Goal: Feedback & Contribution: Contribute content

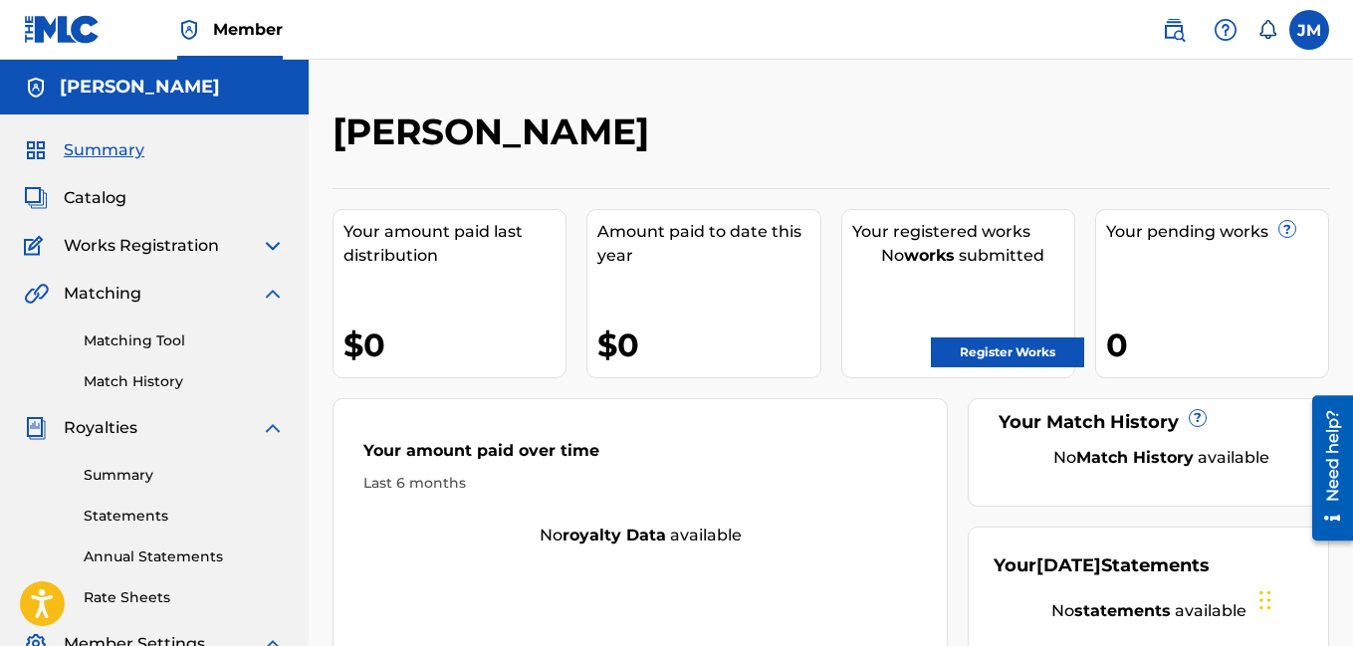
click at [168, 384] on link "Match History" at bounding box center [184, 381] width 201 height 21
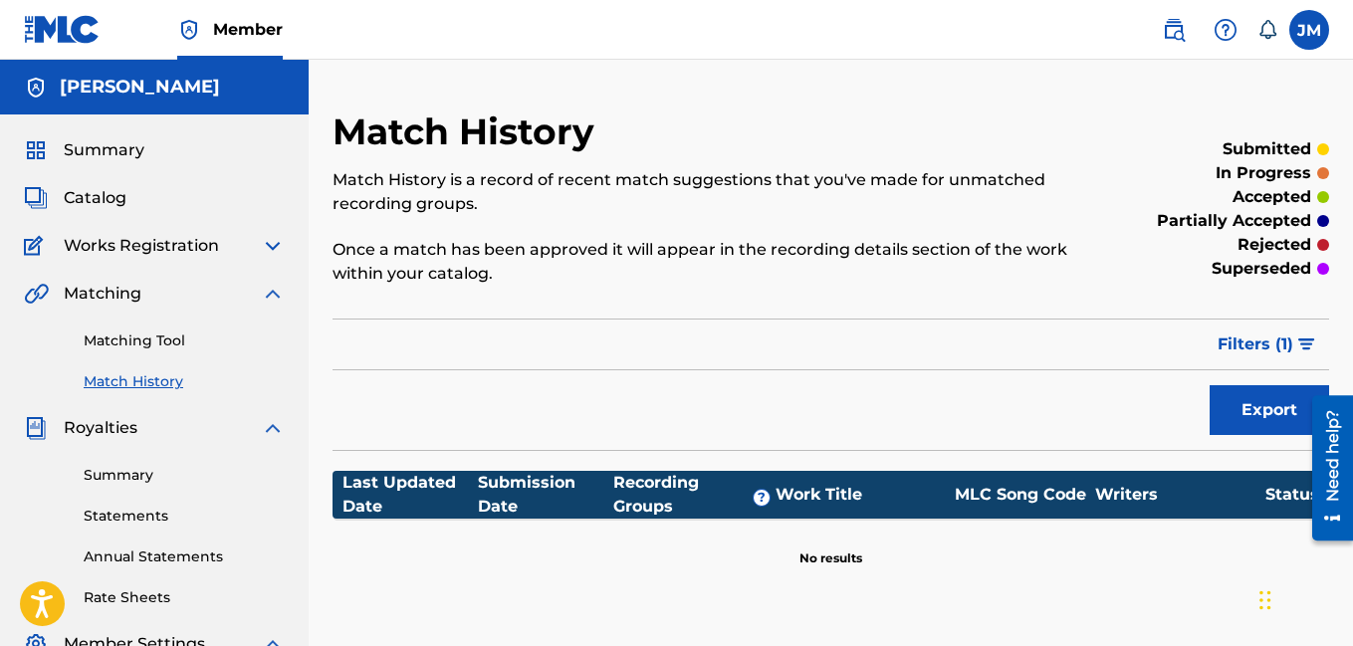
click at [269, 252] on img at bounding box center [273, 246] width 24 height 24
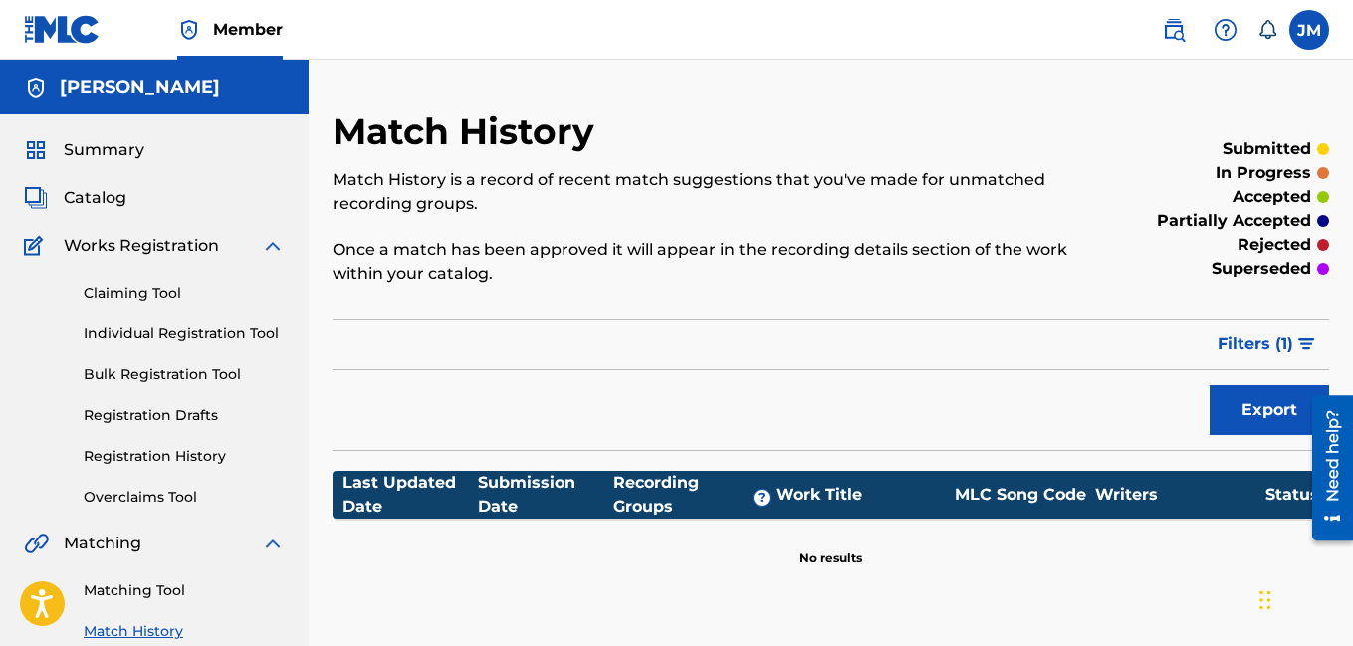
click at [179, 453] on link "Registration History" at bounding box center [184, 456] width 201 height 21
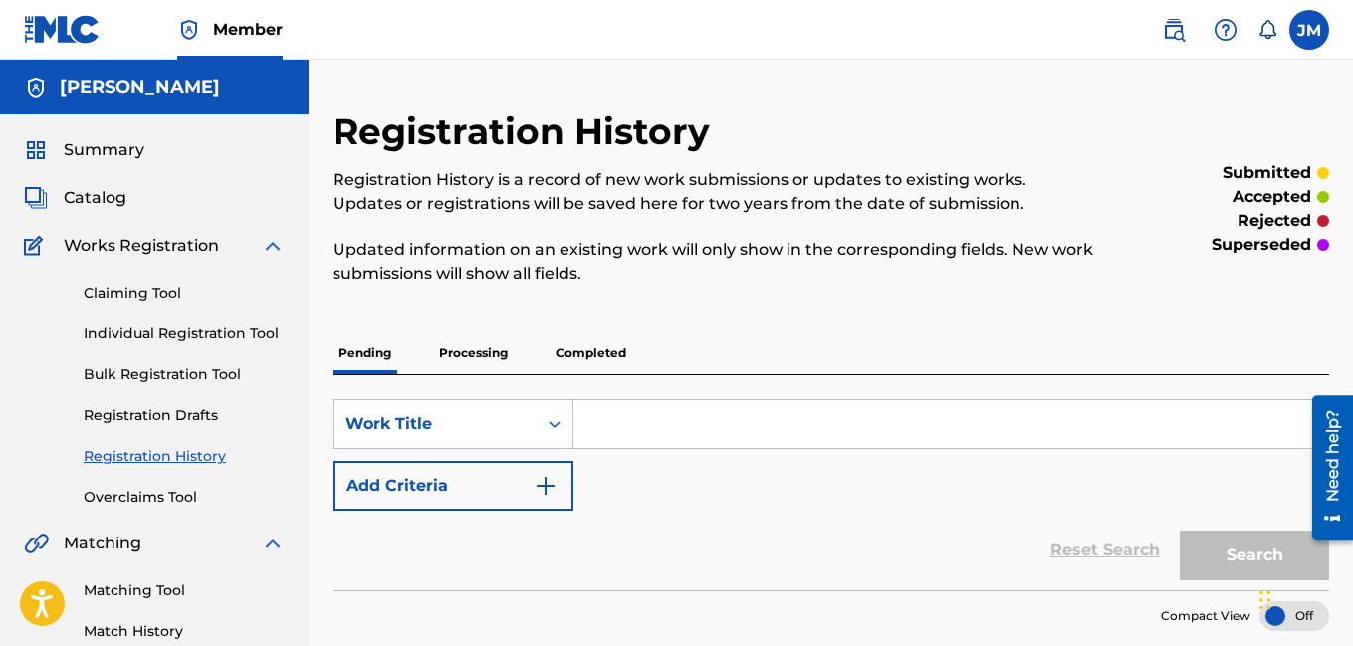
click at [464, 348] on p "Processing" at bounding box center [473, 353] width 81 height 42
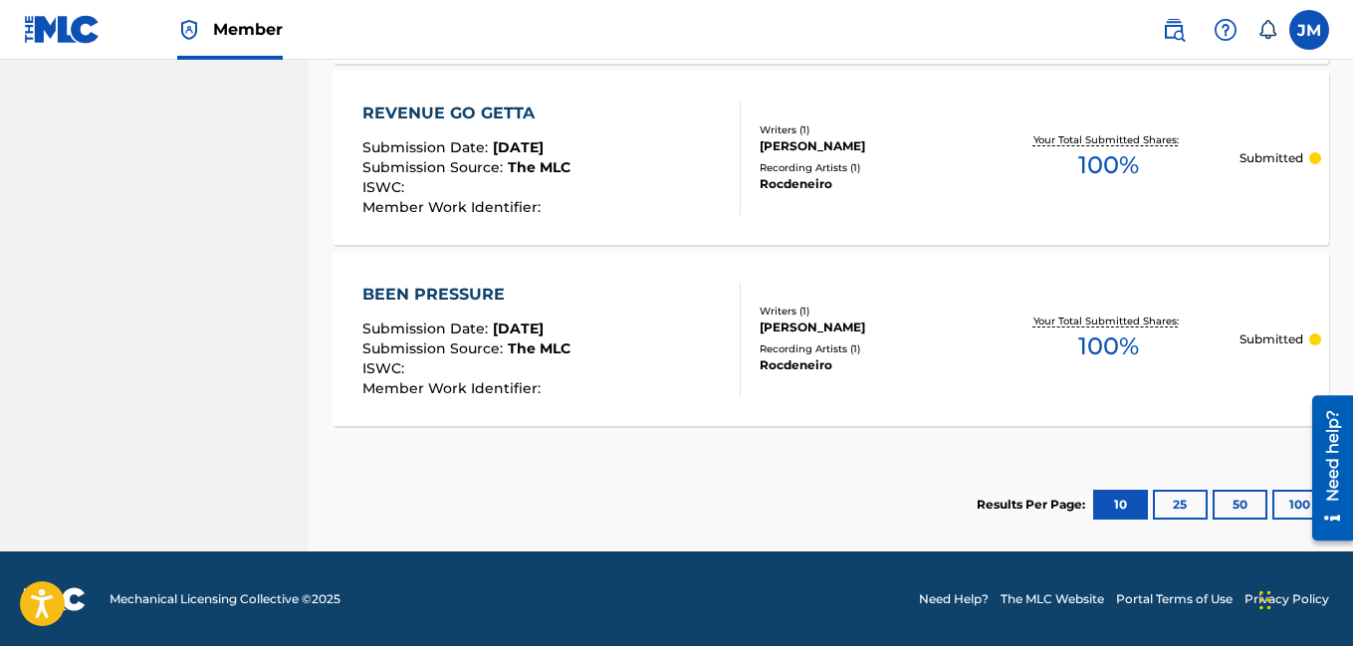
scroll to position [1296, 0]
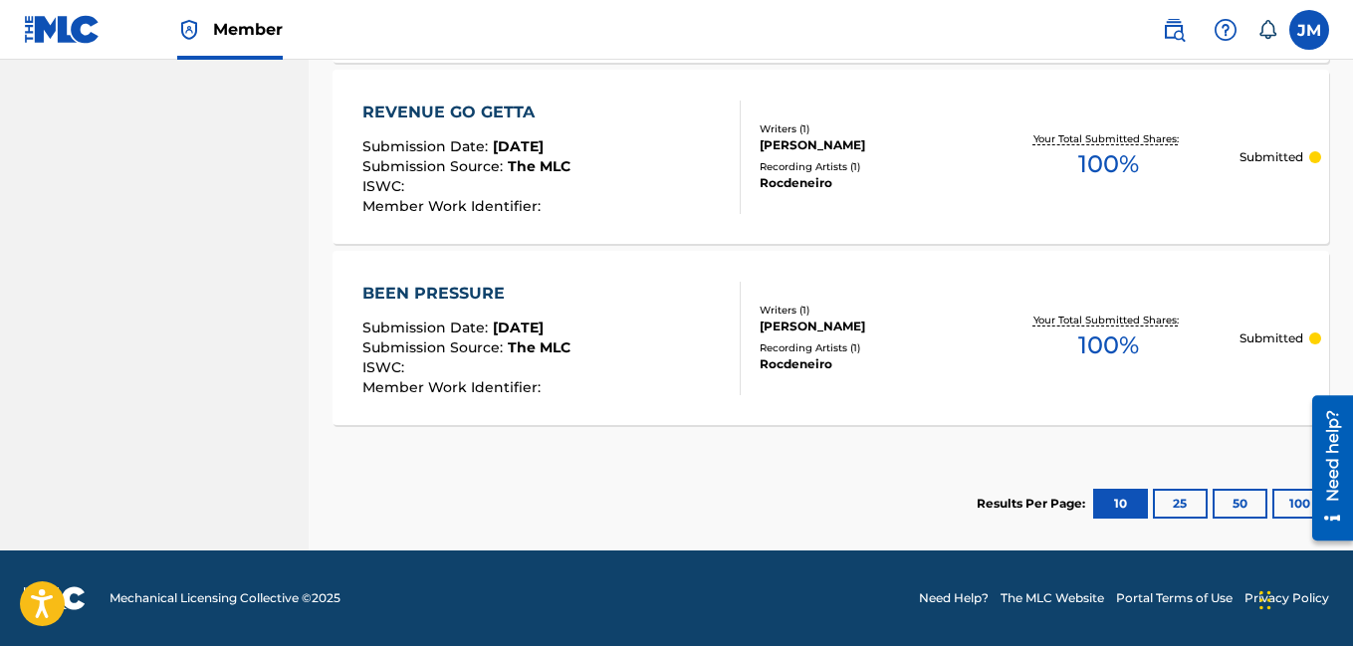
click at [1177, 501] on button "25" at bounding box center [1180, 504] width 55 height 30
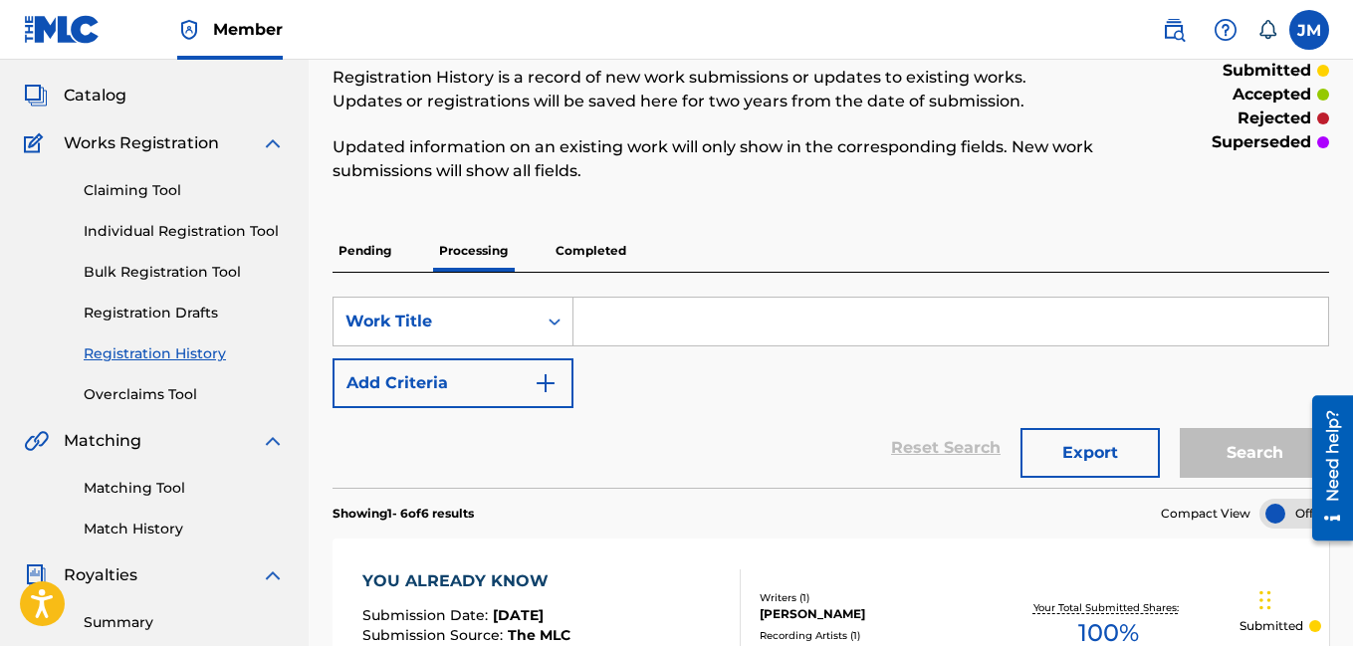
scroll to position [102, 0]
click at [145, 192] on link "Claiming Tool" at bounding box center [184, 191] width 201 height 21
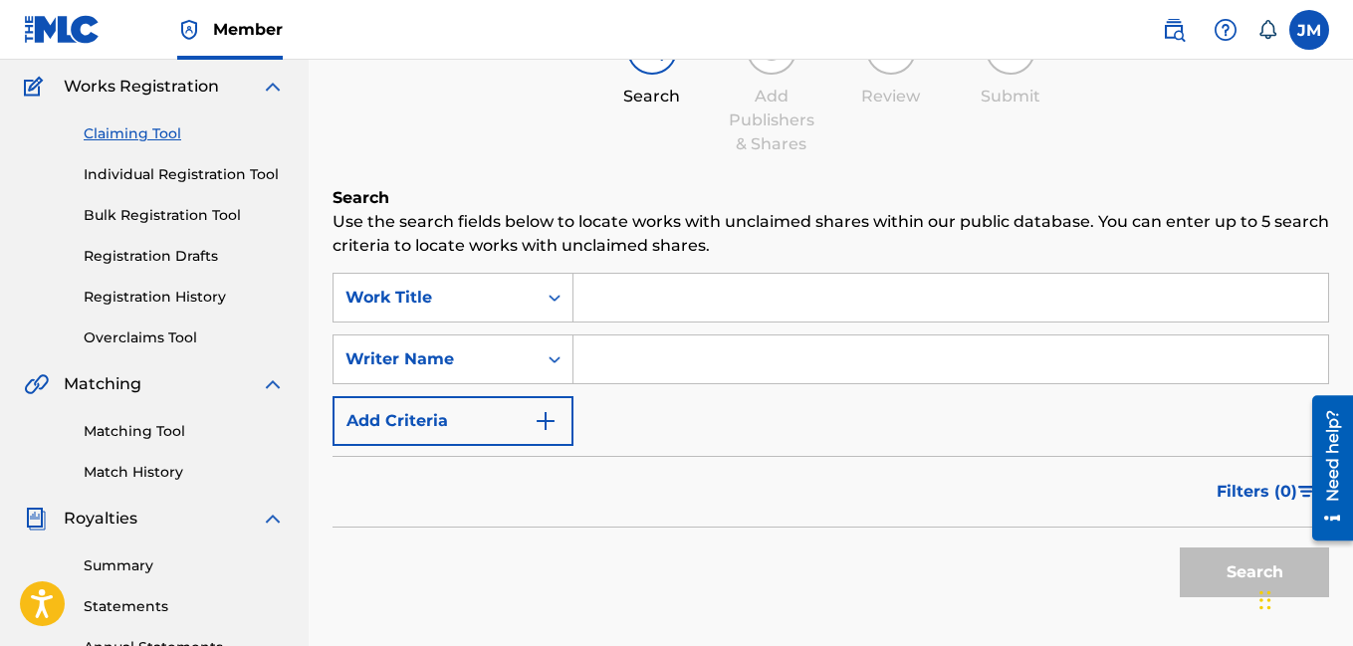
scroll to position [199, 0]
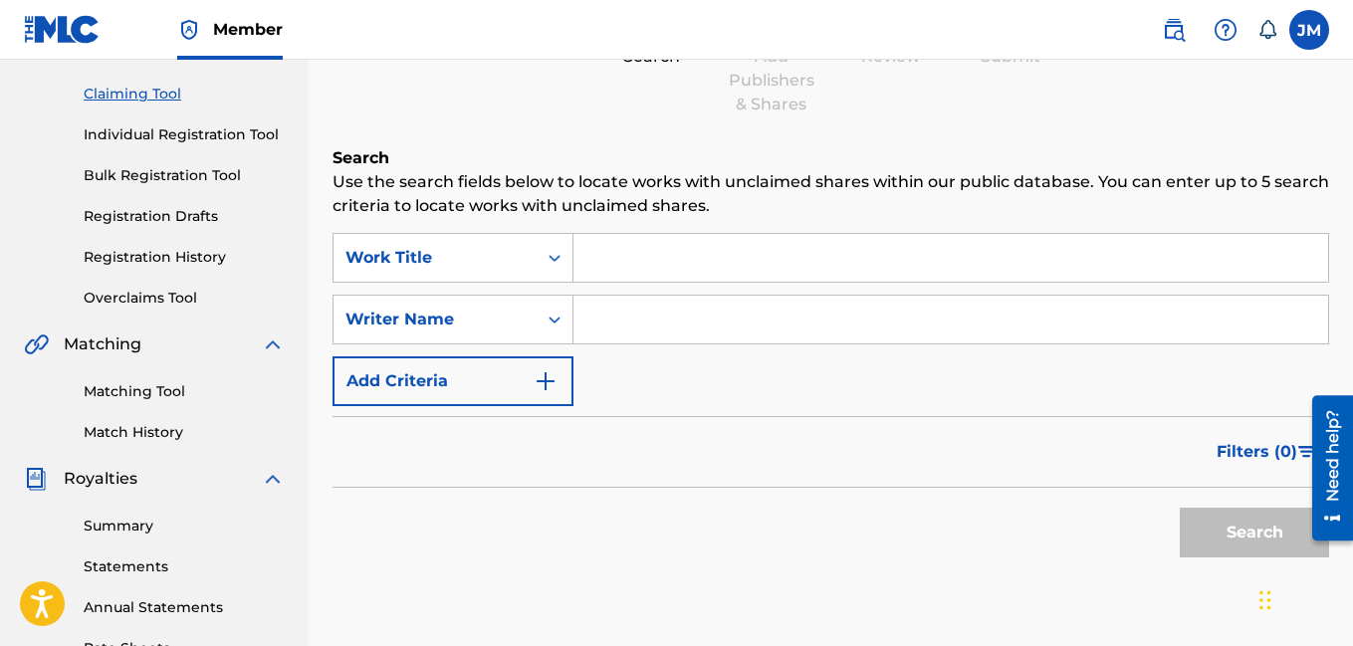
click at [684, 320] on input "Search Form" at bounding box center [950, 320] width 755 height 48
type input "Rocdeneiro"
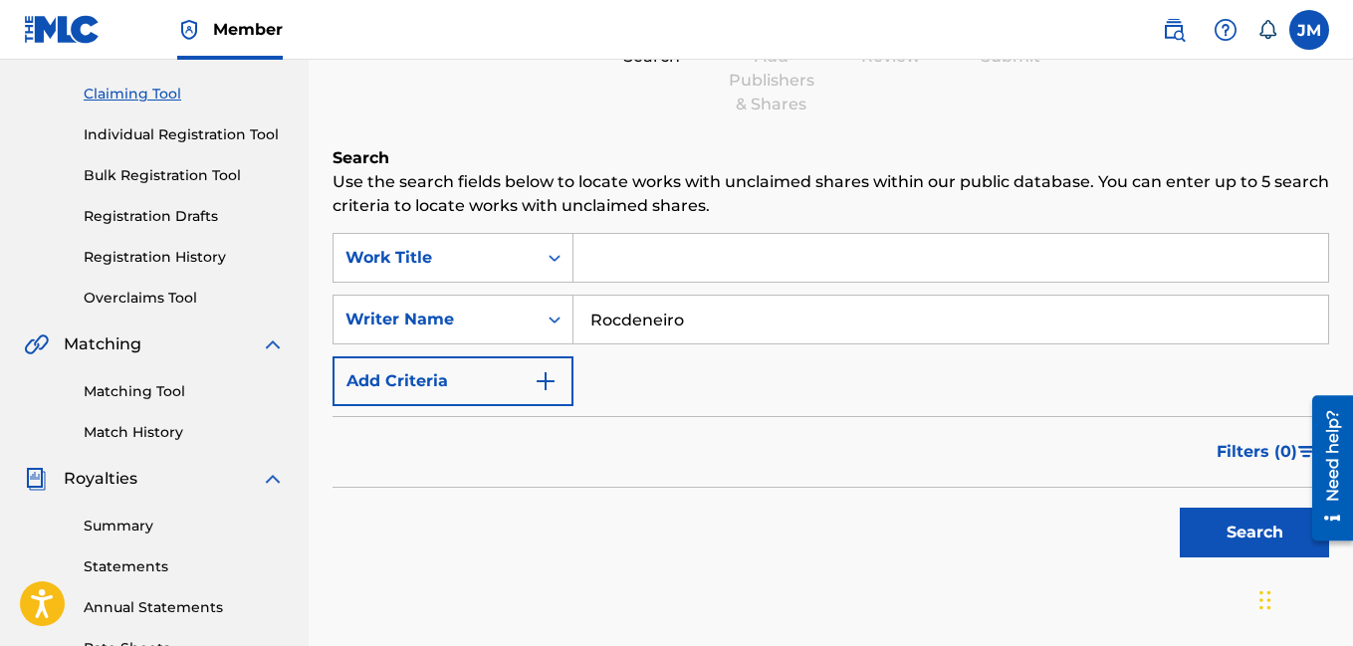
click at [1259, 518] on button "Search" at bounding box center [1254, 533] width 149 height 50
click at [701, 268] on input "Search Form" at bounding box center [950, 258] width 755 height 48
type input "deneiro season"
click at [1228, 534] on button "Search" at bounding box center [1254, 533] width 149 height 50
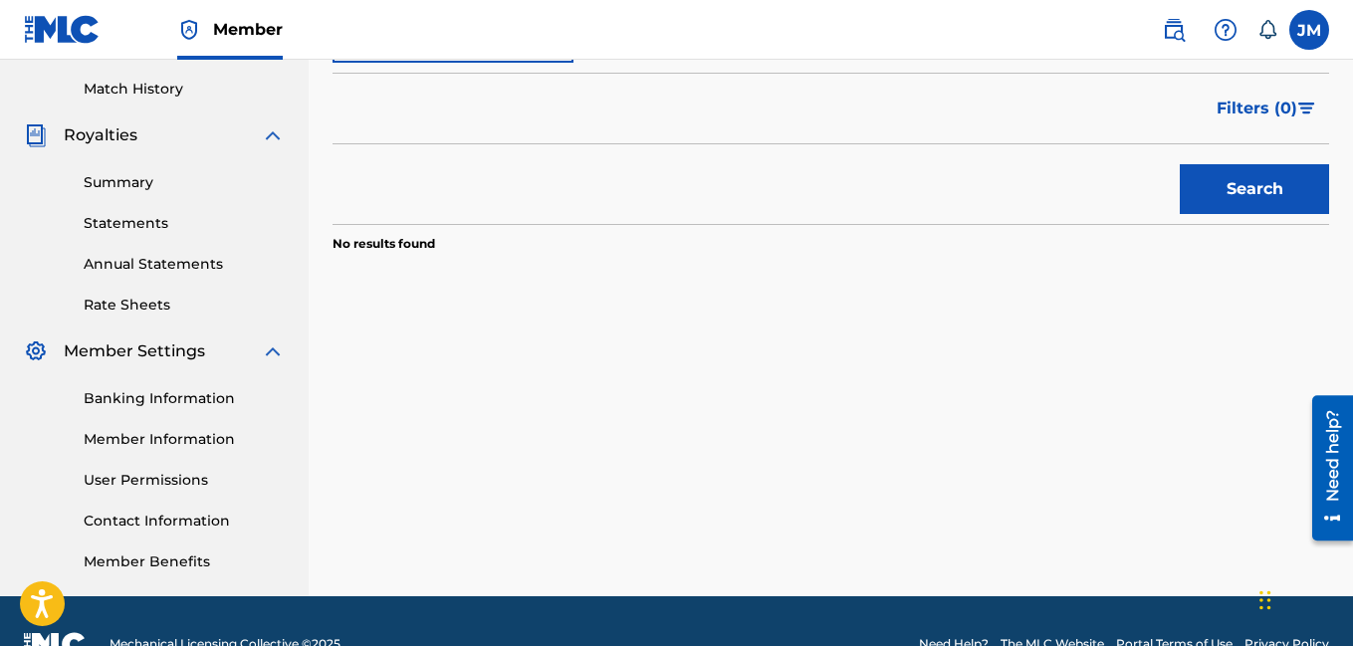
scroll to position [588, 0]
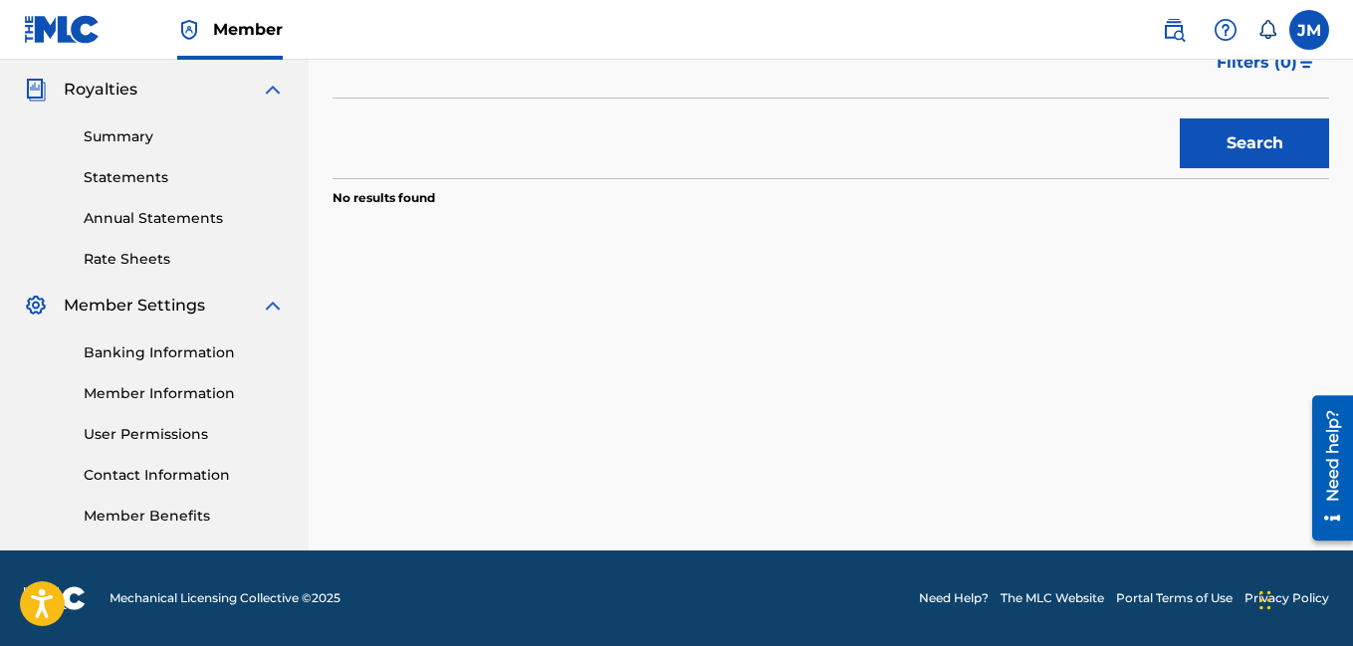
click at [1251, 164] on button "Search" at bounding box center [1254, 143] width 149 height 50
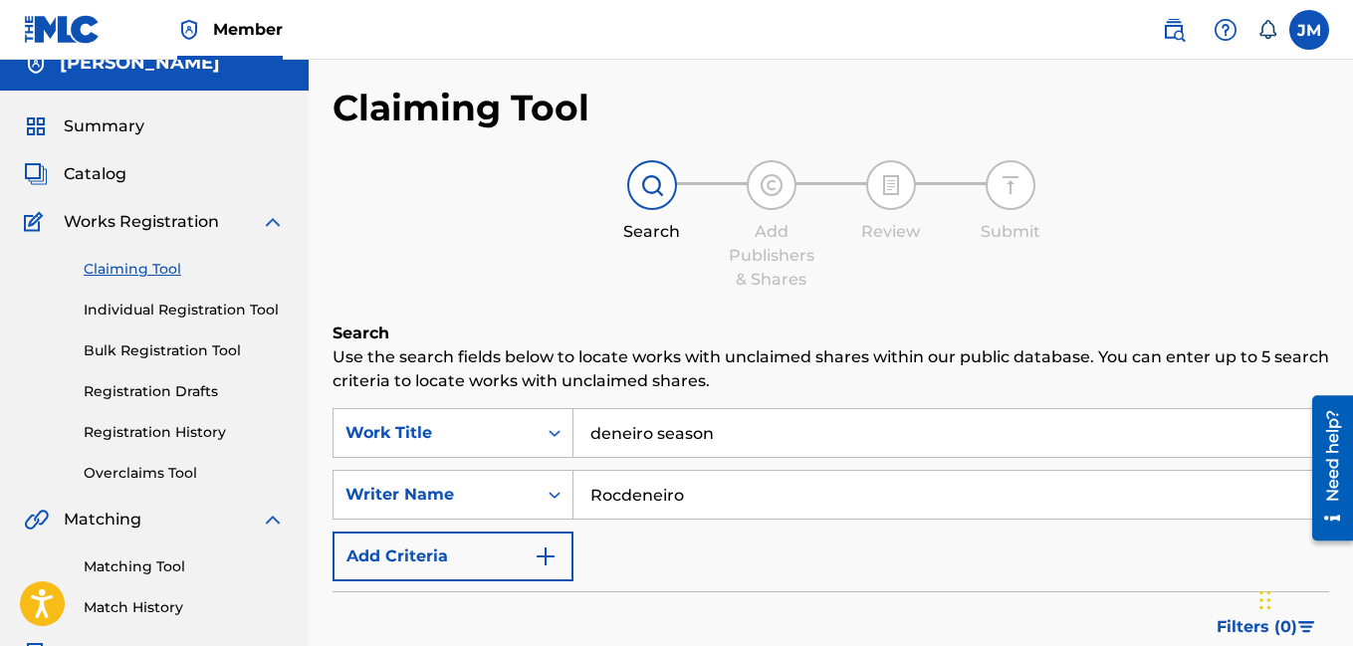
click at [271, 218] on img at bounding box center [273, 222] width 24 height 24
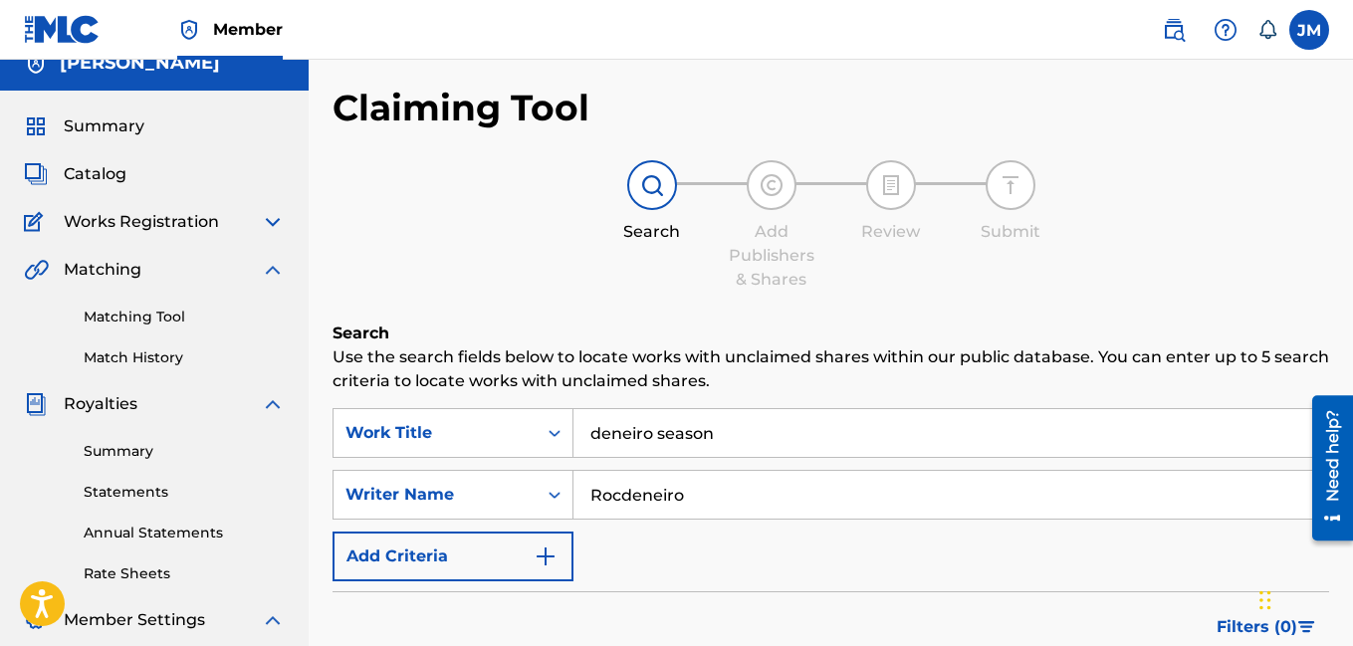
click at [113, 170] on span "Catalog" at bounding box center [95, 174] width 63 height 24
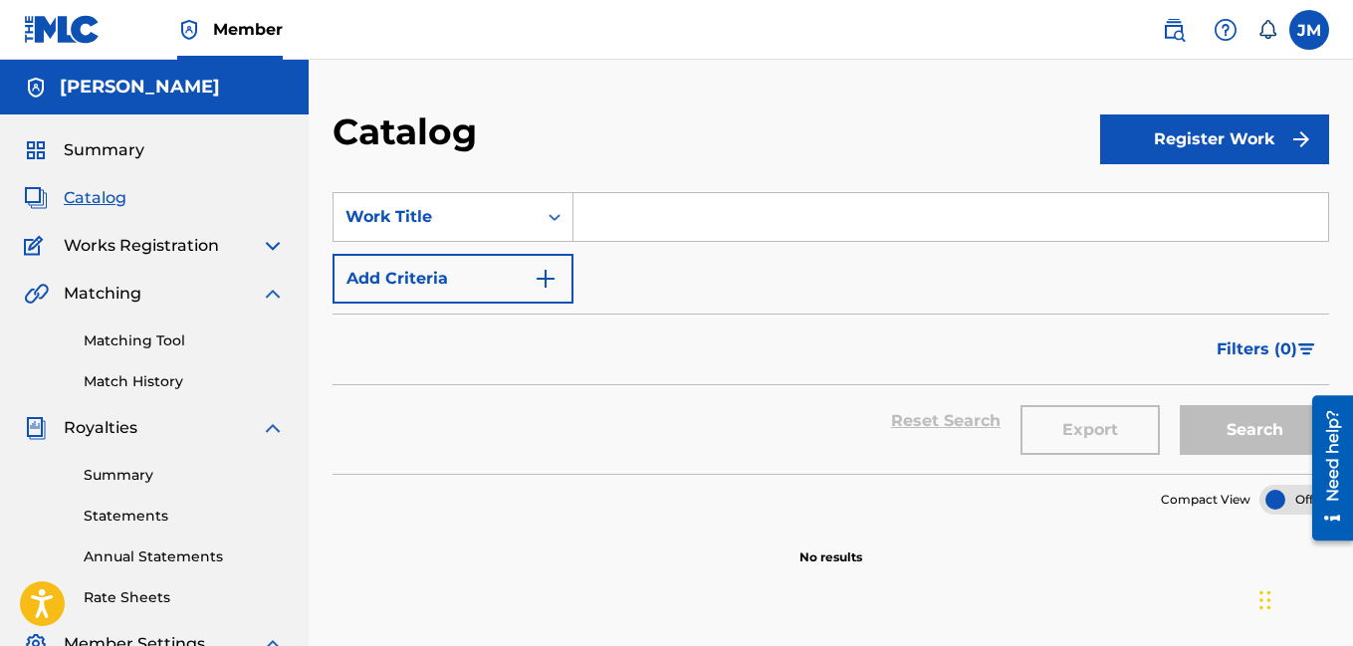
click at [1151, 142] on button "Register Work" at bounding box center [1214, 139] width 229 height 50
click at [1153, 198] on link "Individual" at bounding box center [1214, 204] width 229 height 48
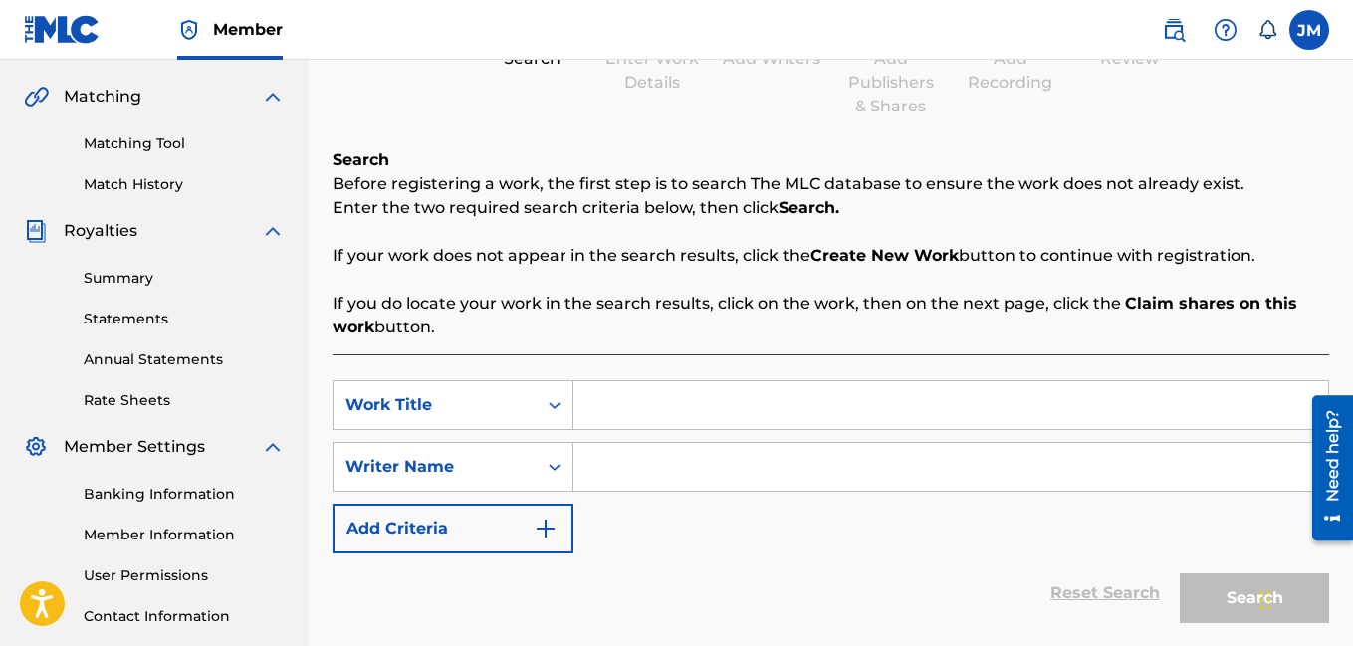
scroll to position [199, 0]
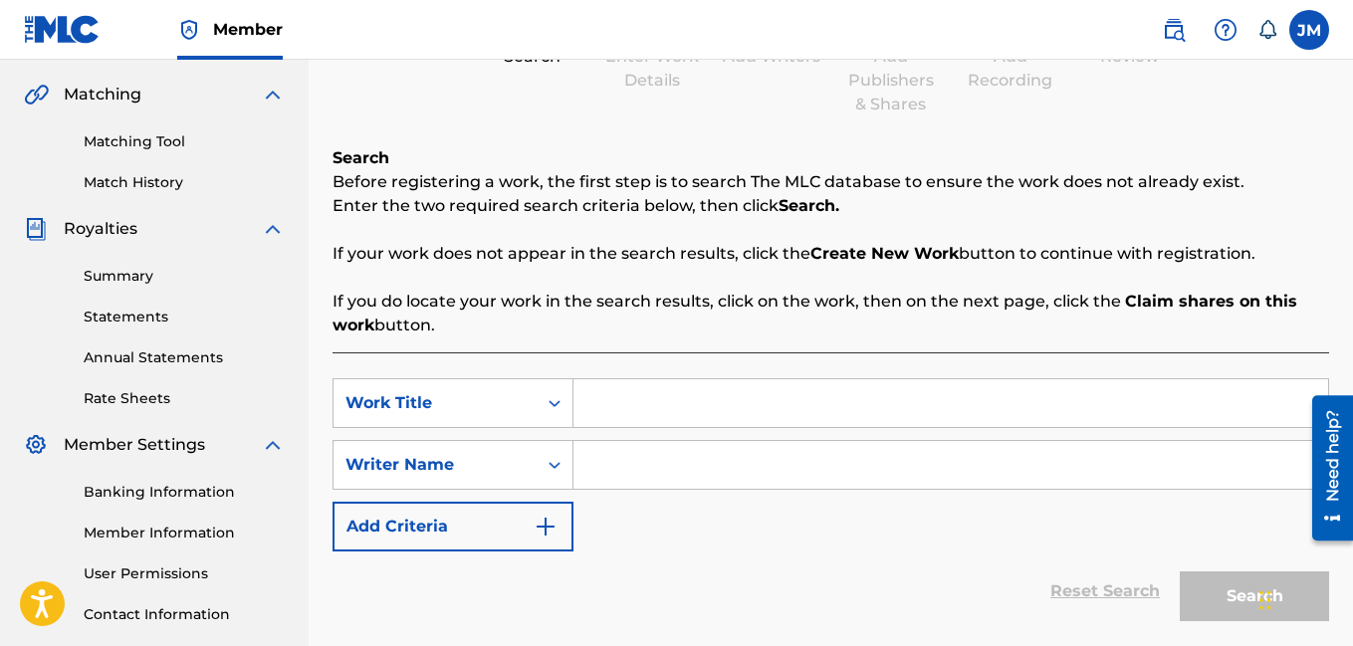
click at [612, 459] on input "Search Form" at bounding box center [950, 465] width 755 height 48
type input "r"
click at [751, 468] on input "[PERSON_NAME]" at bounding box center [950, 465] width 755 height 48
type input "[PERSON_NAME]"
click at [619, 418] on input "Search Form" at bounding box center [950, 403] width 755 height 48
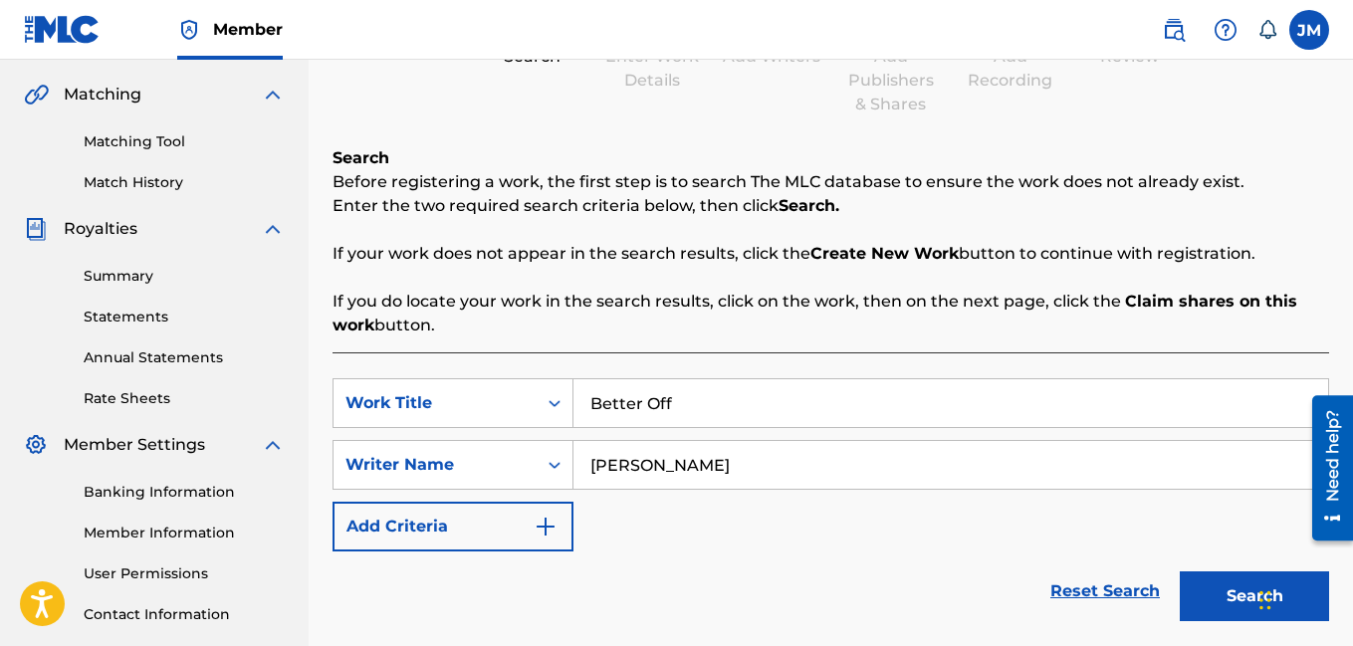
type input "Better Off"
click at [1227, 605] on button "Search" at bounding box center [1254, 596] width 149 height 50
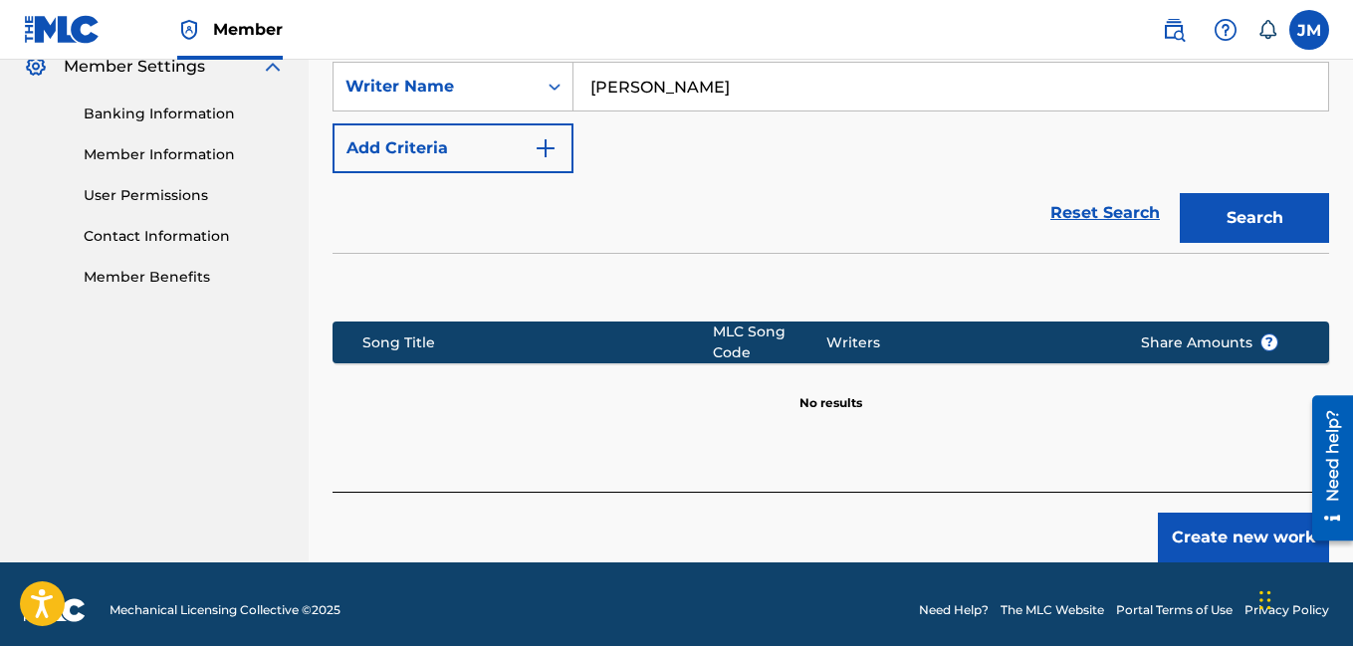
click at [1221, 537] on button "Create new work" at bounding box center [1243, 538] width 171 height 50
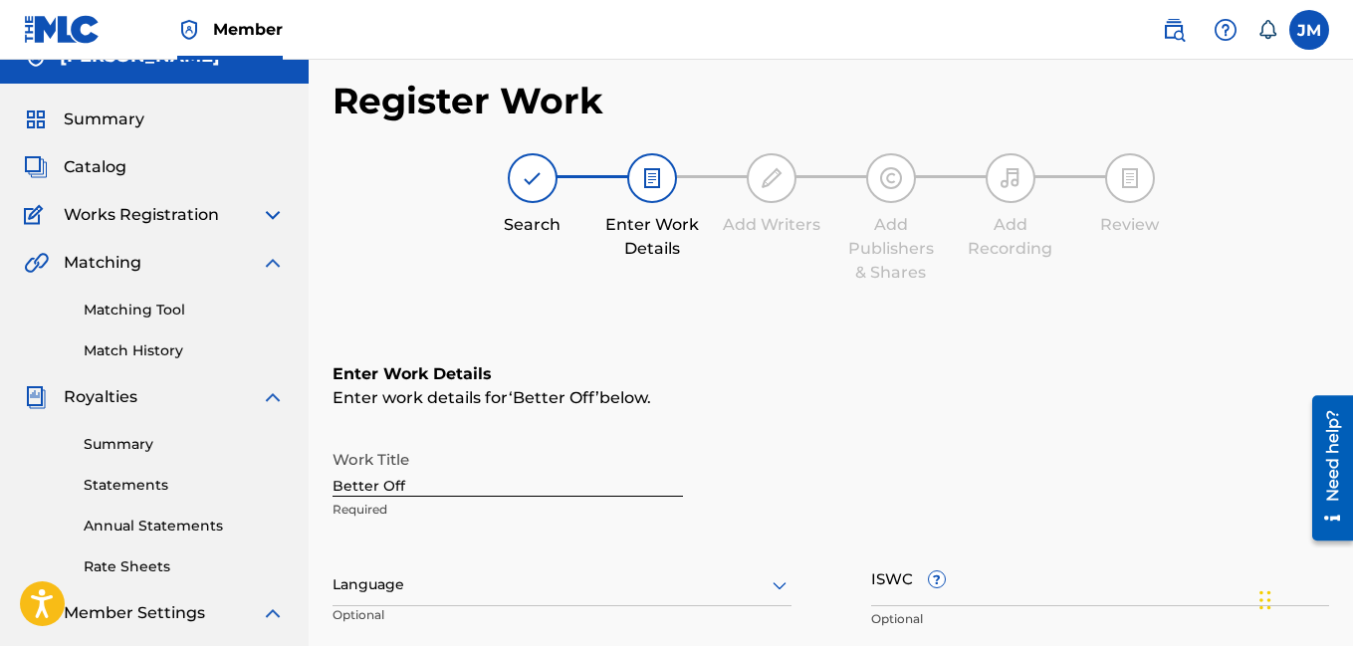
scroll to position [13, 0]
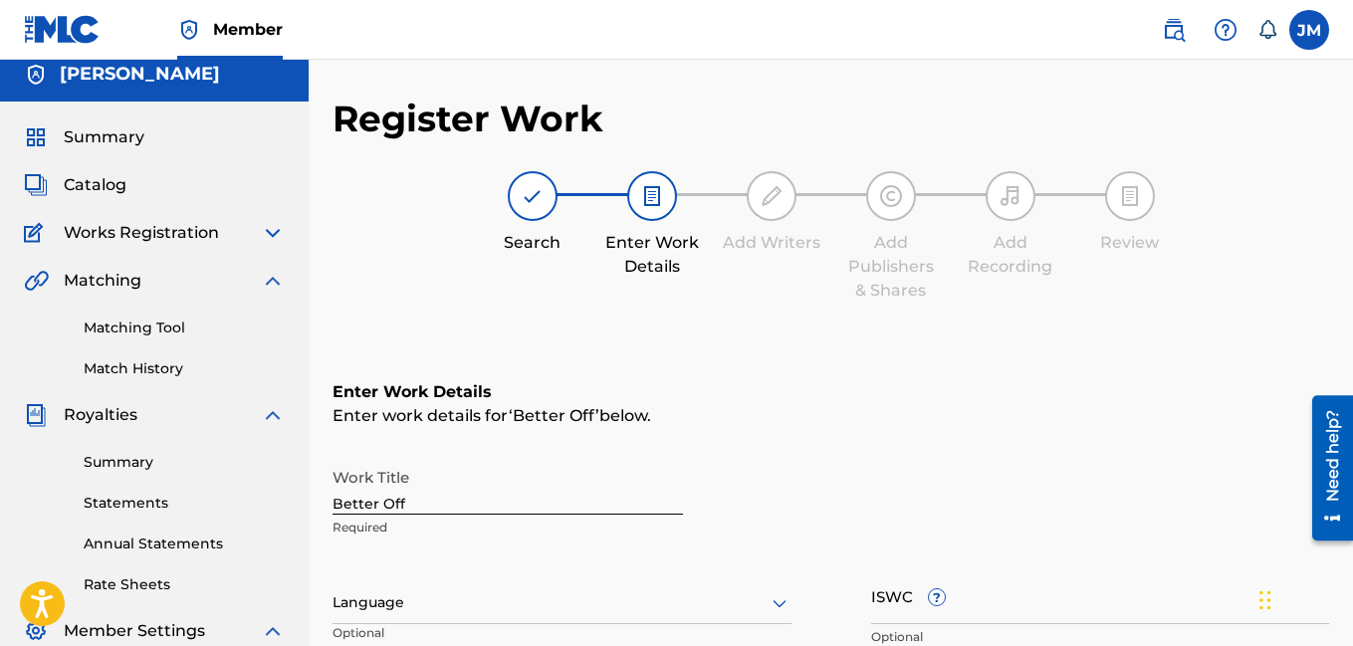
click at [774, 601] on icon at bounding box center [779, 604] width 14 height 8
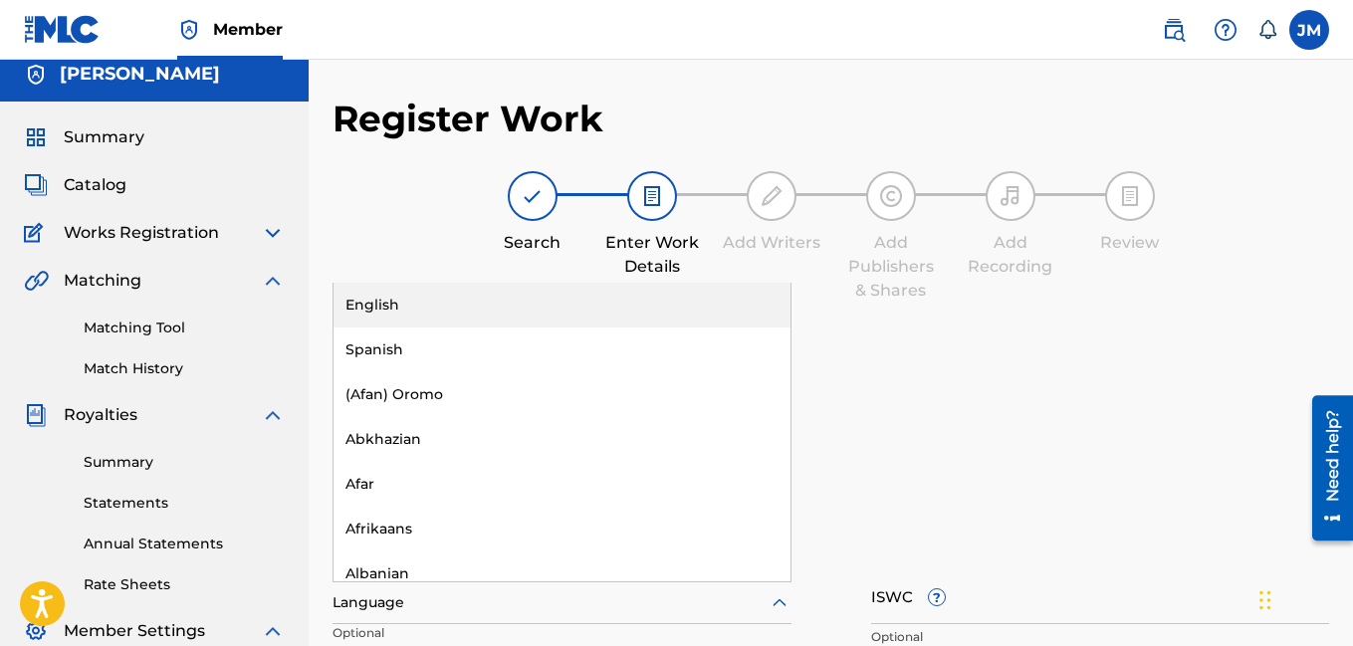
click at [431, 306] on div "English" at bounding box center [561, 305] width 457 height 45
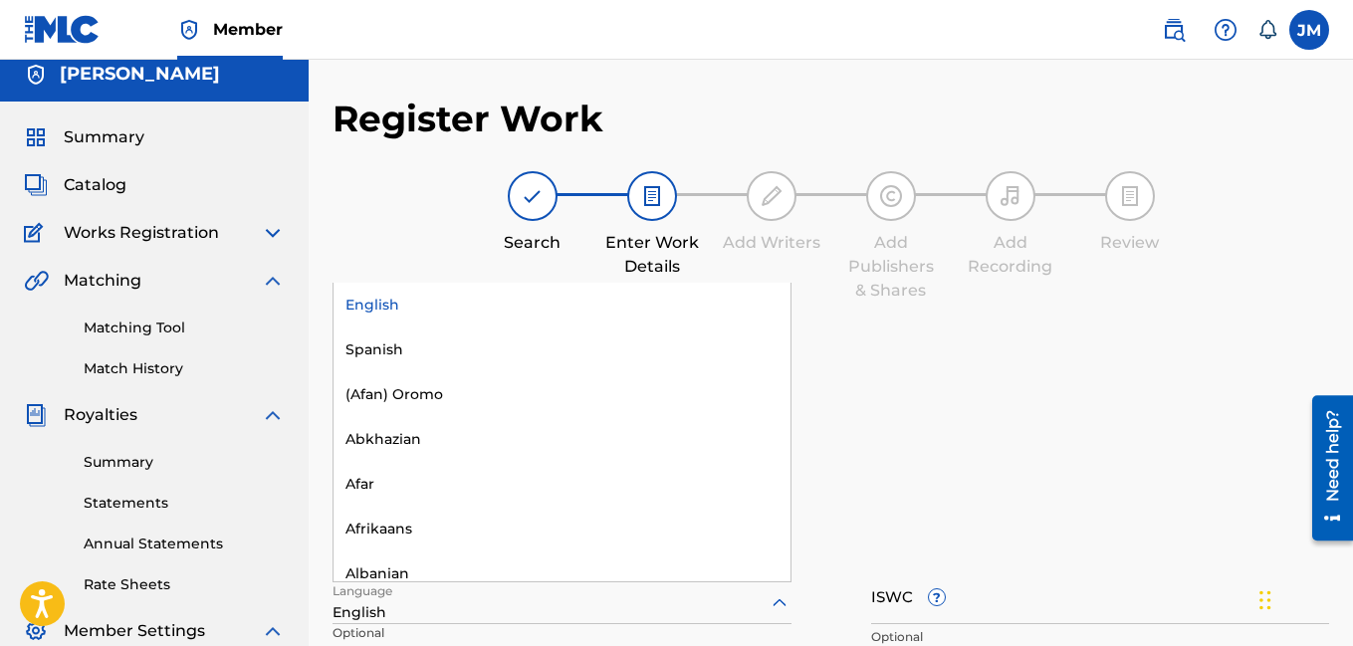
click at [911, 460] on div "Work Title Better Off Required" at bounding box center [830, 503] width 996 height 90
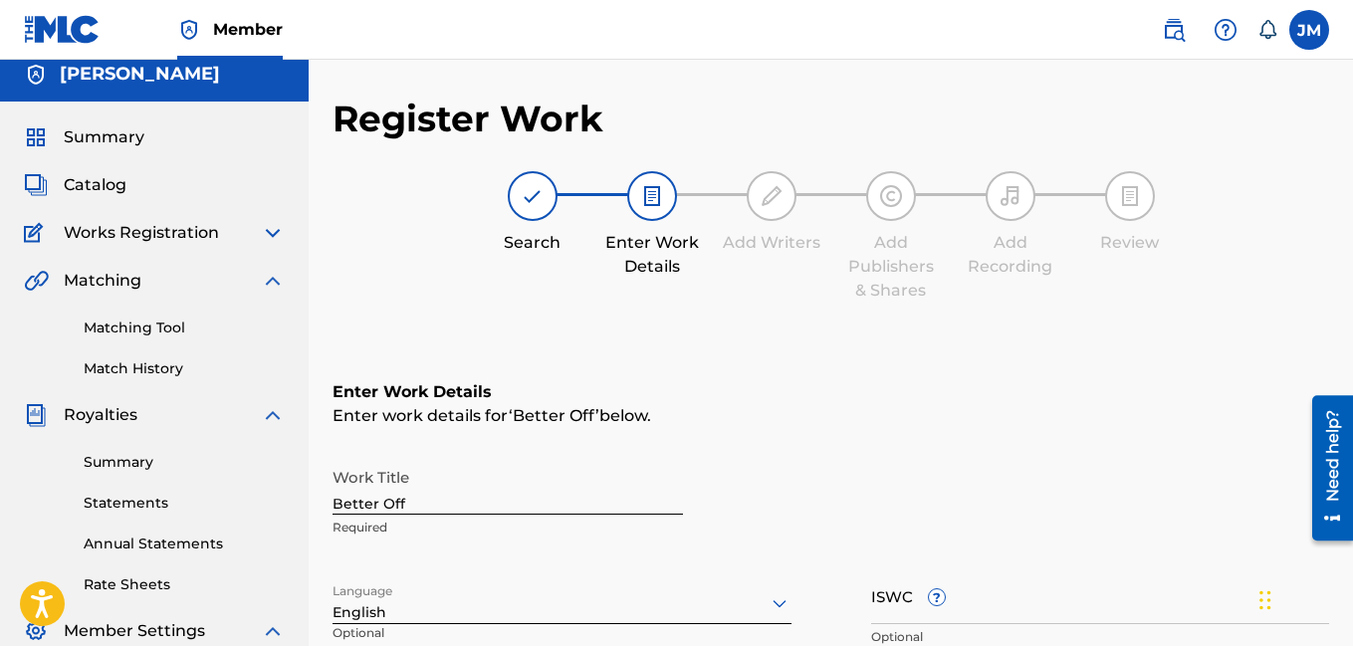
click at [835, 601] on div "Work Title Better Off Required Language English Optional ISWC ? Optional Durati…" at bounding box center [830, 612] width 996 height 309
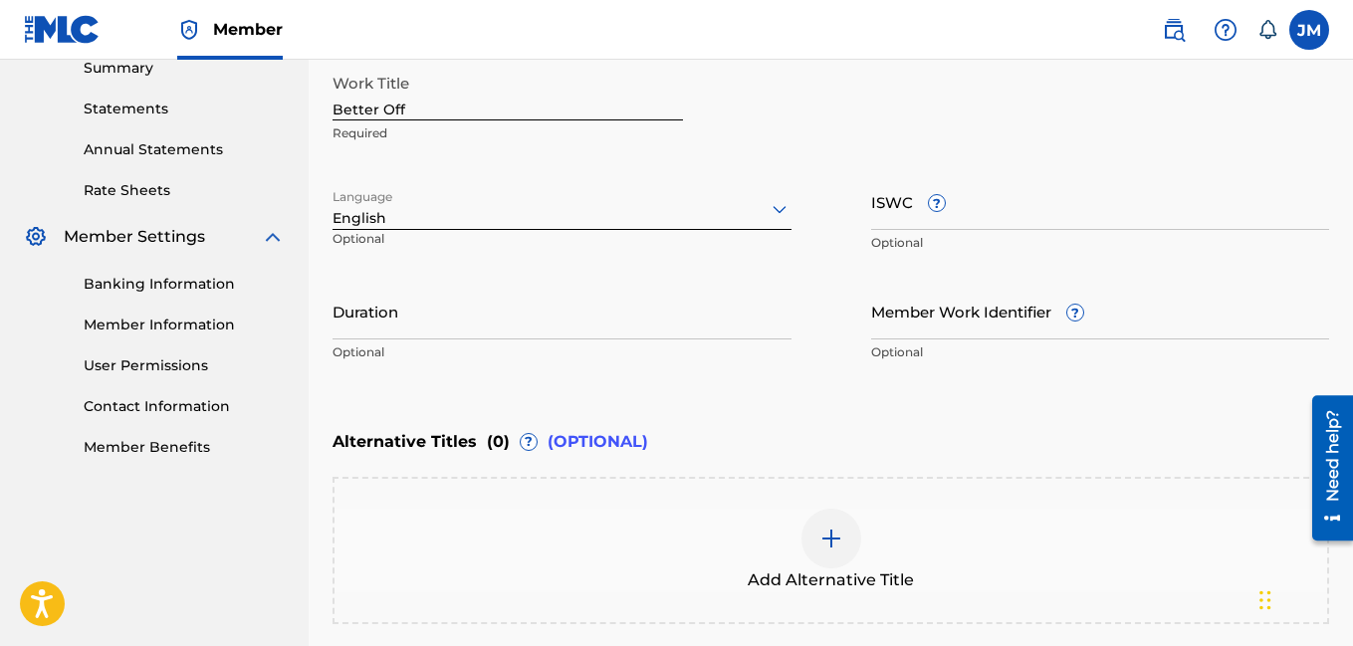
scroll to position [411, 0]
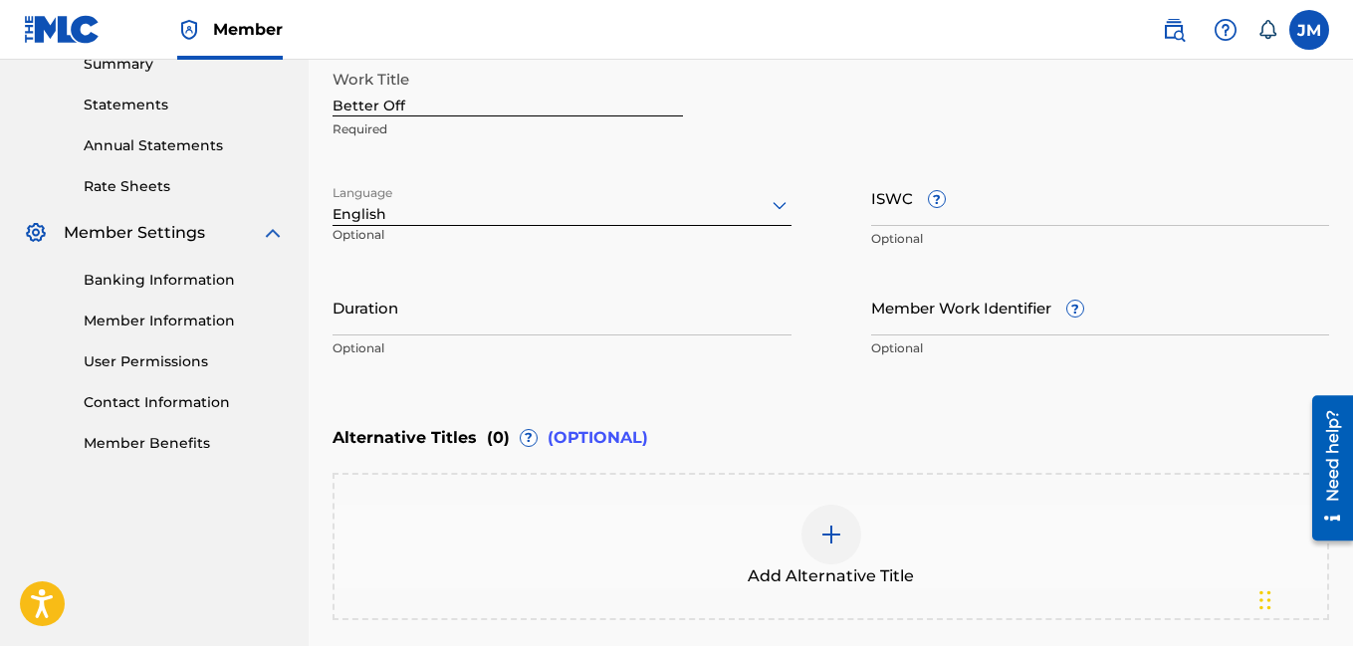
click at [478, 320] on input "Duration" at bounding box center [561, 307] width 459 height 57
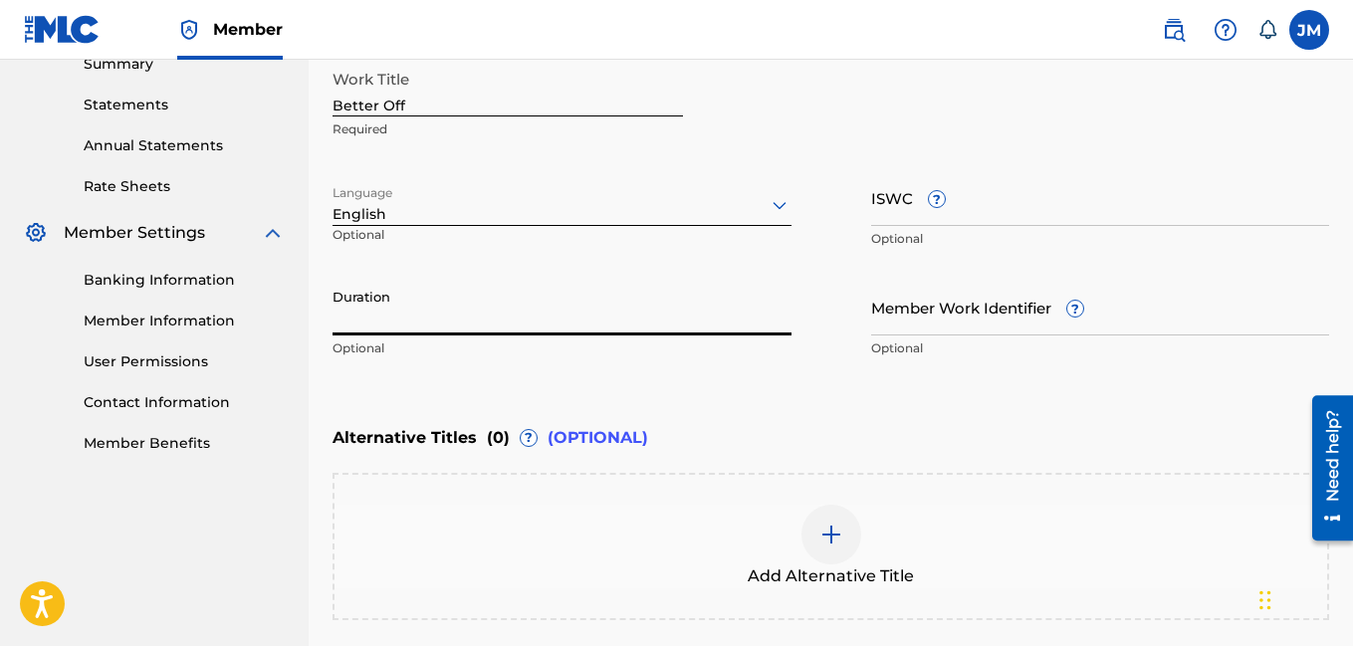
scroll to position [0, 0]
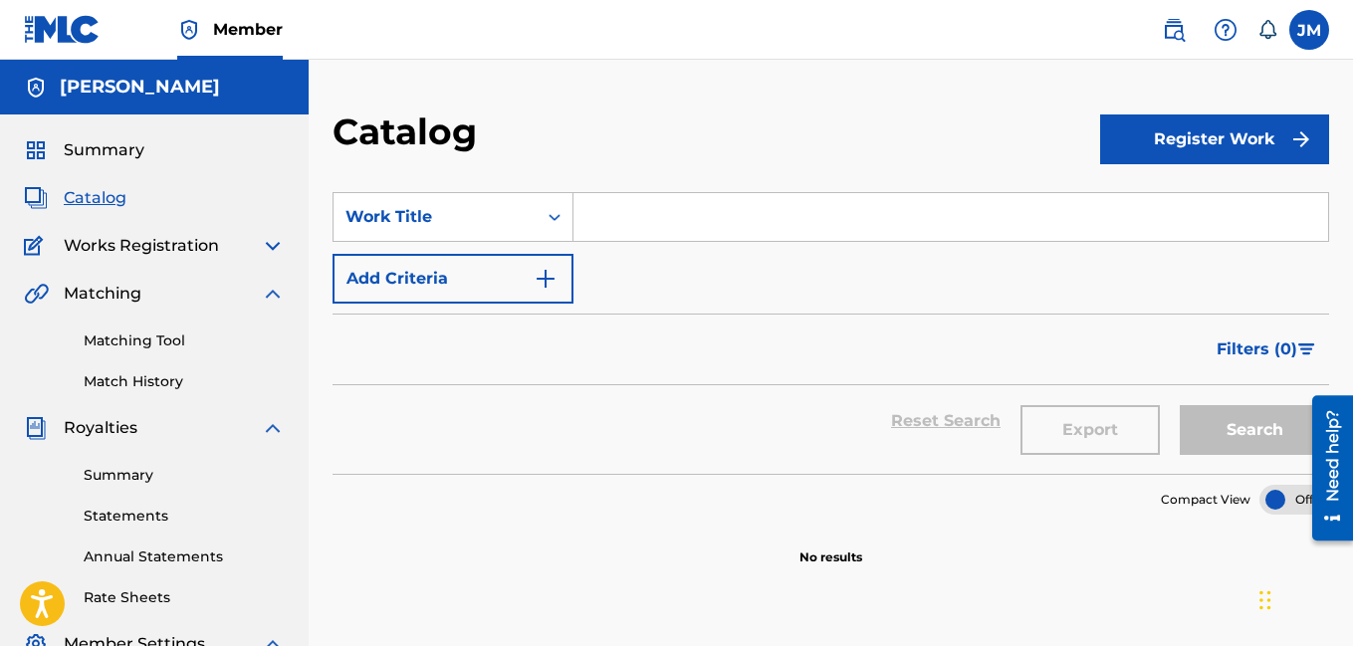
click at [1200, 134] on button "Register Work" at bounding box center [1214, 139] width 229 height 50
click at [1171, 205] on link "Individual" at bounding box center [1214, 204] width 229 height 48
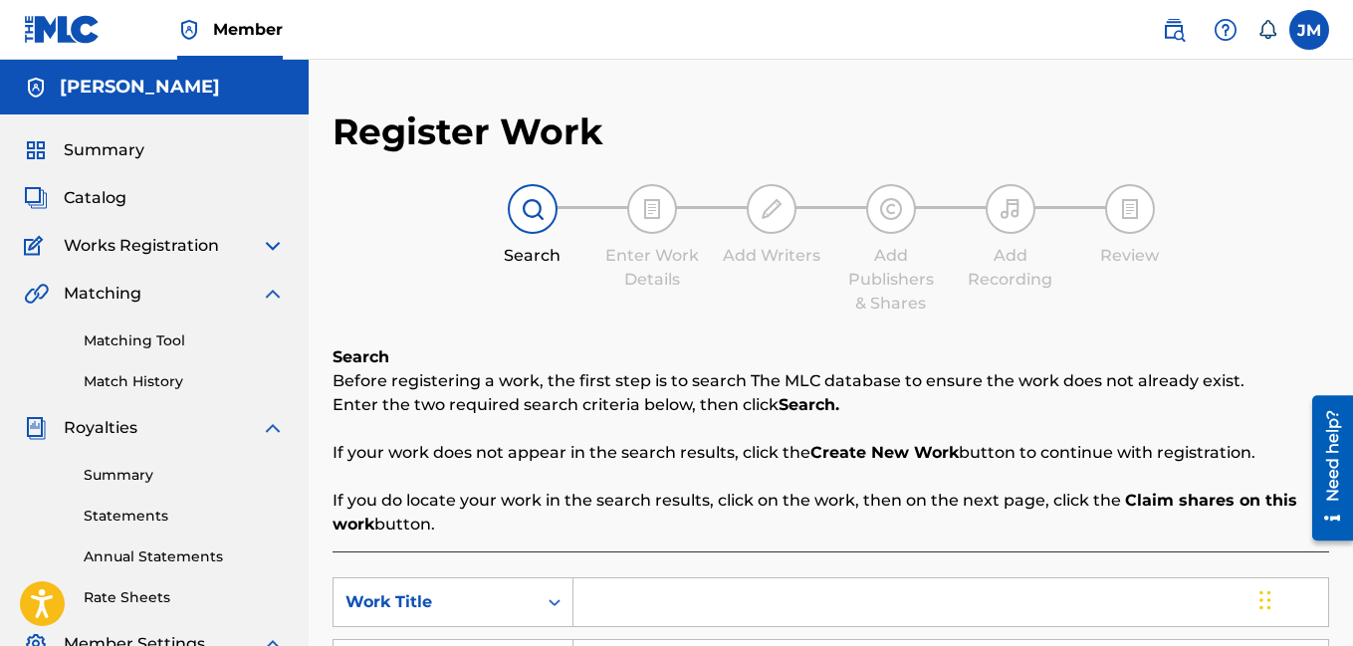
click at [636, 598] on input "Search Form" at bounding box center [950, 602] width 755 height 48
type input "Change Me"
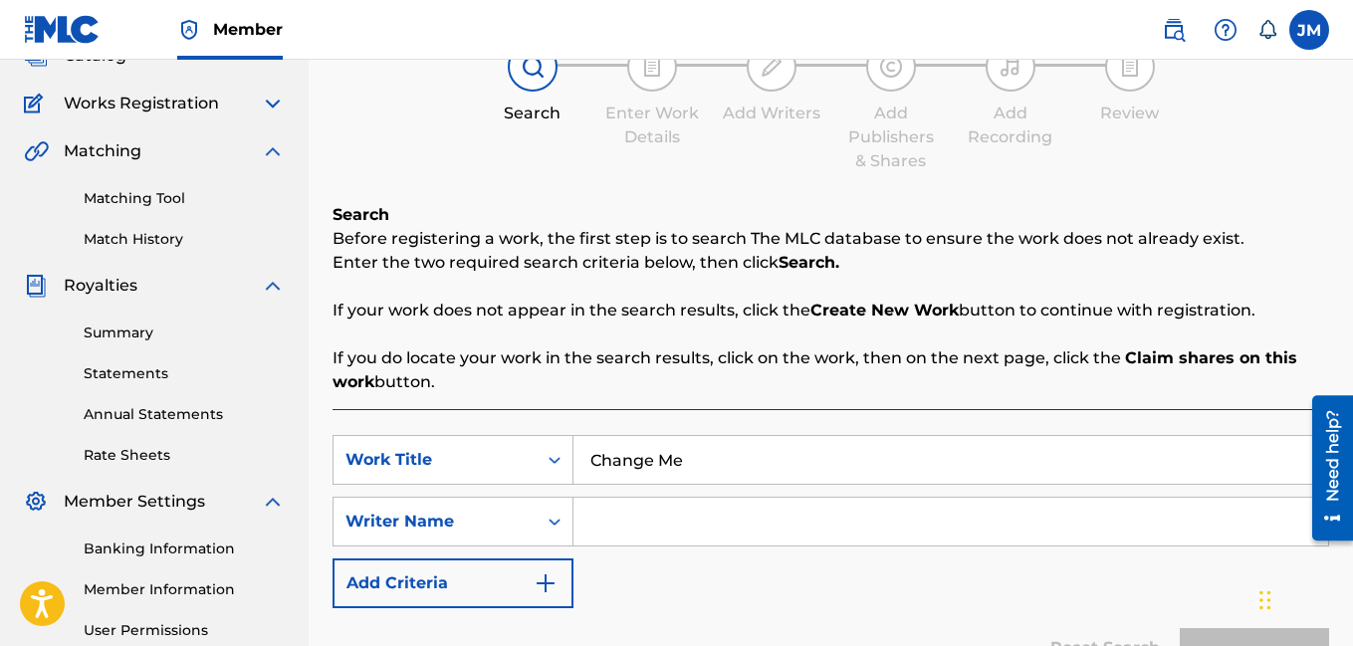
scroll to position [159, 0]
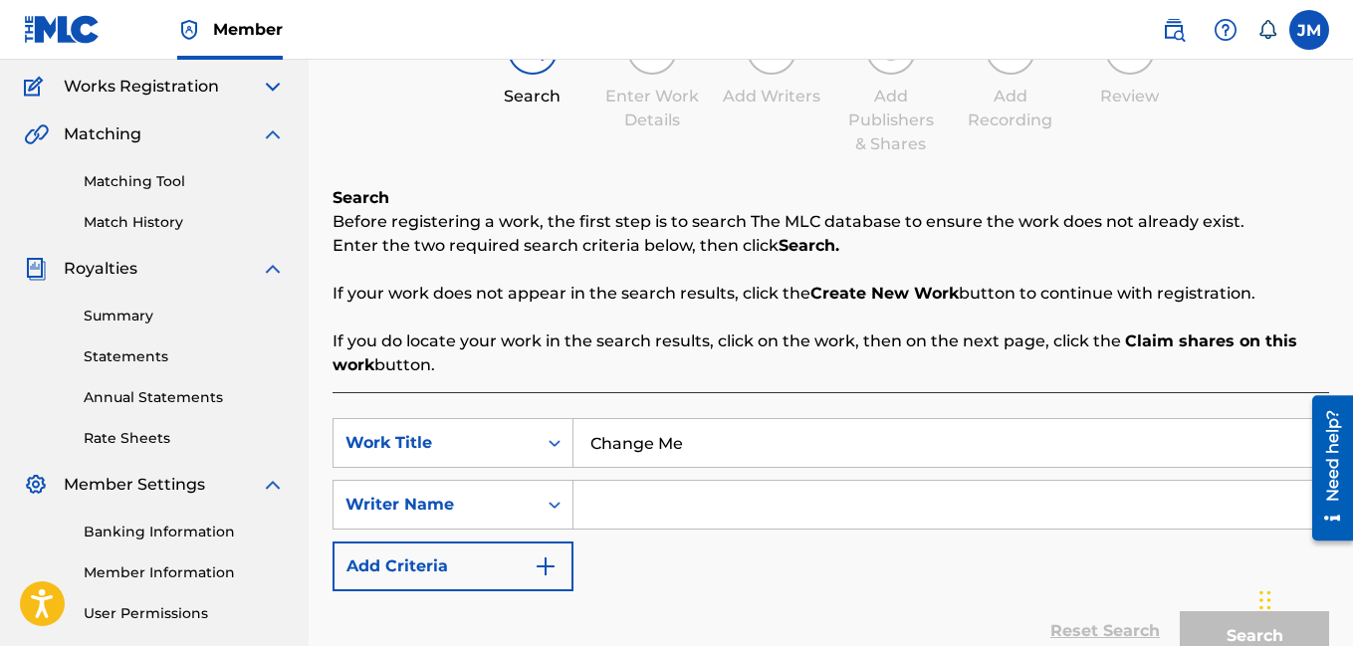
click at [655, 507] on input "Search Form" at bounding box center [950, 505] width 755 height 48
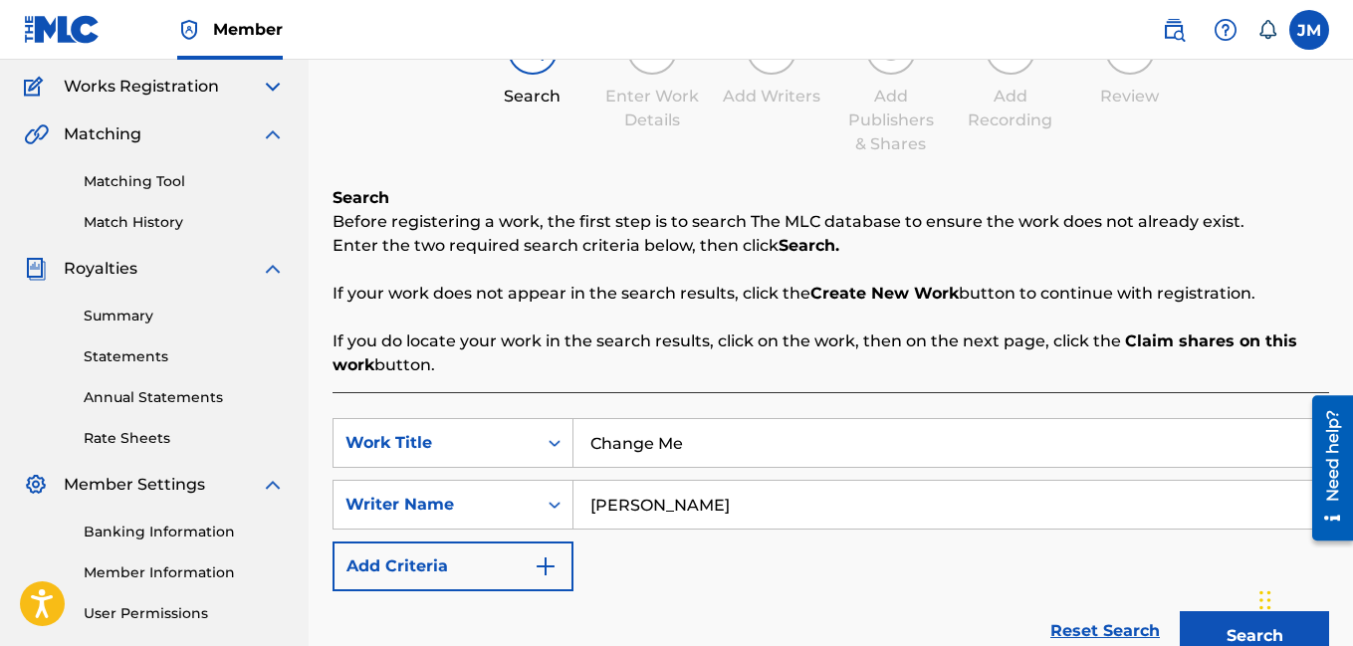
type input "[PERSON_NAME]"
click at [1196, 617] on button "Search" at bounding box center [1254, 636] width 149 height 50
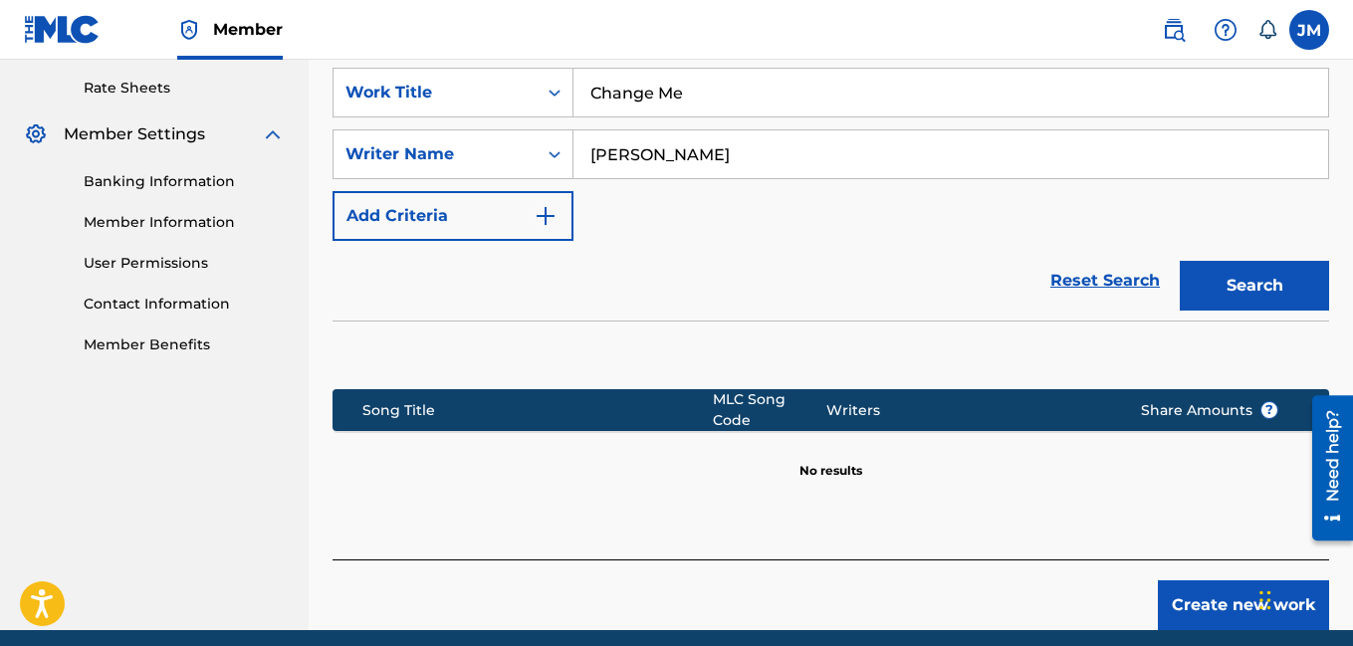
scroll to position [577, 0]
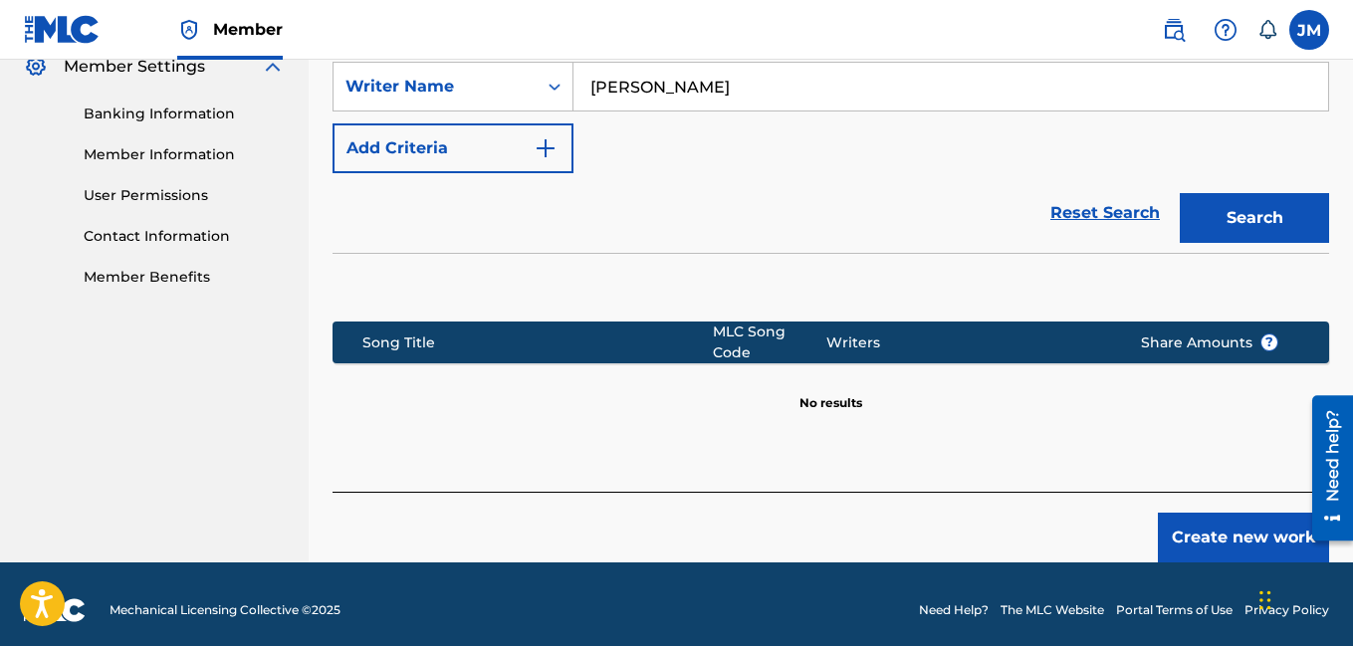
click at [1228, 523] on button "Create new work" at bounding box center [1243, 538] width 171 height 50
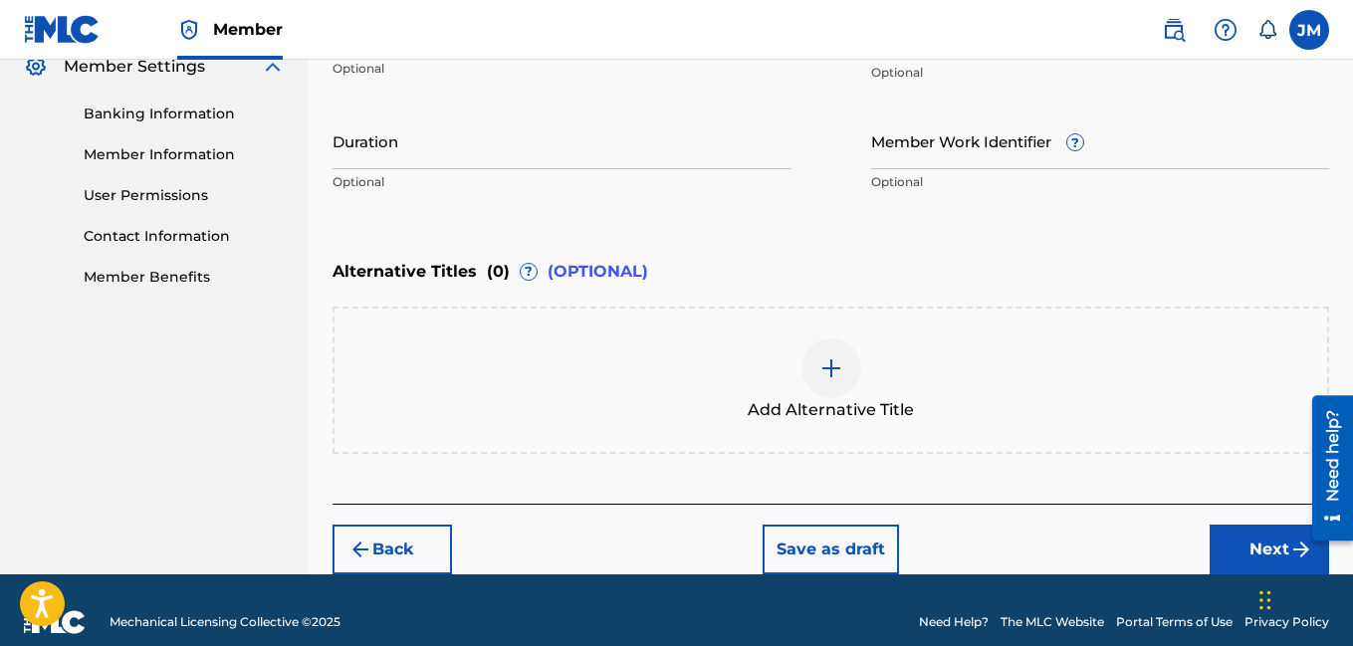
click at [542, 143] on input "Duration" at bounding box center [561, 140] width 459 height 57
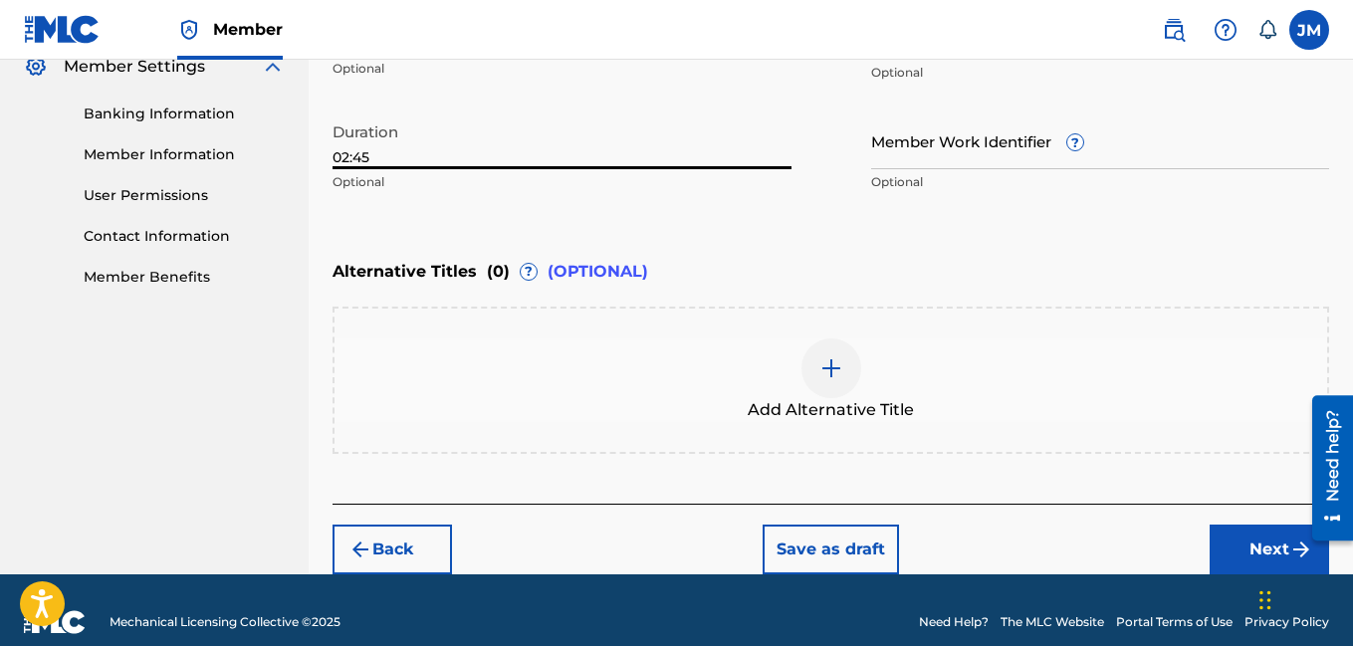
type input "02:45"
click at [1351, 245] on div "Register Work Search Enter Work Details Add Writers Add Publishers & Shares Add…" at bounding box center [831, 53] width 1044 height 1042
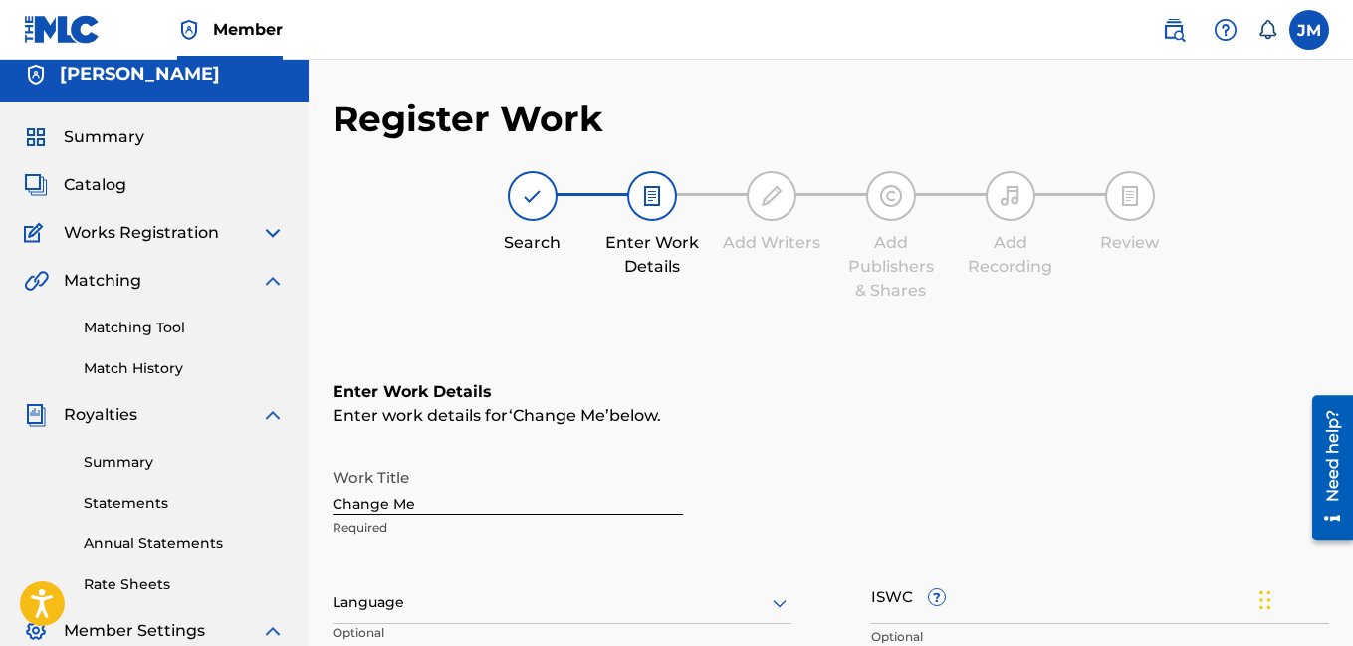
click at [770, 609] on icon at bounding box center [780, 603] width 24 height 24
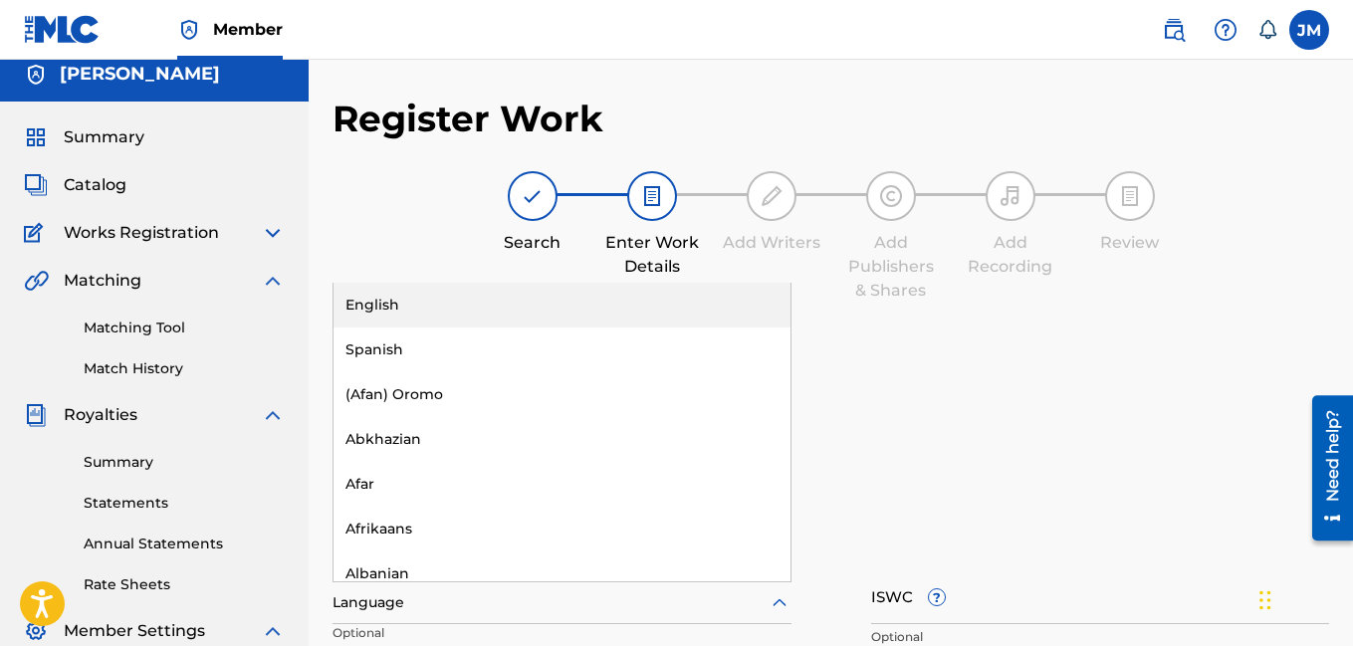
click at [531, 305] on div "English" at bounding box center [561, 305] width 457 height 45
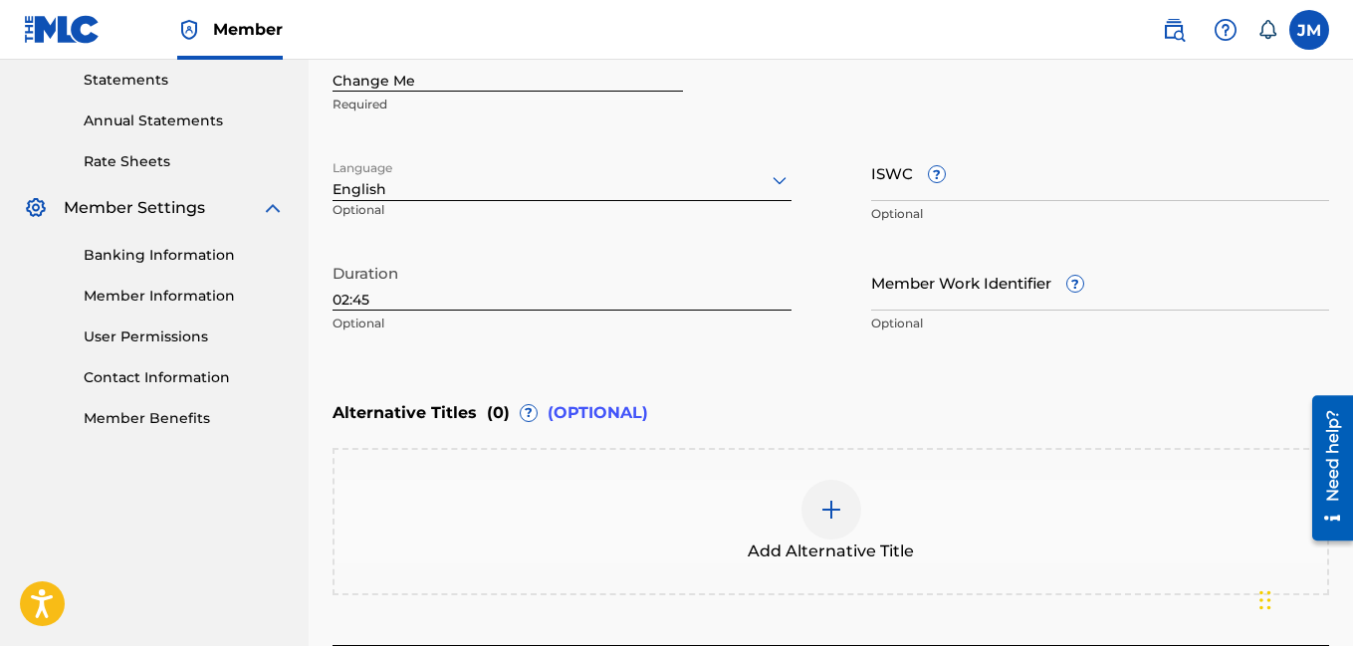
scroll to position [577, 0]
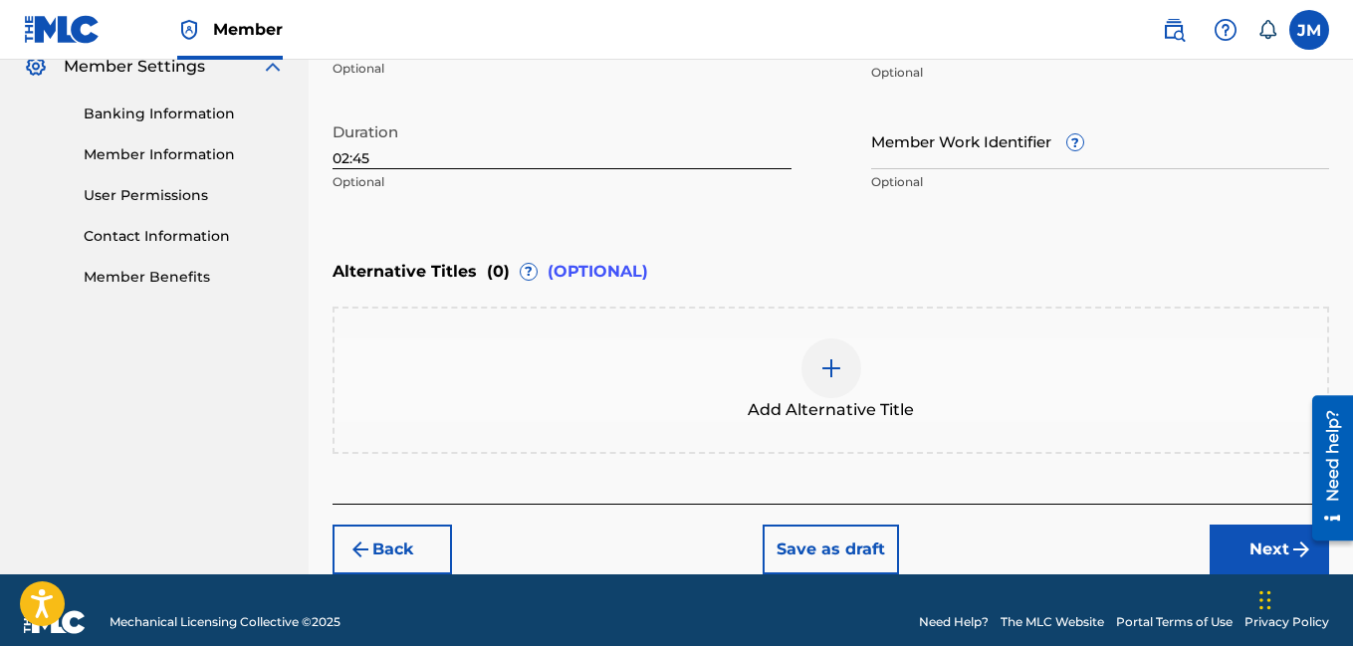
click at [1242, 552] on button "Next" at bounding box center [1268, 550] width 119 height 50
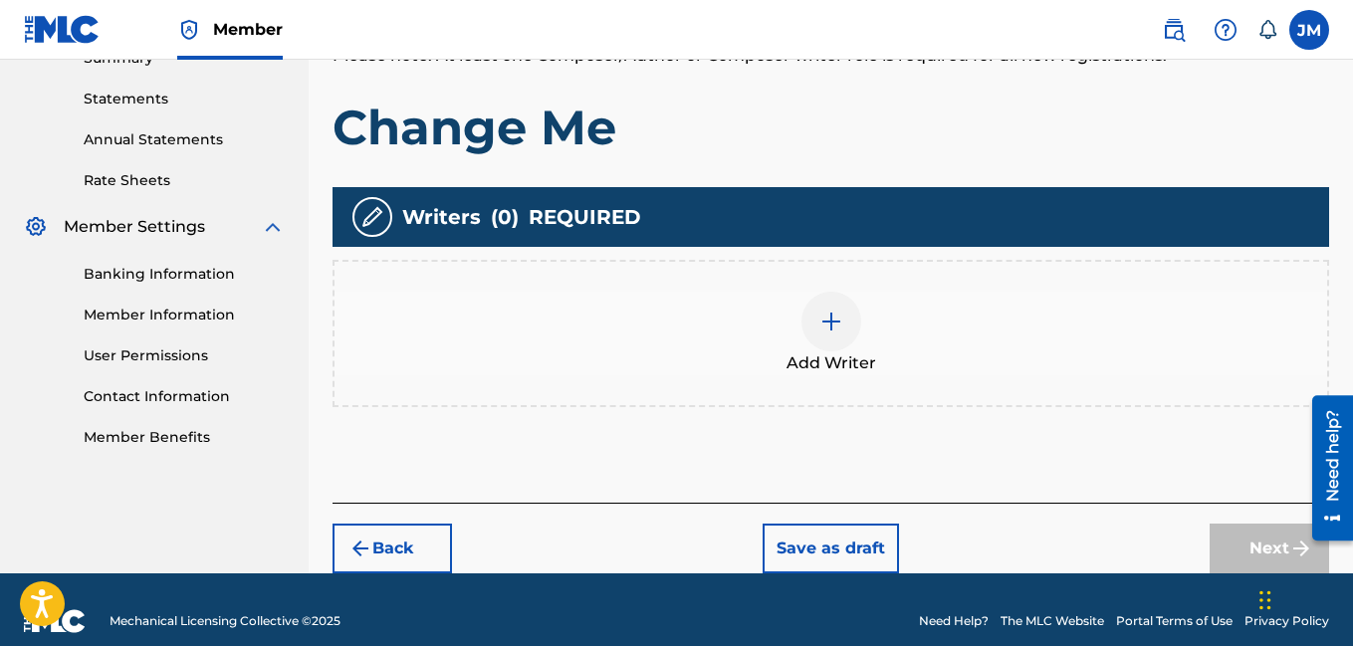
scroll to position [440, 0]
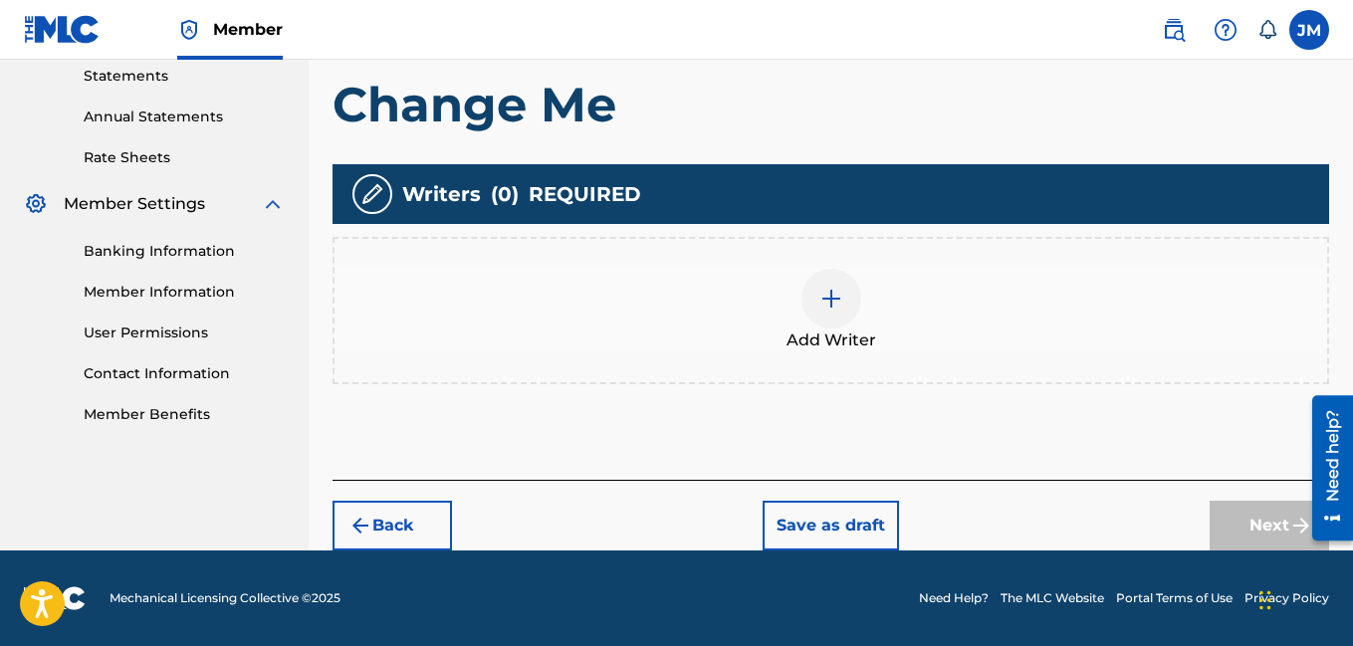
click at [833, 313] on div at bounding box center [831, 299] width 60 height 60
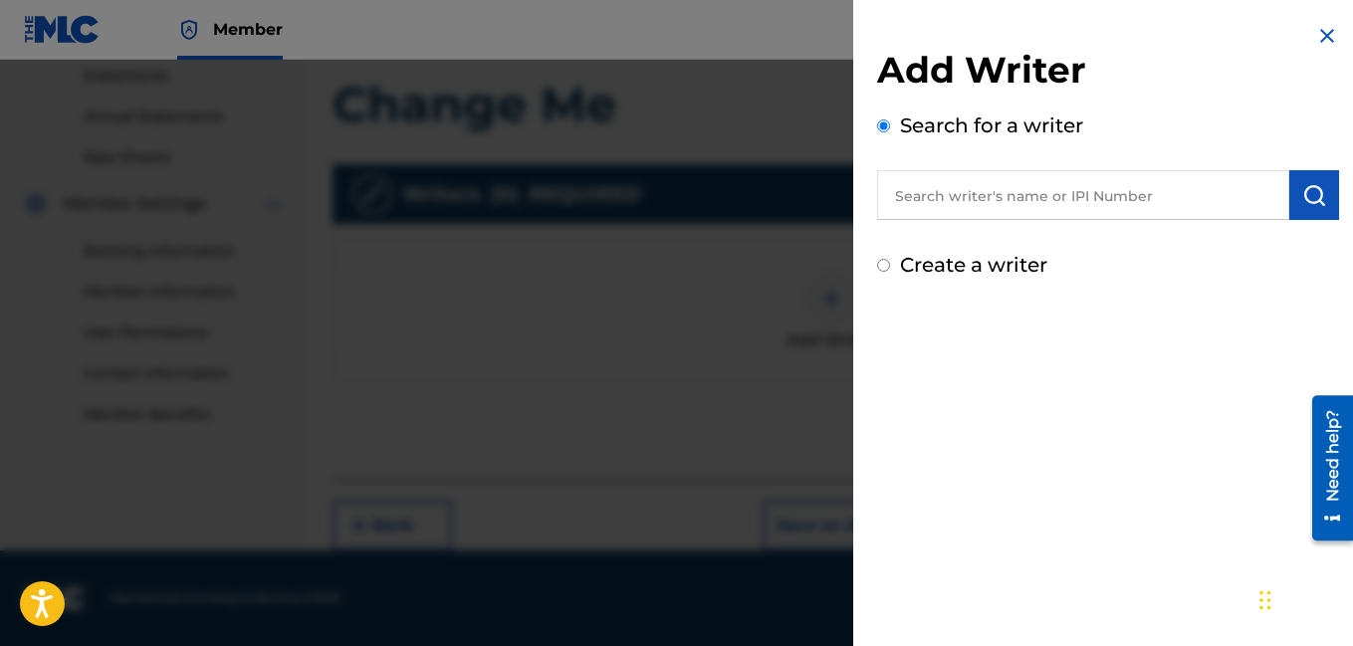
click at [891, 265] on div "Create a writer" at bounding box center [1108, 265] width 462 height 30
click at [884, 266] on input "Create a writer" at bounding box center [883, 265] width 13 height 13
radio input "false"
radio input "true"
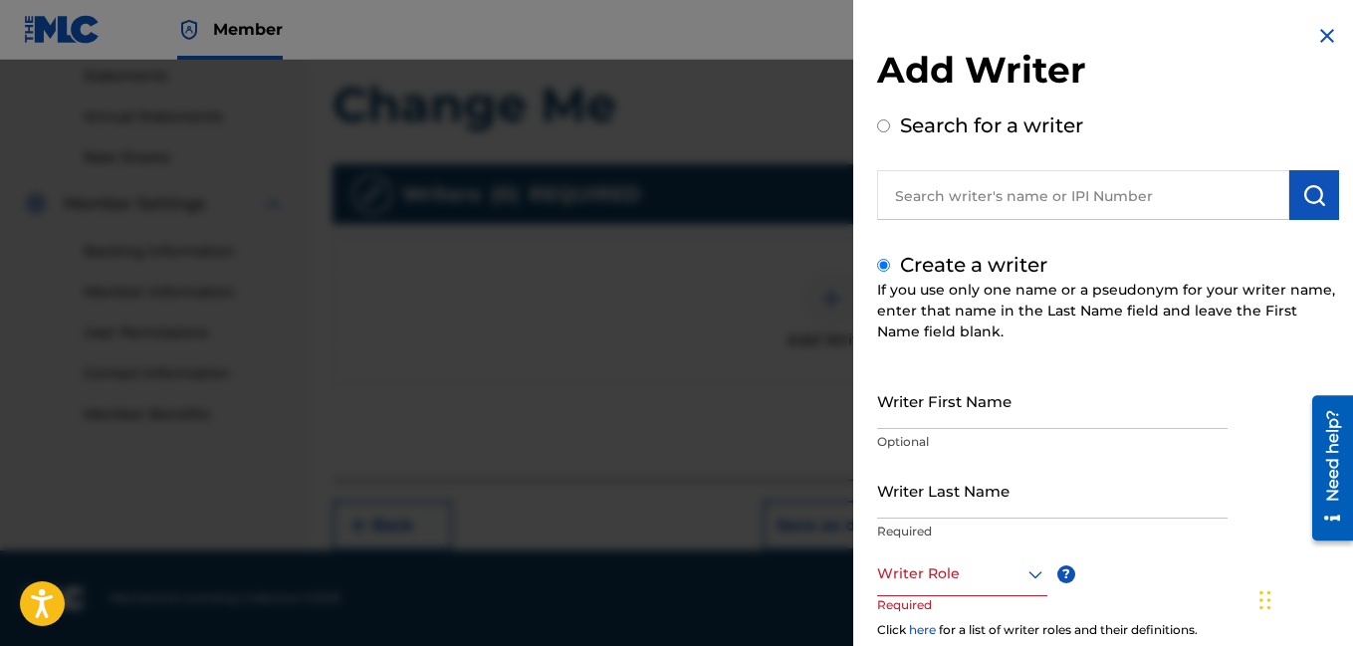
click at [928, 405] on input "Writer First Name" at bounding box center [1052, 400] width 350 height 57
type input "[PERSON_NAME]"
click at [900, 513] on input "Writer Last Name" at bounding box center [1052, 490] width 350 height 57
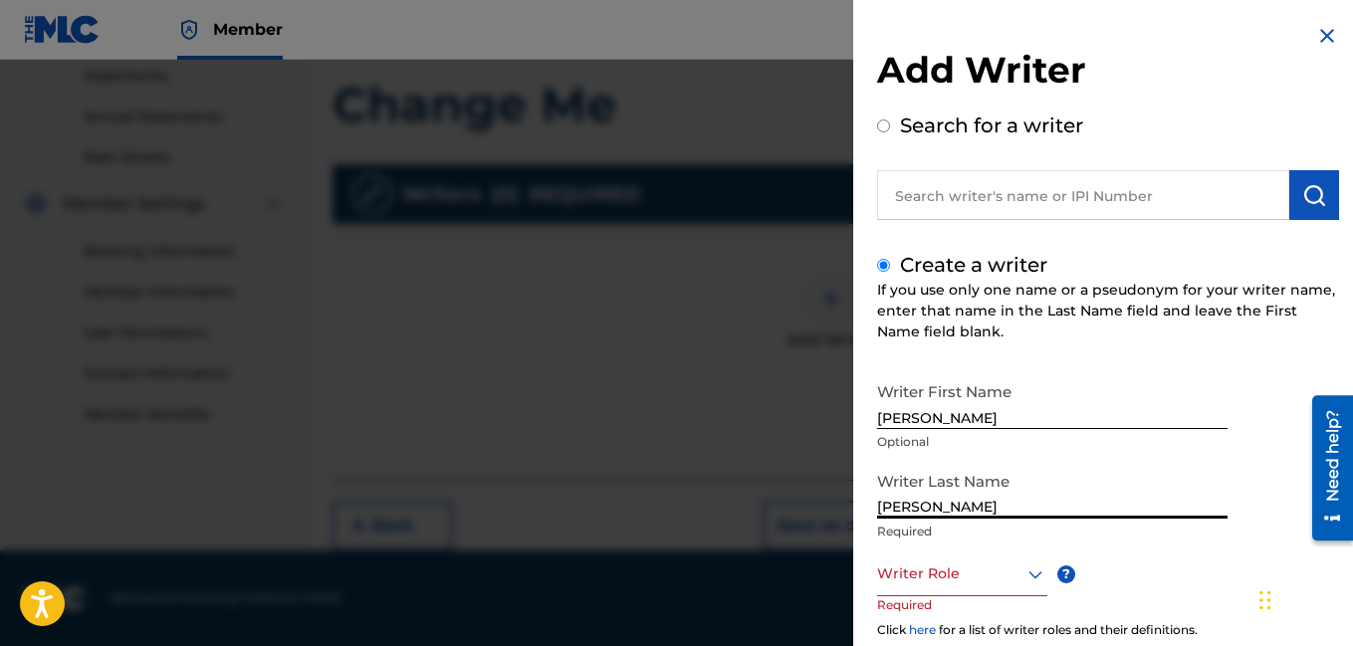
type input "[PERSON_NAME]"
click at [993, 582] on div at bounding box center [962, 573] width 170 height 25
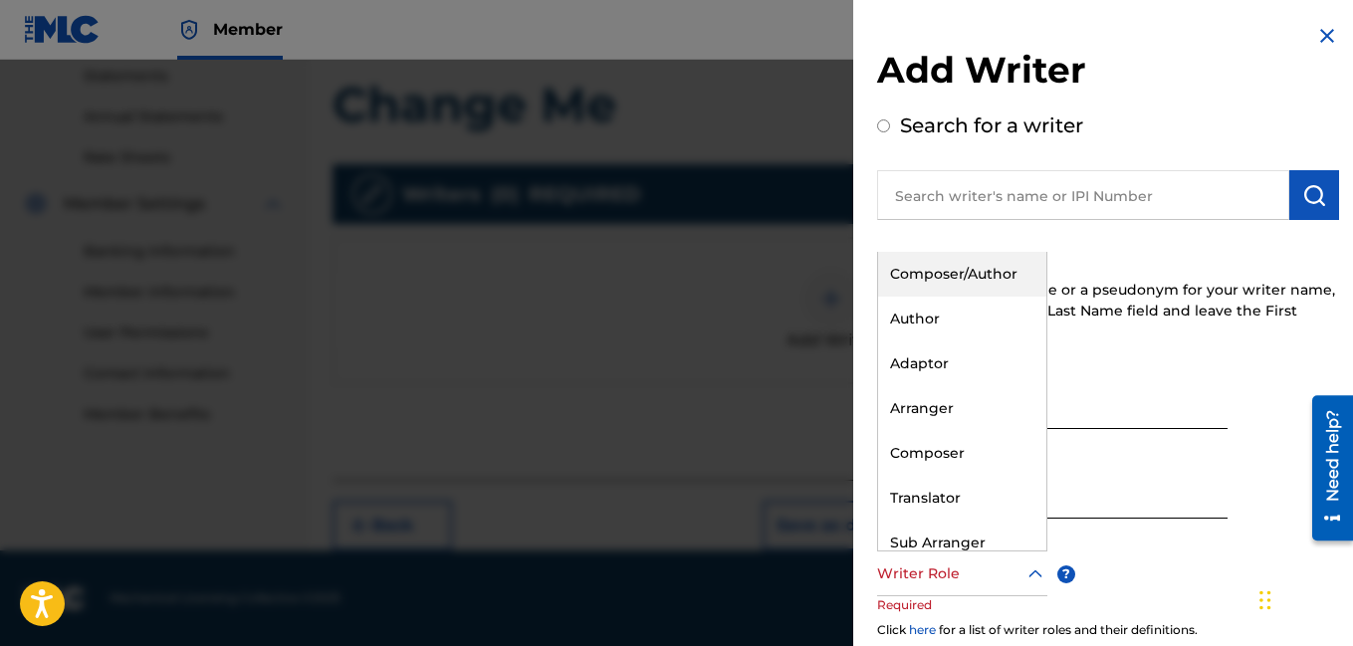
click at [978, 267] on div "Composer/Author" at bounding box center [962, 274] width 168 height 45
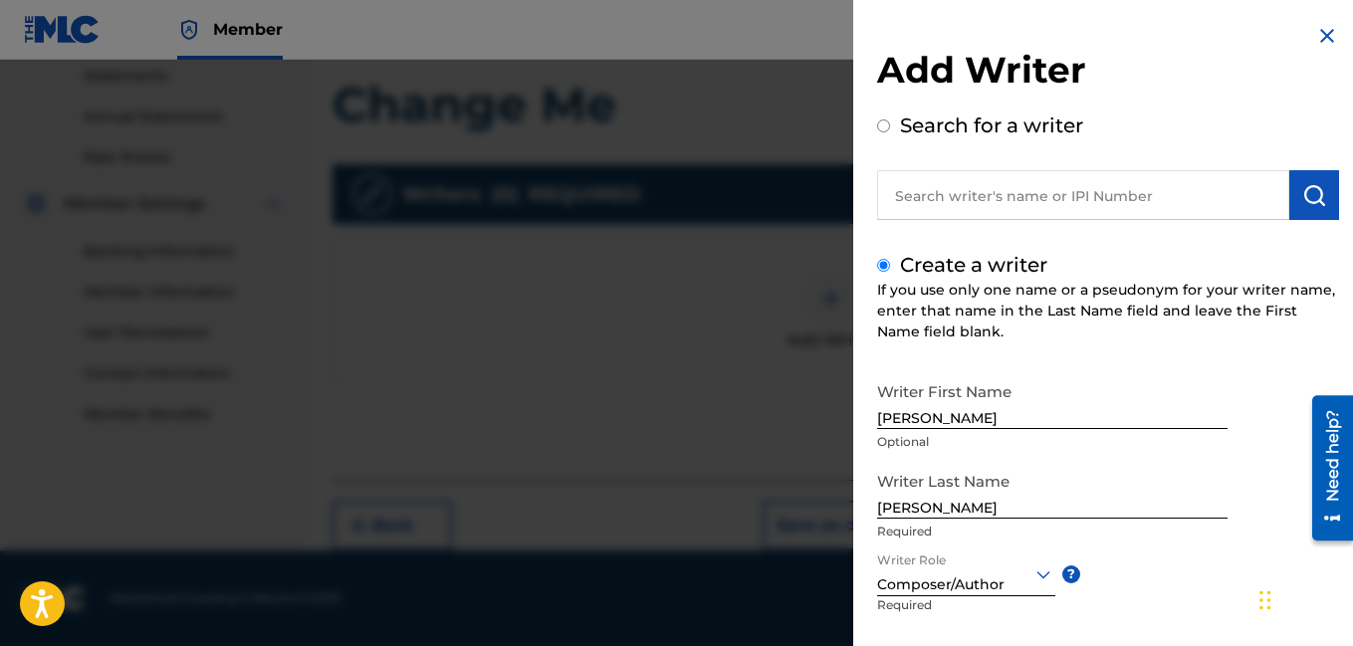
click at [1168, 600] on div "Writer First Name [PERSON_NAME] Optional Writer Last Name [PERSON_NAME] Require…" at bounding box center [1108, 591] width 462 height 438
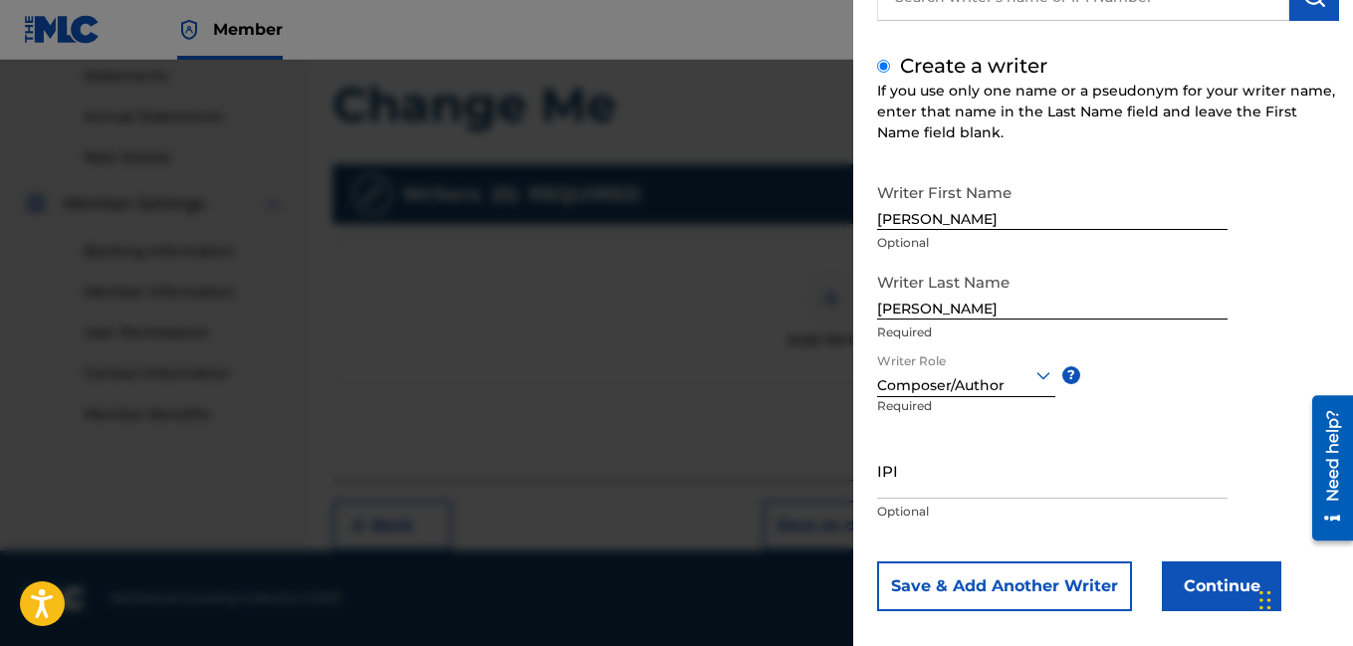
scroll to position [218, 0]
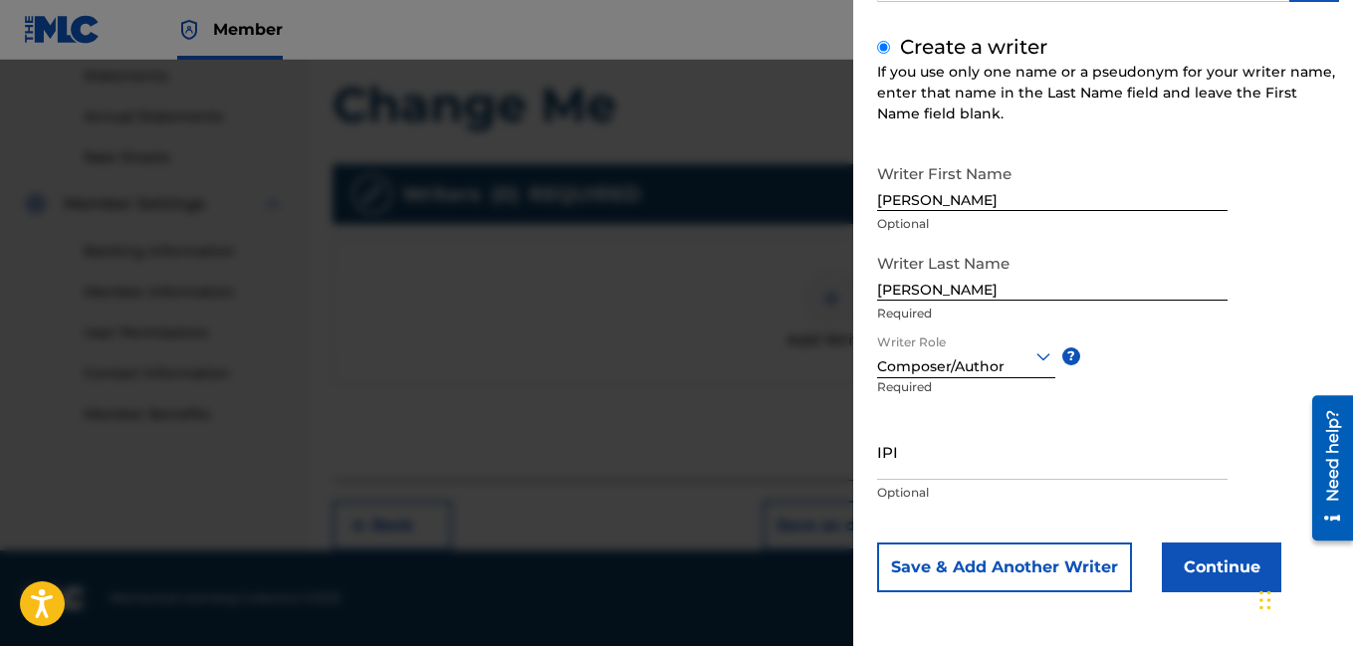
click at [1173, 567] on button "Continue" at bounding box center [1221, 568] width 119 height 50
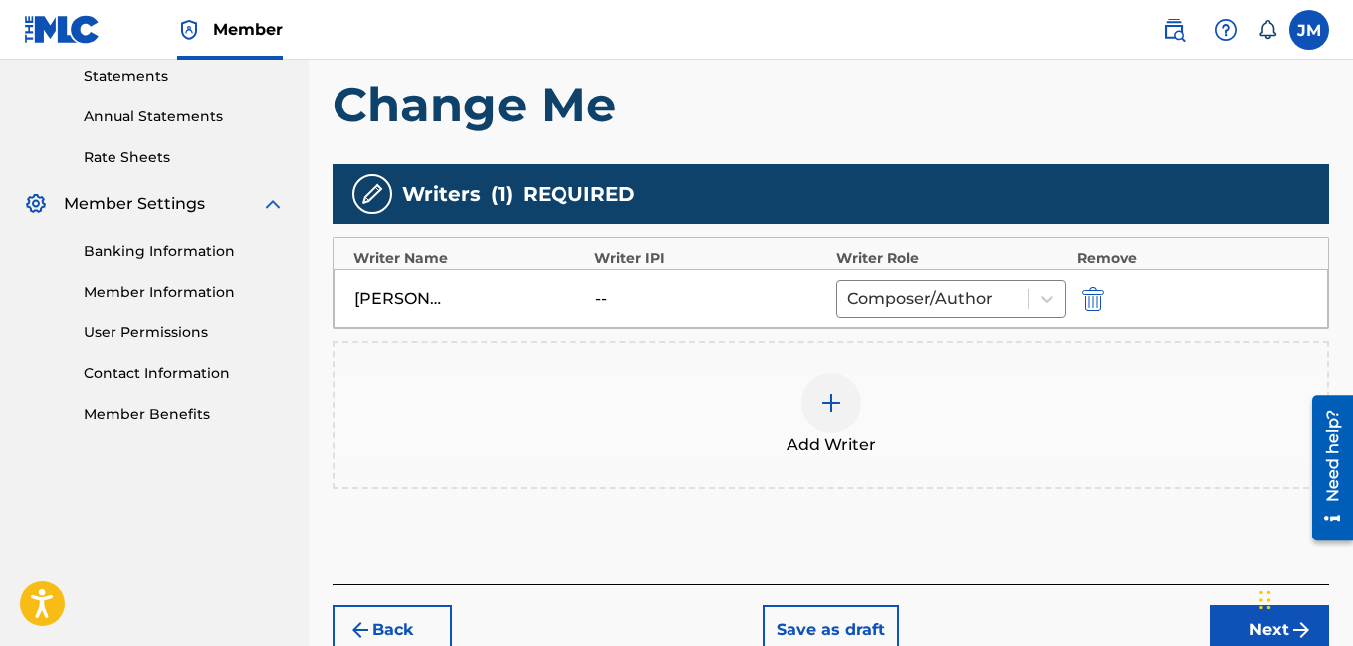
click at [1232, 620] on button "Next" at bounding box center [1268, 630] width 119 height 50
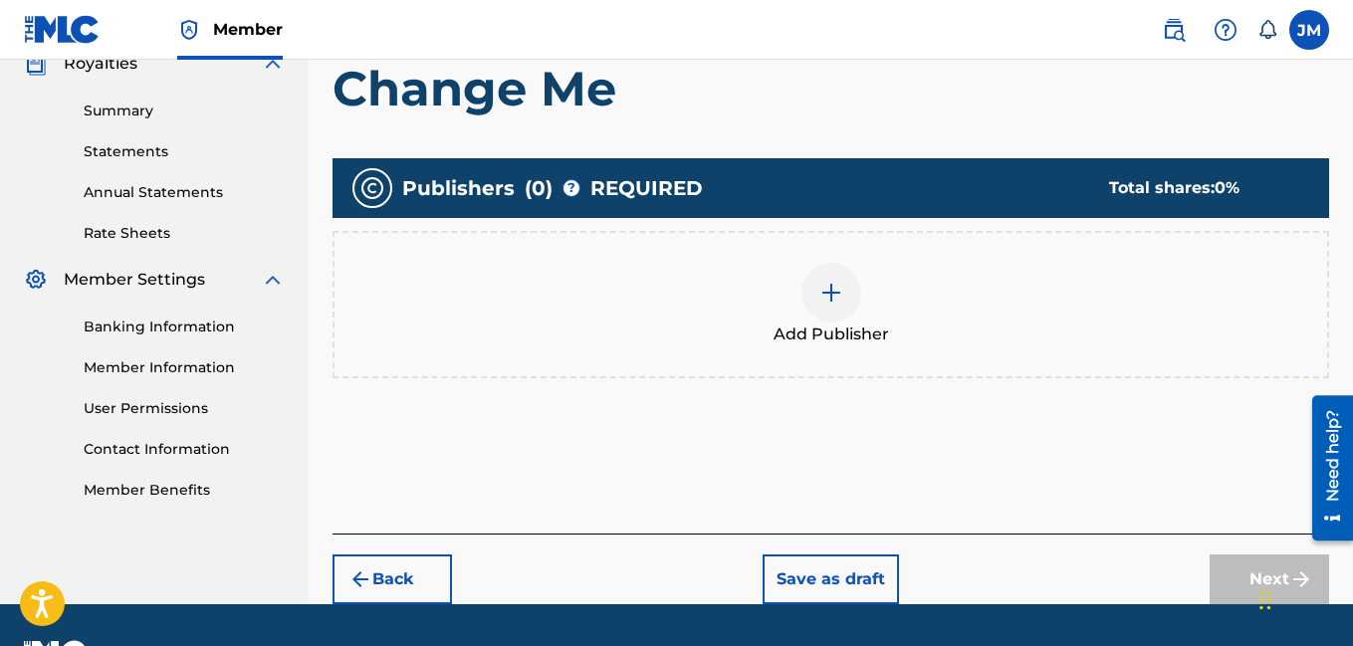
scroll to position [90, 0]
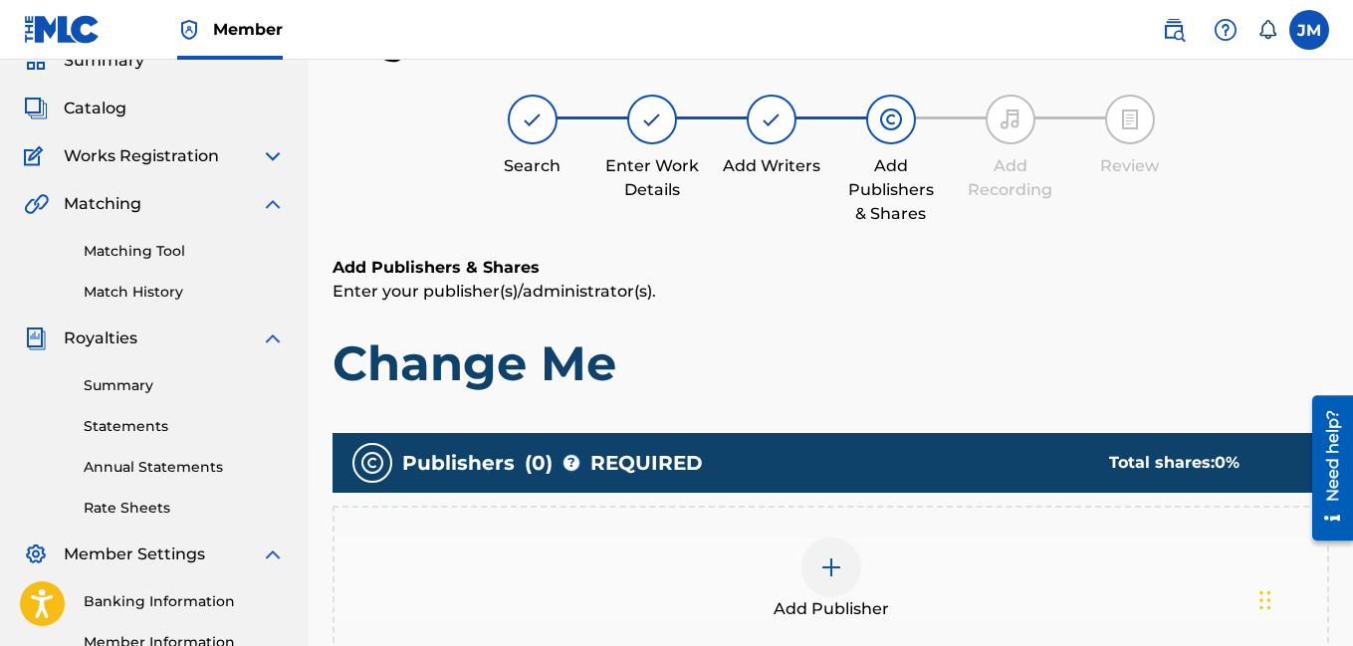
click at [832, 577] on img at bounding box center [831, 567] width 24 height 24
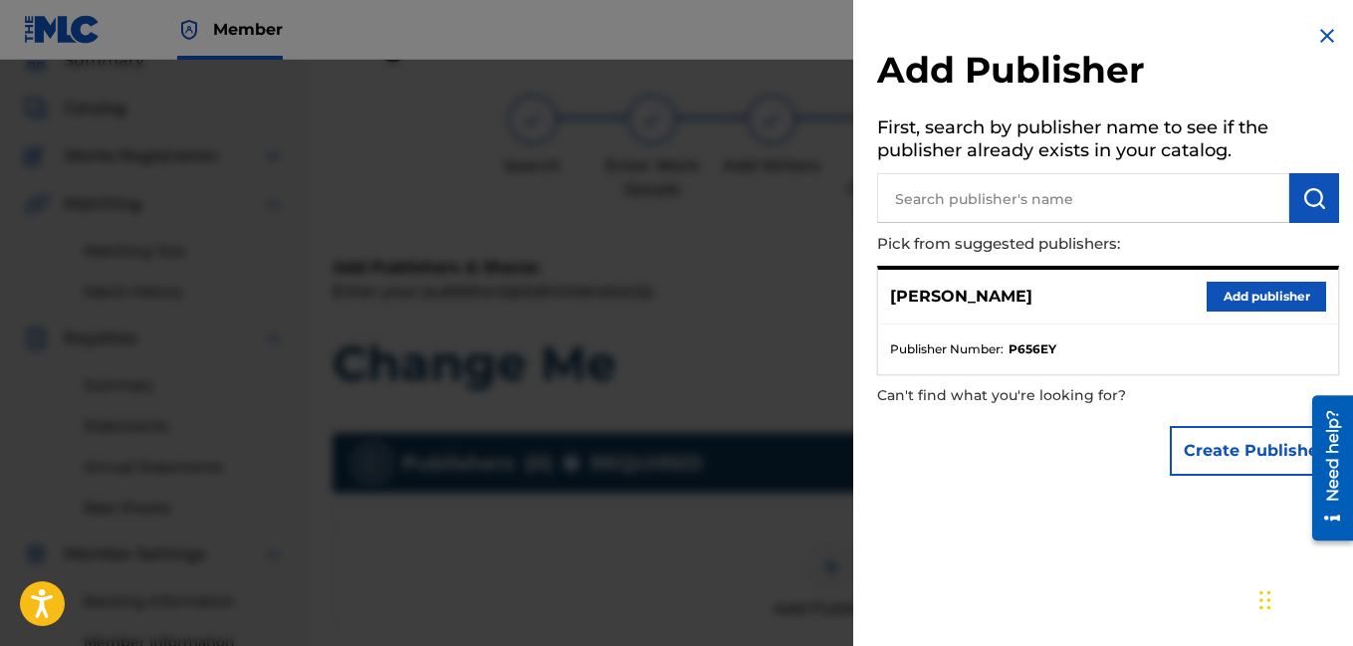
click at [1250, 288] on button "Add publisher" at bounding box center [1266, 297] width 119 height 30
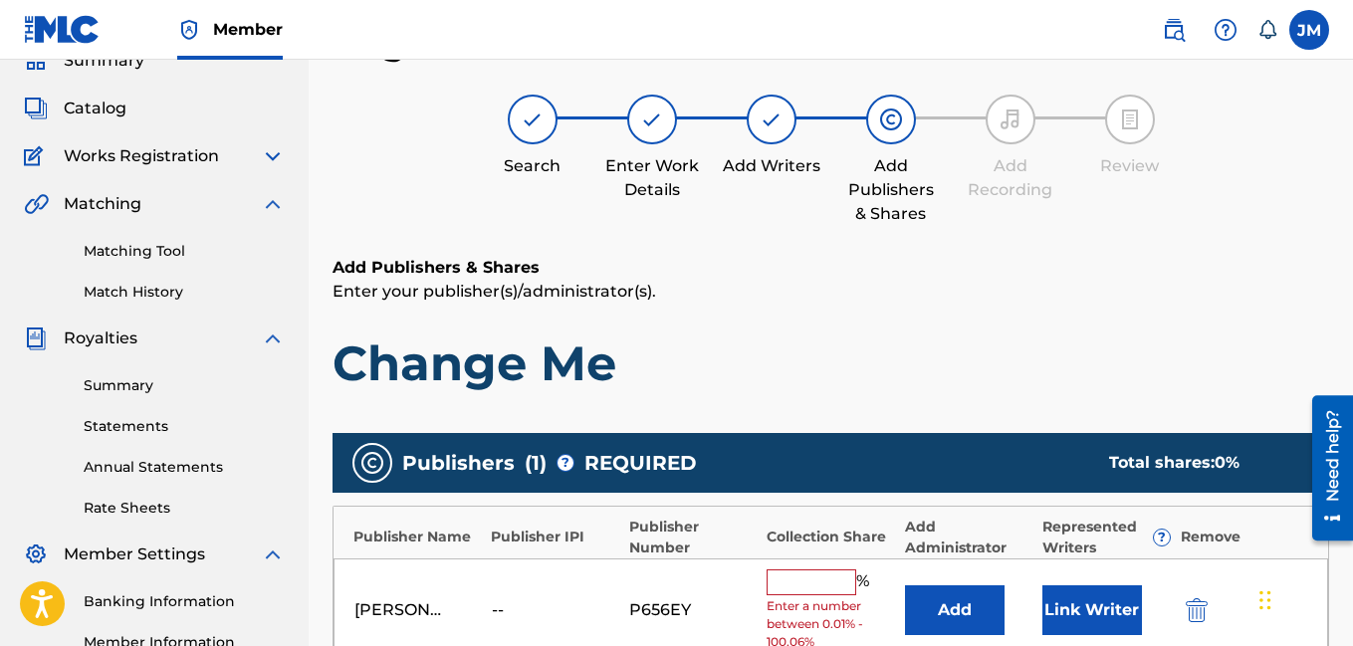
click at [825, 586] on input "text" at bounding box center [812, 582] width 90 height 26
type input "100"
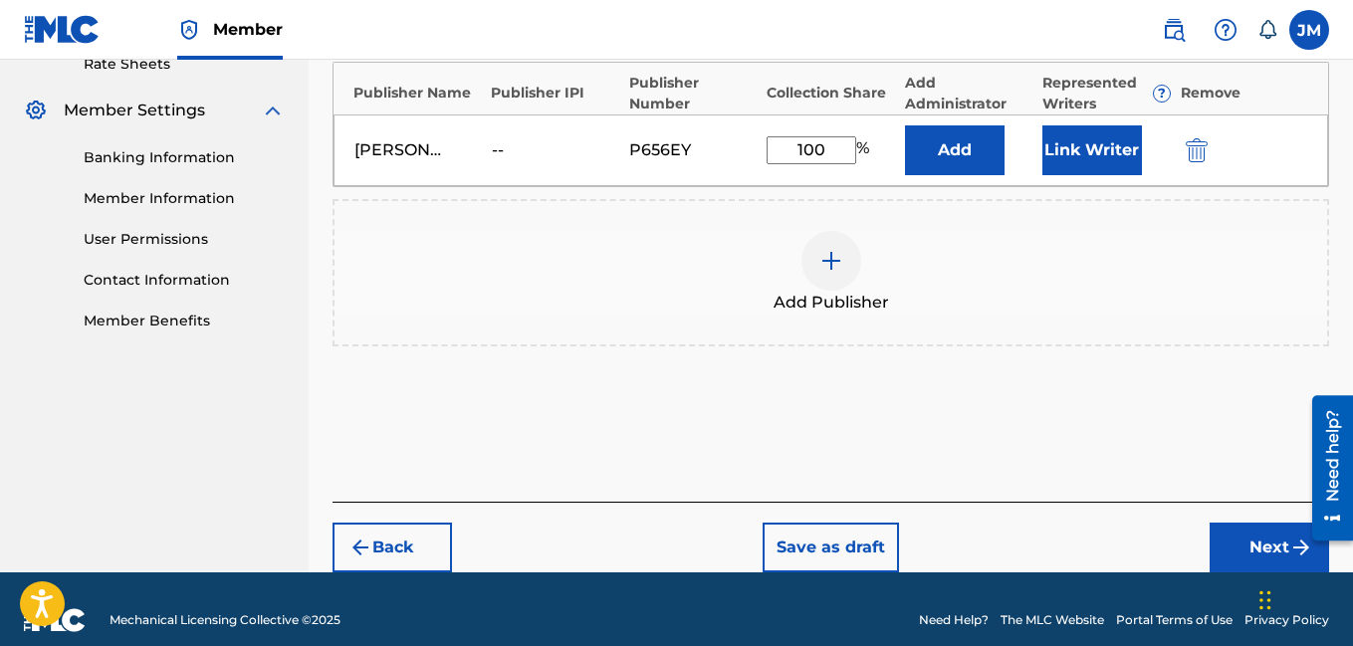
scroll to position [555, 0]
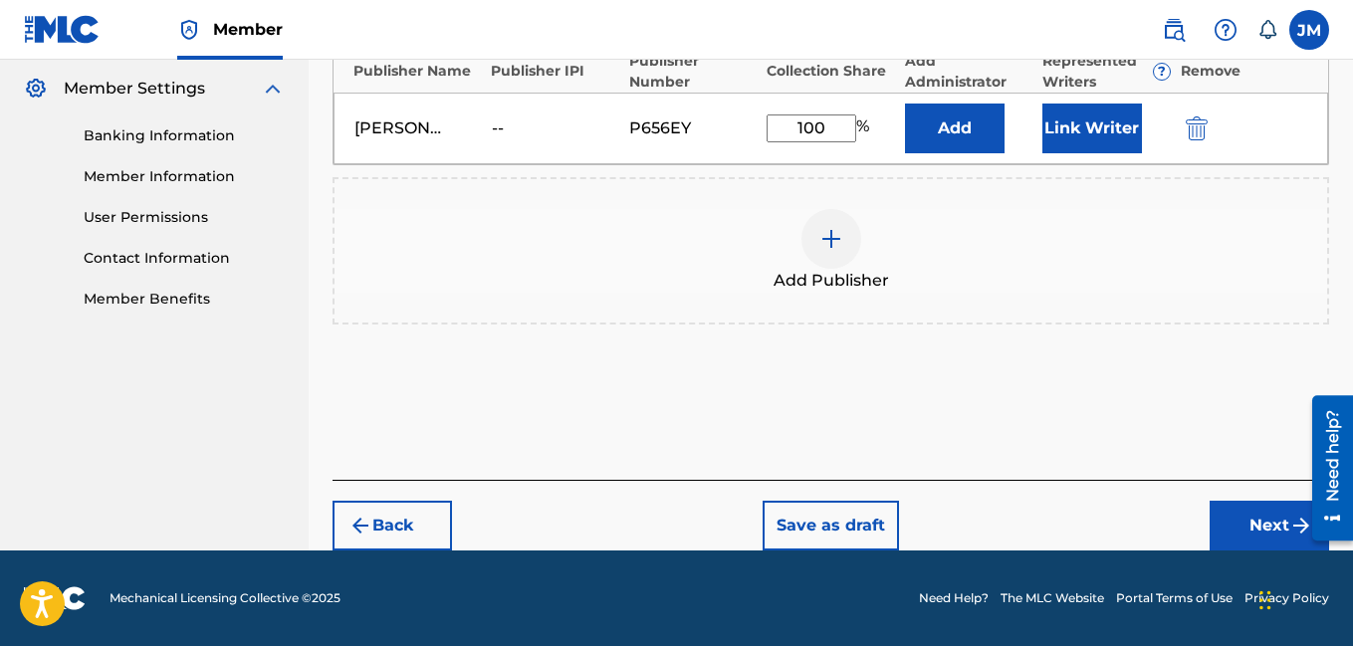
click at [1282, 523] on button "Next" at bounding box center [1268, 526] width 119 height 50
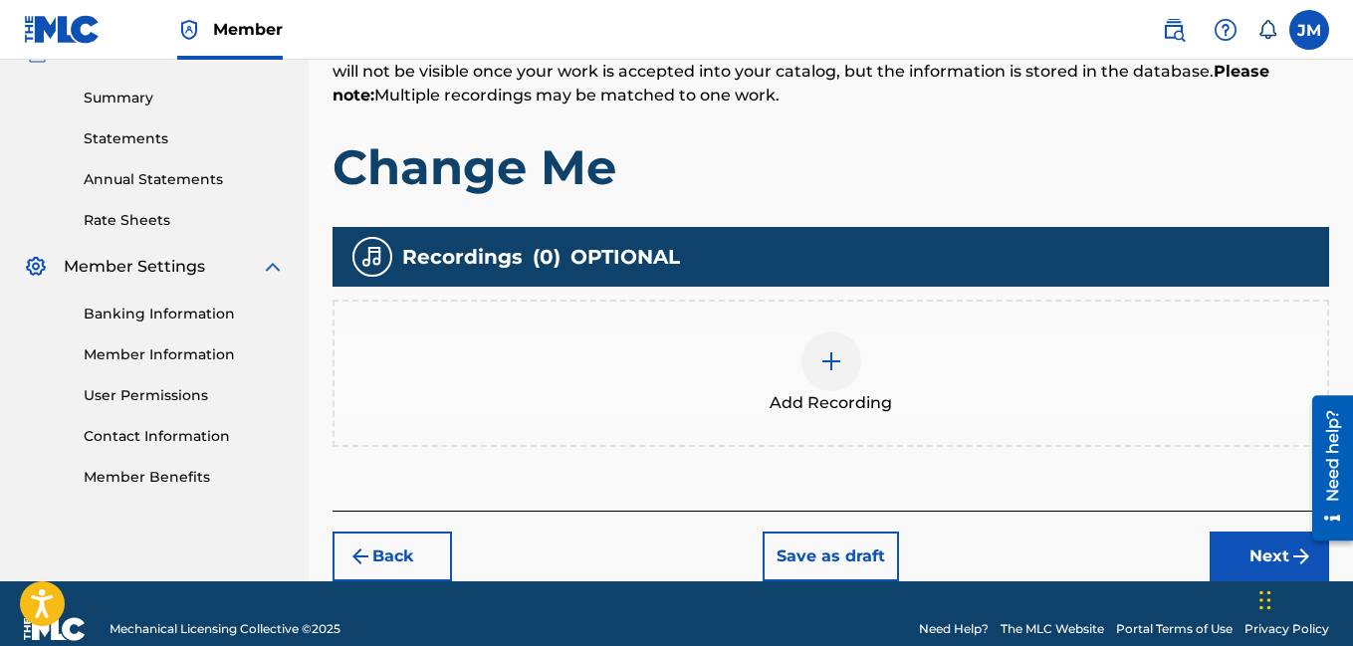
scroll to position [408, 0]
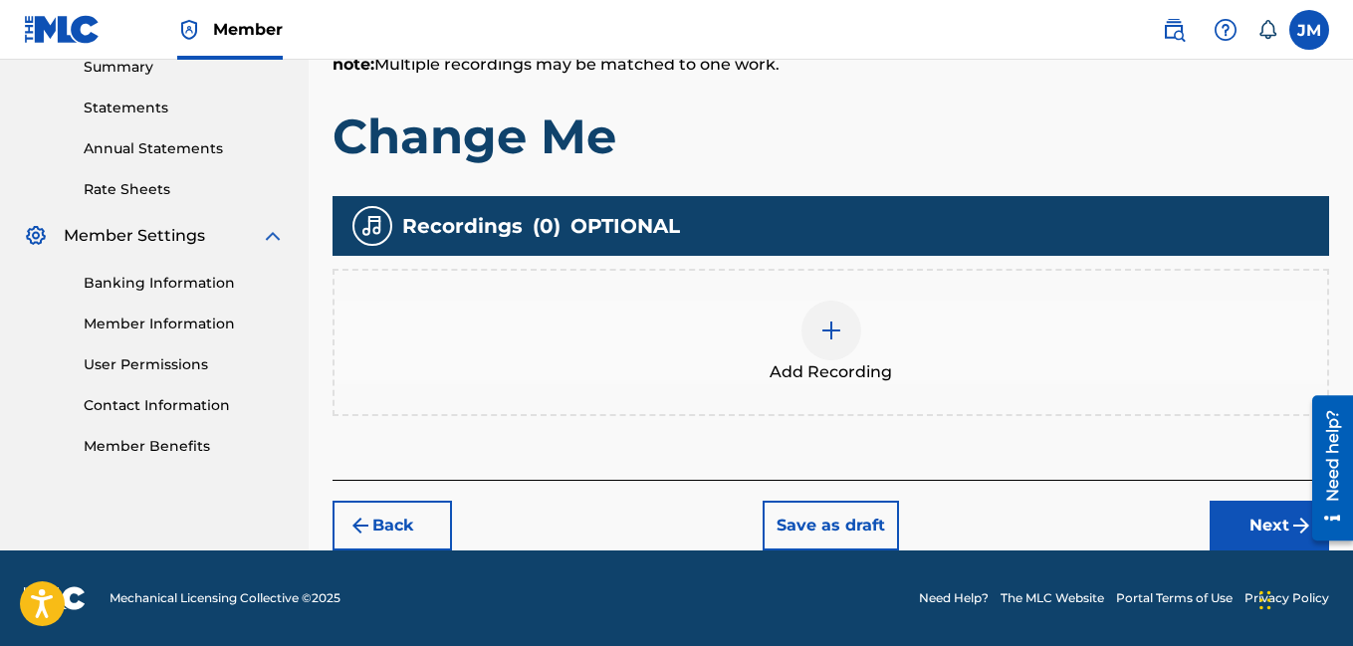
click at [835, 333] on img at bounding box center [831, 331] width 24 height 24
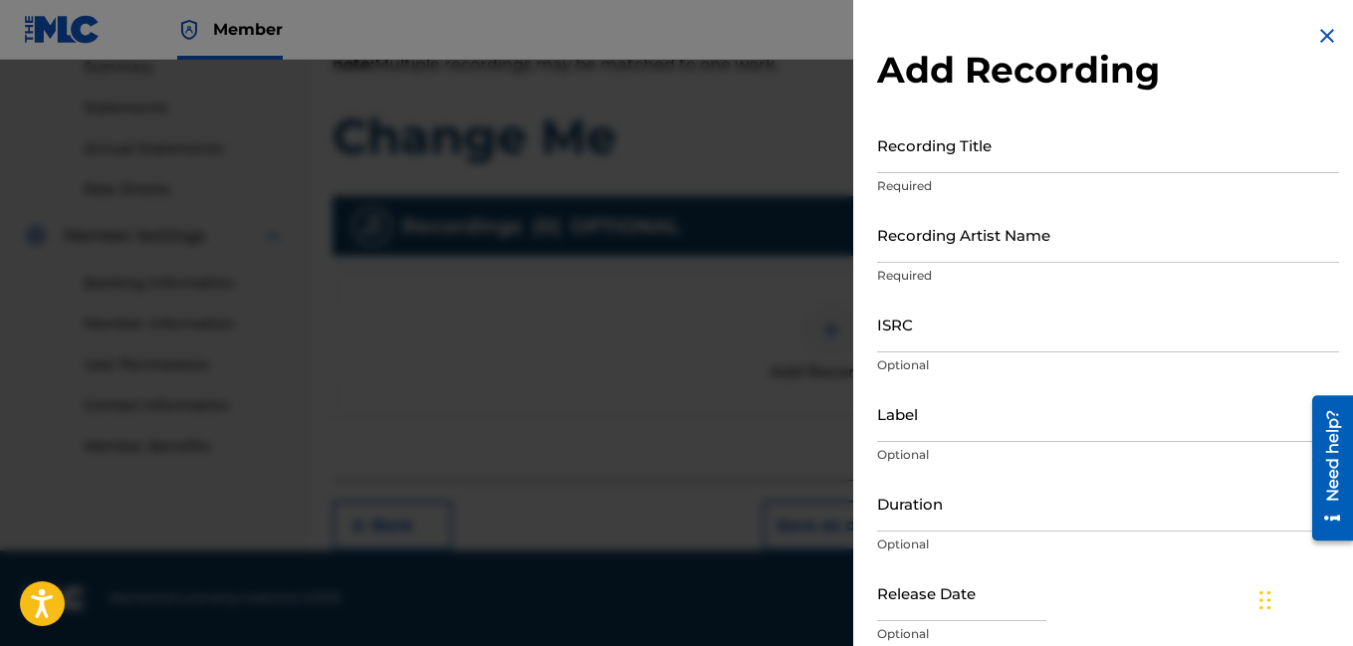
click at [1018, 152] on input "Recording Title" at bounding box center [1108, 144] width 462 height 57
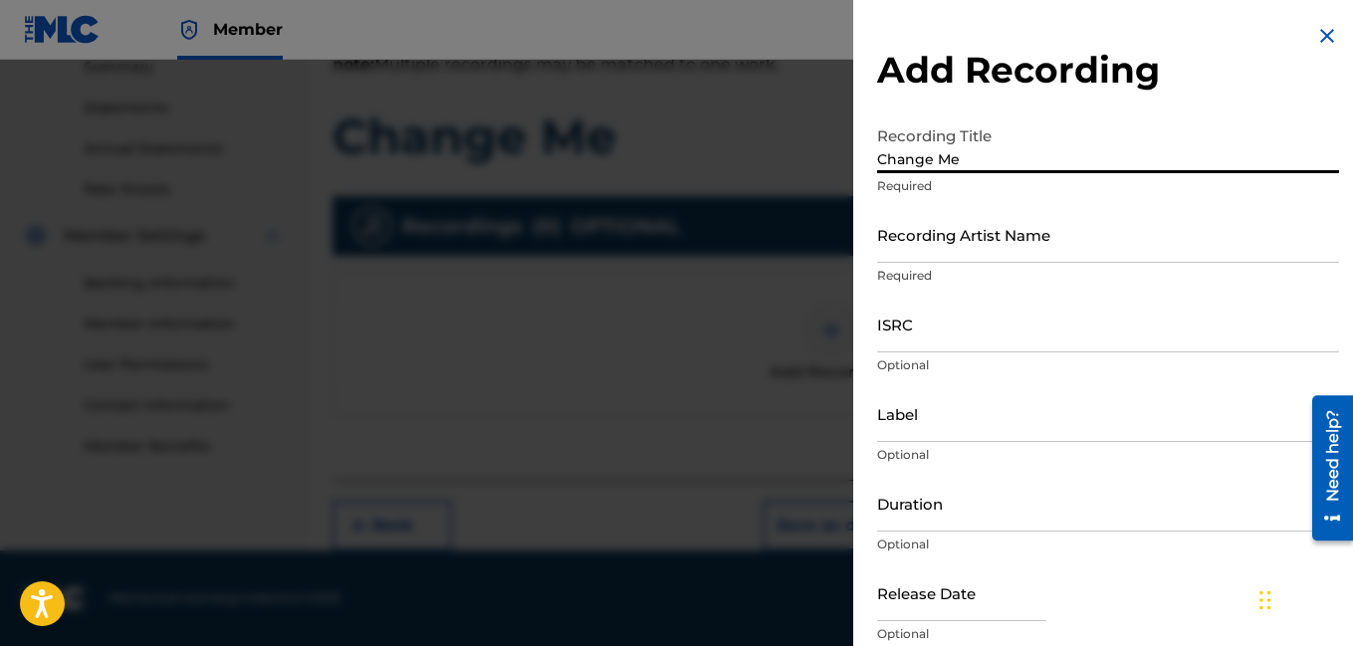
type input "Change Me"
click at [961, 252] on input "Recording Artist Name" at bounding box center [1108, 234] width 462 height 57
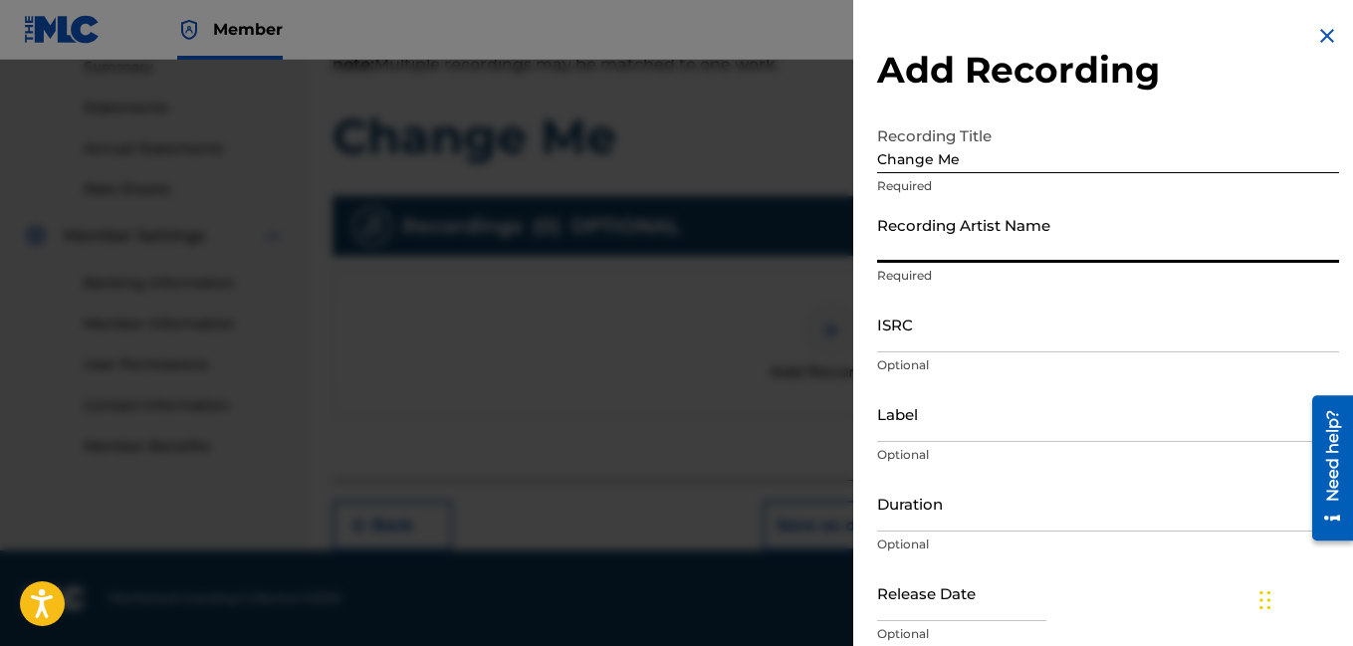
click at [961, 252] on input "Recording Artist Name" at bounding box center [1108, 234] width 462 height 57
type input "Rocdeneiro"
click at [949, 513] on input "Duration" at bounding box center [1108, 503] width 462 height 57
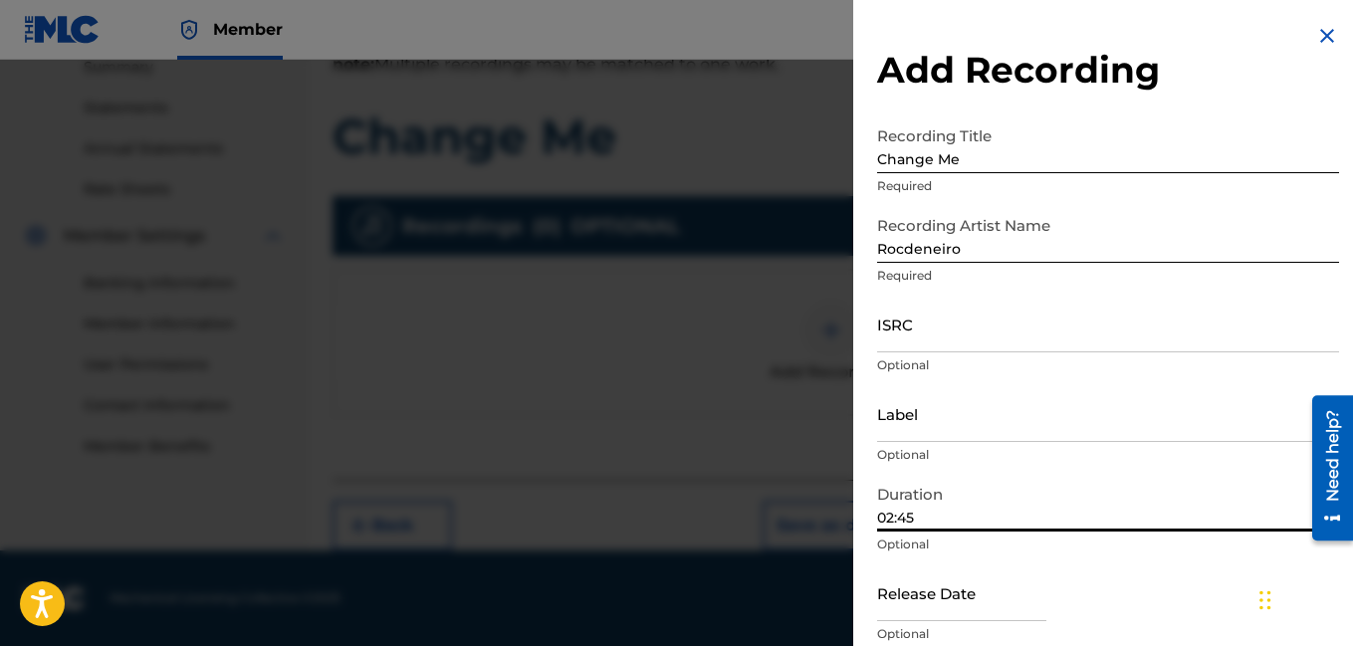
type input "02:45"
click at [1149, 578] on div "Release Date Optional" at bounding box center [1108, 609] width 462 height 90
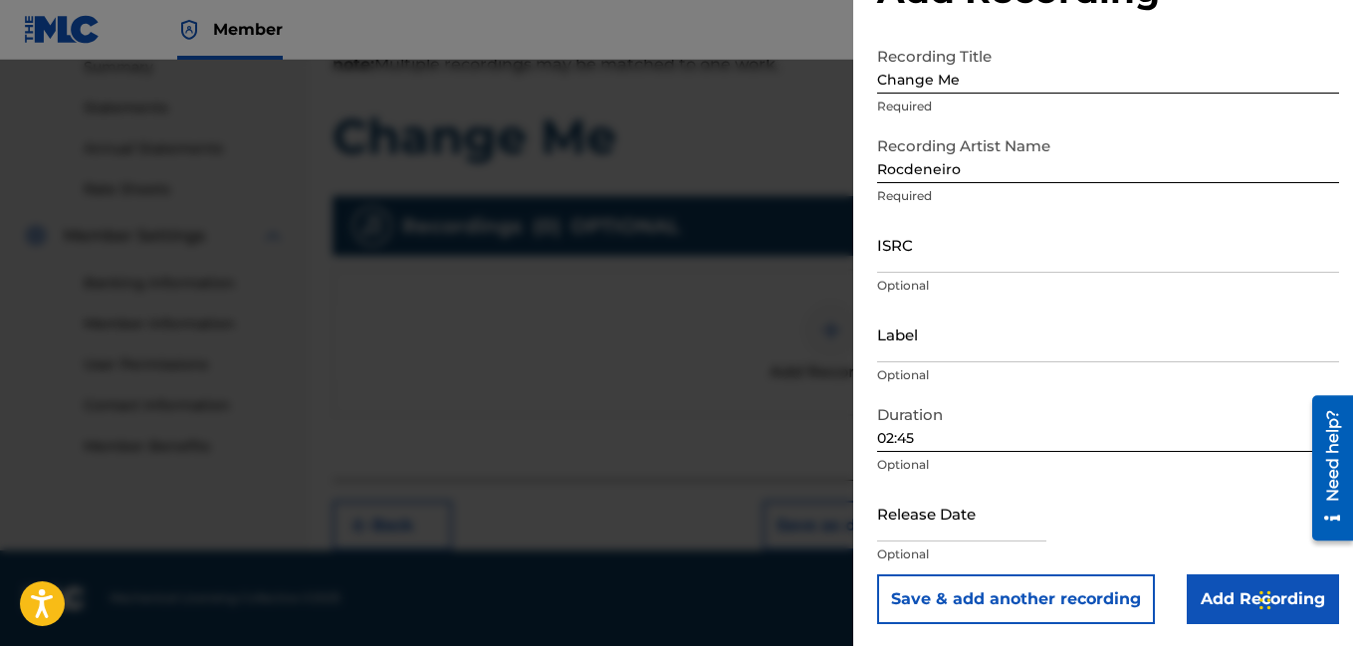
scroll to position [82, 0]
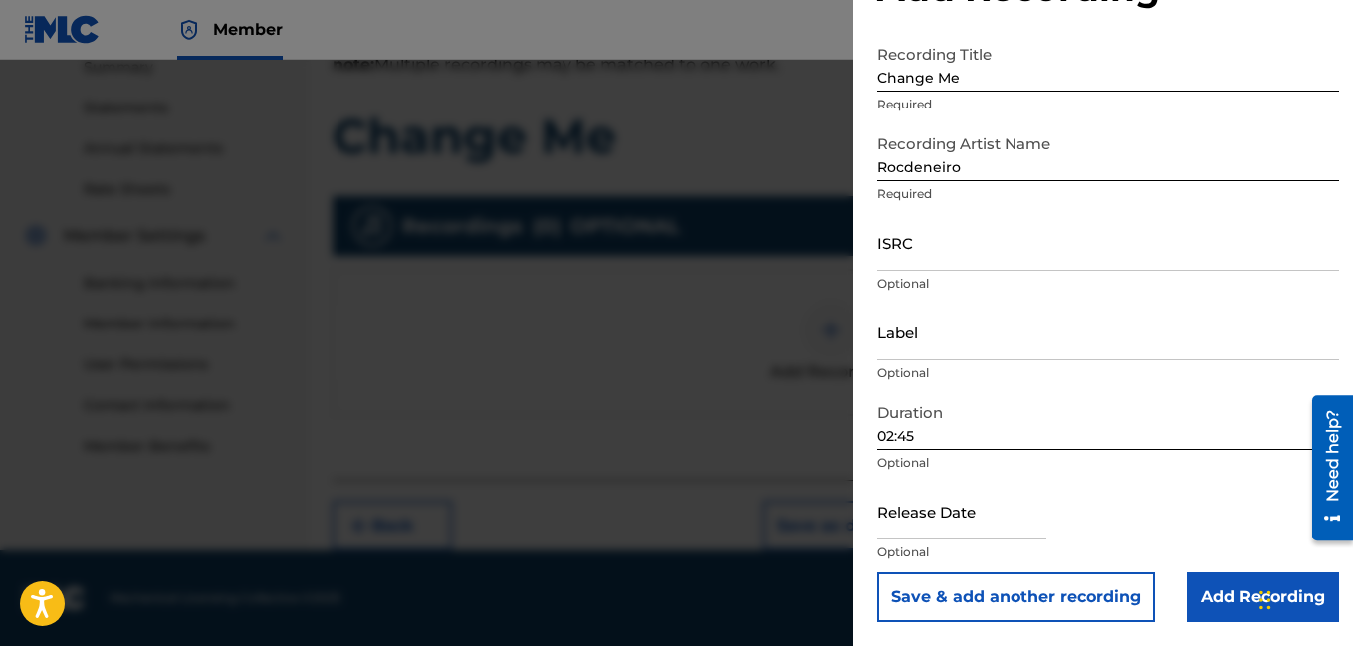
click at [1242, 587] on input "Add Recording" at bounding box center [1263, 597] width 152 height 50
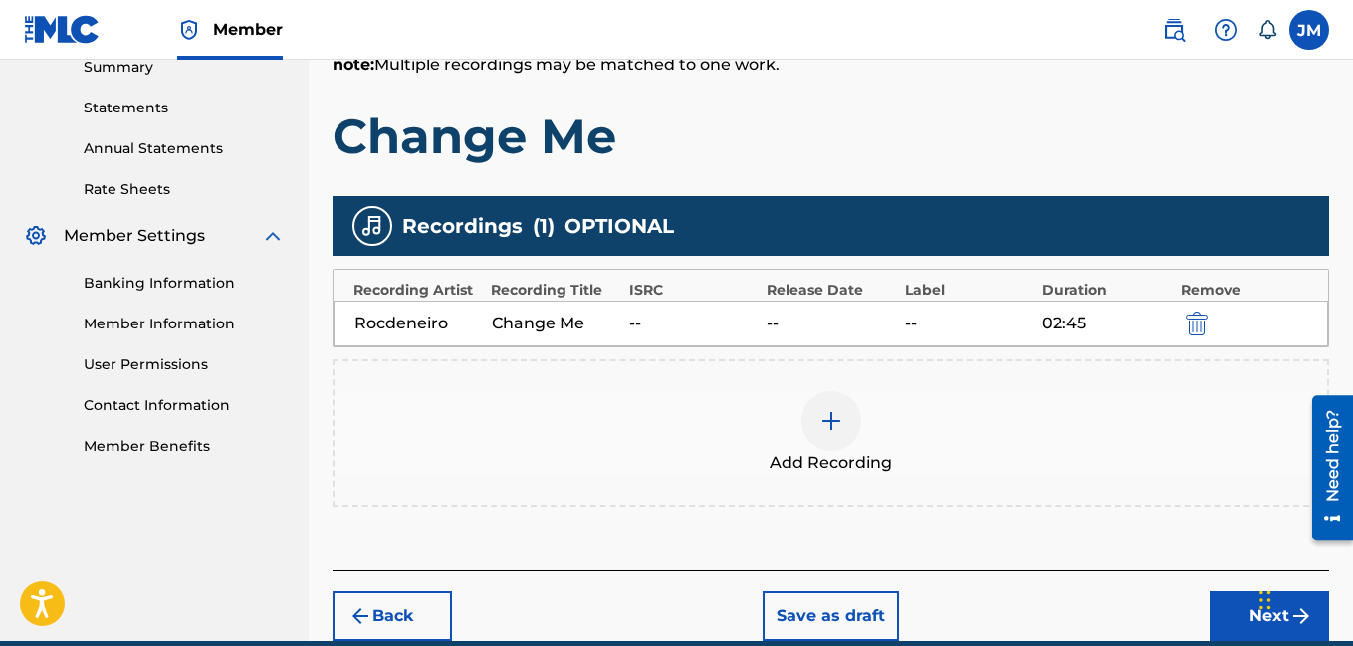
click at [1230, 618] on button "Next" at bounding box center [1268, 616] width 119 height 50
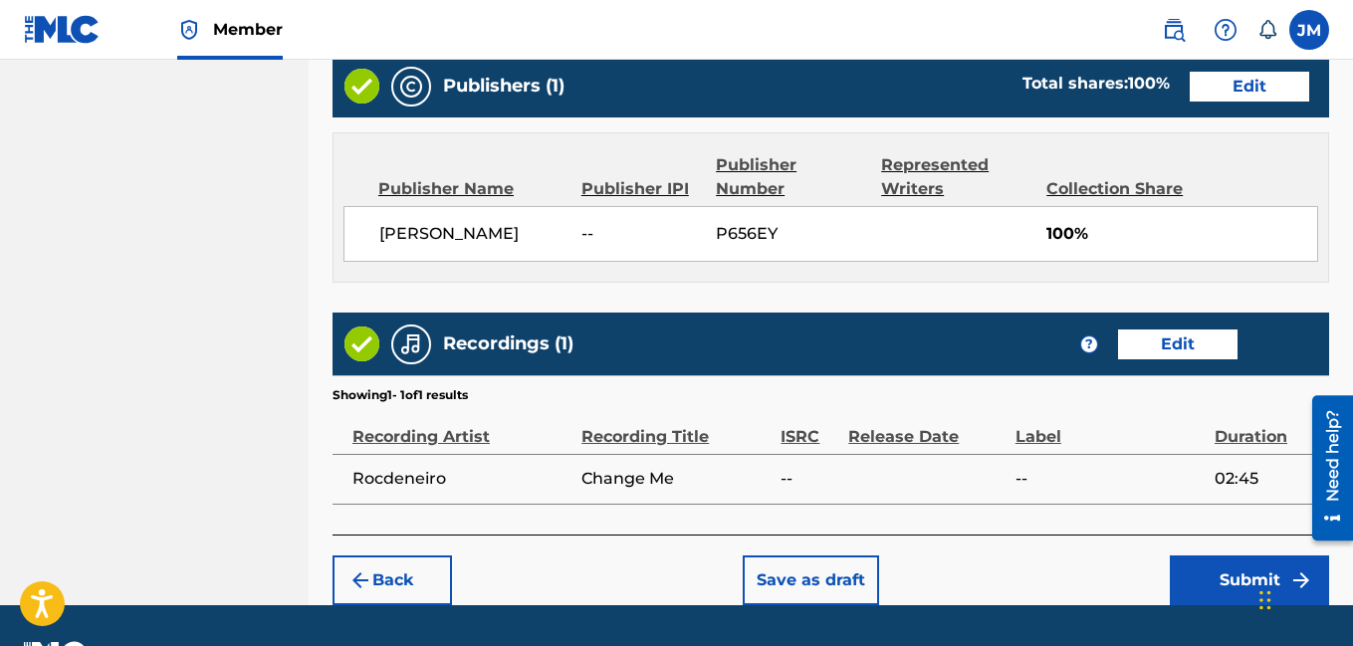
scroll to position [1061, 0]
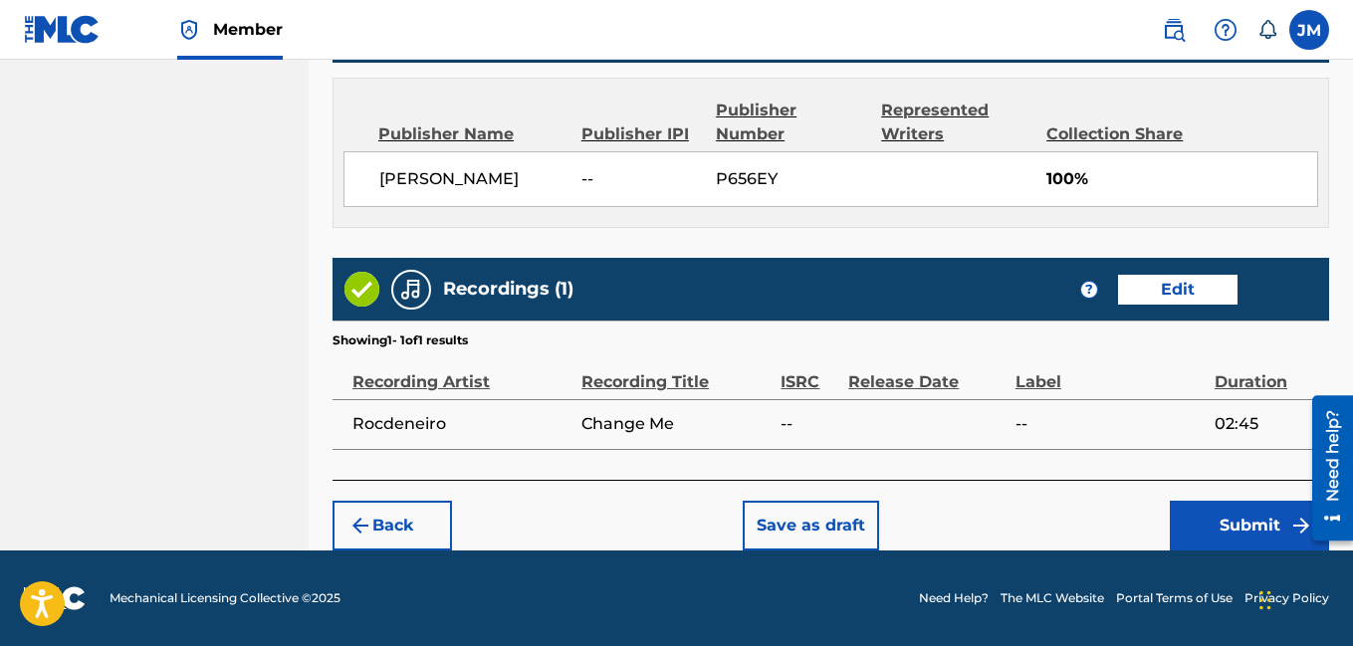
click at [1223, 521] on button "Submit" at bounding box center [1249, 526] width 159 height 50
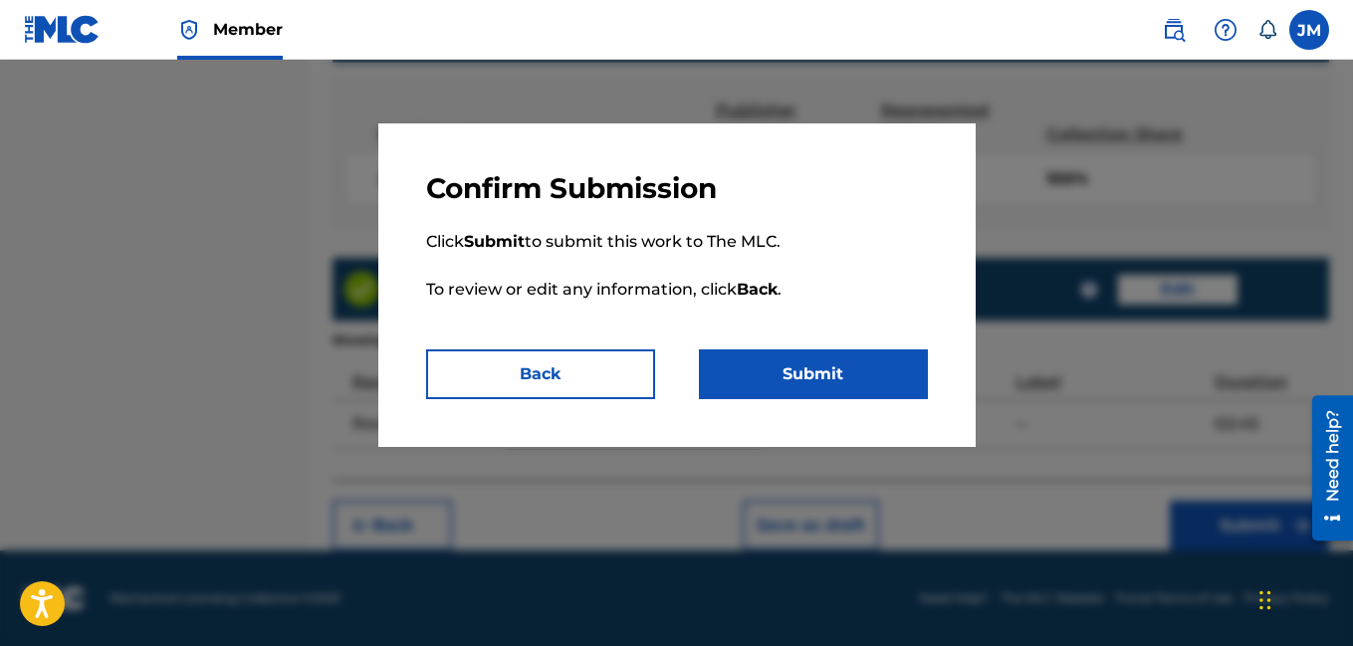
click at [864, 376] on button "Submit" at bounding box center [813, 374] width 229 height 50
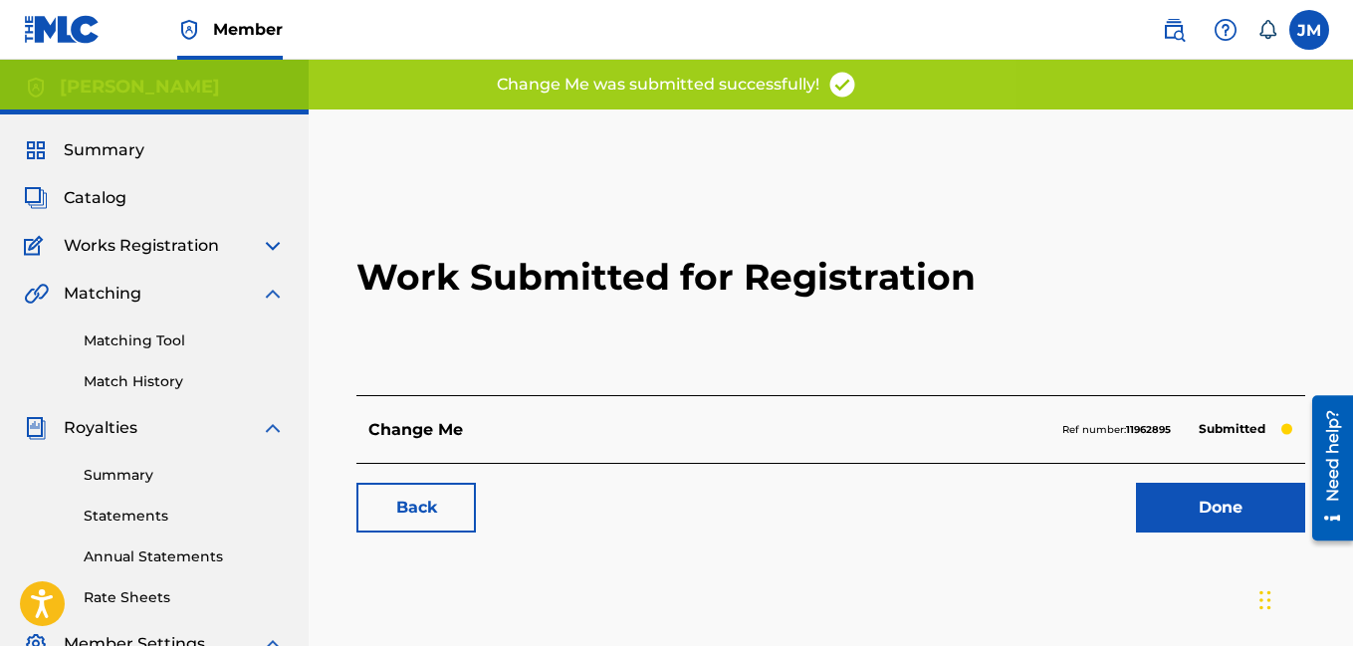
click at [1170, 502] on link "Done" at bounding box center [1220, 508] width 169 height 50
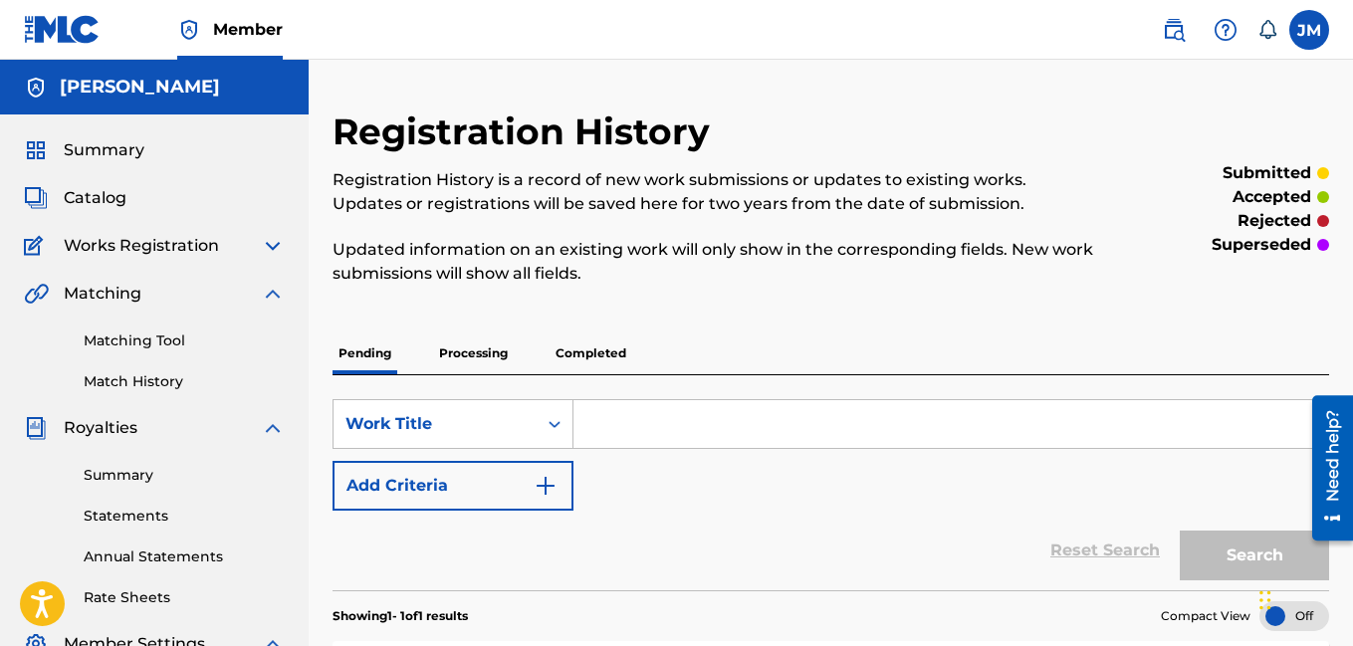
click at [85, 200] on span "Catalog" at bounding box center [95, 198] width 63 height 24
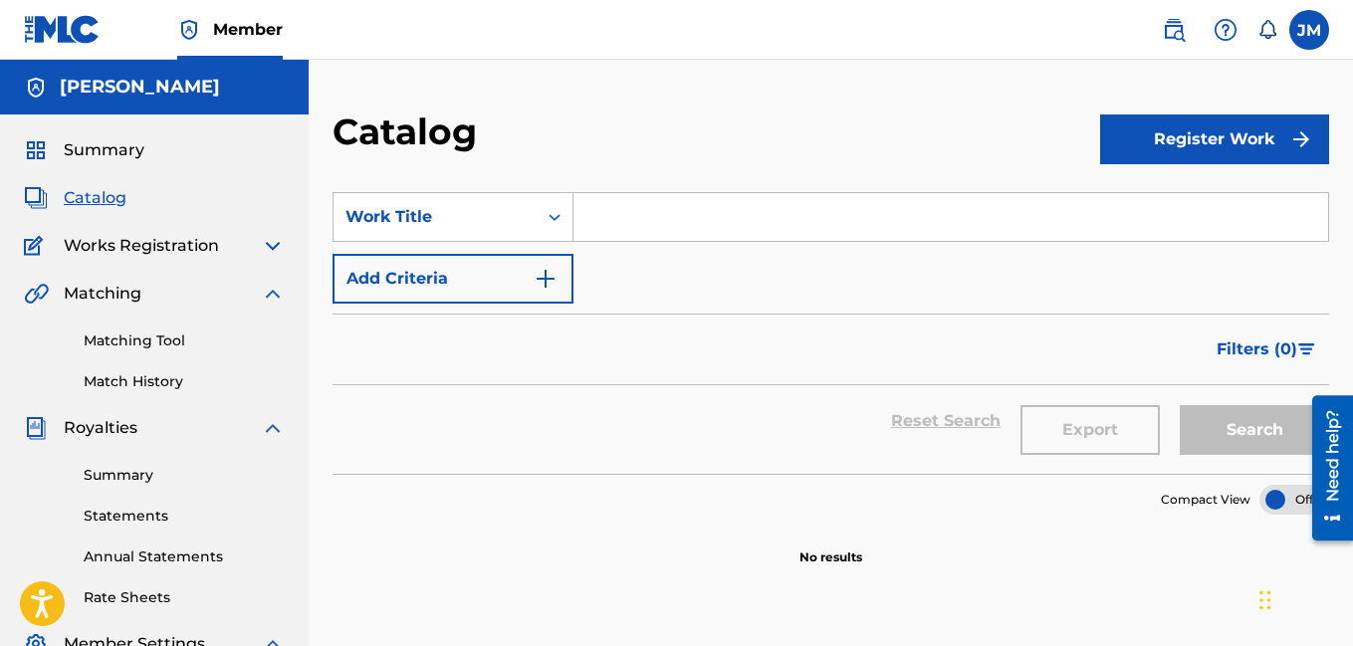
click at [1140, 135] on button "Register Work" at bounding box center [1214, 139] width 229 height 50
click at [1127, 205] on link "Individual" at bounding box center [1214, 204] width 229 height 48
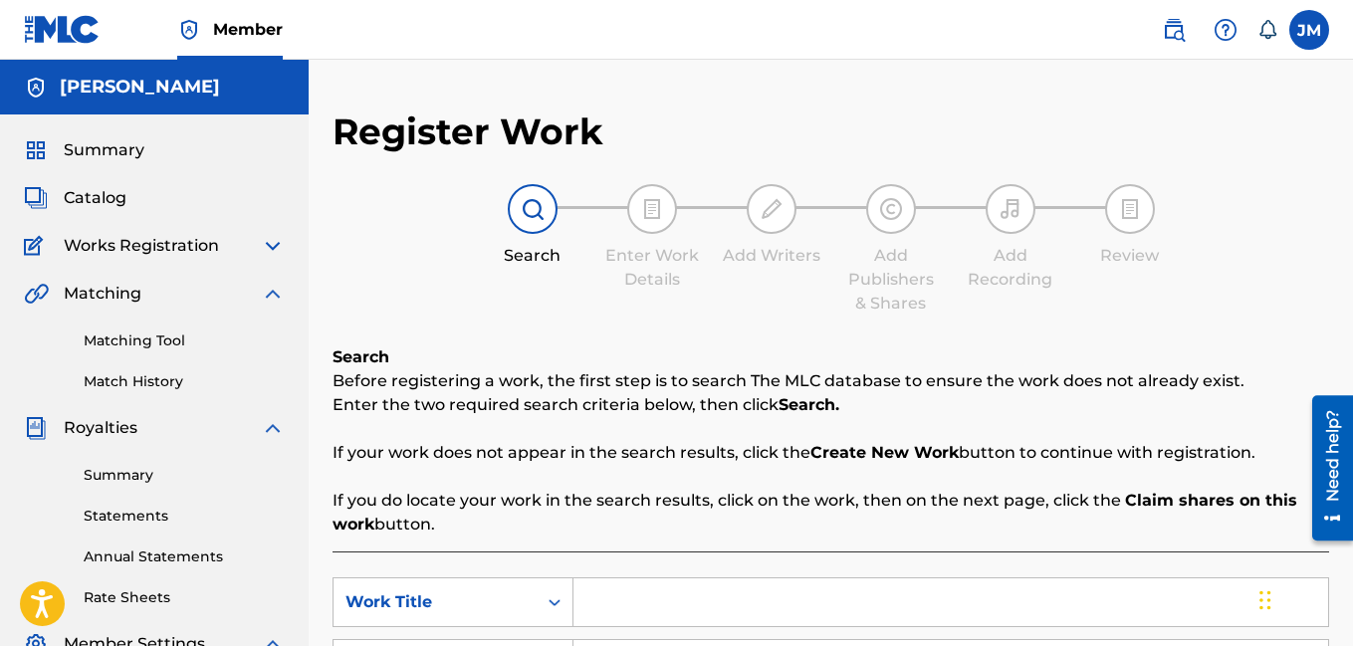
click at [1241, 265] on div "Search Enter Work Details Add Writers Add Publishers & Shares Add Recording Rev…" at bounding box center [830, 249] width 996 height 131
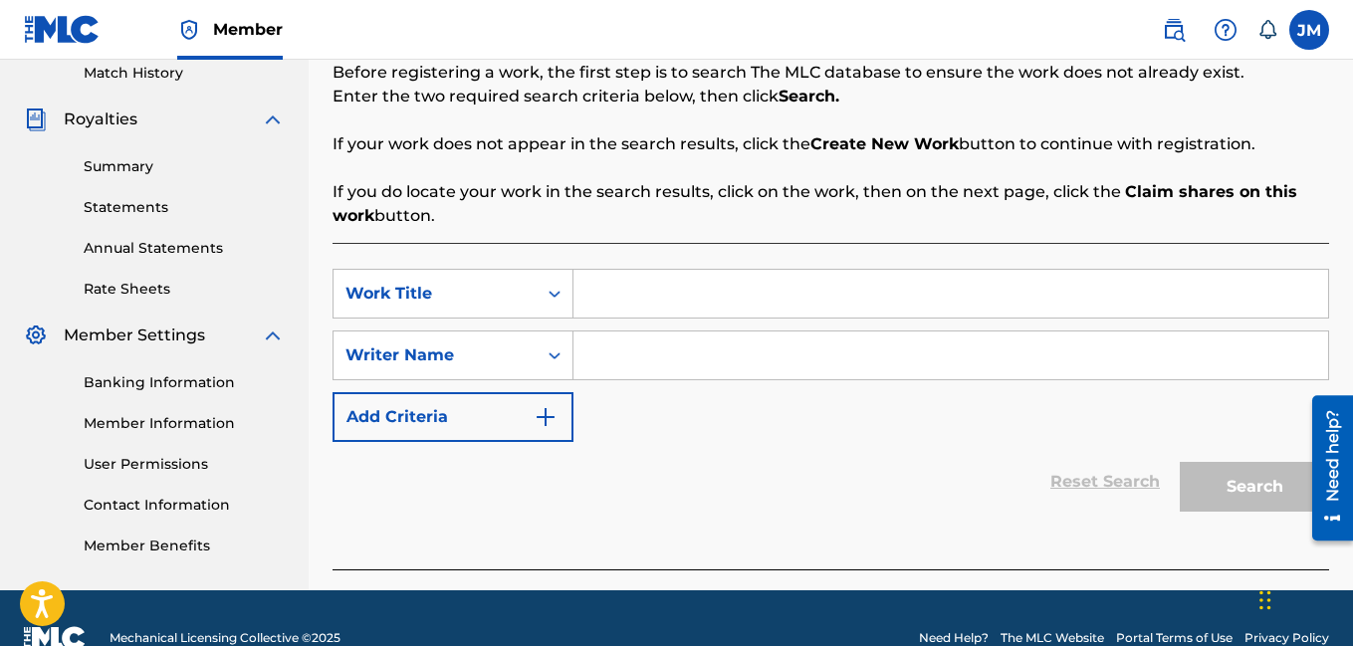
scroll to position [319, 0]
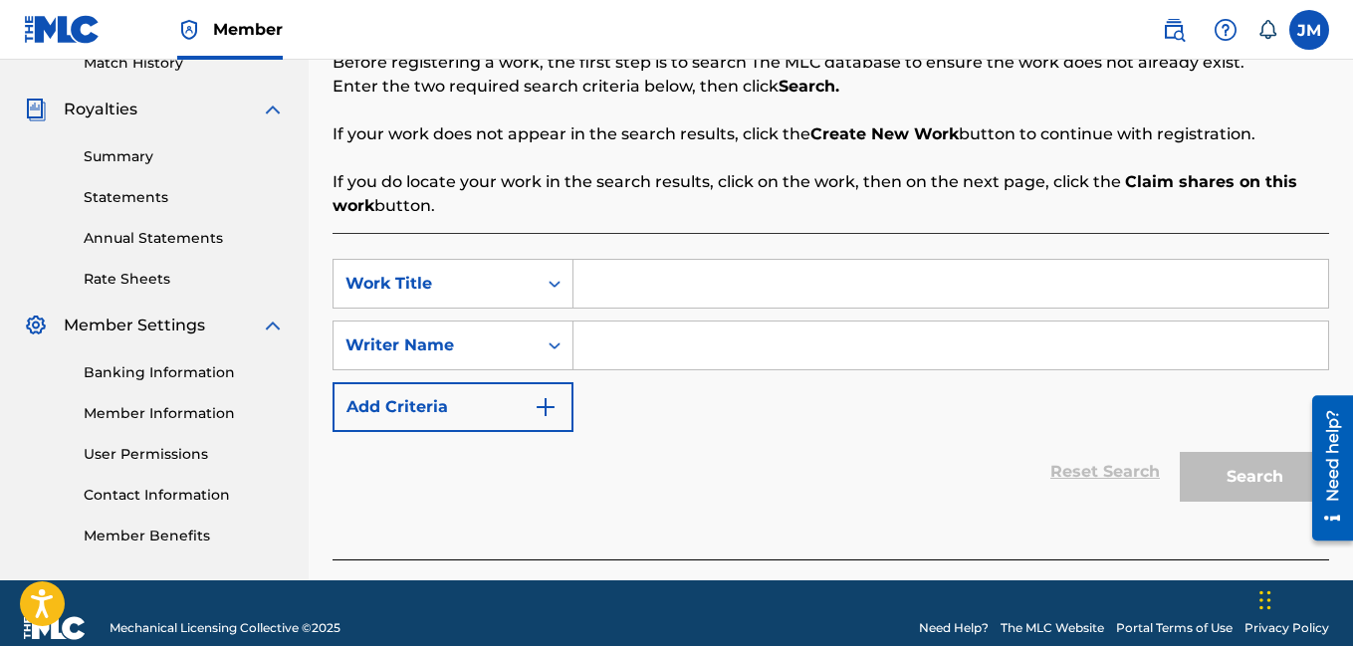
click at [726, 350] on input "Search Form" at bounding box center [950, 346] width 755 height 48
type input "[PERSON_NAME]"
click at [633, 280] on input "Search Form" at bounding box center [950, 284] width 755 height 48
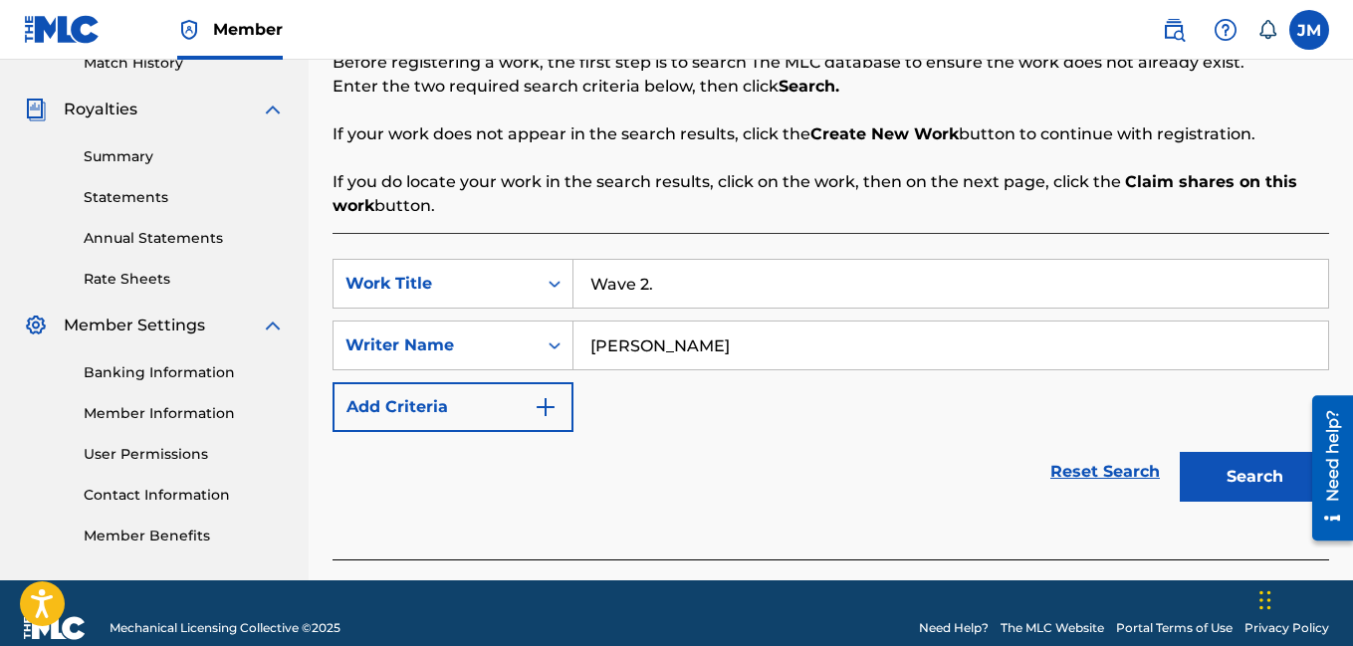
type input "Wave 2."
click at [1205, 460] on button "Search" at bounding box center [1254, 477] width 149 height 50
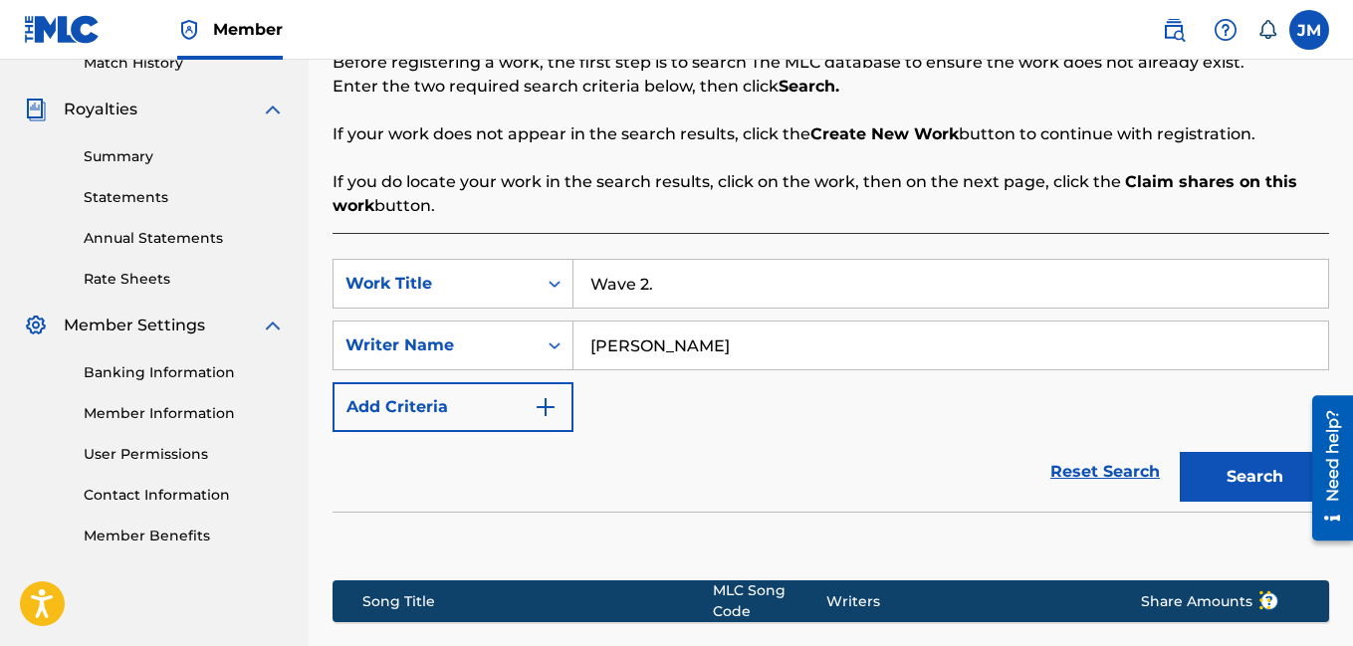
scroll to position [577, 0]
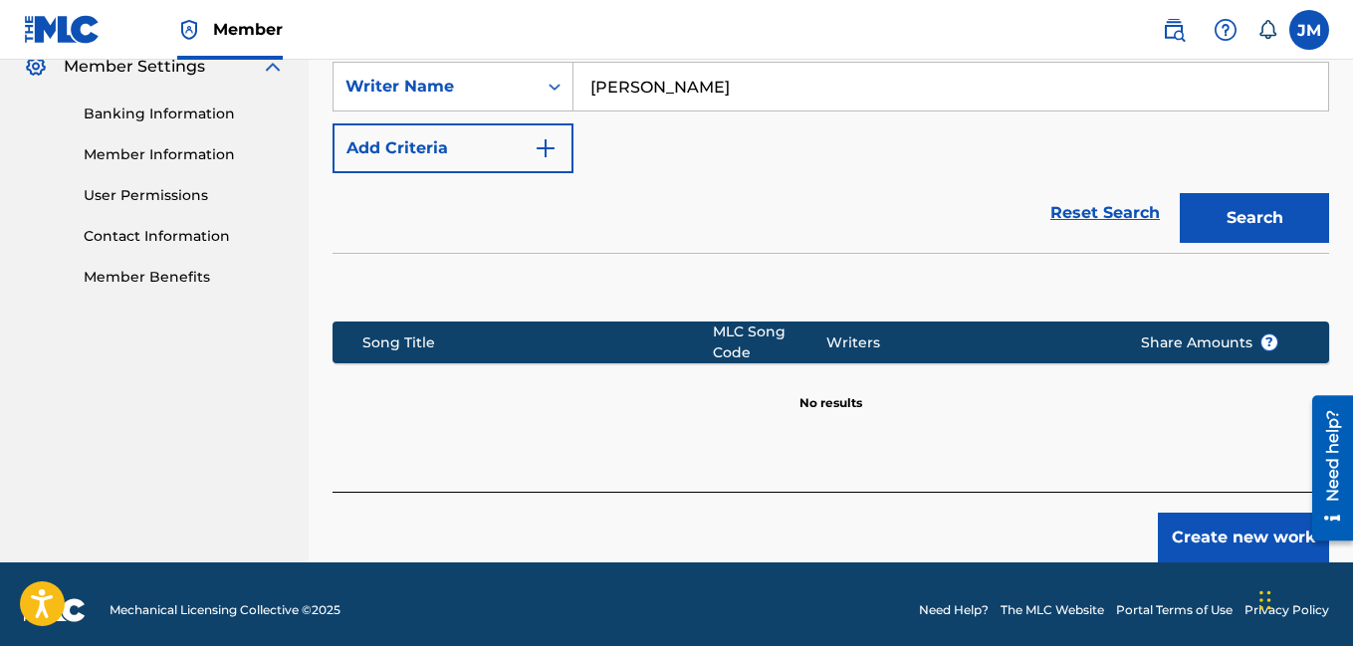
click at [1250, 517] on button "Create new work" at bounding box center [1243, 538] width 171 height 50
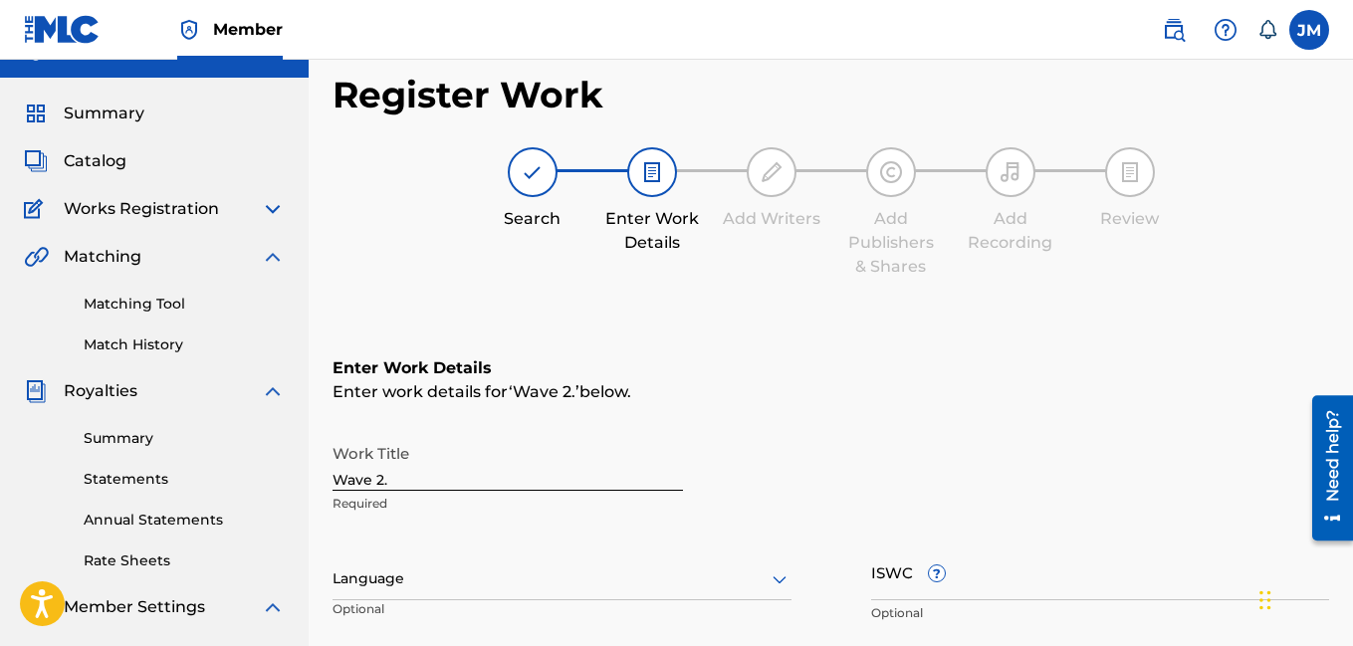
scroll to position [13, 0]
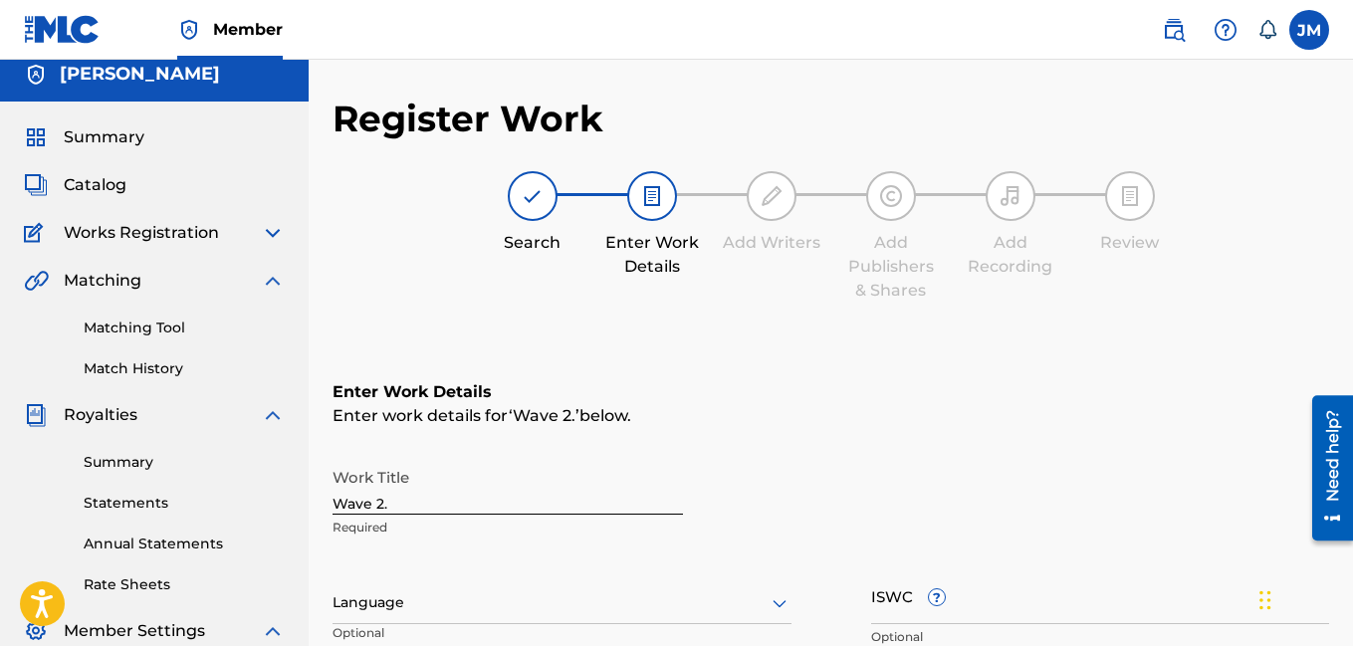
click at [772, 610] on icon at bounding box center [780, 603] width 24 height 24
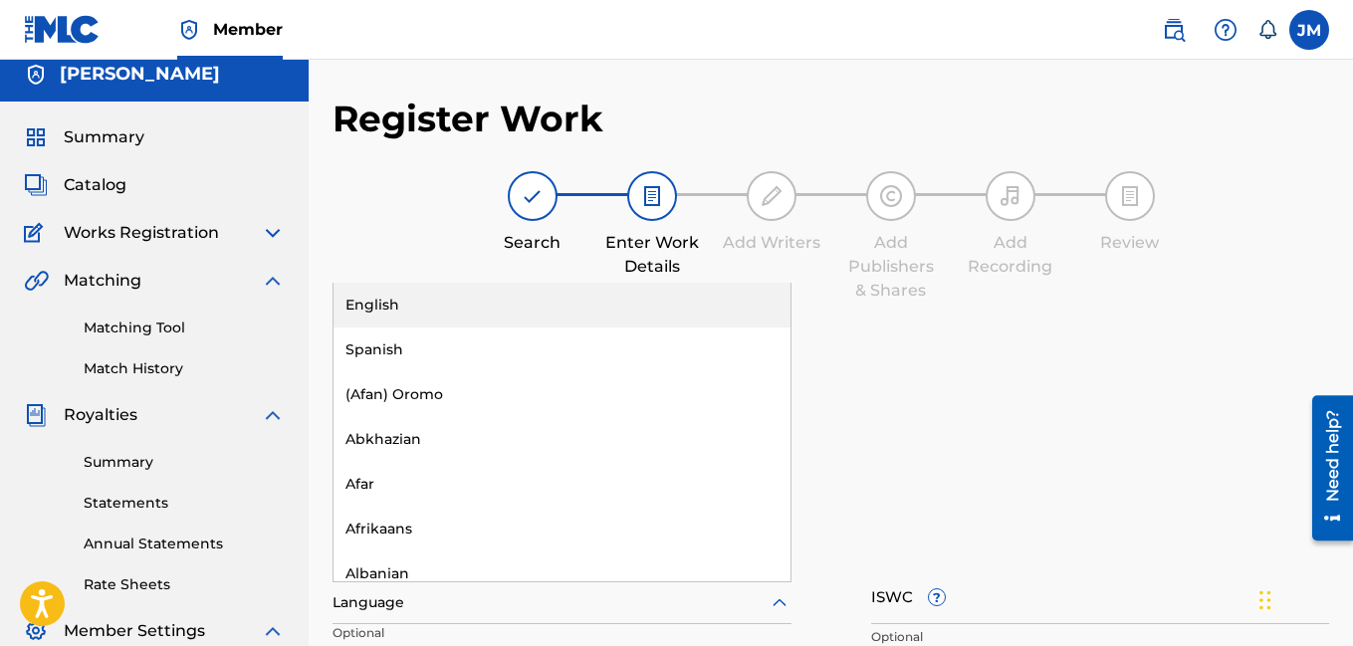
click at [561, 308] on div "English" at bounding box center [561, 305] width 457 height 45
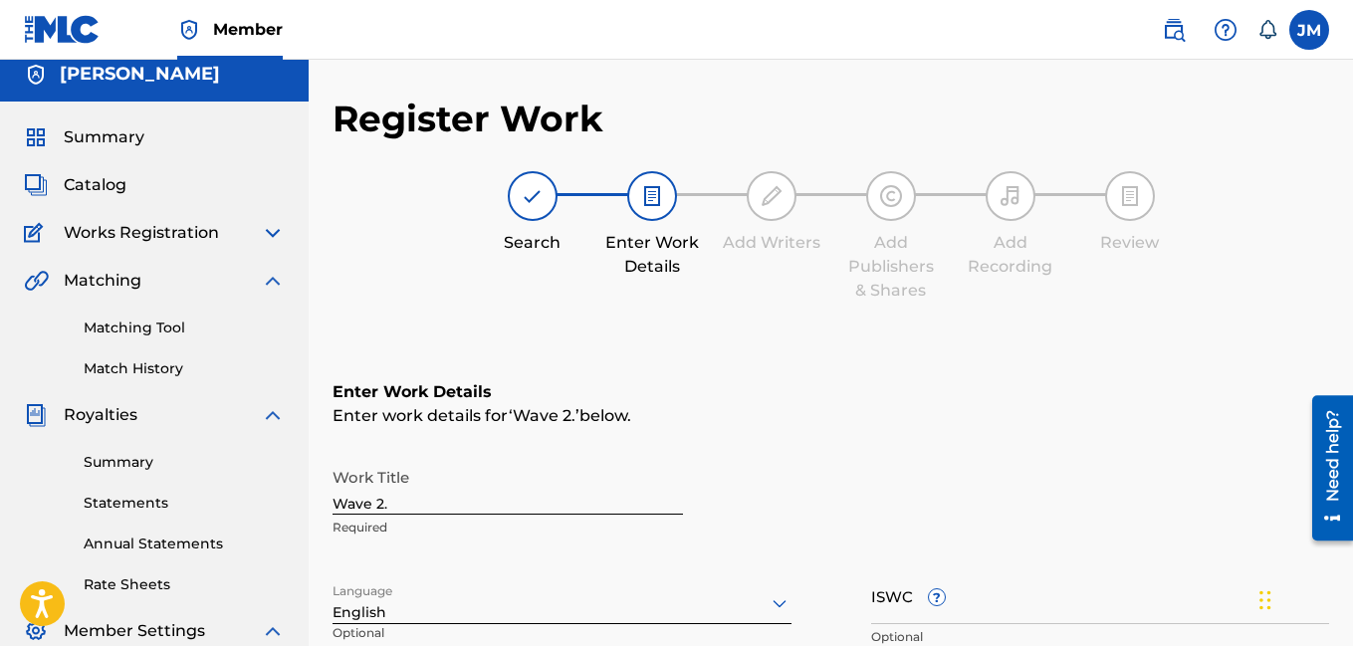
click at [820, 581] on div "Work Title Wave 2. Required Language English Optional ISWC ? Optional Duration …" at bounding box center [830, 612] width 996 height 309
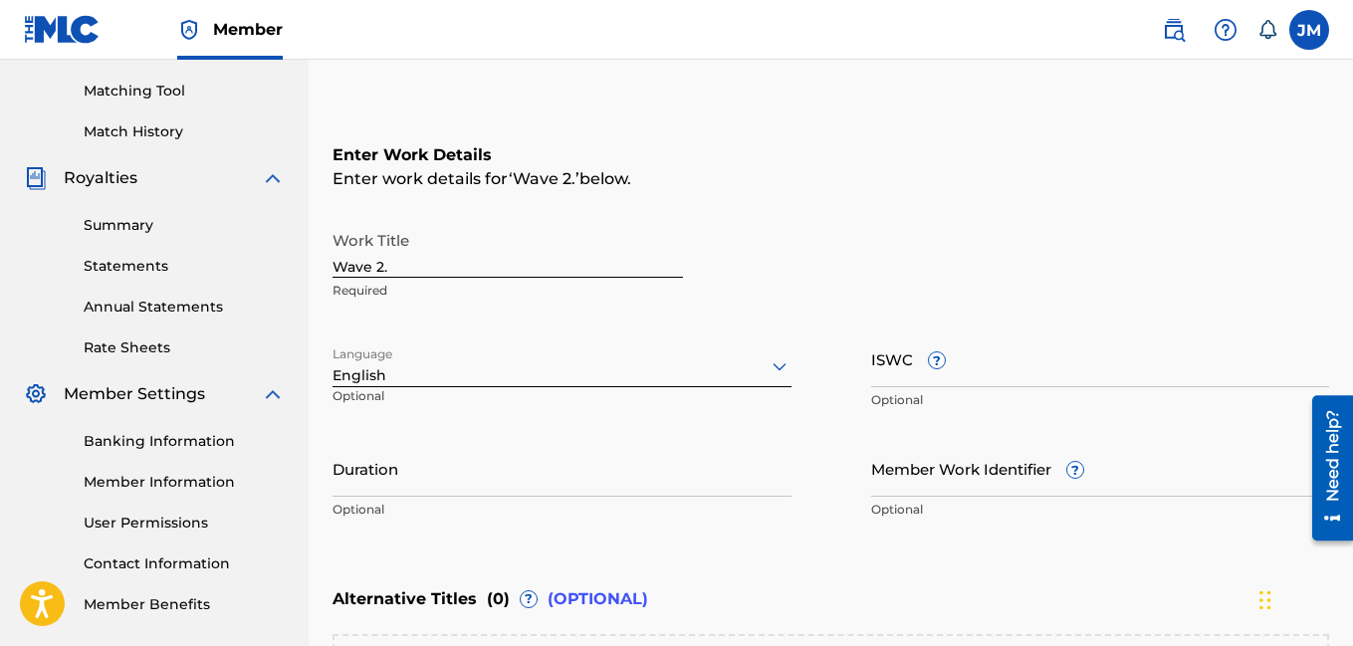
scroll to position [252, 0]
click at [628, 484] on input "Duration" at bounding box center [561, 466] width 459 height 57
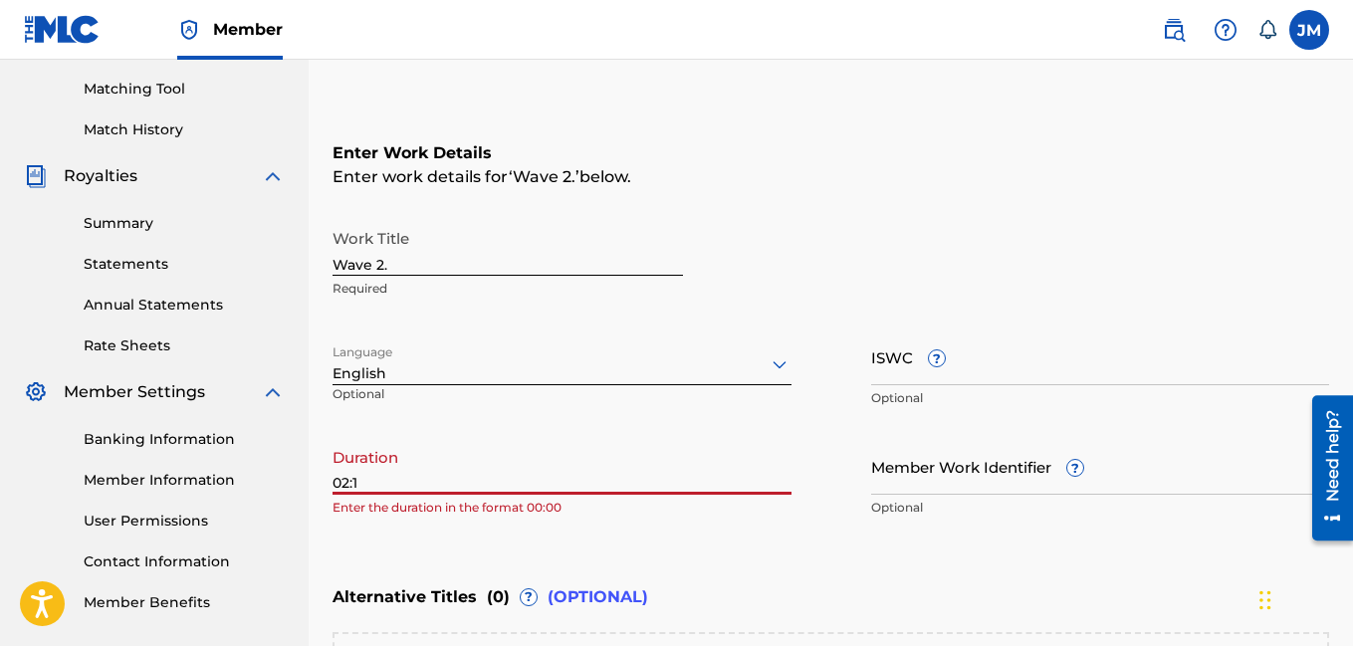
type input "02:16"
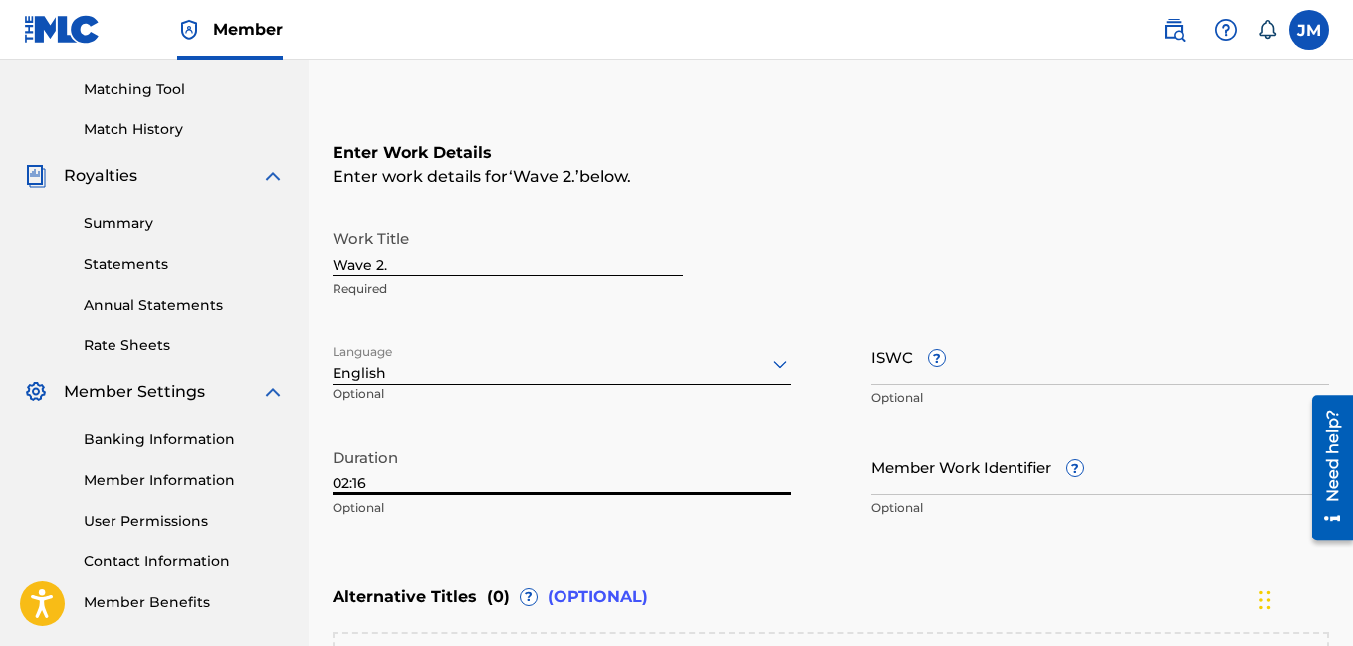
scroll to position [601, 0]
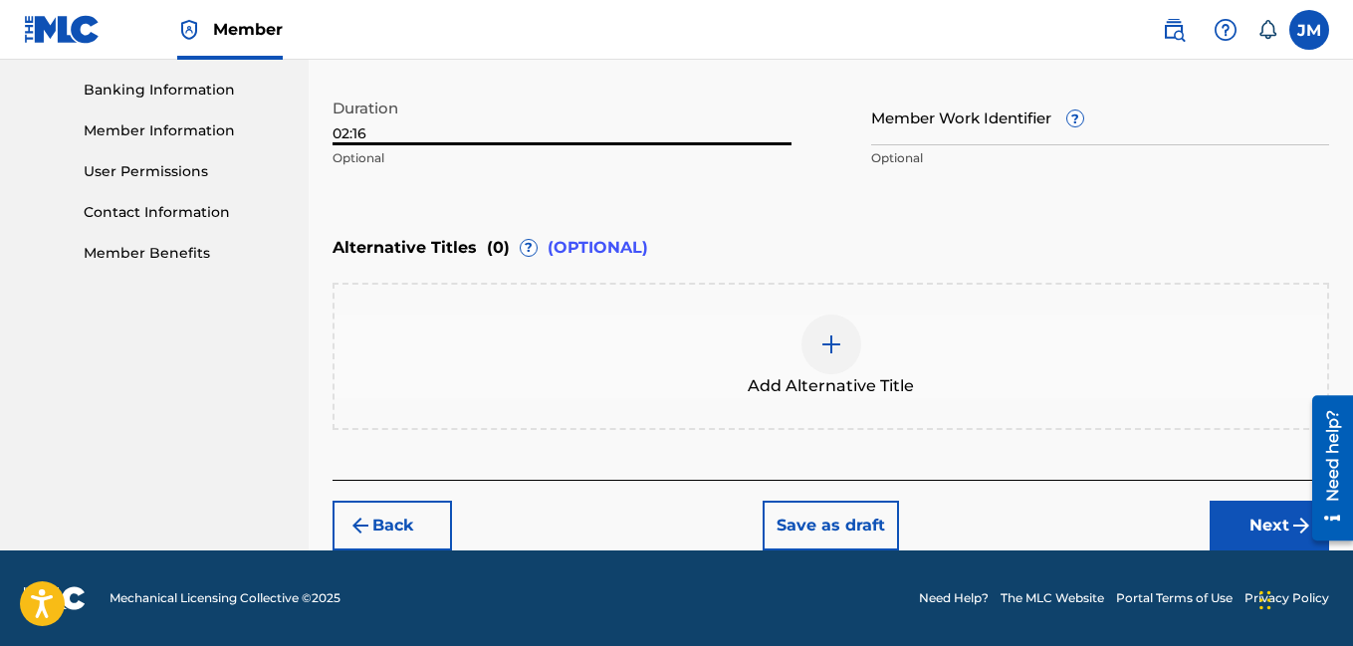
click at [1237, 527] on button "Next" at bounding box center [1268, 526] width 119 height 50
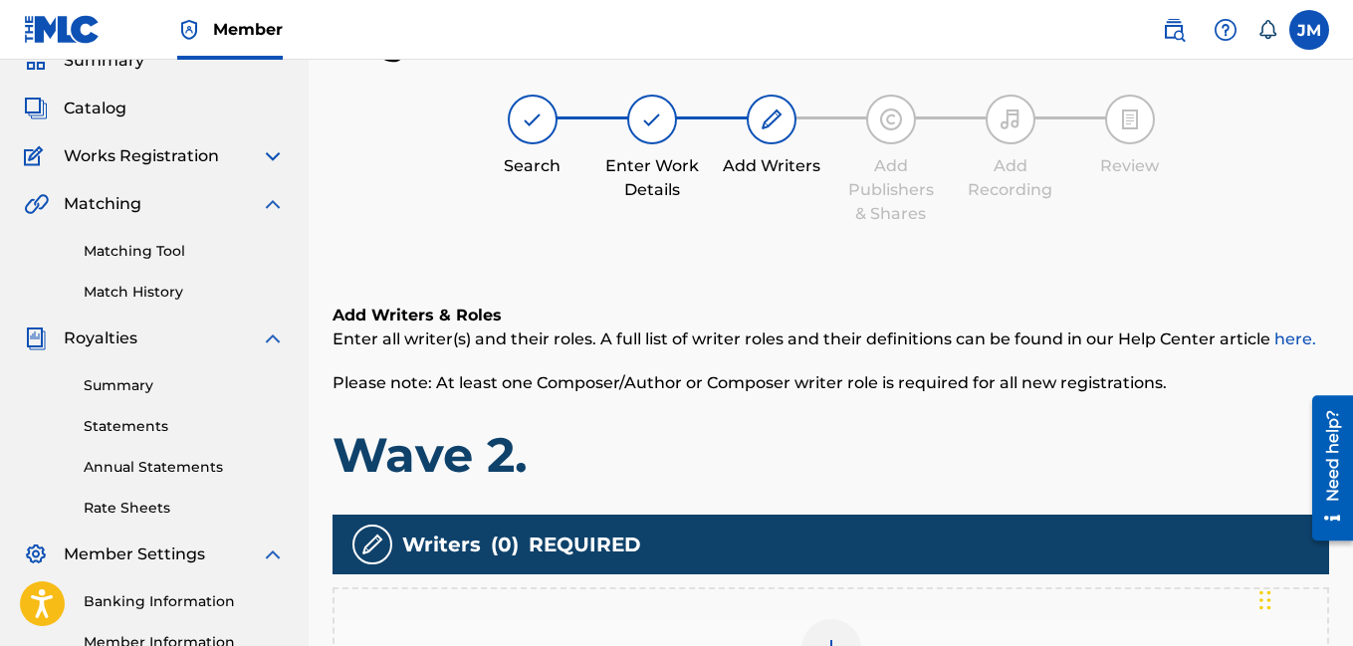
scroll to position [440, 0]
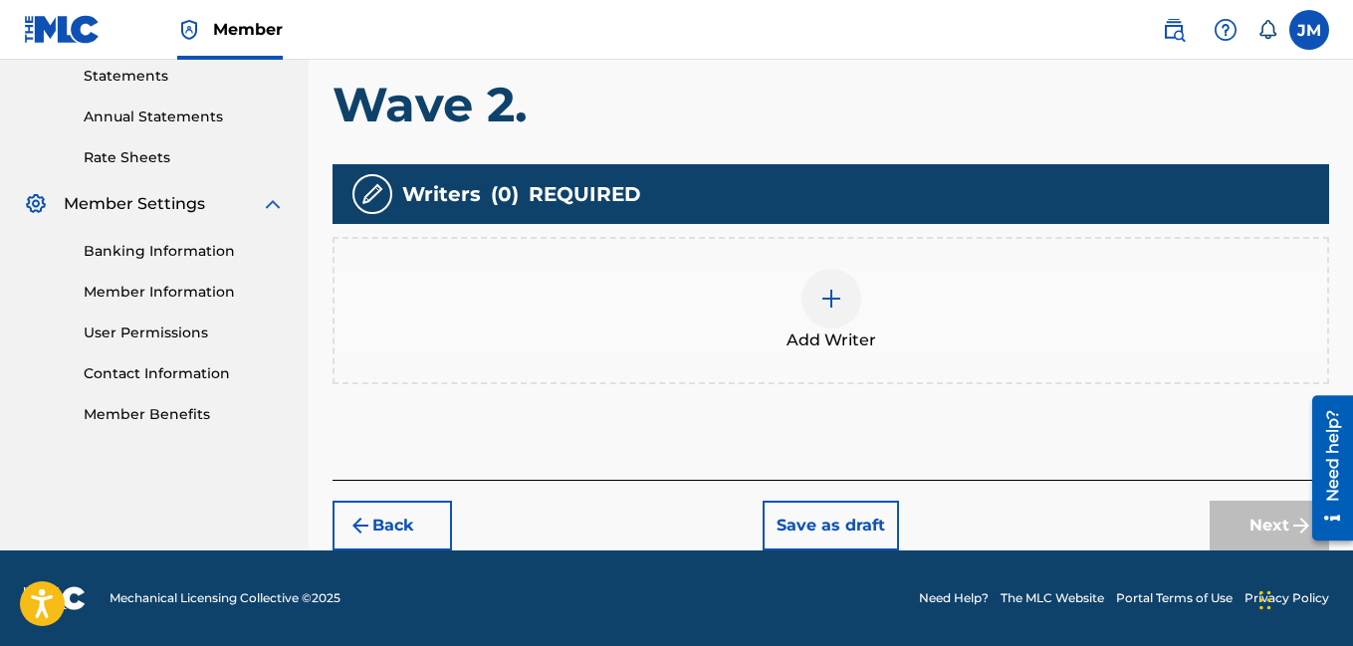
click at [831, 309] on img at bounding box center [831, 299] width 24 height 24
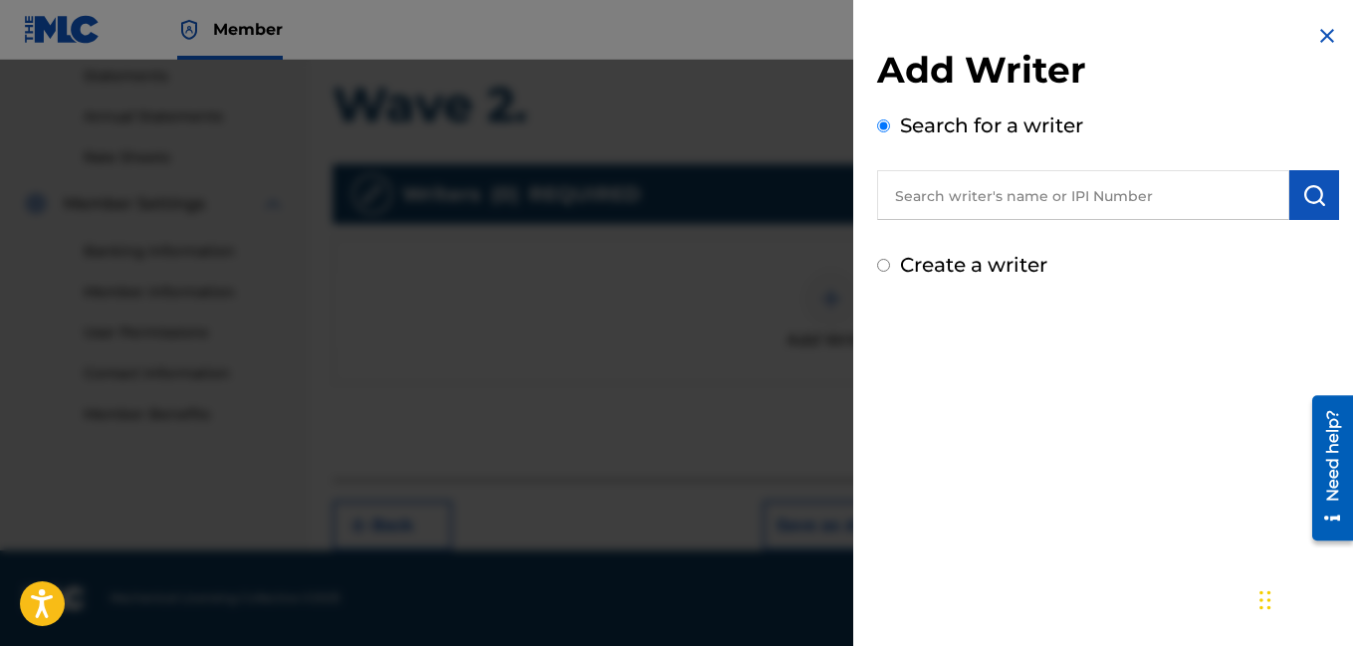
click at [882, 269] on input "Create a writer" at bounding box center [883, 265] width 13 height 13
radio input "false"
radio input "true"
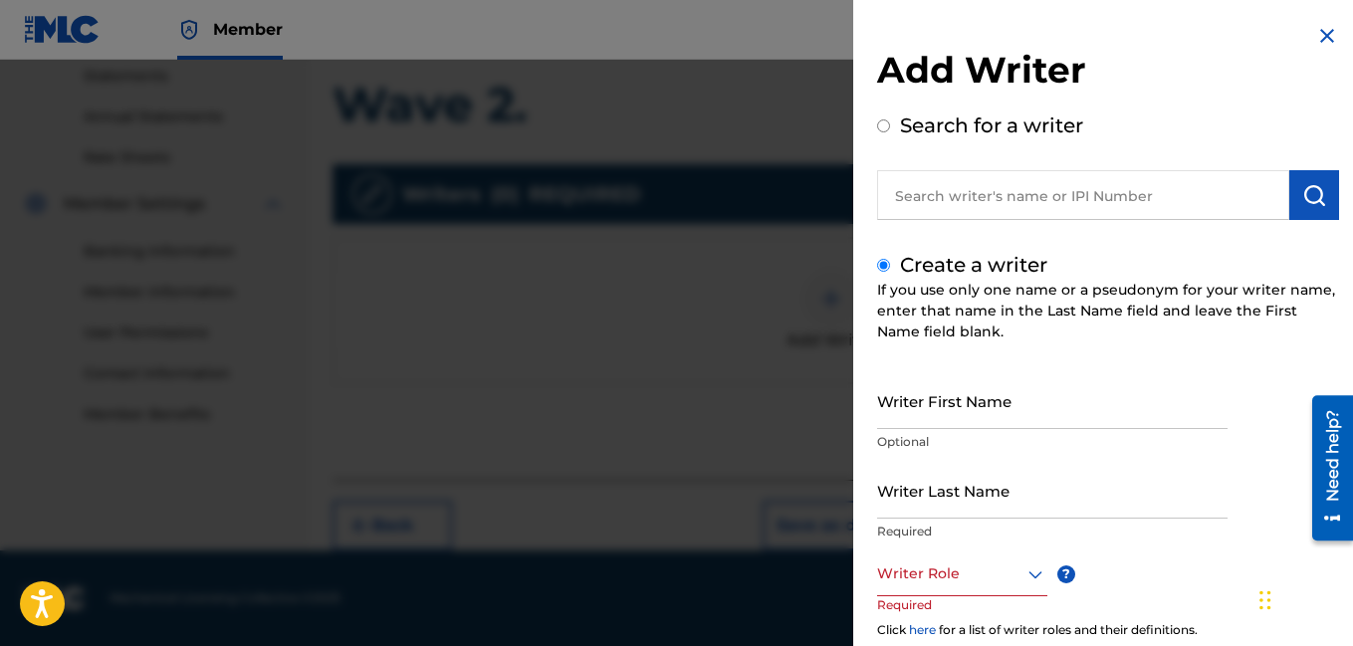
click at [935, 411] on input "Writer First Name" at bounding box center [1052, 400] width 350 height 57
type input "[PERSON_NAME]"
click at [921, 505] on input "Writer Last Name" at bounding box center [1052, 490] width 350 height 57
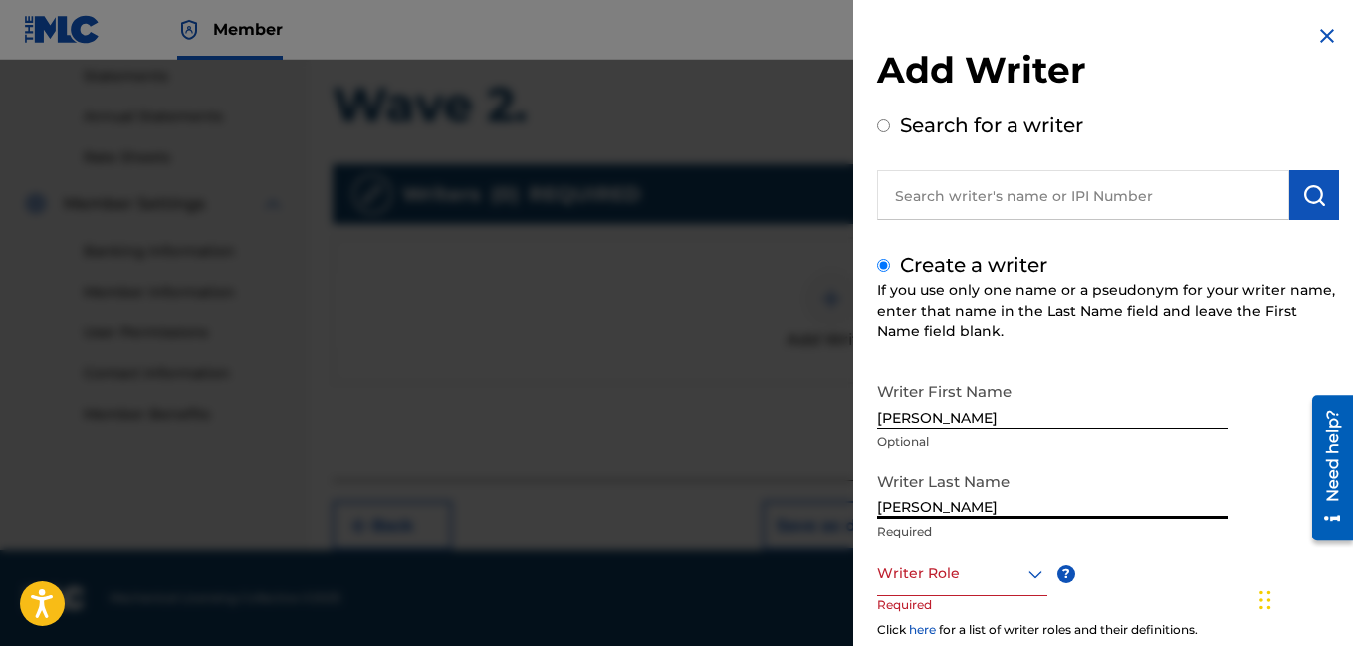
type input "[PERSON_NAME]"
click at [976, 584] on div at bounding box center [962, 573] width 170 height 25
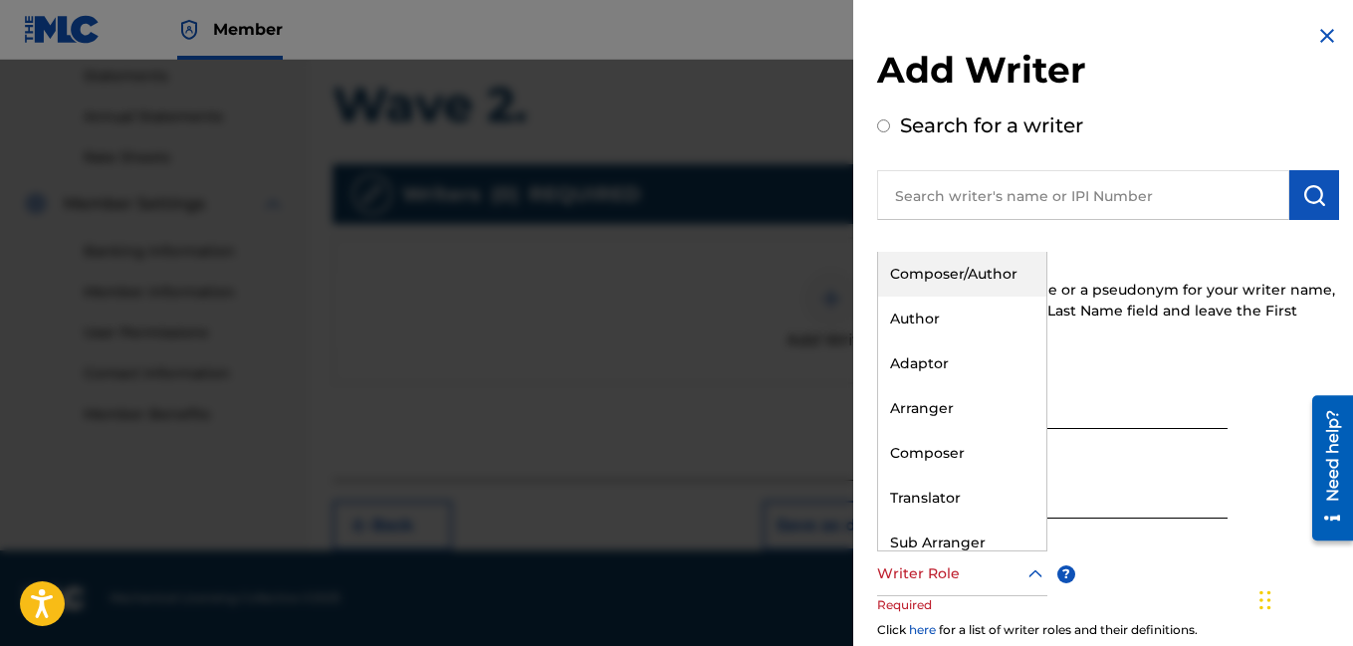
click at [935, 270] on div "Composer/Author" at bounding box center [962, 274] width 168 height 45
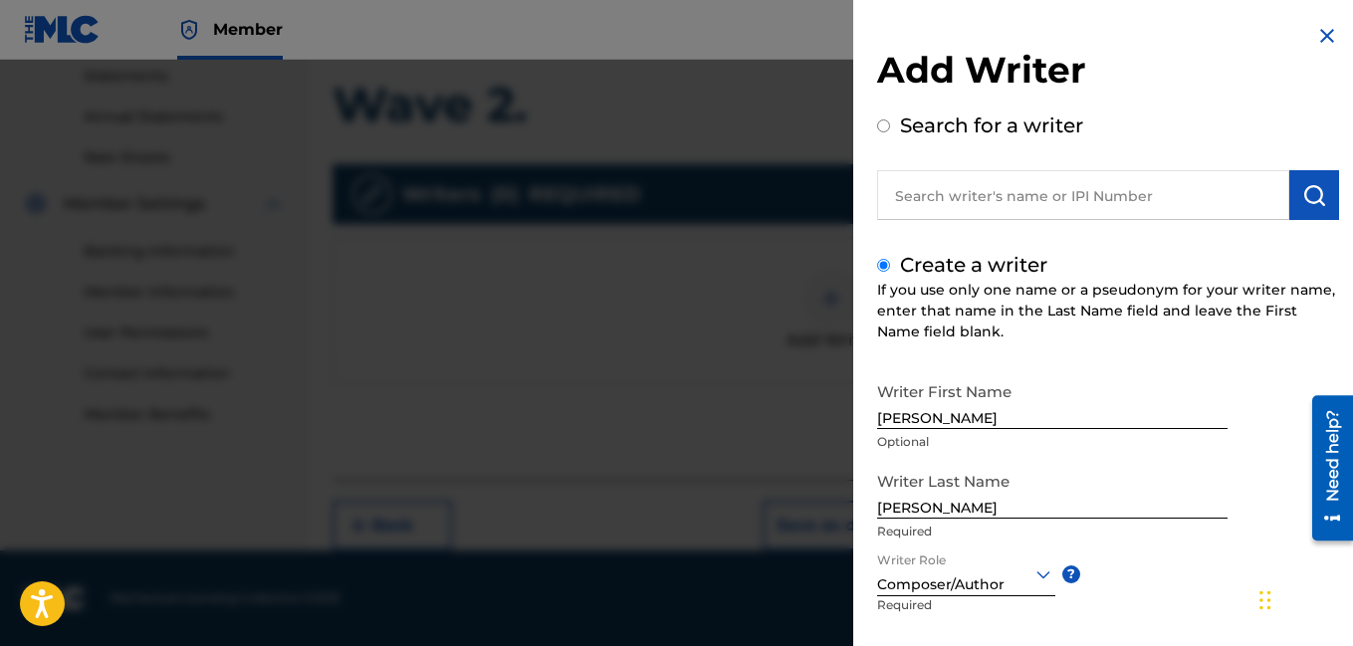
click at [1185, 619] on div "Writer First Name [PERSON_NAME] Optional Writer Last Name [PERSON_NAME] Require…" at bounding box center [1108, 591] width 462 height 438
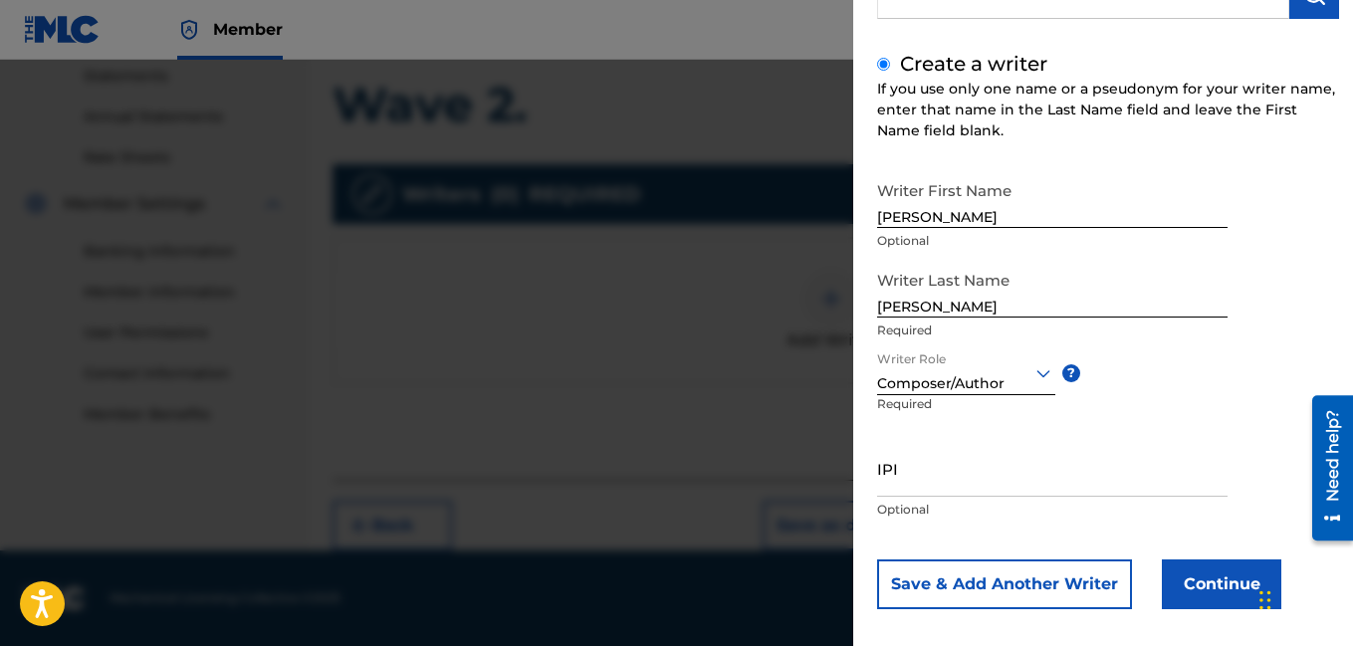
scroll to position [218, 0]
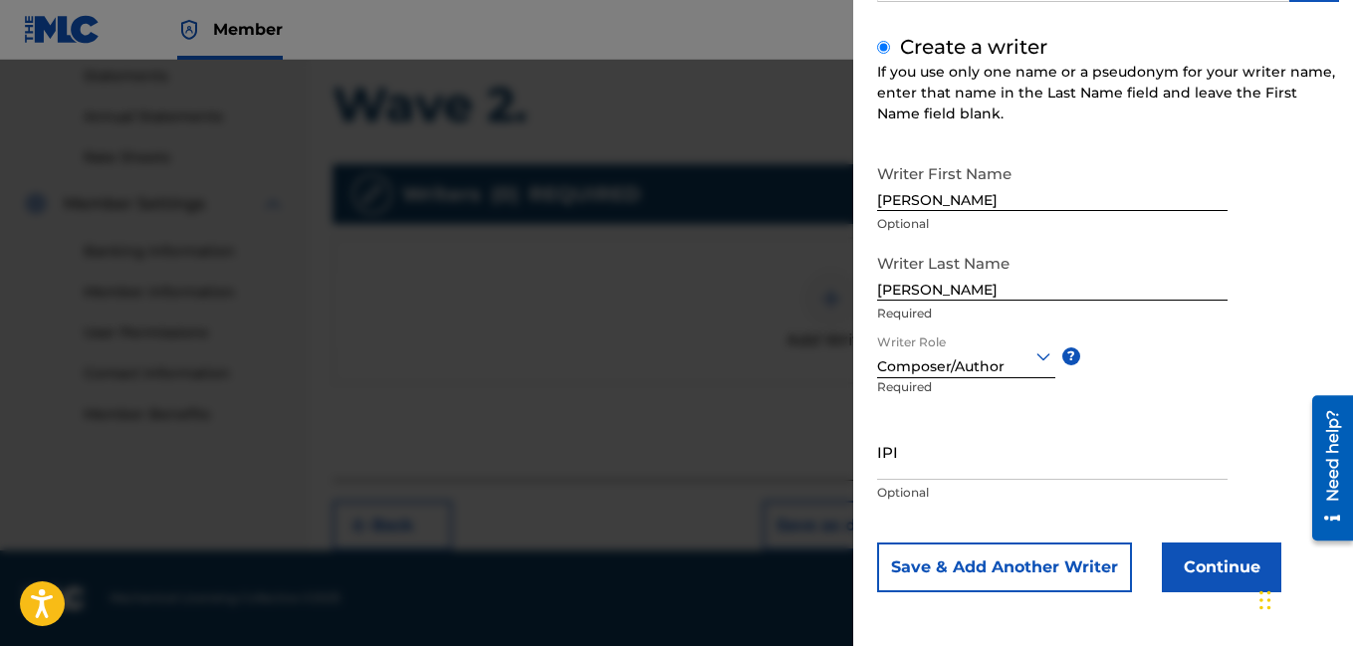
click at [1226, 557] on button "Continue" at bounding box center [1221, 568] width 119 height 50
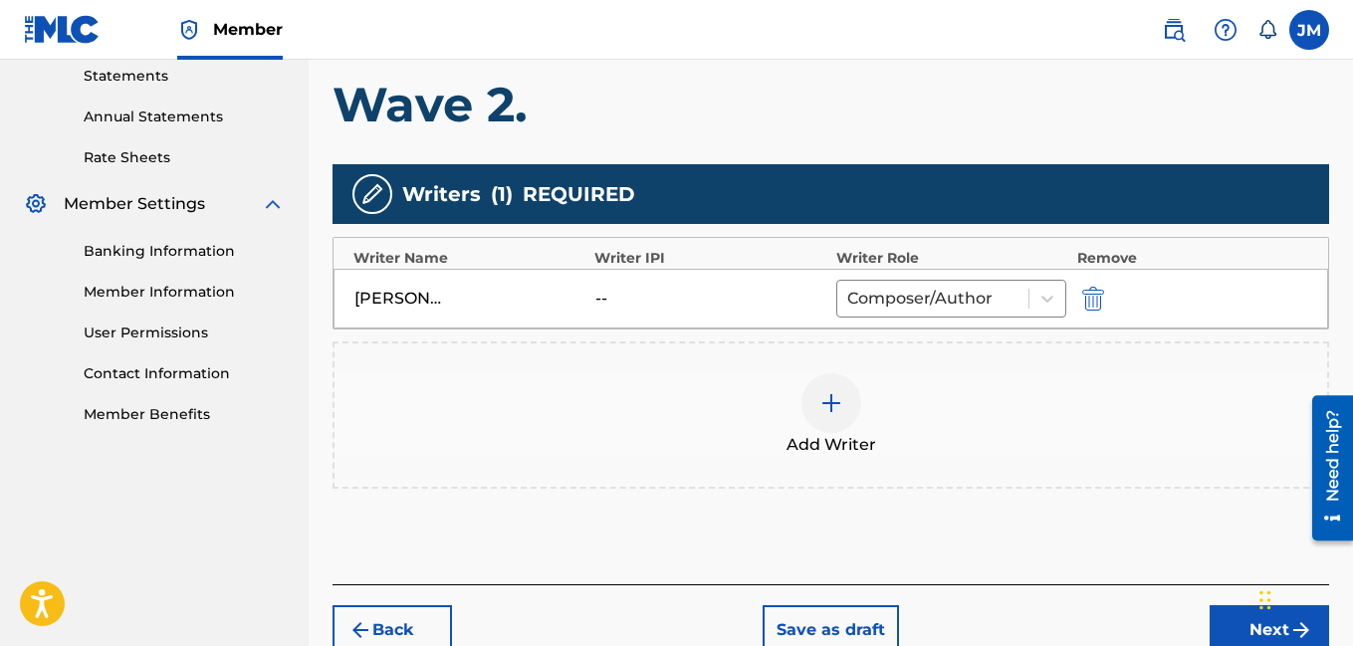
click at [1222, 618] on button "Next" at bounding box center [1268, 630] width 119 height 50
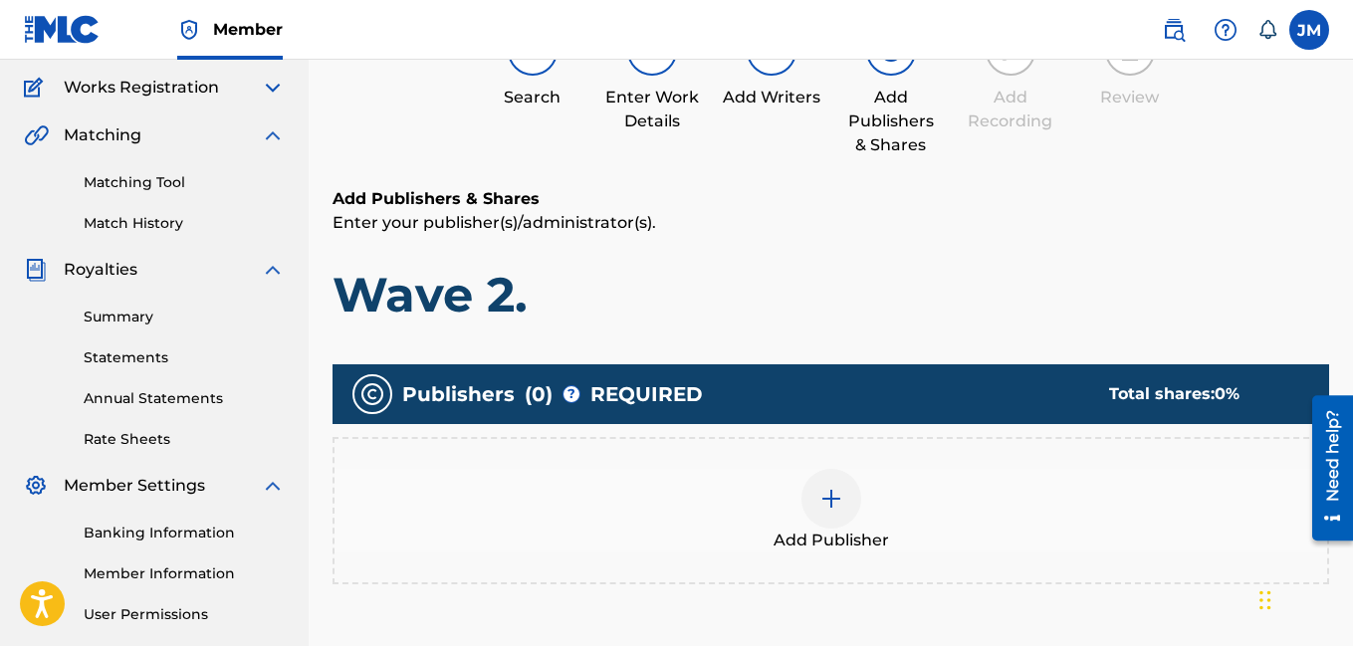
scroll to position [90, 0]
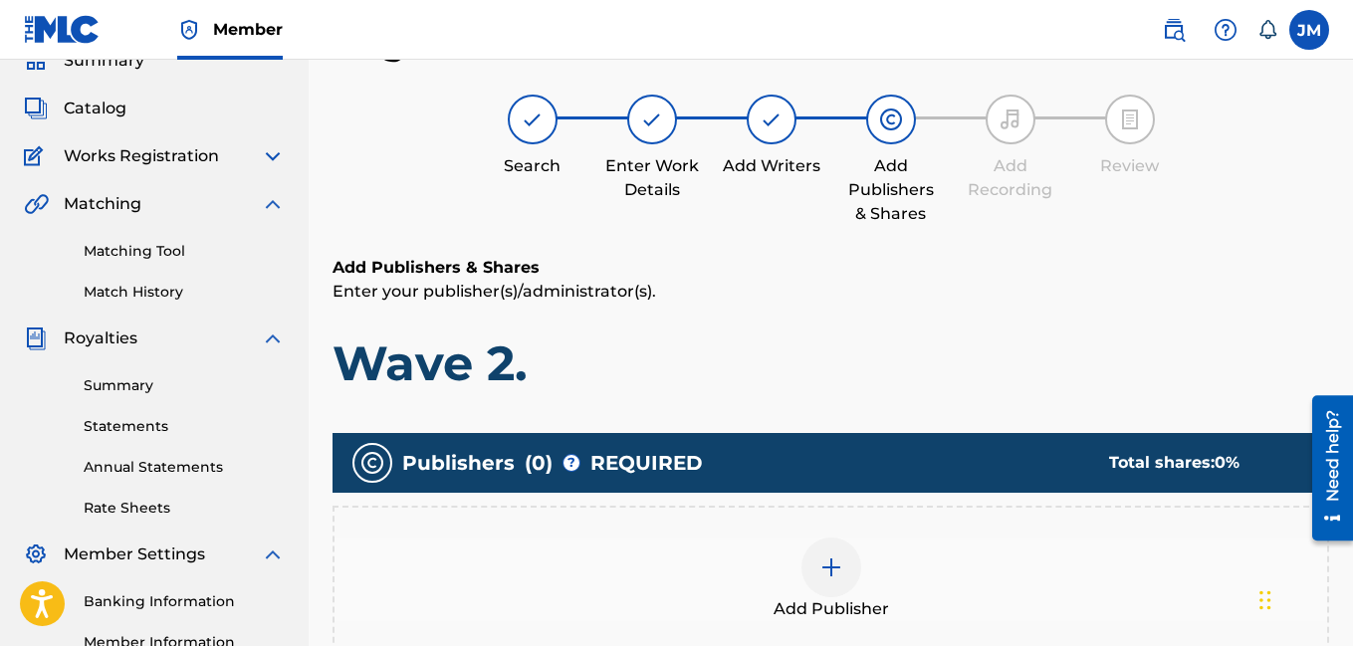
click at [832, 572] on img at bounding box center [831, 567] width 24 height 24
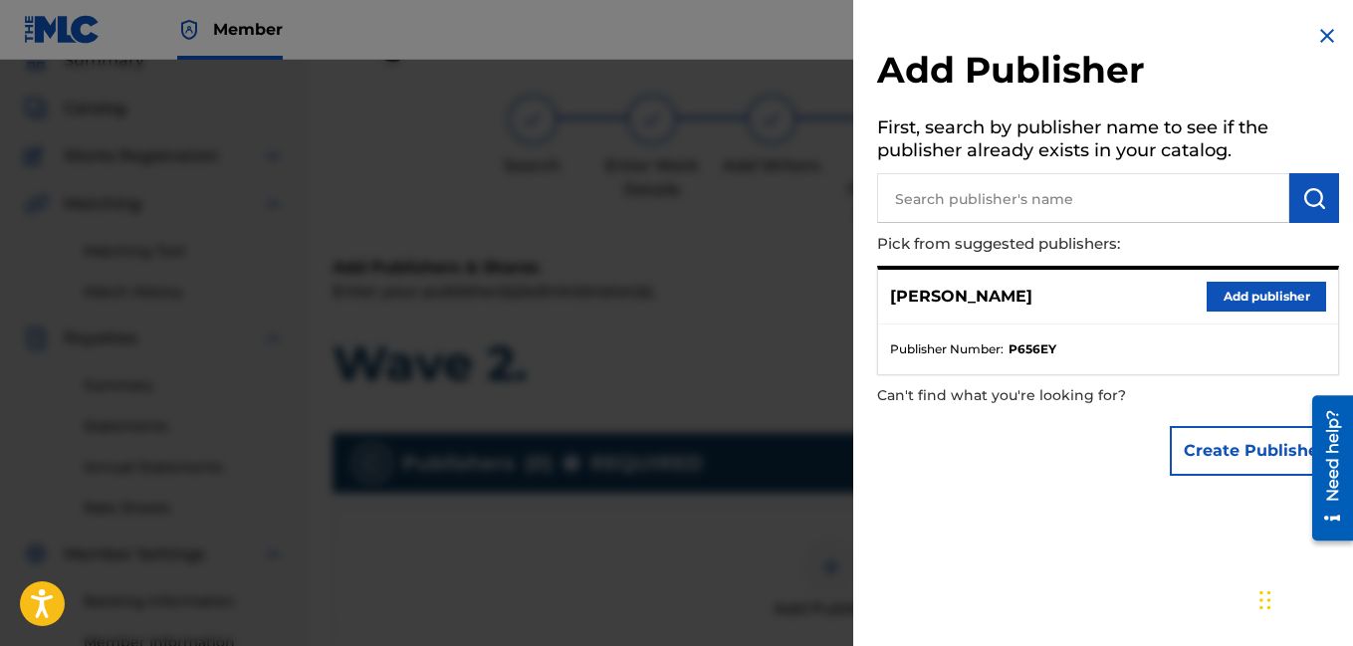
click at [1254, 301] on button "Add publisher" at bounding box center [1266, 297] width 119 height 30
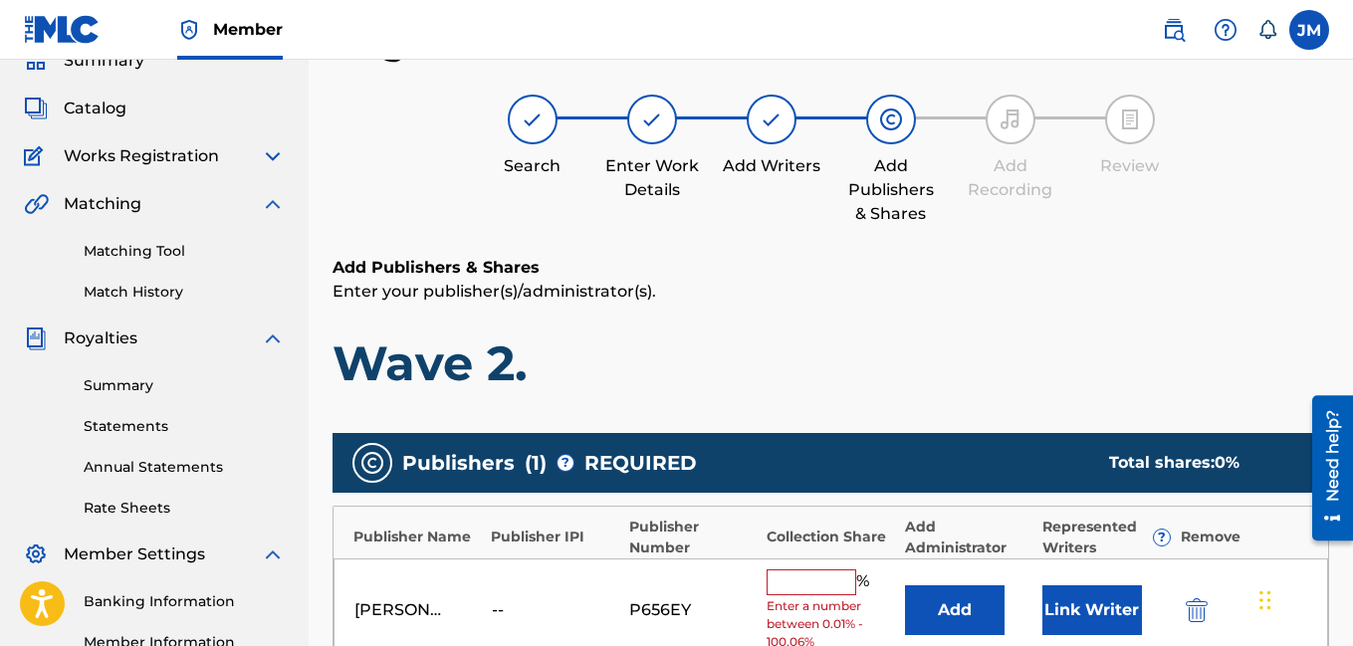
click at [791, 584] on input "text" at bounding box center [812, 582] width 90 height 26
type input "100"
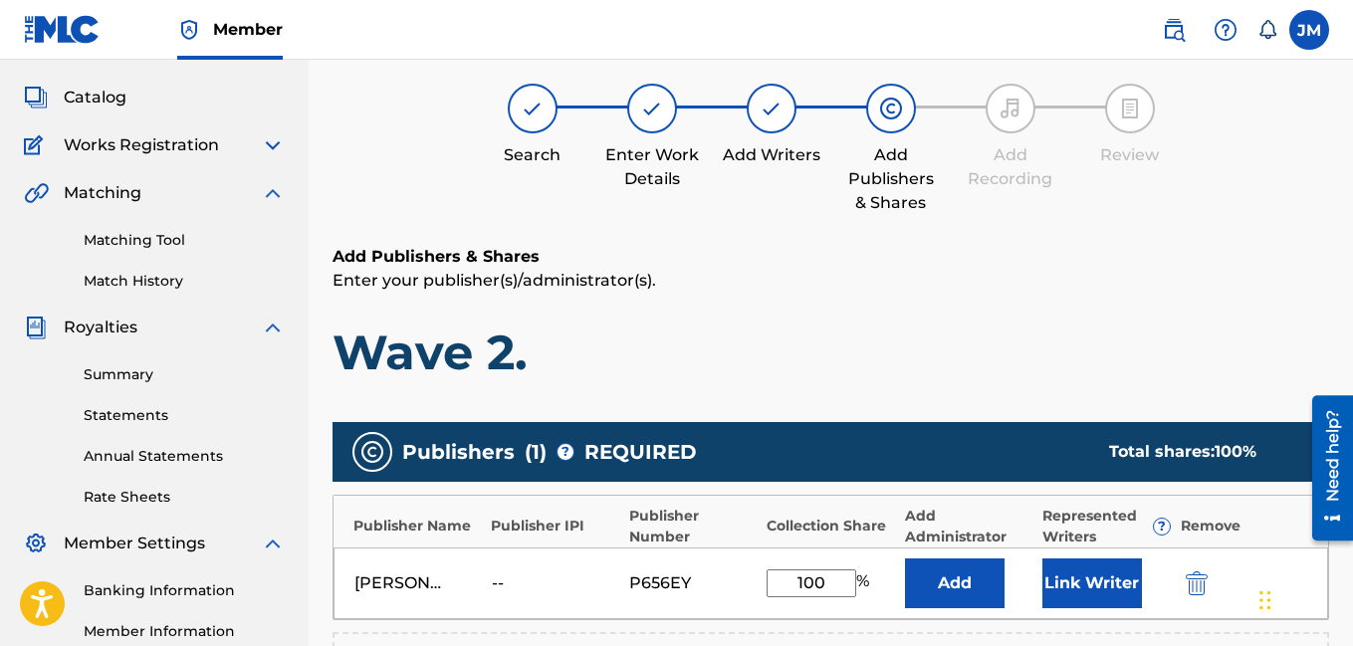
scroll to position [555, 0]
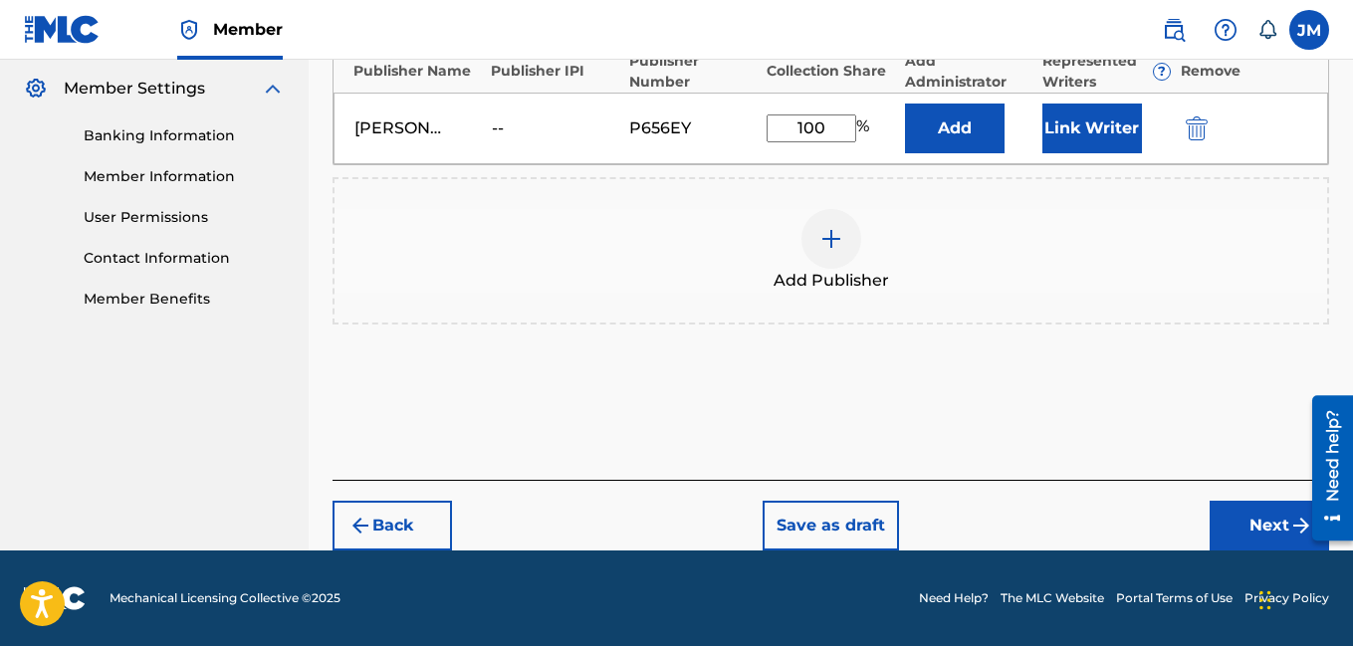
click at [1266, 516] on button "Next" at bounding box center [1268, 526] width 119 height 50
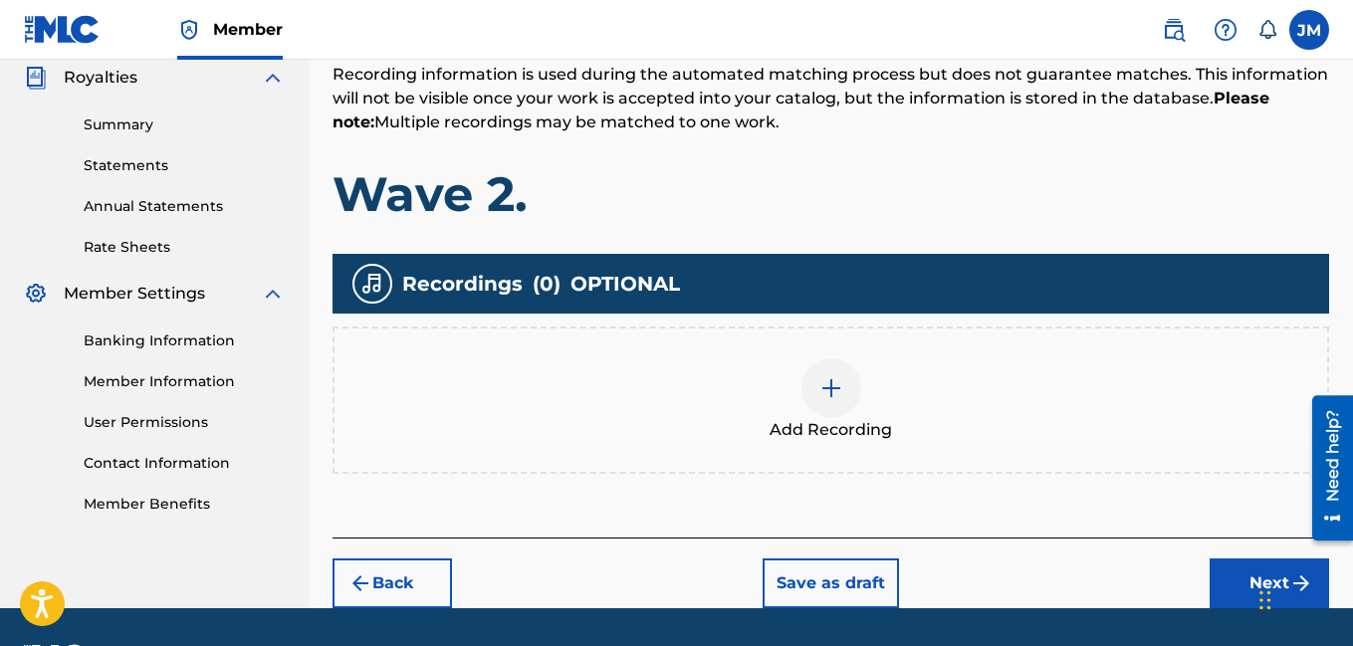
scroll to position [408, 0]
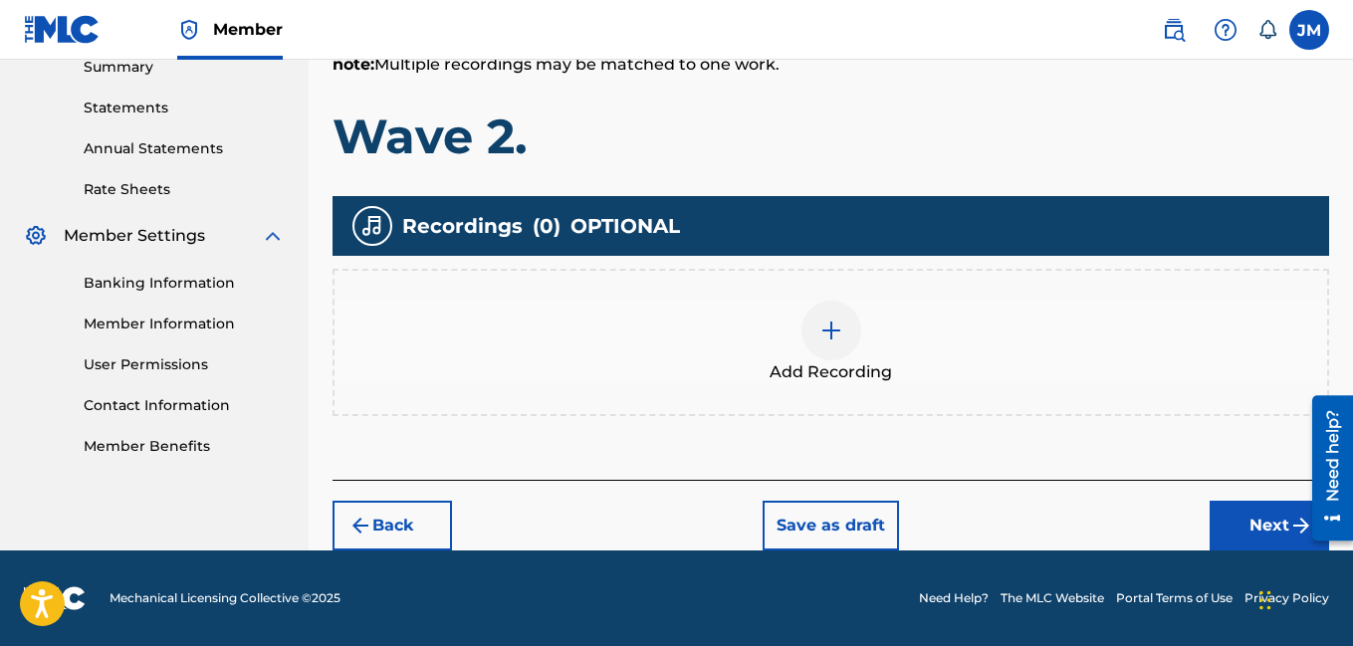
click at [842, 331] on img at bounding box center [831, 331] width 24 height 24
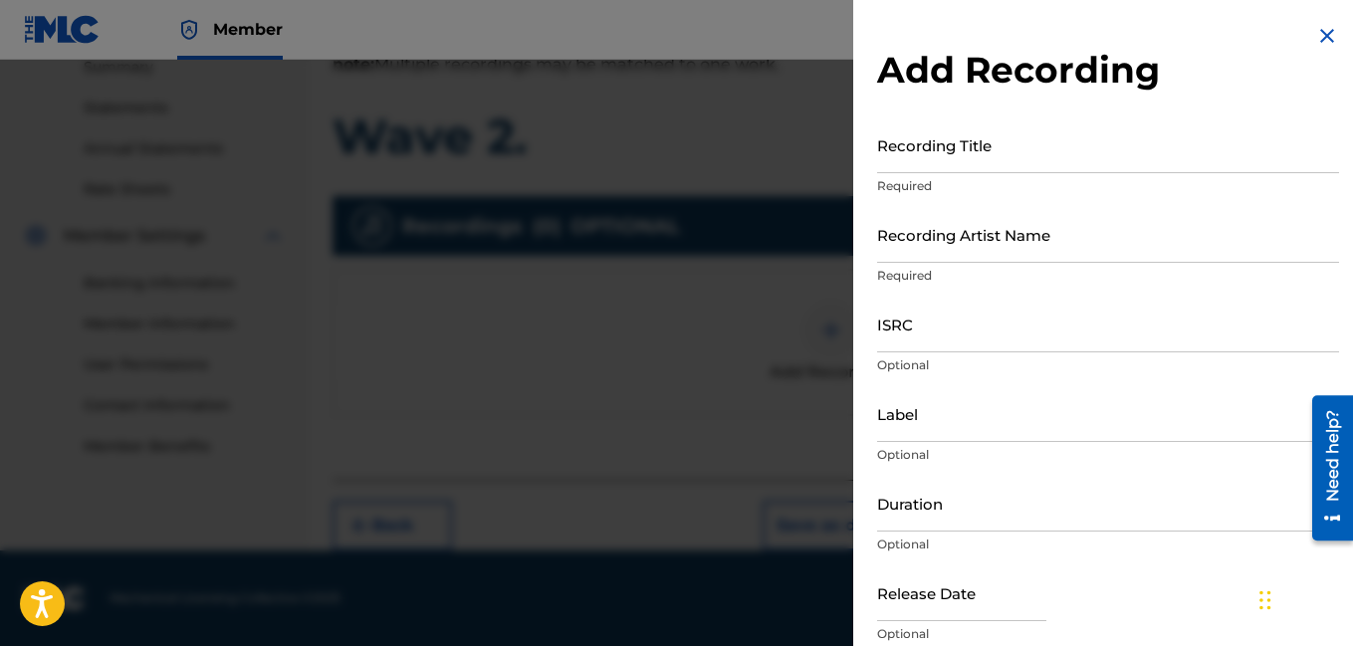
click at [971, 160] on input "Recording Title" at bounding box center [1108, 144] width 462 height 57
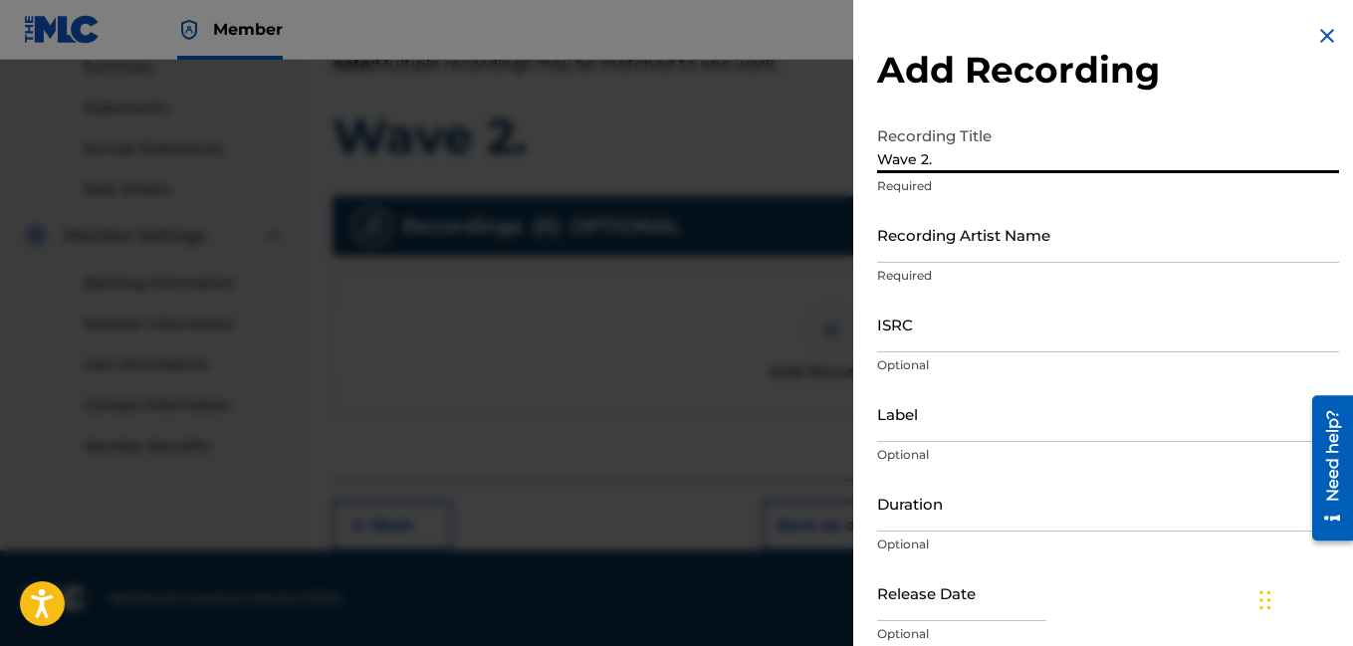
type input "Wave 2."
click at [989, 253] on input "Recording Artist Name" at bounding box center [1108, 234] width 462 height 57
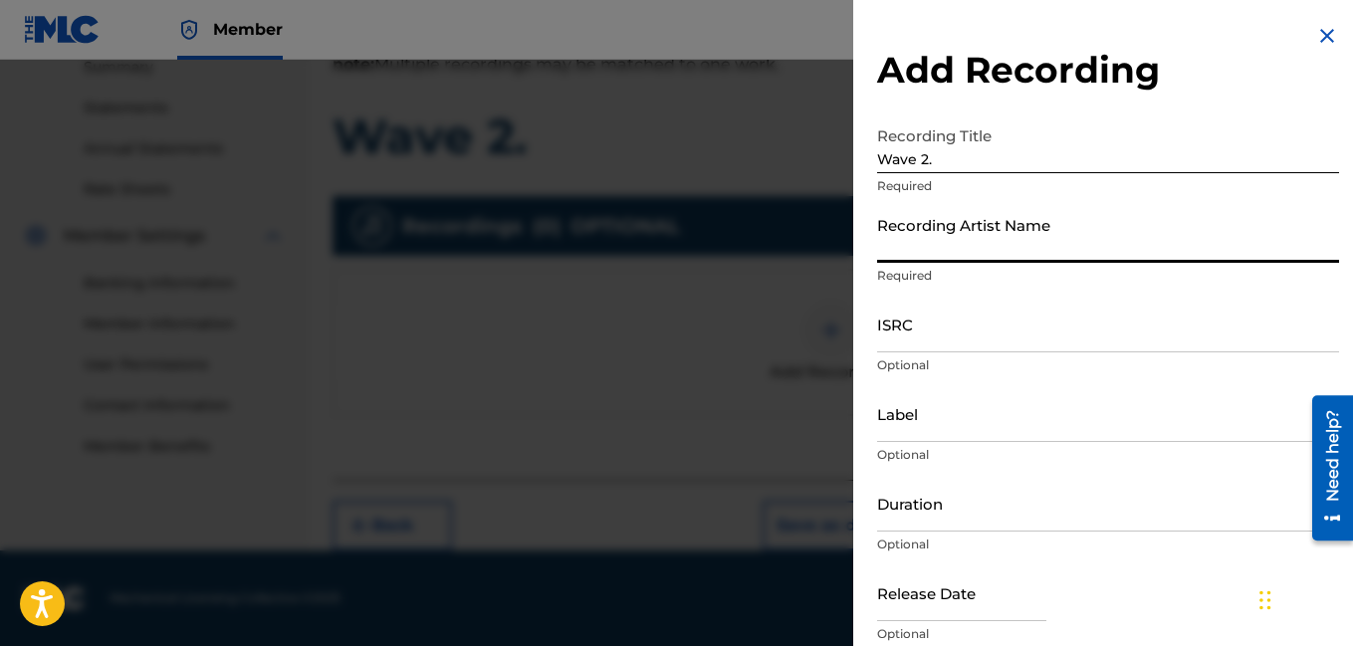
type input "Rocdeneiro"
click at [914, 522] on input "Duration" at bounding box center [1108, 503] width 462 height 57
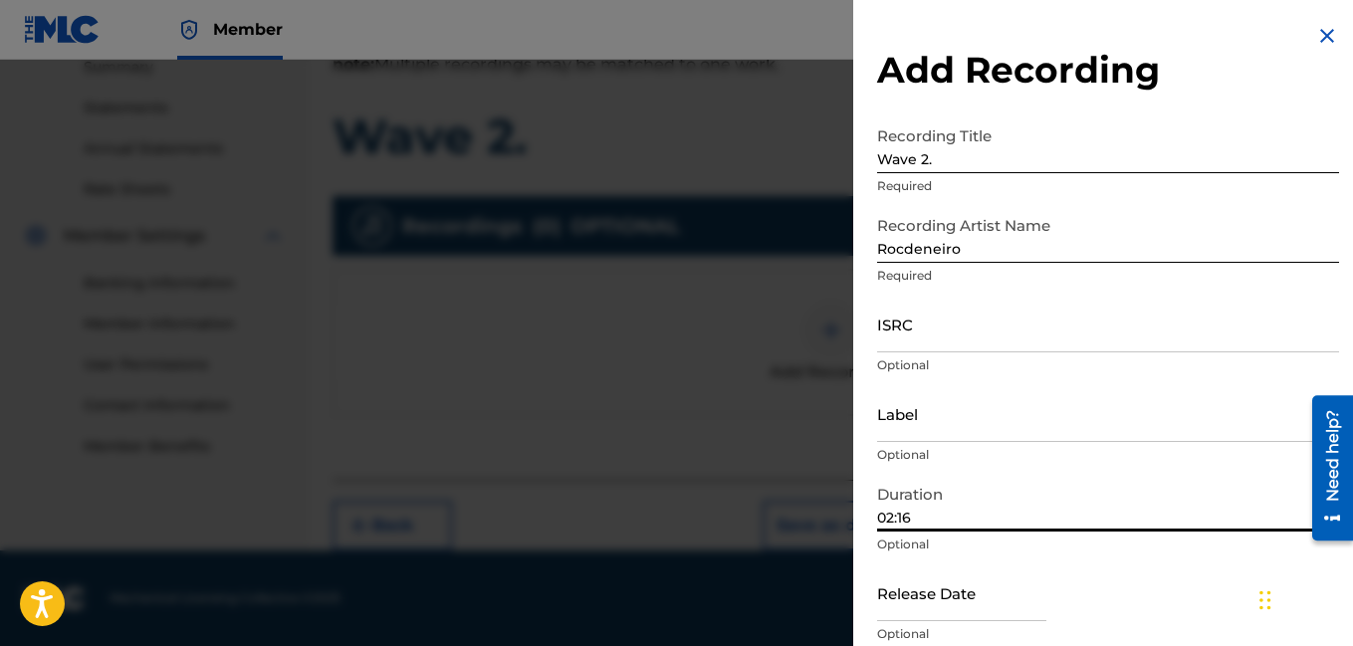
type input "02:16"
click at [1191, 590] on div "Release Date Optional" at bounding box center [1108, 609] width 462 height 90
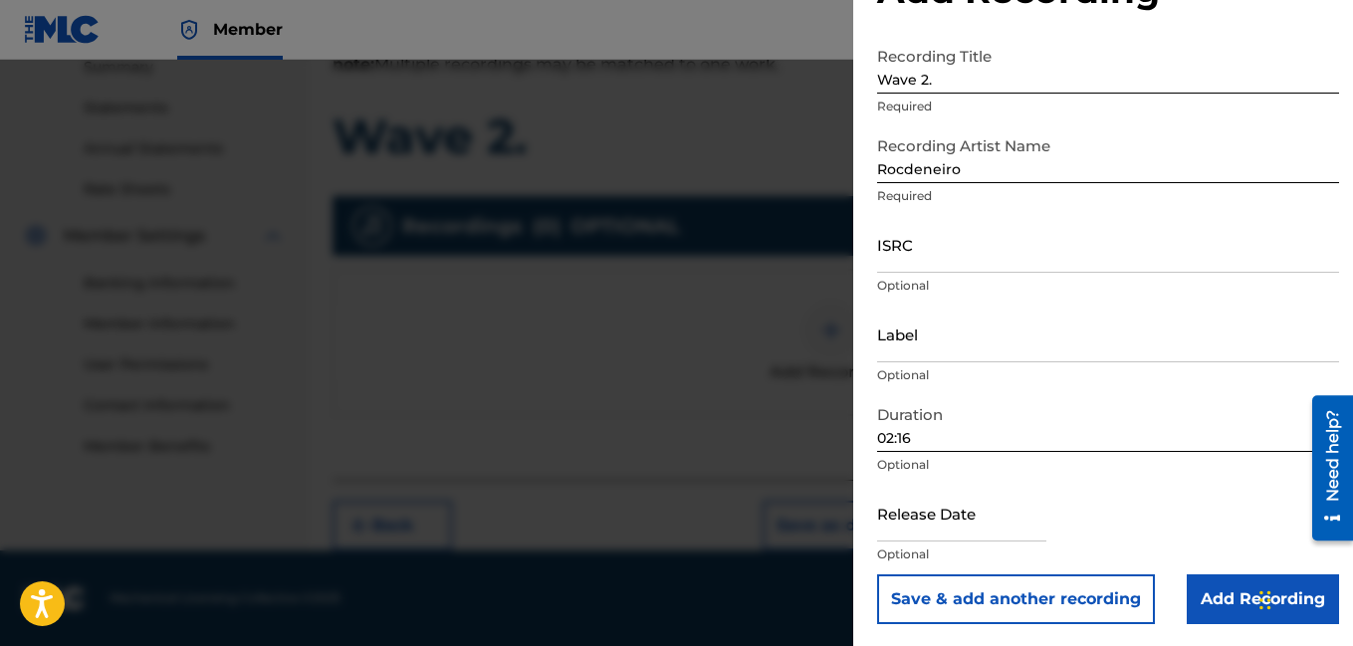
scroll to position [82, 0]
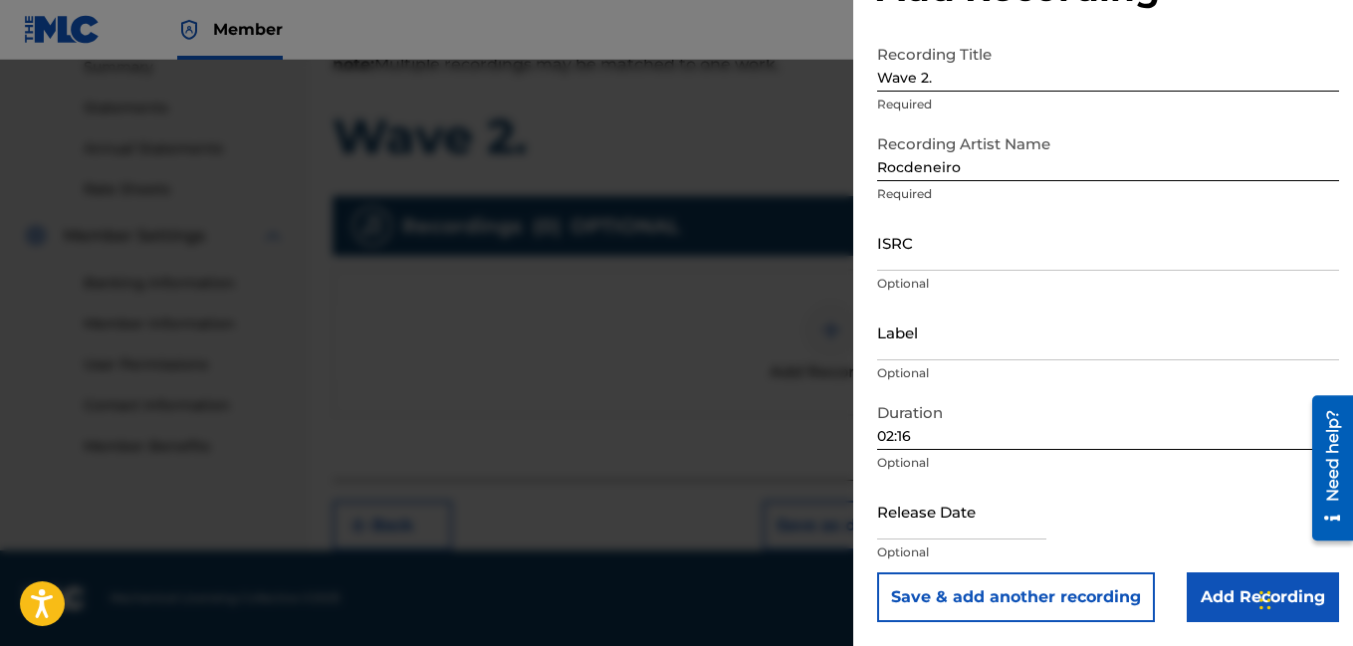
click at [1241, 592] on input "Add Recording" at bounding box center [1263, 597] width 152 height 50
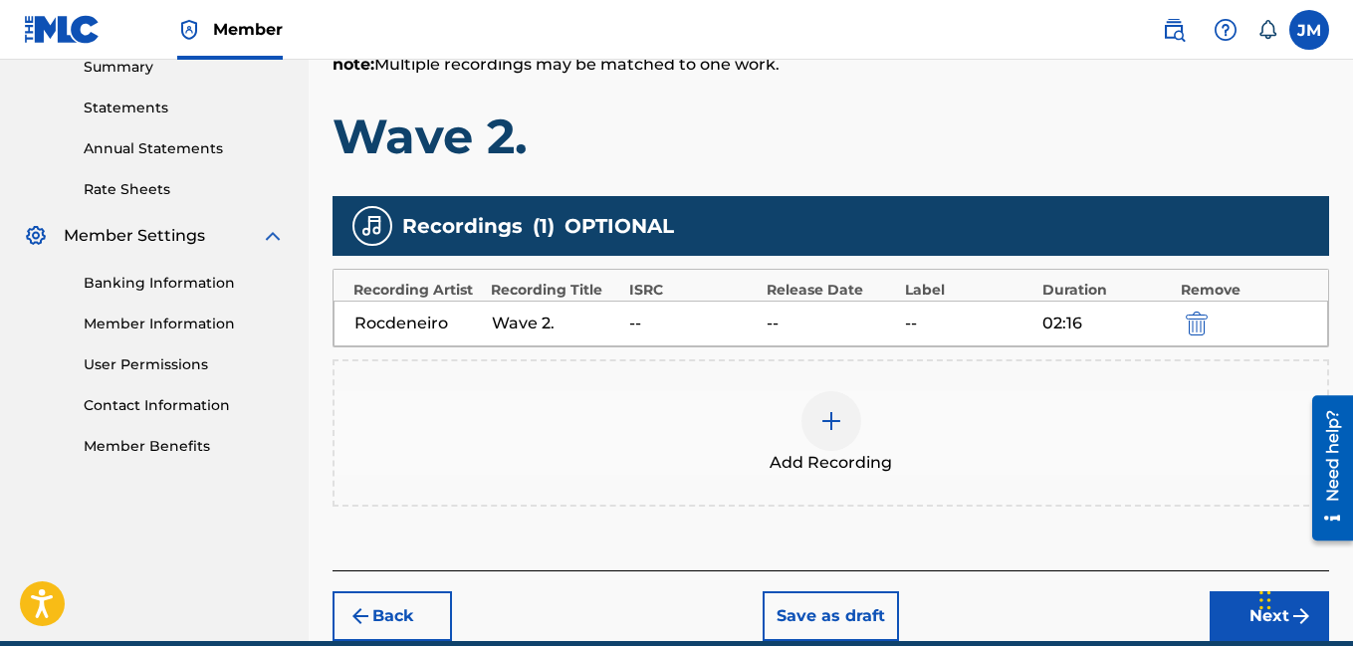
click at [1231, 617] on button "Next" at bounding box center [1268, 616] width 119 height 50
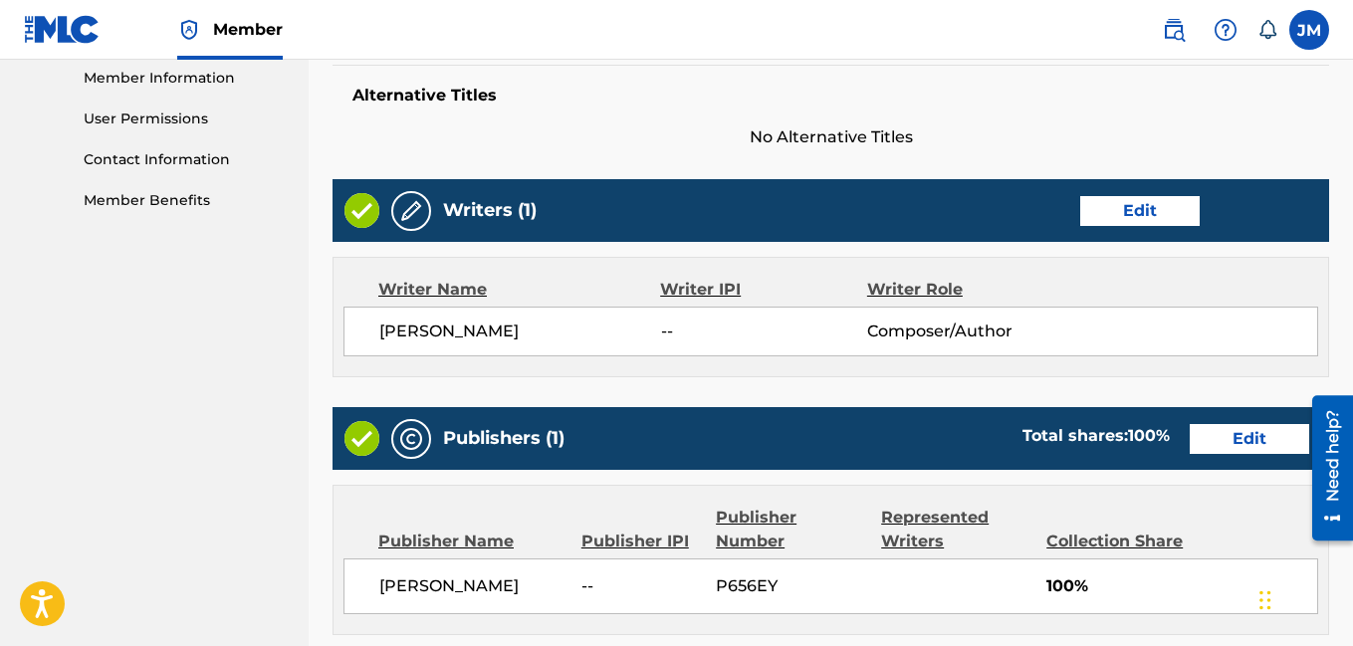
scroll to position [1061, 0]
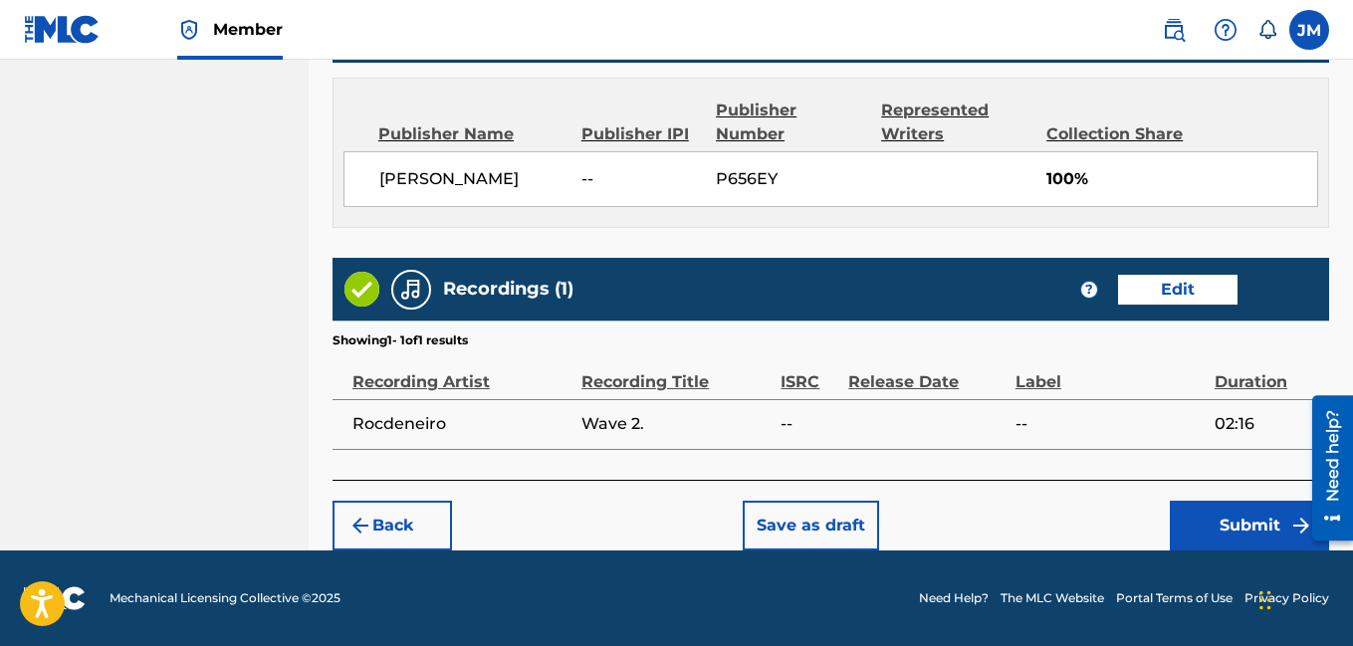
click at [1210, 528] on button "Submit" at bounding box center [1249, 526] width 159 height 50
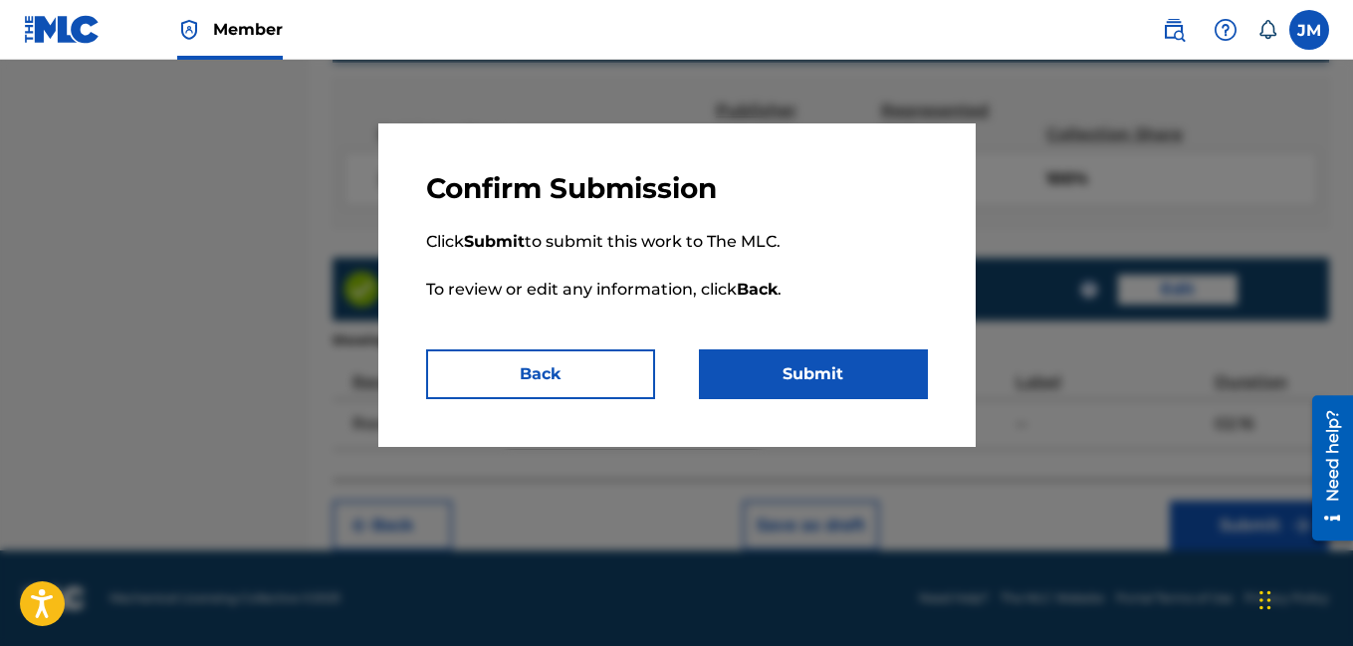
click at [784, 365] on button "Submit" at bounding box center [813, 374] width 229 height 50
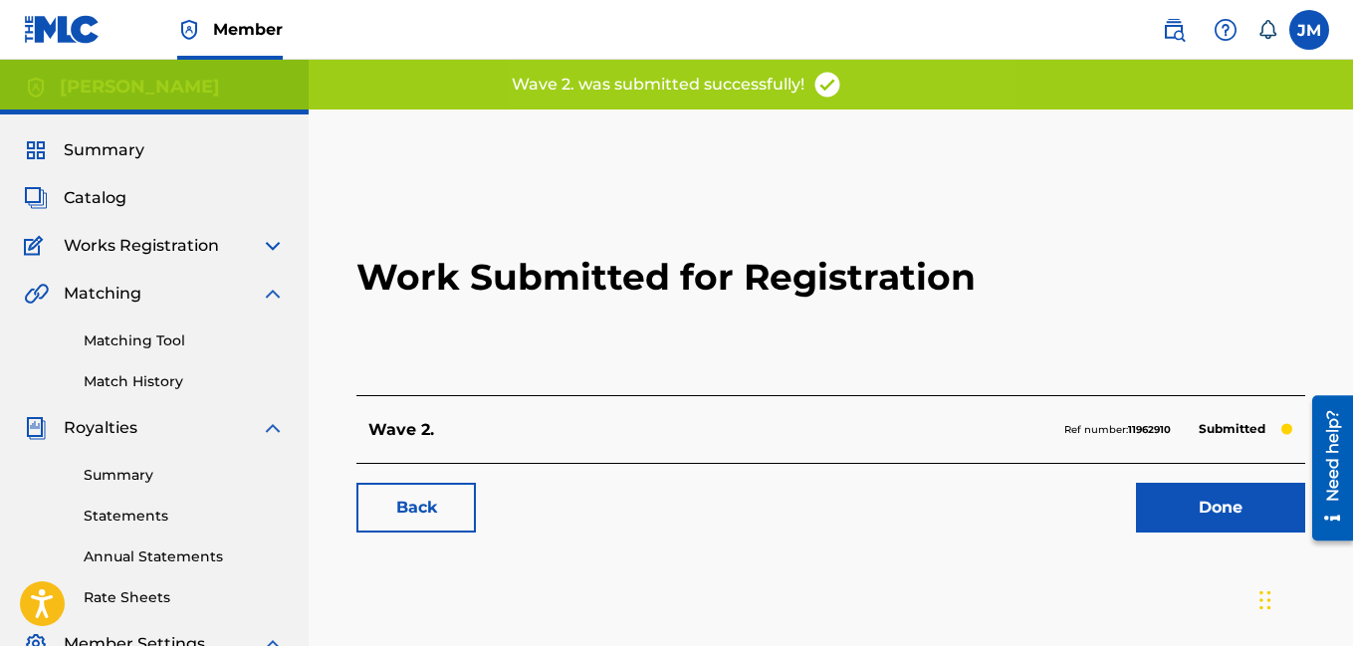
click at [1180, 506] on link "Done" at bounding box center [1220, 508] width 169 height 50
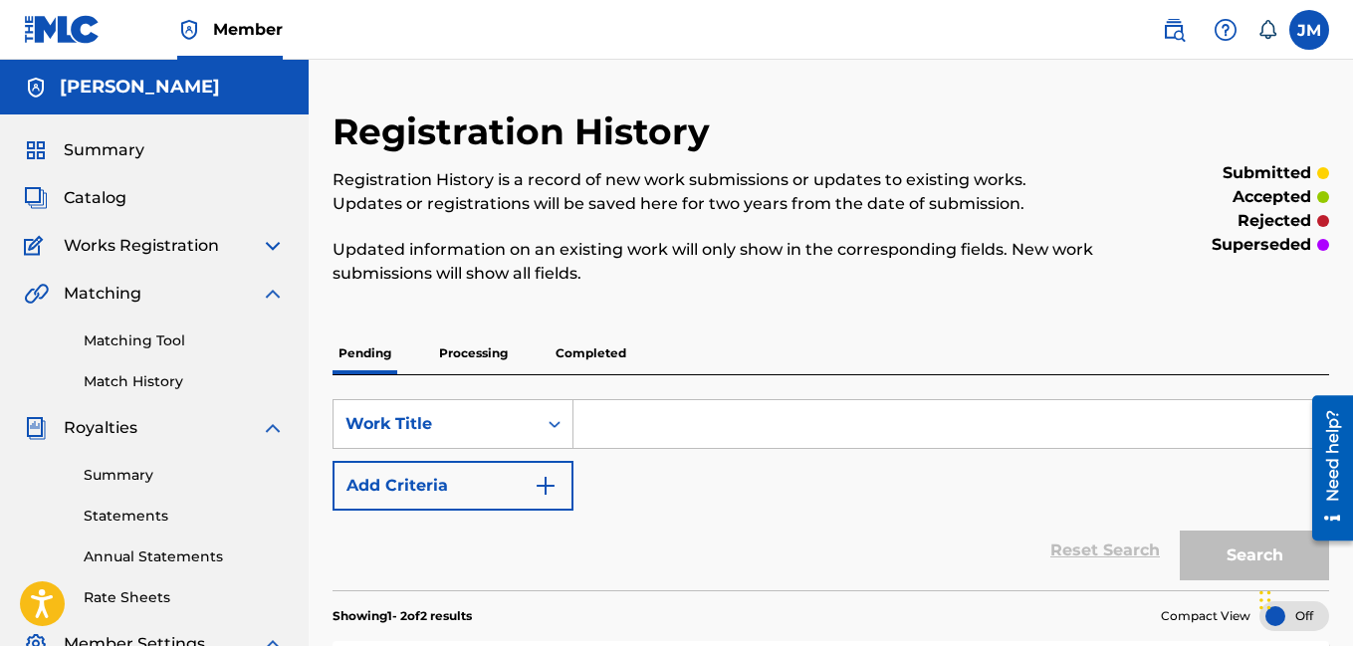
click at [110, 196] on span "Catalog" at bounding box center [95, 198] width 63 height 24
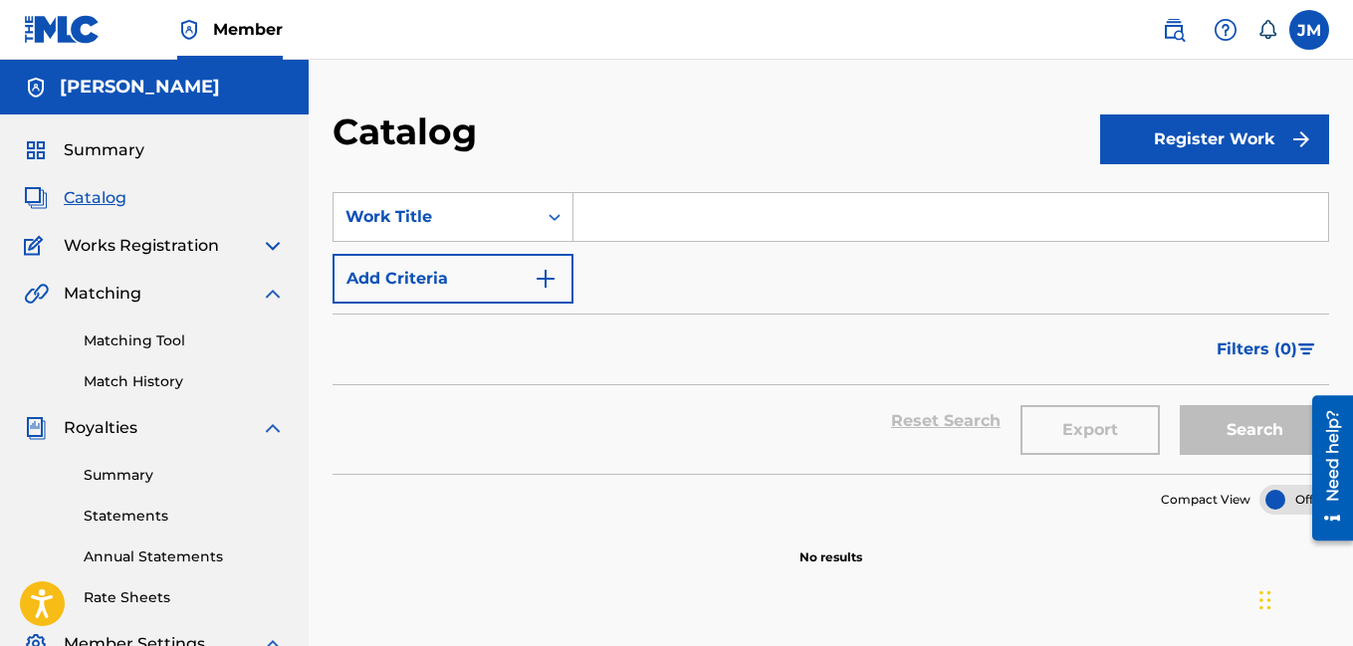
click at [1227, 150] on button "Register Work" at bounding box center [1214, 139] width 229 height 50
click at [1200, 200] on link "Individual" at bounding box center [1214, 204] width 229 height 48
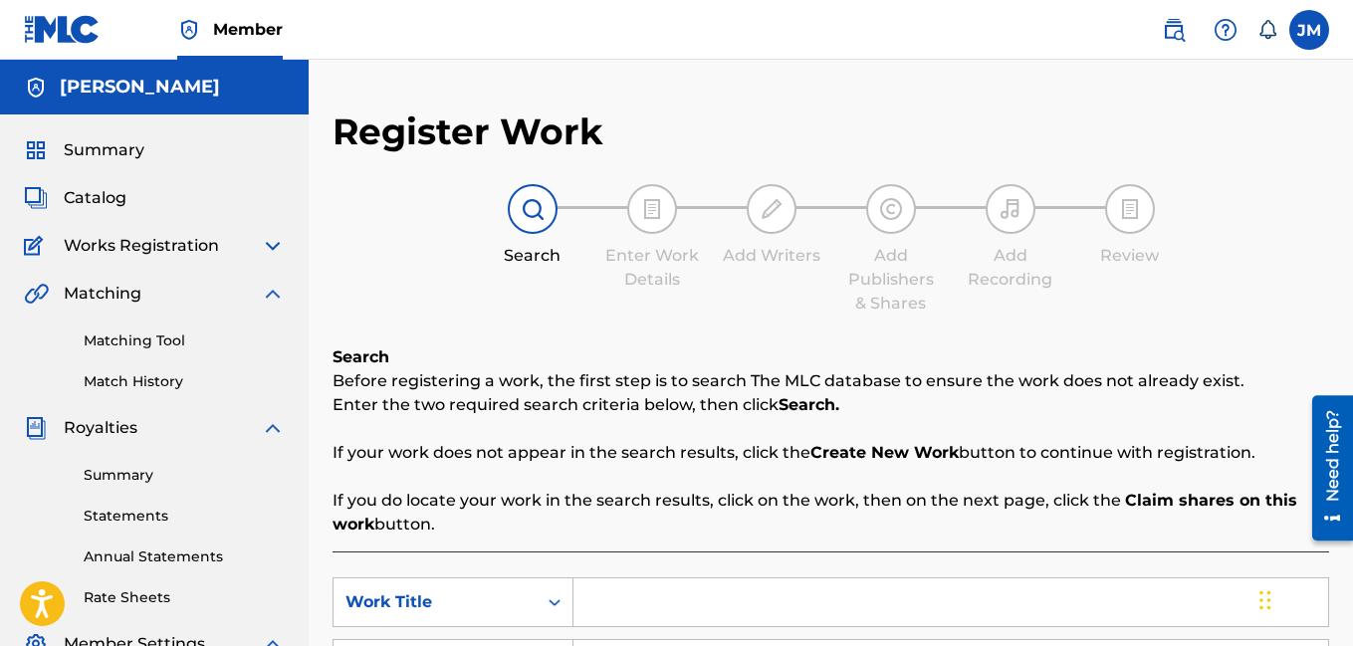
click at [627, 610] on input "Search Form" at bounding box center [950, 602] width 755 height 48
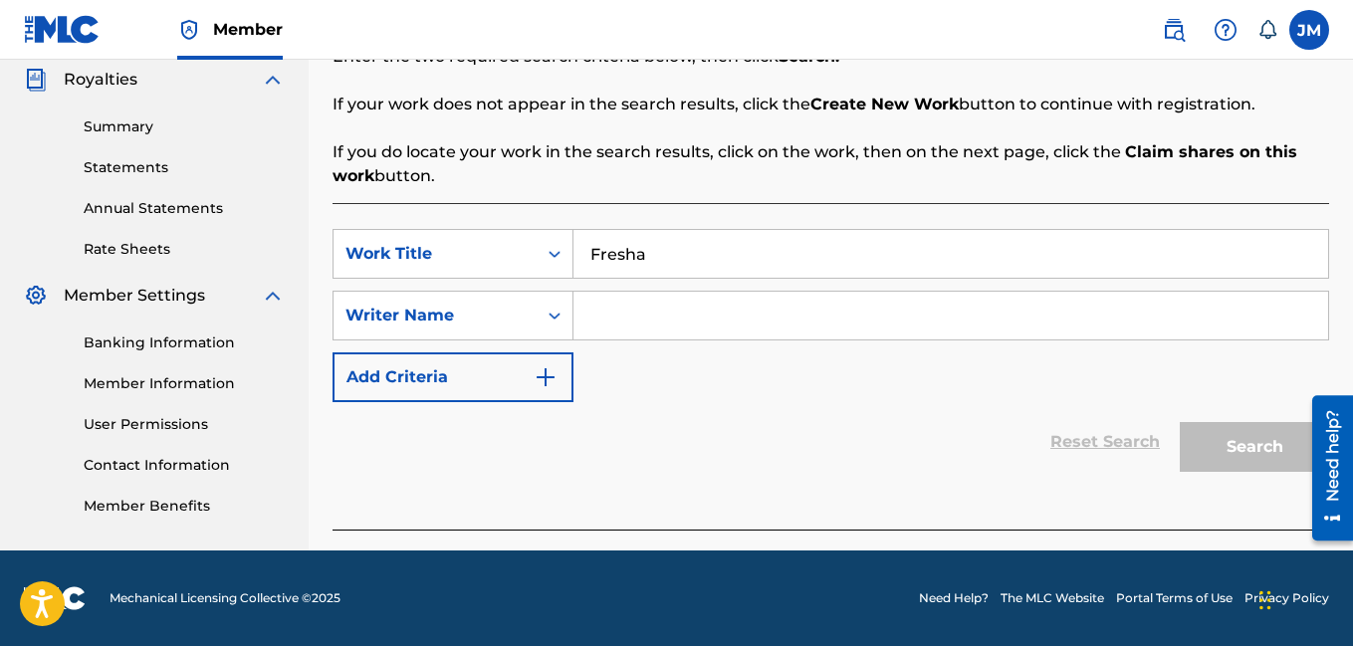
type input "Fresha"
click at [758, 313] on input "Search Form" at bounding box center [950, 316] width 755 height 48
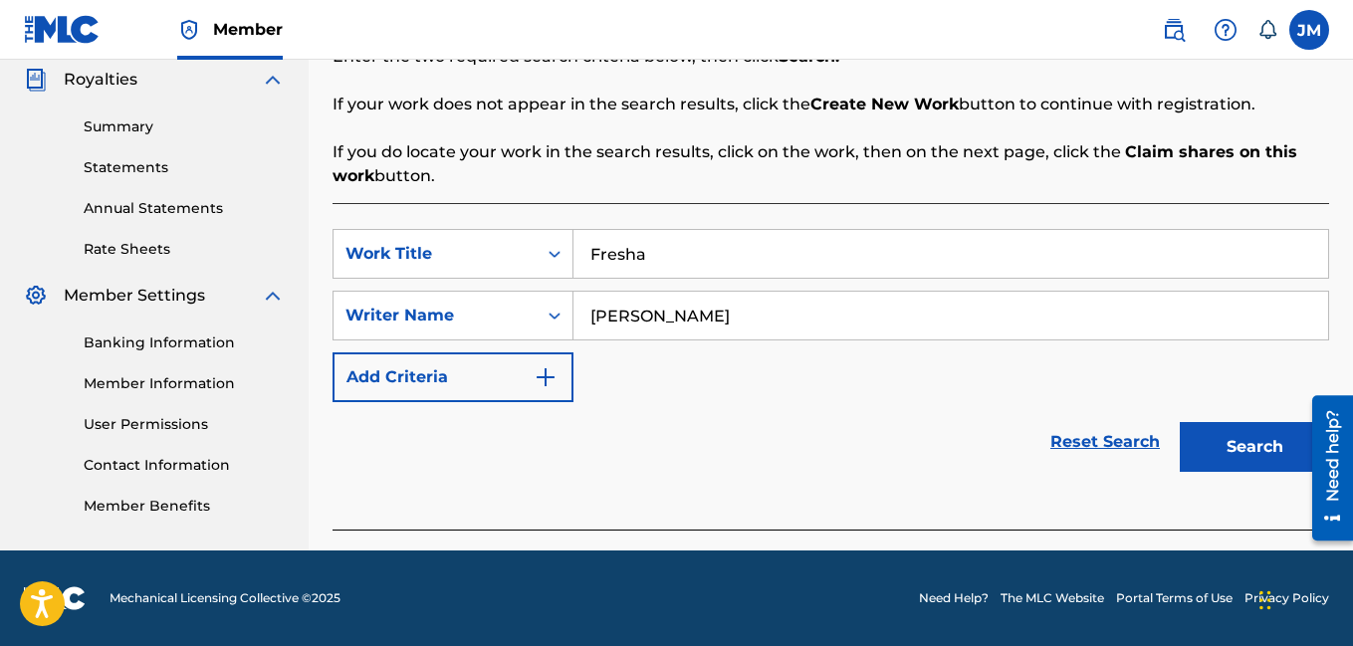
type input "[PERSON_NAME]"
click at [1236, 454] on button "Search" at bounding box center [1254, 447] width 149 height 50
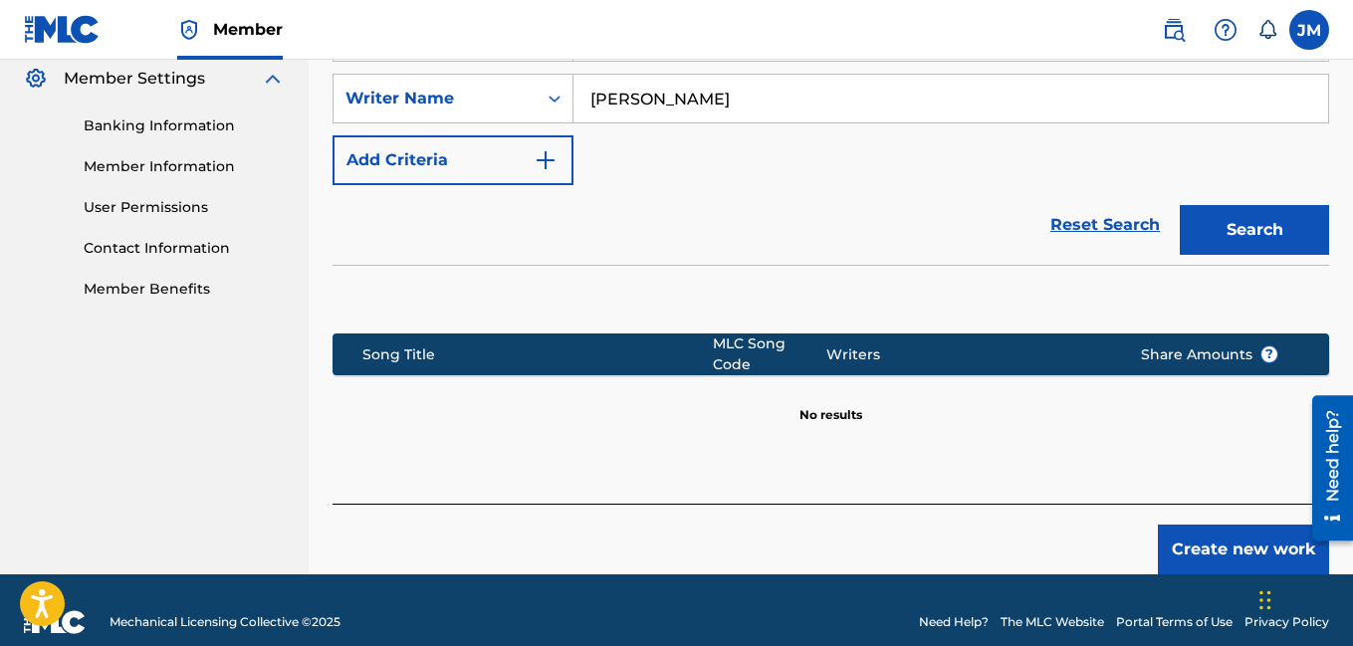
scroll to position [577, 0]
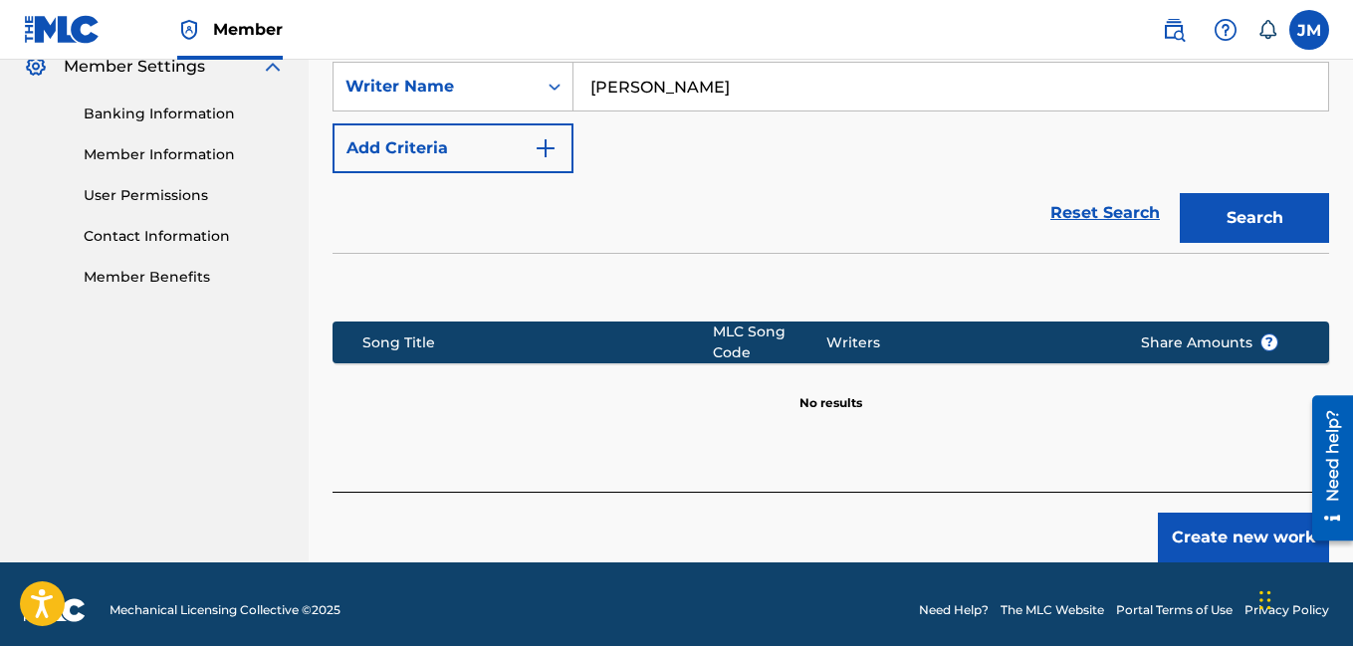
click at [1226, 520] on button "Create new work" at bounding box center [1243, 538] width 171 height 50
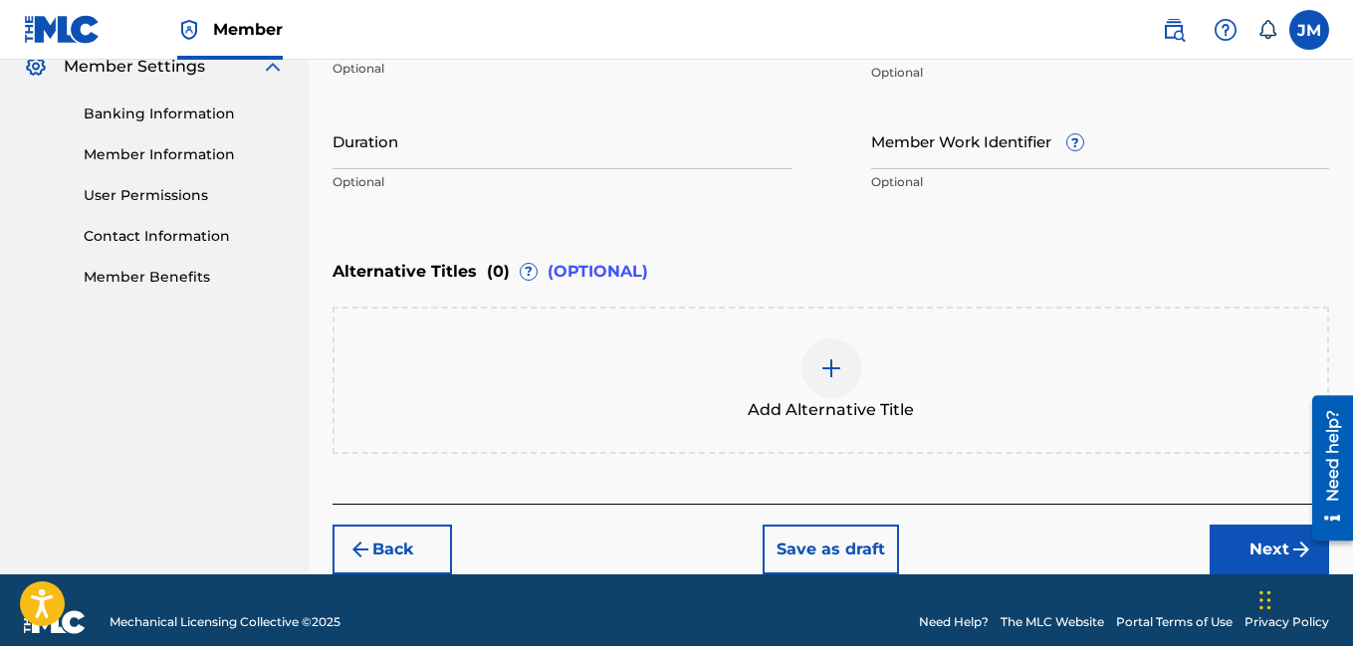
click at [1348, 241] on div "Register Work Search Enter Work Details Add Writers Add Publishers & Shares Add…" at bounding box center [831, 53] width 1044 height 1042
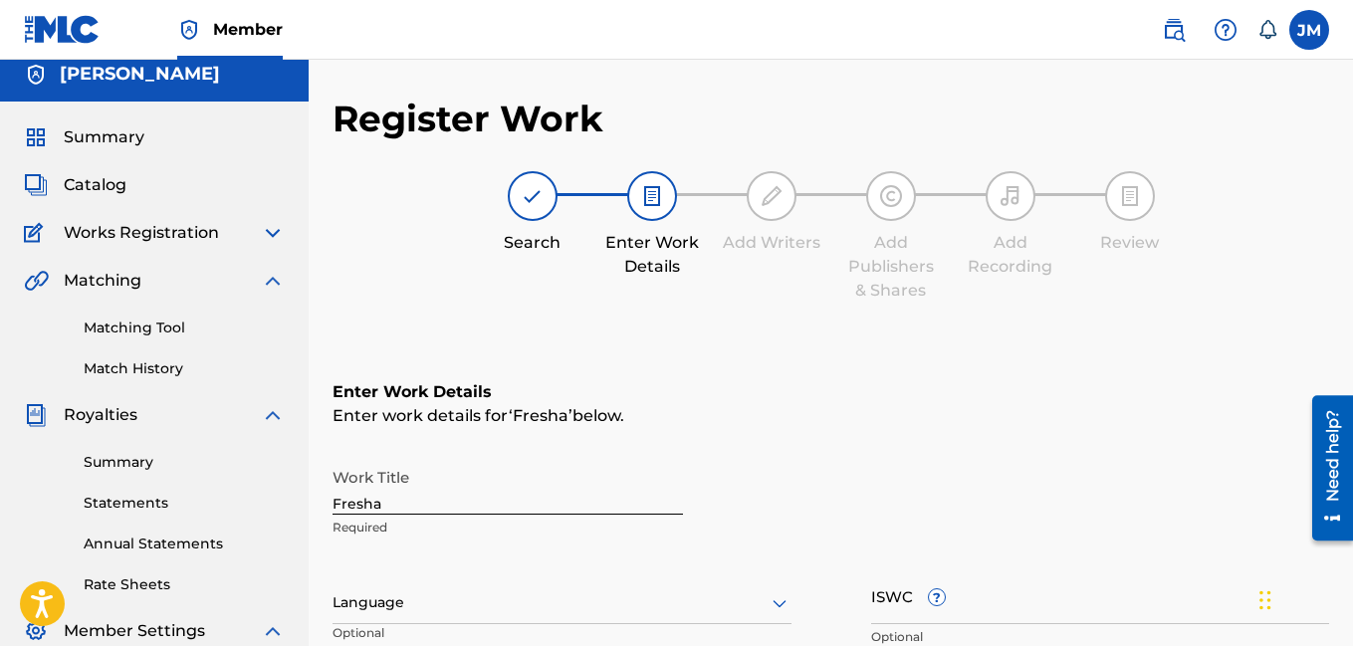
click at [778, 601] on icon at bounding box center [780, 603] width 24 height 24
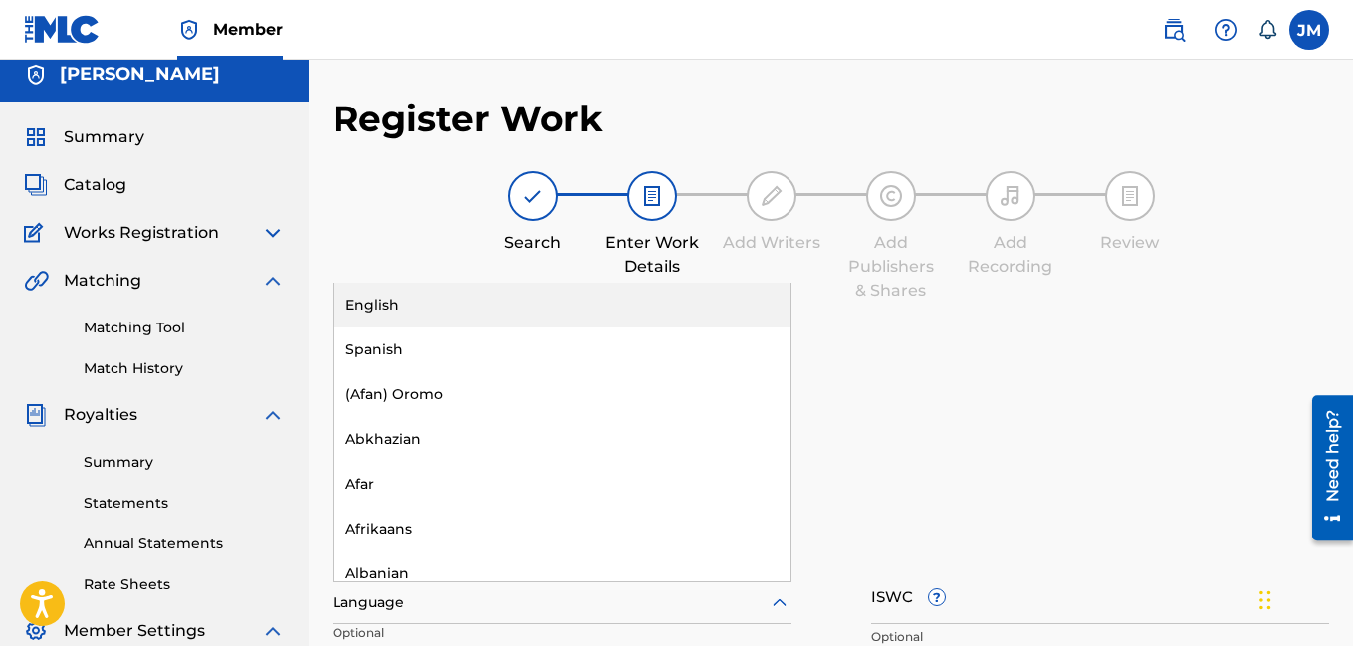
click at [594, 298] on div "English" at bounding box center [561, 305] width 457 height 45
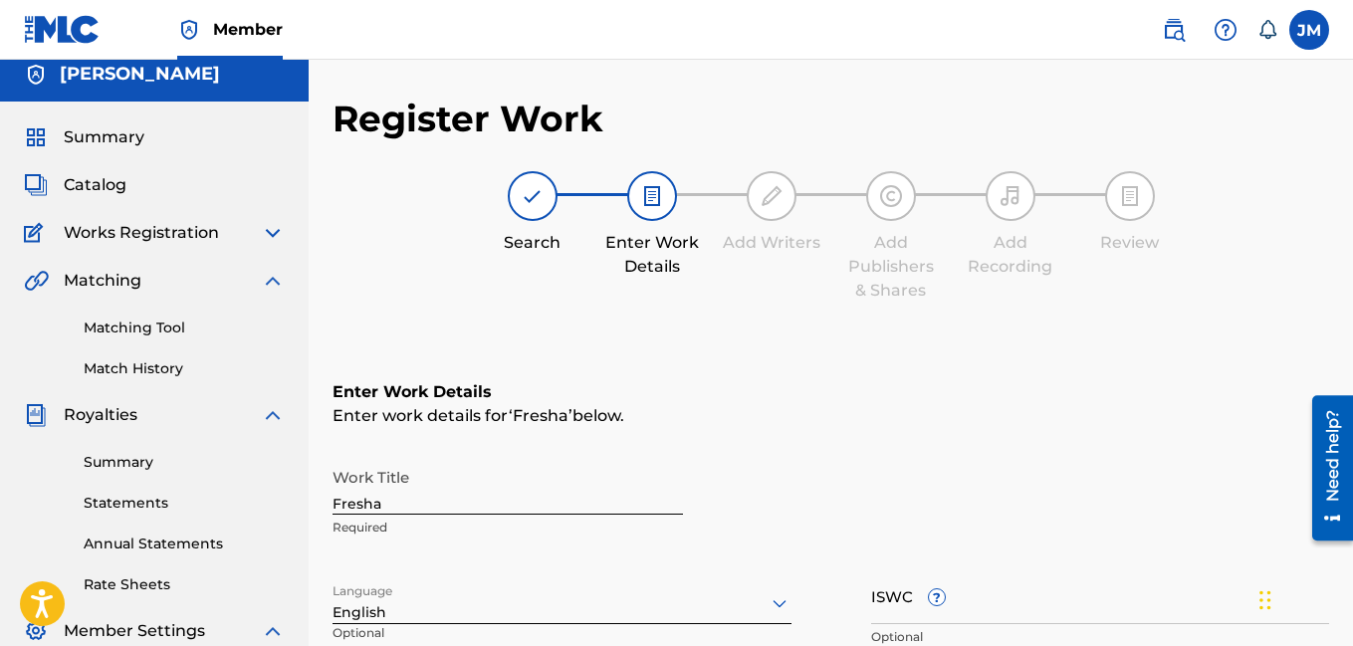
click at [1352, 561] on iframe "Chat Widget" at bounding box center [1303, 598] width 100 height 96
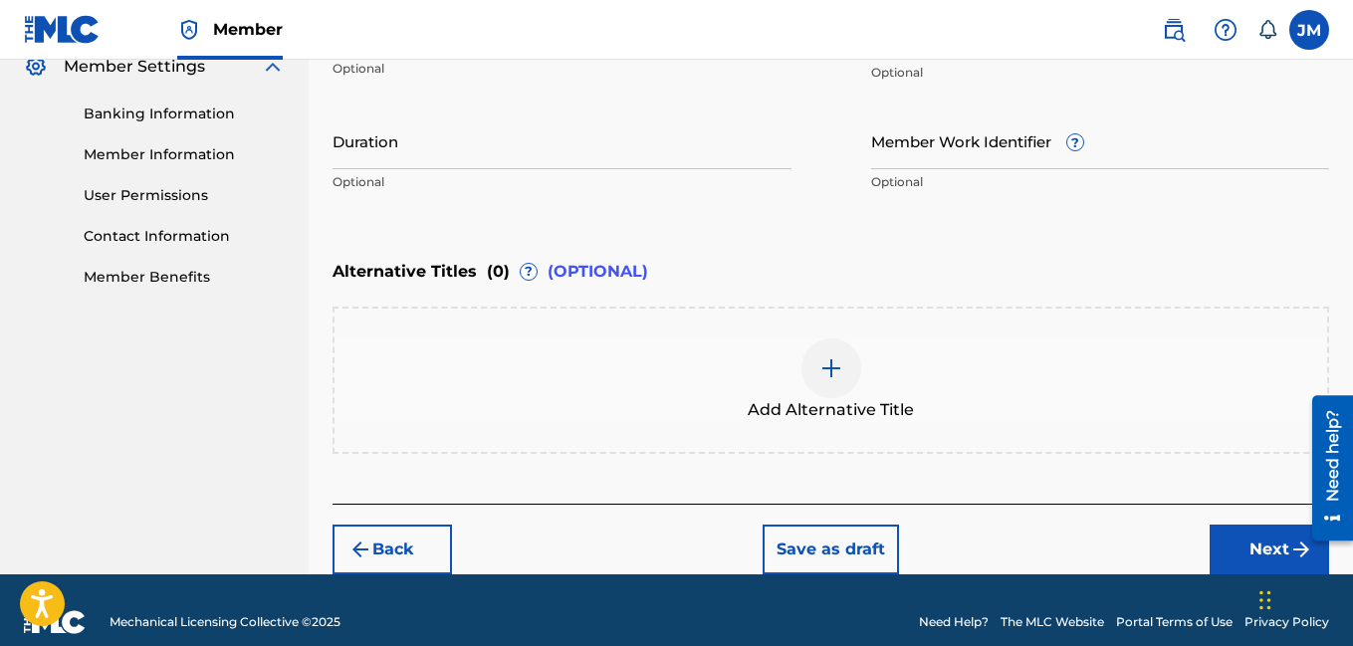
click at [486, 153] on input "Duration" at bounding box center [561, 140] width 459 height 57
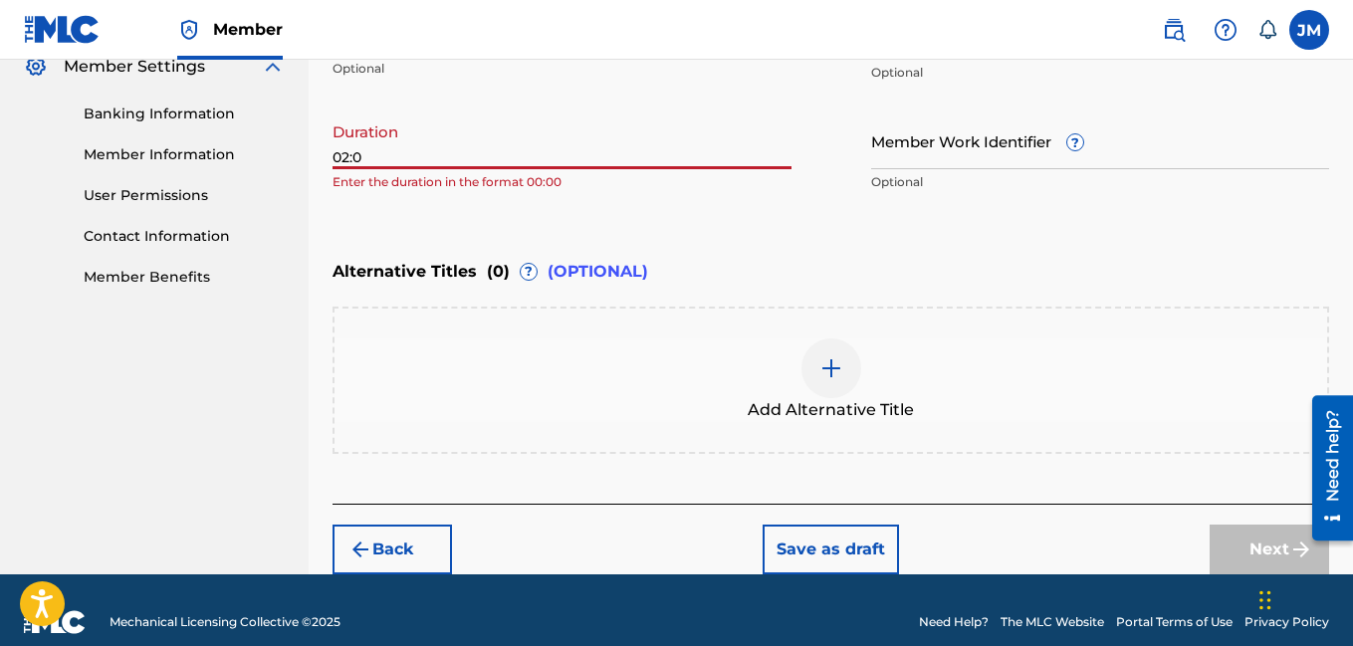
type input "02:00"
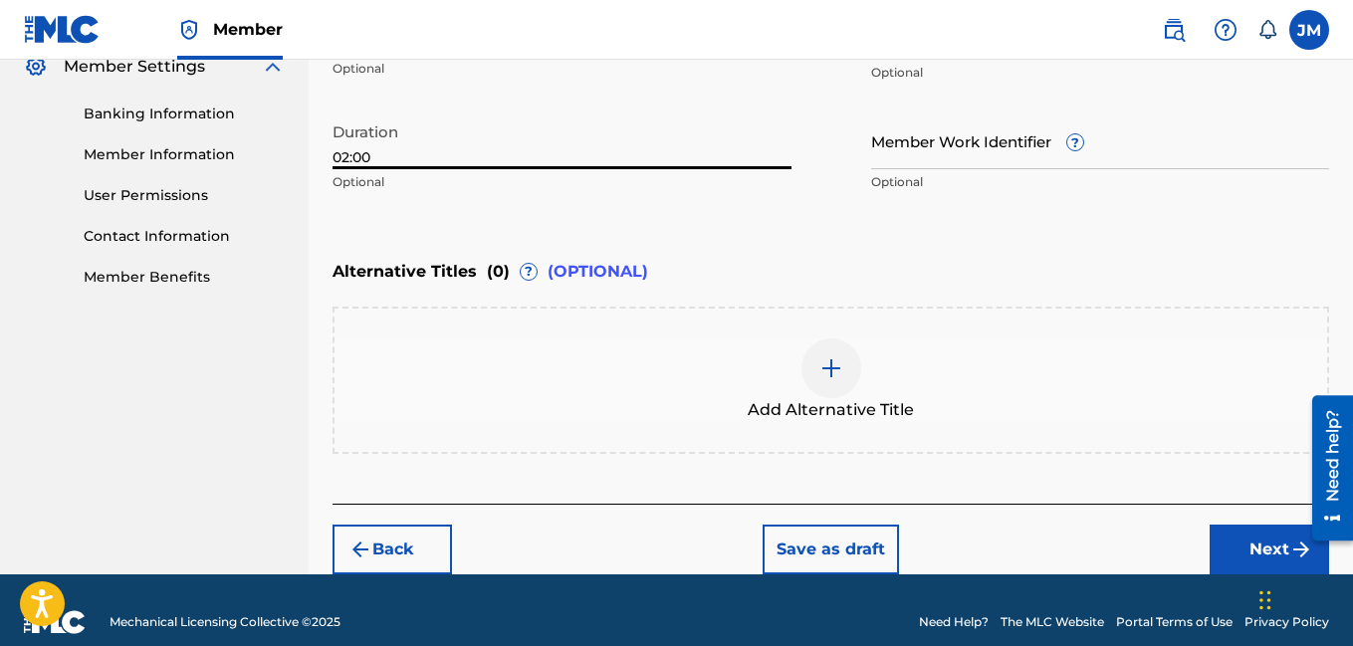
click at [1271, 543] on button "Next" at bounding box center [1268, 550] width 119 height 50
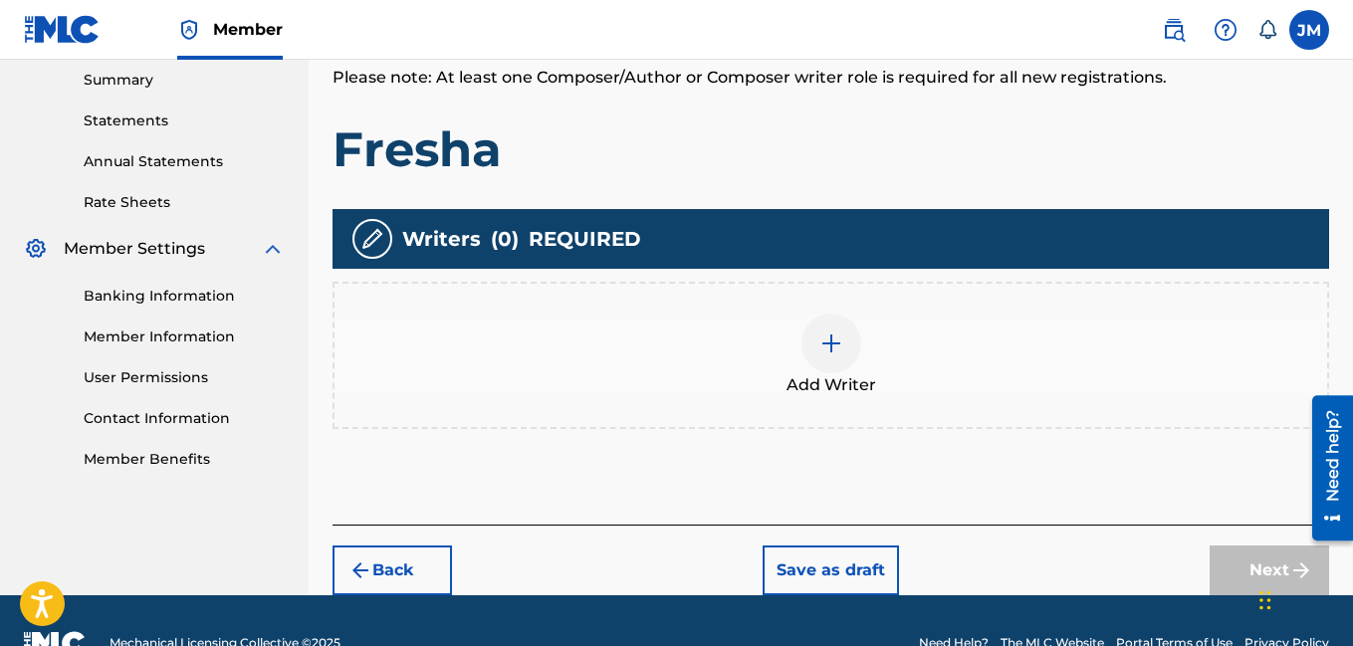
scroll to position [440, 0]
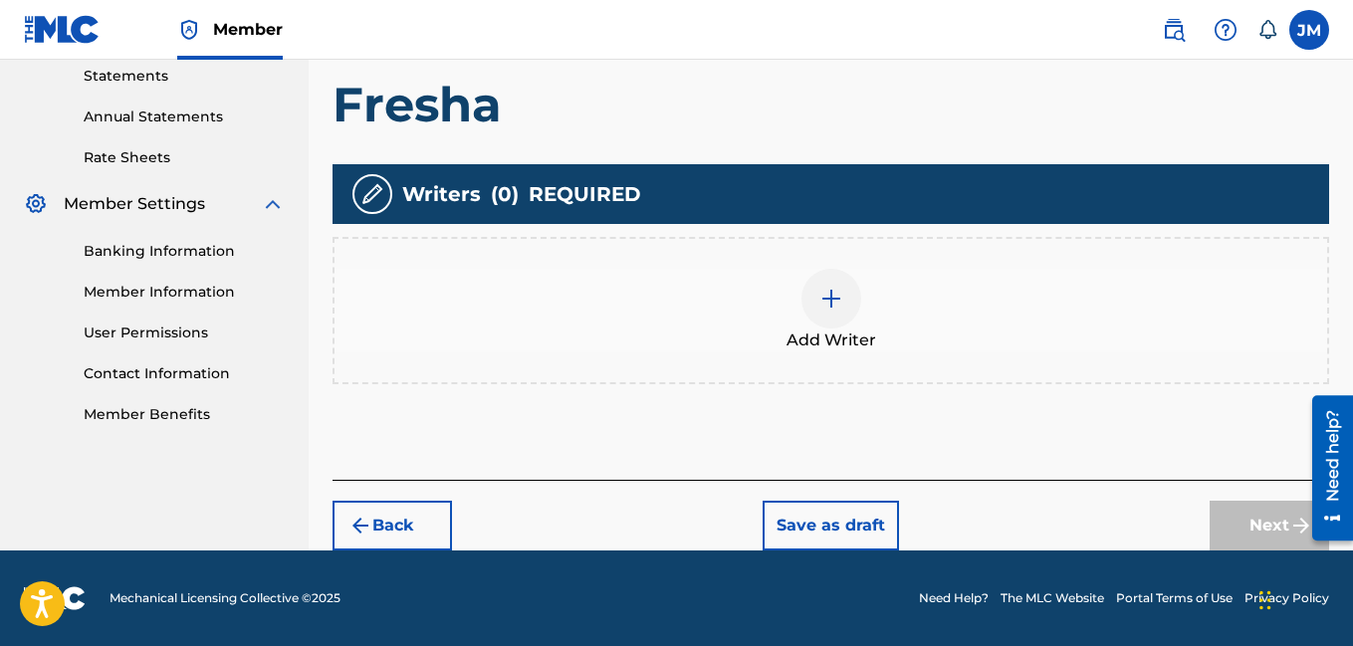
click at [840, 297] on img at bounding box center [831, 299] width 24 height 24
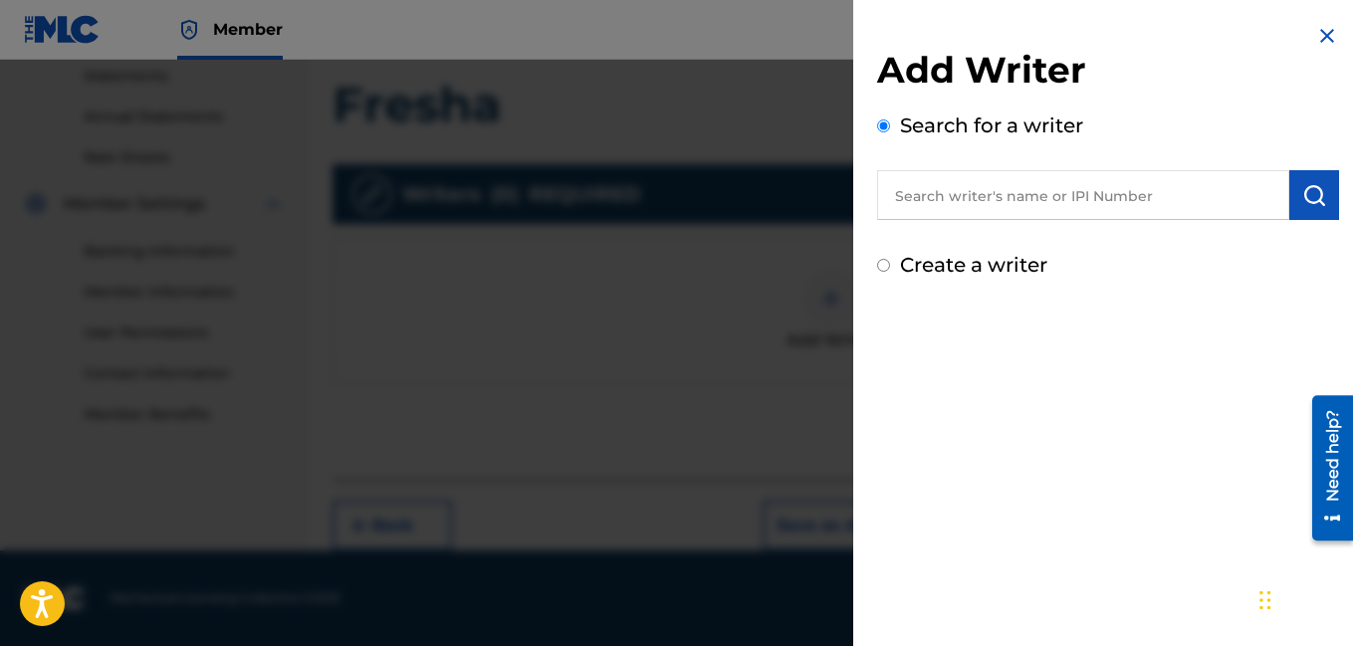
click at [881, 265] on input "Create a writer" at bounding box center [883, 265] width 13 height 13
radio input "false"
radio input "true"
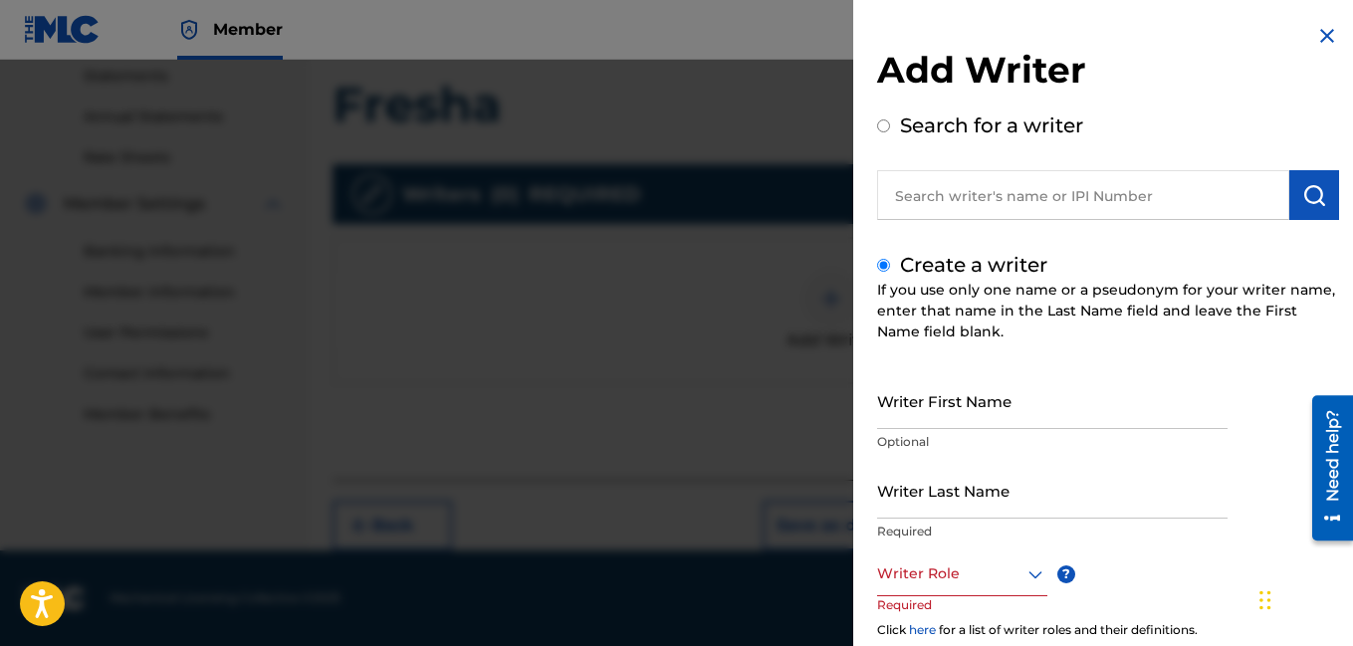
click at [919, 413] on input "Writer First Name" at bounding box center [1052, 400] width 350 height 57
type input "[PERSON_NAME]"
click at [912, 504] on input "Writer Last Name" at bounding box center [1052, 490] width 350 height 57
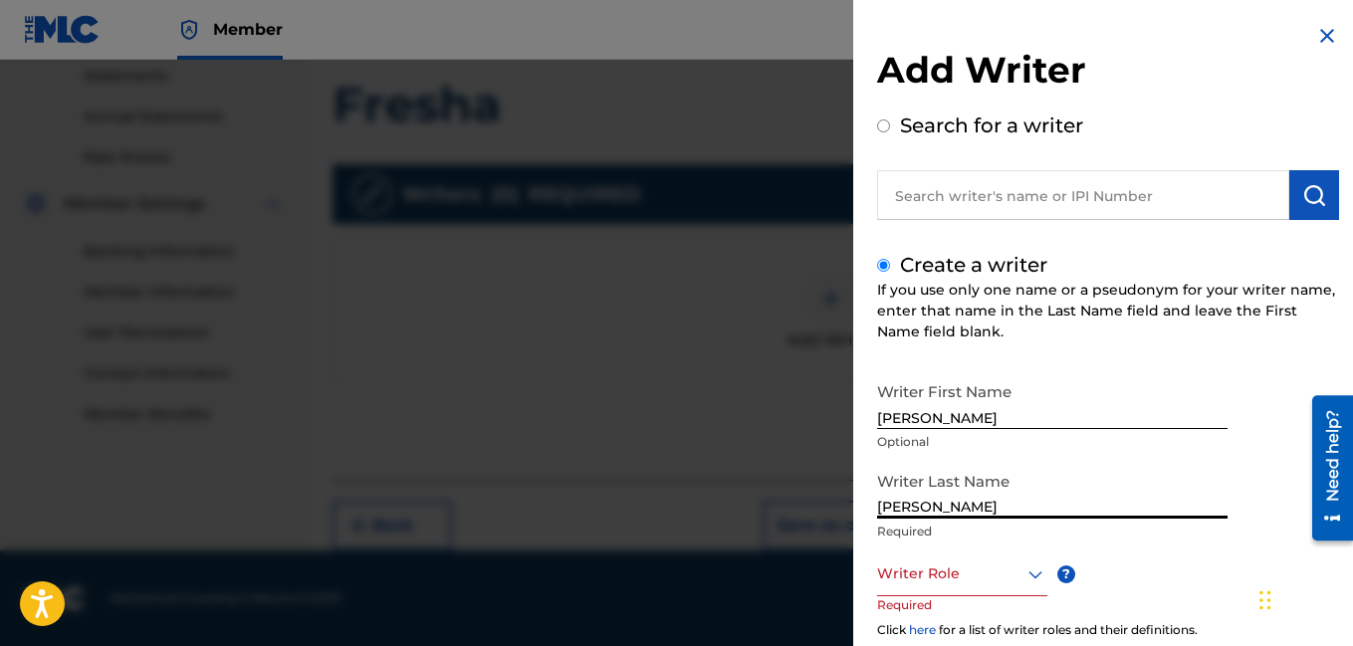
type input "[PERSON_NAME]"
click at [927, 581] on div at bounding box center [962, 573] width 170 height 25
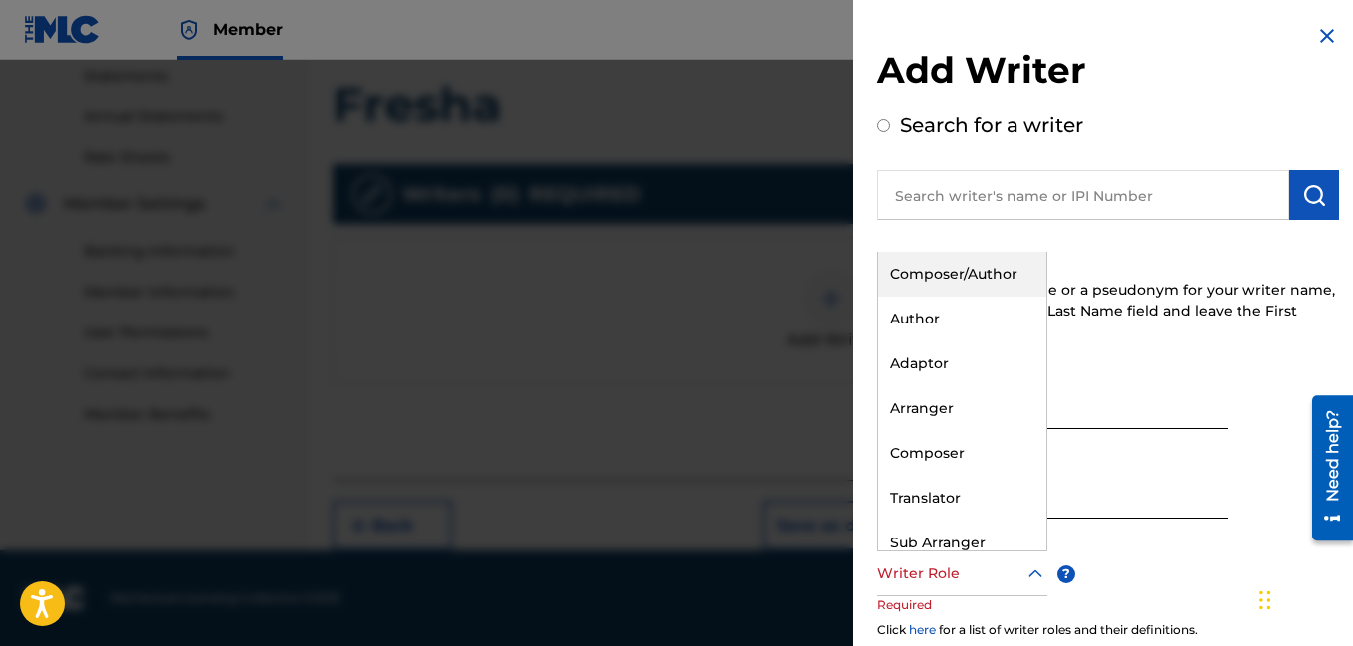
click at [939, 277] on div "Composer/Author" at bounding box center [962, 274] width 168 height 45
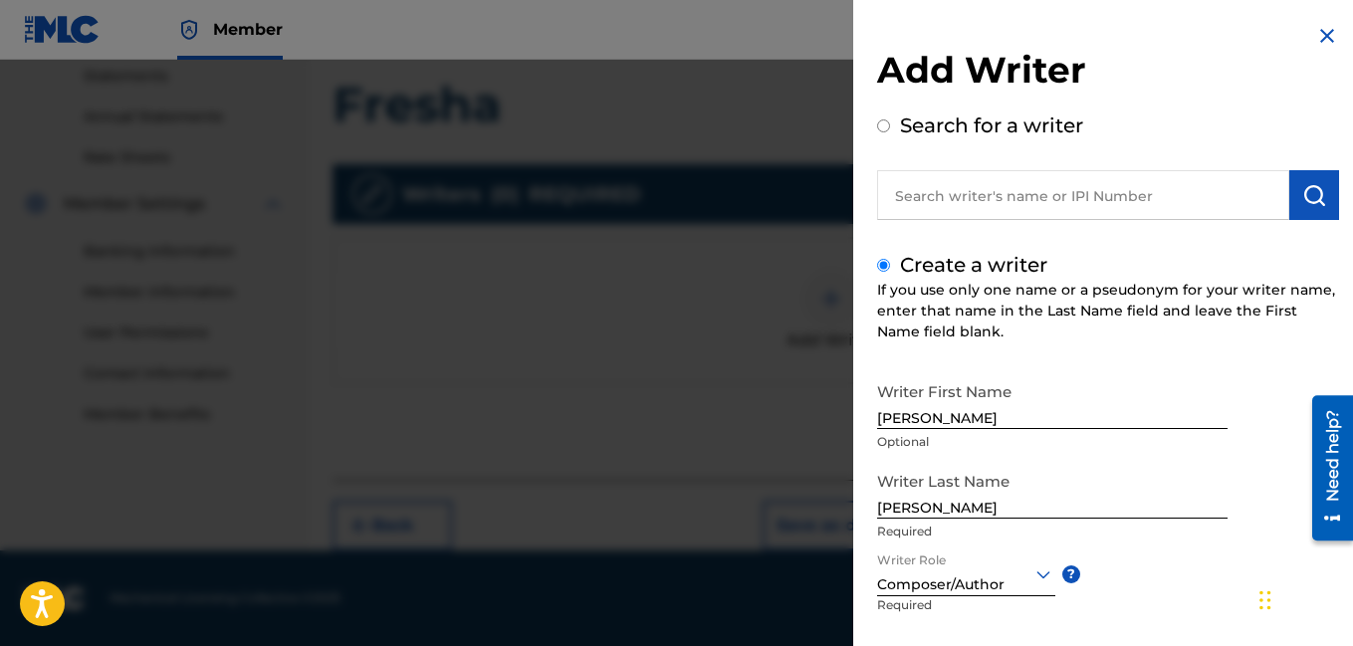
click at [1162, 599] on div "Writer First Name [PERSON_NAME] Optional Writer Last Name [PERSON_NAME] Require…" at bounding box center [1108, 591] width 462 height 438
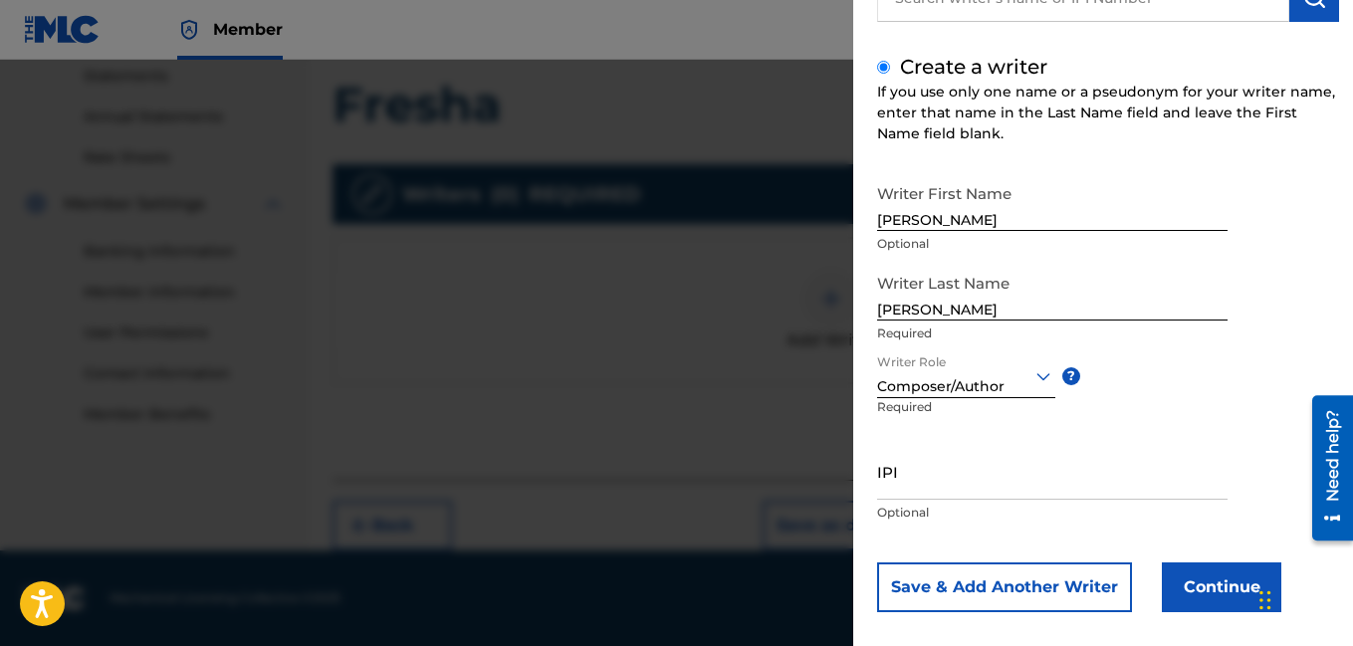
scroll to position [199, 0]
click at [1183, 587] on button "Continue" at bounding box center [1221, 586] width 119 height 50
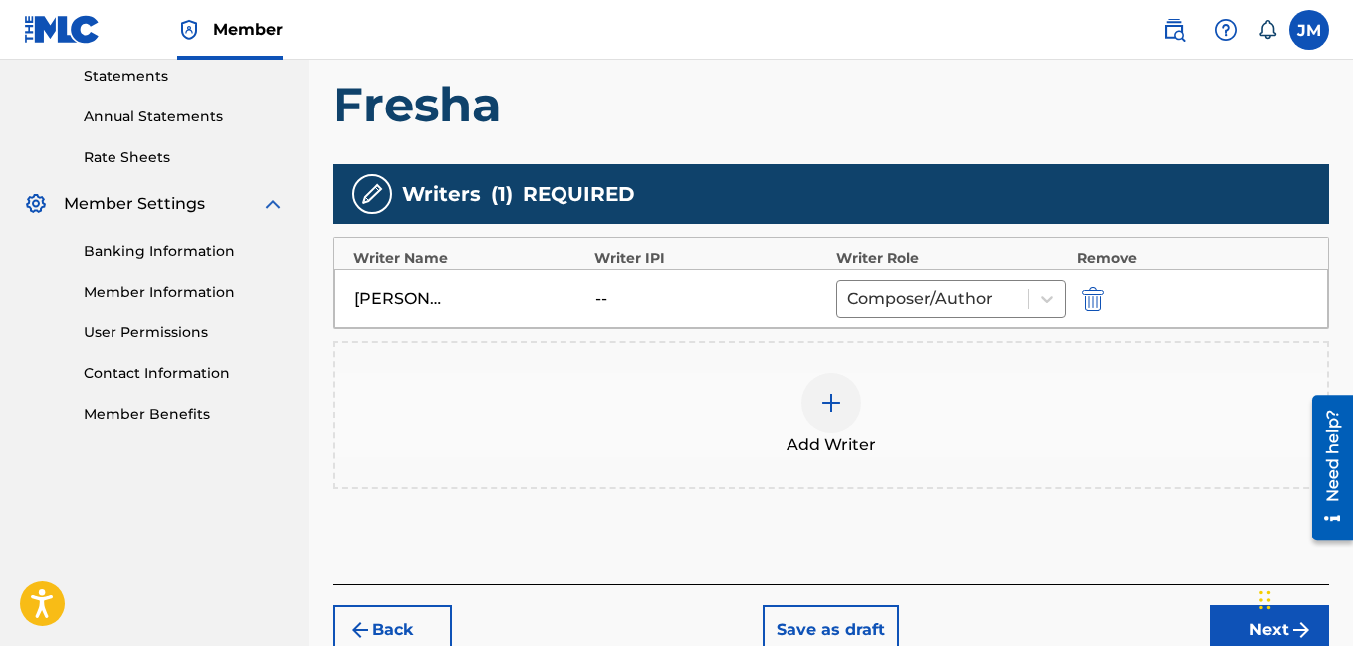
click at [1250, 625] on button "Next" at bounding box center [1268, 630] width 119 height 50
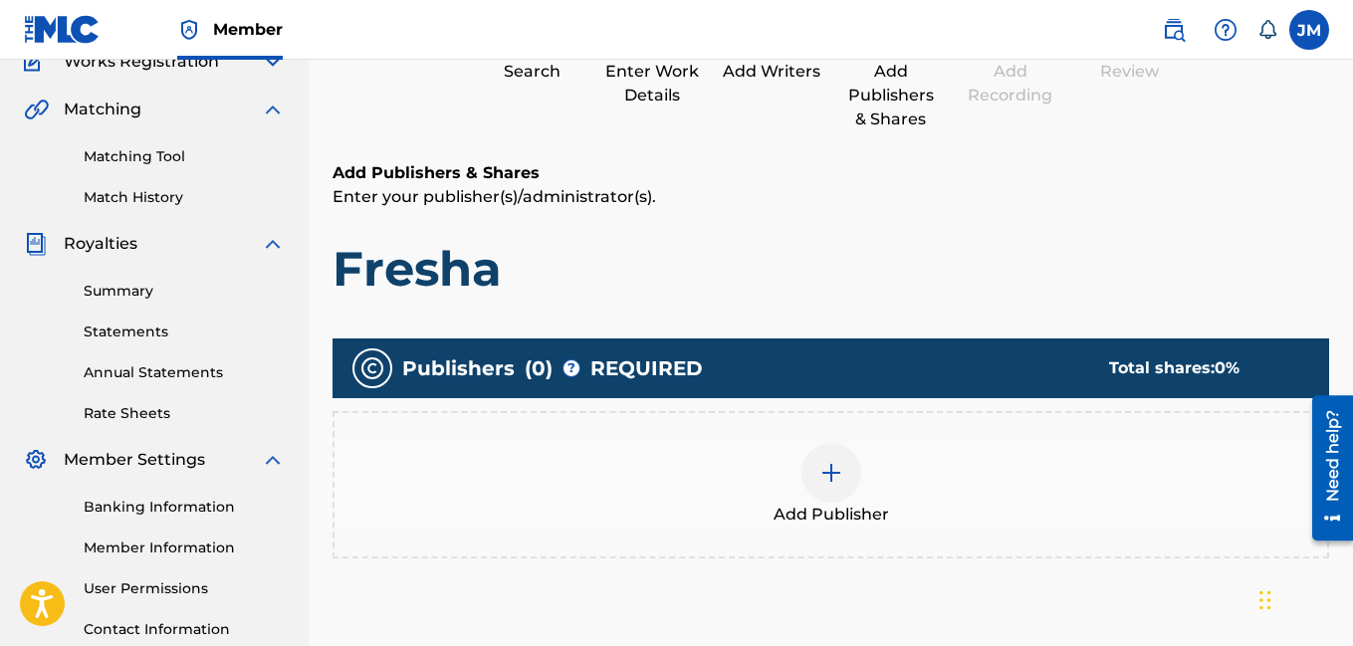
scroll to position [90, 0]
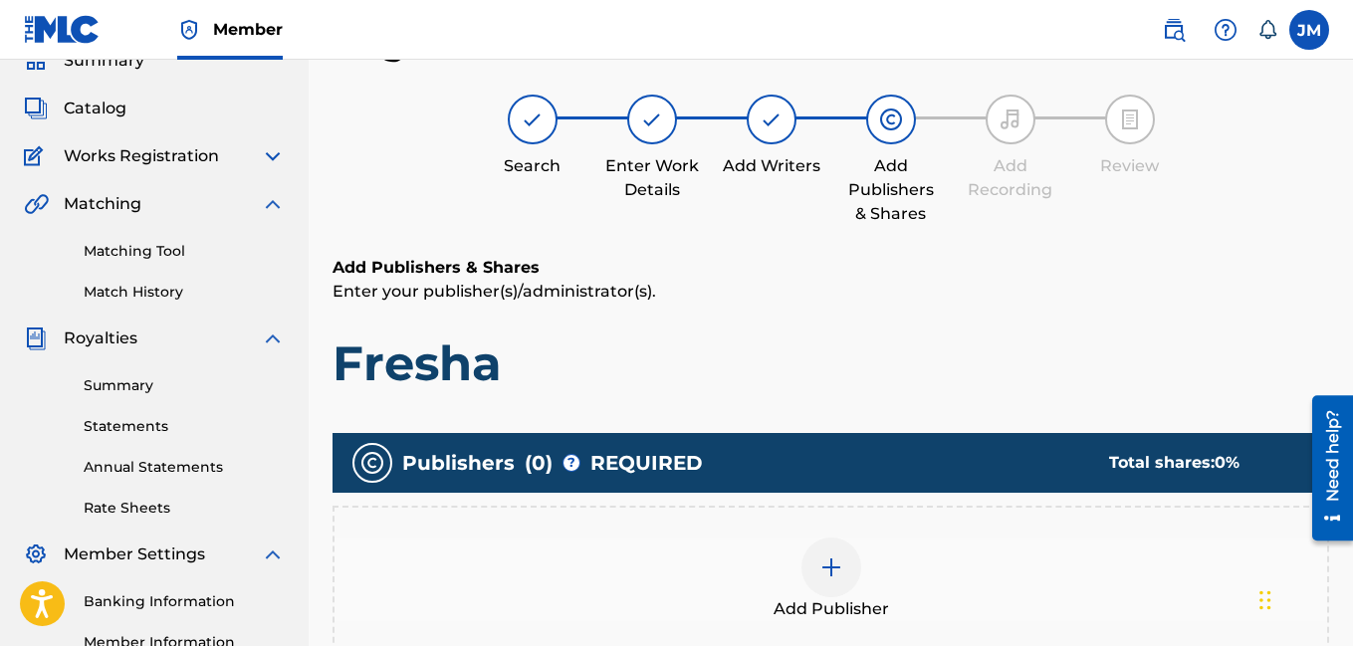
click at [826, 572] on img at bounding box center [831, 567] width 24 height 24
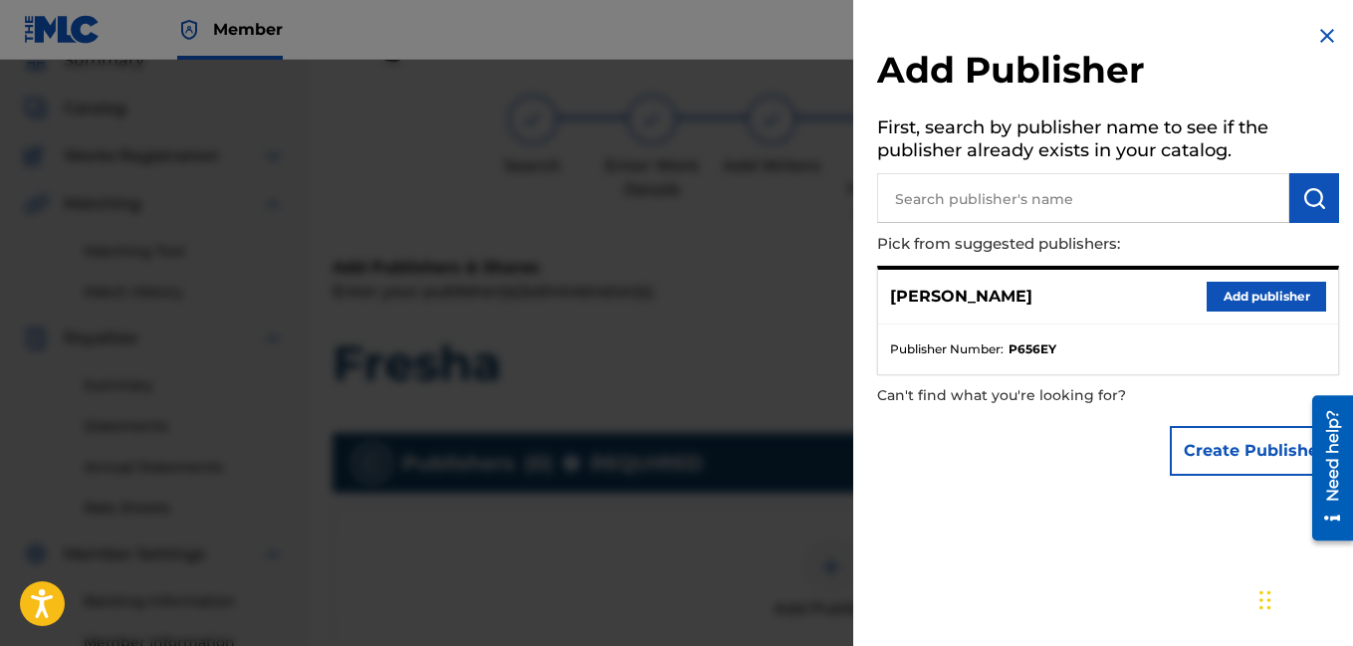
click at [1282, 292] on button "Add publisher" at bounding box center [1266, 297] width 119 height 30
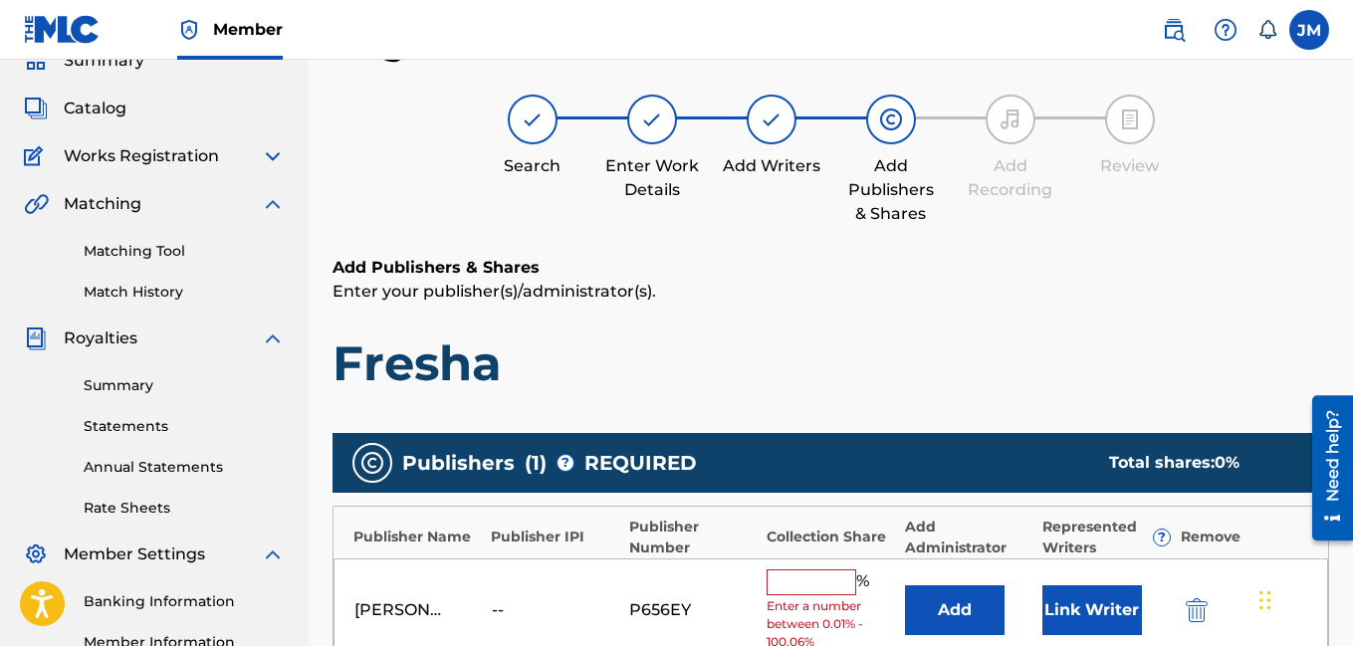
click at [806, 590] on input "text" at bounding box center [812, 582] width 90 height 26
type input "100"
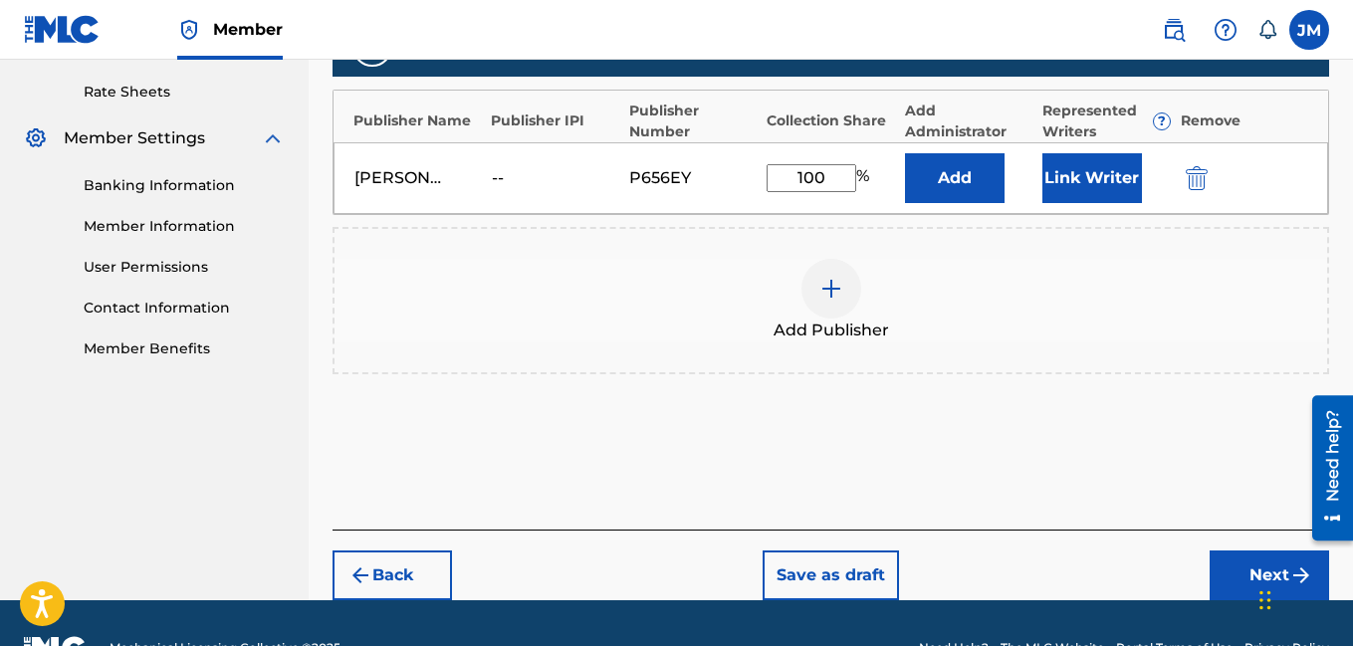
scroll to position [555, 0]
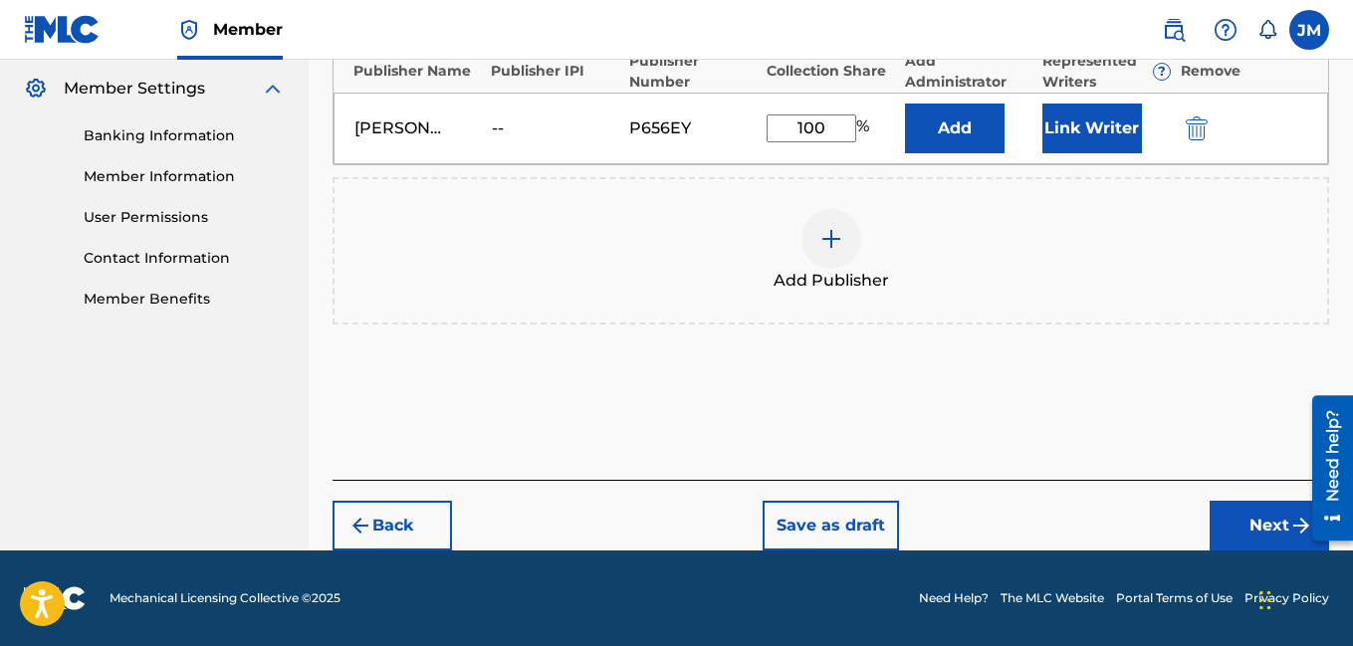
click at [1257, 530] on button "Next" at bounding box center [1268, 526] width 119 height 50
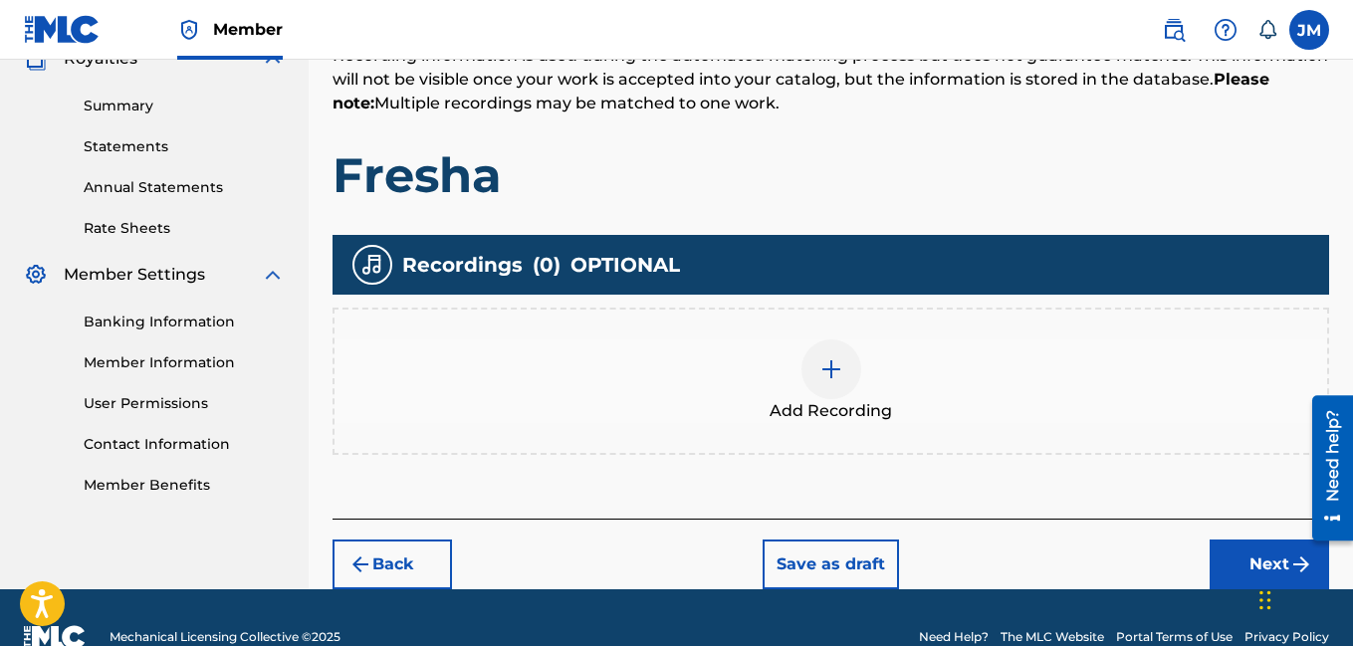
scroll to position [408, 0]
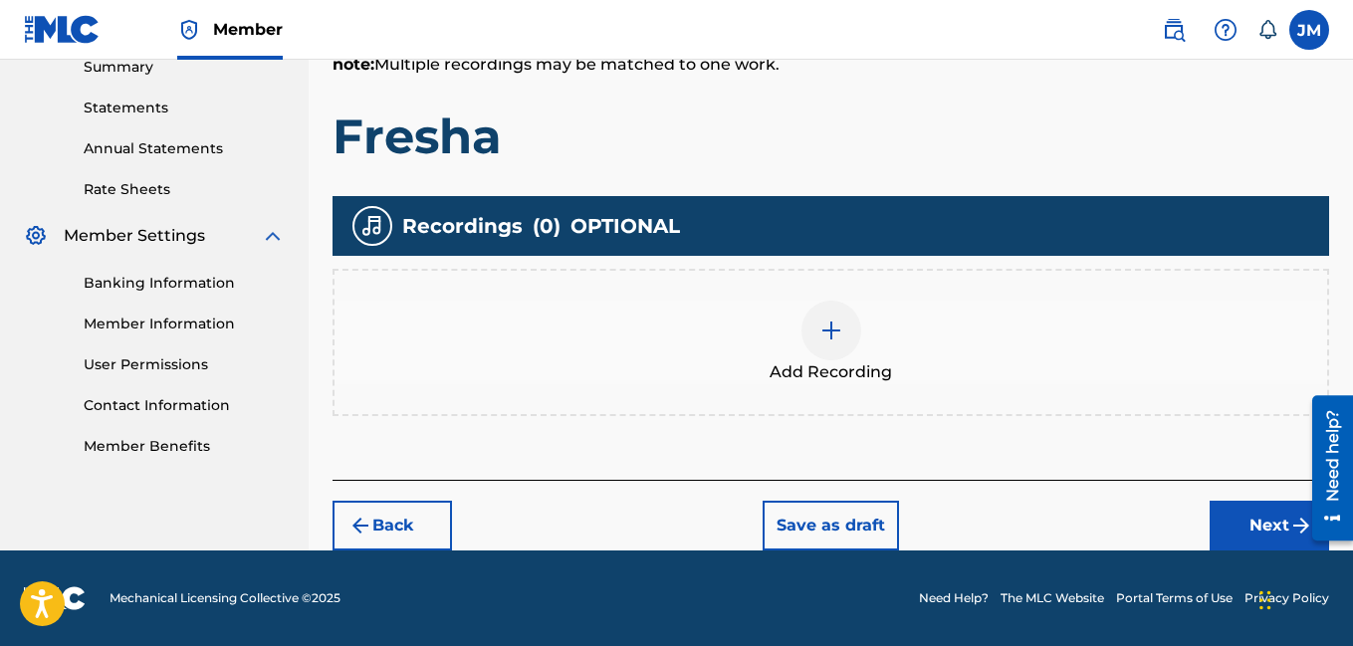
click at [834, 332] on img at bounding box center [831, 331] width 24 height 24
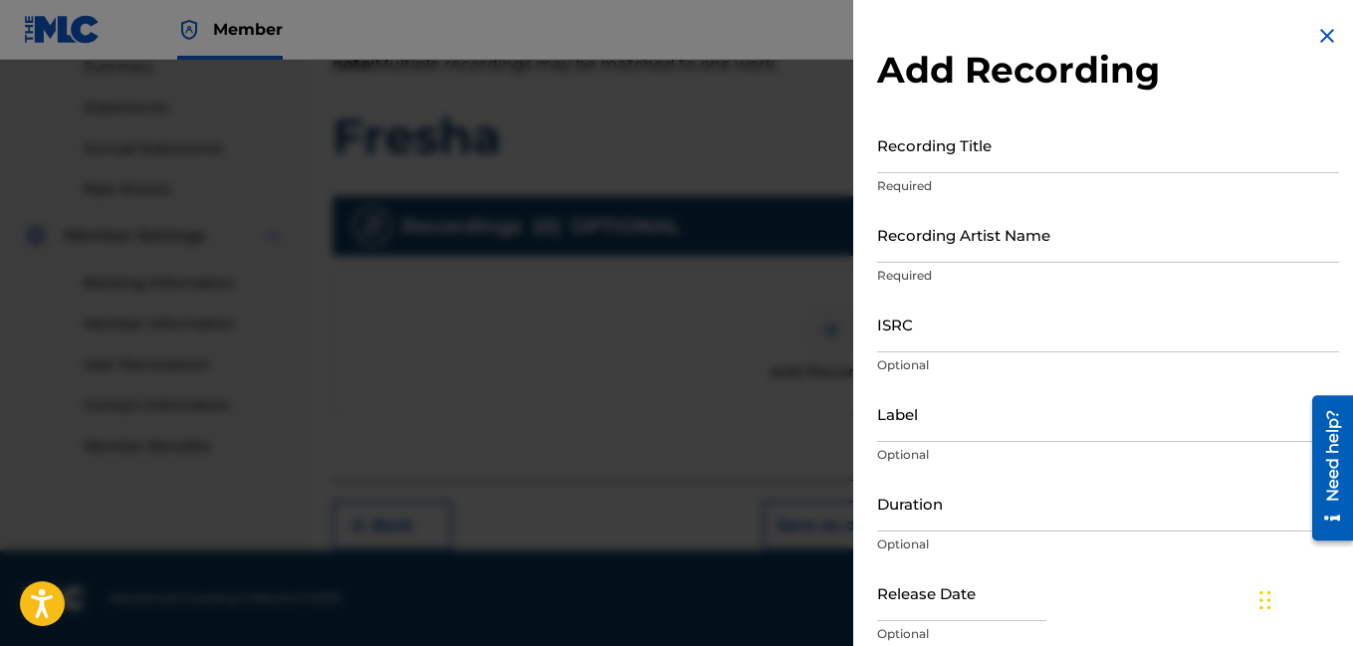
click at [1022, 163] on input "Recording Title" at bounding box center [1108, 144] width 462 height 57
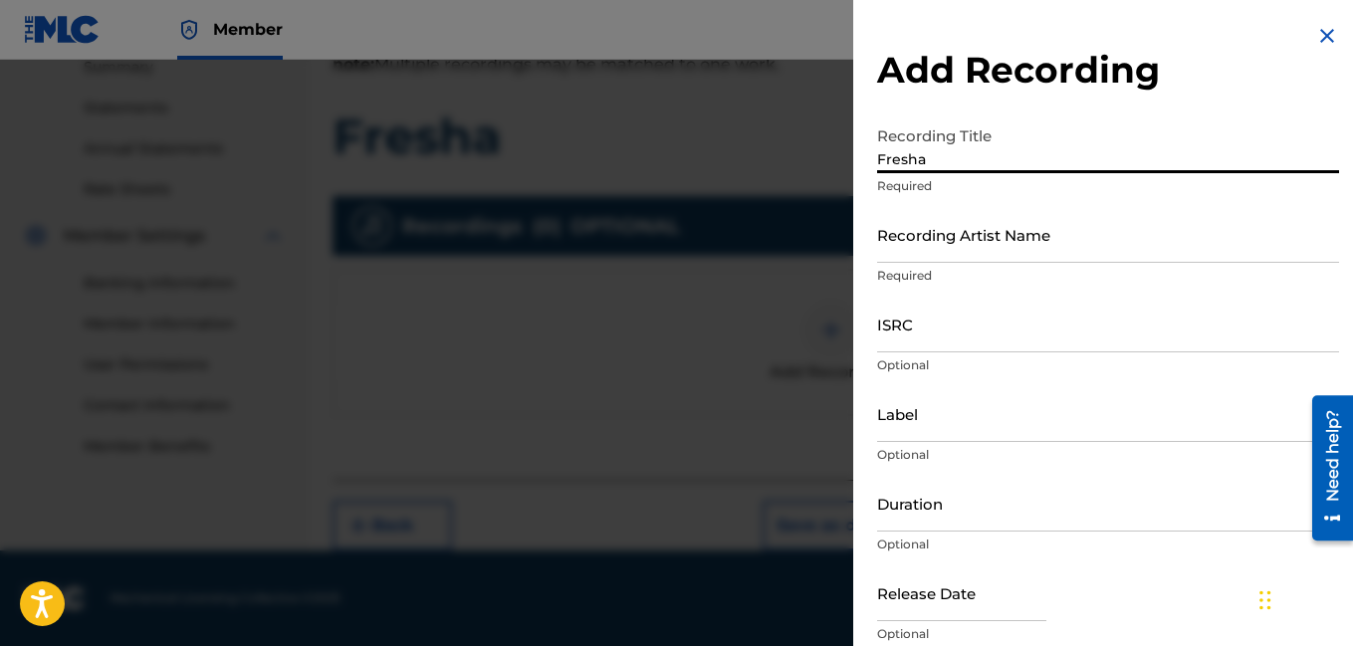
type input "Fresha"
click at [995, 246] on input "Recording Artist Name" at bounding box center [1108, 234] width 462 height 57
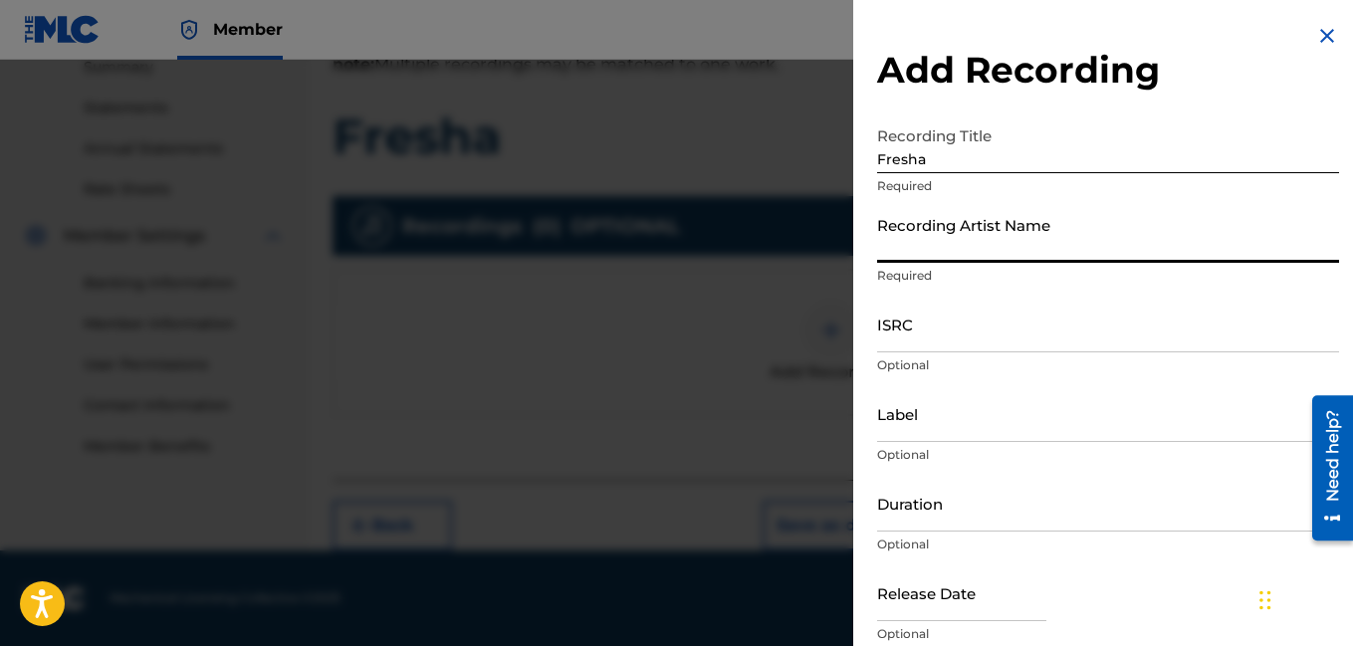
type input "Rocdeneiro"
click at [921, 520] on input "Duration" at bounding box center [1108, 503] width 462 height 57
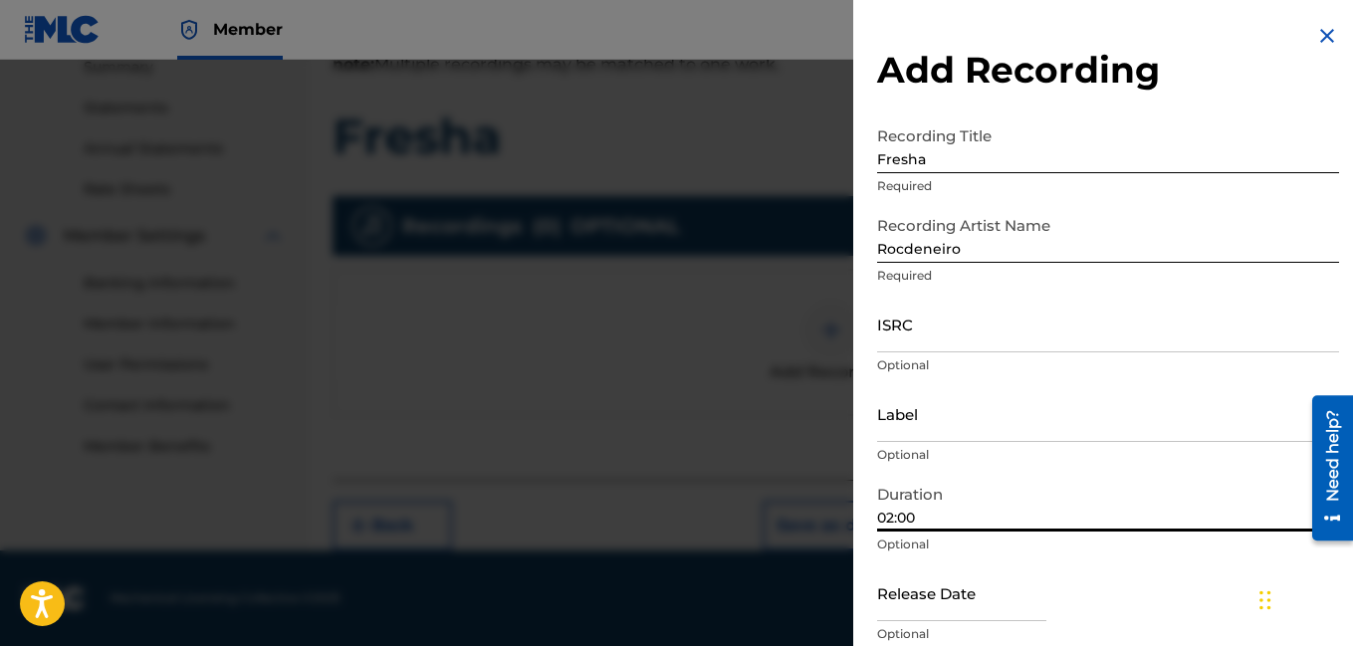
type input "02:00"
click at [1187, 616] on div "Release Date Optional" at bounding box center [1108, 609] width 462 height 90
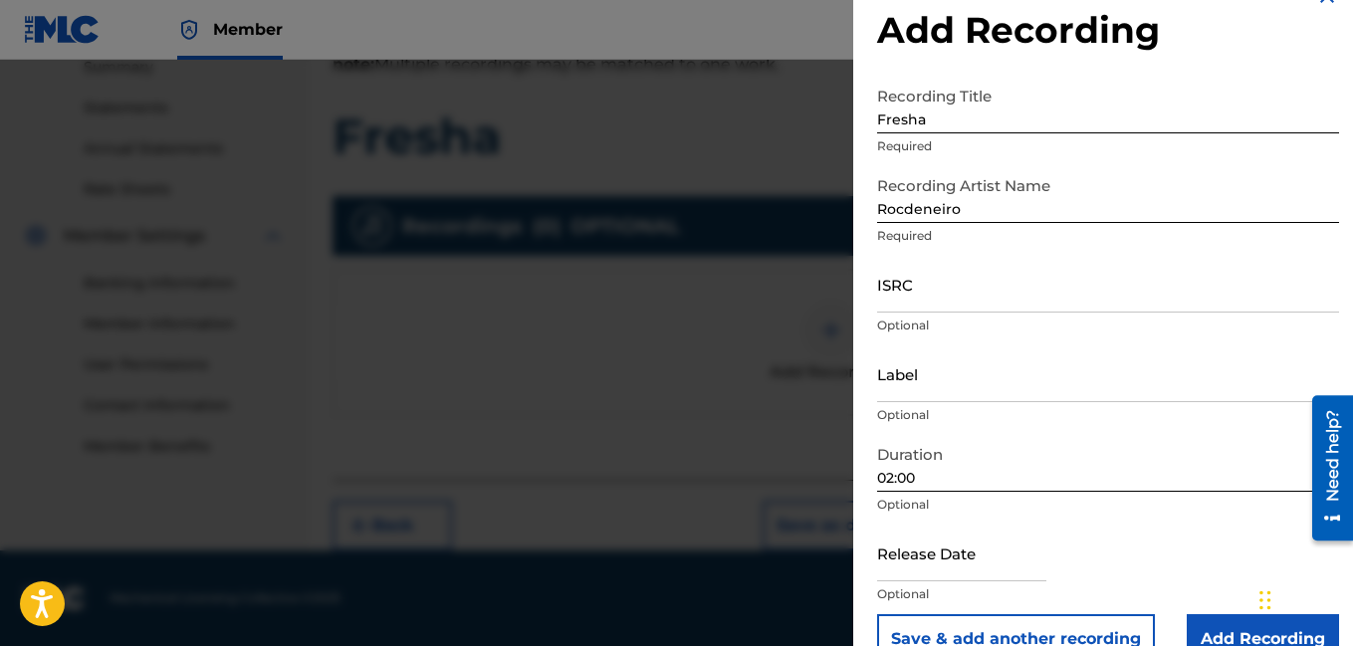
scroll to position [80, 0]
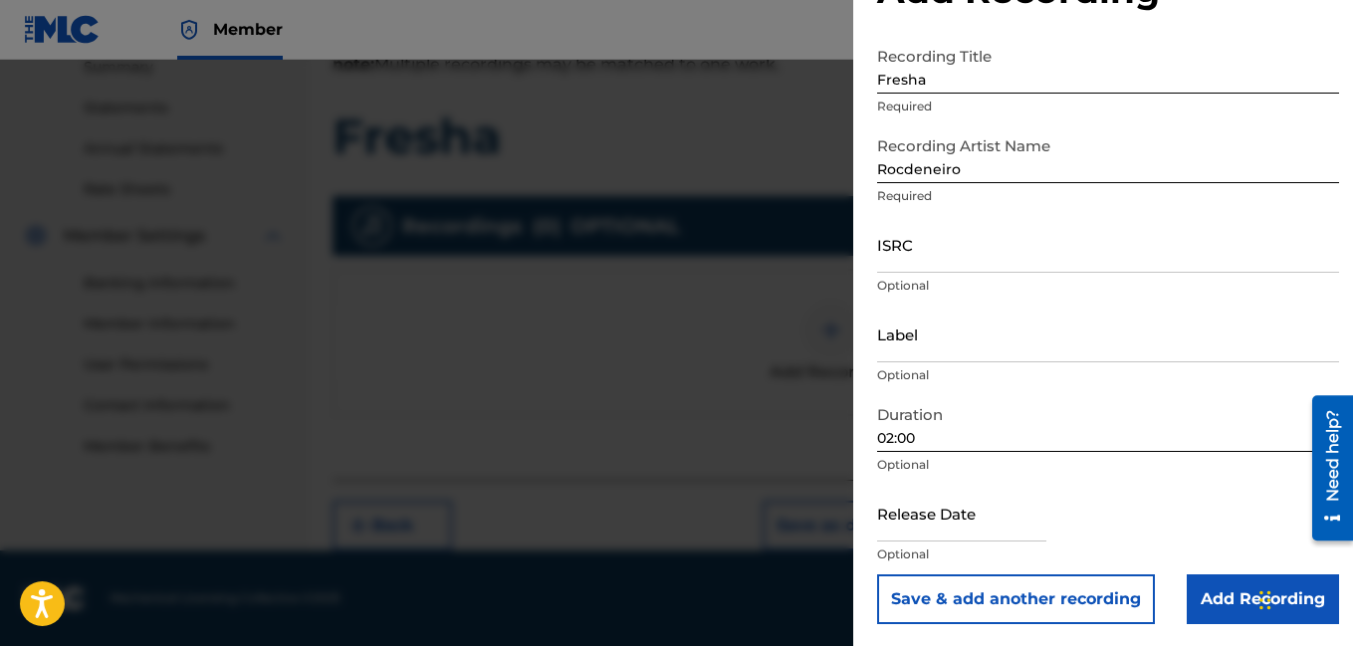
click at [1233, 600] on input "Add Recording" at bounding box center [1263, 599] width 152 height 50
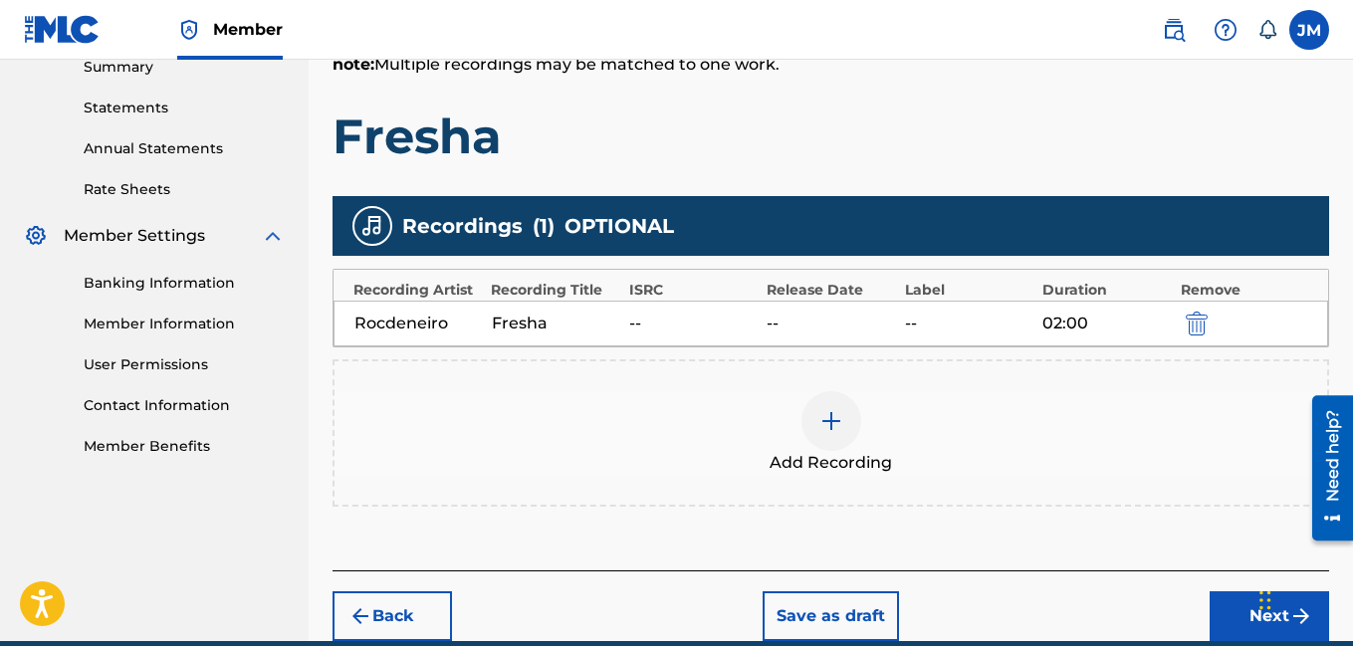
click at [1226, 614] on button "Next" at bounding box center [1268, 616] width 119 height 50
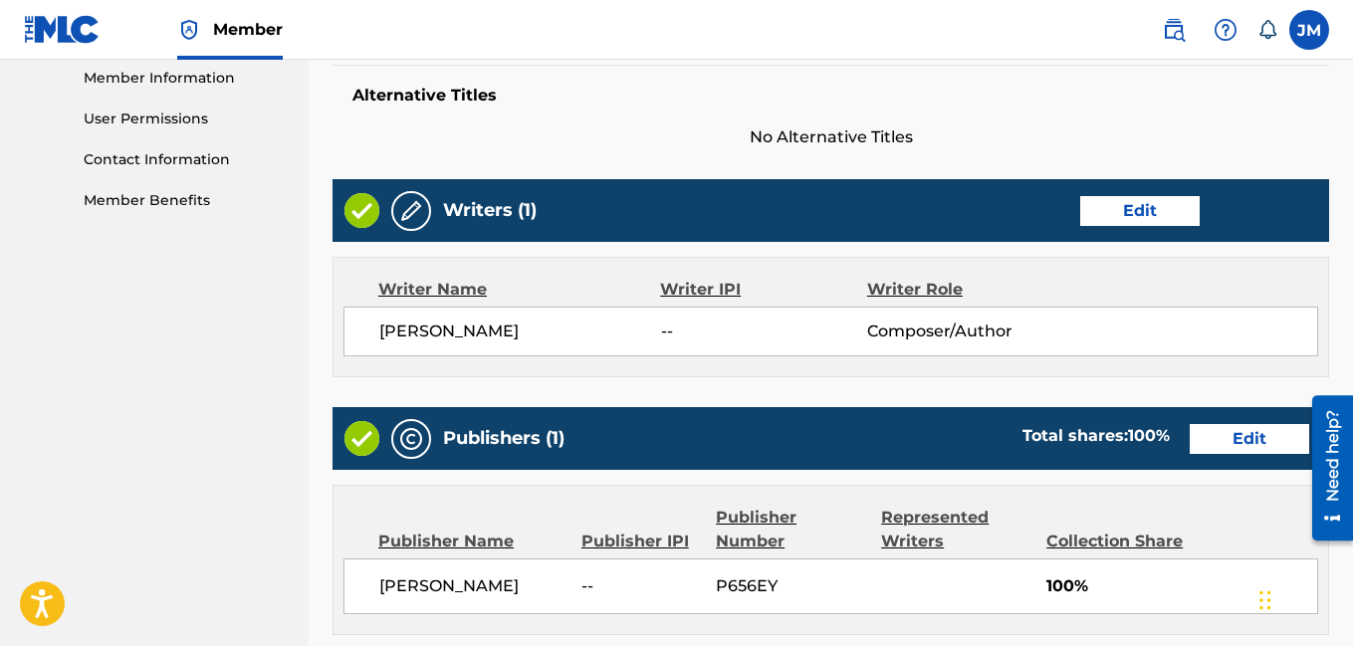
scroll to position [1061, 0]
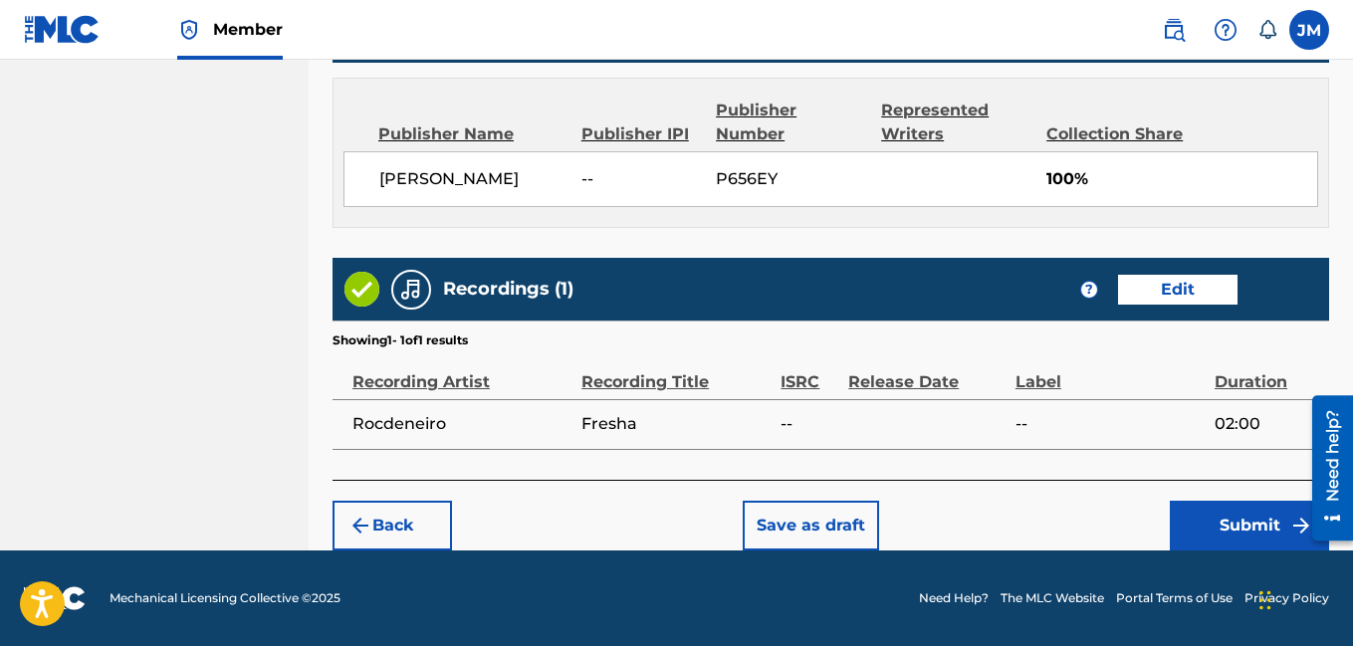
click at [1224, 538] on button "Submit" at bounding box center [1249, 526] width 159 height 50
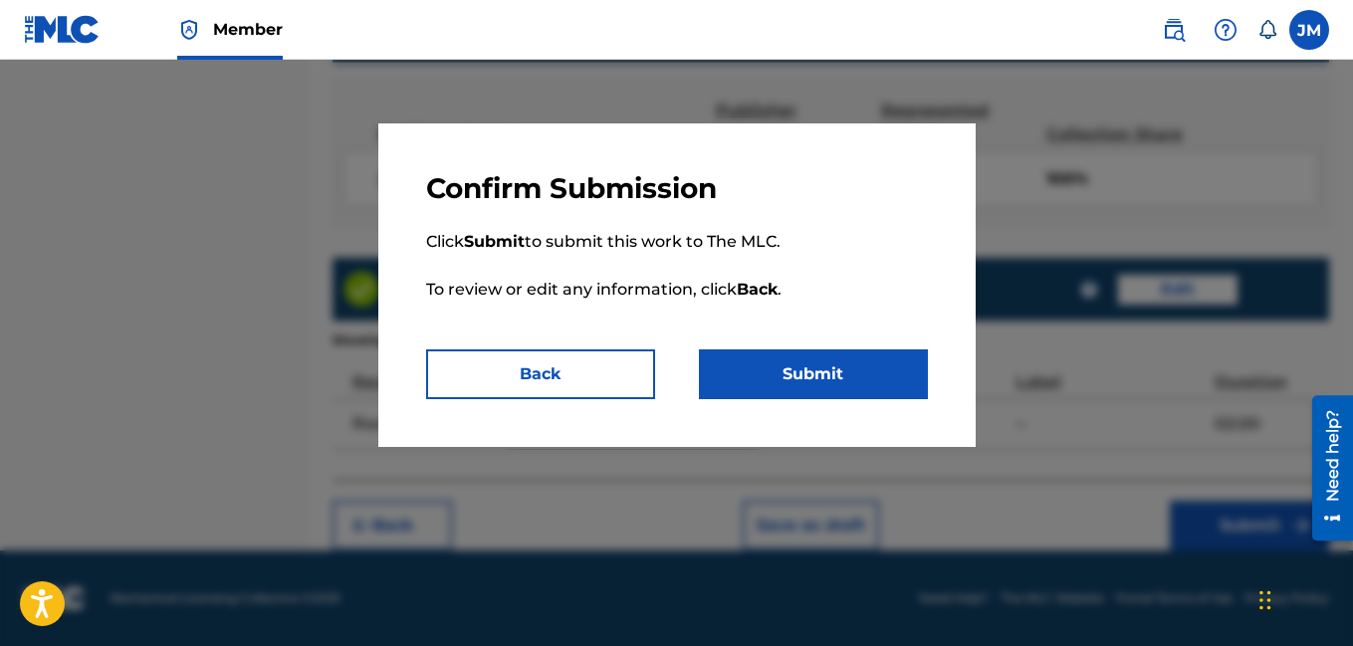
click at [843, 385] on button "Submit" at bounding box center [813, 374] width 229 height 50
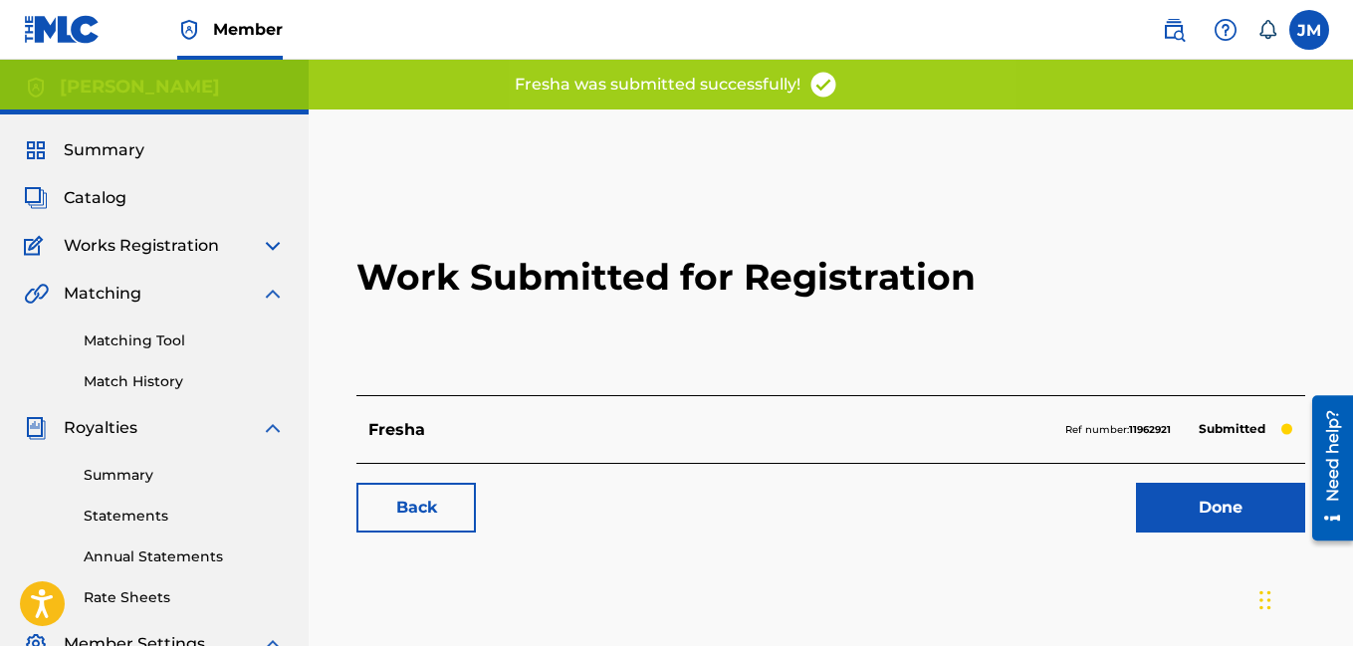
click at [1158, 503] on link "Done" at bounding box center [1220, 508] width 169 height 50
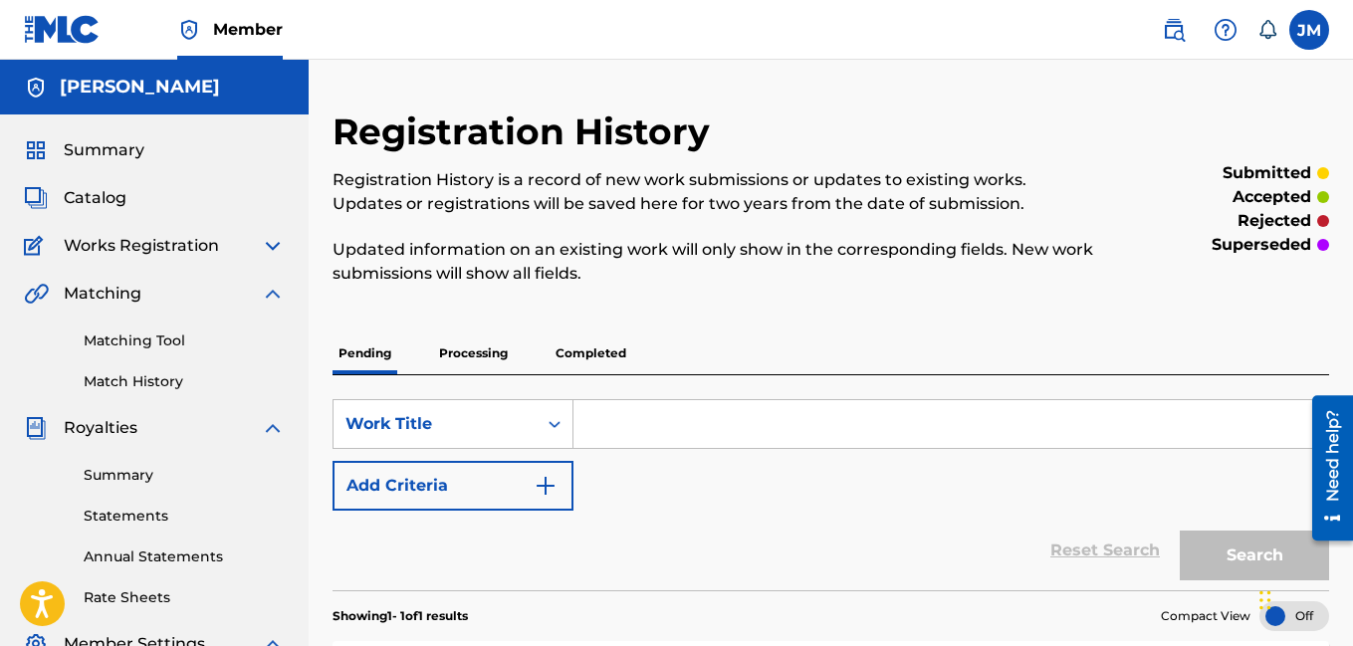
click at [90, 203] on span "Catalog" at bounding box center [95, 198] width 63 height 24
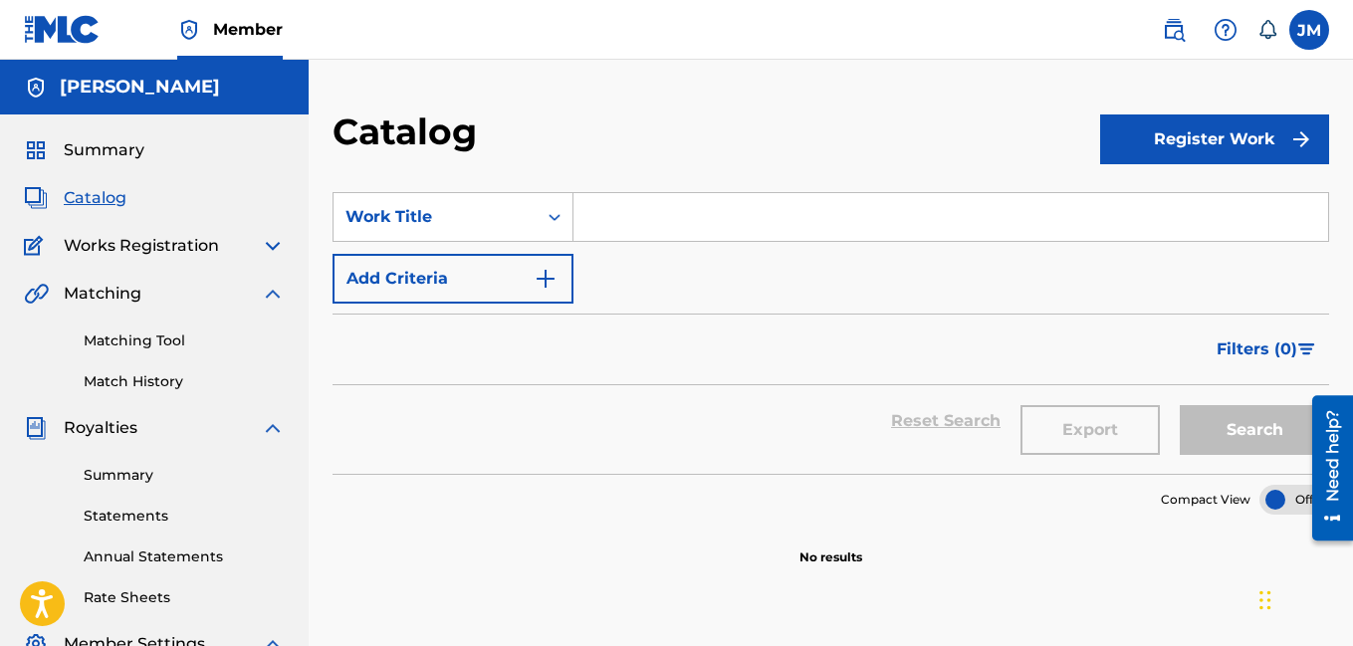
click at [1193, 132] on button "Register Work" at bounding box center [1214, 139] width 229 height 50
click at [1175, 195] on link "Individual" at bounding box center [1214, 204] width 229 height 48
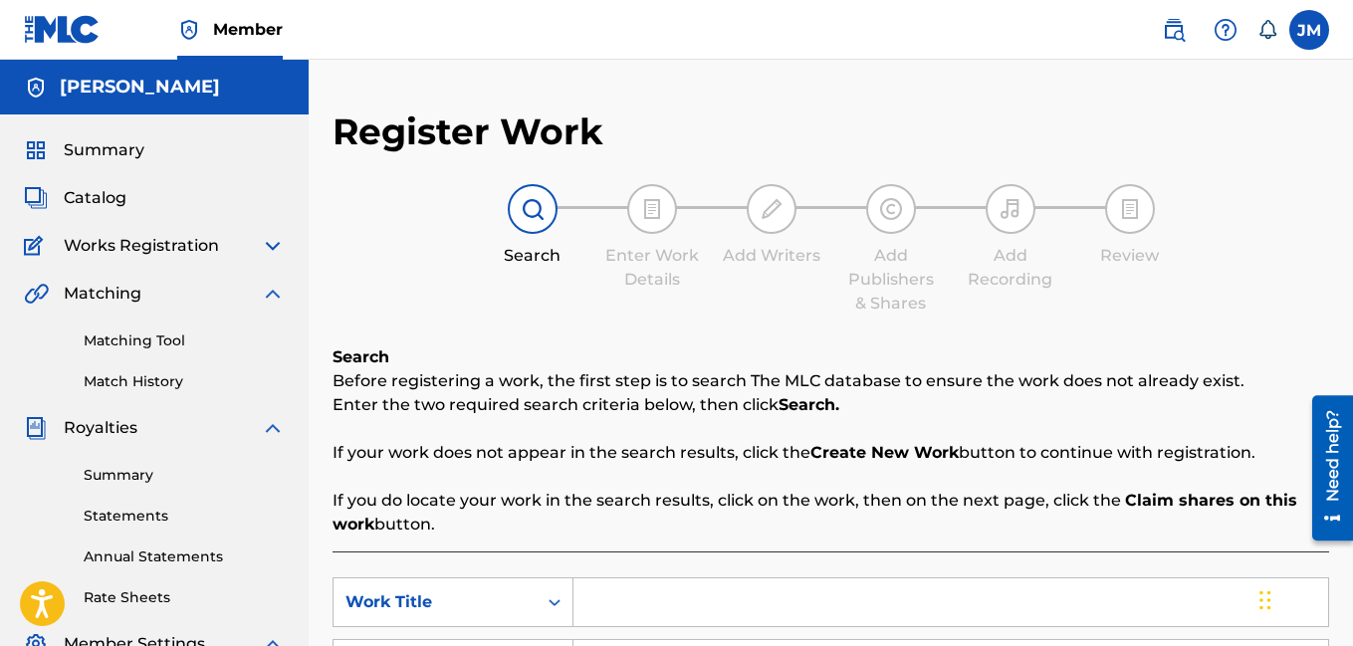
click at [634, 604] on input "Search Form" at bounding box center [950, 602] width 755 height 48
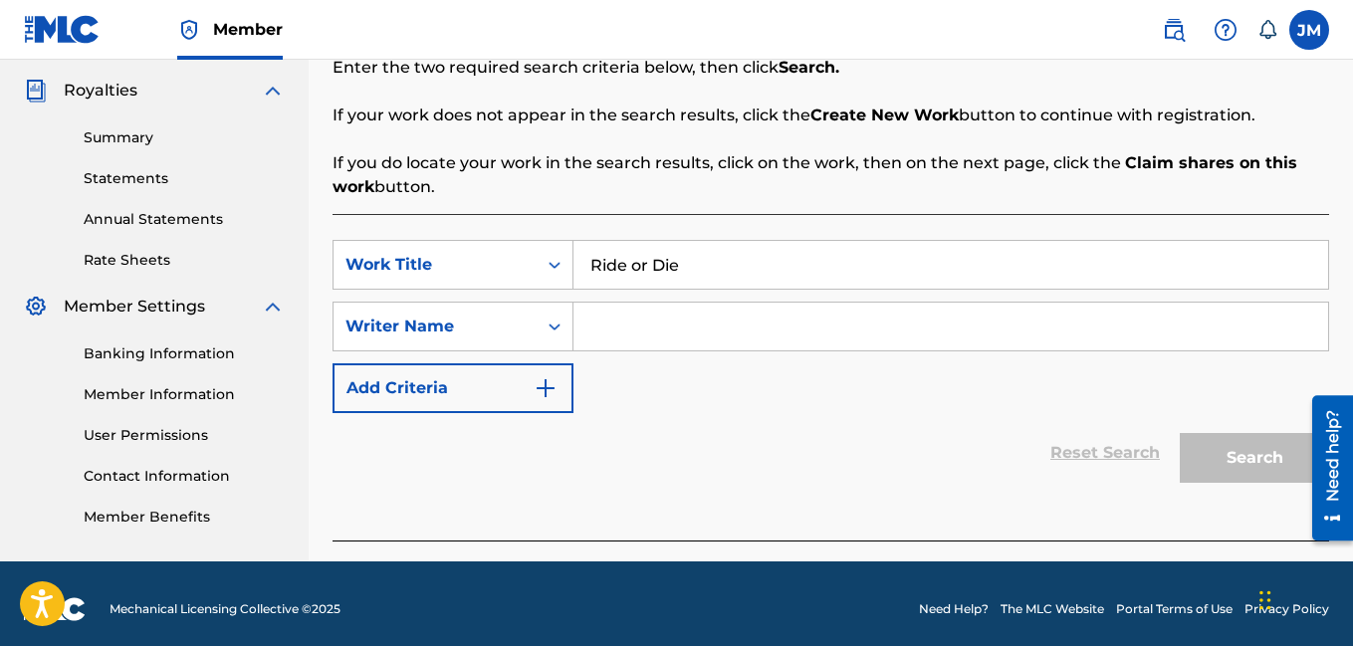
scroll to position [348, 0]
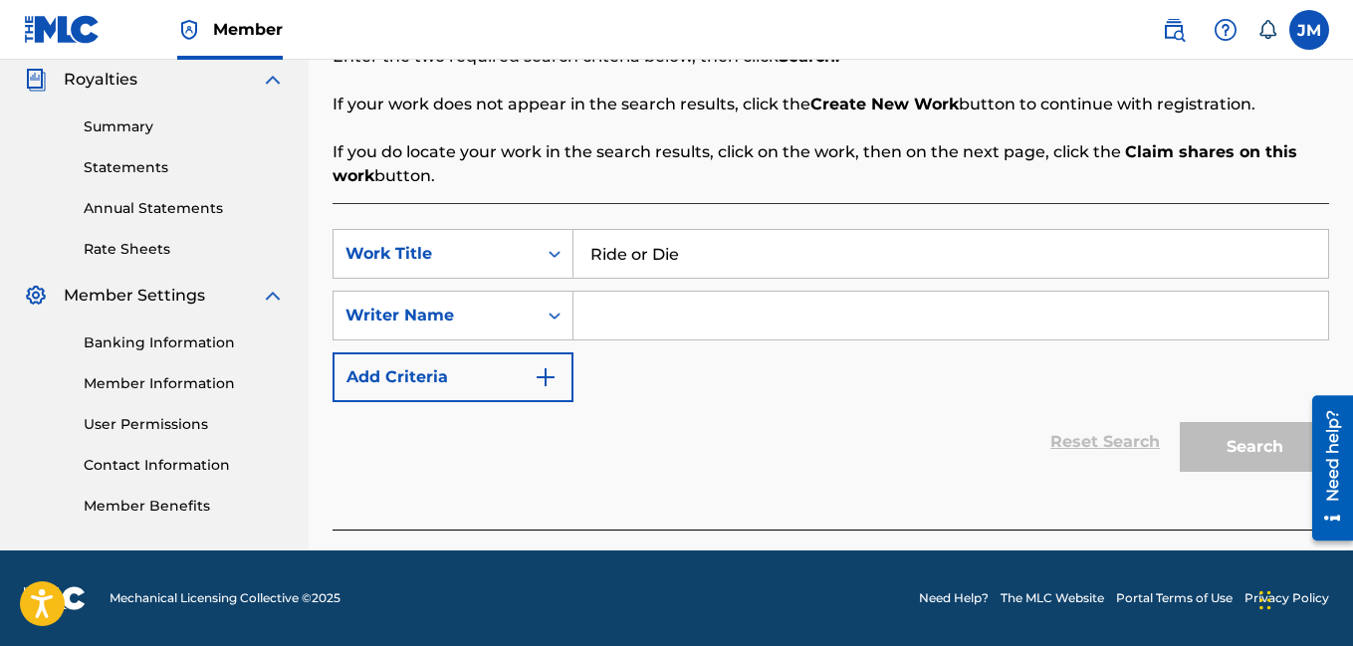
type input "Ride or Die"
click at [893, 324] on input "Search Form" at bounding box center [950, 316] width 755 height 48
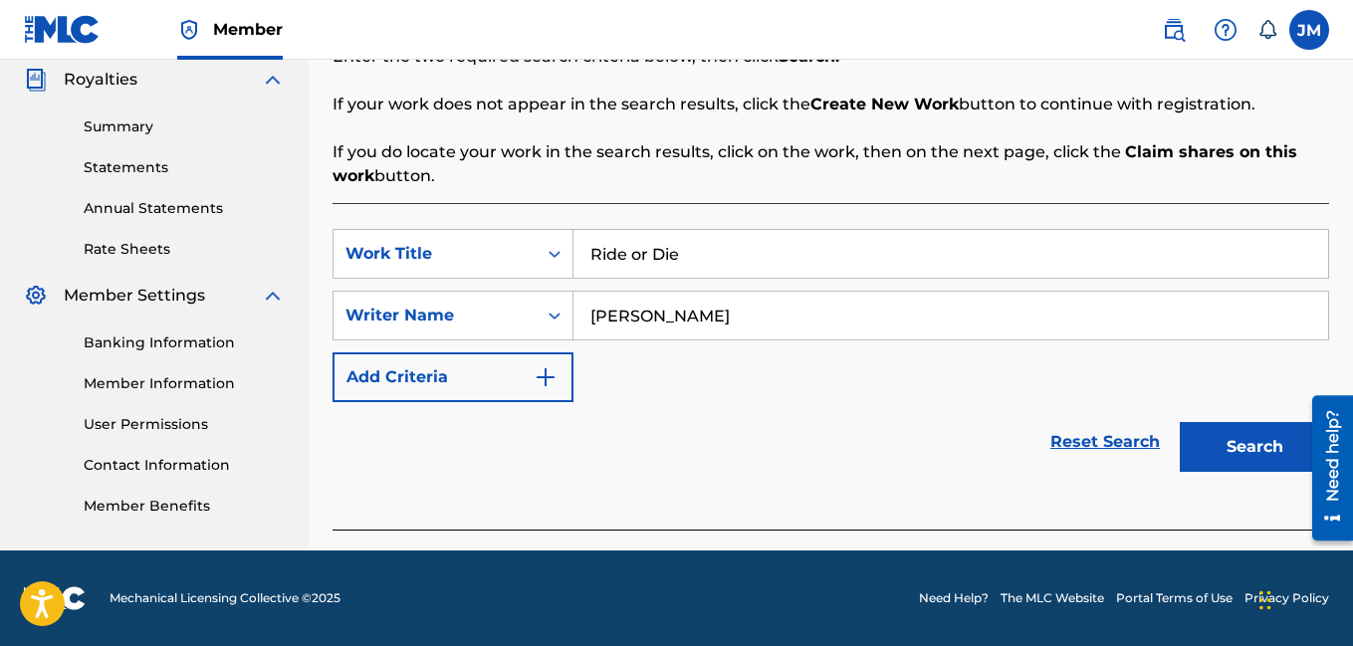
type input "[PERSON_NAME]"
click at [1240, 450] on button "Search" at bounding box center [1254, 447] width 149 height 50
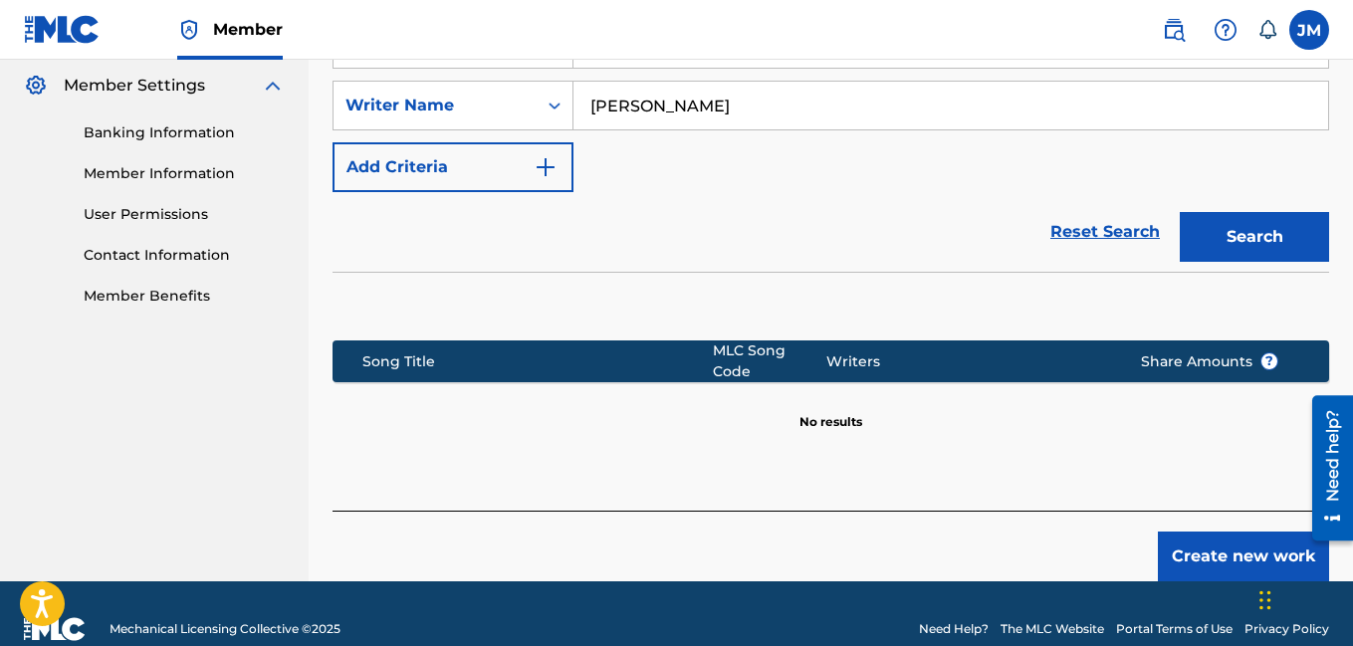
scroll to position [577, 0]
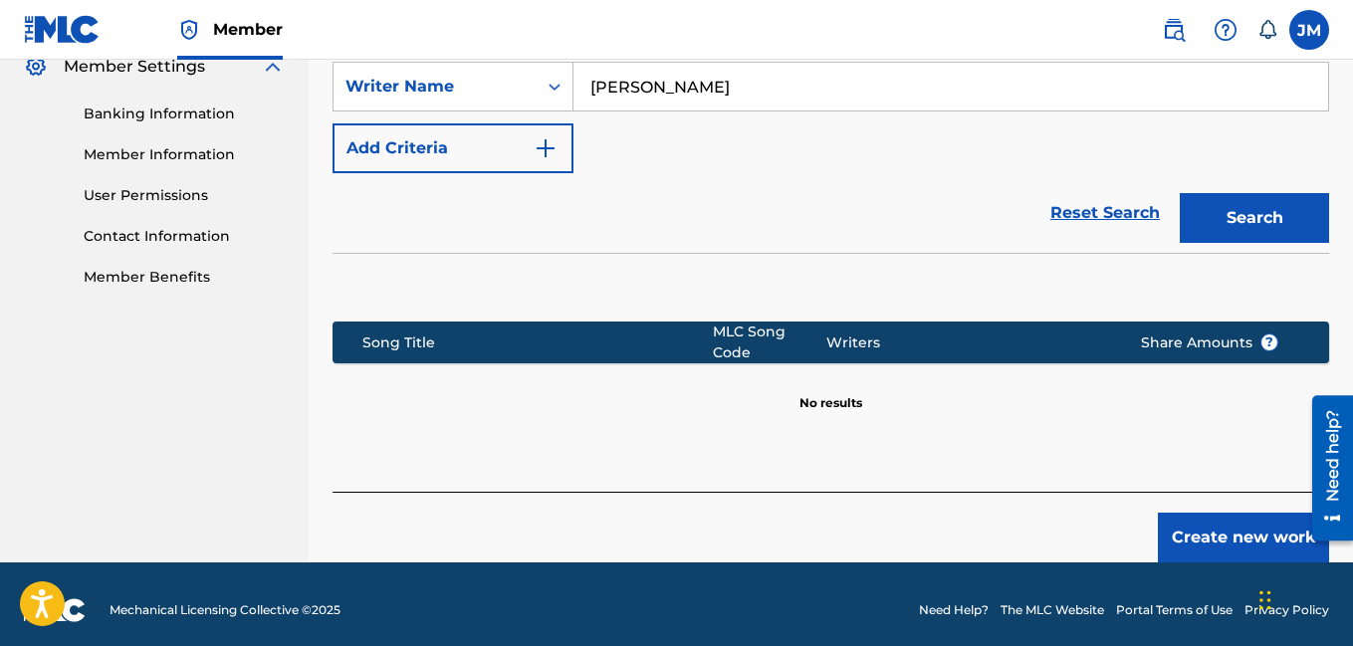
click at [1251, 528] on button "Create new work" at bounding box center [1243, 538] width 171 height 50
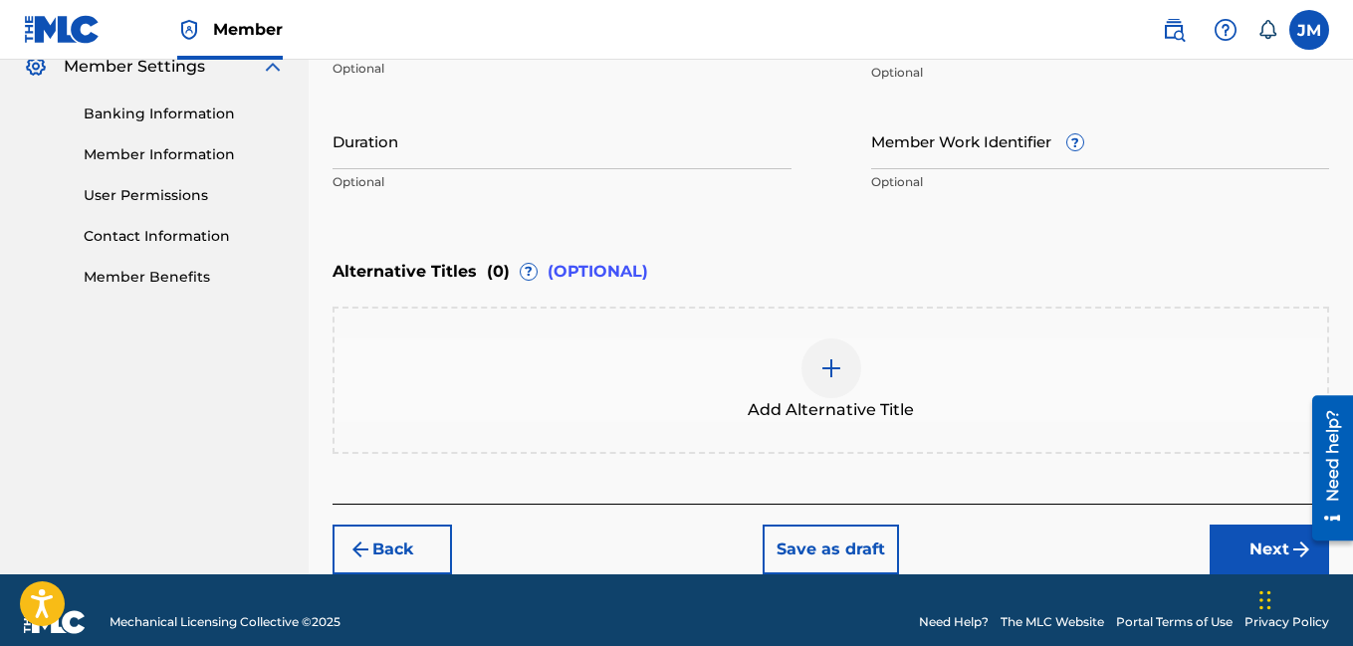
click at [640, 147] on input "Duration" at bounding box center [561, 140] width 459 height 57
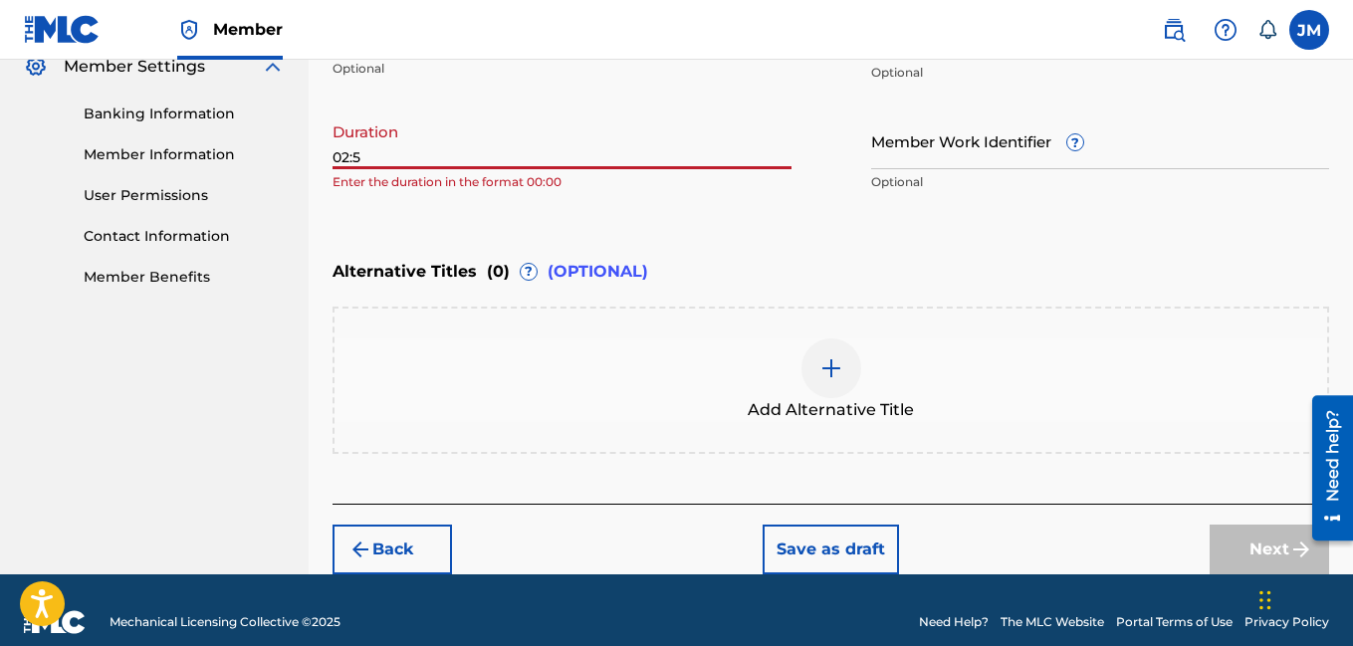
type input "02:50"
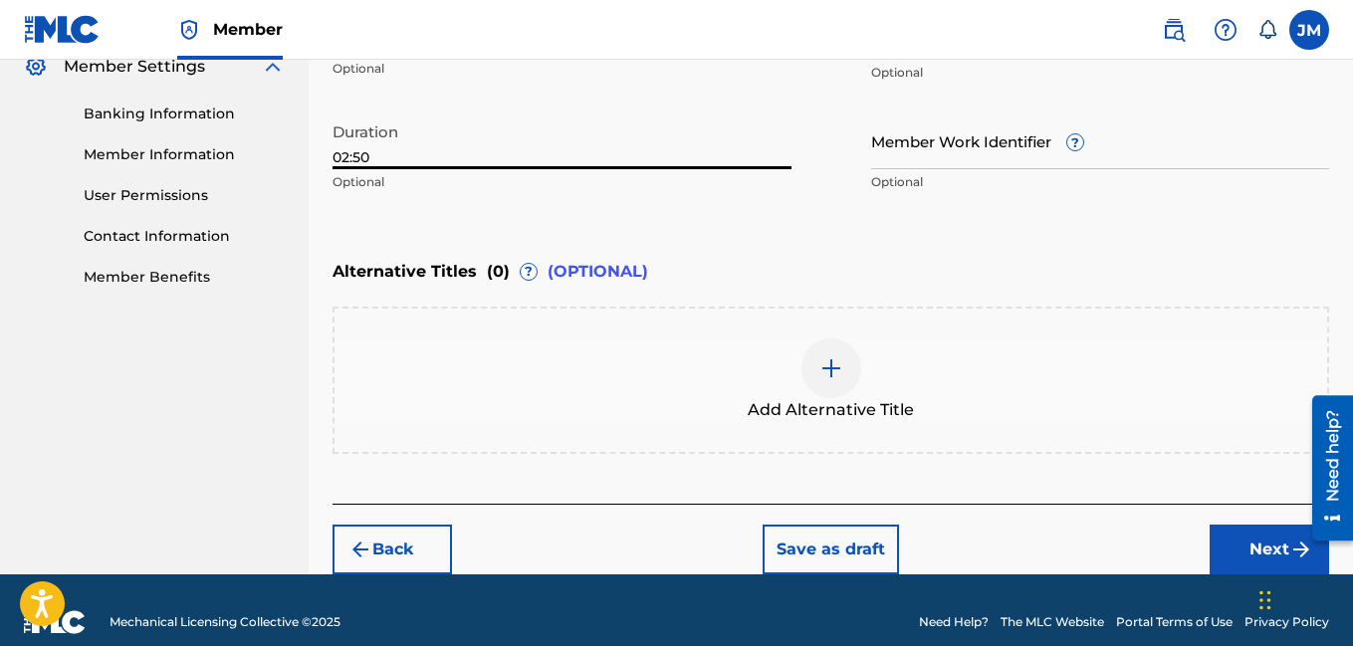
click at [1234, 546] on button "Next" at bounding box center [1268, 550] width 119 height 50
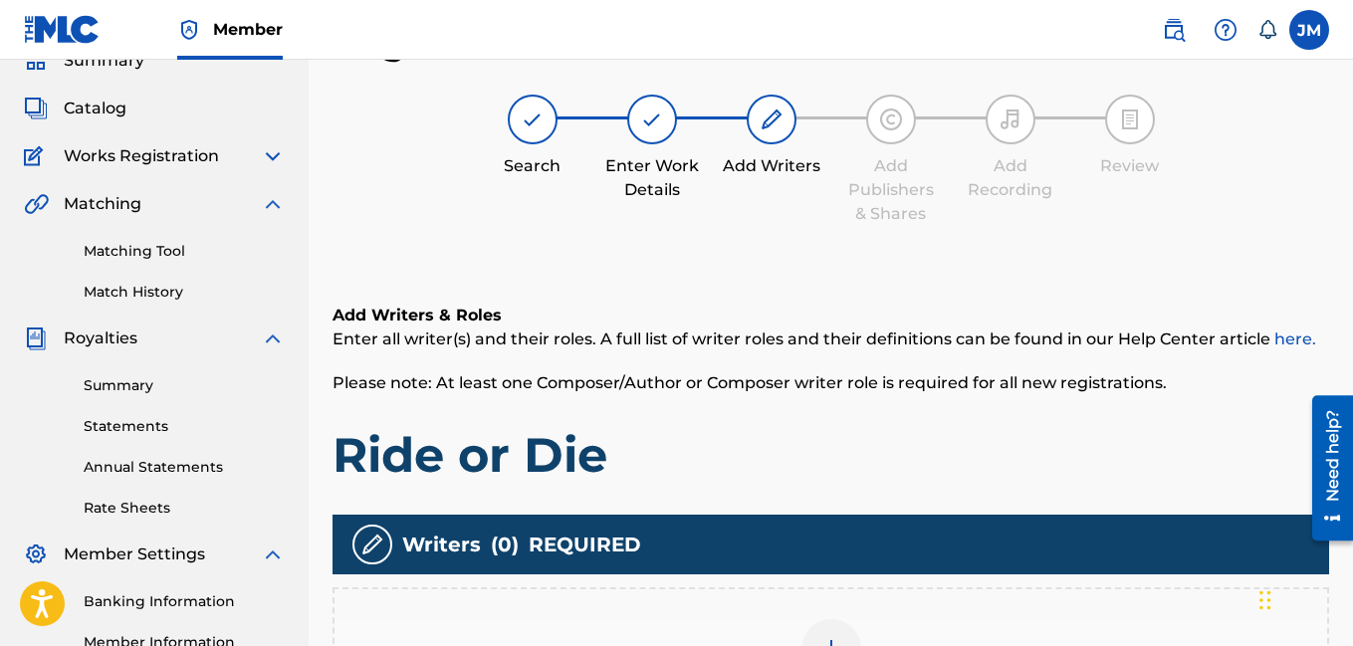
scroll to position [440, 0]
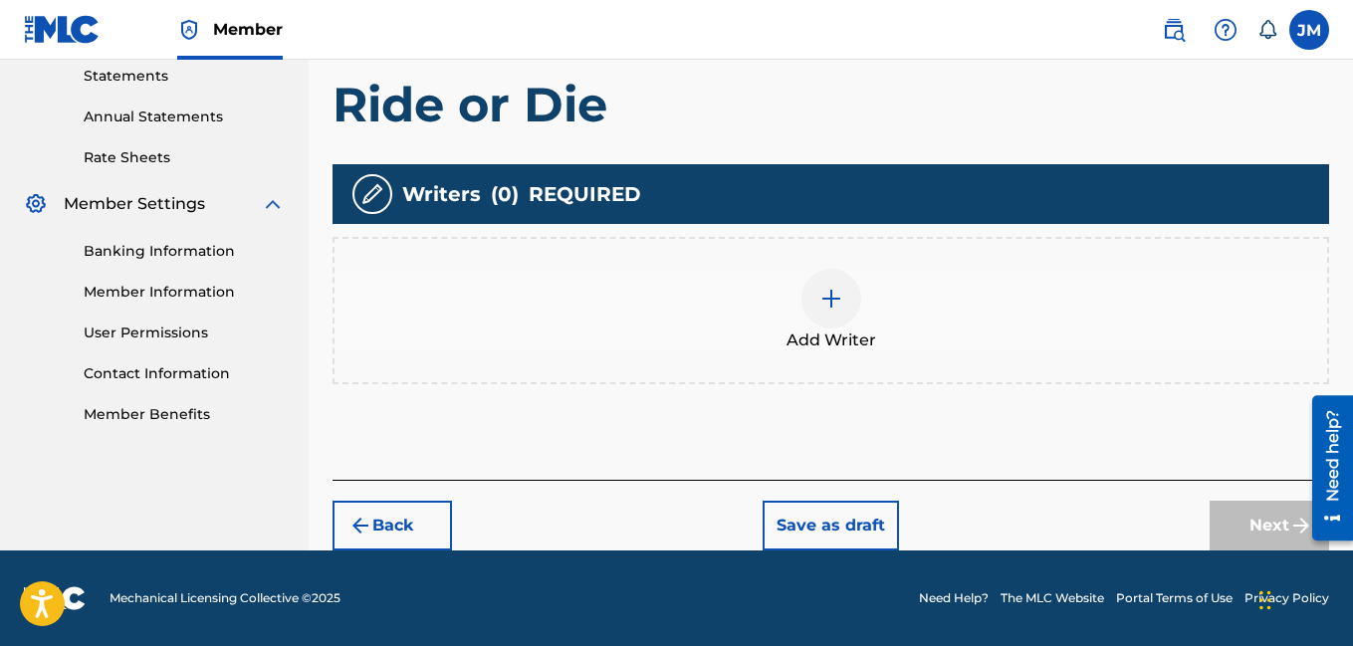
click at [828, 292] on img at bounding box center [831, 299] width 24 height 24
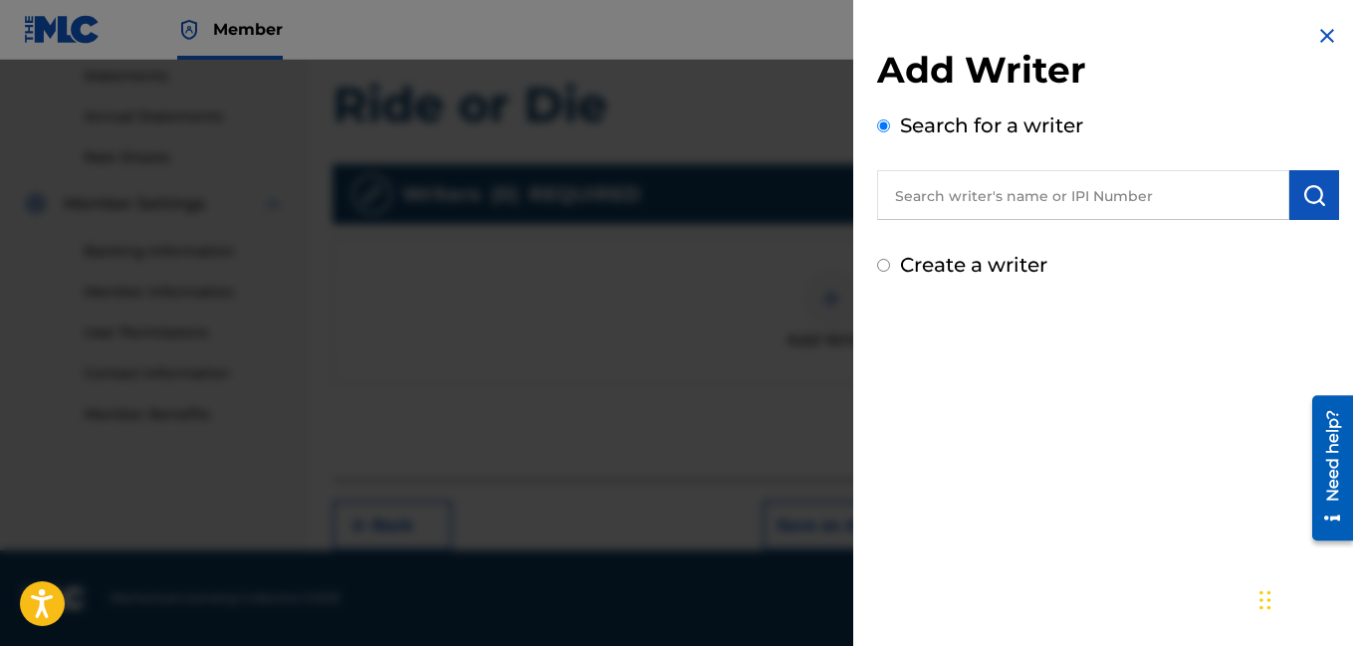
click at [884, 263] on input "Create a writer" at bounding box center [883, 265] width 13 height 13
radio input "false"
radio input "true"
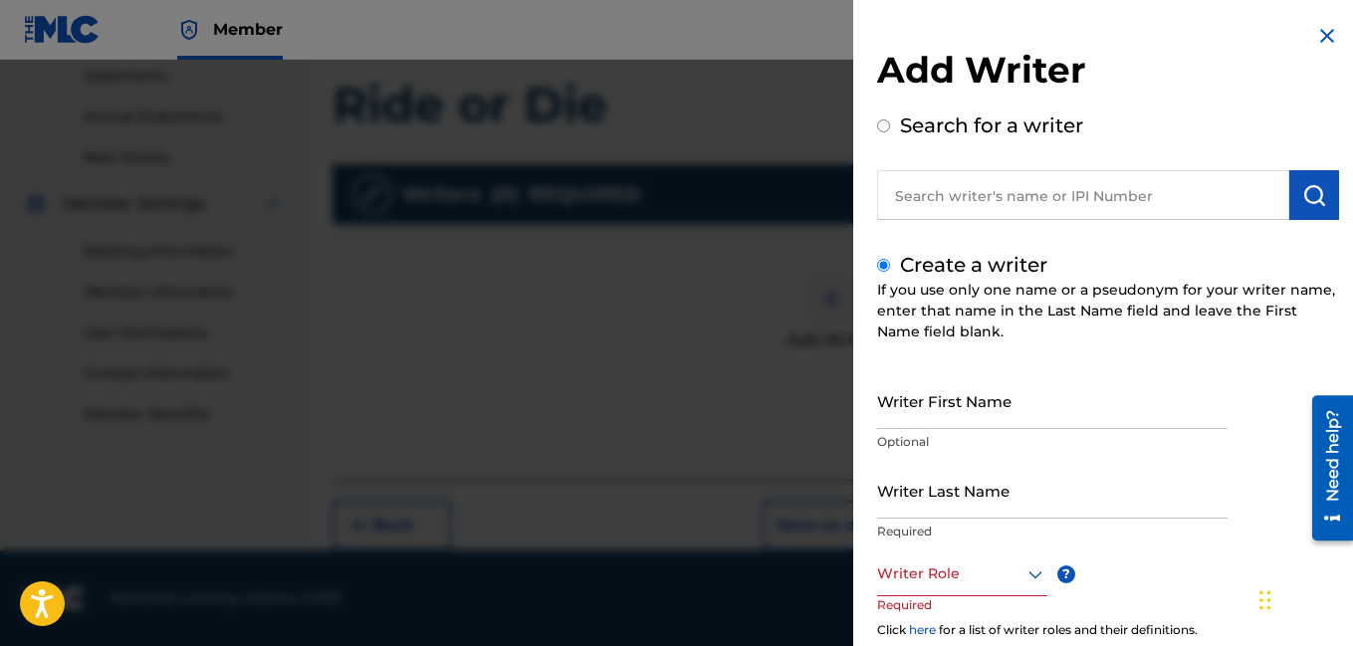
click at [929, 425] on input "Writer First Name" at bounding box center [1052, 400] width 350 height 57
type input "[PERSON_NAME]"
click at [923, 515] on input "Writer Last Name" at bounding box center [1052, 490] width 350 height 57
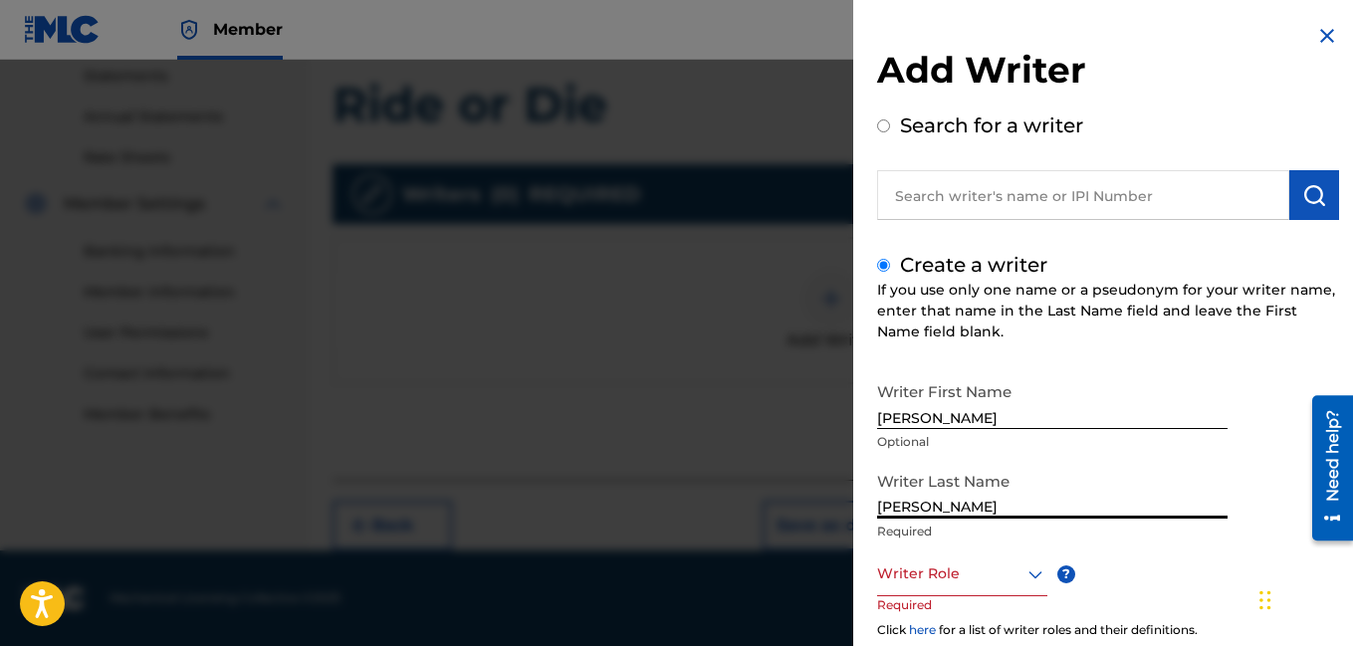
type input "[PERSON_NAME]"
click at [1012, 581] on div at bounding box center [962, 573] width 170 height 25
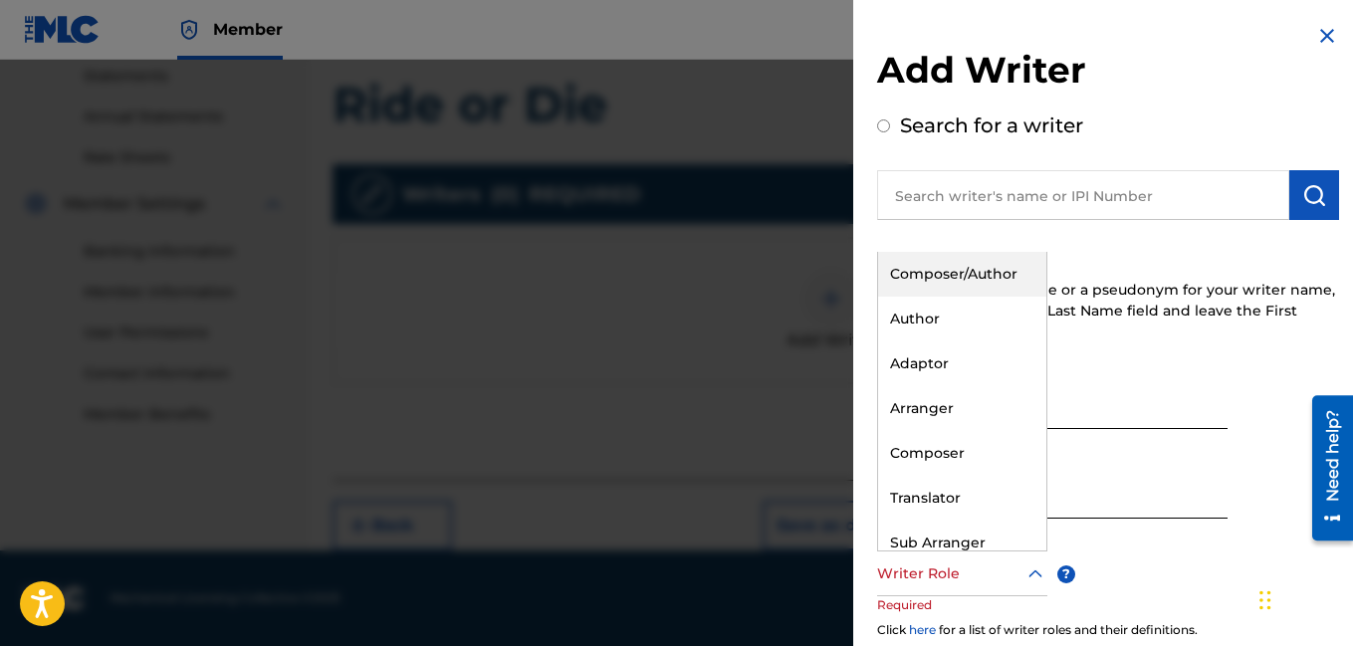
click at [962, 272] on div "Composer/Author" at bounding box center [962, 274] width 168 height 45
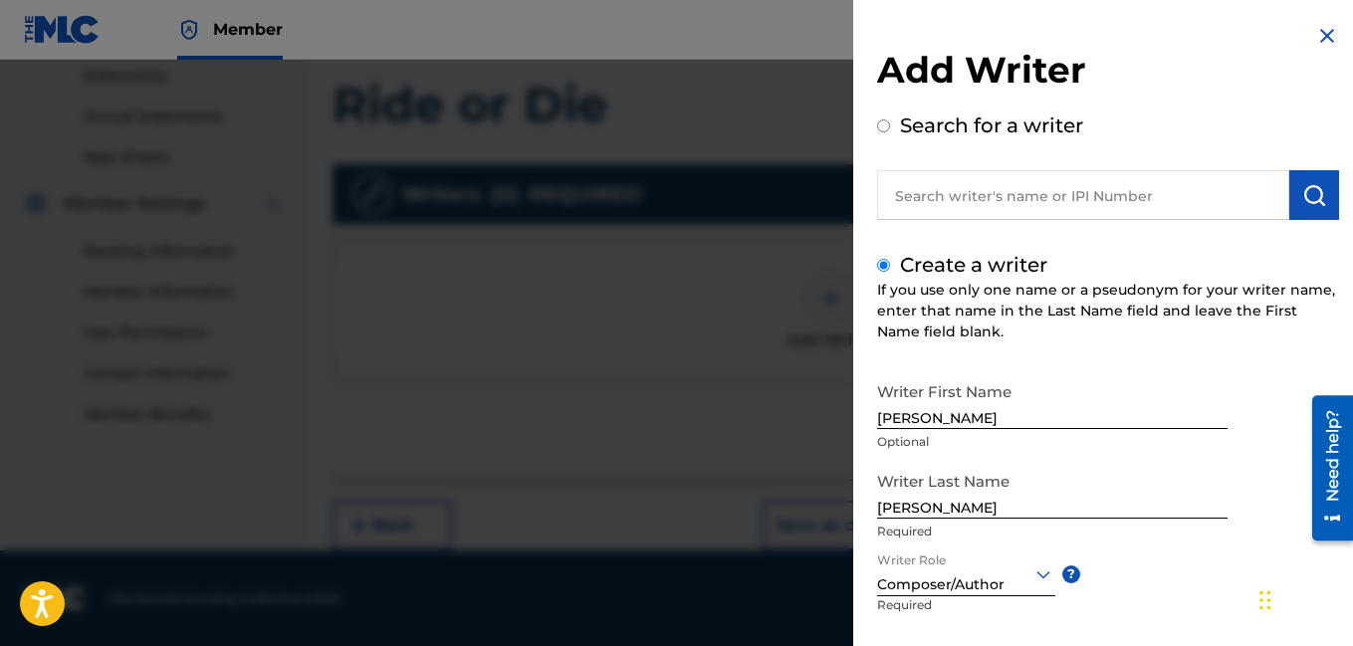
click at [1130, 588] on div "Writer First Name [PERSON_NAME] Optional Writer Last Name [PERSON_NAME] Require…" at bounding box center [1108, 591] width 462 height 438
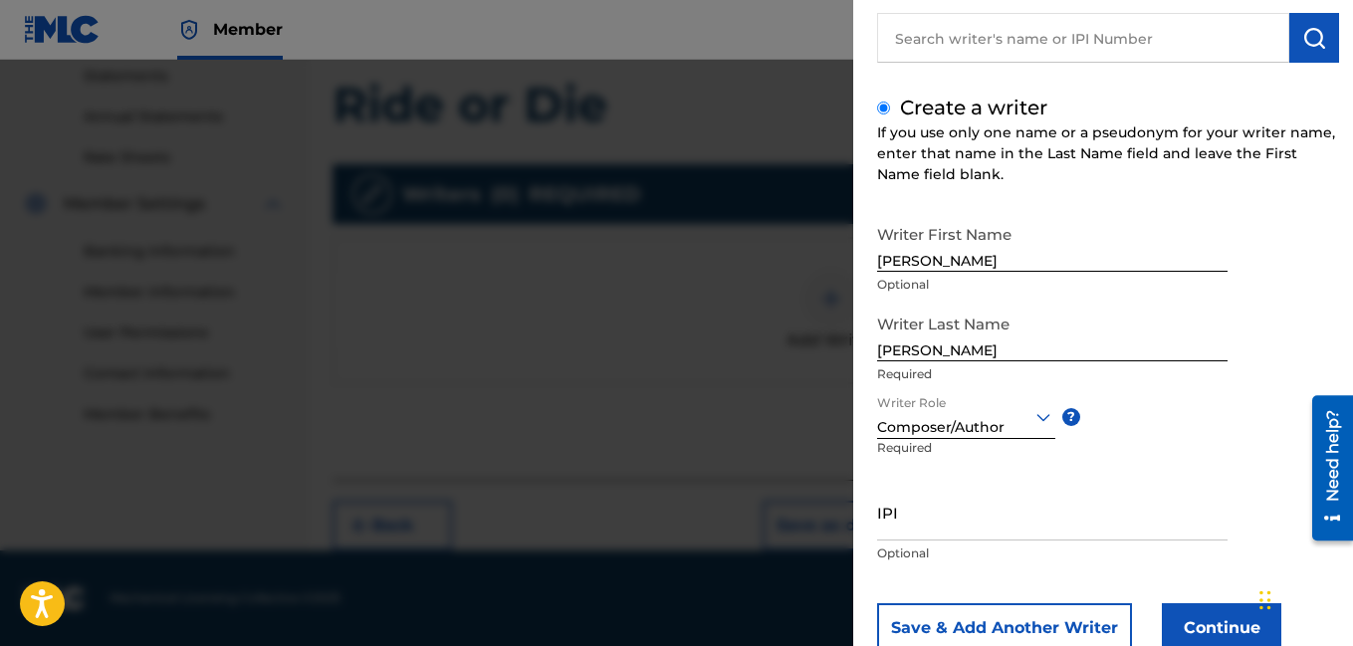
scroll to position [159, 0]
click at [1181, 618] on button "Continue" at bounding box center [1221, 626] width 119 height 50
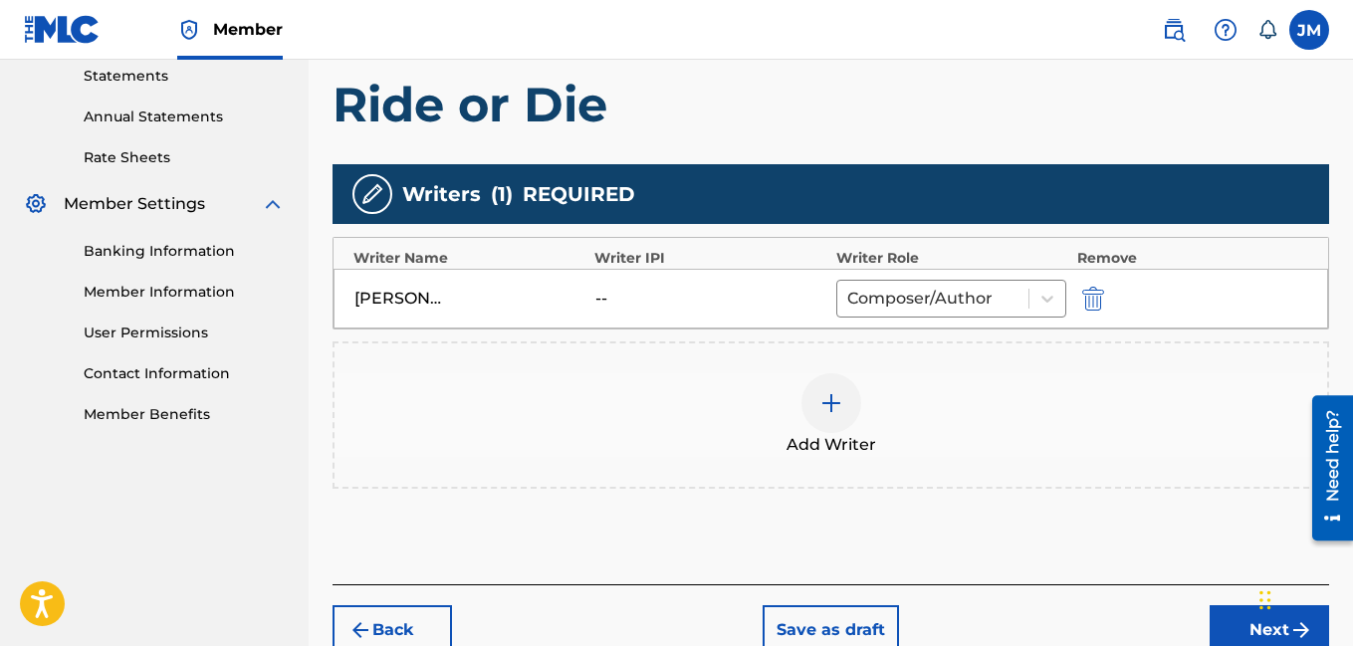
click at [1223, 626] on button "Next" at bounding box center [1268, 630] width 119 height 50
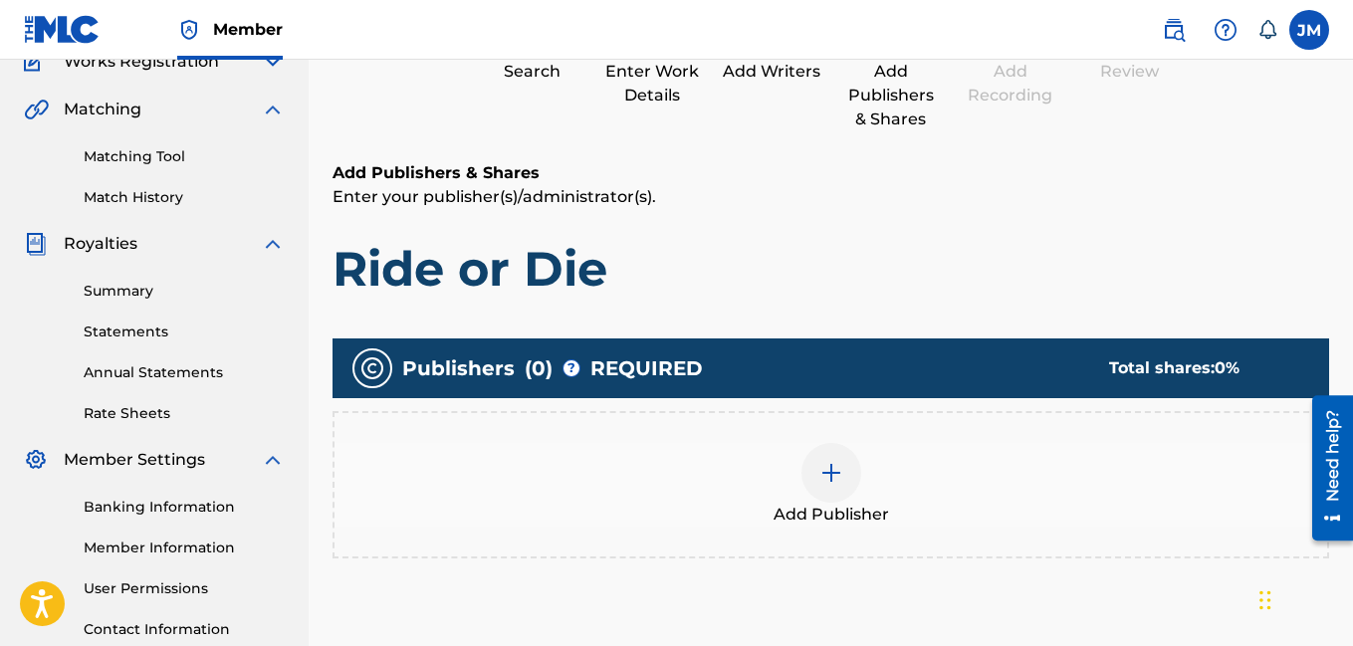
scroll to position [90, 0]
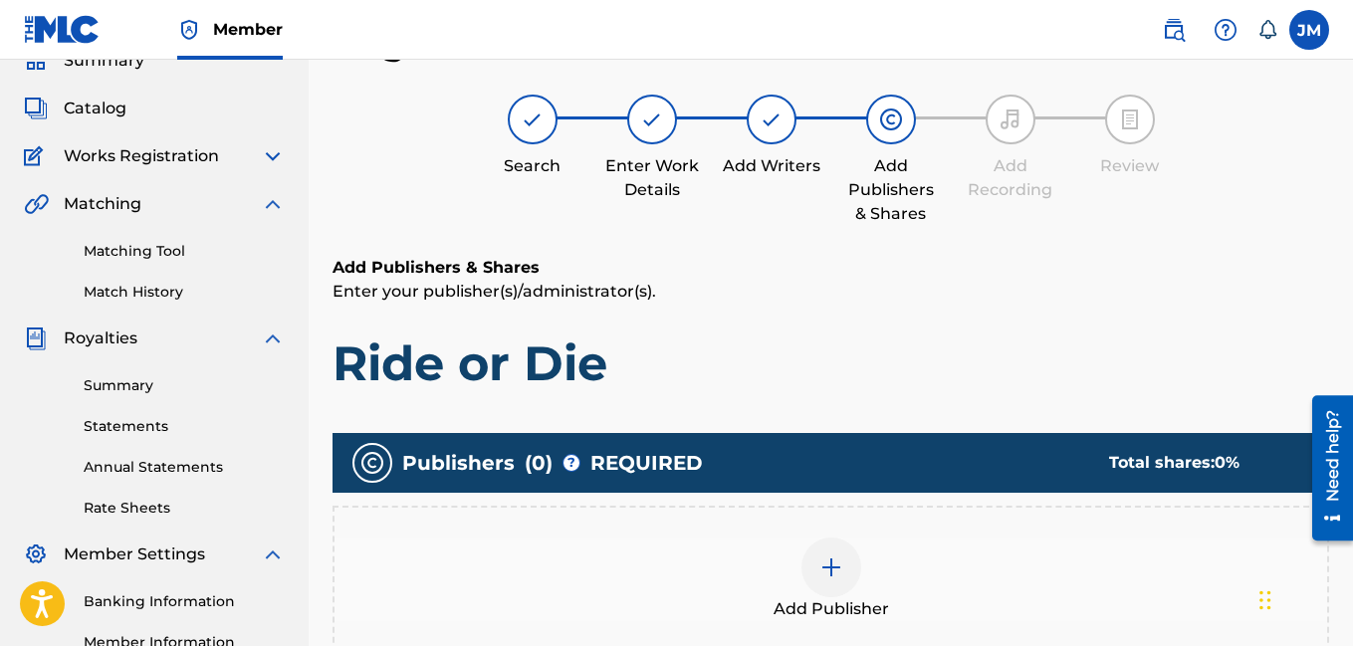
click at [823, 569] on img at bounding box center [831, 567] width 24 height 24
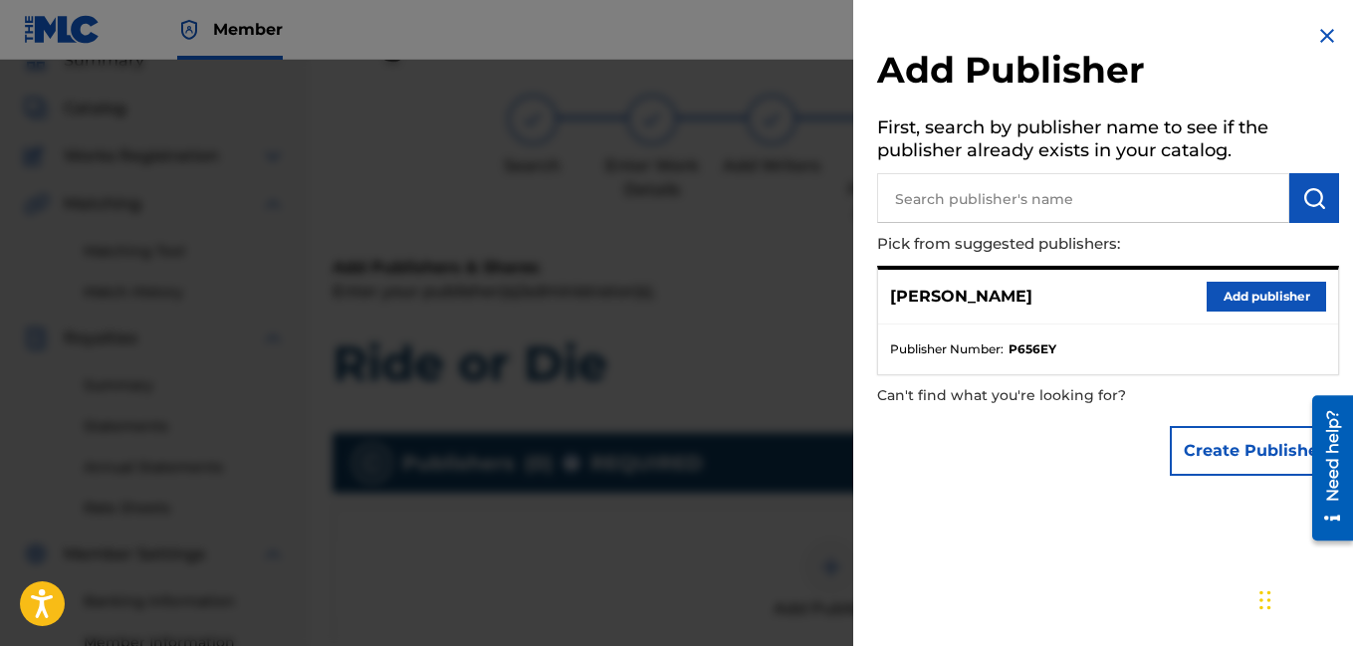
click at [1207, 298] on button "Add publisher" at bounding box center [1266, 297] width 119 height 30
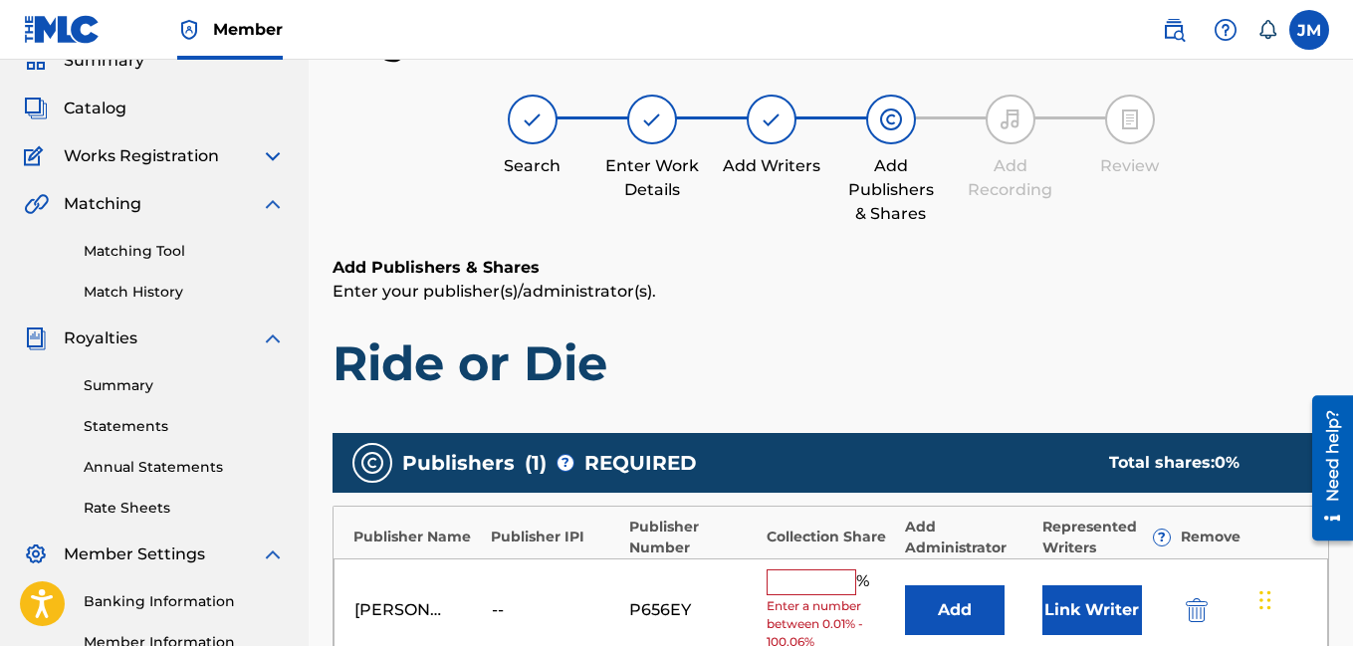
click at [800, 590] on input "text" at bounding box center [812, 582] width 90 height 26
type input "100"
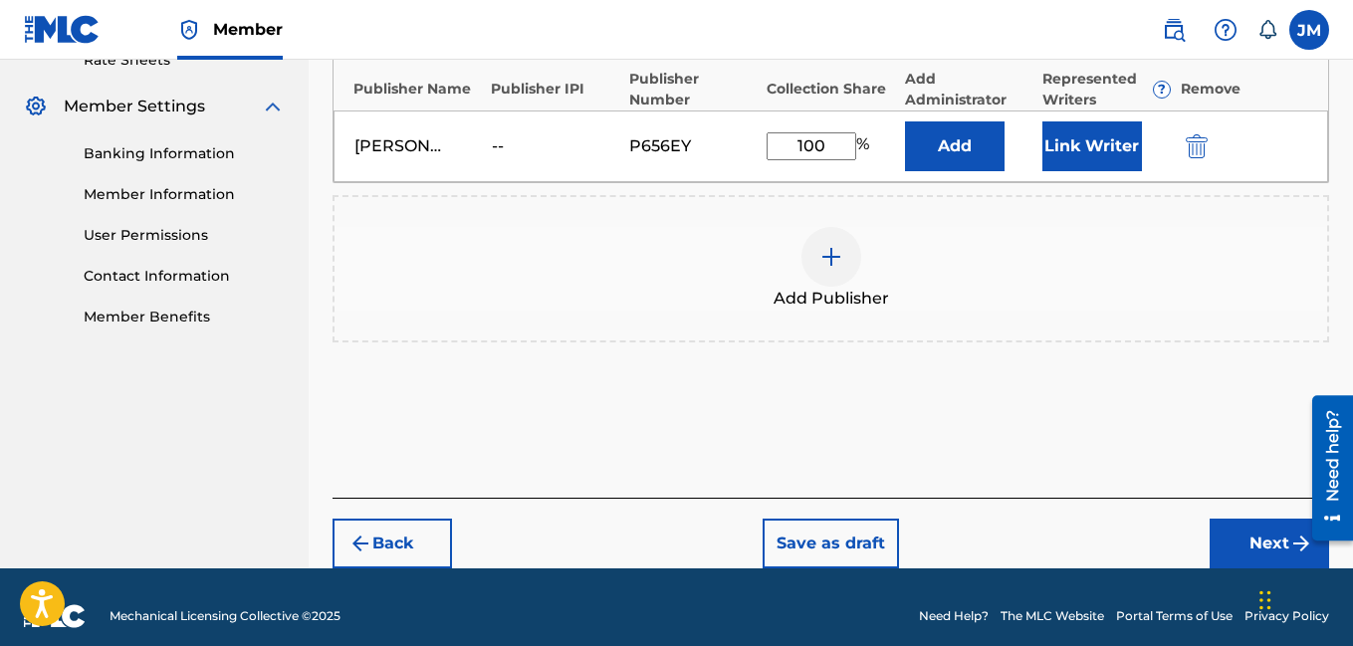
scroll to position [555, 0]
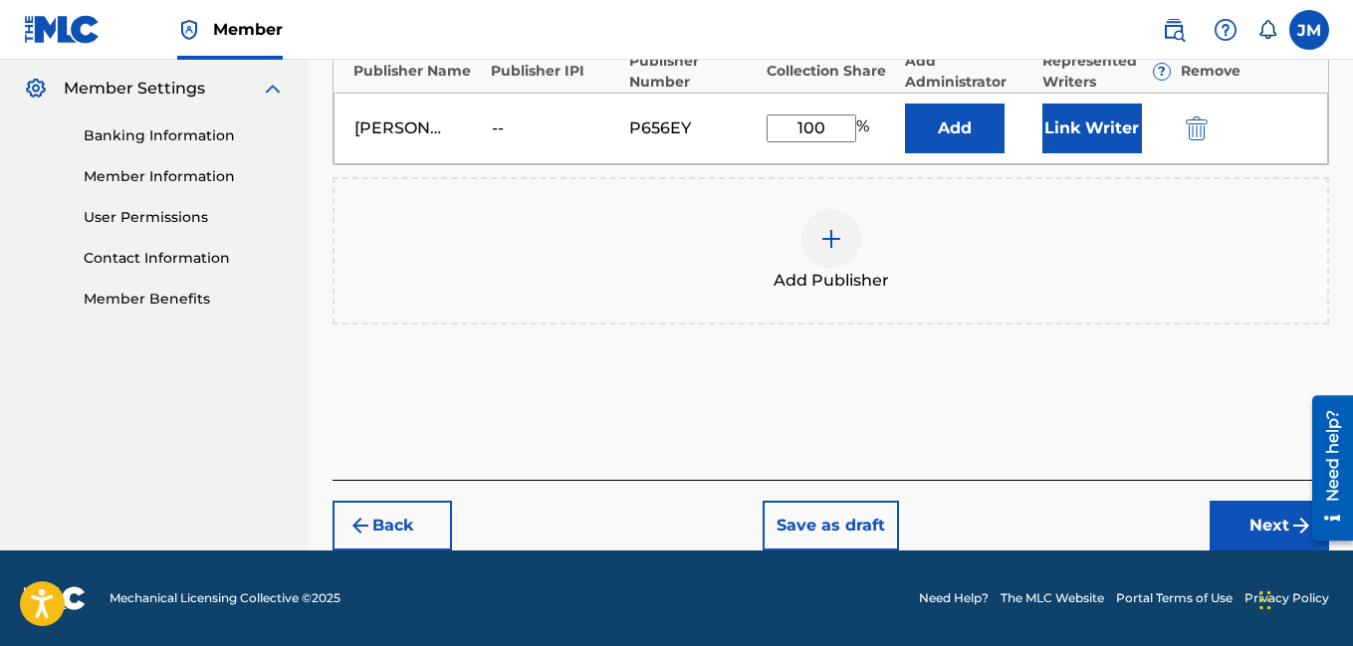
click at [1255, 514] on button "Next" at bounding box center [1268, 526] width 119 height 50
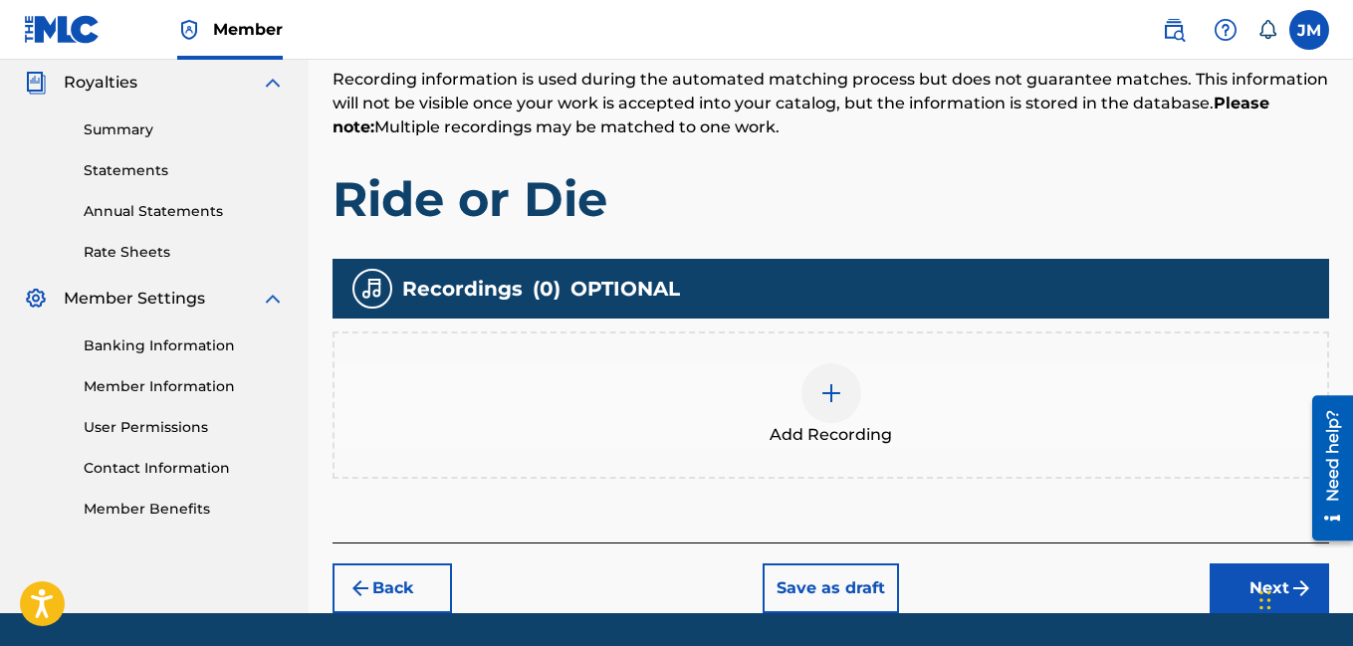
scroll to position [408, 0]
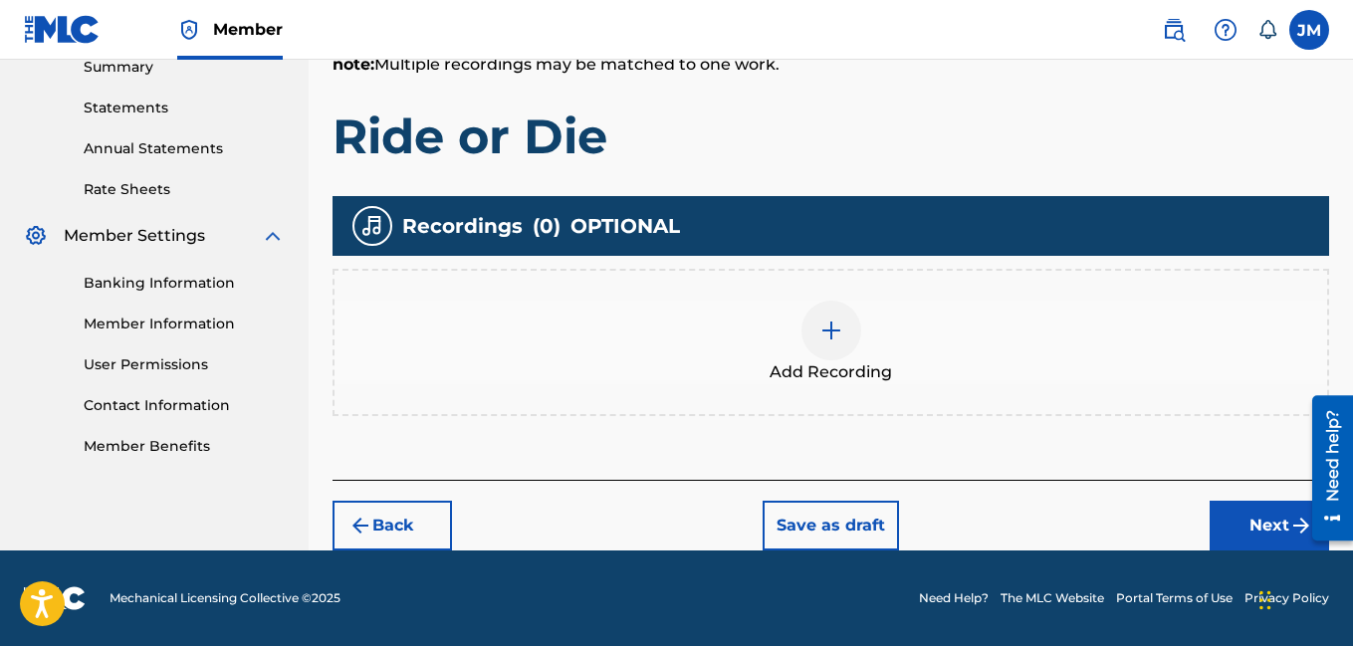
click at [835, 329] on img at bounding box center [831, 331] width 24 height 24
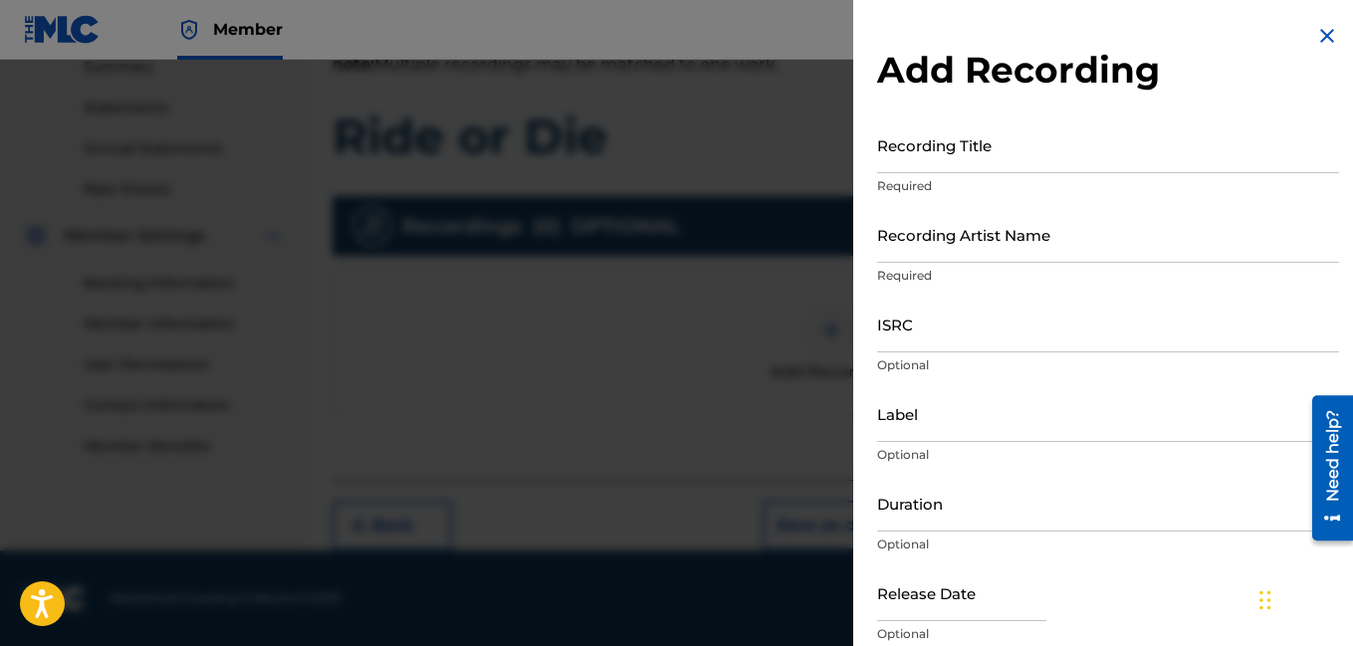
click at [992, 157] on input "Recording Title" at bounding box center [1108, 144] width 462 height 57
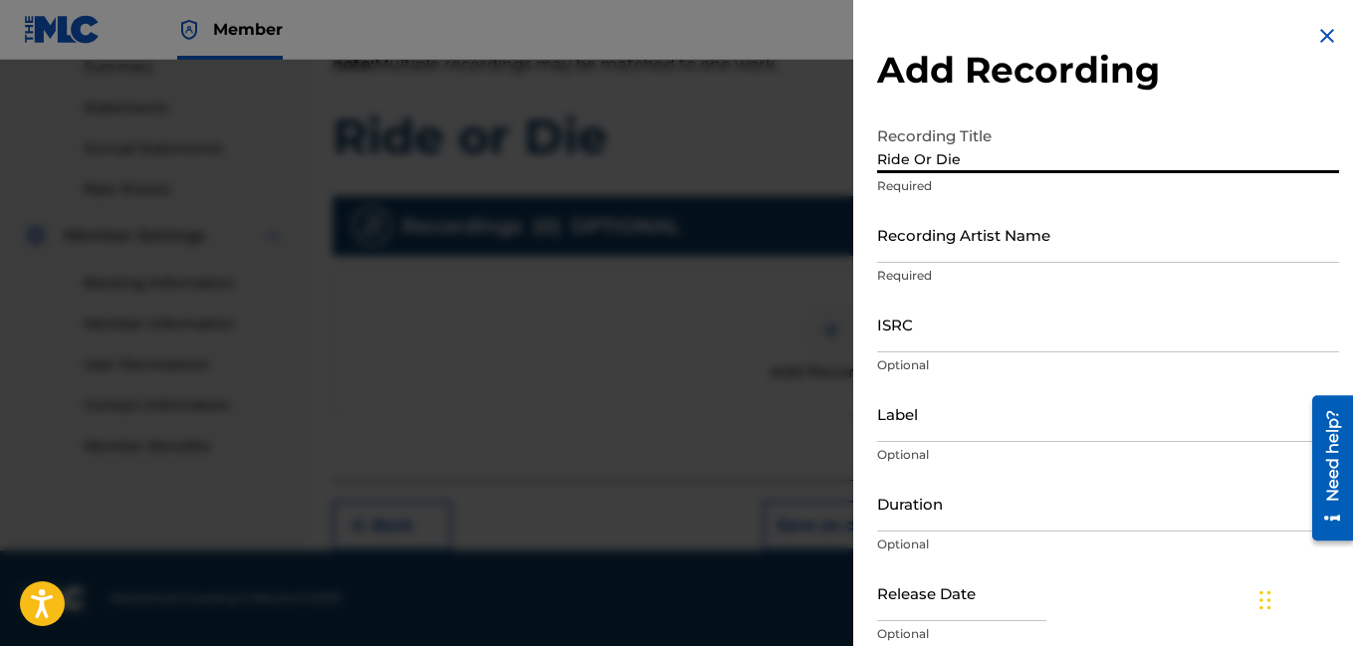
type input "Ride Or Die"
click at [963, 250] on input "Recording Artist Name" at bounding box center [1108, 234] width 462 height 57
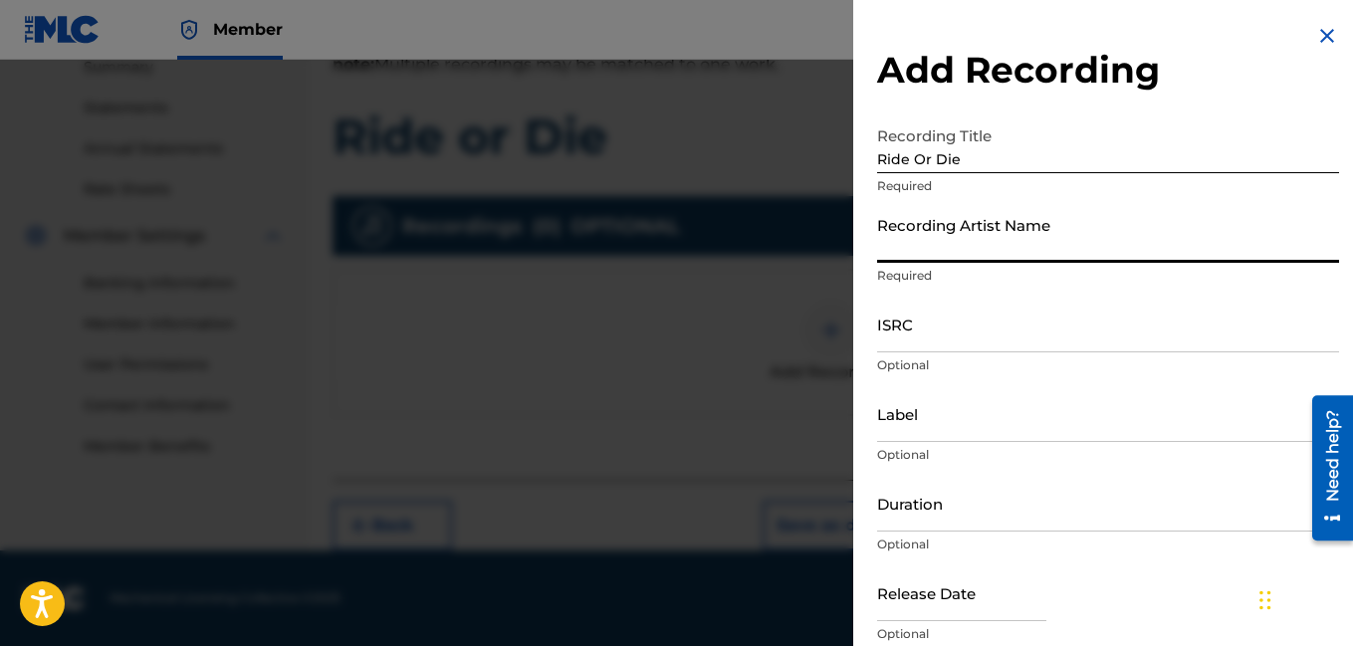
type input "Rocdeneiro"
click at [1030, 512] on input "Duration" at bounding box center [1108, 503] width 462 height 57
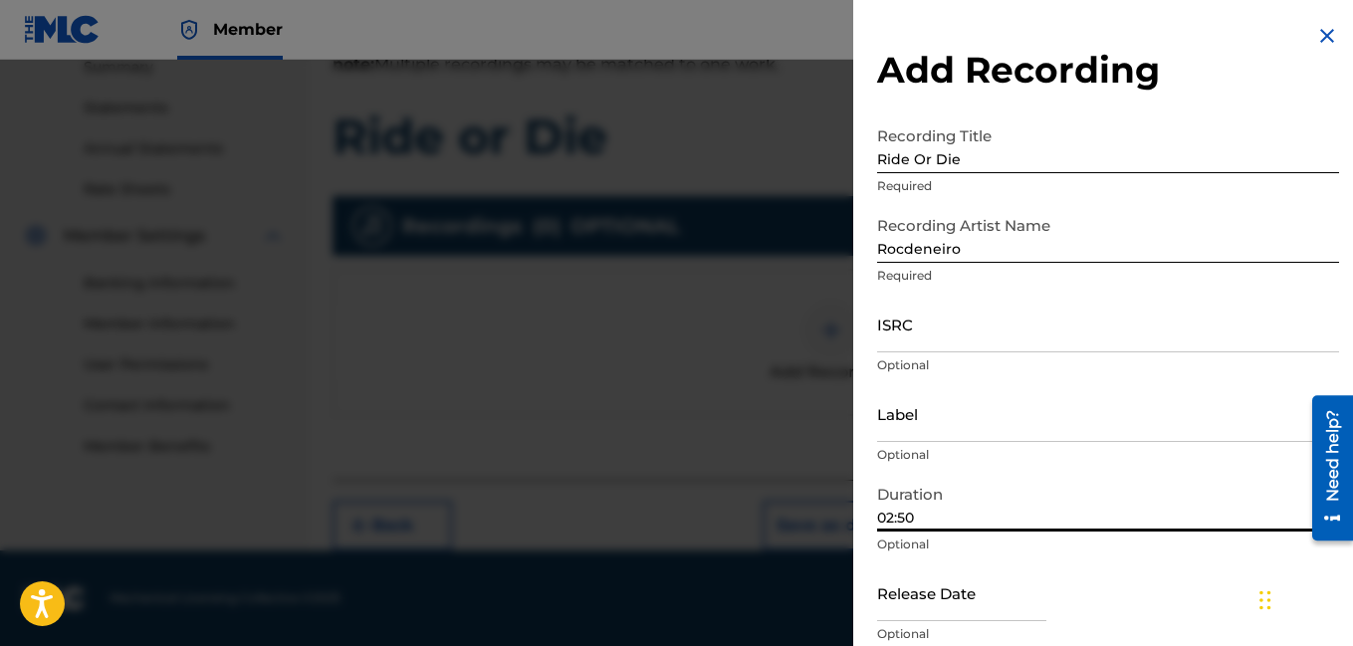
type input "02:50"
click at [1188, 595] on div "Release Date Optional" at bounding box center [1108, 609] width 462 height 90
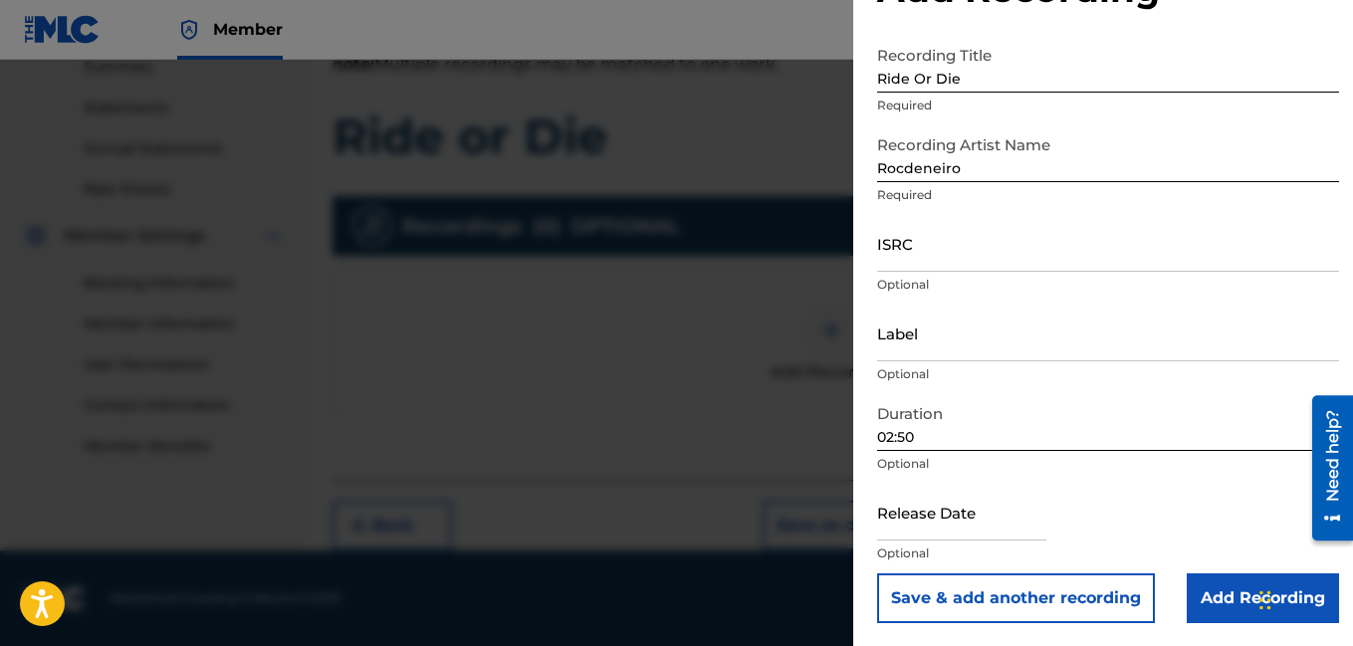
scroll to position [82, 0]
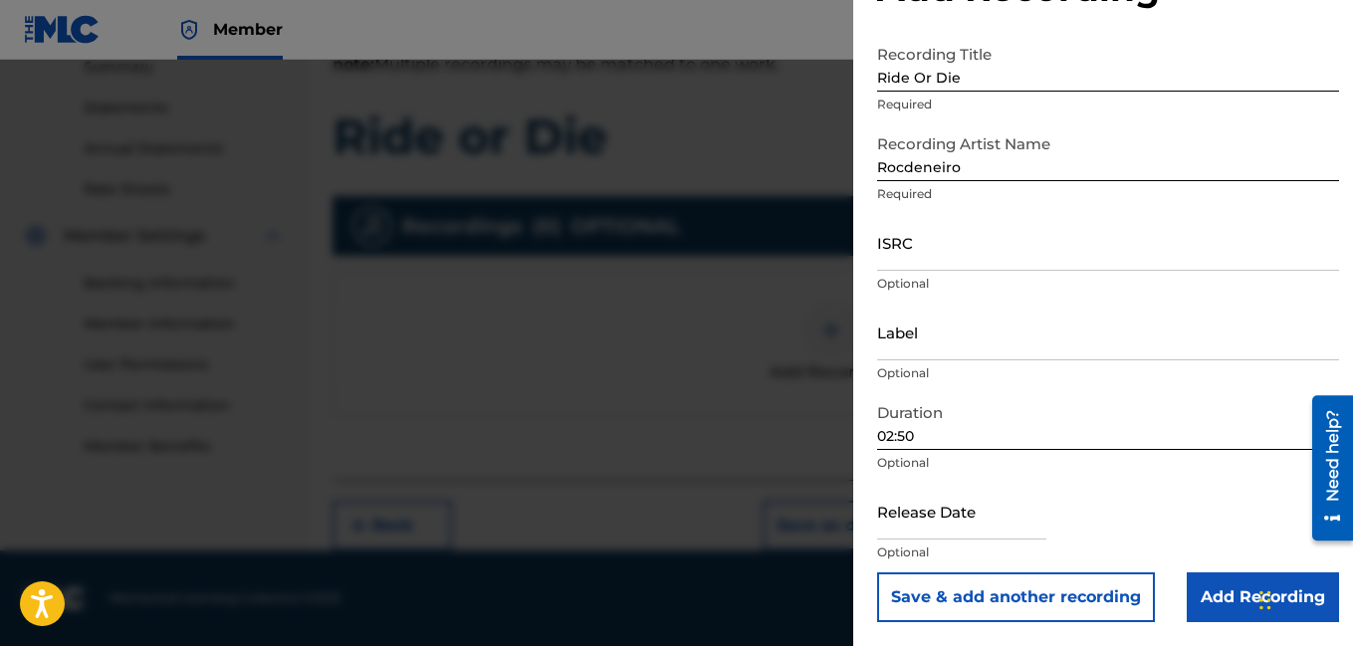
click at [1227, 592] on input "Add Recording" at bounding box center [1263, 597] width 152 height 50
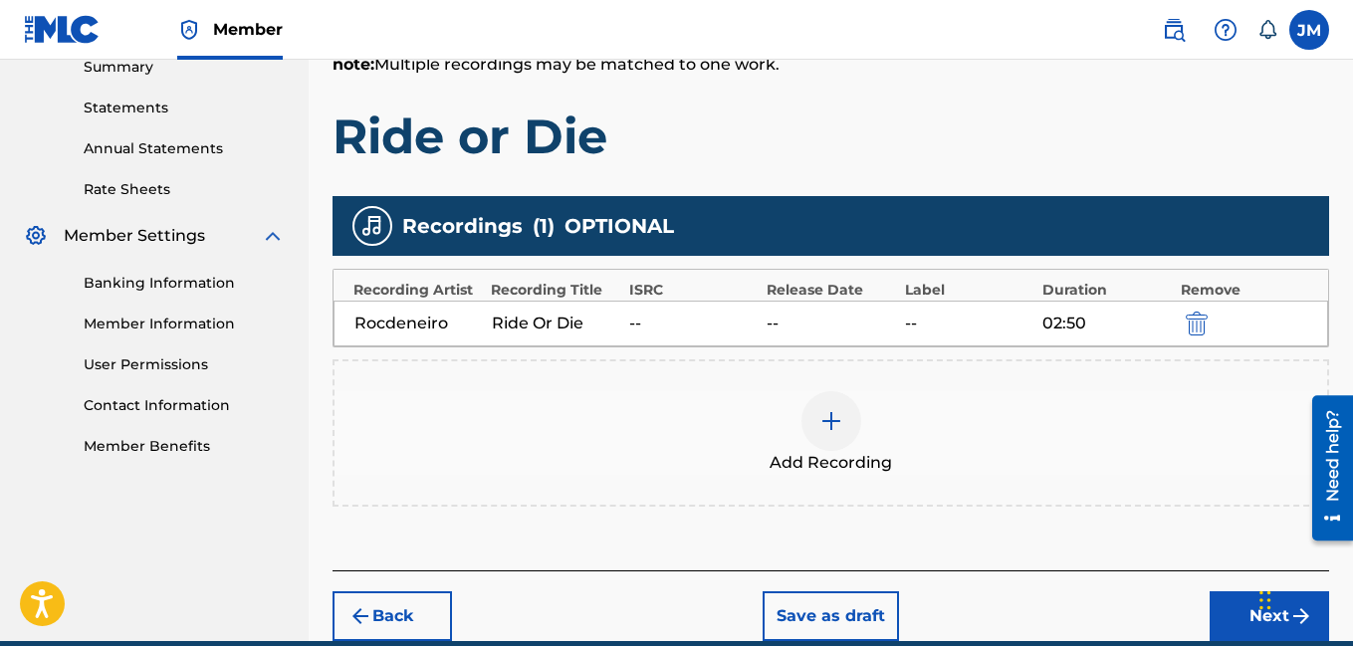
click at [1225, 617] on button "Next" at bounding box center [1268, 616] width 119 height 50
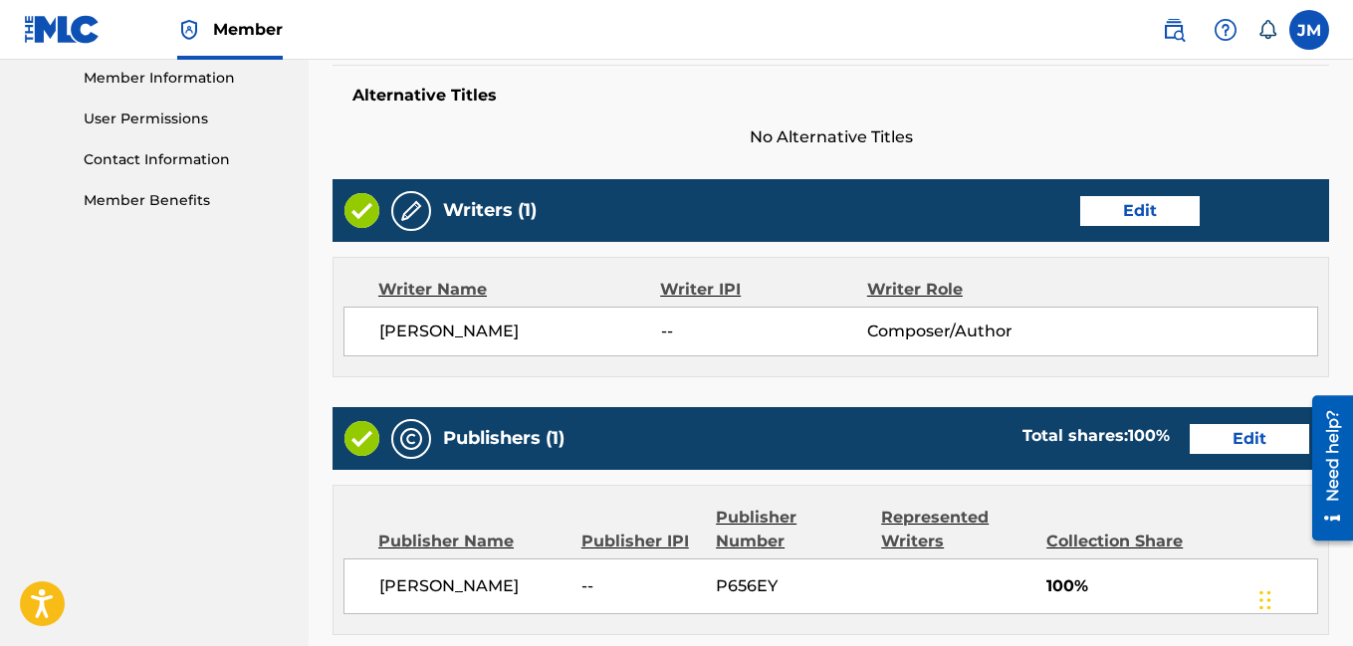
scroll to position [1061, 0]
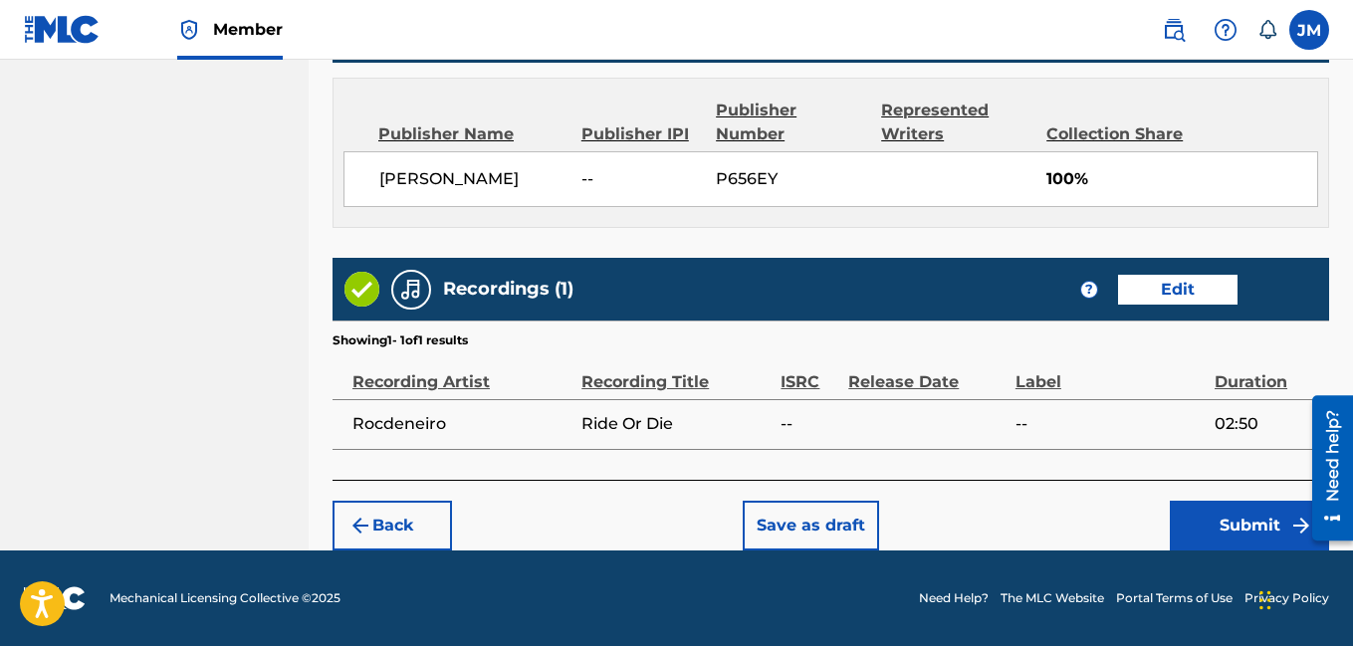
click at [1238, 532] on button "Submit" at bounding box center [1249, 526] width 159 height 50
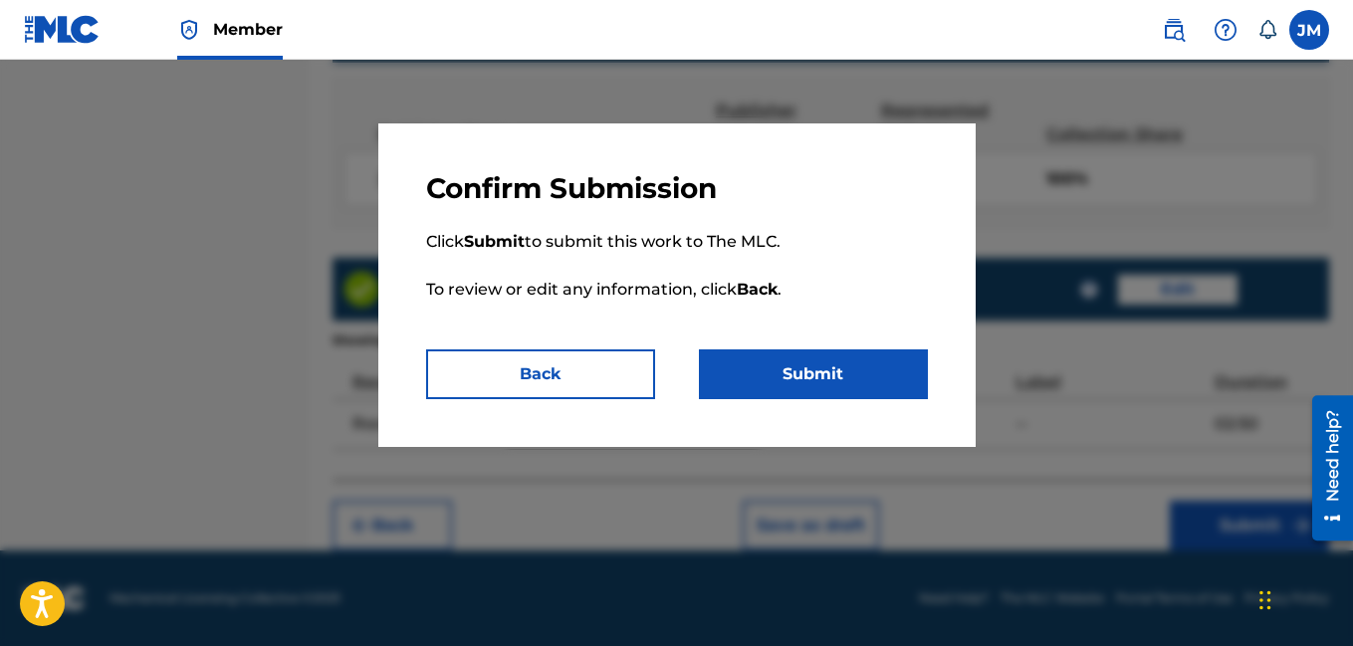
click at [839, 367] on button "Submit" at bounding box center [813, 374] width 229 height 50
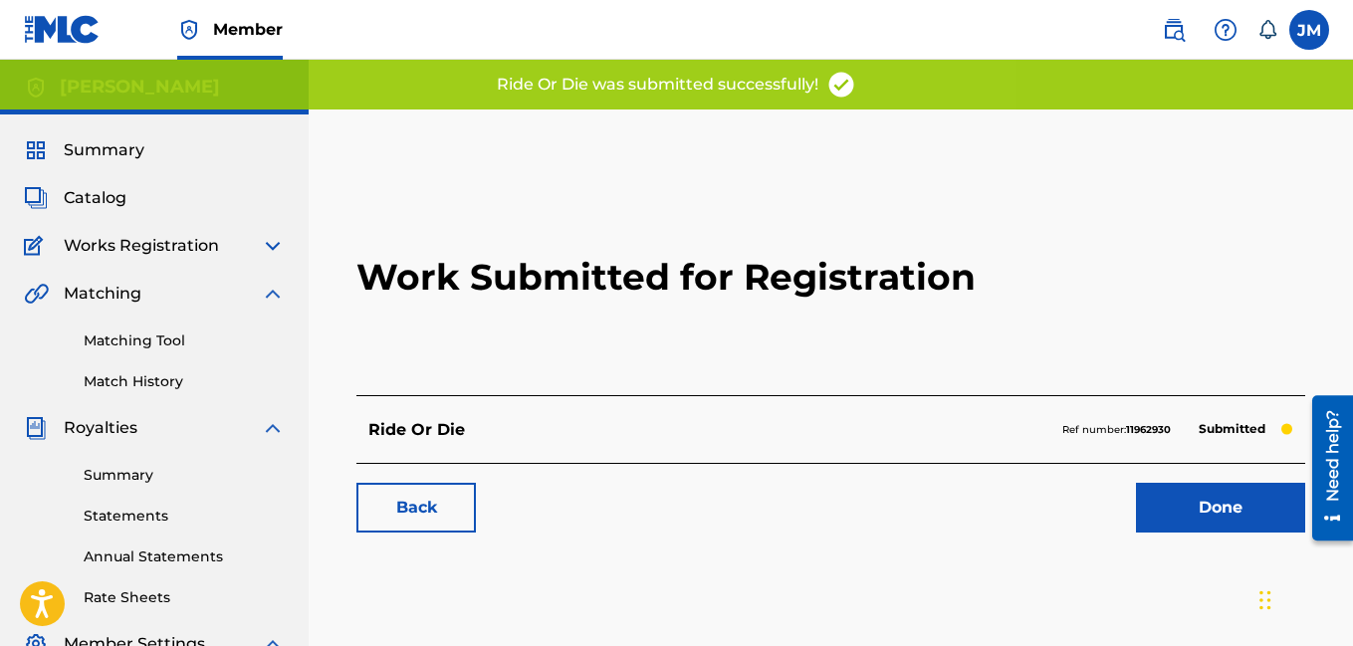
click at [1175, 501] on link "Done" at bounding box center [1220, 508] width 169 height 50
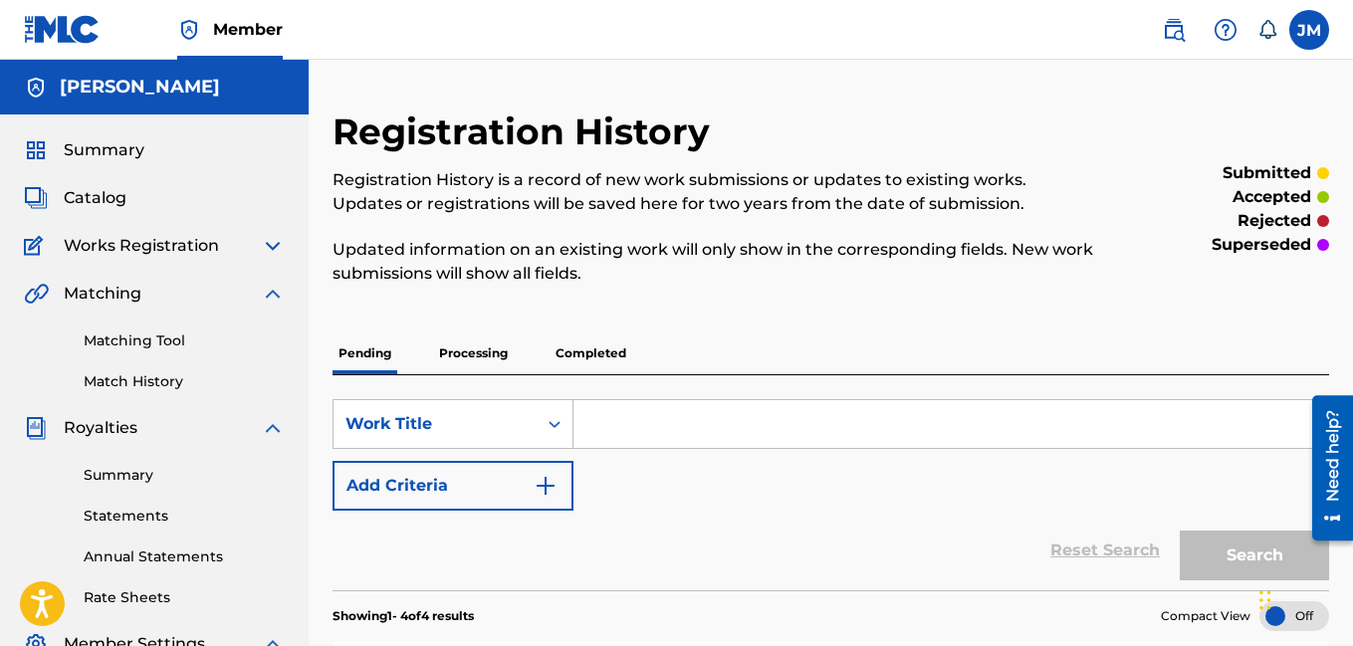
click at [108, 202] on span "Catalog" at bounding box center [95, 198] width 63 height 24
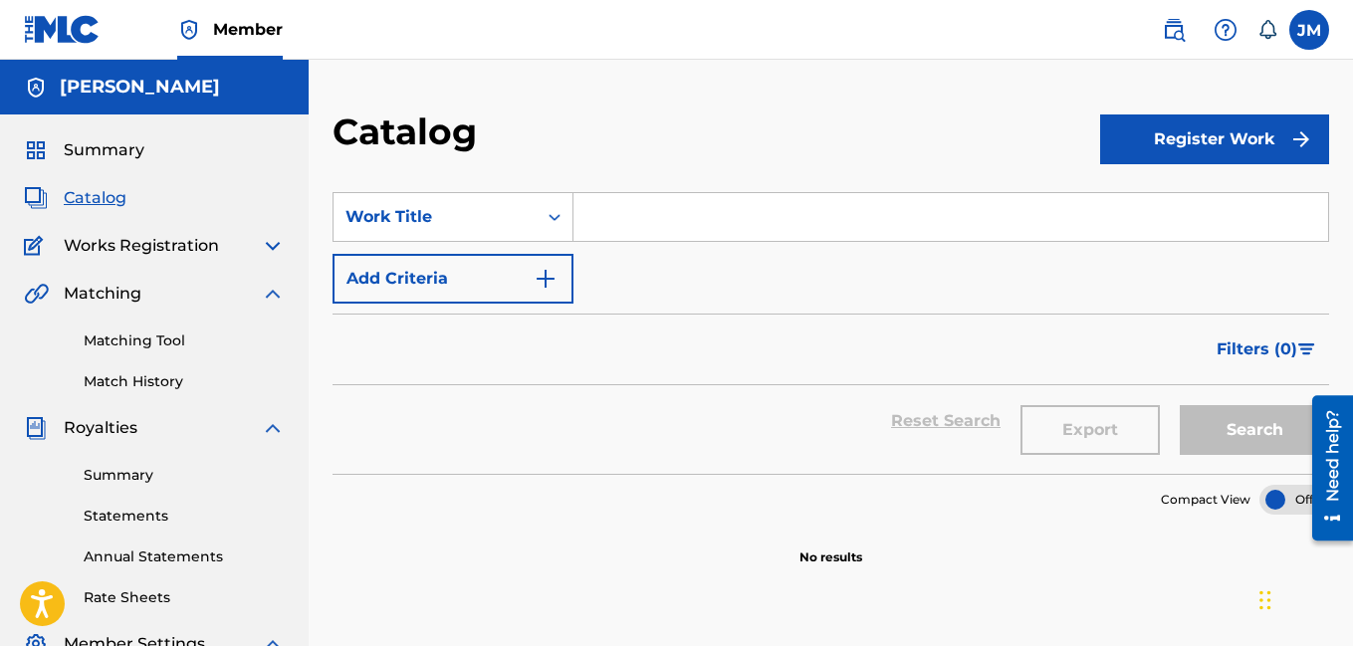
click at [1137, 144] on button "Register Work" at bounding box center [1214, 139] width 229 height 50
click at [1142, 194] on link "Individual" at bounding box center [1214, 204] width 229 height 48
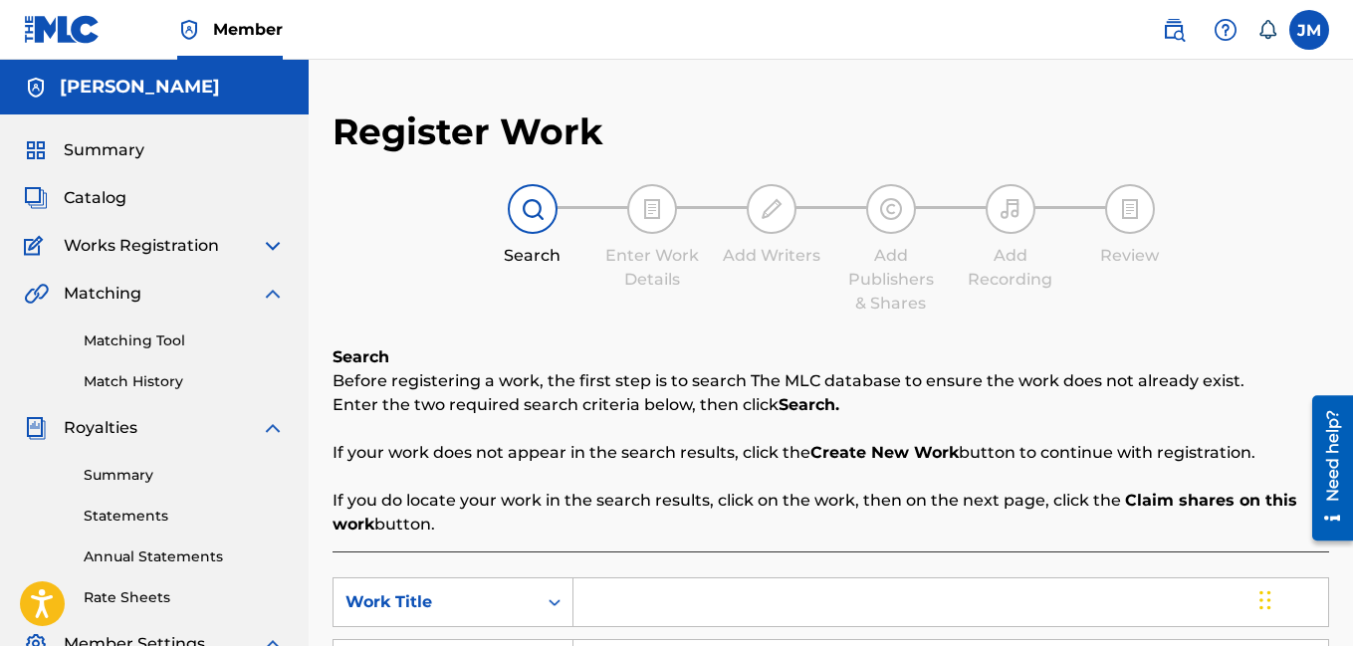
click at [683, 609] on input "Search Form" at bounding box center [950, 602] width 755 height 48
click at [647, 614] on input "Big Shawty" at bounding box center [950, 602] width 755 height 48
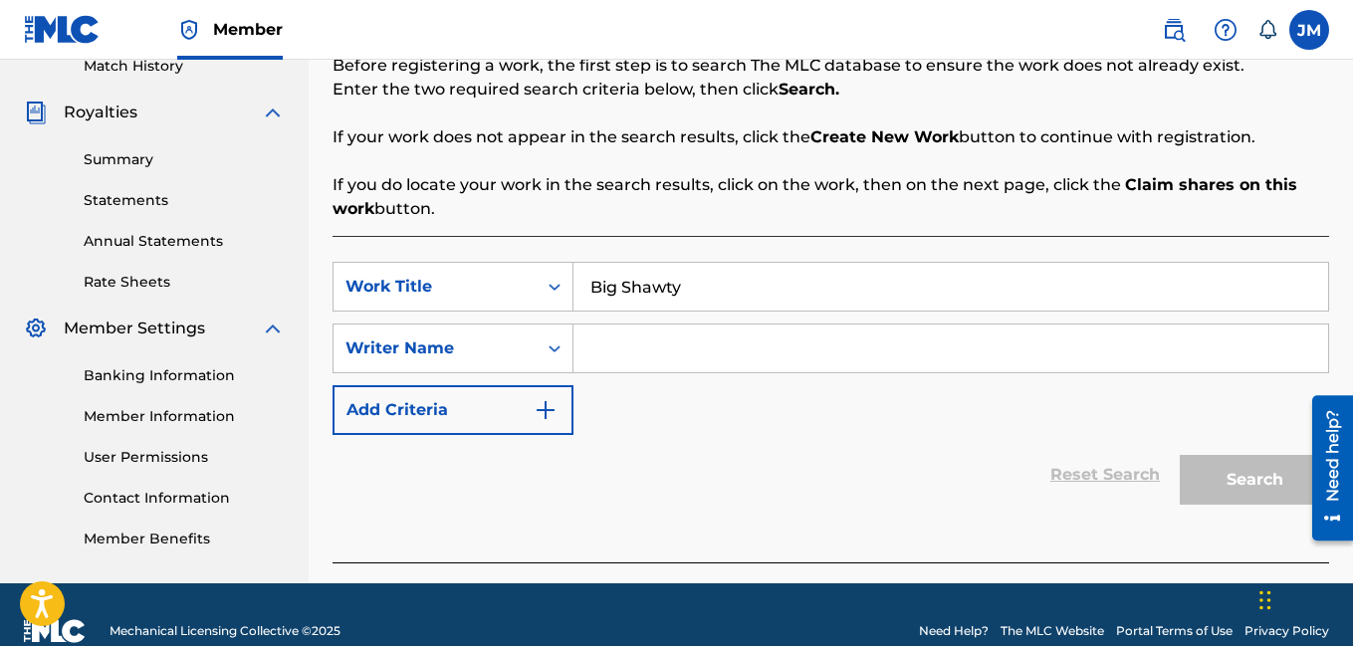
scroll to position [348, 0]
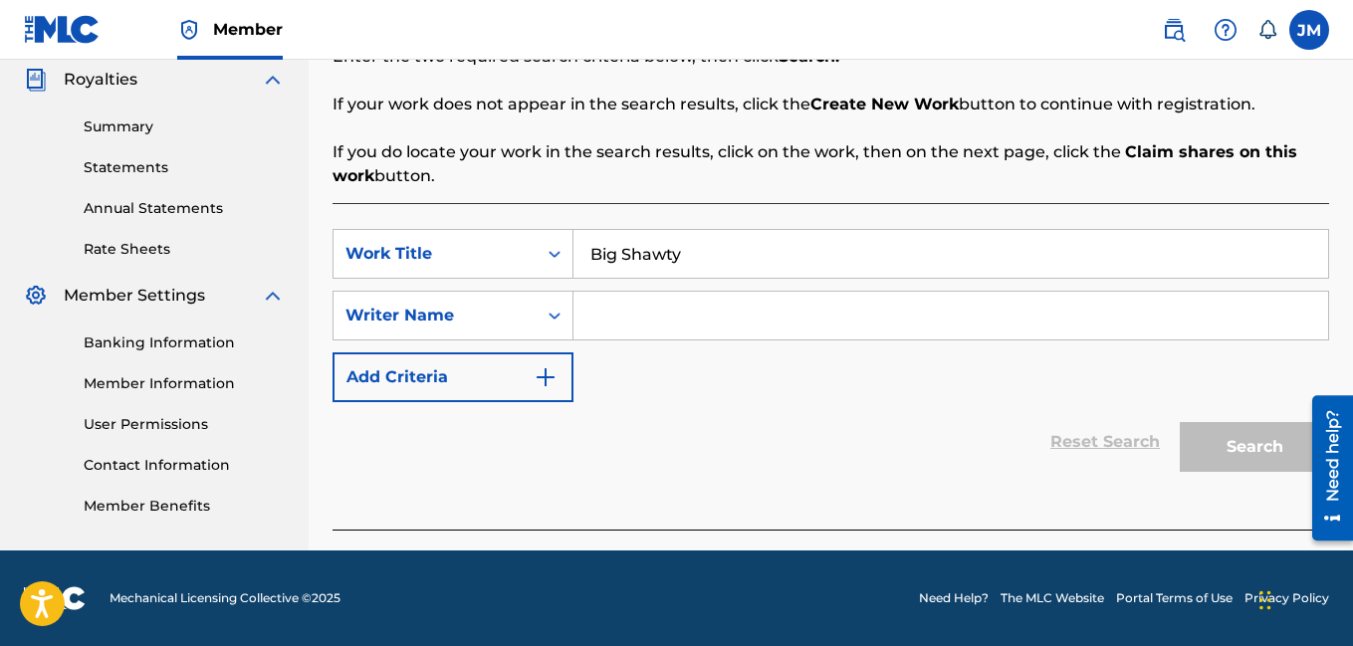
type input "Big Shawty"
click at [712, 310] on input "Search Form" at bounding box center [950, 316] width 755 height 48
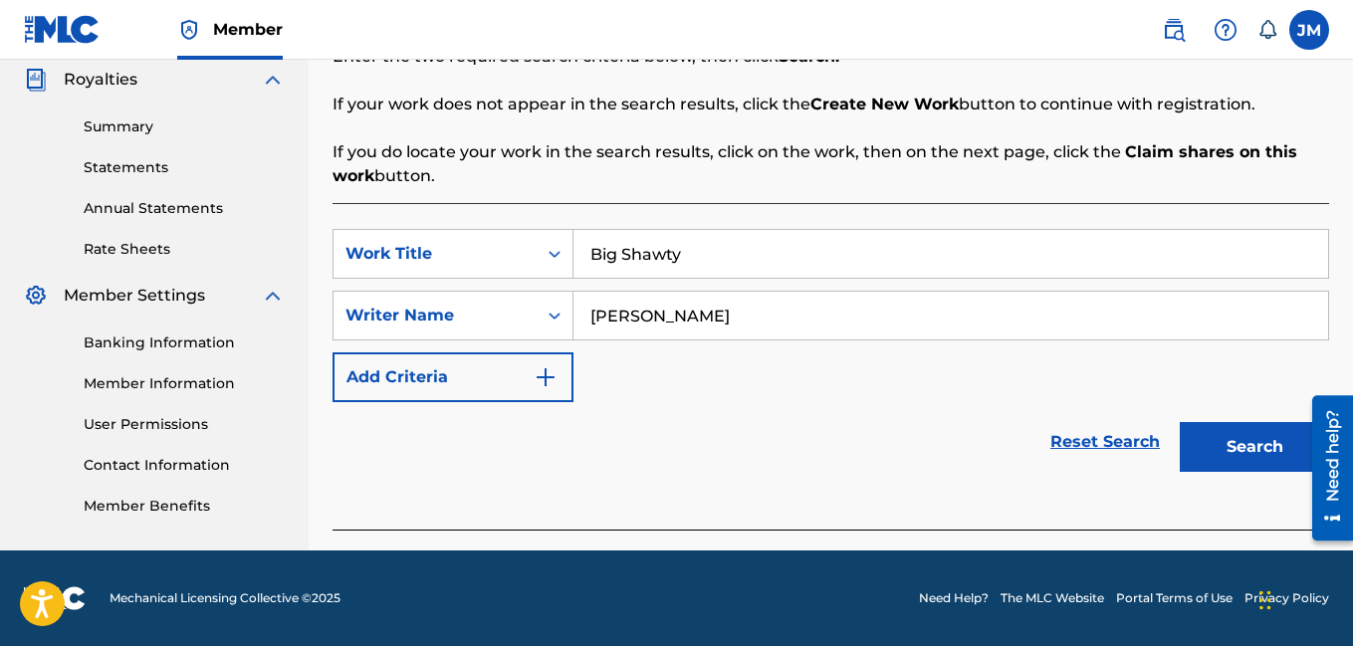
type input "[PERSON_NAME]"
click at [1231, 431] on button "Search" at bounding box center [1254, 447] width 149 height 50
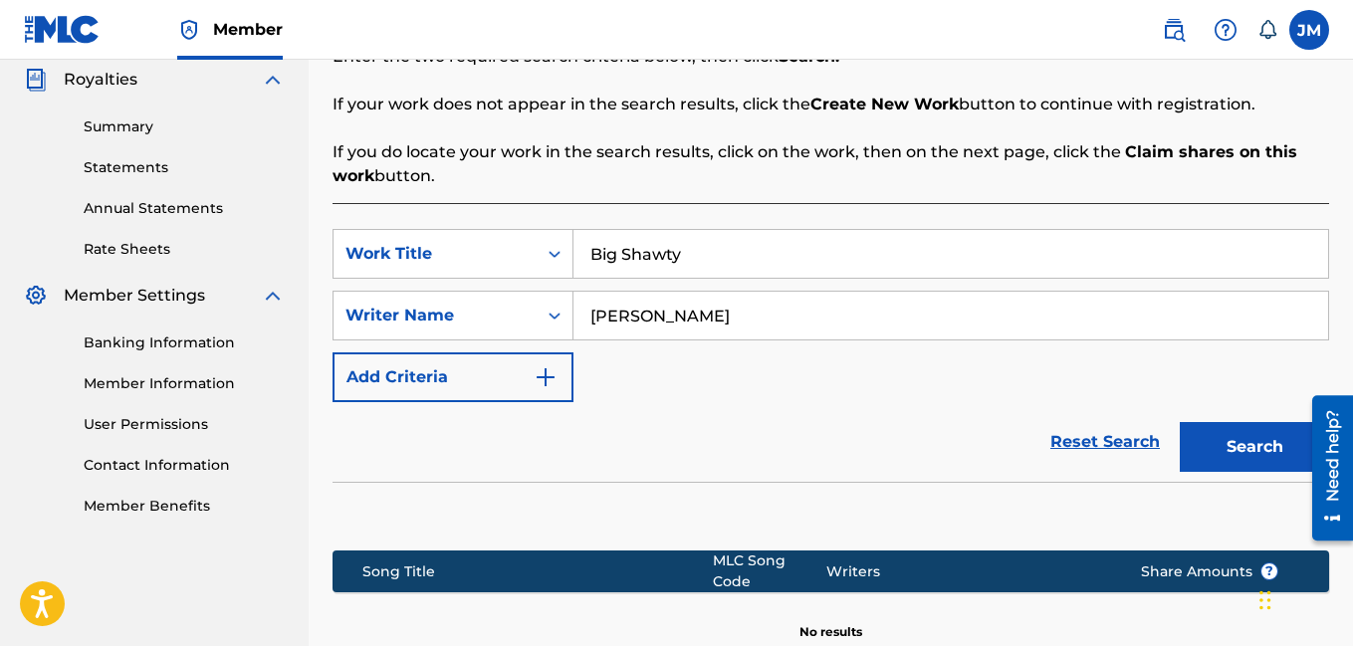
scroll to position [577, 0]
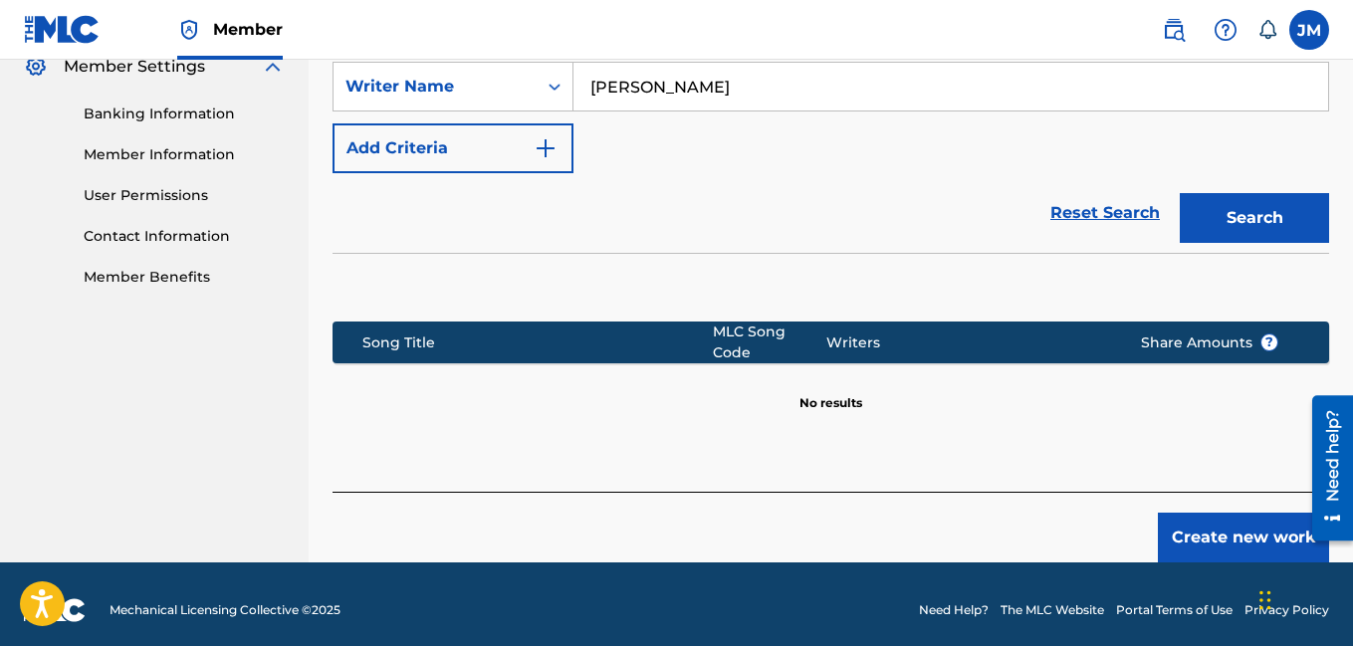
click at [1170, 524] on button "Create new work" at bounding box center [1243, 538] width 171 height 50
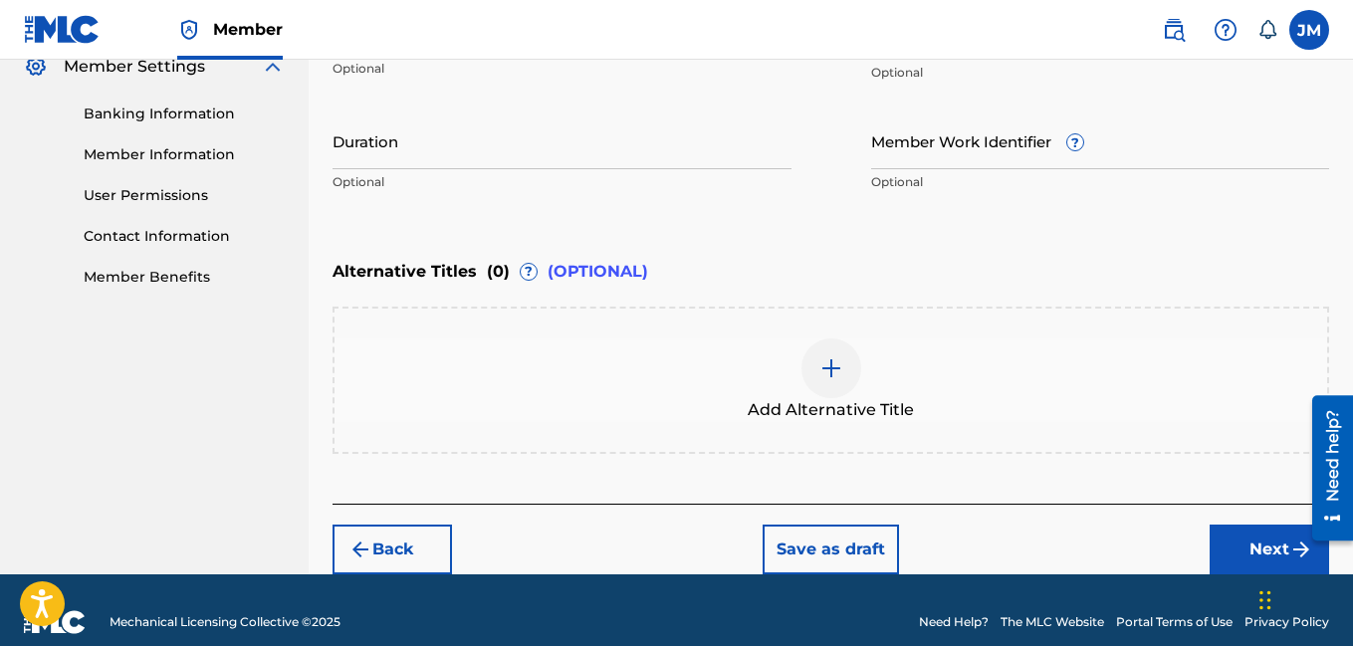
click at [720, 148] on input "Duration" at bounding box center [561, 140] width 459 height 57
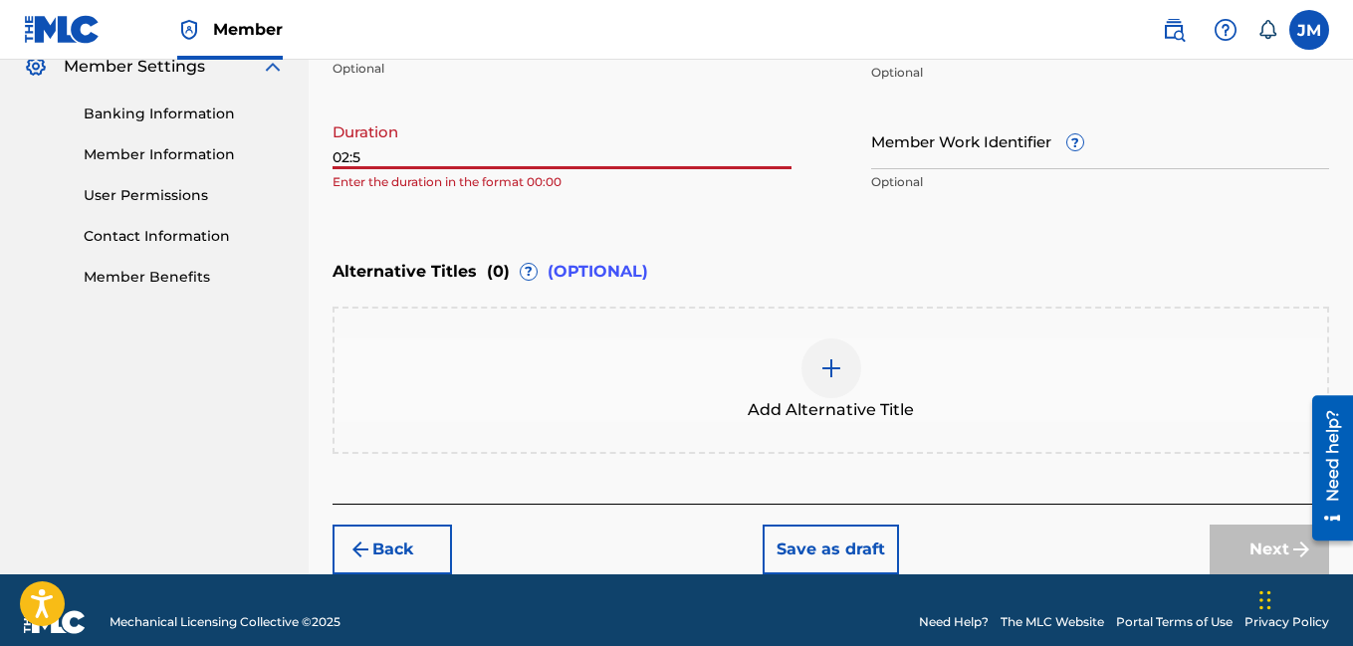
type input "02:50"
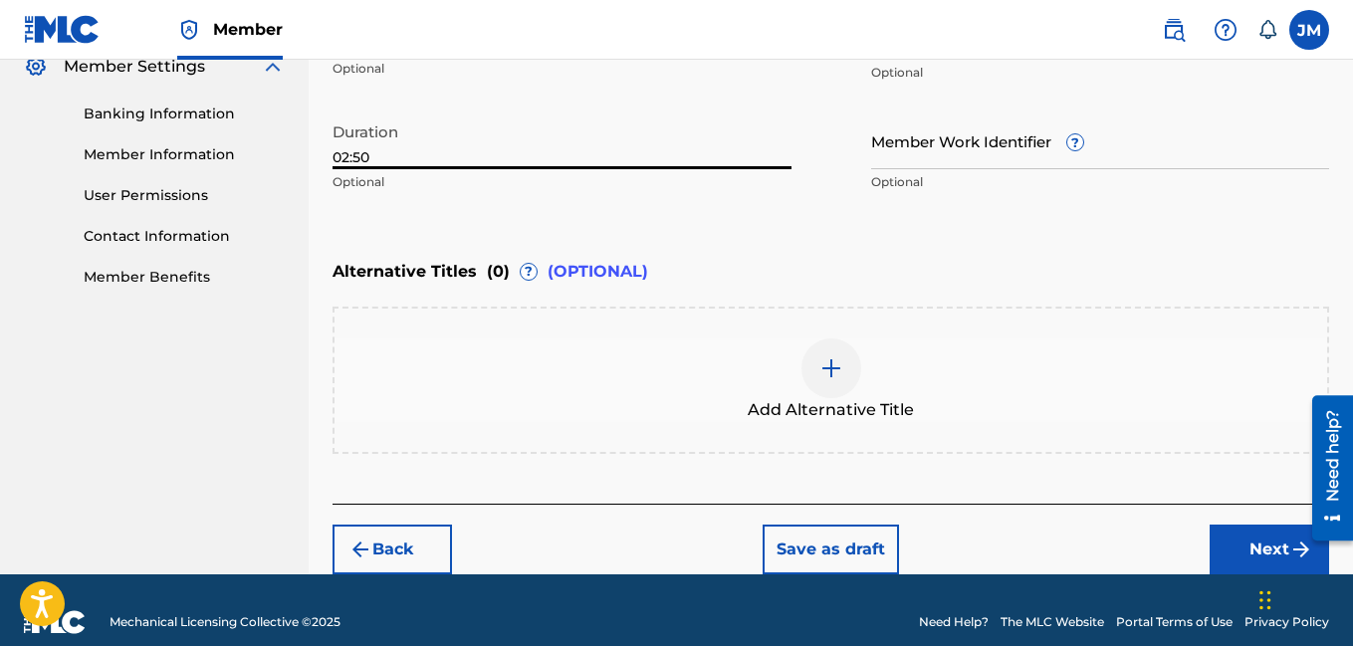
click at [1263, 548] on button "Next" at bounding box center [1268, 550] width 119 height 50
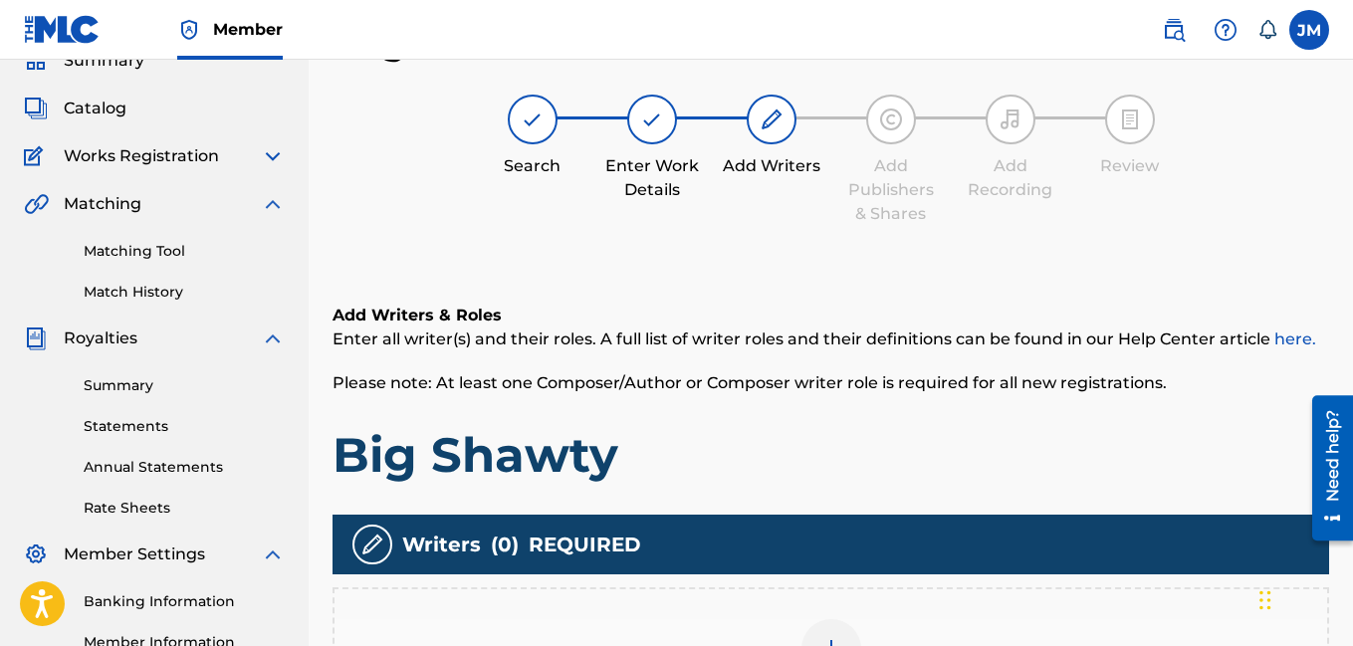
scroll to position [440, 0]
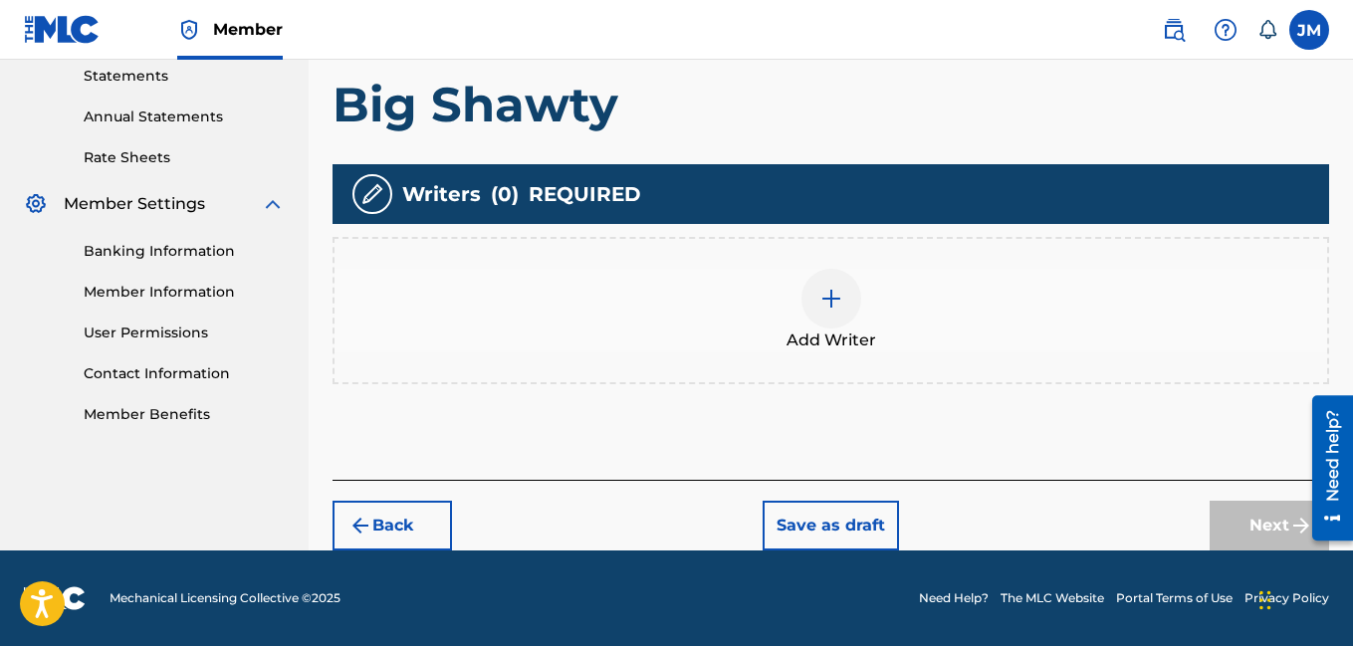
click at [820, 310] on img at bounding box center [831, 299] width 24 height 24
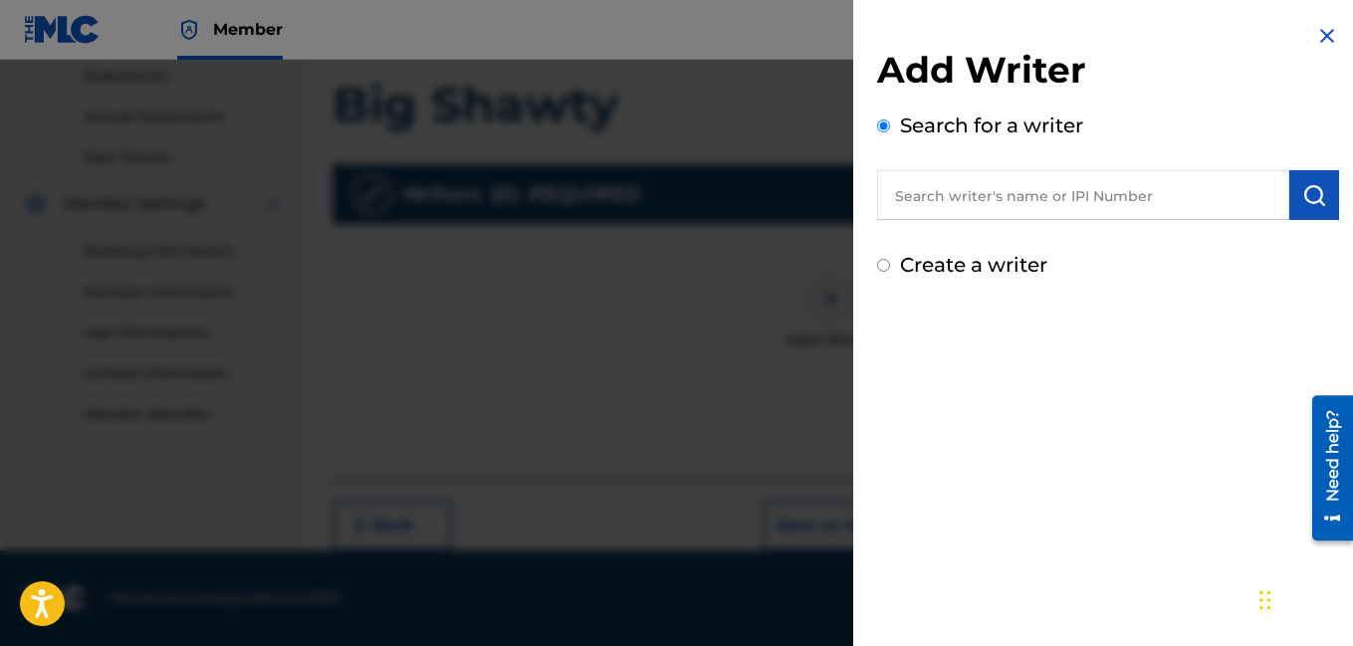
click at [885, 268] on input "Create a writer" at bounding box center [883, 265] width 13 height 13
radio input "false"
radio input "true"
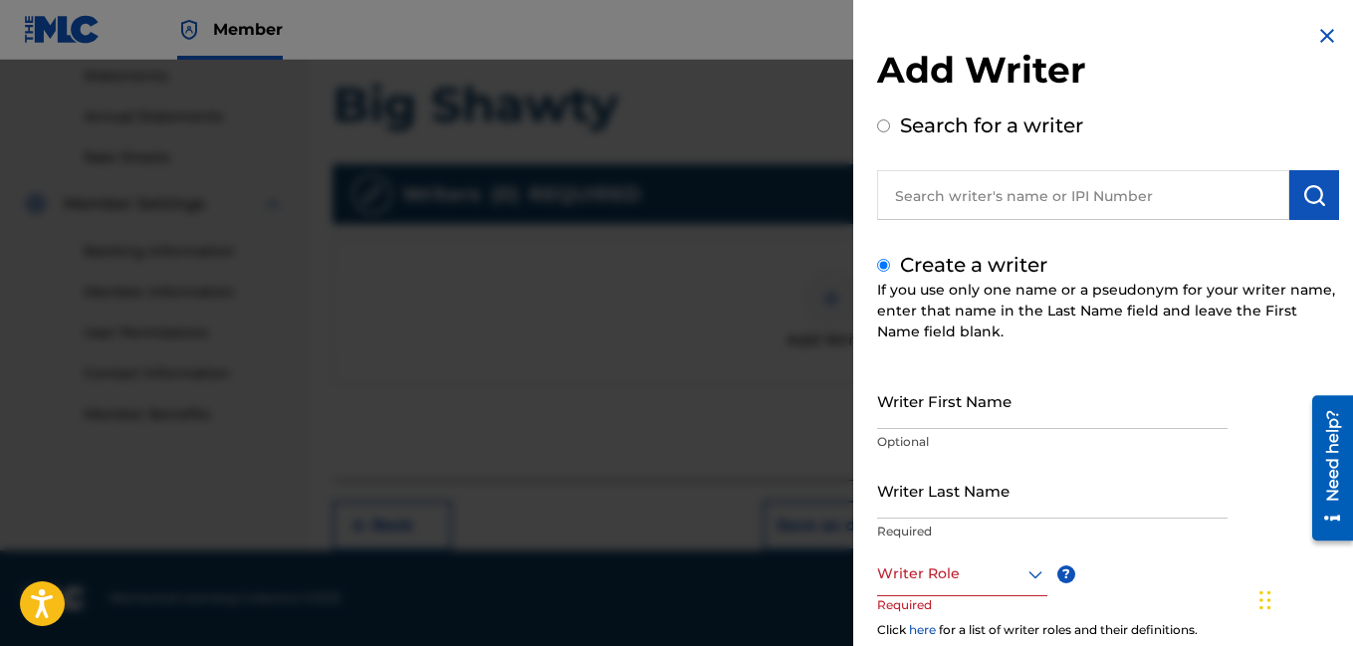
click at [958, 415] on input "Writer First Name" at bounding box center [1052, 400] width 350 height 57
type input "[PERSON_NAME]"
click at [935, 511] on input "Writer Last Name" at bounding box center [1052, 490] width 350 height 57
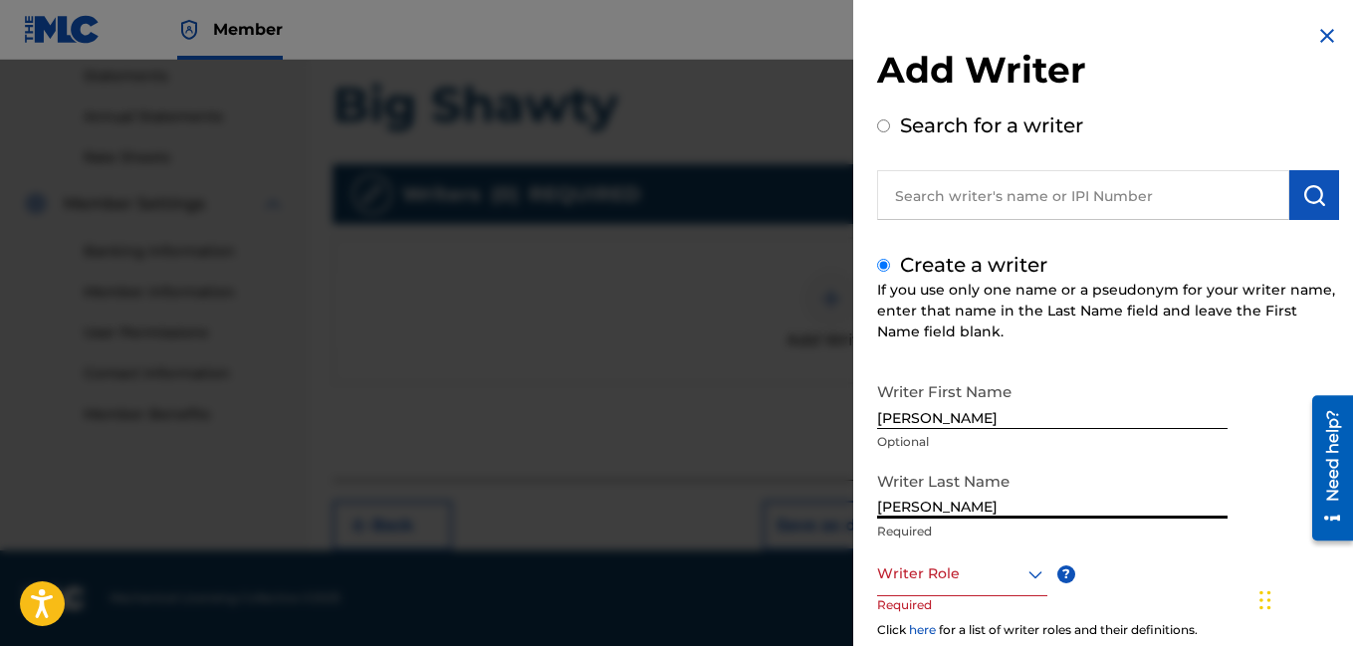
type input "[PERSON_NAME]"
click at [999, 572] on div at bounding box center [962, 573] width 170 height 25
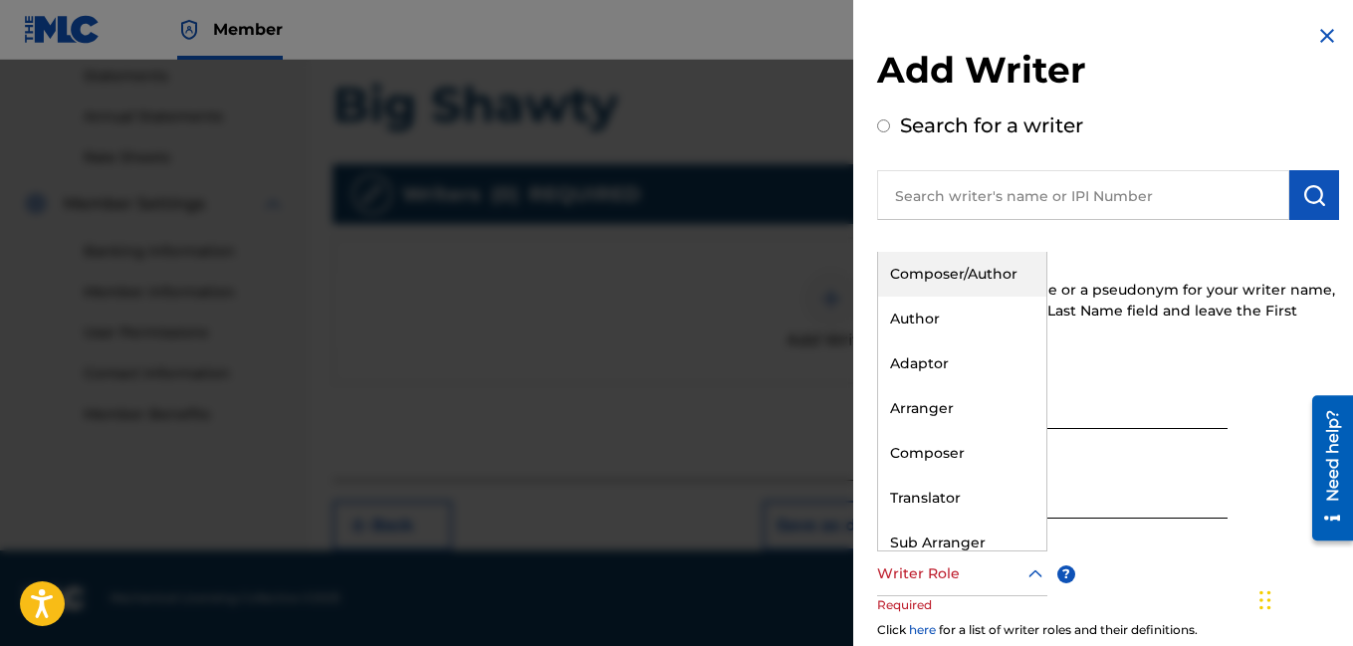
click at [969, 280] on div "Composer/Author" at bounding box center [962, 274] width 168 height 45
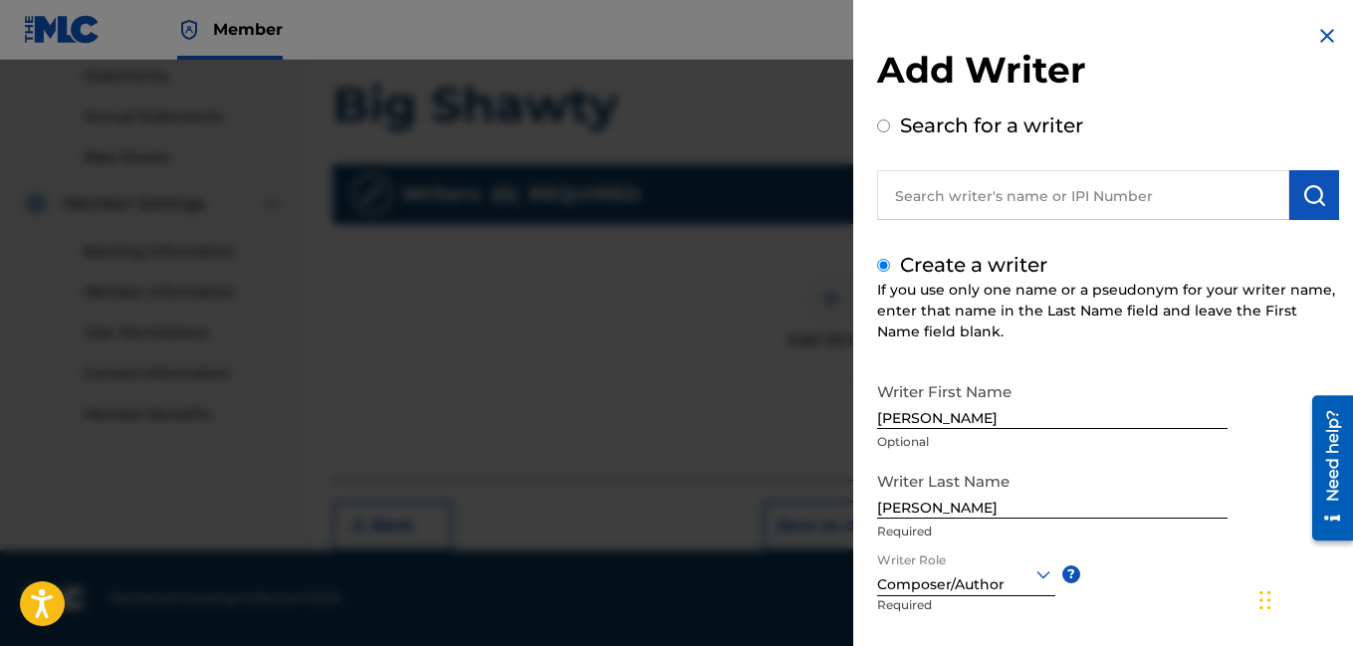
click at [1133, 596] on div "Writer First Name [PERSON_NAME] Optional Writer Last Name [PERSON_NAME] Require…" at bounding box center [1108, 591] width 462 height 438
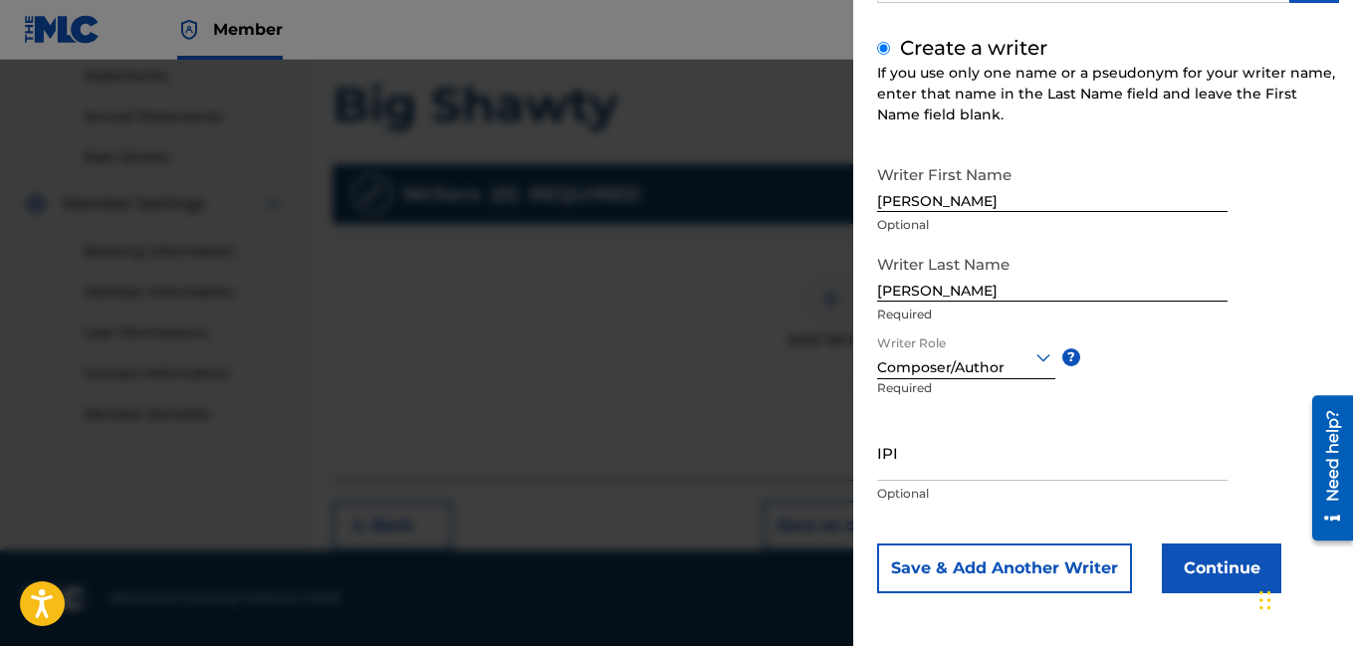
scroll to position [218, 0]
click at [1210, 560] on button "Continue" at bounding box center [1221, 568] width 119 height 50
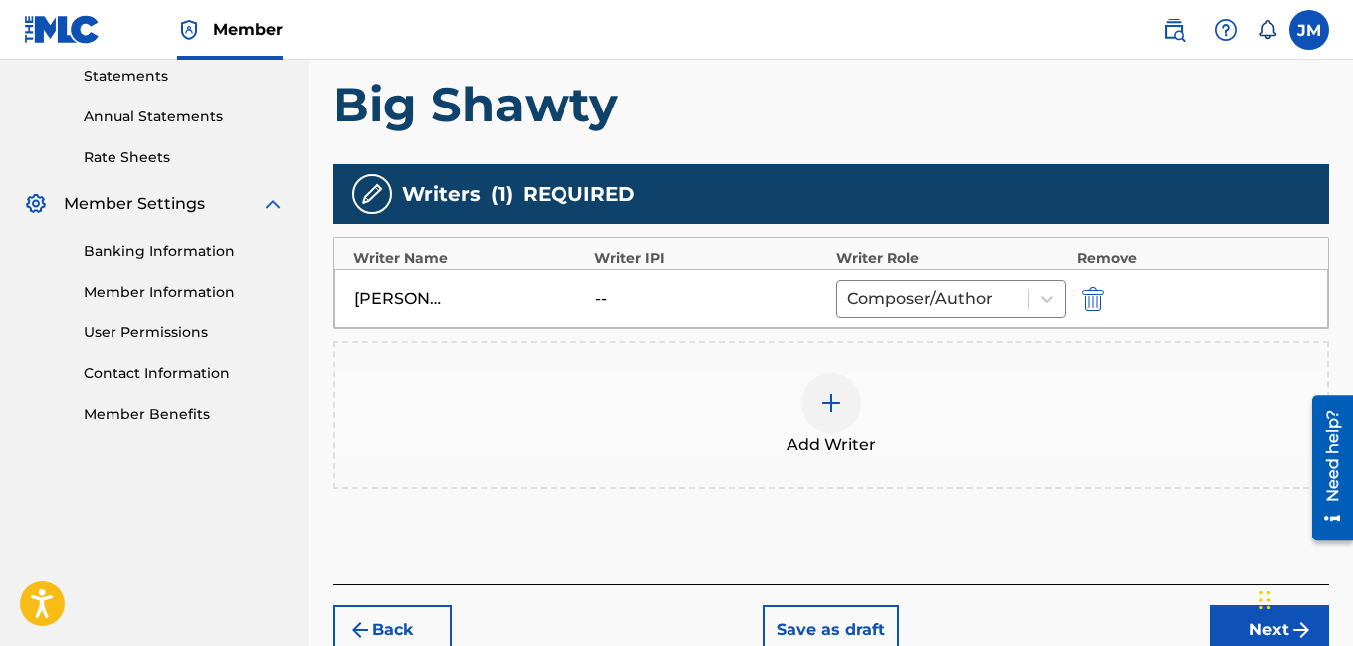
click at [1229, 617] on button "Next" at bounding box center [1268, 630] width 119 height 50
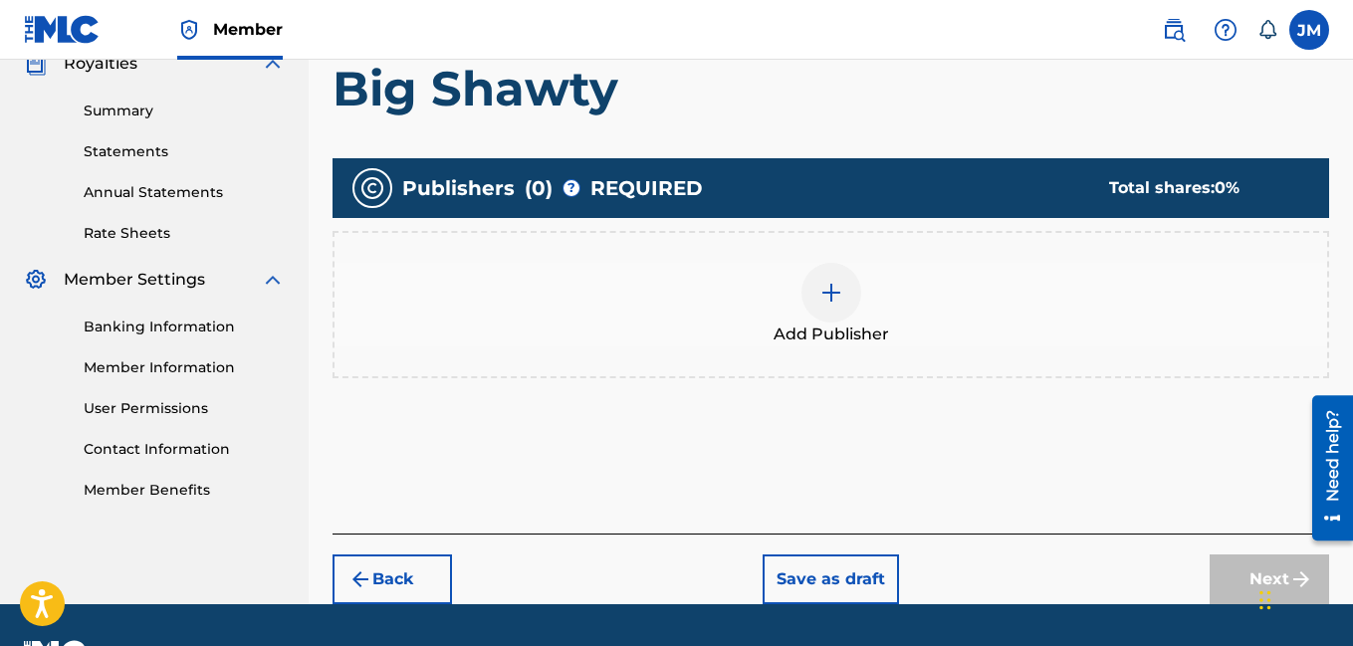
scroll to position [90, 0]
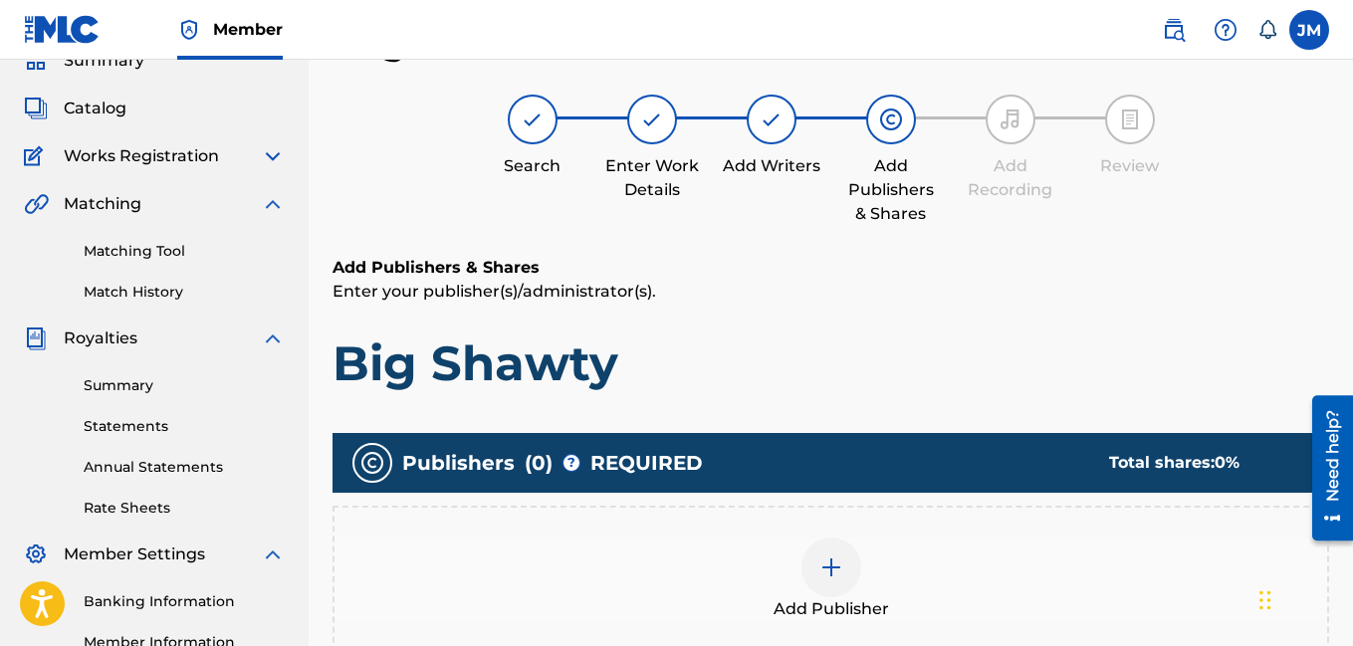
click at [840, 568] on img at bounding box center [831, 567] width 24 height 24
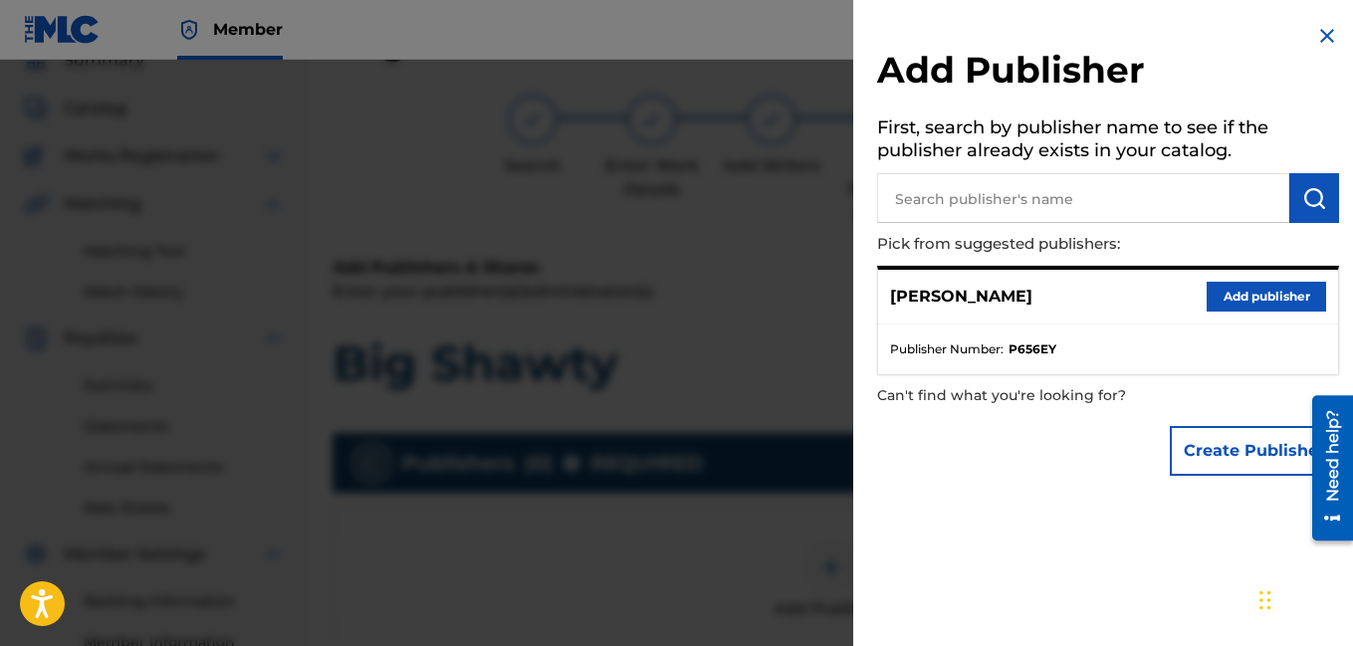
click at [1225, 291] on button "Add publisher" at bounding box center [1266, 297] width 119 height 30
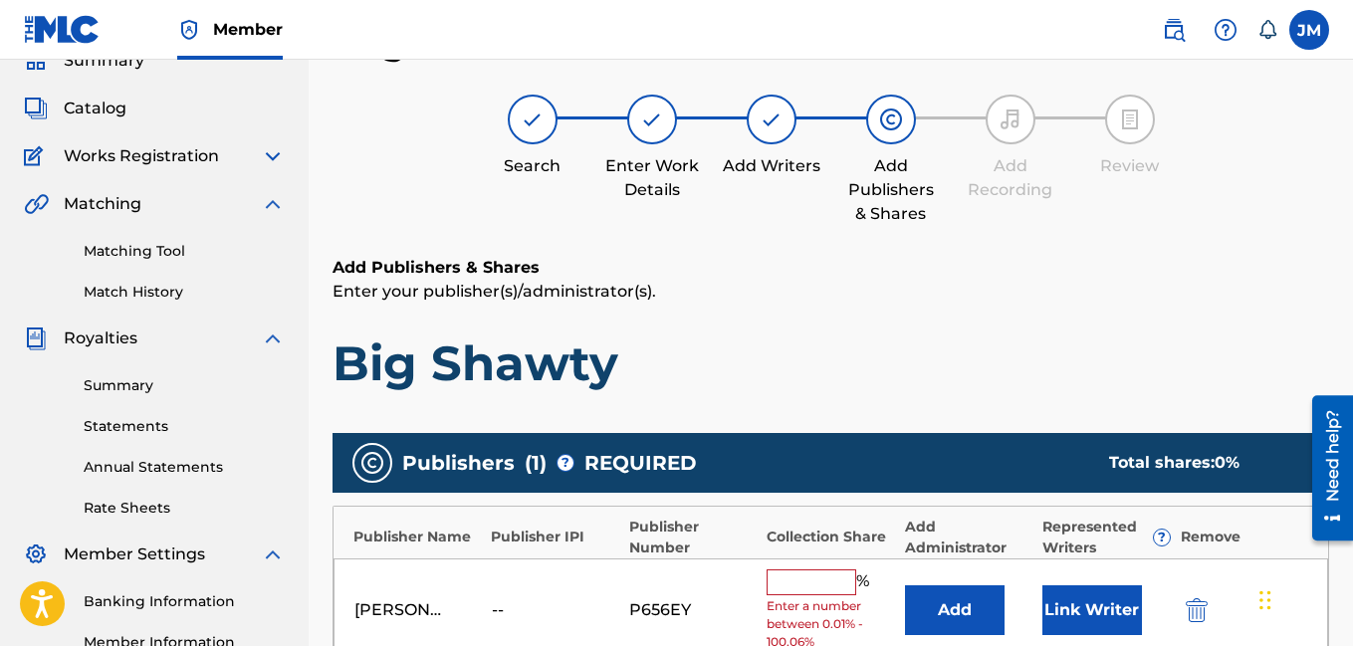
click at [799, 583] on input "text" at bounding box center [812, 582] width 90 height 26
type input "100"
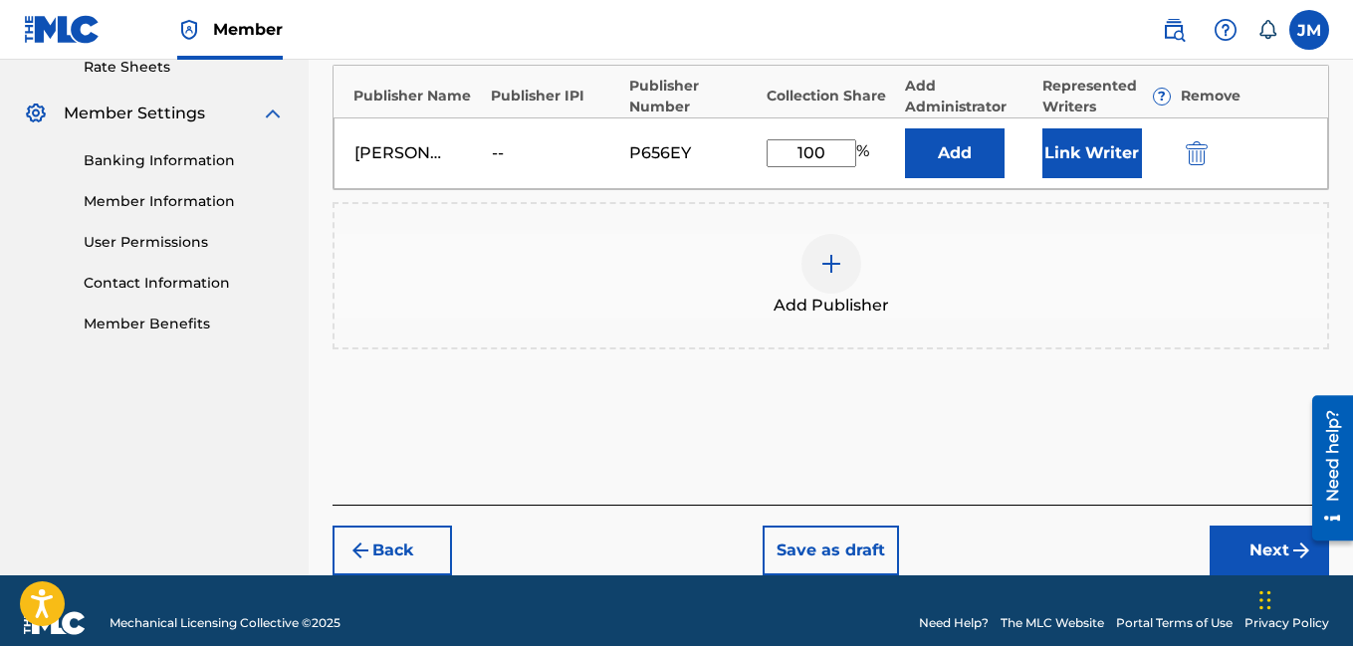
scroll to position [555, 0]
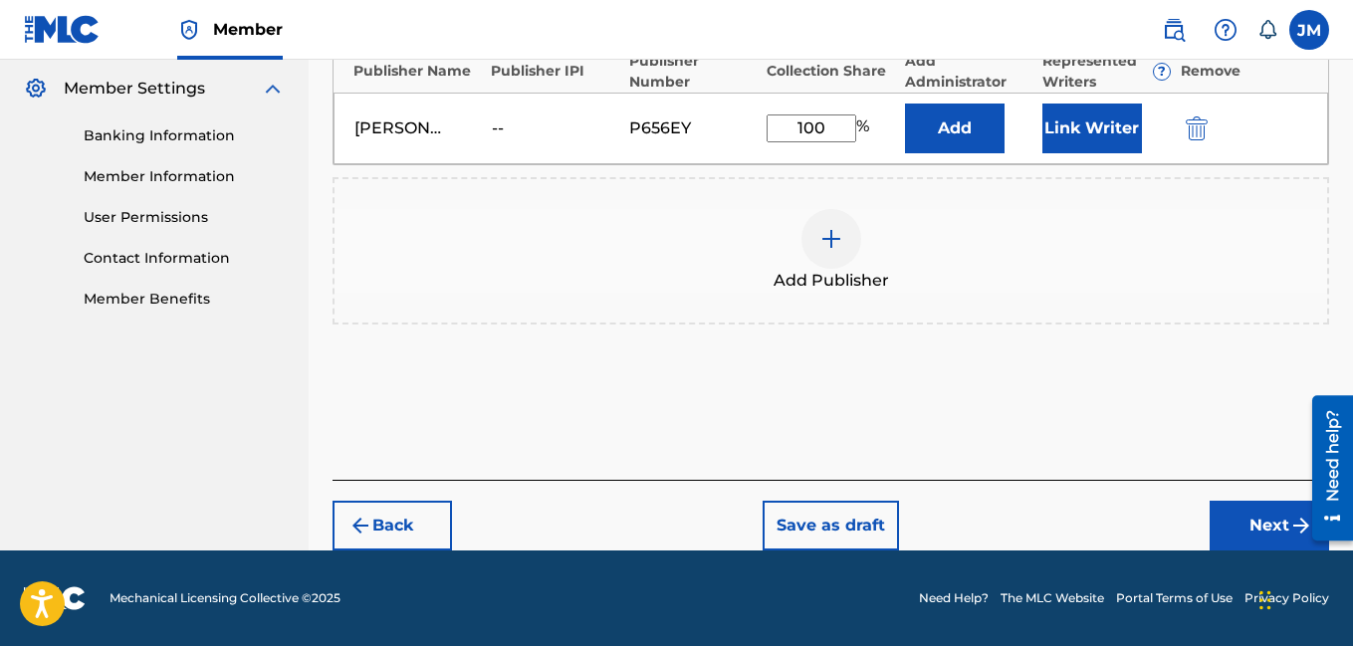
click at [1263, 531] on button "Next" at bounding box center [1268, 526] width 119 height 50
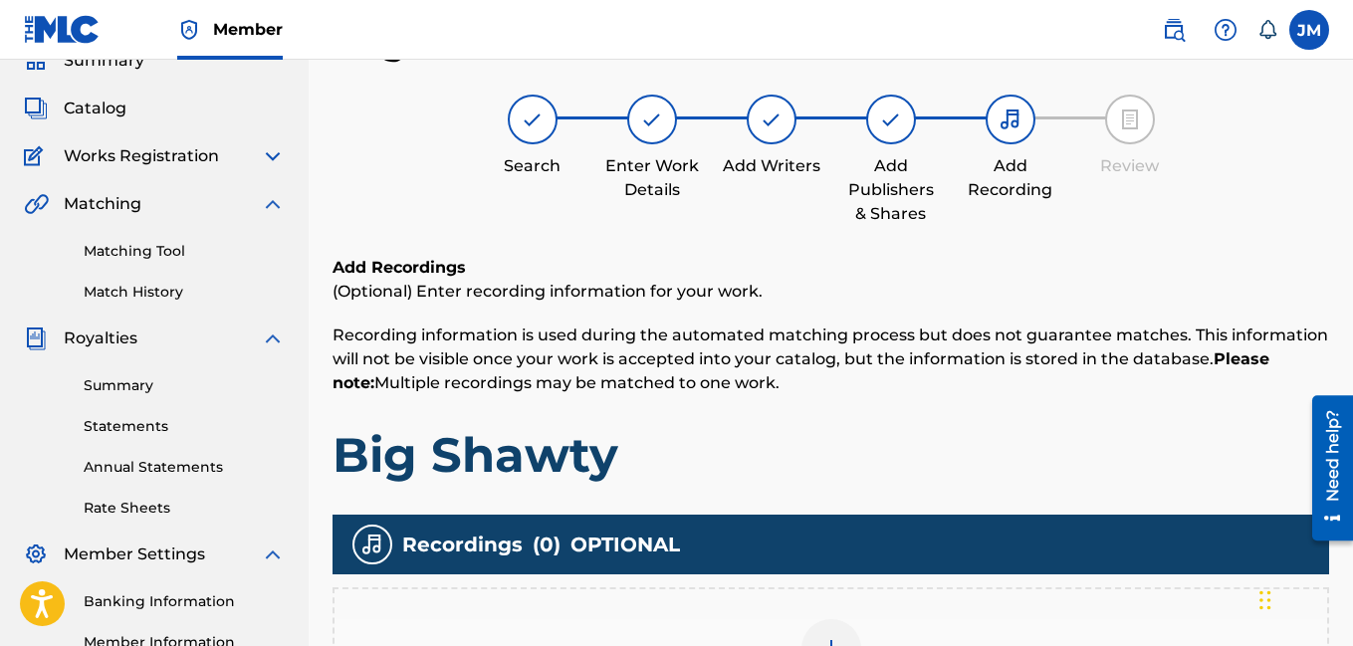
scroll to position [408, 0]
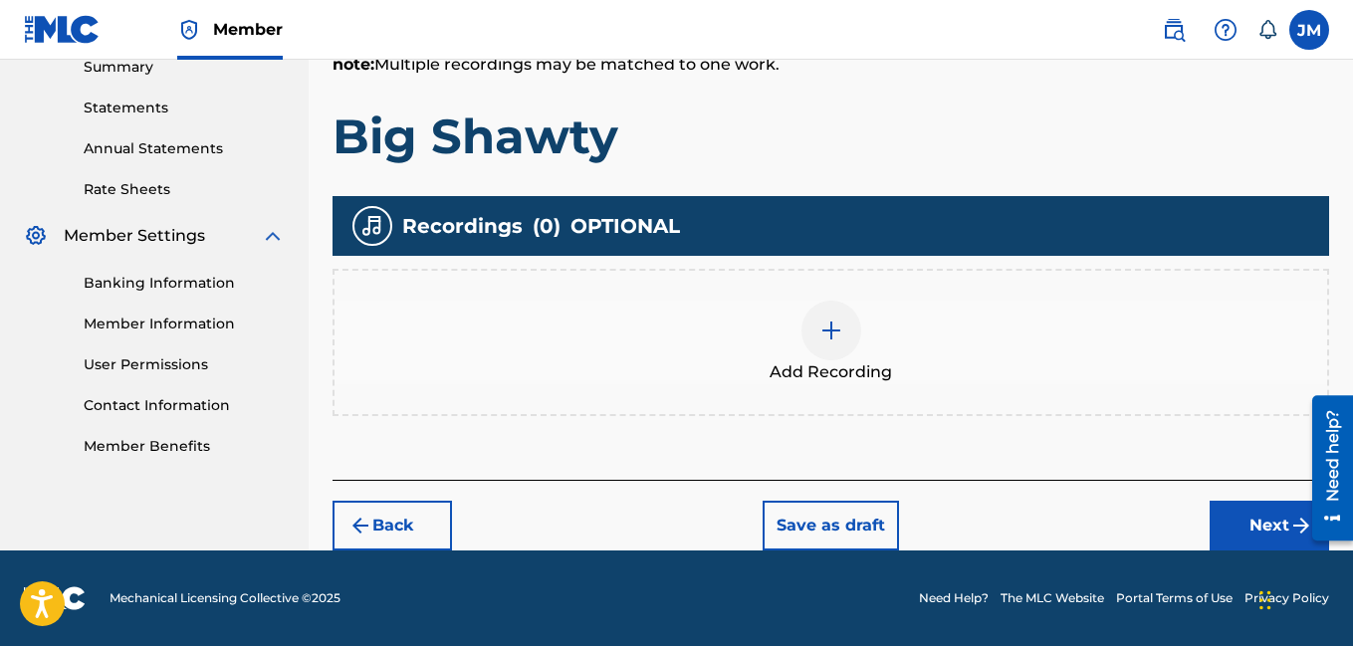
click at [842, 338] on div at bounding box center [831, 331] width 60 height 60
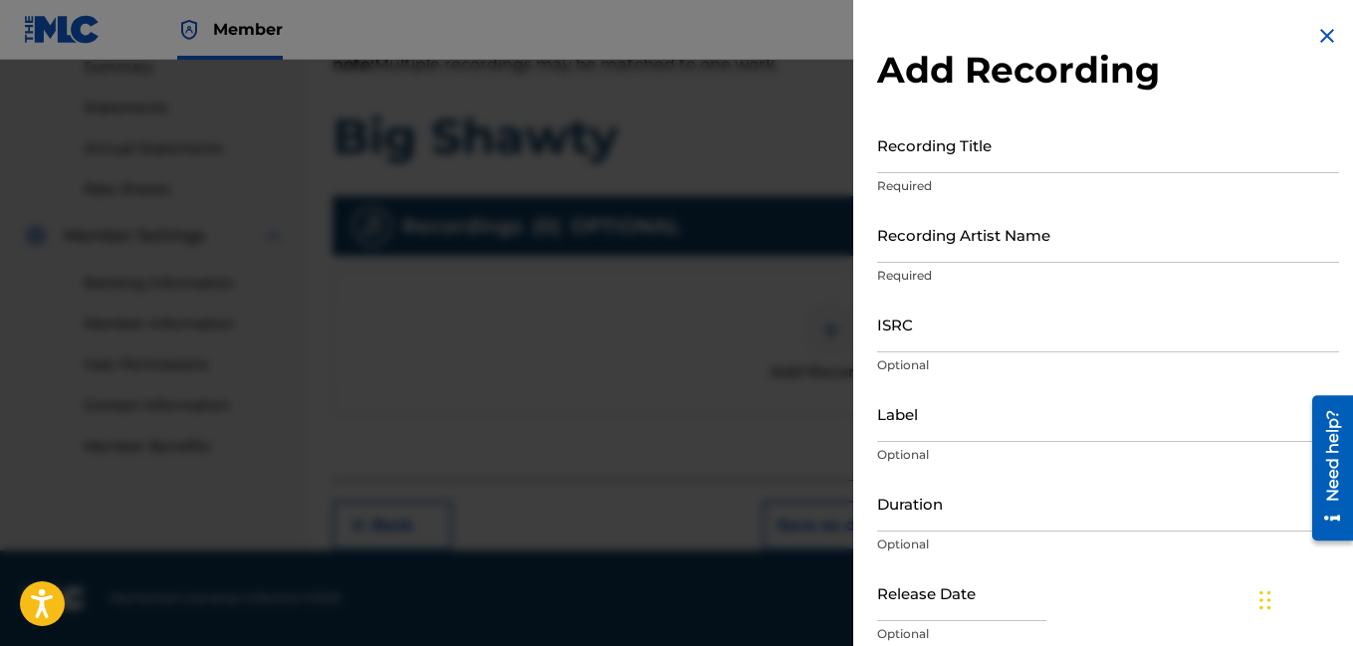
click at [948, 165] on input "Recording Title" at bounding box center [1108, 144] width 462 height 57
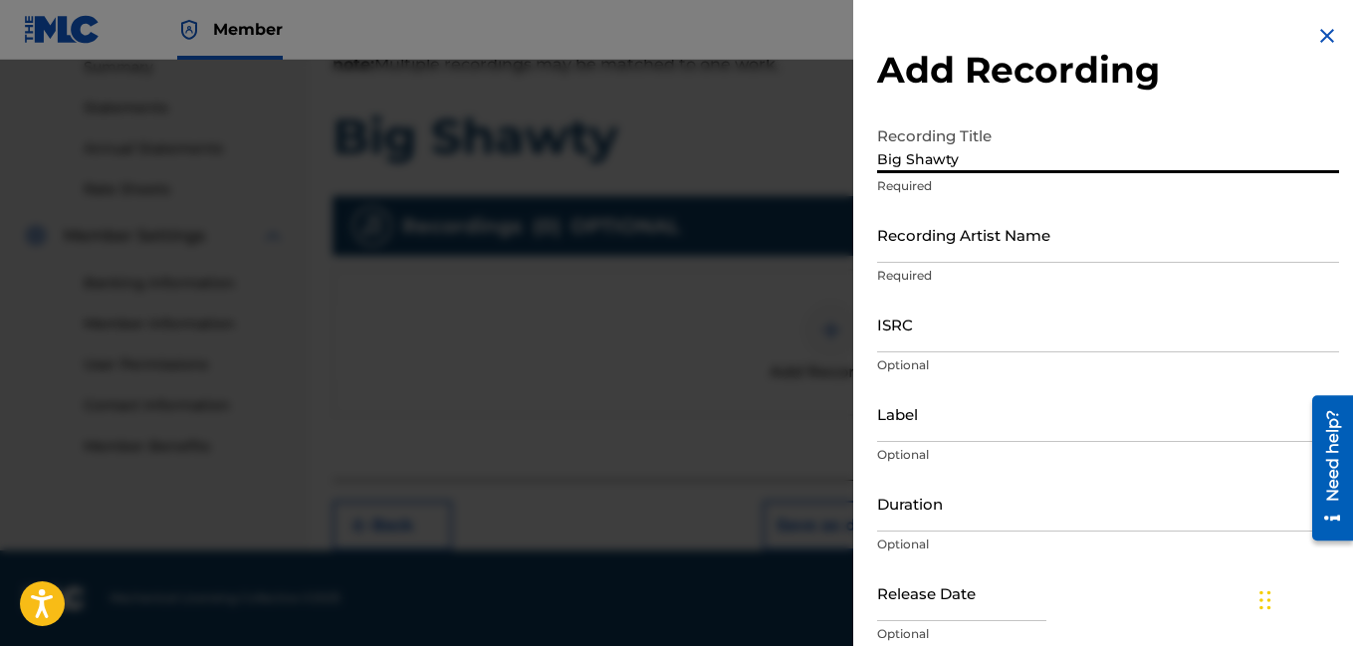
type input "Big Shawty"
click at [911, 250] on input "Recording Artist Name" at bounding box center [1108, 234] width 462 height 57
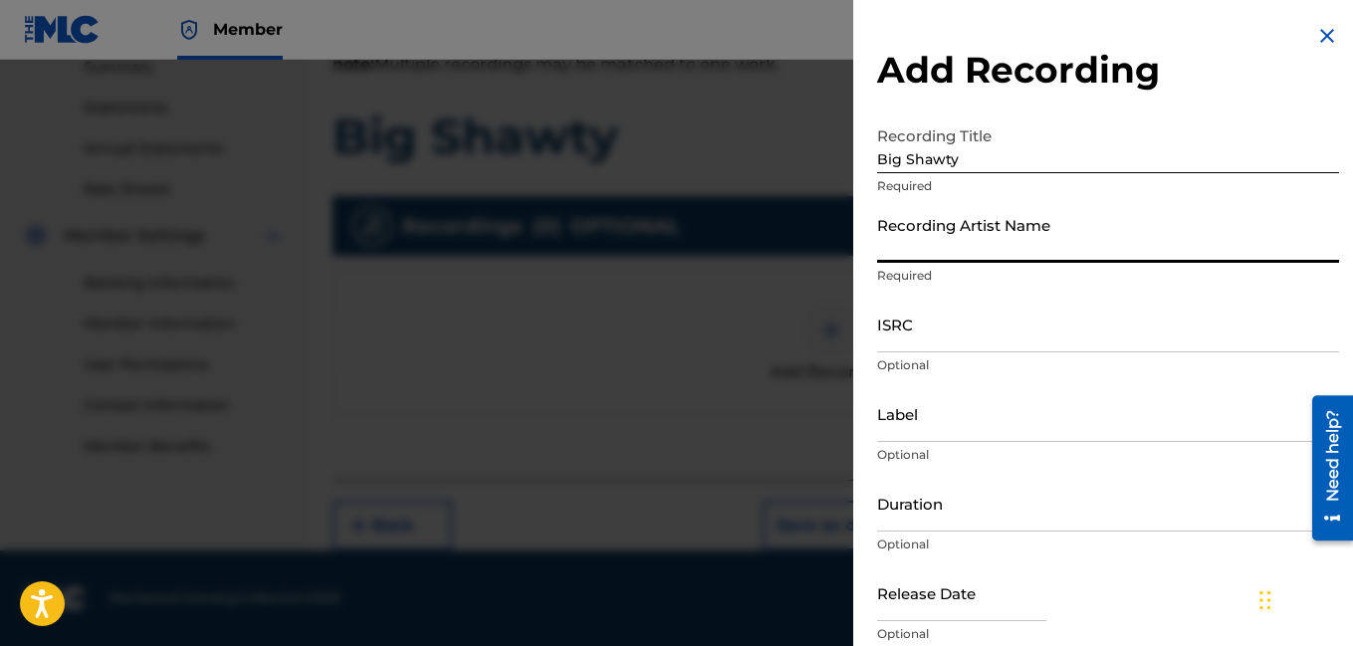
type input "Rocdeneiro"
click at [927, 526] on input "Duration" at bounding box center [1108, 503] width 462 height 57
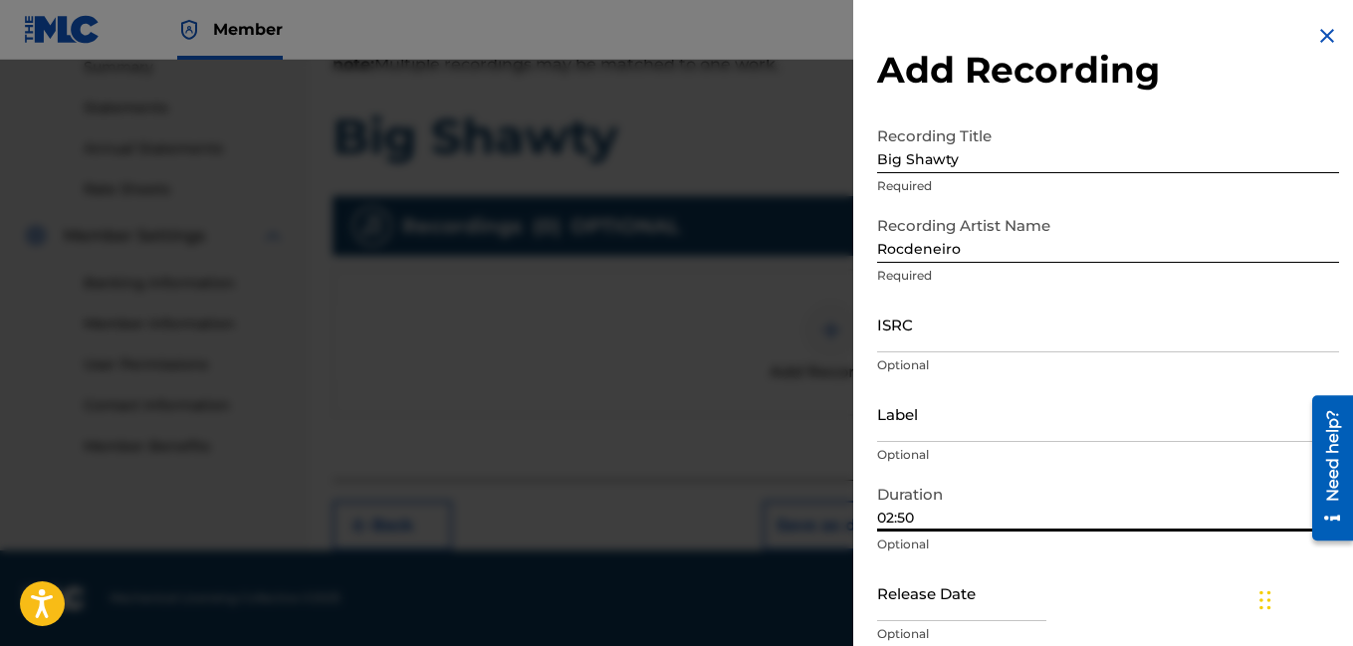
type input "02:50"
click at [1084, 593] on div "Release Date Optional" at bounding box center [1108, 609] width 462 height 90
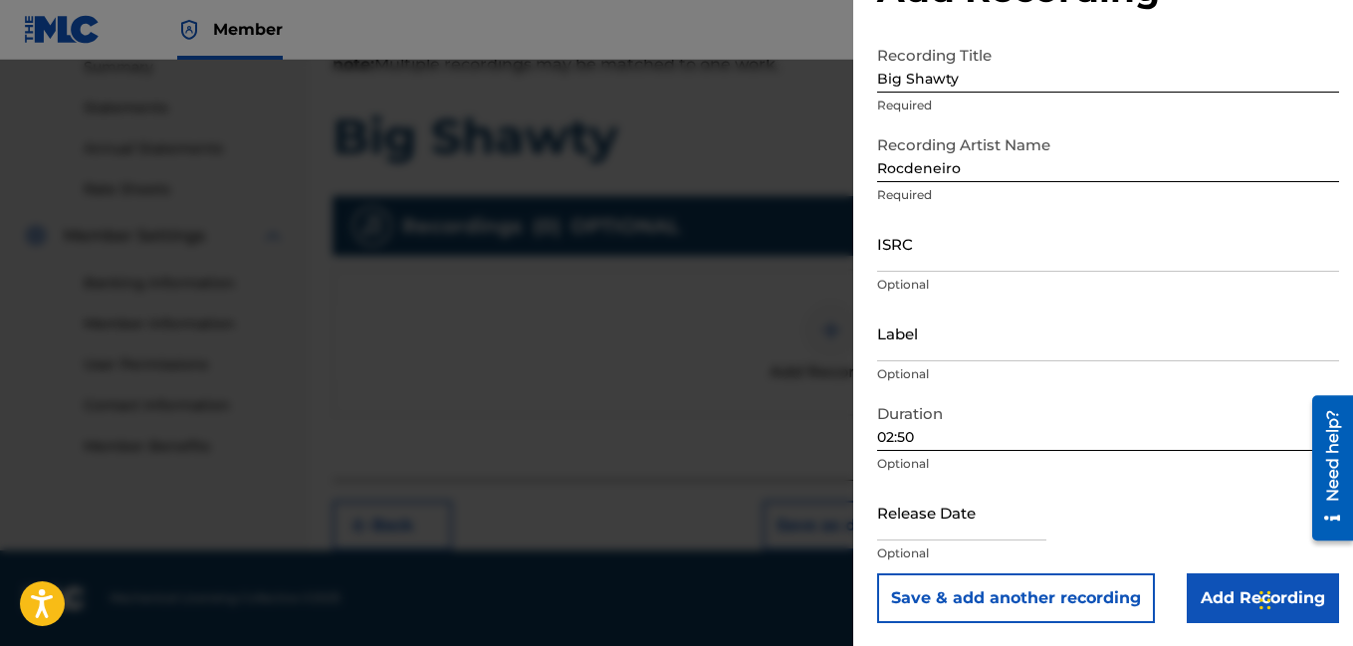
scroll to position [82, 0]
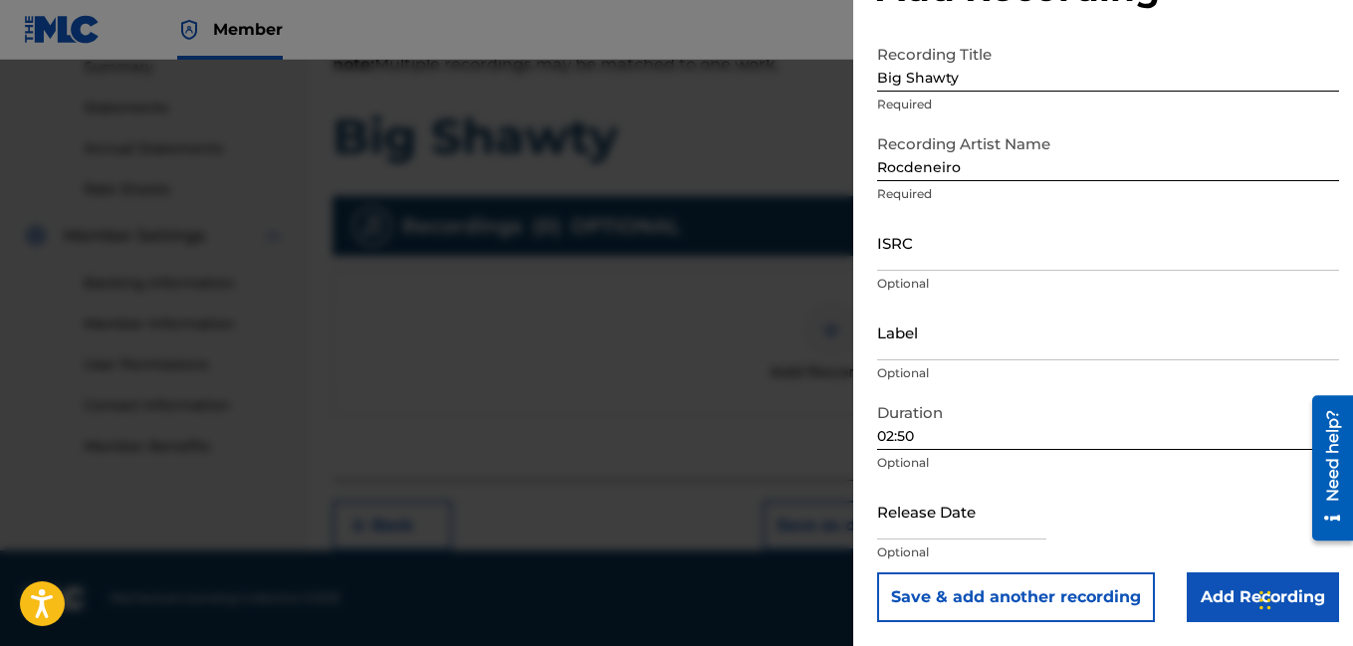
click at [1230, 593] on input "Add Recording" at bounding box center [1263, 597] width 152 height 50
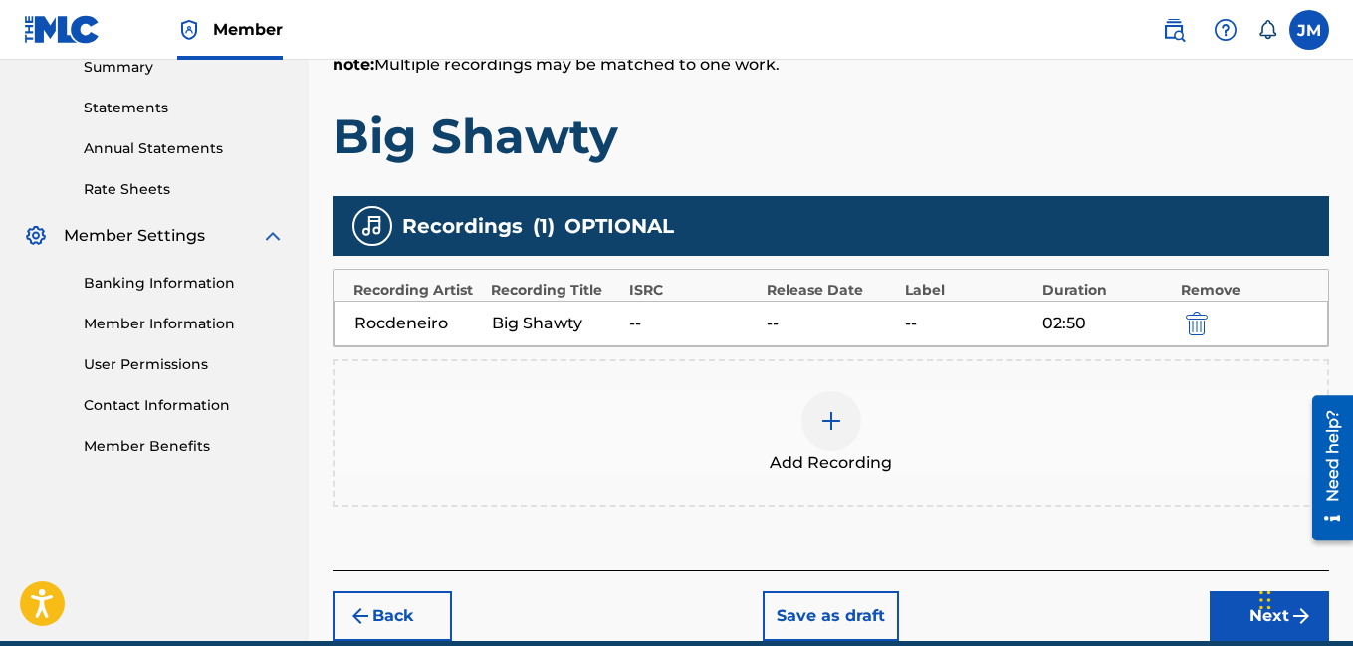
click at [1218, 616] on button "Next" at bounding box center [1268, 616] width 119 height 50
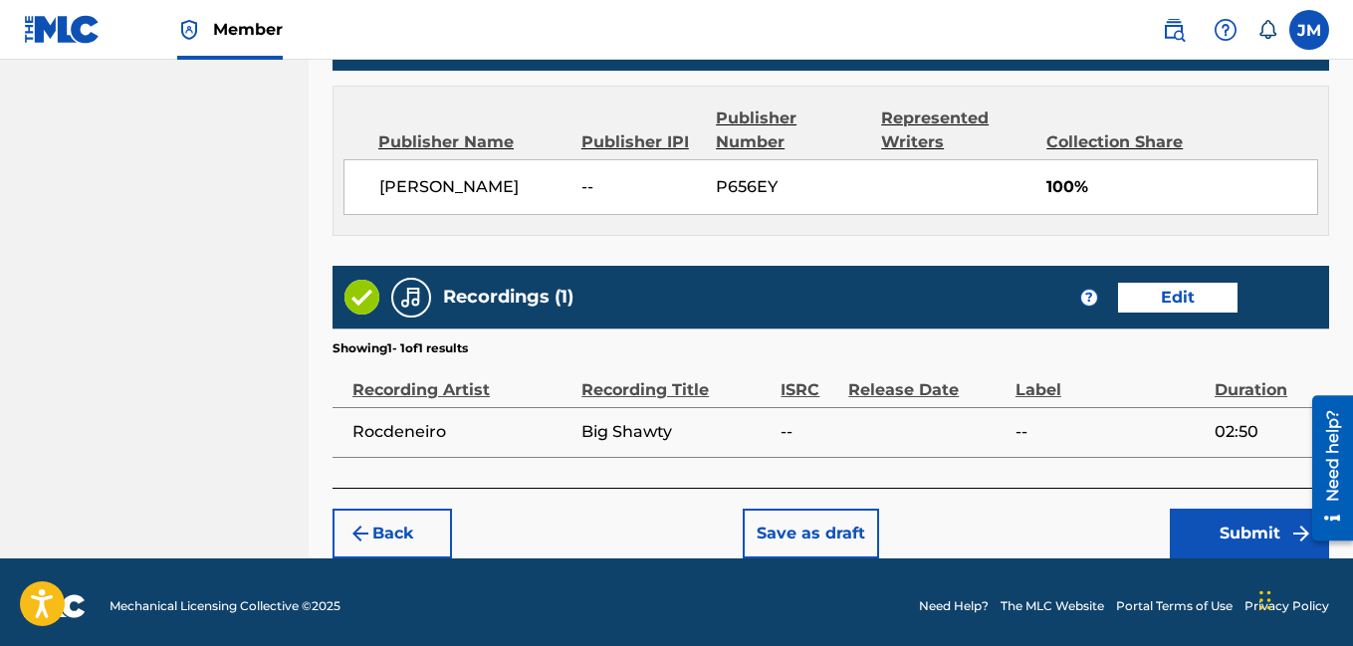
scroll to position [1061, 0]
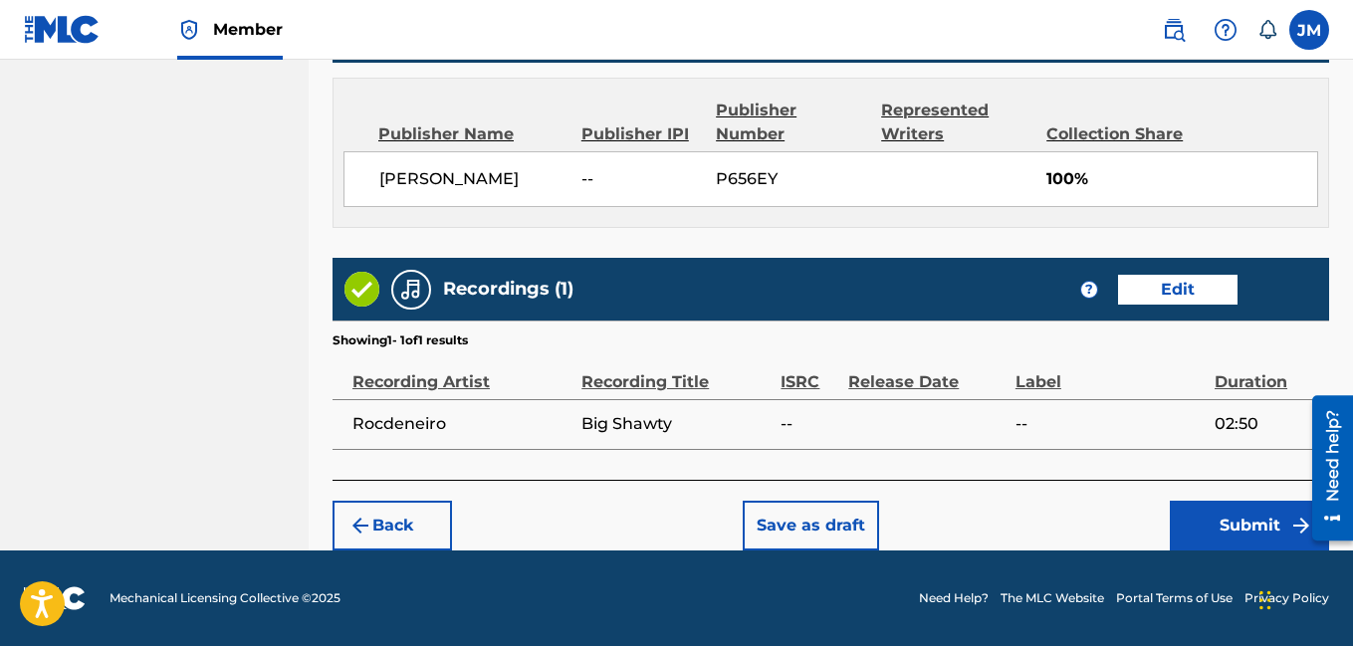
click at [1259, 519] on button "Submit" at bounding box center [1249, 526] width 159 height 50
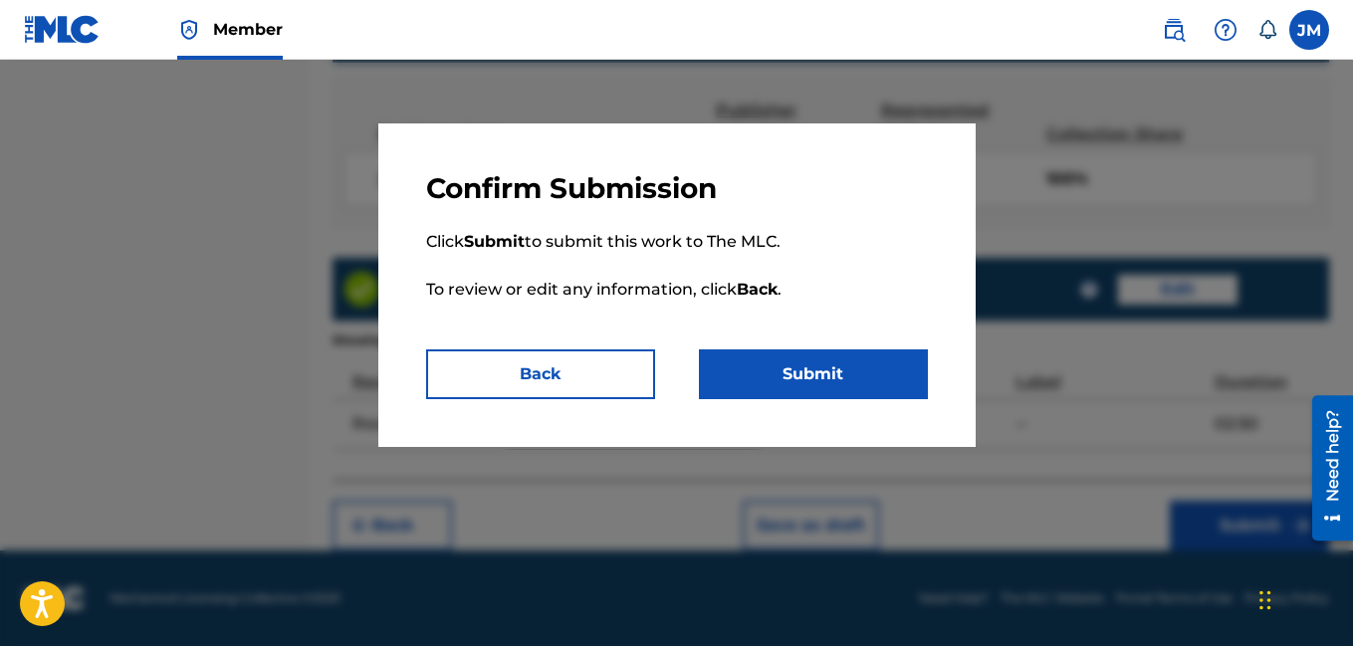
click at [835, 369] on button "Submit" at bounding box center [813, 374] width 229 height 50
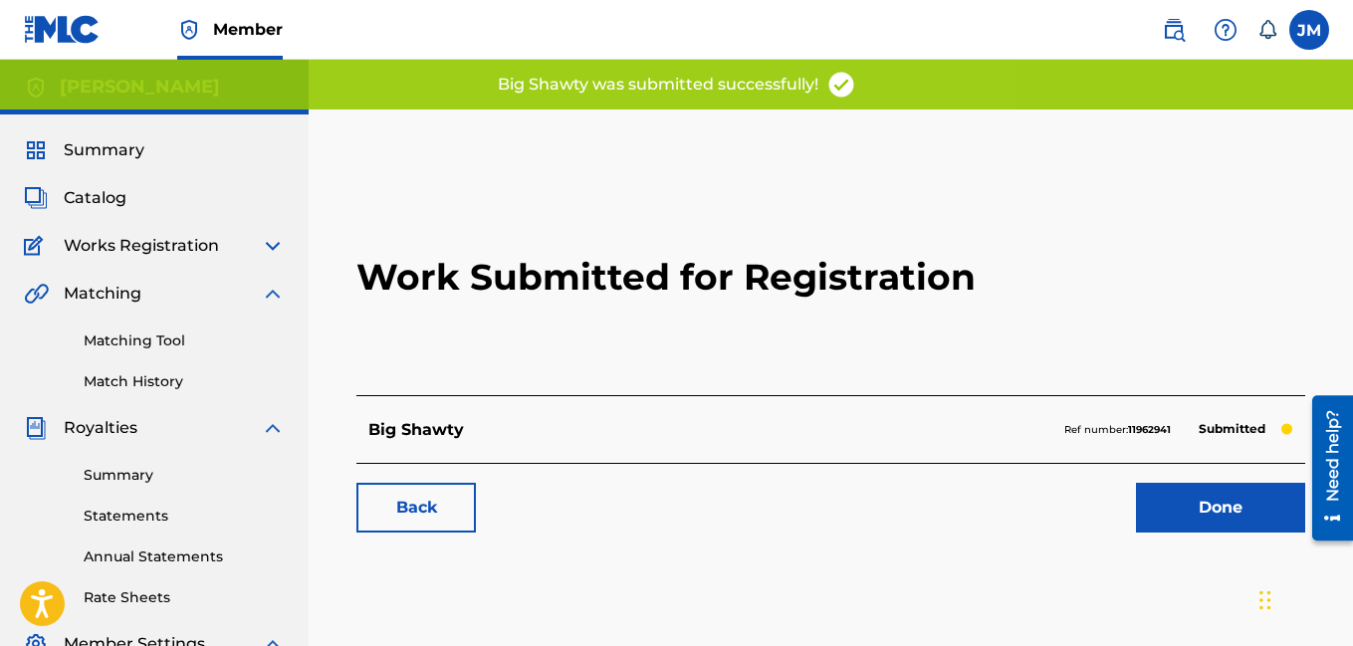
click at [1156, 499] on link "Done" at bounding box center [1220, 508] width 169 height 50
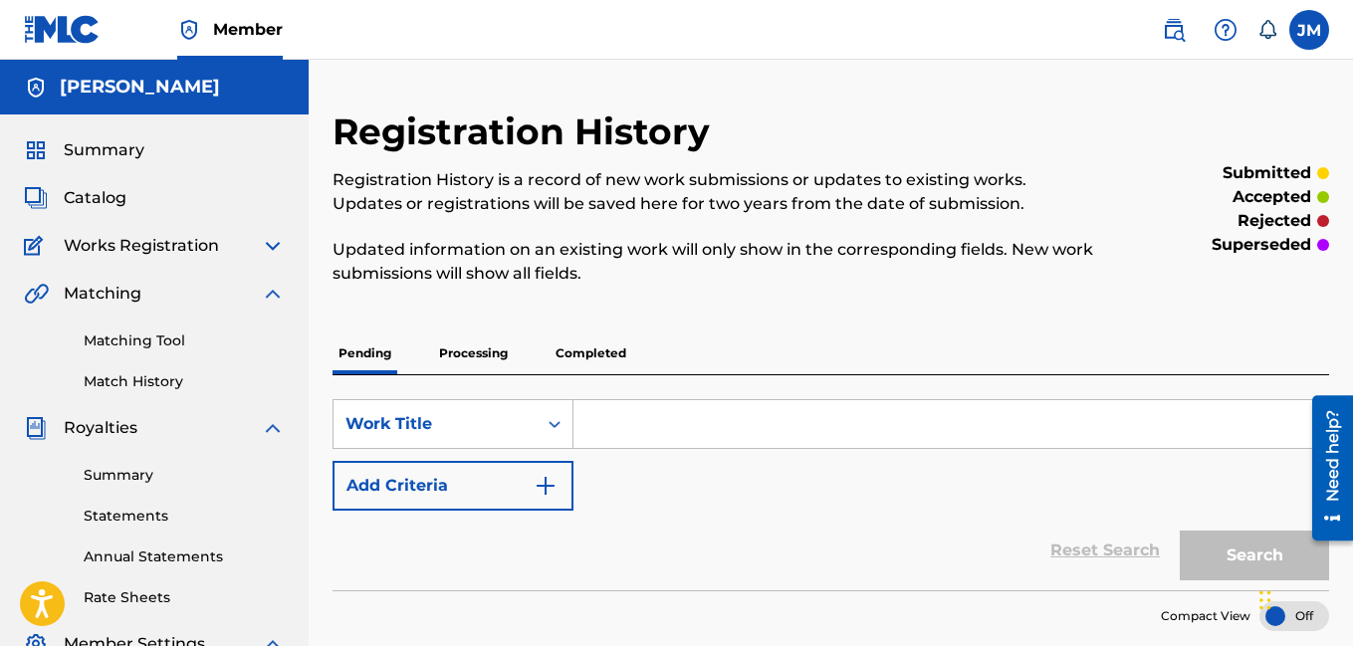
click at [108, 196] on span "Catalog" at bounding box center [95, 198] width 63 height 24
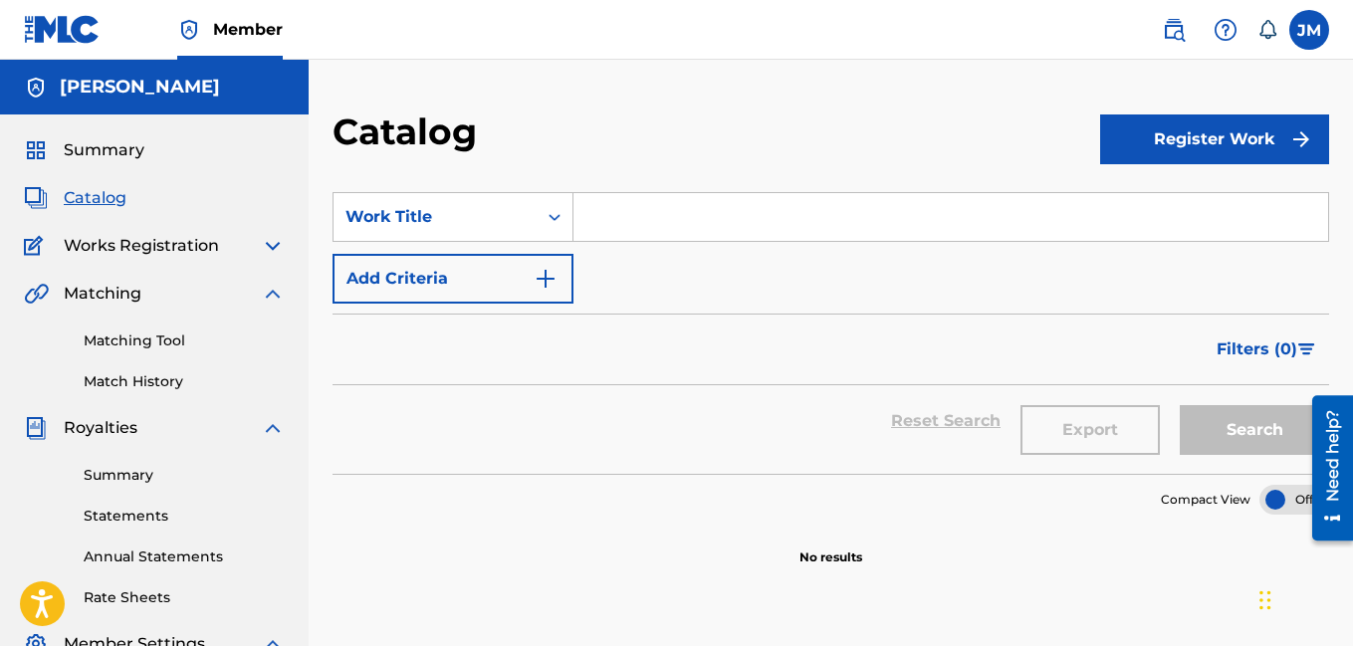
click at [1250, 140] on button "Register Work" at bounding box center [1214, 139] width 229 height 50
click at [1227, 202] on link "Individual" at bounding box center [1214, 204] width 229 height 48
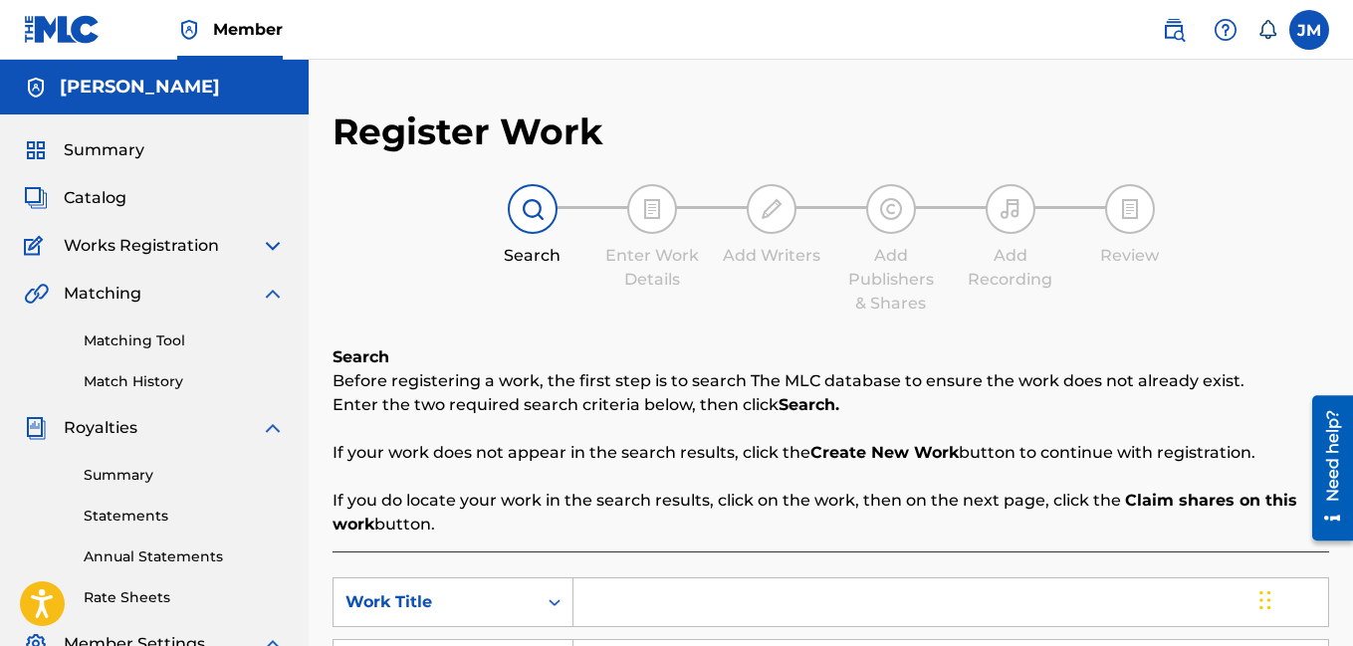
click at [663, 606] on input "Search Form" at bounding box center [950, 602] width 755 height 48
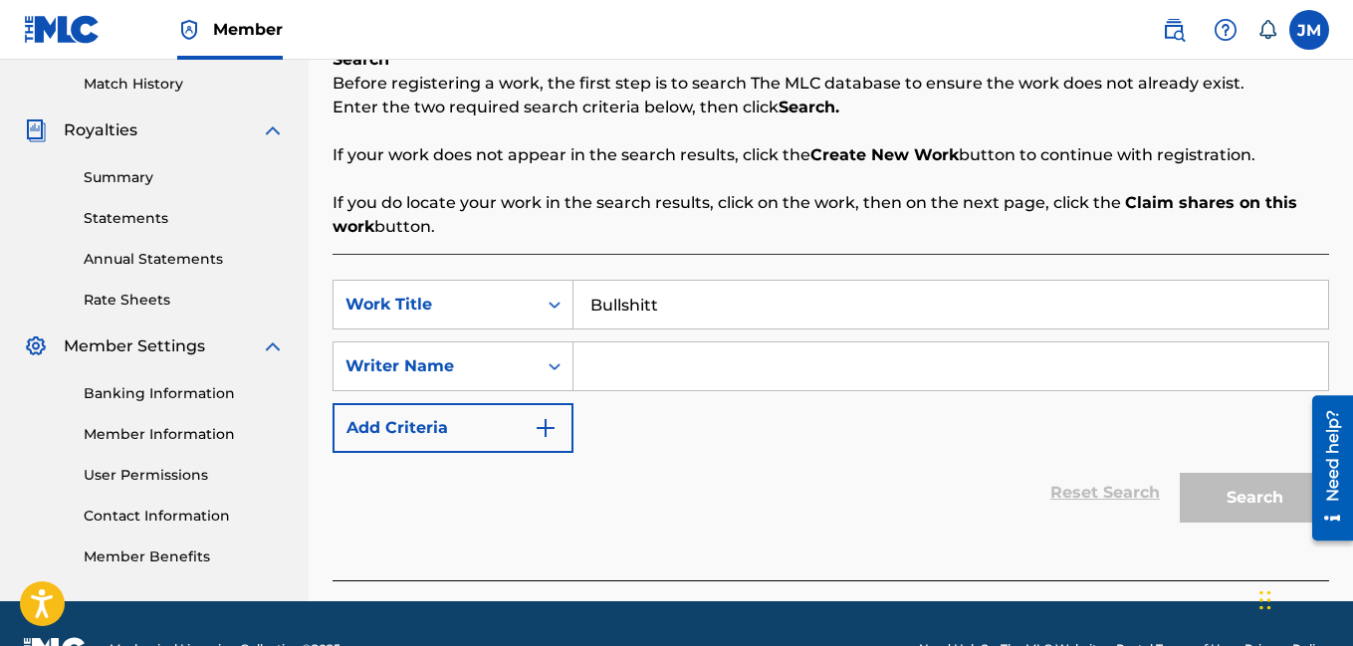
scroll to position [348, 0]
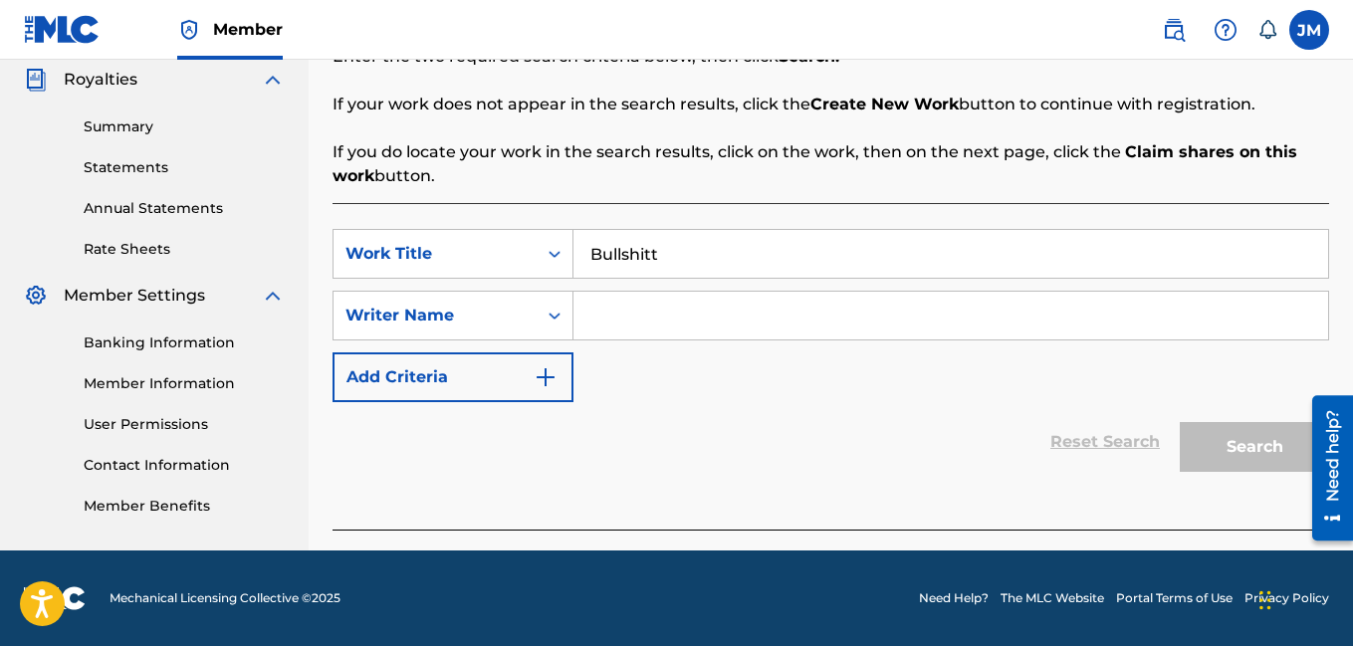
type input "Bullshitt"
click at [863, 335] on input "Search Form" at bounding box center [950, 316] width 755 height 48
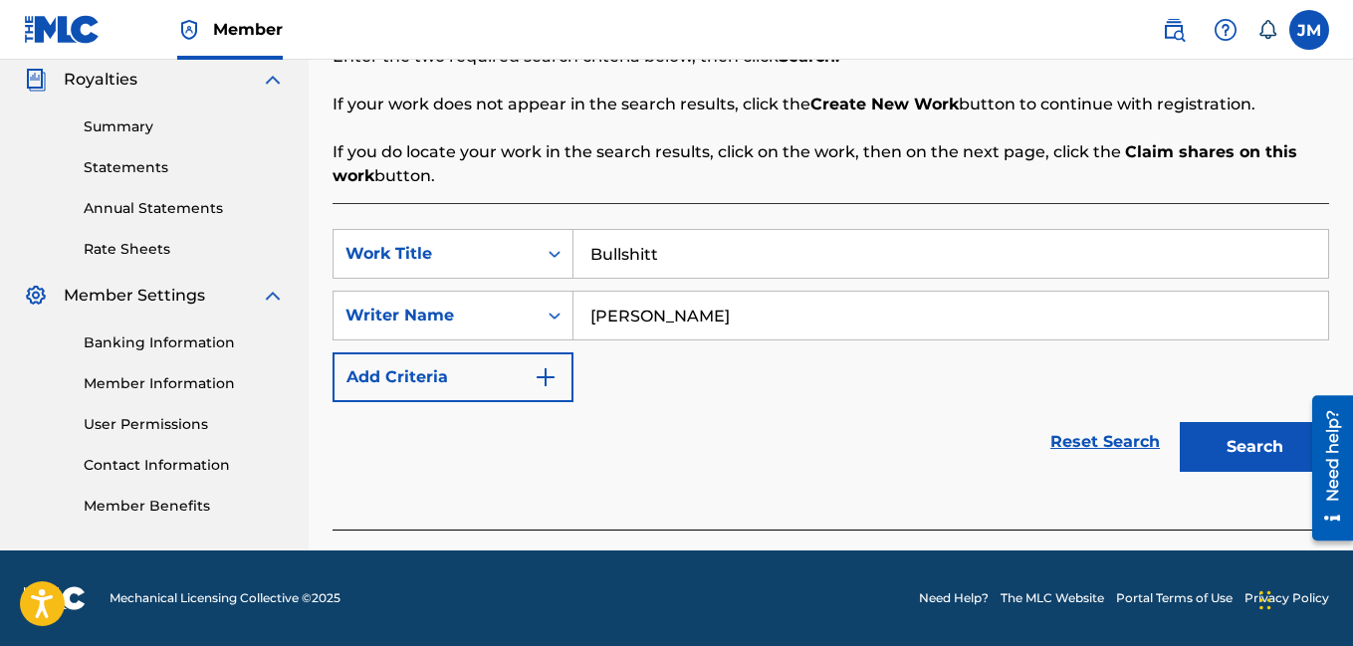
type input "[PERSON_NAME]"
click at [1265, 455] on button "Search" at bounding box center [1254, 447] width 149 height 50
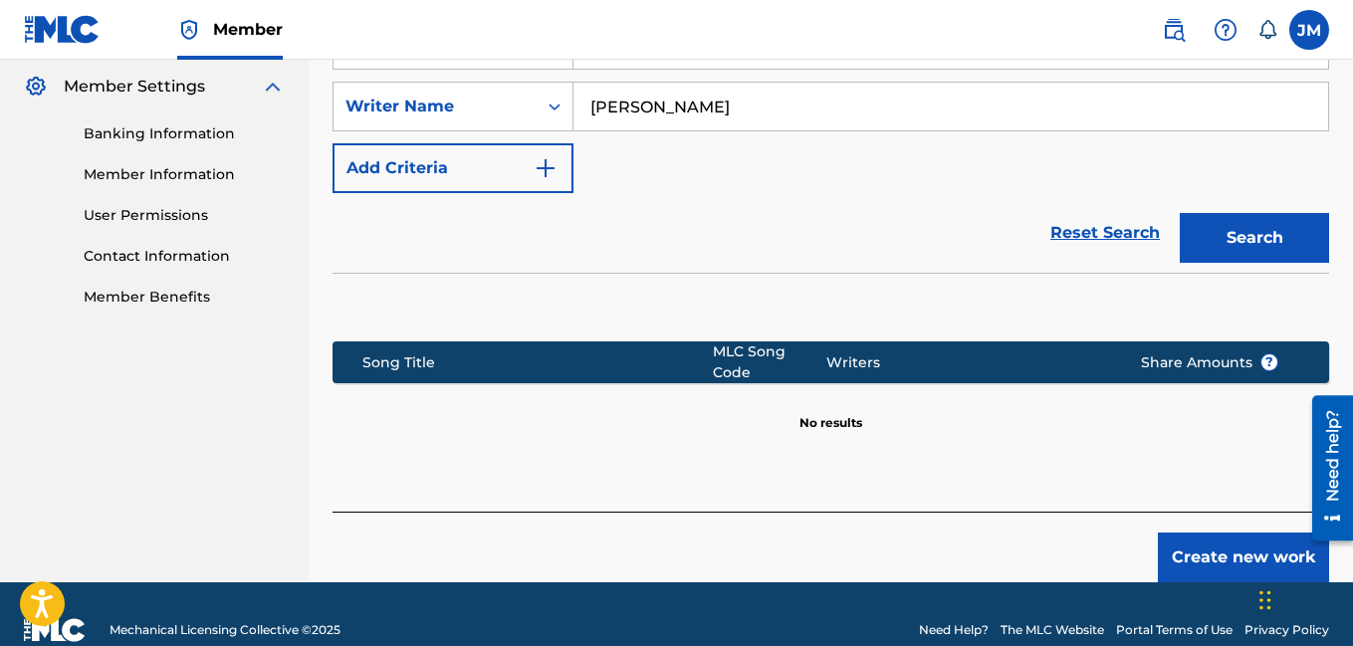
scroll to position [577, 0]
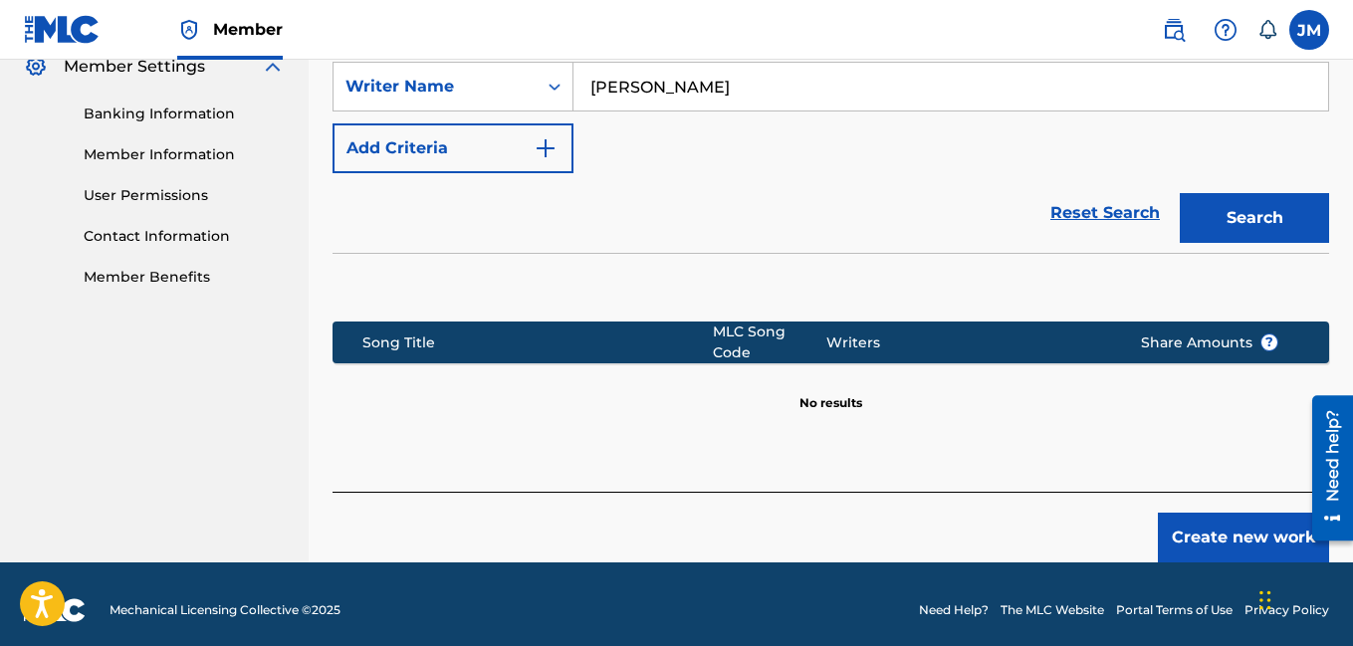
click at [1284, 526] on button "Create new work" at bounding box center [1243, 538] width 171 height 50
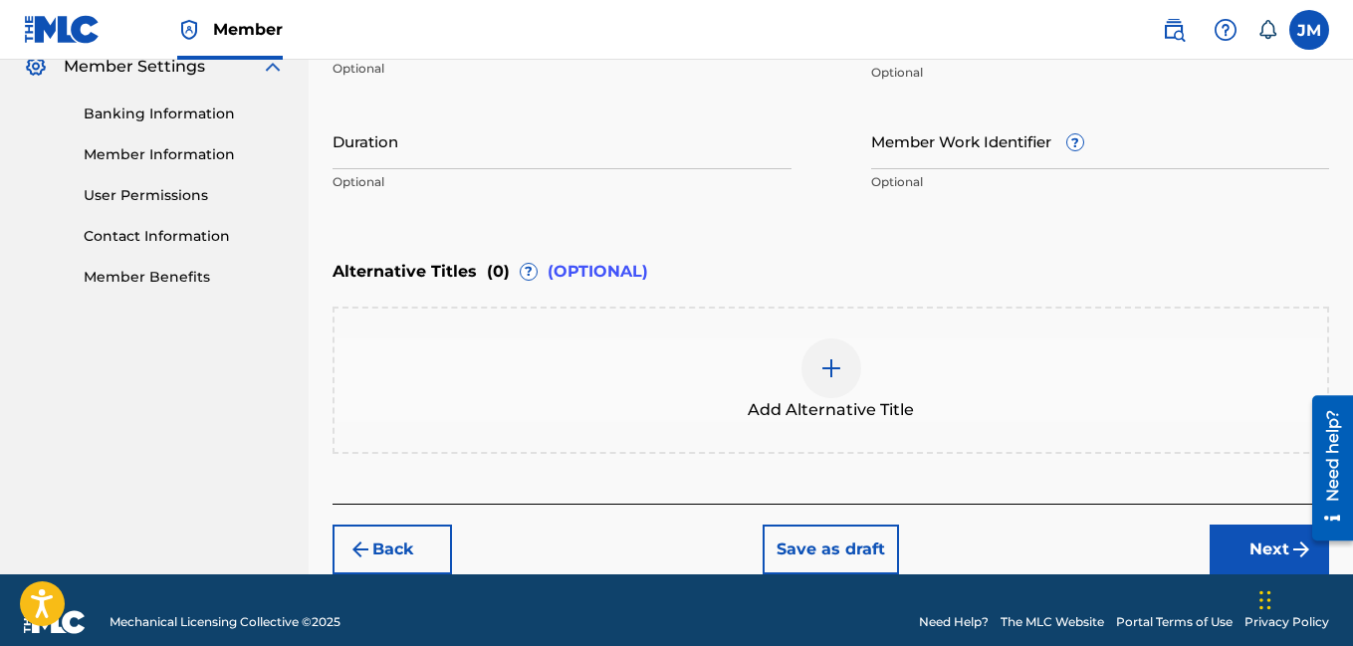
click at [475, 154] on input "Duration" at bounding box center [561, 140] width 459 height 57
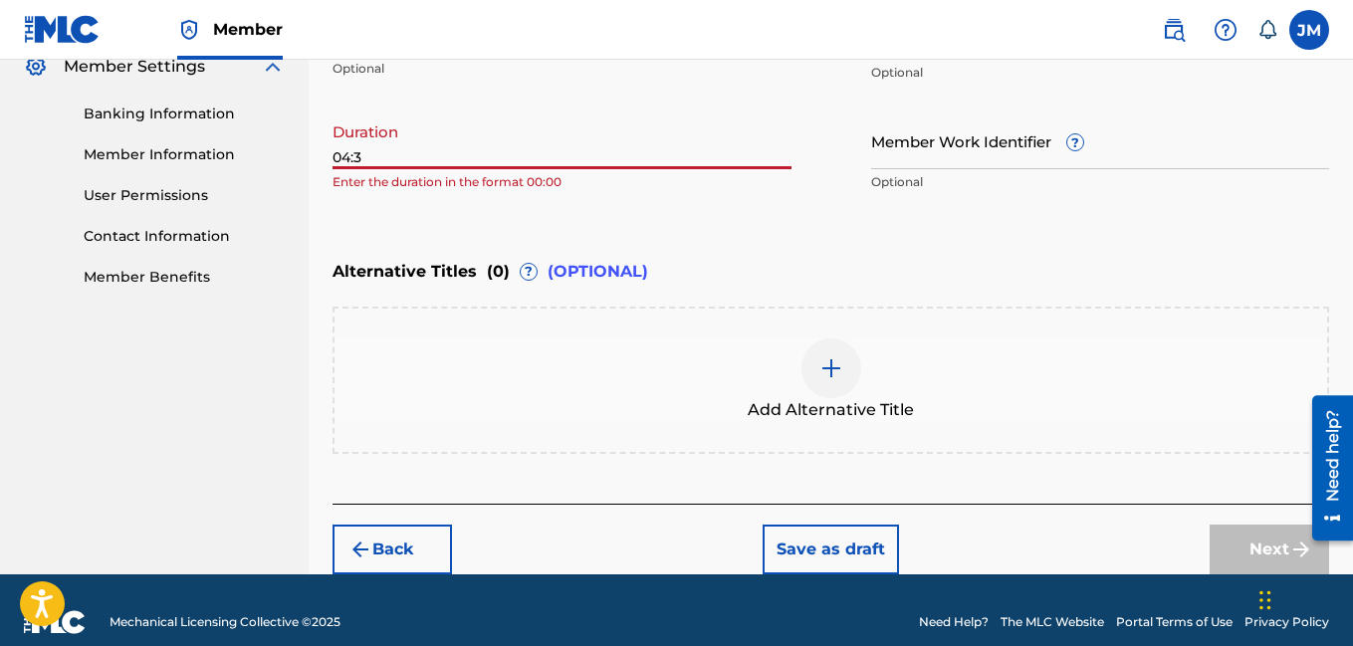
type input "04:30"
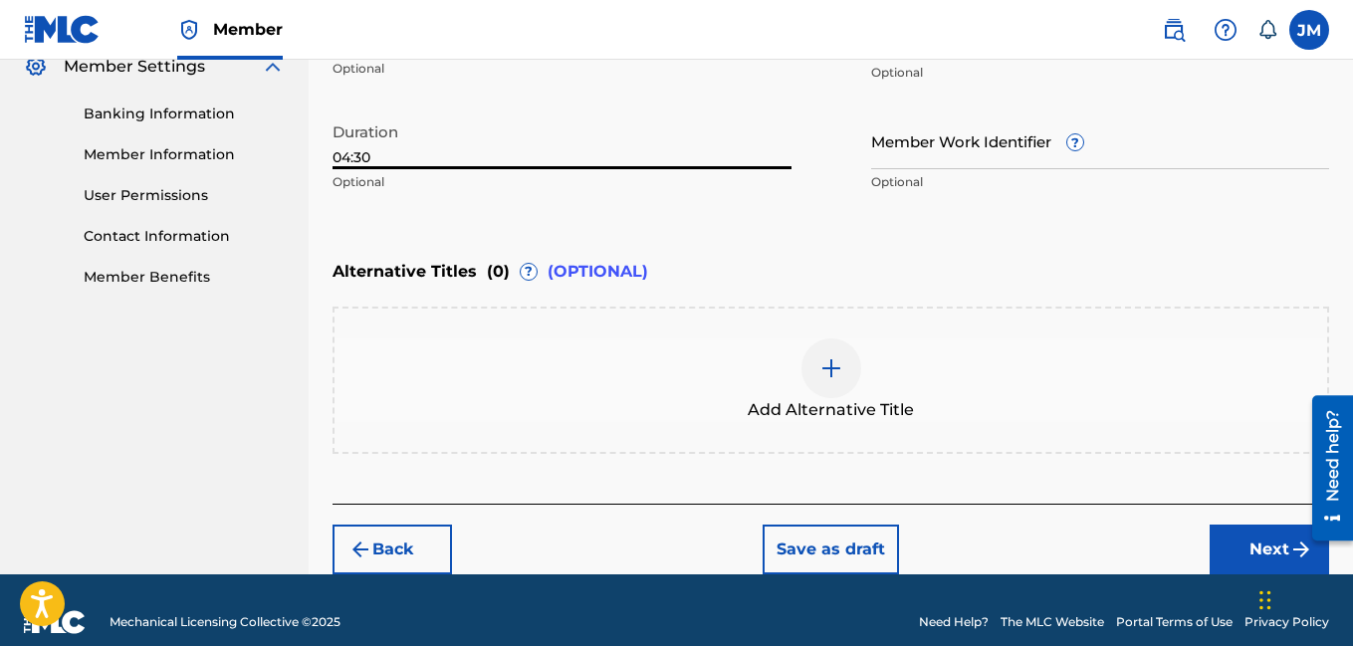
click at [1228, 545] on button "Next" at bounding box center [1268, 550] width 119 height 50
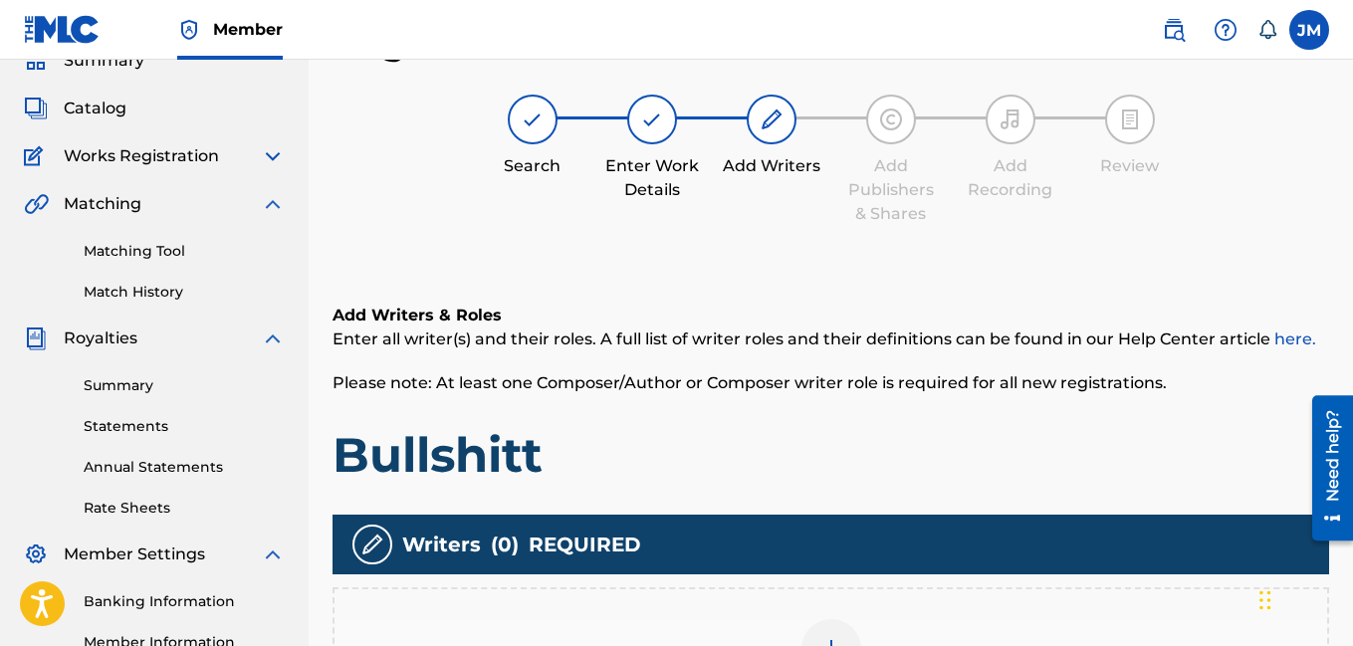
scroll to position [440, 0]
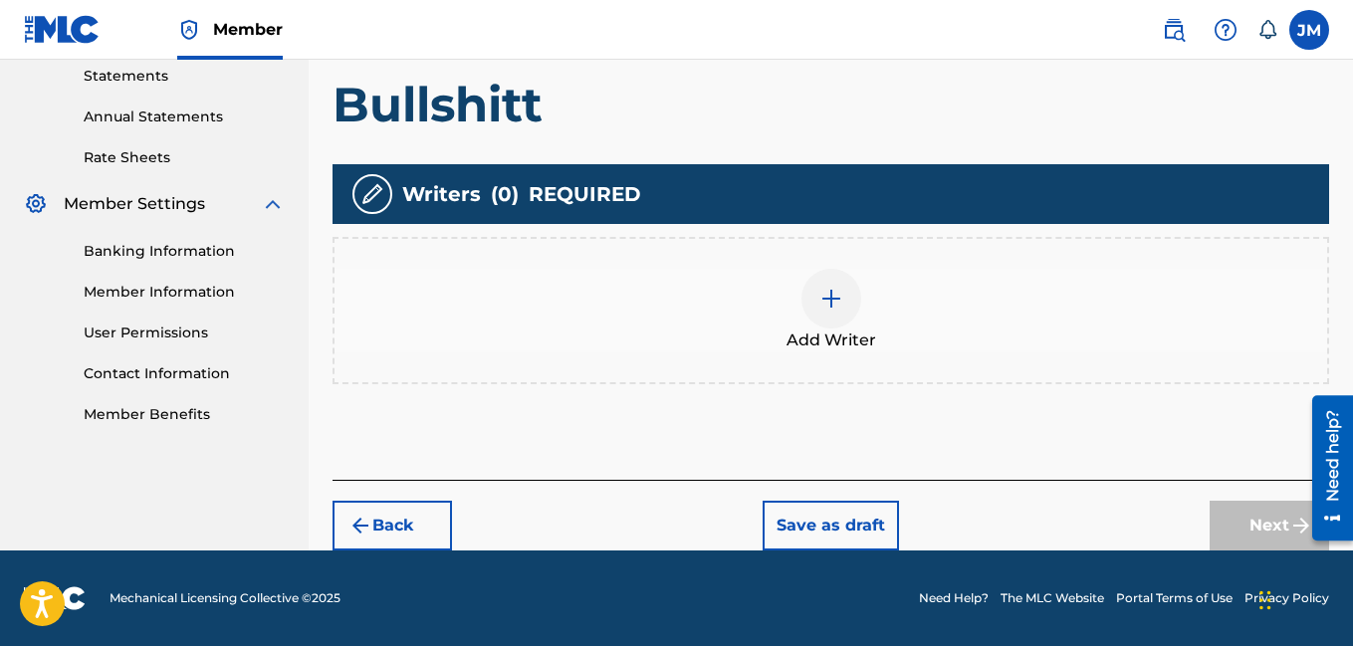
click at [832, 295] on img at bounding box center [831, 299] width 24 height 24
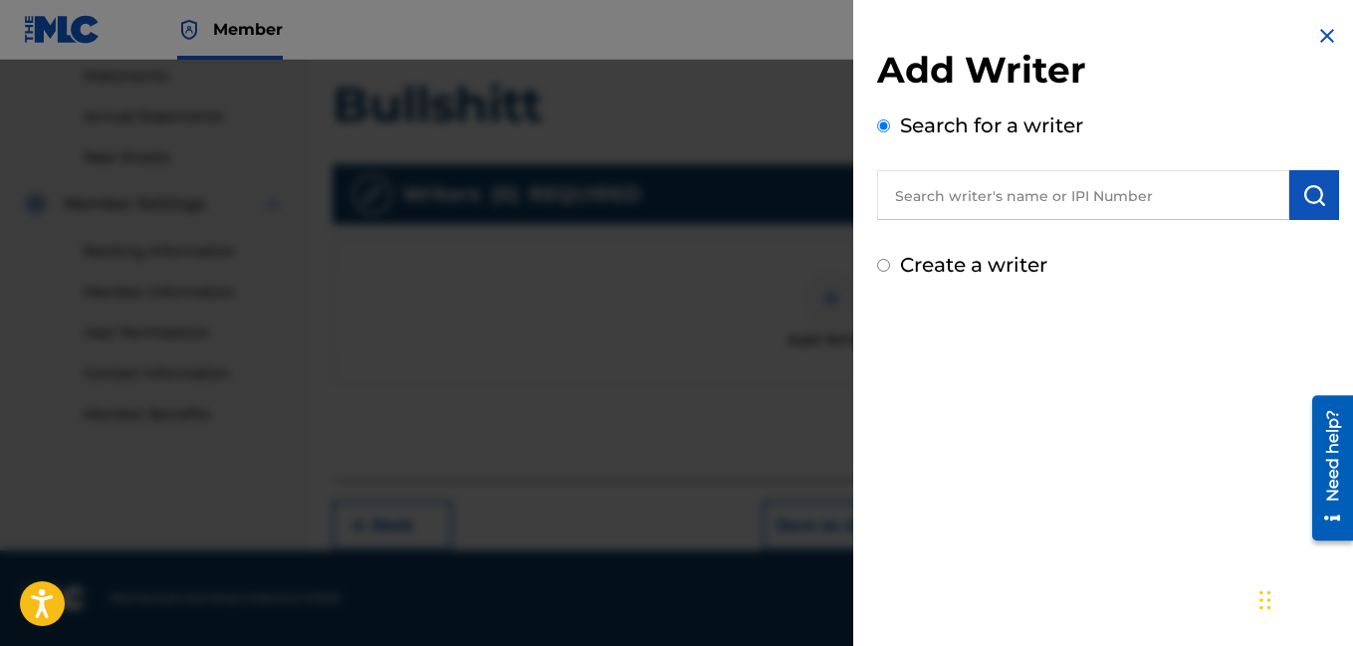
click at [885, 268] on input "Create a writer" at bounding box center [883, 265] width 13 height 13
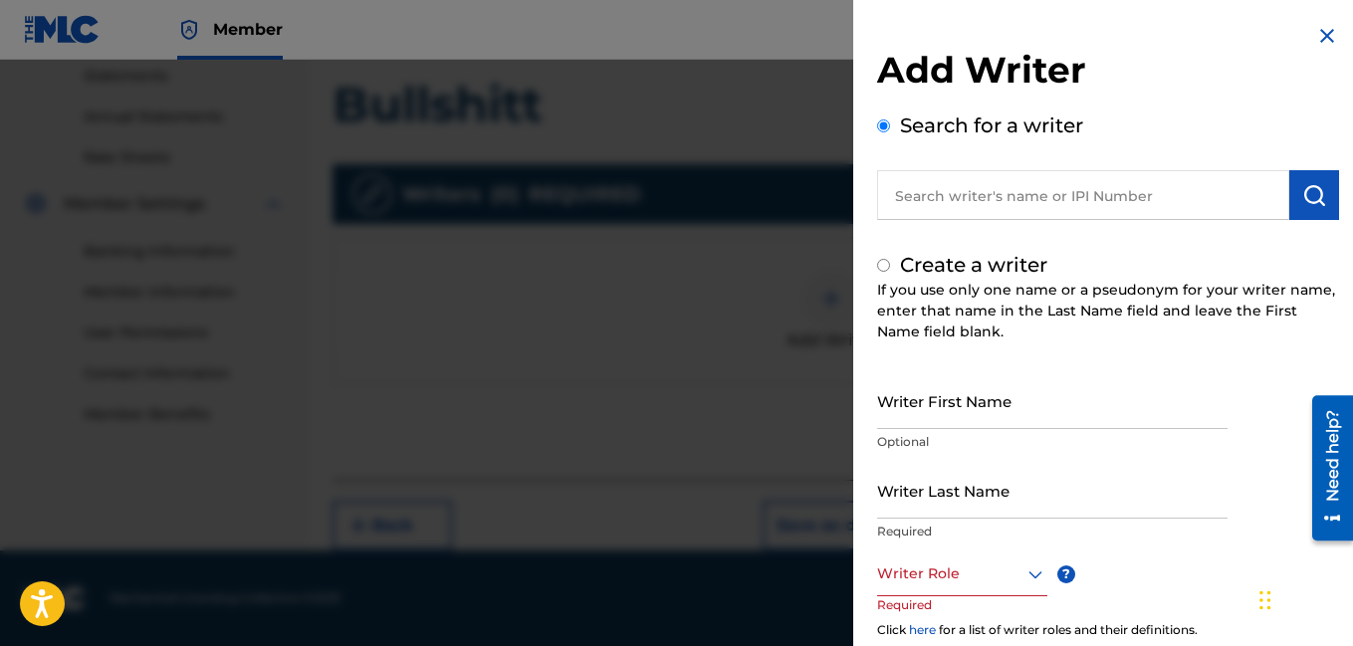
radio input "false"
radio input "true"
click at [977, 422] on input "Writer First Name" at bounding box center [1052, 400] width 350 height 57
type input "[PERSON_NAME]"
click at [961, 509] on input "Writer Last Name" at bounding box center [1052, 490] width 350 height 57
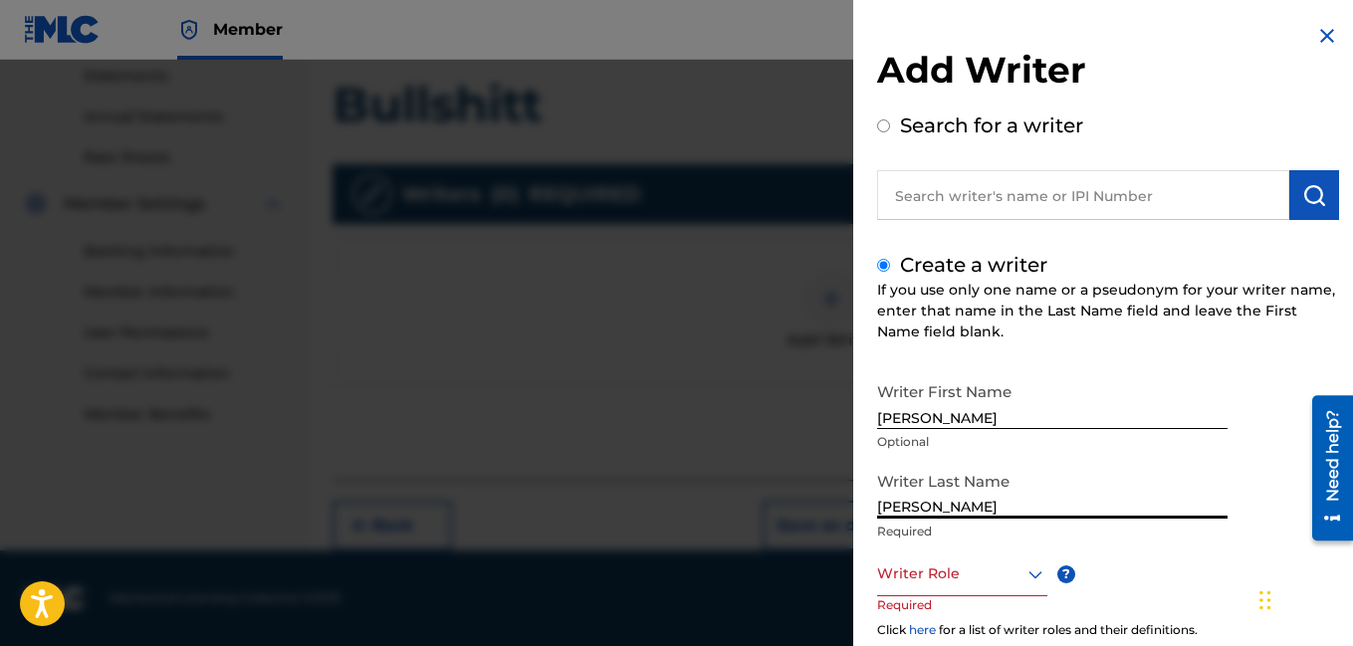
type input "[PERSON_NAME]"
click at [941, 576] on div at bounding box center [962, 573] width 170 height 25
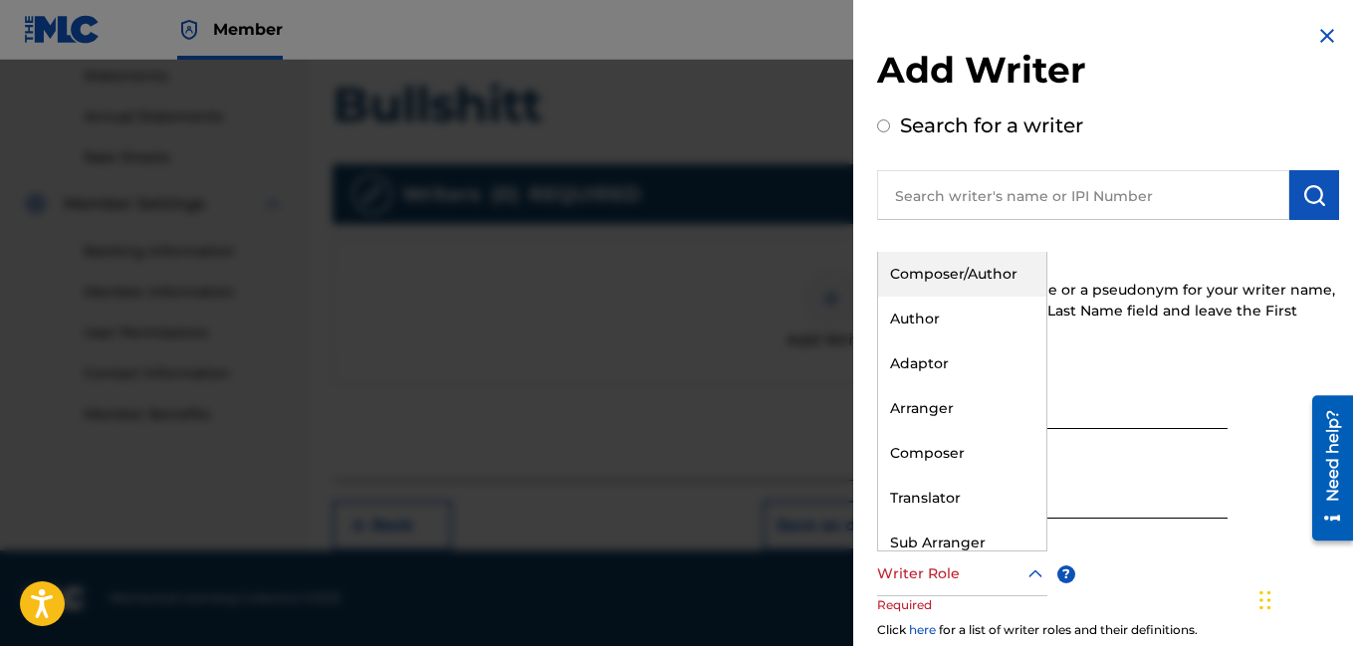
click at [930, 269] on div "Composer/Author" at bounding box center [962, 274] width 168 height 45
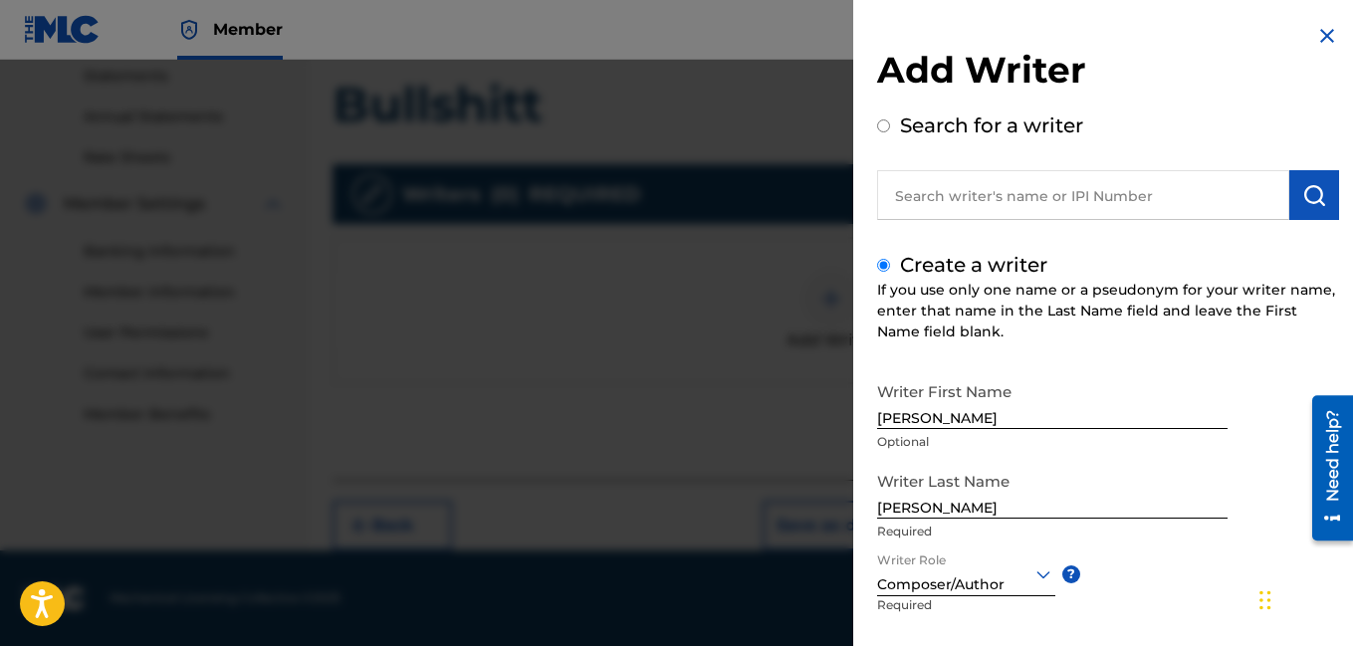
click at [1228, 520] on div "Writer First Name [PERSON_NAME] Optional Writer Last Name [PERSON_NAME] Require…" at bounding box center [1108, 591] width 462 height 438
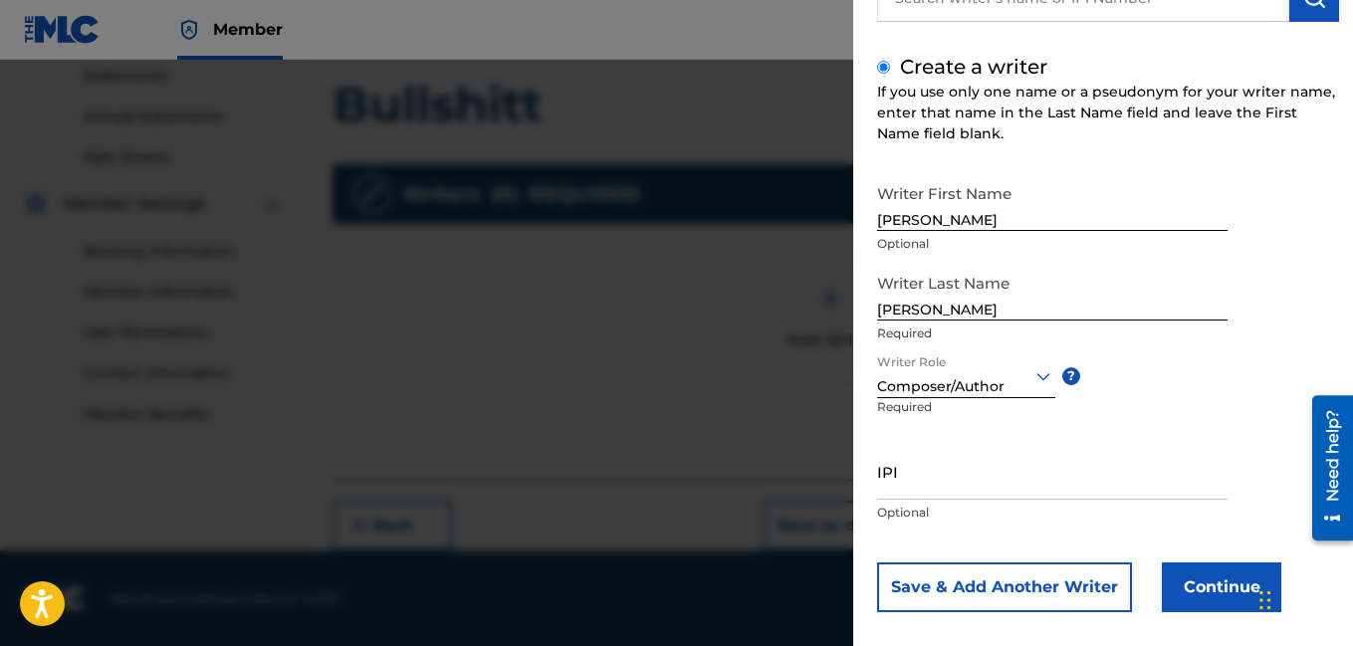
scroll to position [199, 0]
click at [1227, 587] on button "Continue" at bounding box center [1221, 586] width 119 height 50
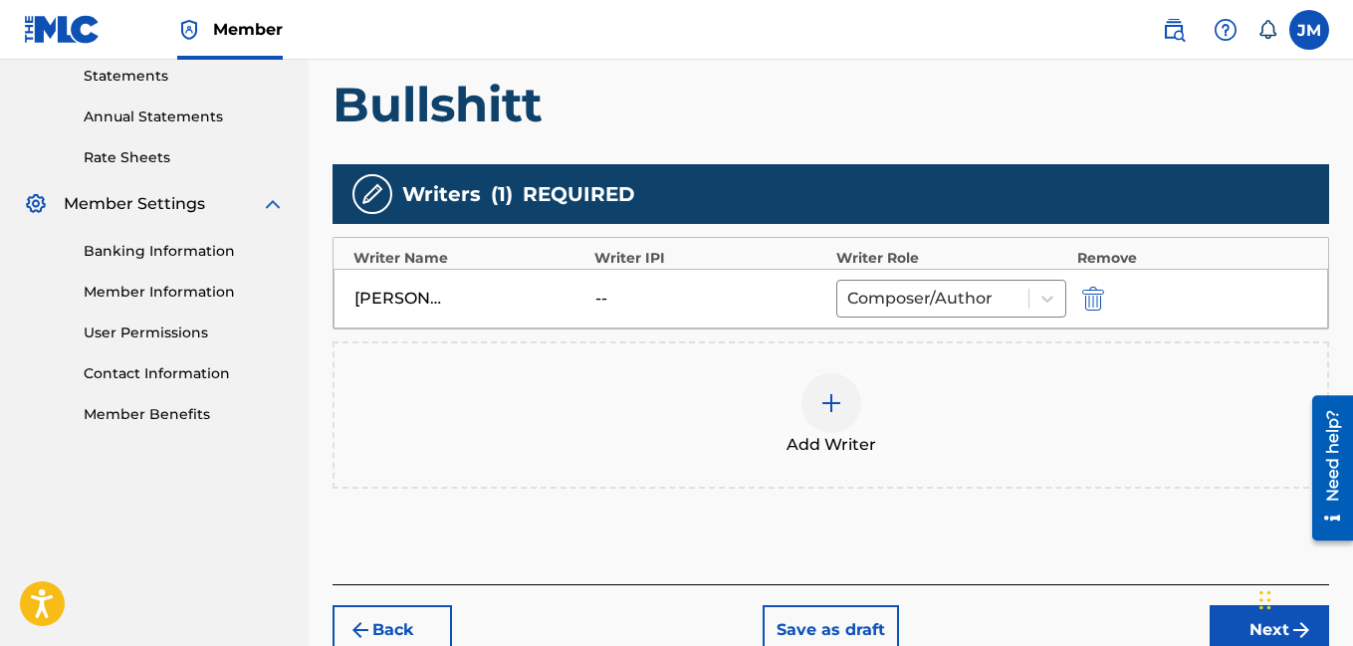
click at [1227, 625] on button "Next" at bounding box center [1268, 630] width 119 height 50
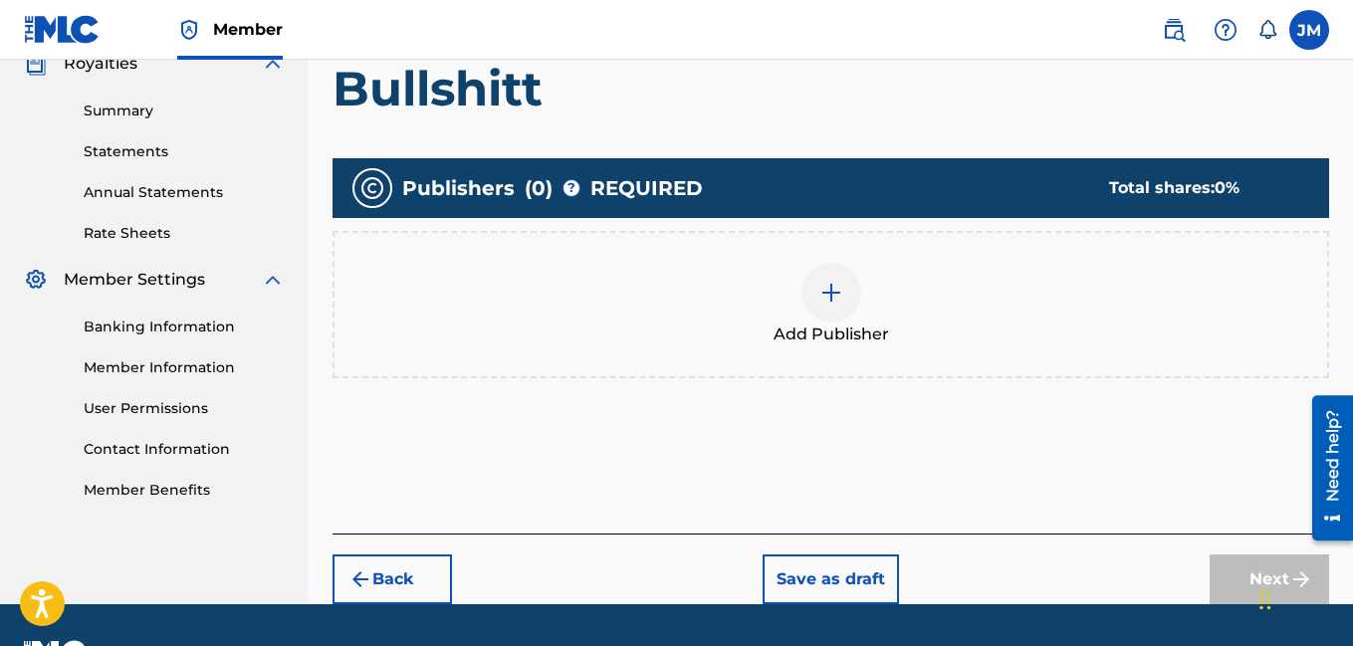
scroll to position [90, 0]
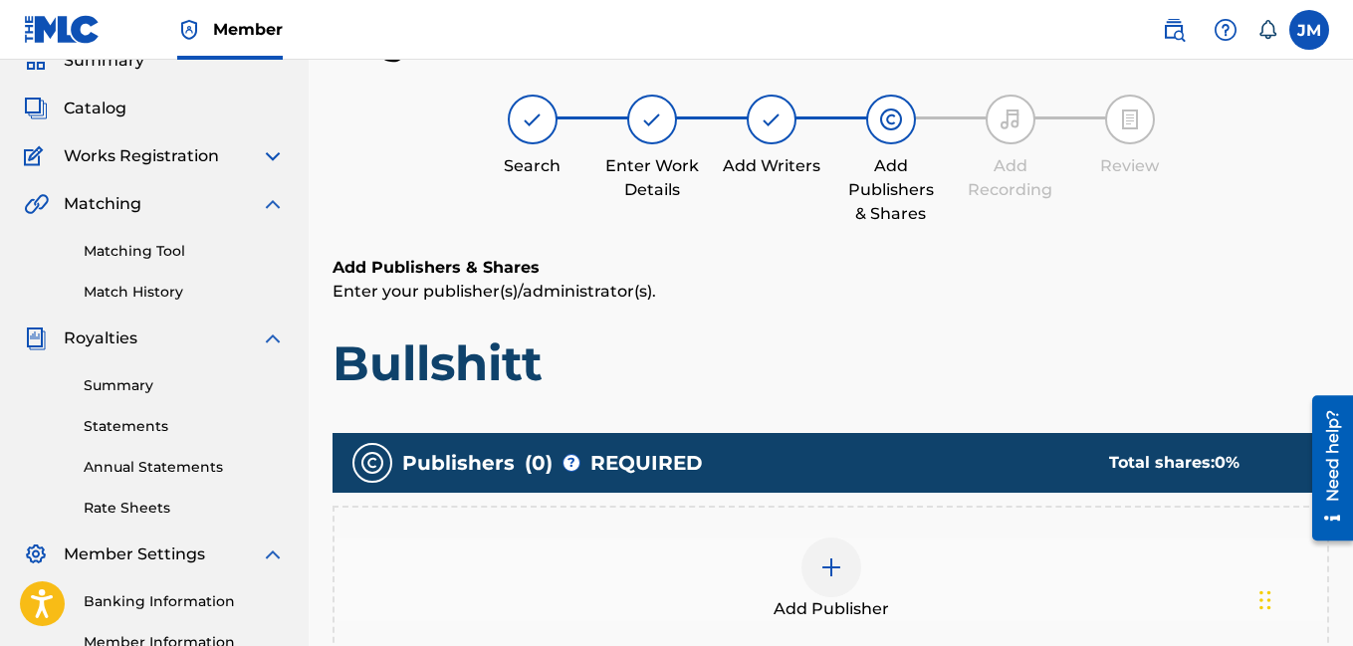
click at [823, 583] on div at bounding box center [831, 568] width 60 height 60
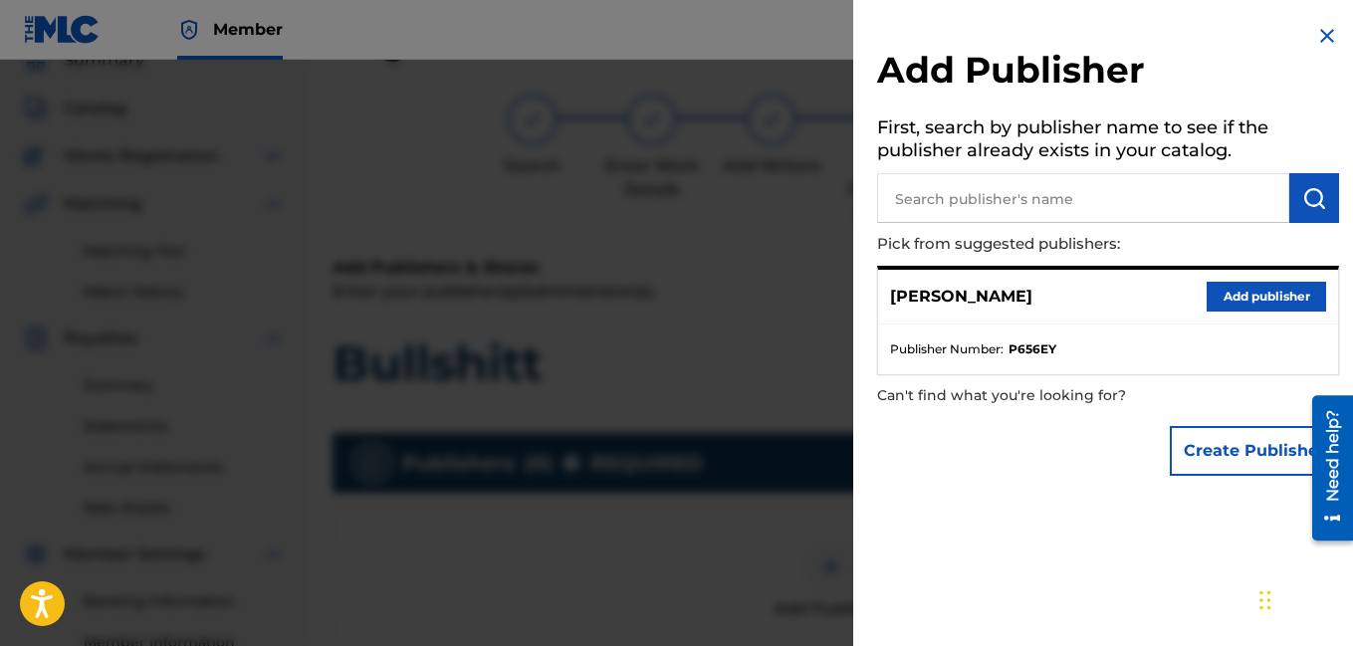
click at [1256, 284] on button "Add publisher" at bounding box center [1266, 297] width 119 height 30
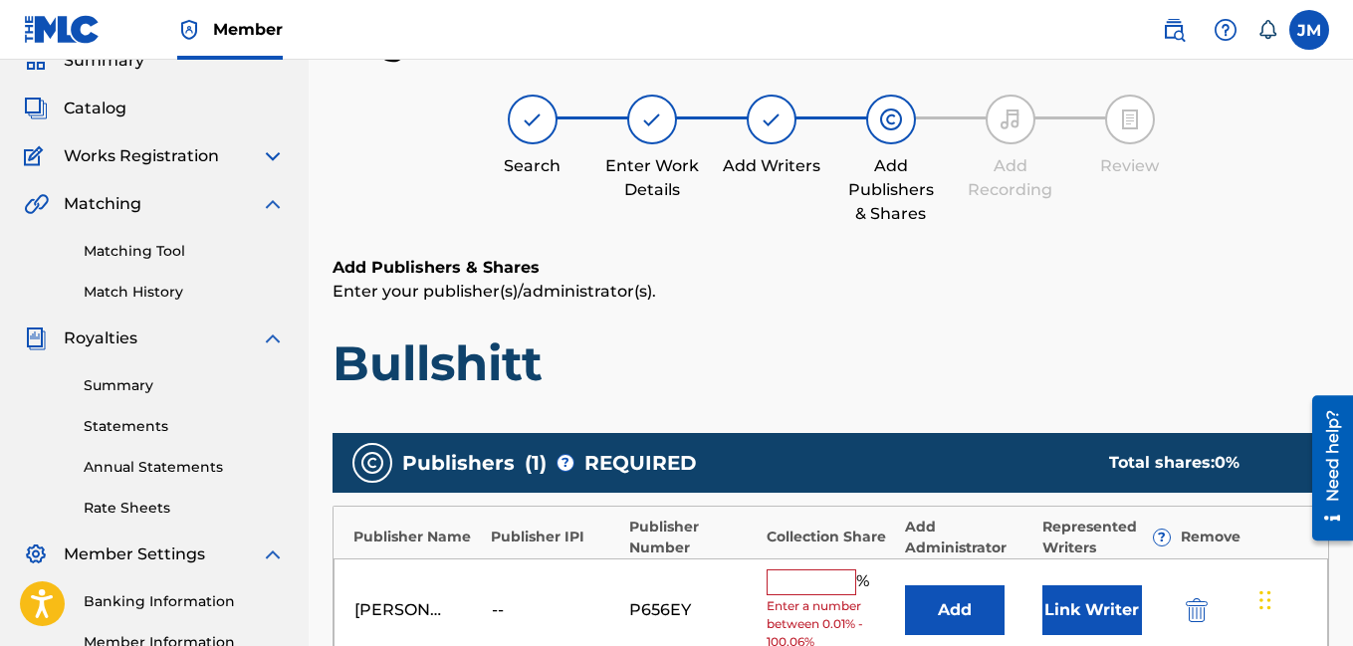
click at [792, 592] on input "text" at bounding box center [812, 582] width 90 height 26
type input "100"
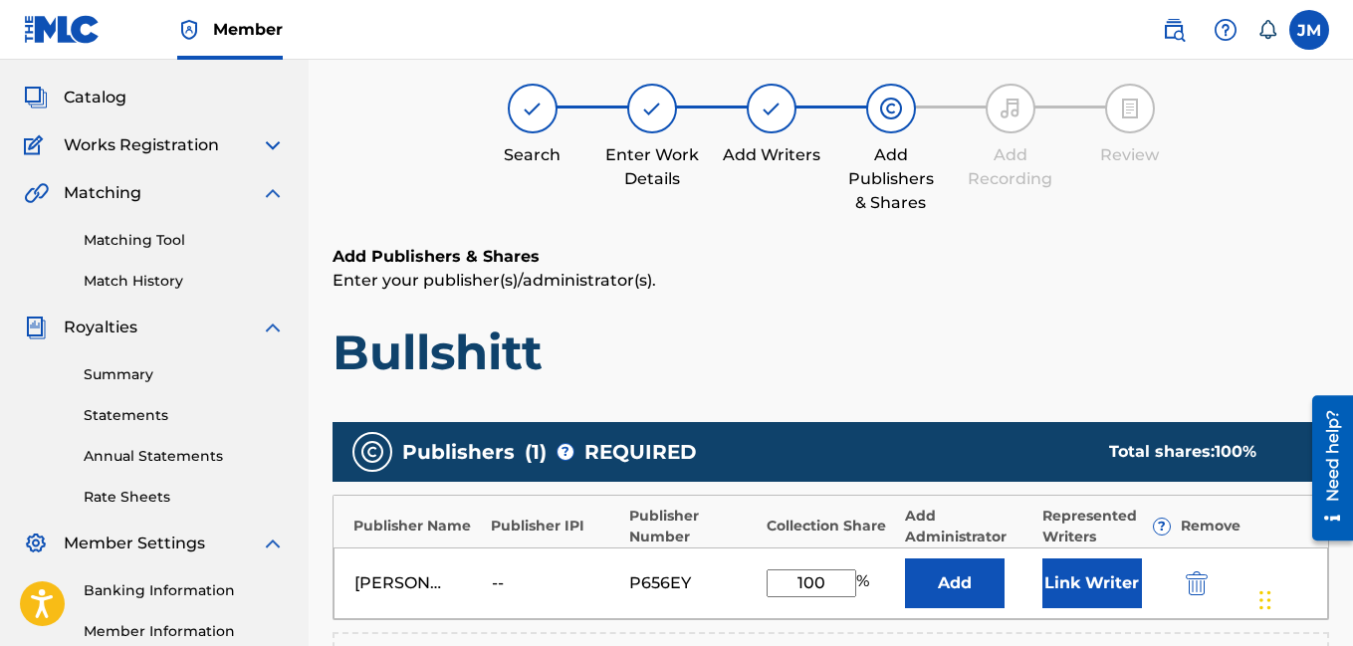
scroll to position [555, 0]
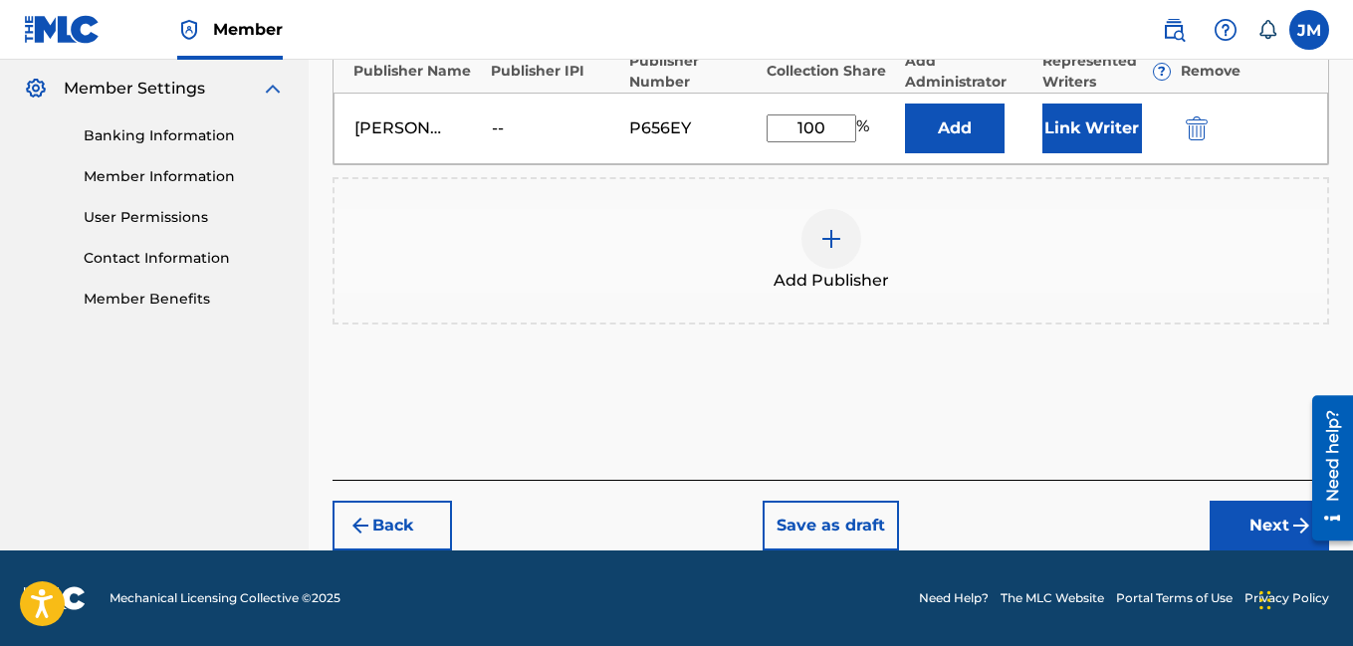
click at [1236, 517] on button "Next" at bounding box center [1268, 526] width 119 height 50
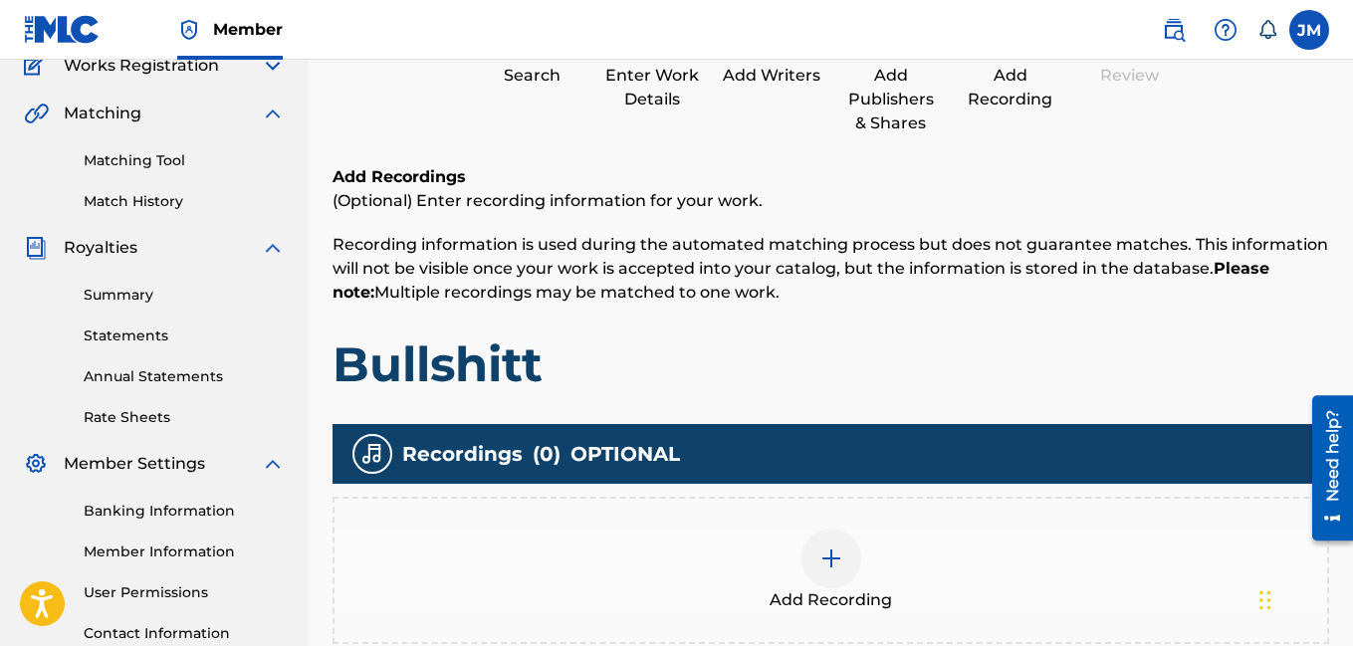
scroll to position [90, 0]
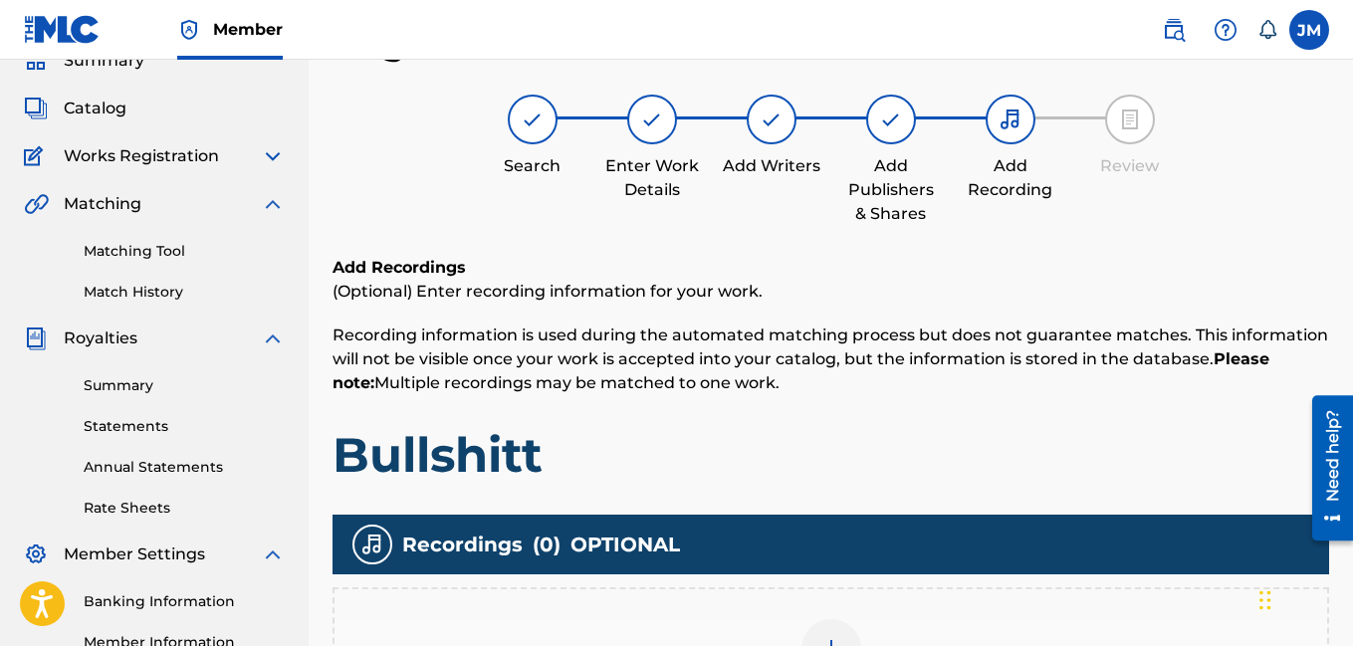
click at [1352, 621] on iframe "Chat Widget" at bounding box center [1303, 598] width 100 height 96
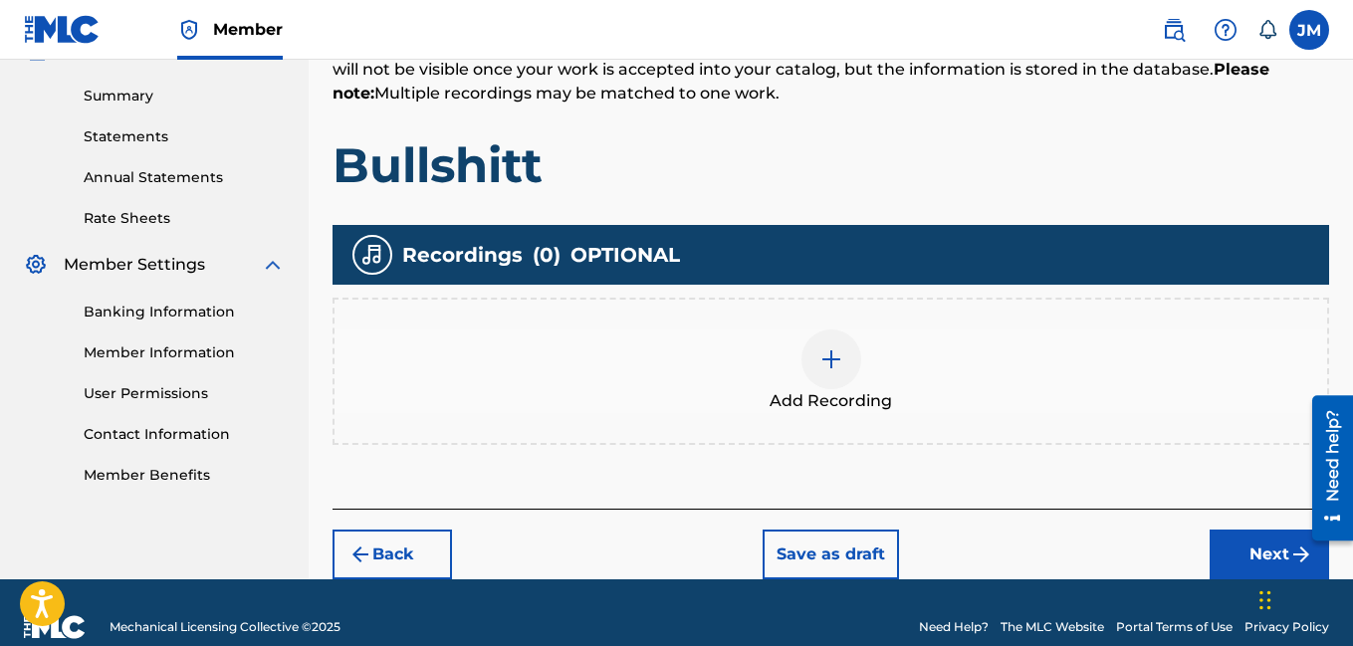
scroll to position [408, 0]
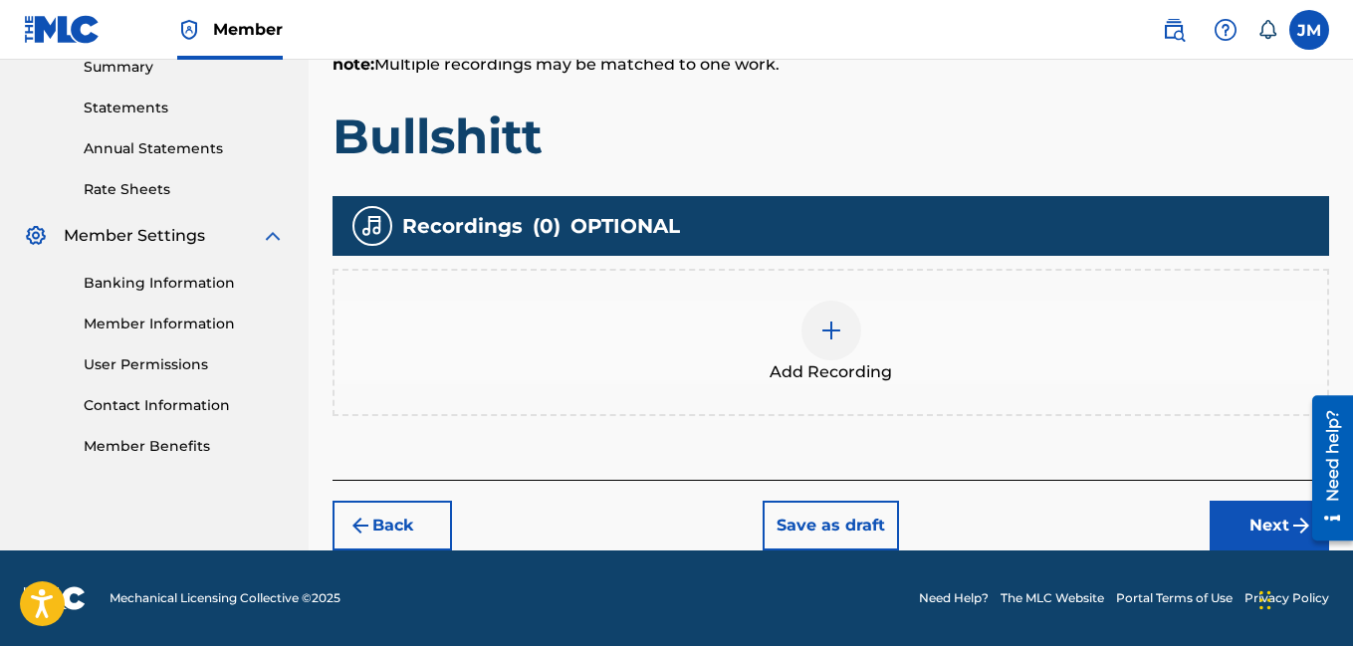
click at [853, 350] on div "Add Recording" at bounding box center [830, 343] width 992 height 84
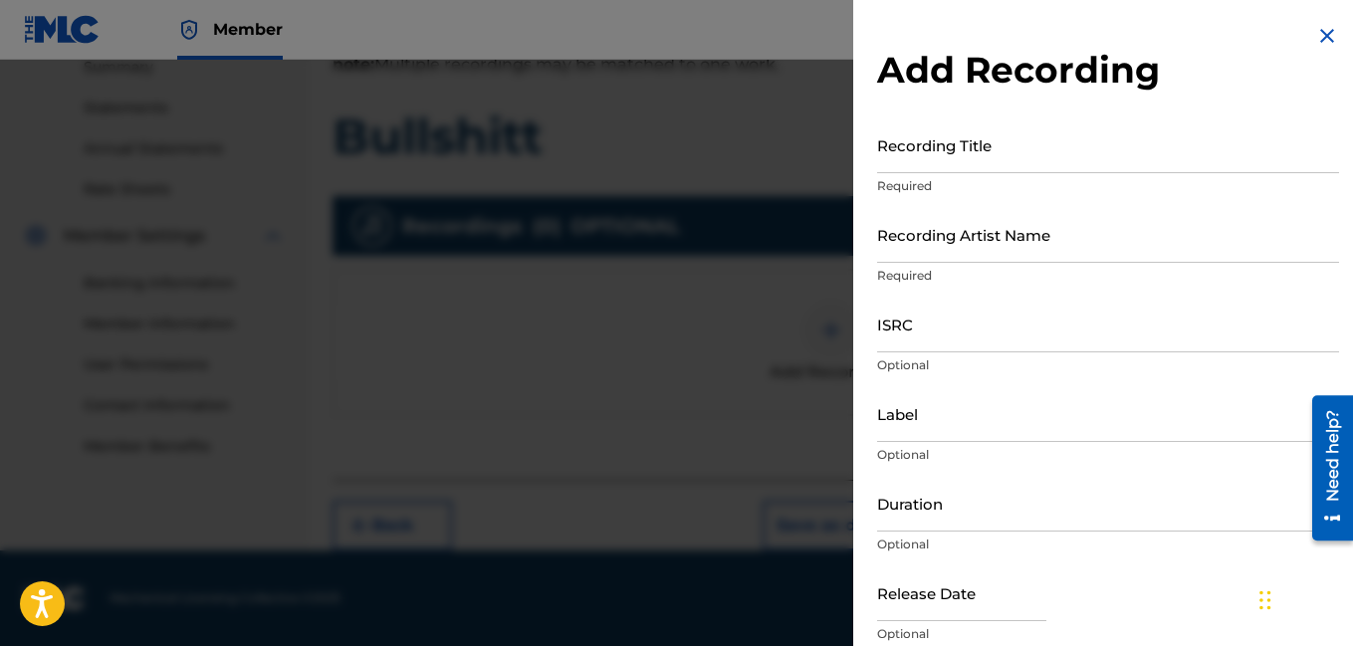
click at [973, 162] on input "Recording Title" at bounding box center [1108, 144] width 462 height 57
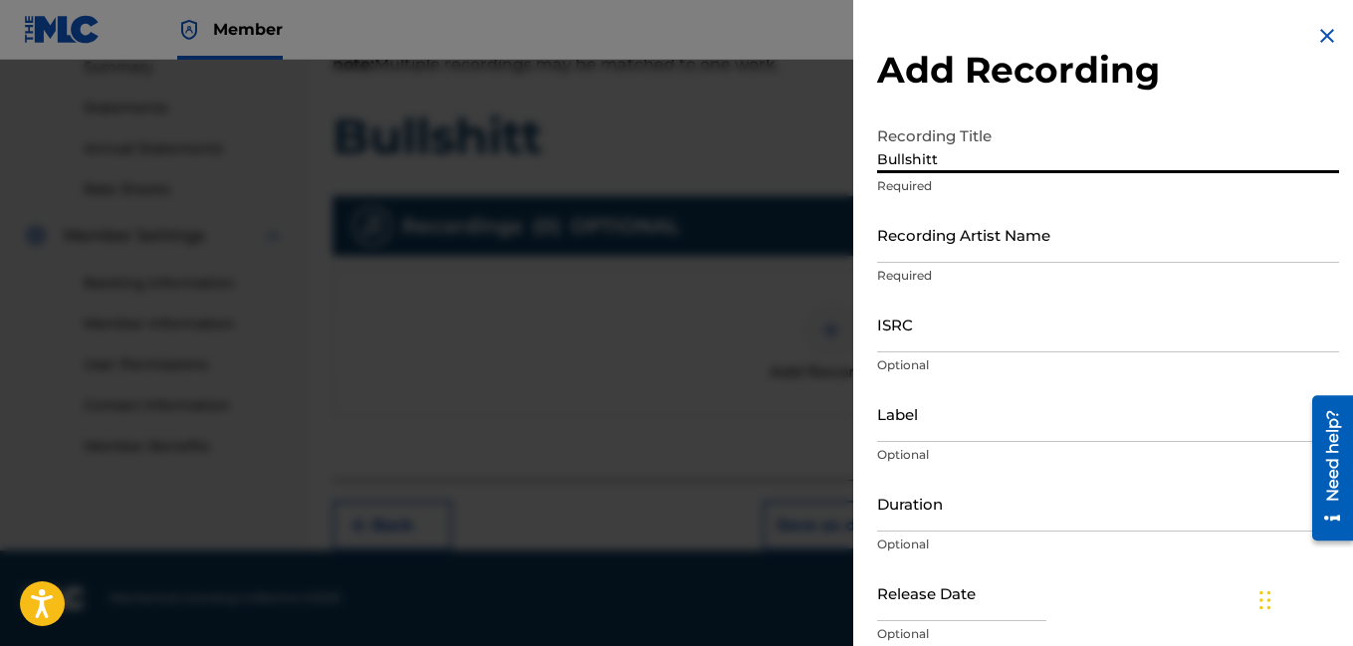
type input "Bullshitt"
click at [936, 255] on input "Recording Artist Name" at bounding box center [1108, 234] width 462 height 57
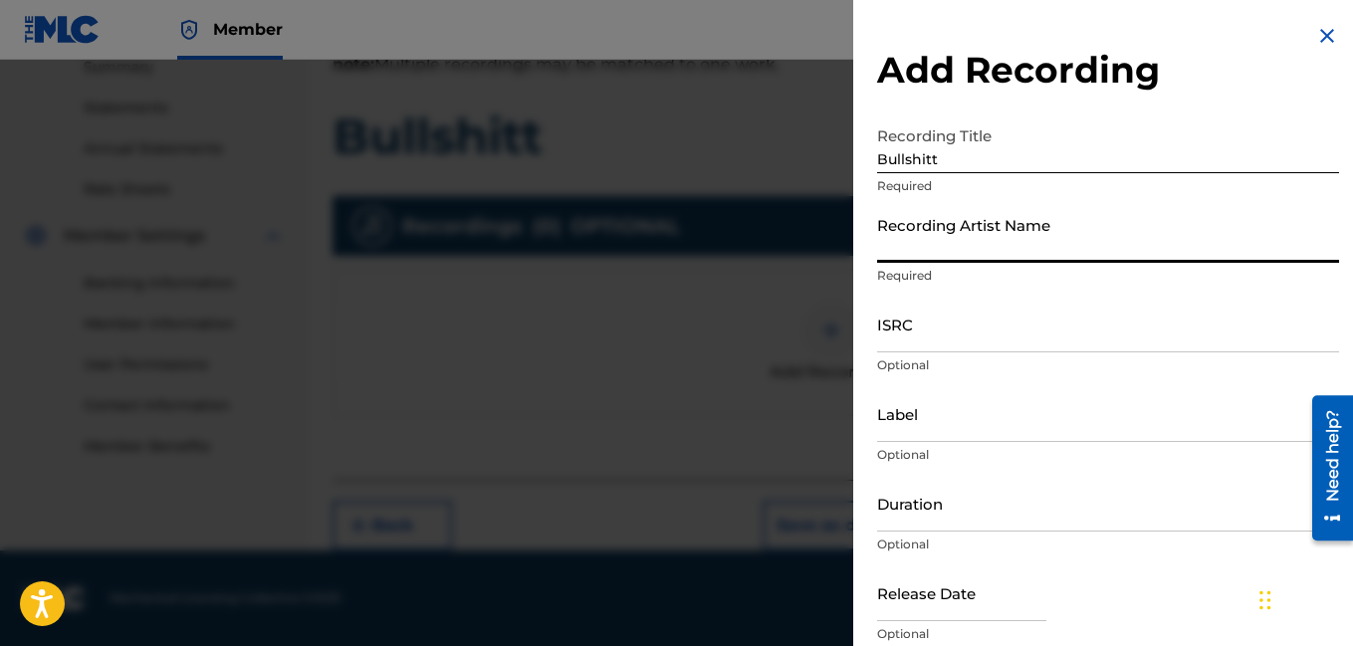
type input "Rocdeneiro"
click at [947, 521] on input "Duration" at bounding box center [1108, 503] width 462 height 57
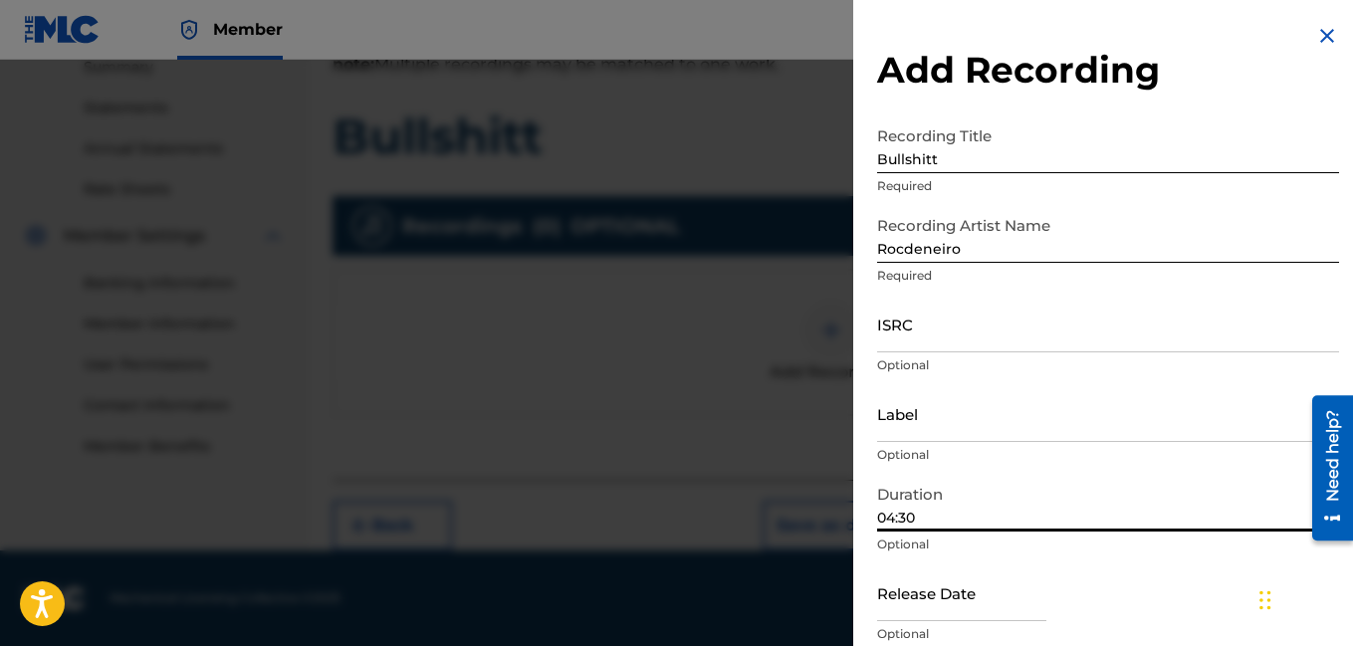
type input "04:30"
click at [1102, 571] on div "Release Date Optional" at bounding box center [1108, 609] width 462 height 90
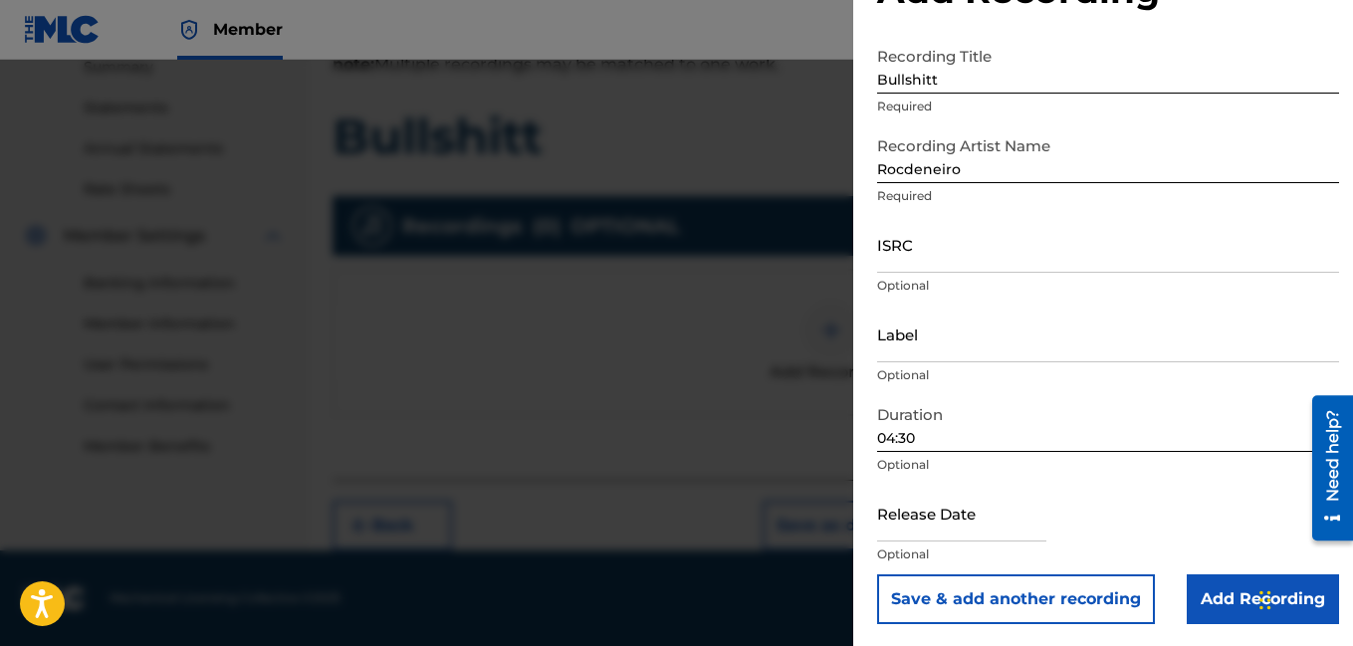
scroll to position [82, 0]
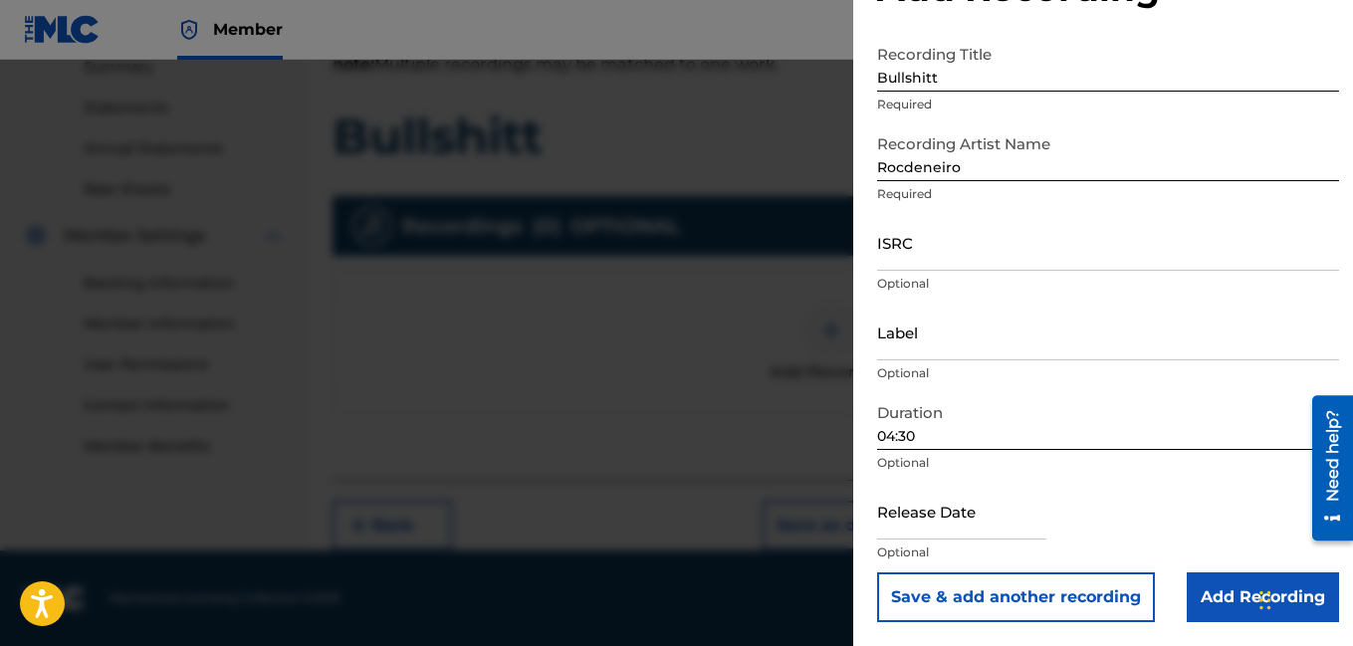
click at [1224, 597] on input "Add Recording" at bounding box center [1263, 597] width 152 height 50
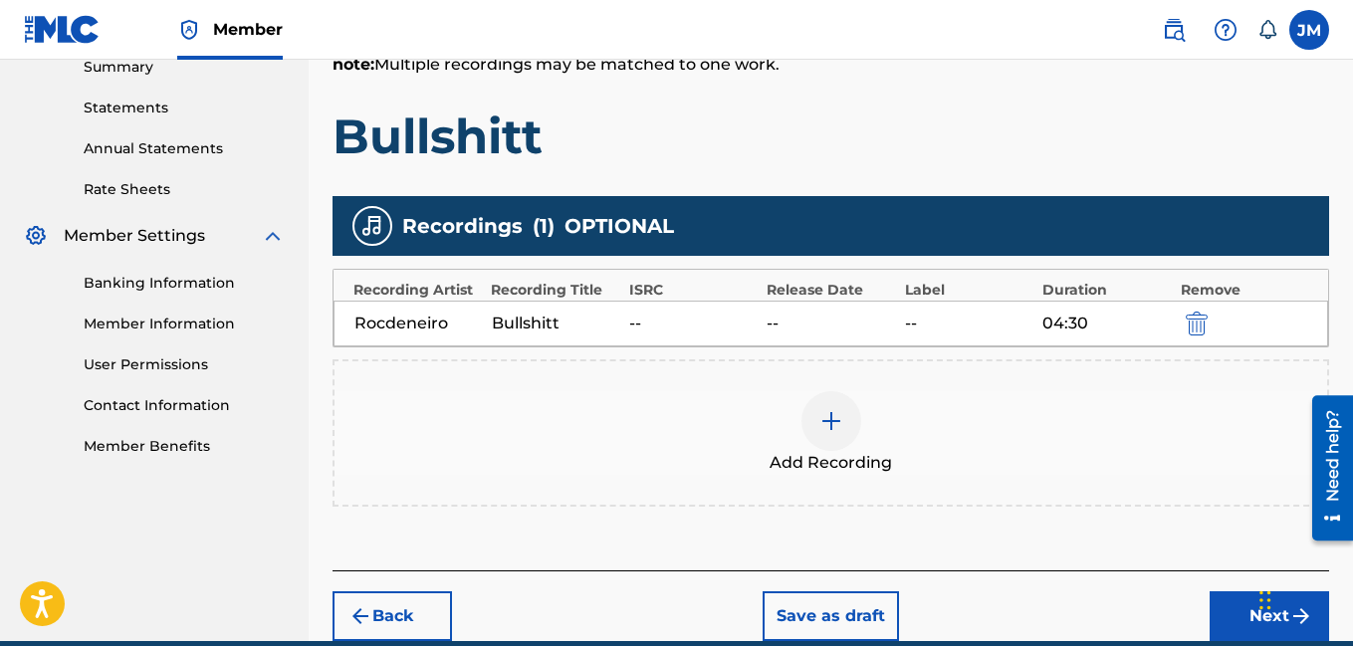
click at [1229, 615] on button "Next" at bounding box center [1268, 616] width 119 height 50
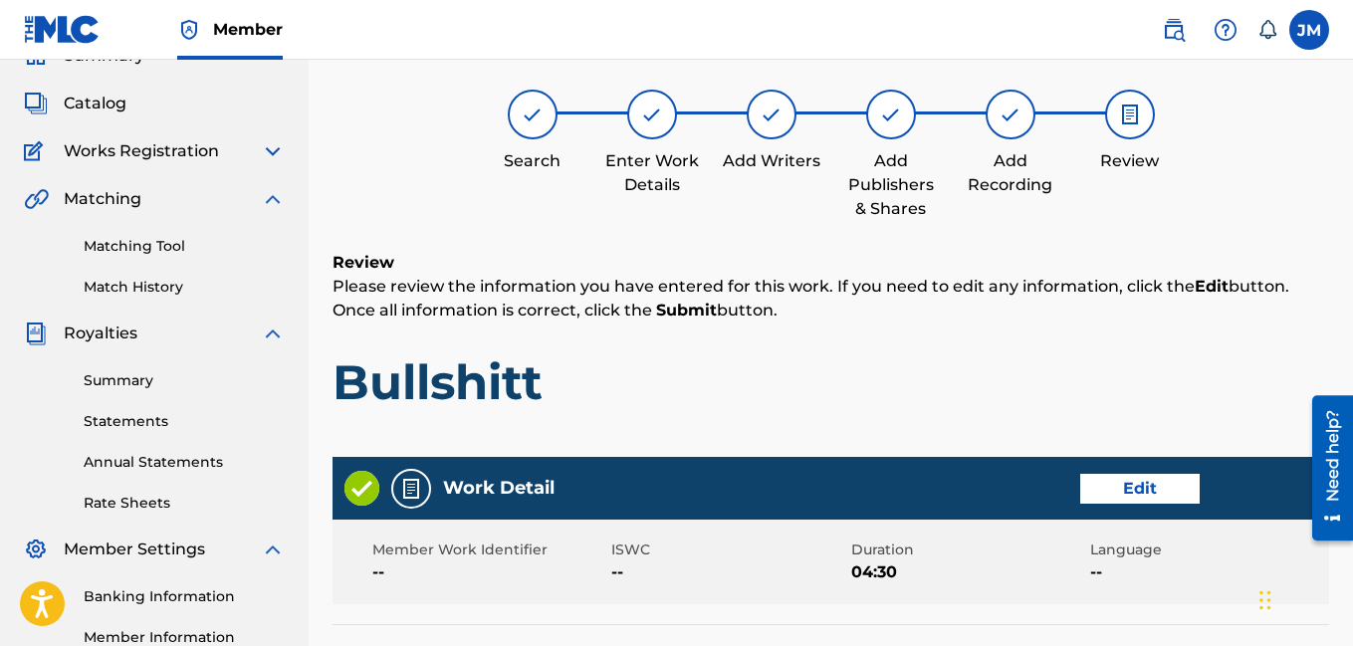
scroll to position [90, 0]
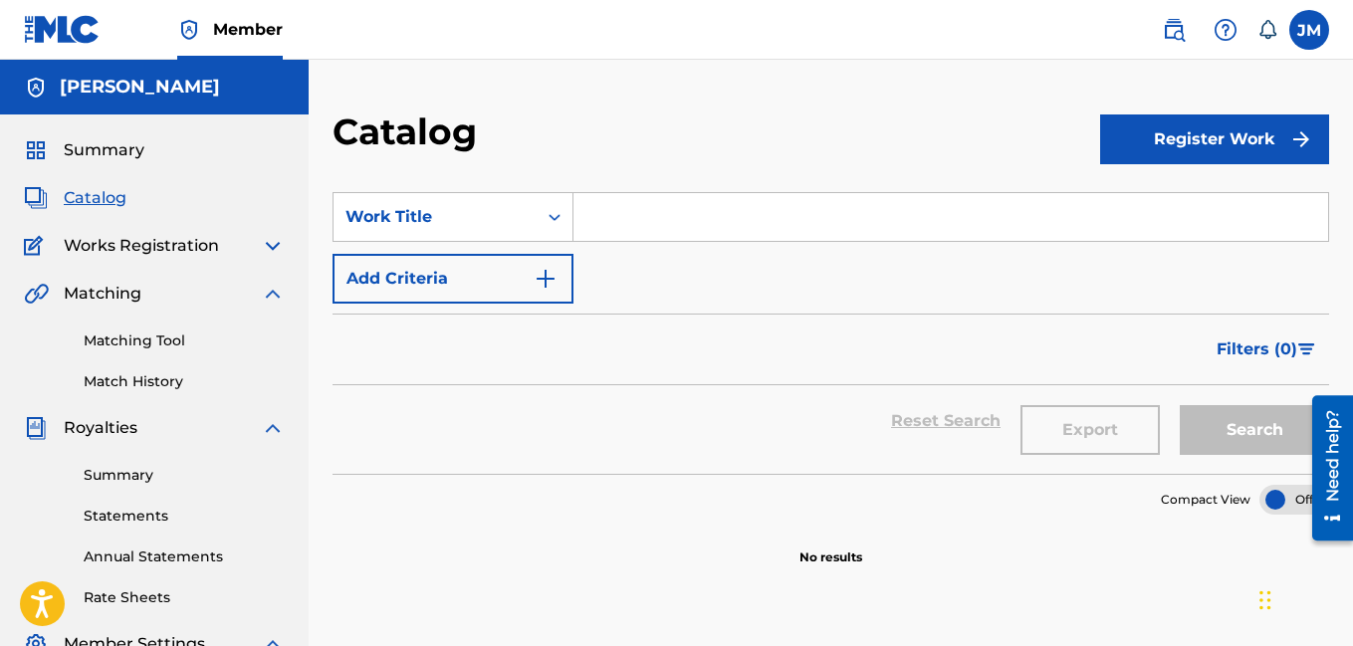
click at [1143, 152] on button "Register Work" at bounding box center [1214, 139] width 229 height 50
click at [1142, 201] on link "Individual" at bounding box center [1214, 204] width 229 height 48
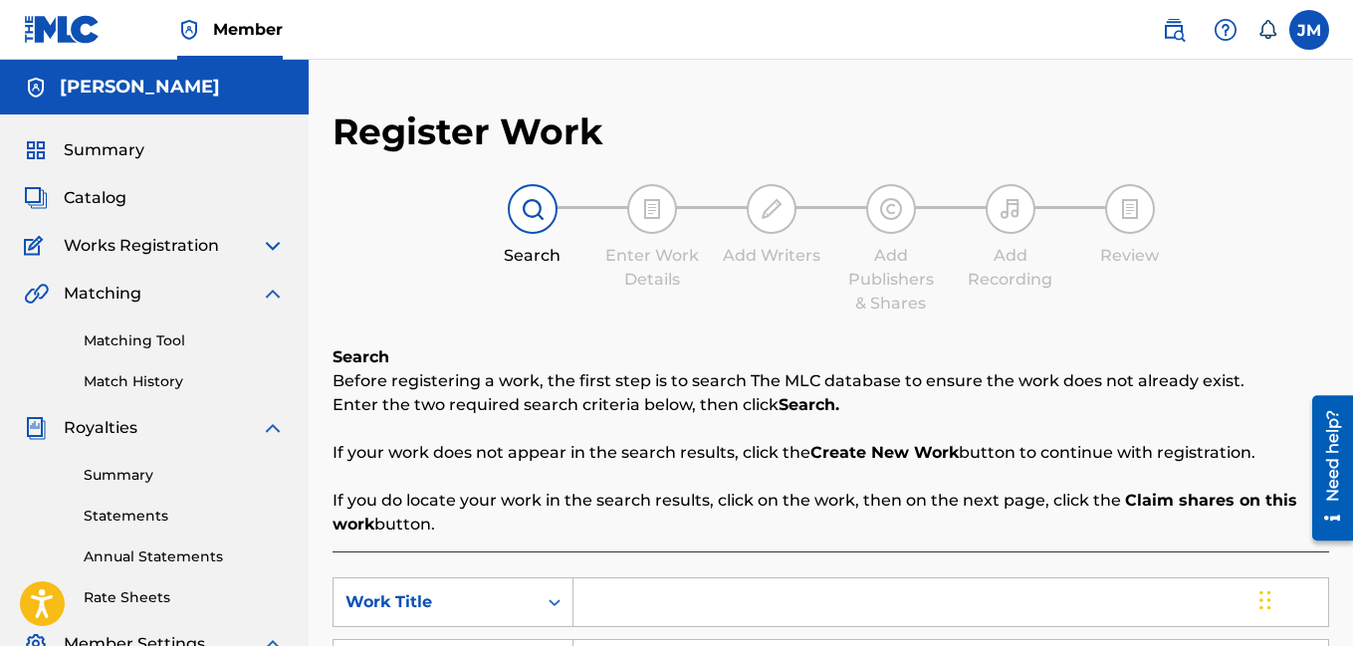
click at [768, 624] on input "Search Form" at bounding box center [950, 602] width 755 height 48
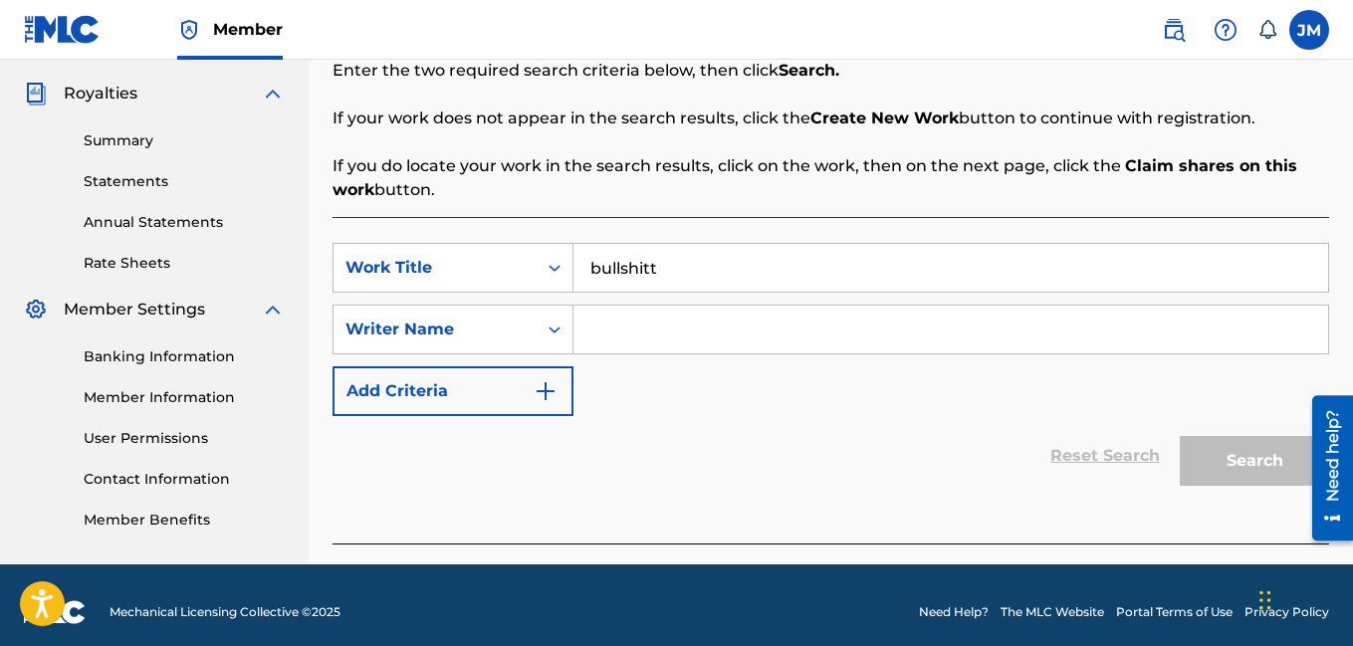
scroll to position [348, 0]
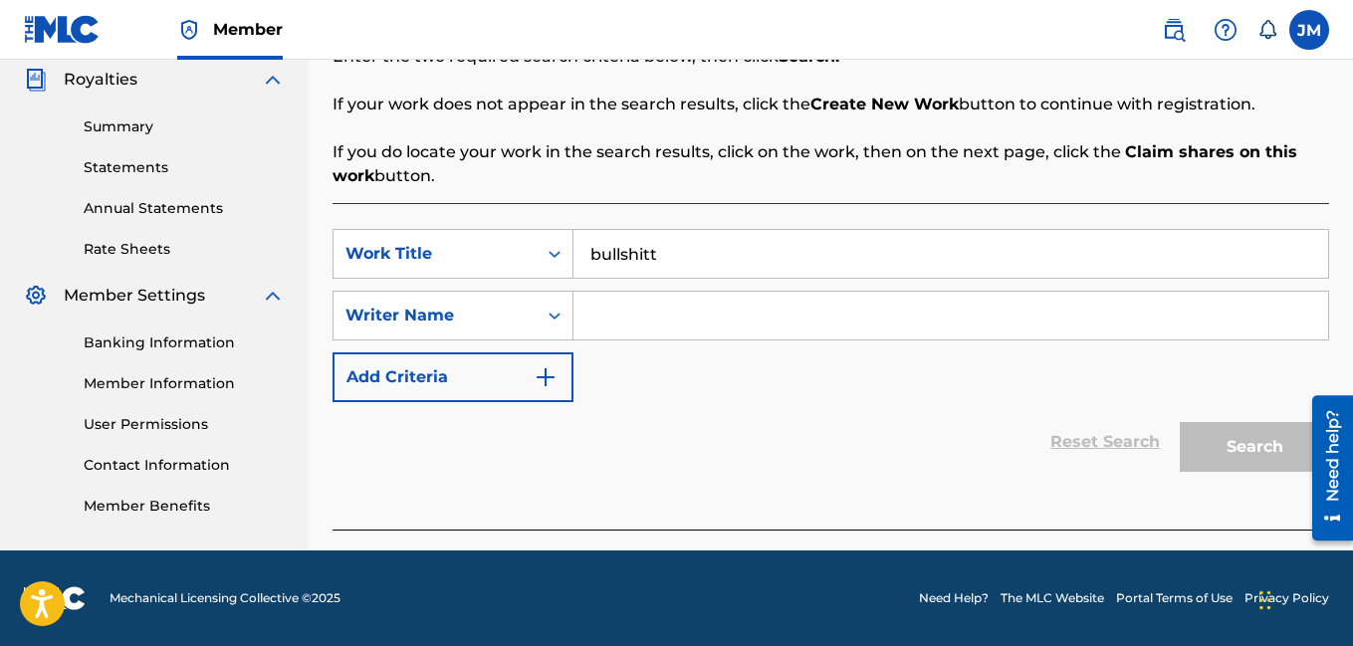
type input "bullshitt"
click at [726, 320] on input "Search Form" at bounding box center [950, 316] width 755 height 48
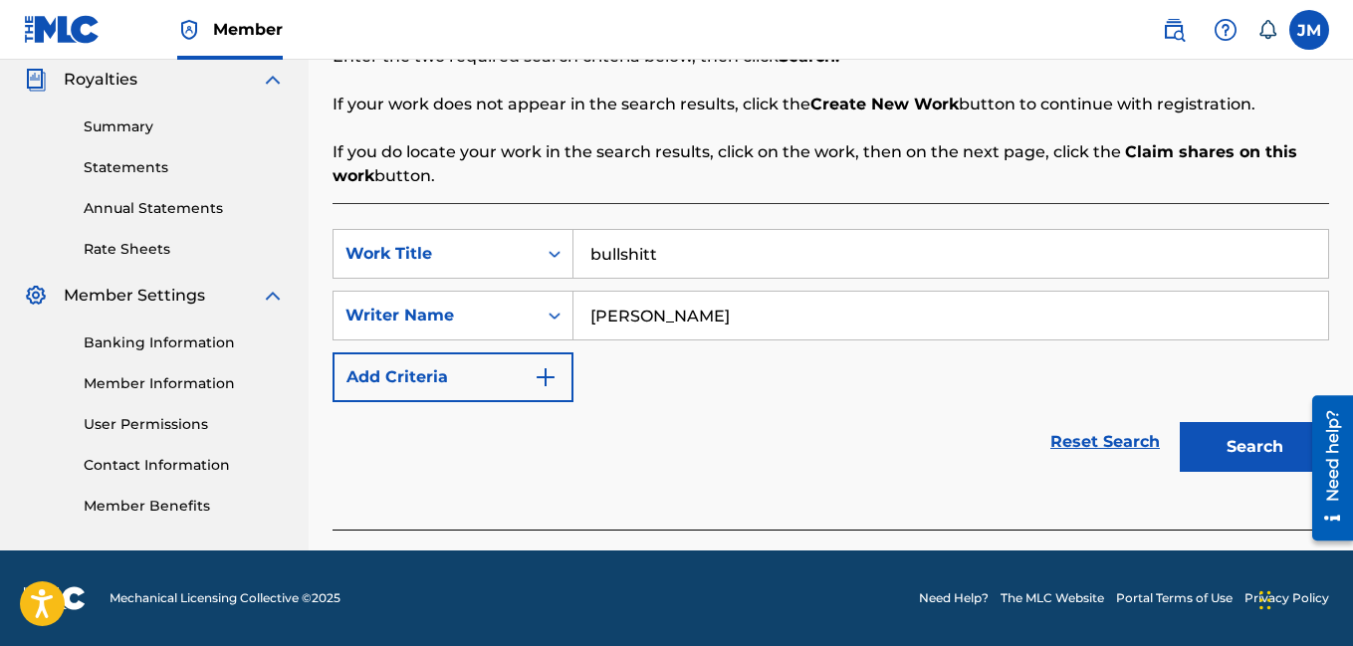
type input "[PERSON_NAME]"
click at [1251, 442] on button "Search" at bounding box center [1254, 447] width 149 height 50
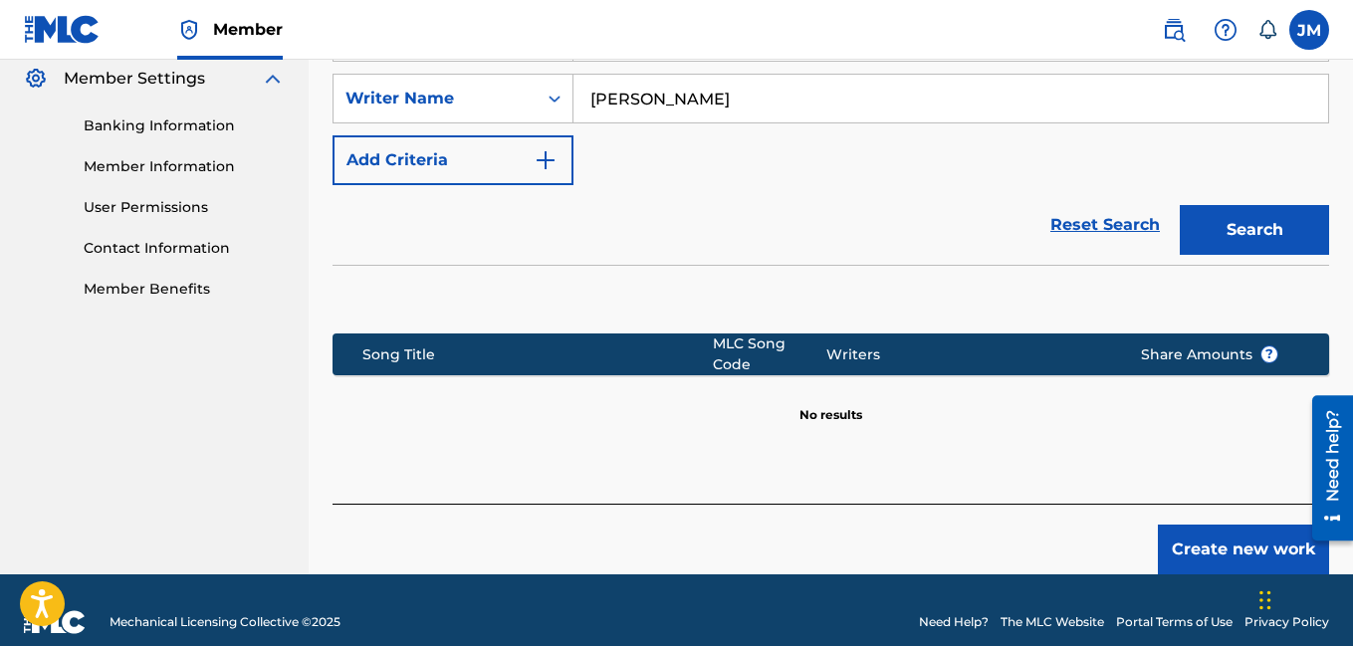
scroll to position [577, 0]
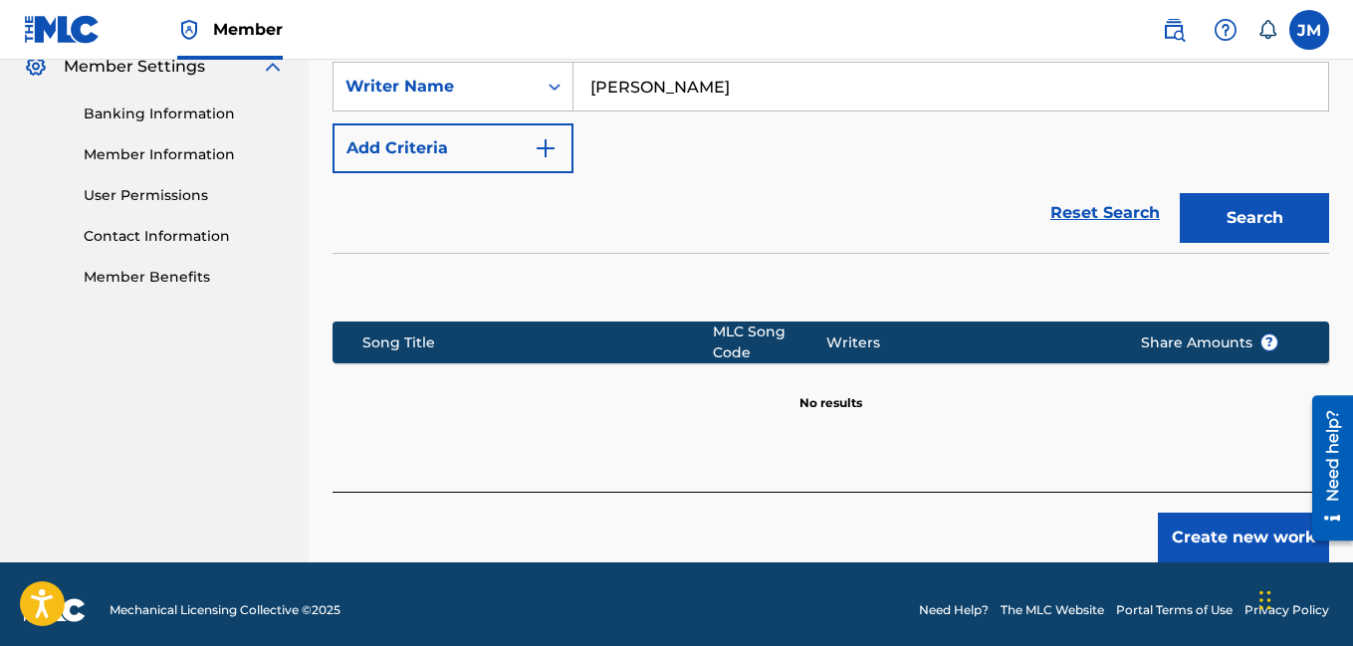
click at [1228, 542] on button "Create new work" at bounding box center [1243, 538] width 171 height 50
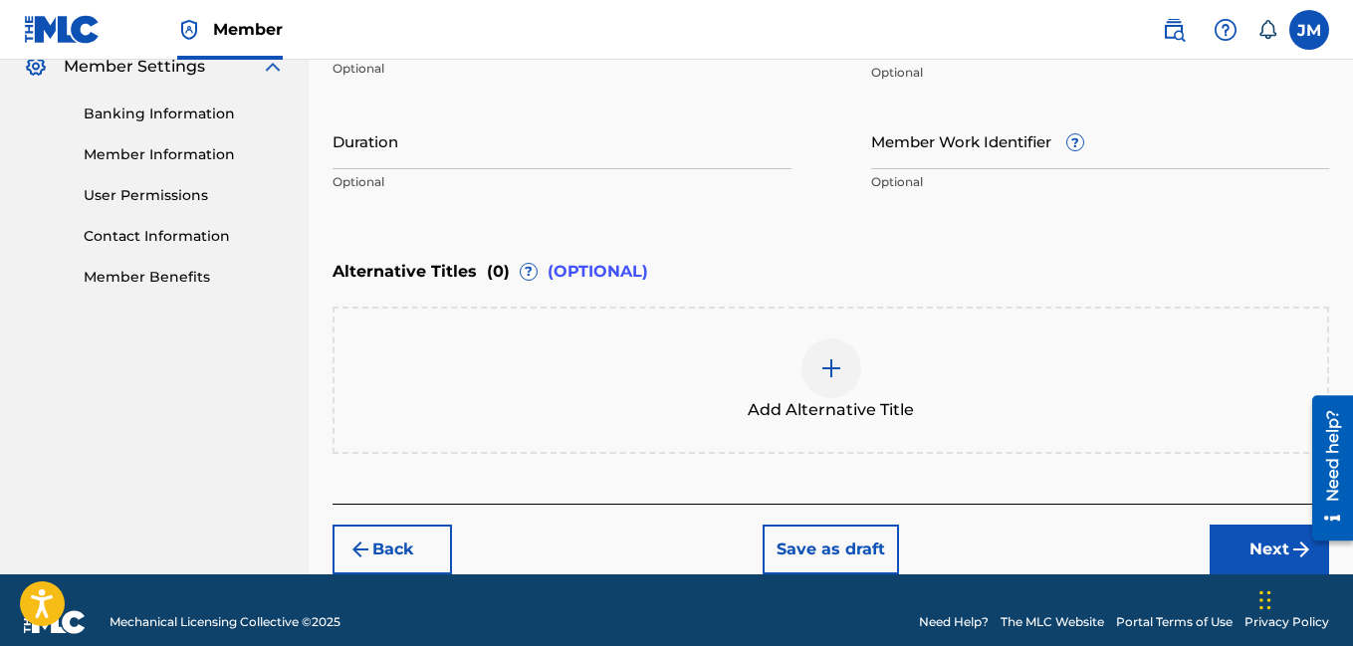
click at [469, 158] on input "Duration" at bounding box center [561, 140] width 459 height 57
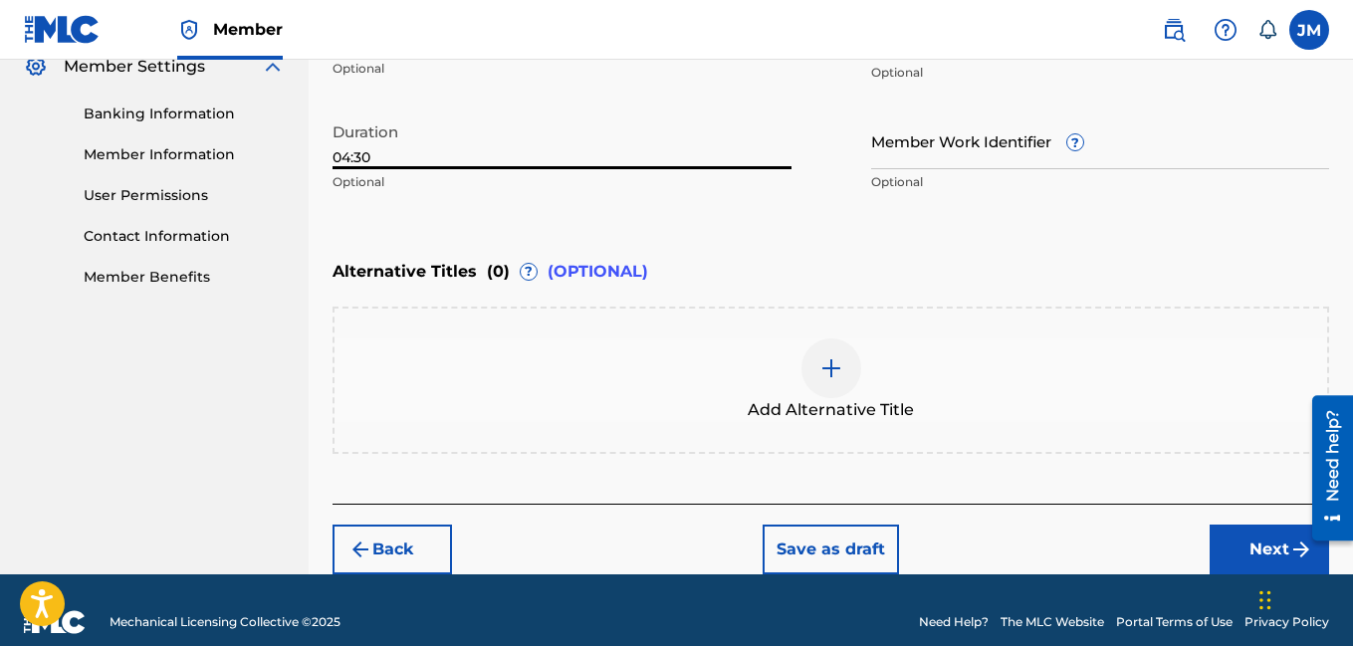
type input "04:30"
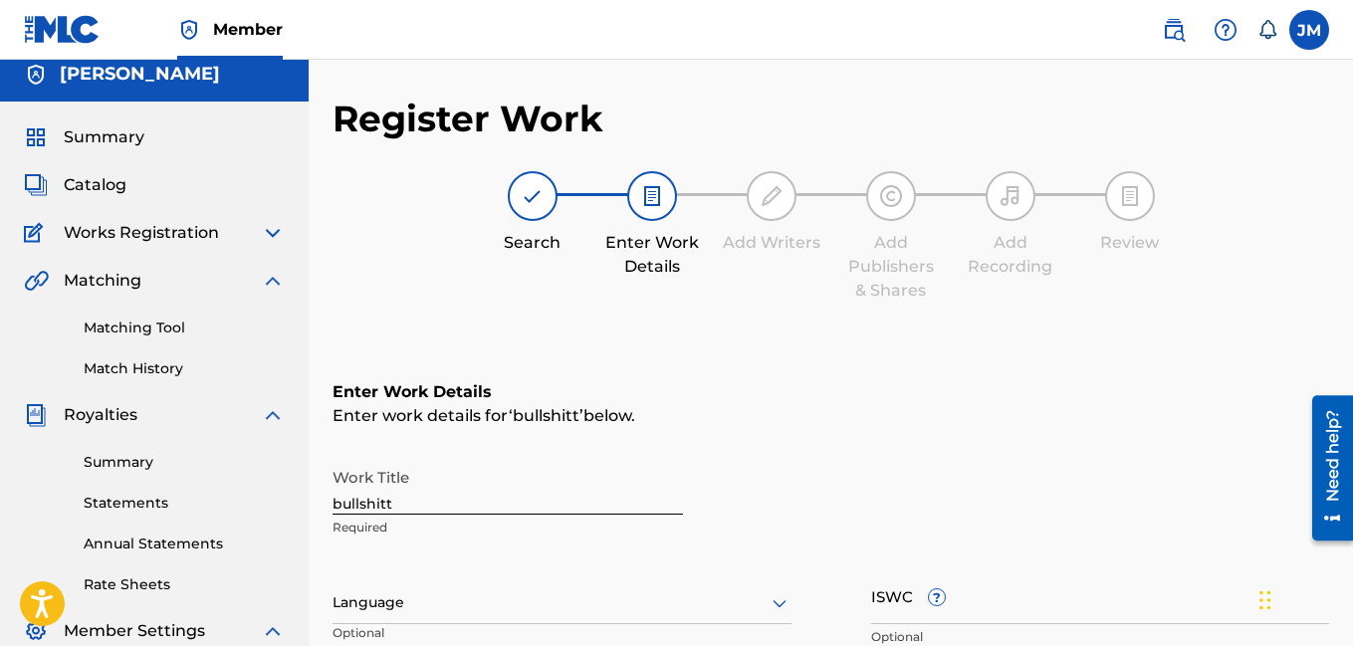
click at [337, 503] on input "bullshitt" at bounding box center [507, 486] width 350 height 57
type input "Bullshitt"
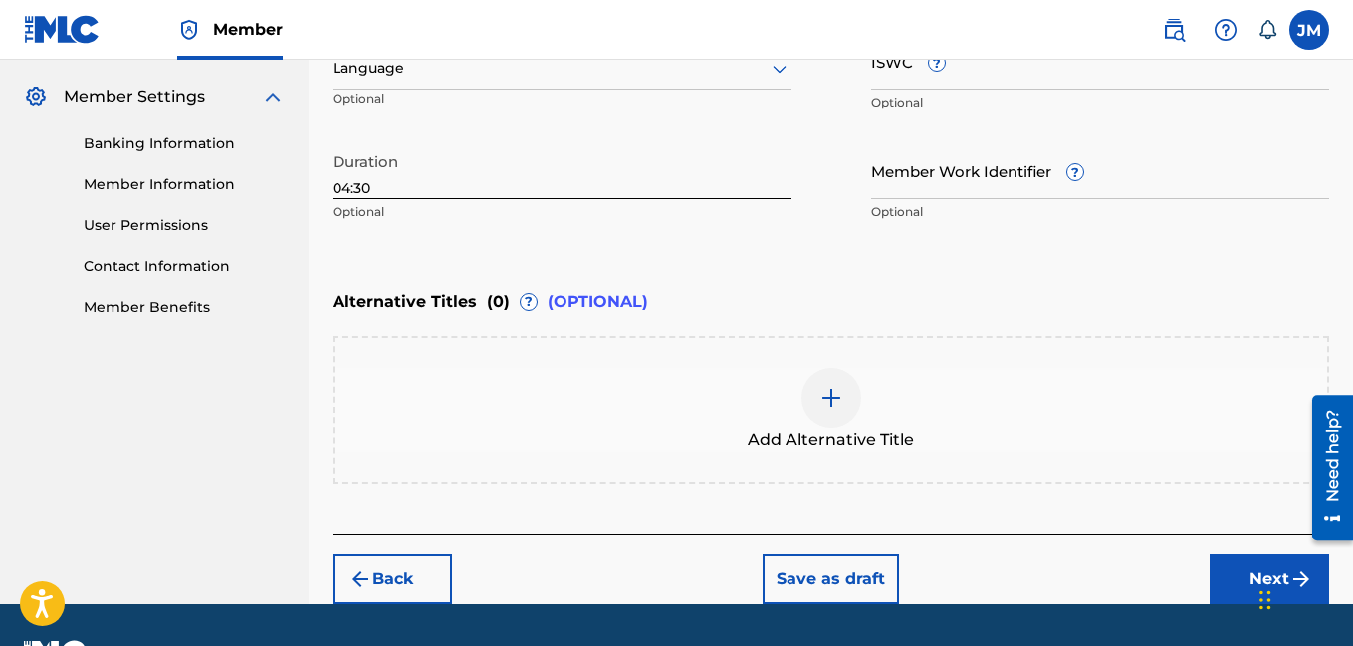
scroll to position [577, 0]
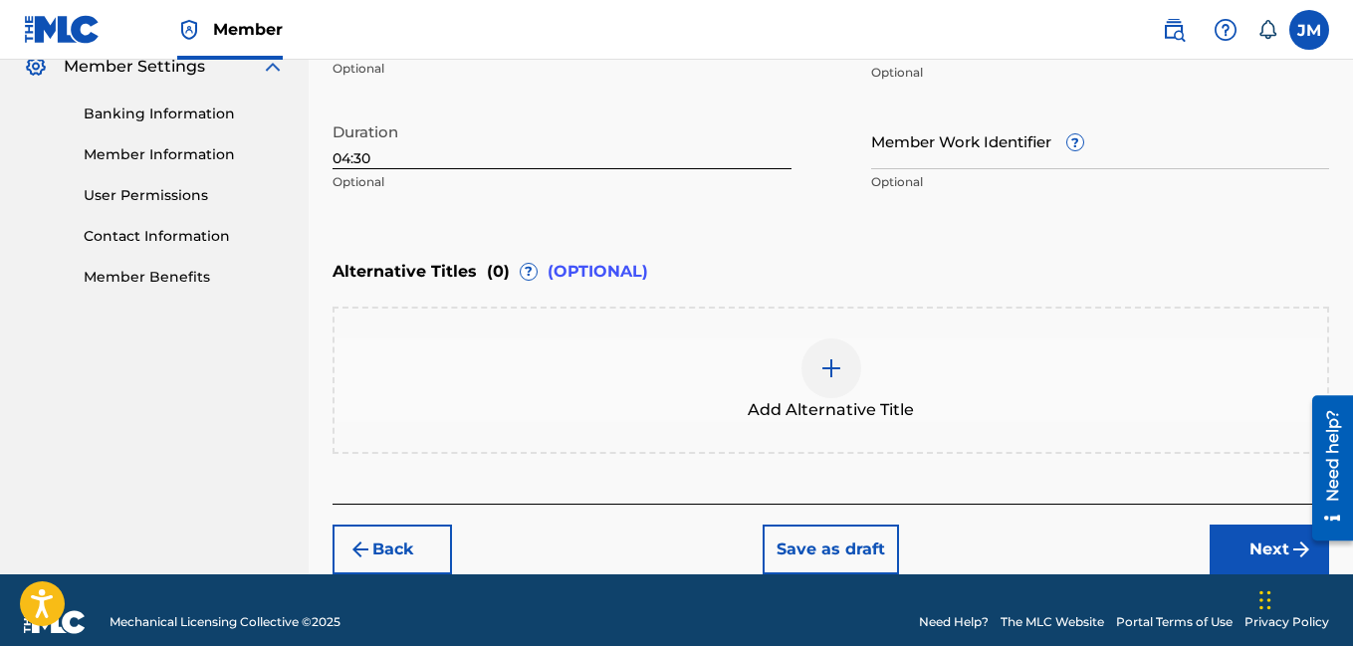
click at [1281, 541] on button "Next" at bounding box center [1268, 550] width 119 height 50
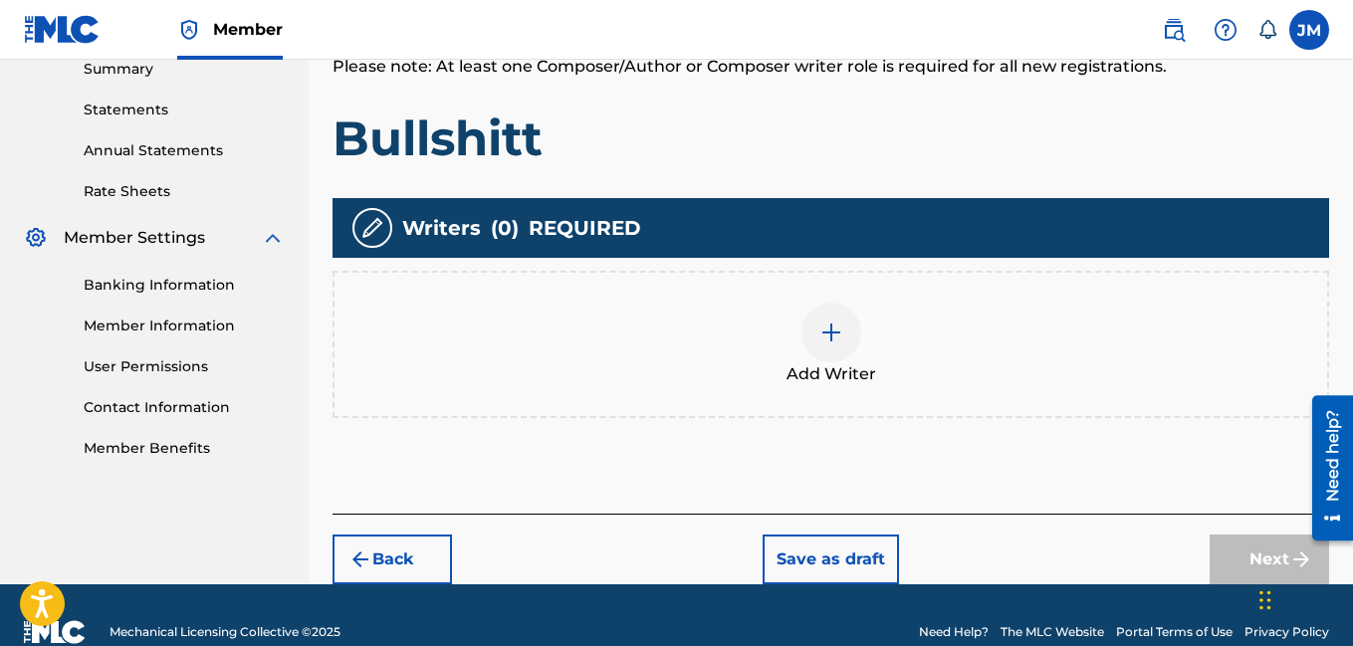
scroll to position [440, 0]
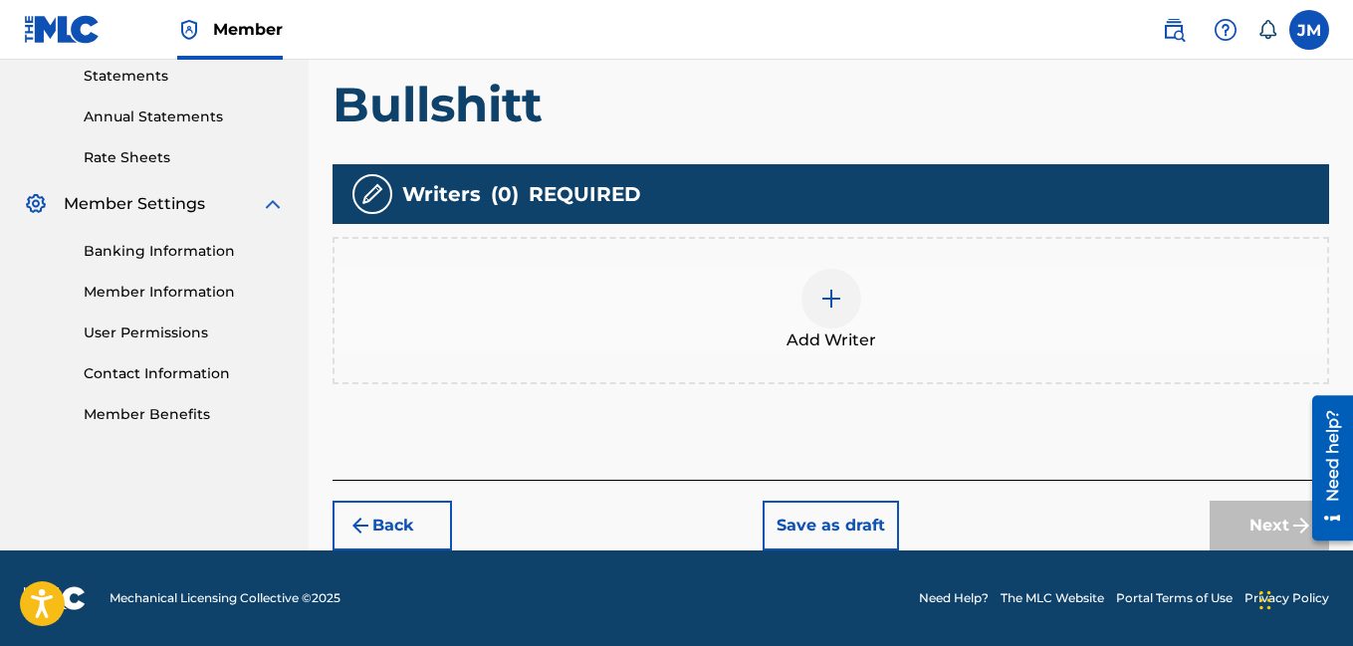
click at [840, 308] on img at bounding box center [831, 299] width 24 height 24
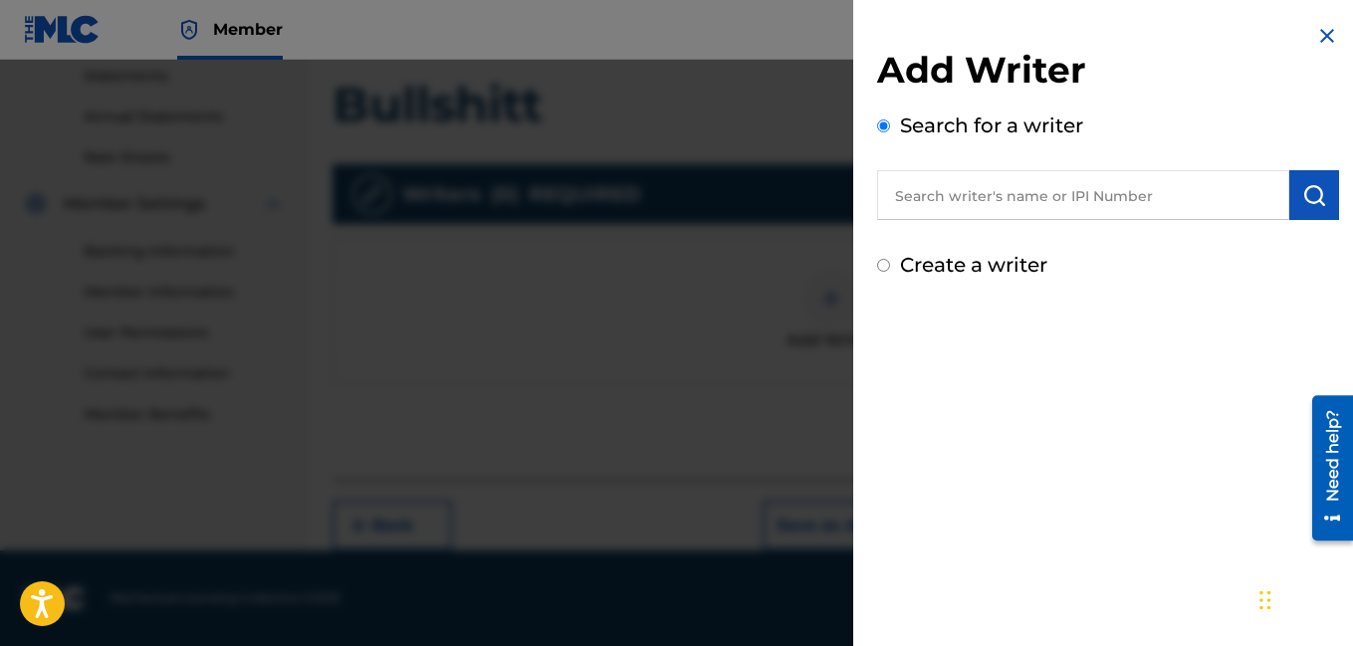
click at [881, 268] on input "Create a writer" at bounding box center [883, 265] width 13 height 13
radio input "false"
radio input "true"
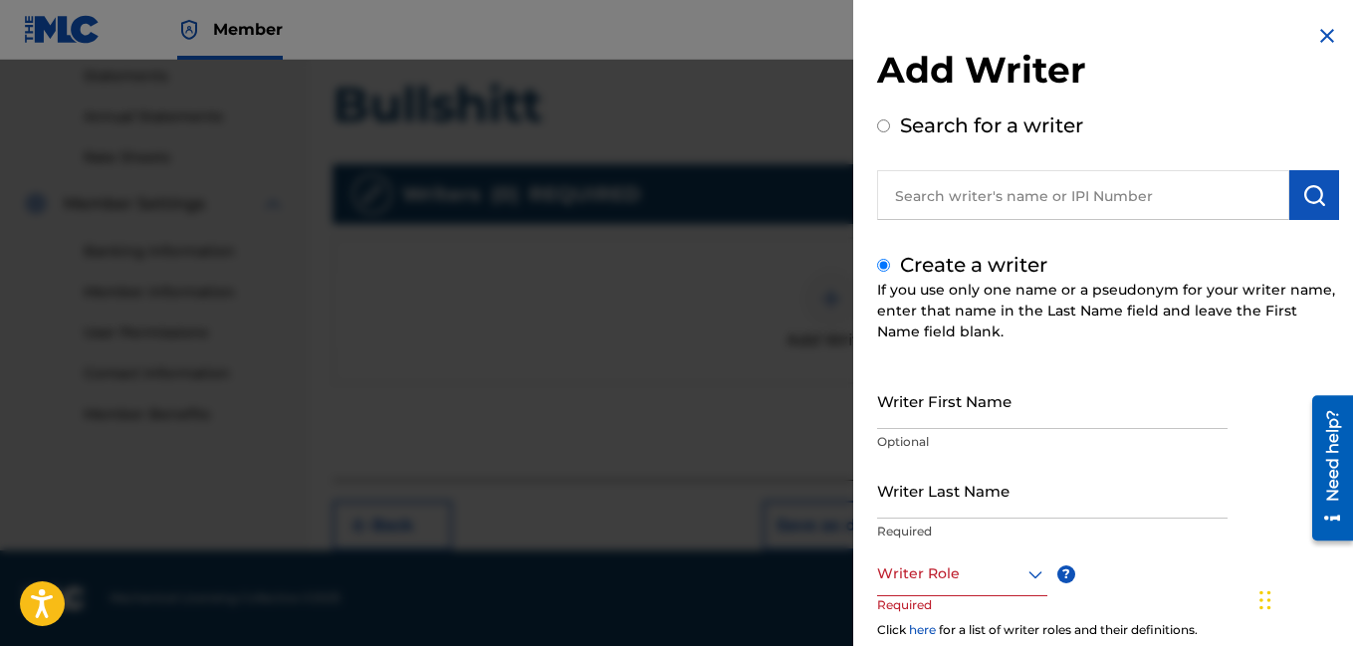
click at [919, 414] on input "Writer First Name" at bounding box center [1052, 400] width 350 height 57
type input "[PERSON_NAME]"
click at [912, 514] on input "Writer Last Name" at bounding box center [1052, 490] width 350 height 57
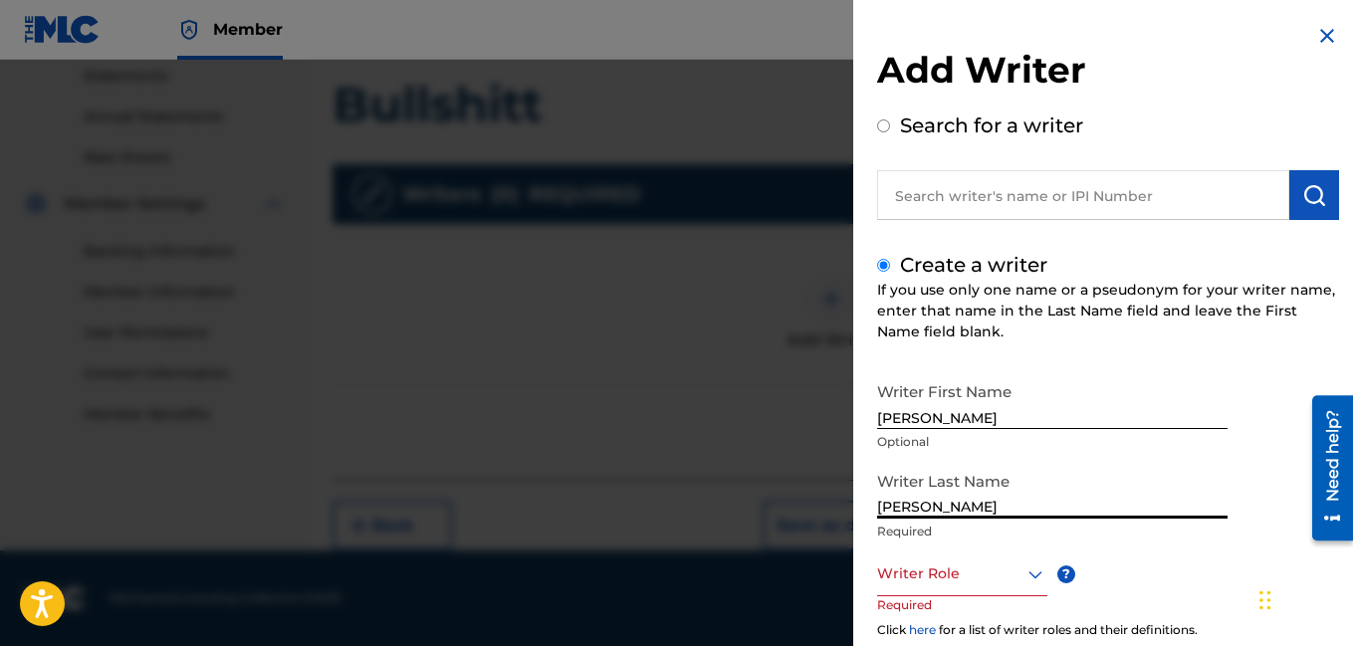
type input "[PERSON_NAME]"
click at [942, 589] on div "Writer Role" at bounding box center [962, 573] width 170 height 45
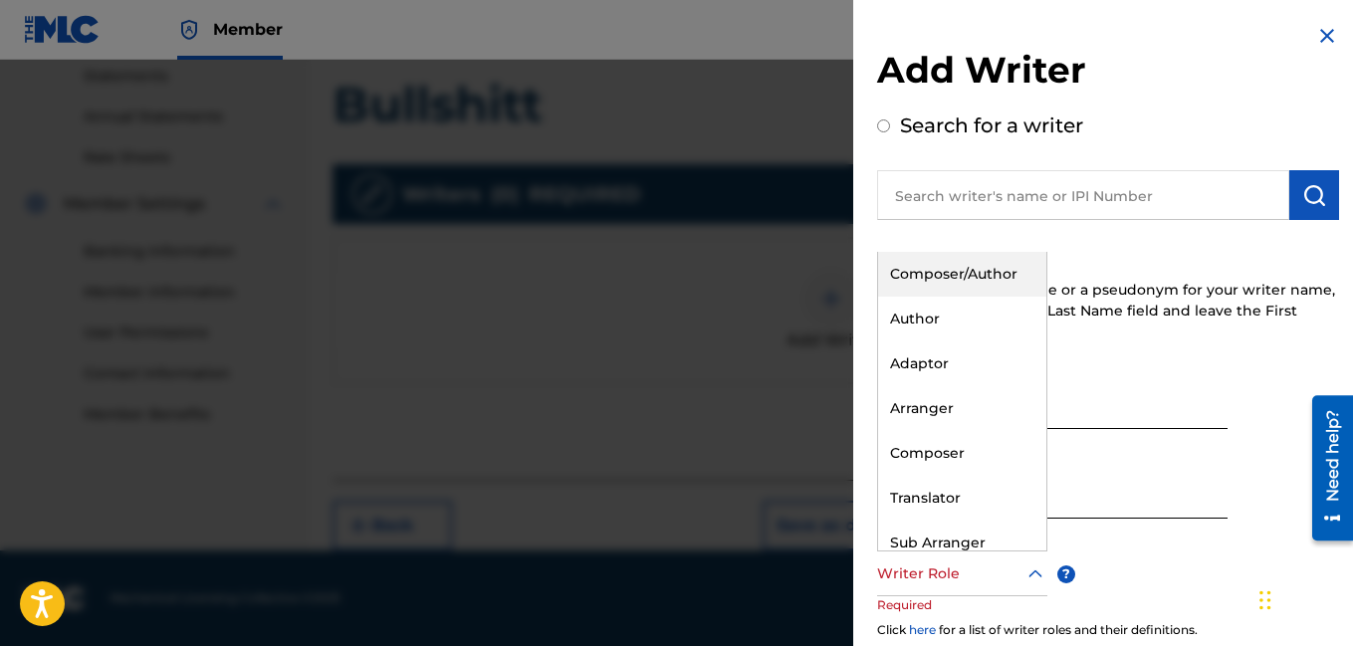
click at [959, 290] on div "Composer/Author" at bounding box center [962, 274] width 168 height 45
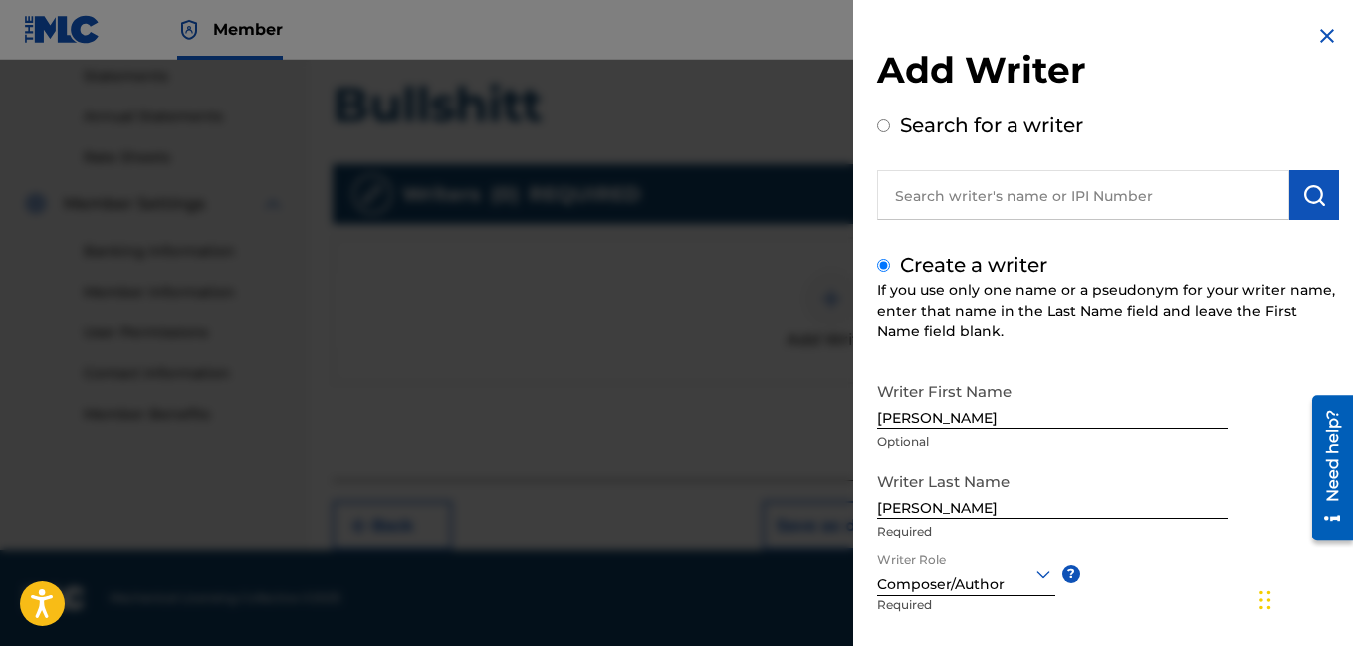
click at [1157, 542] on div "Writer Last Name [PERSON_NAME] Required" at bounding box center [1052, 507] width 350 height 90
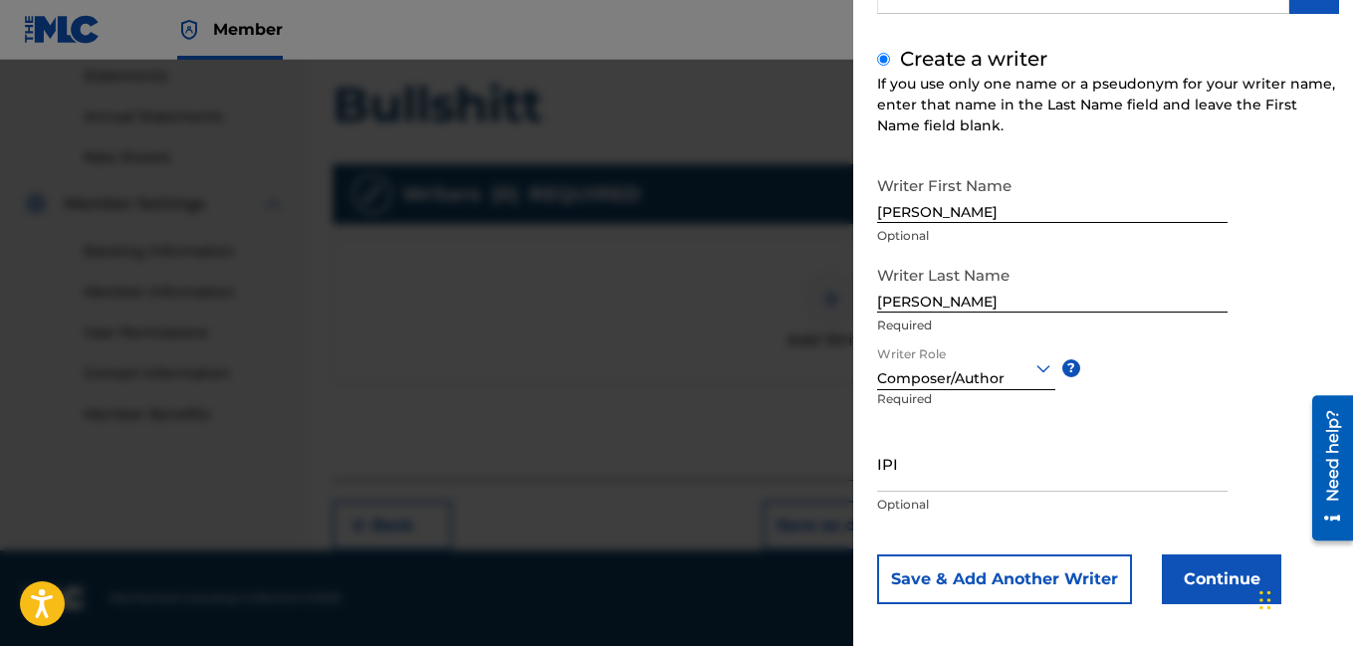
scroll to position [218, 0]
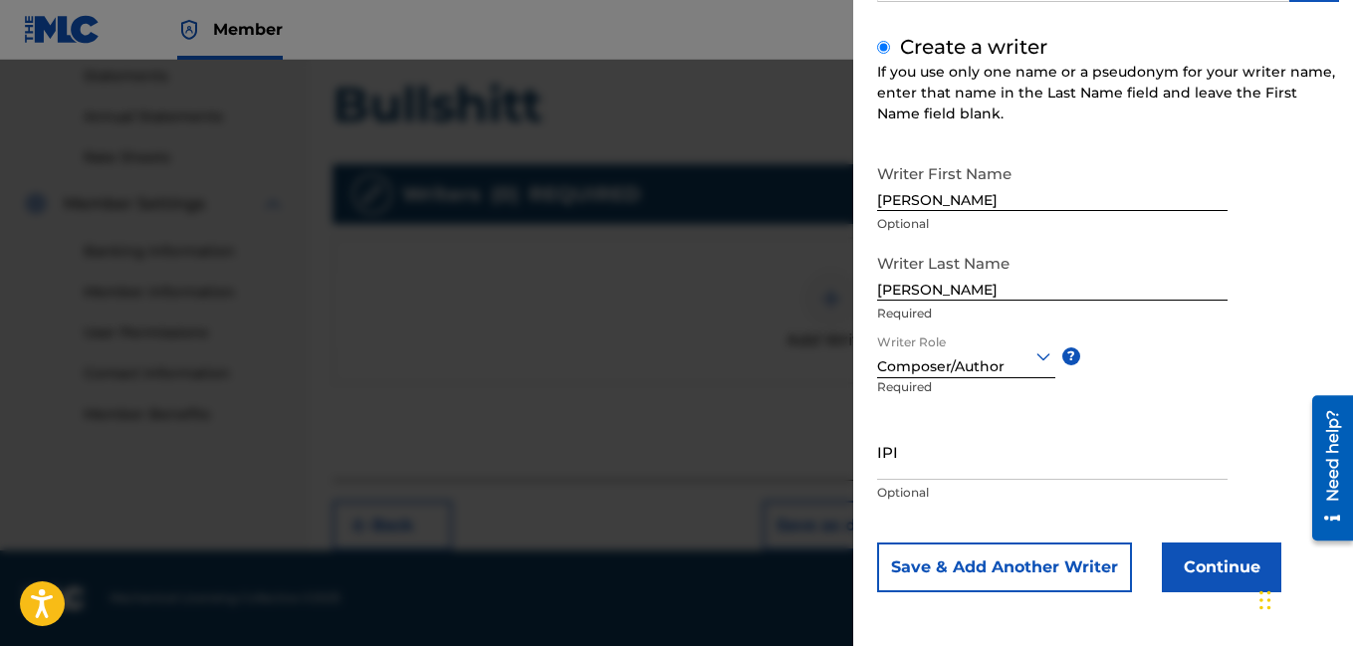
click at [1203, 566] on button "Continue" at bounding box center [1221, 568] width 119 height 50
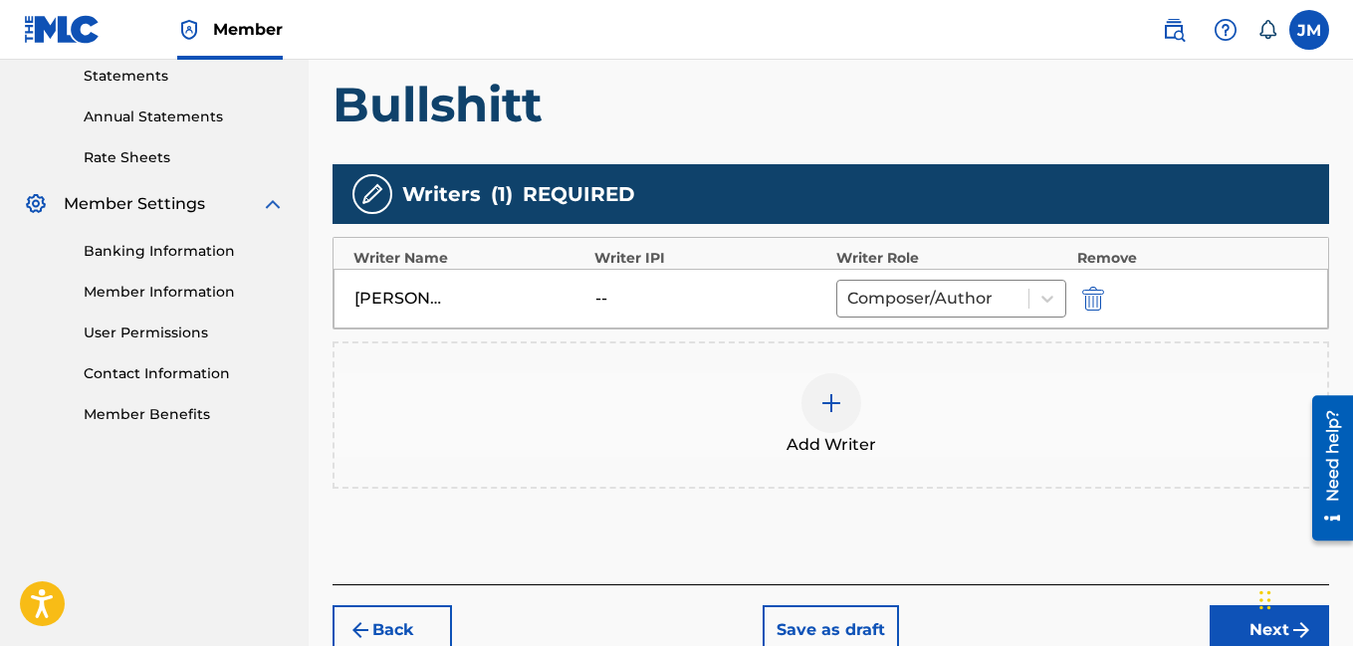
click at [1239, 617] on button "Next" at bounding box center [1268, 630] width 119 height 50
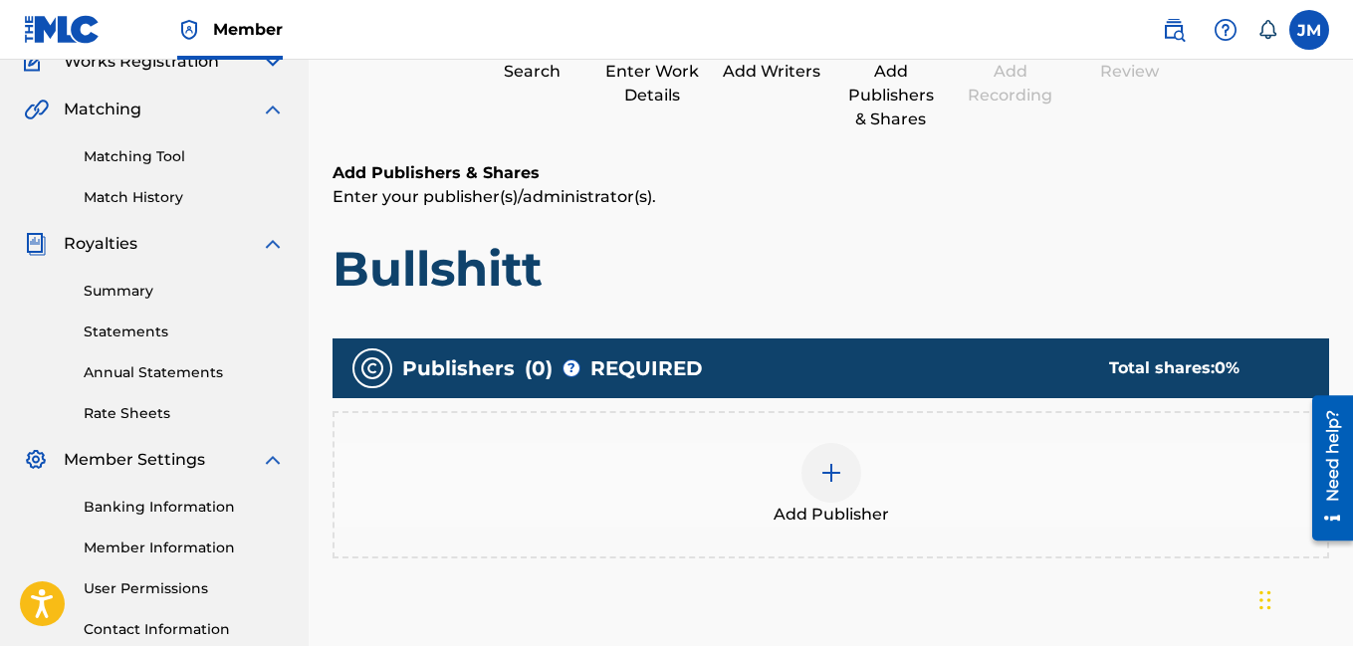
scroll to position [90, 0]
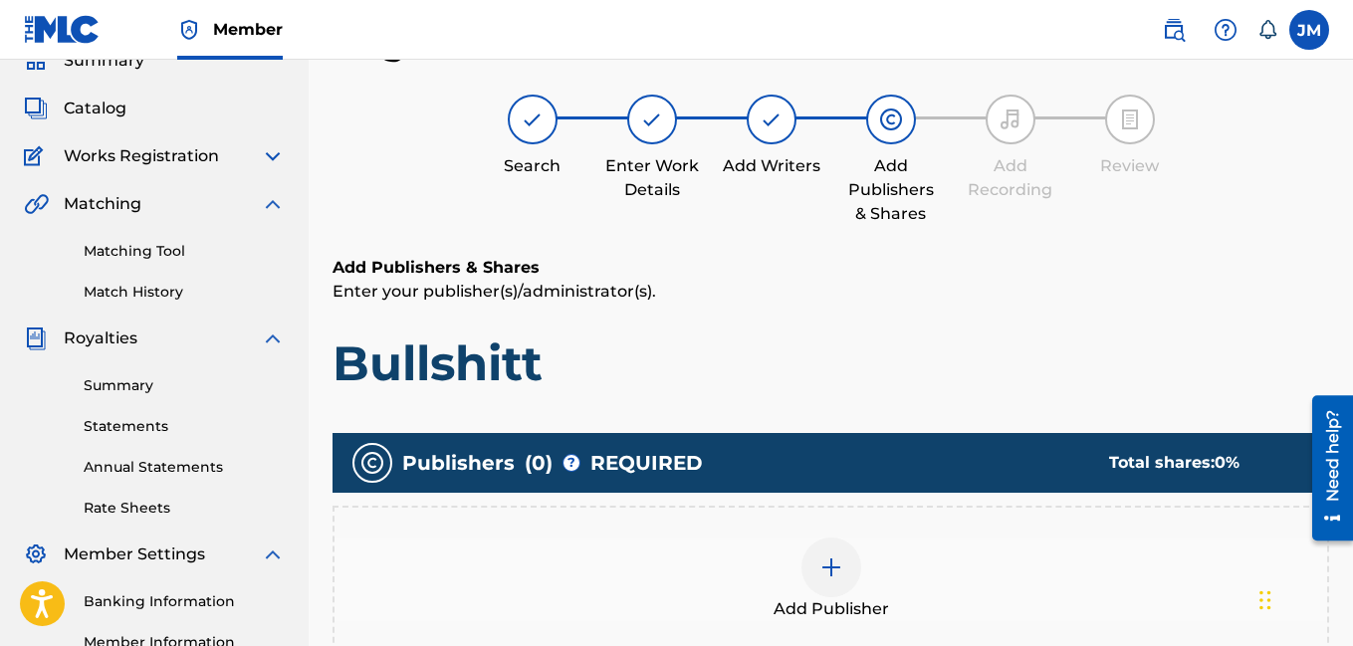
click at [825, 570] on img at bounding box center [831, 567] width 24 height 24
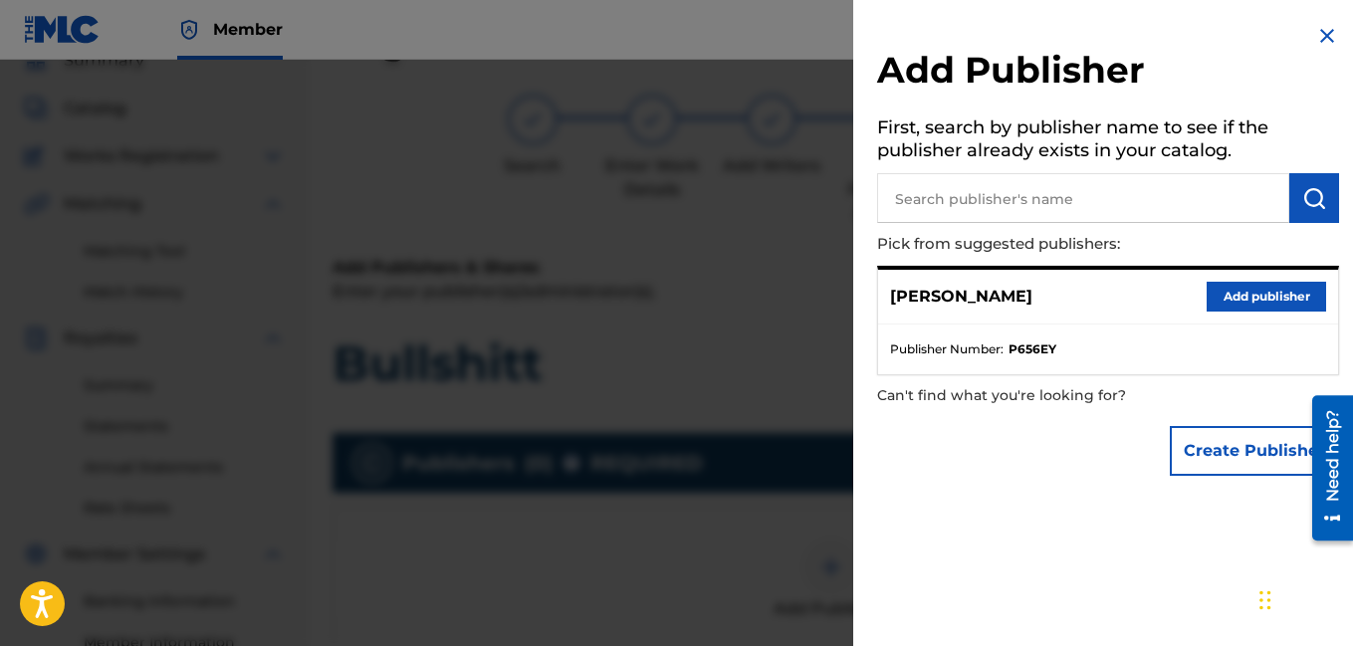
click at [1244, 288] on button "Add publisher" at bounding box center [1266, 297] width 119 height 30
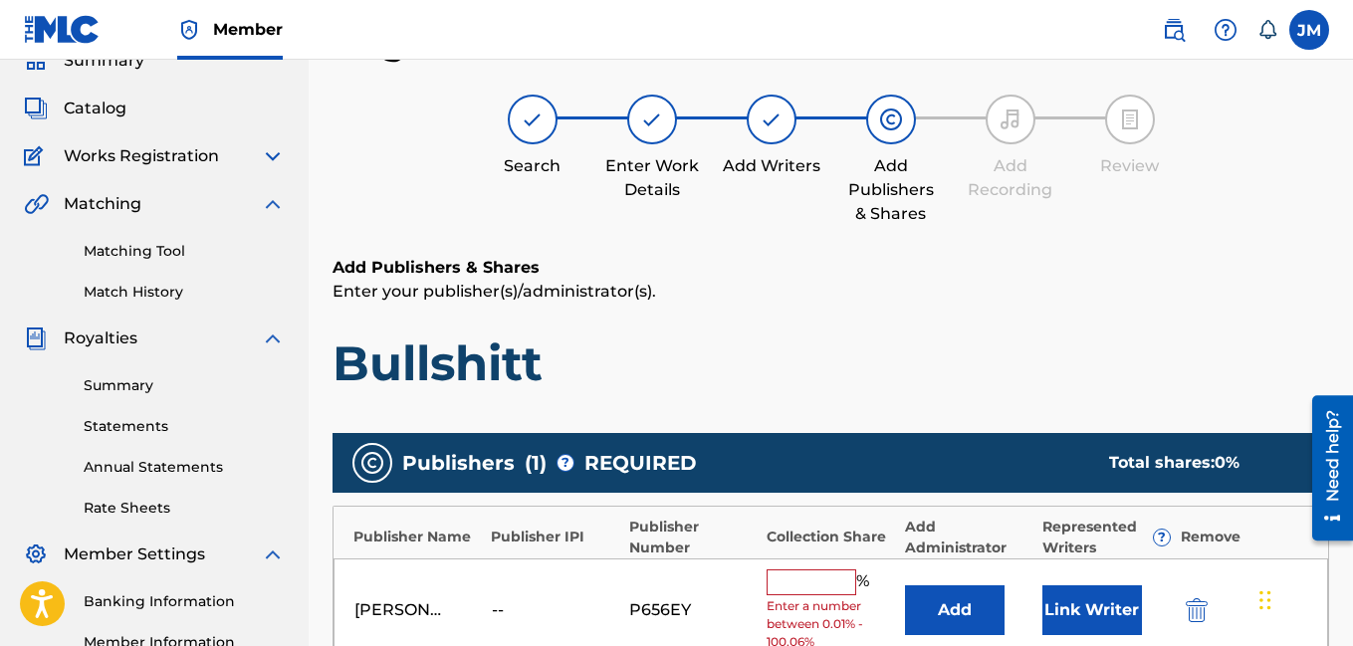
click at [803, 584] on input "text" at bounding box center [812, 582] width 90 height 26
type input "100"
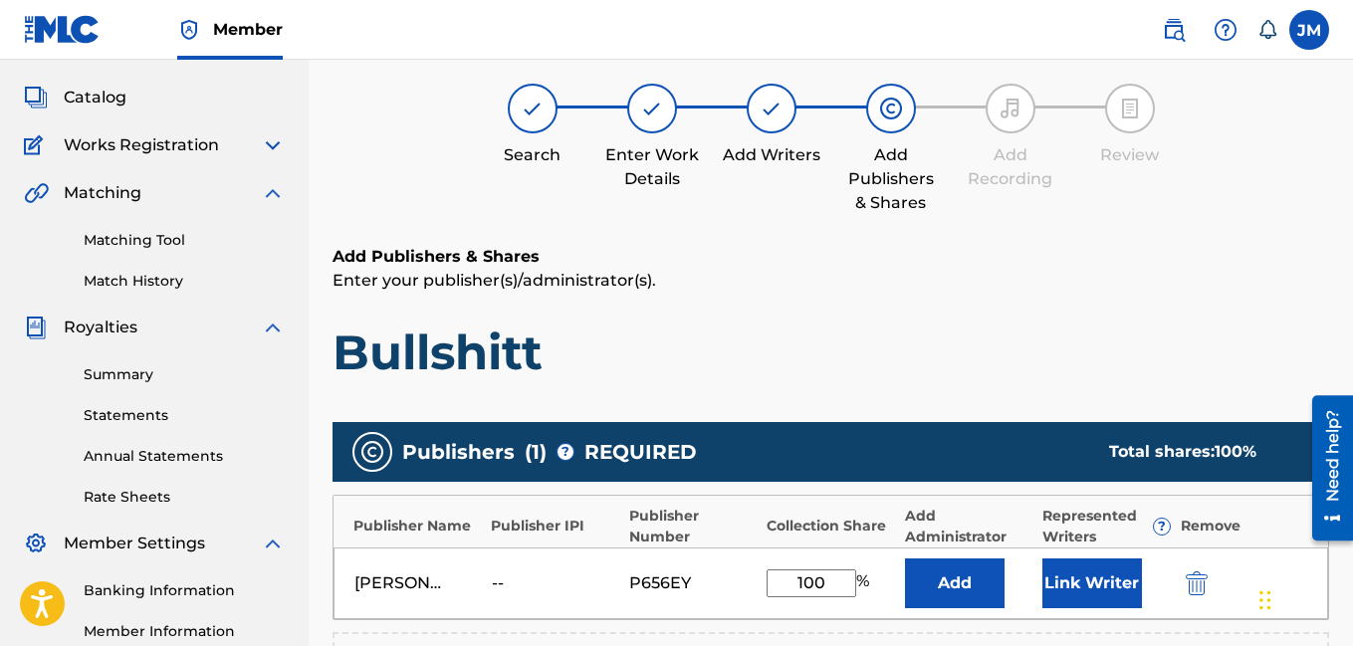
scroll to position [555, 0]
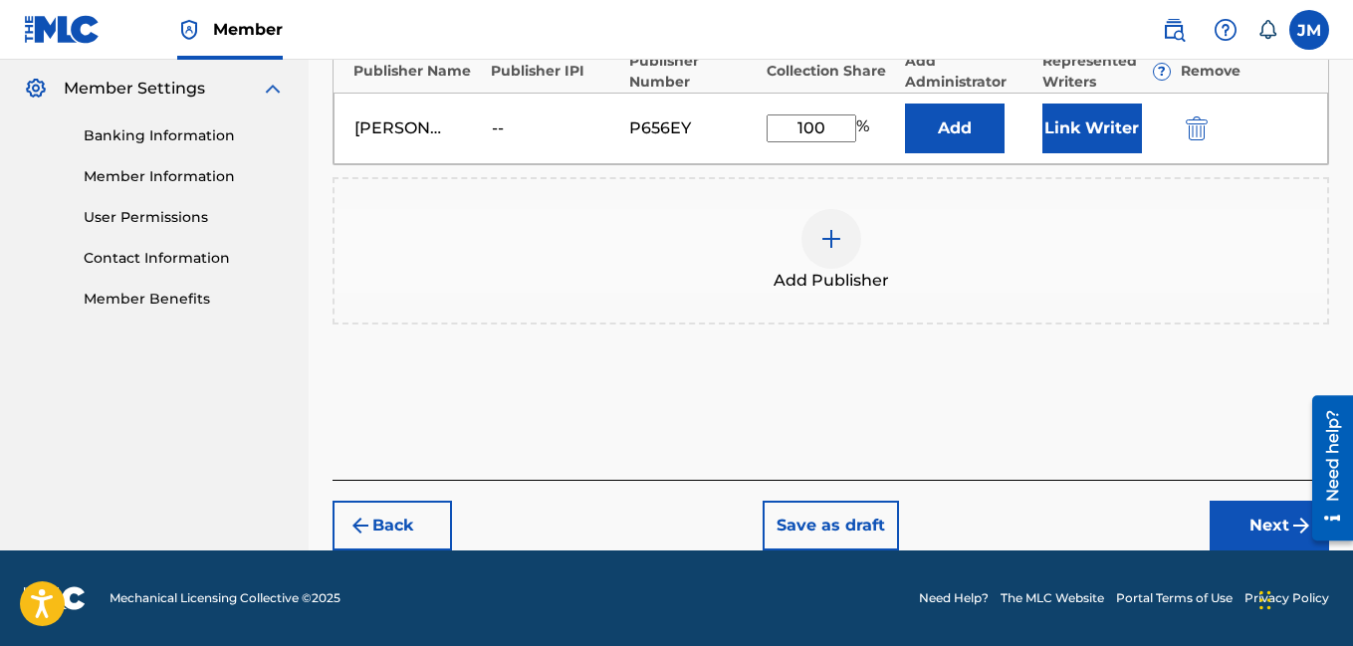
click at [1279, 528] on button "Next" at bounding box center [1268, 526] width 119 height 50
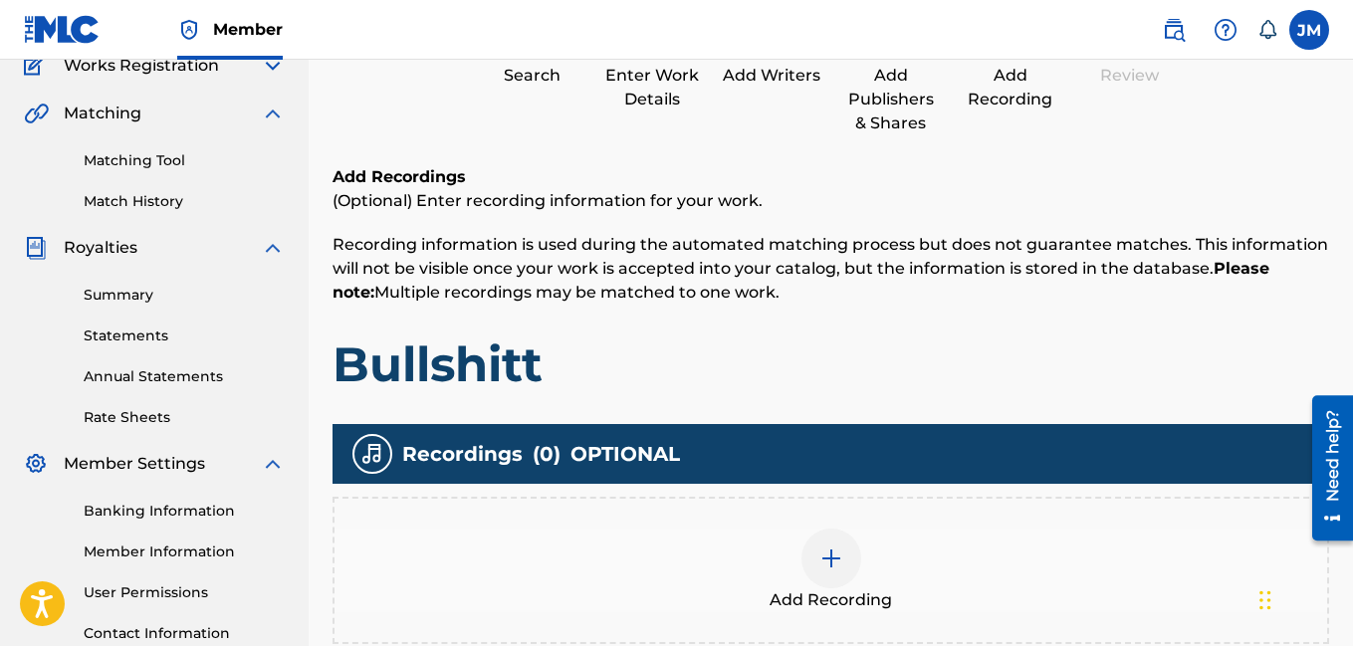
scroll to position [90, 0]
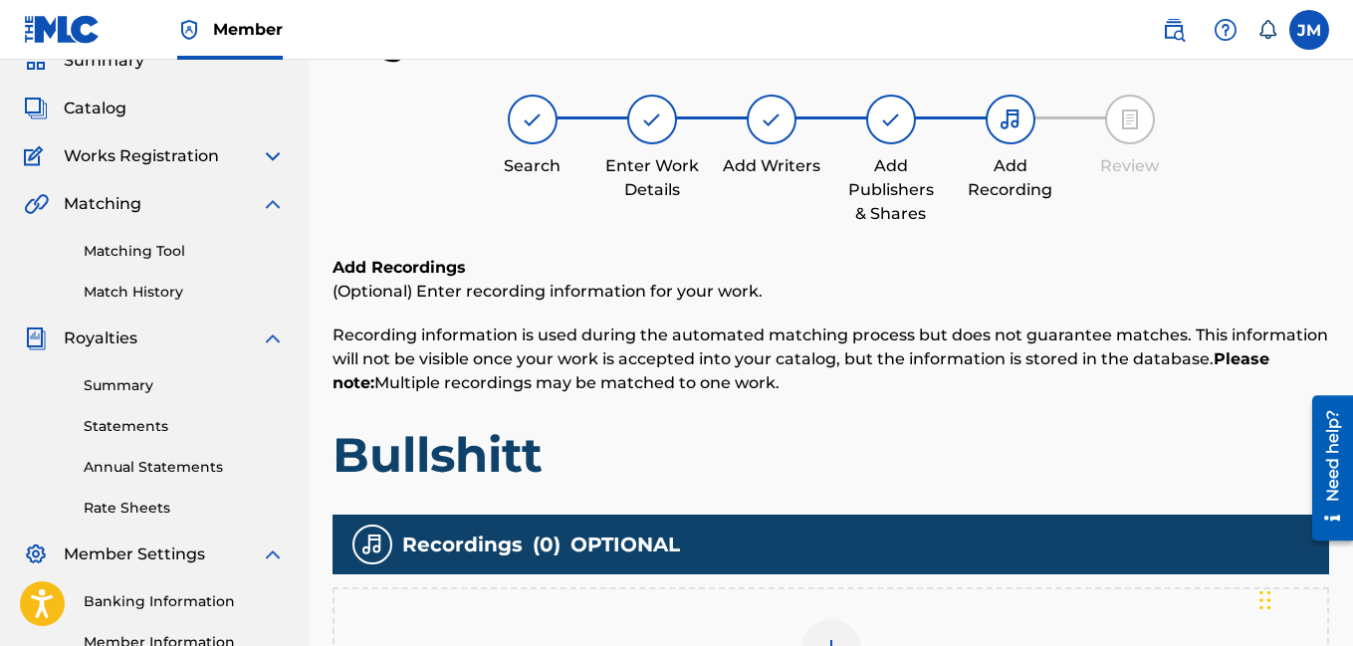
click at [828, 637] on img at bounding box center [831, 649] width 24 height 24
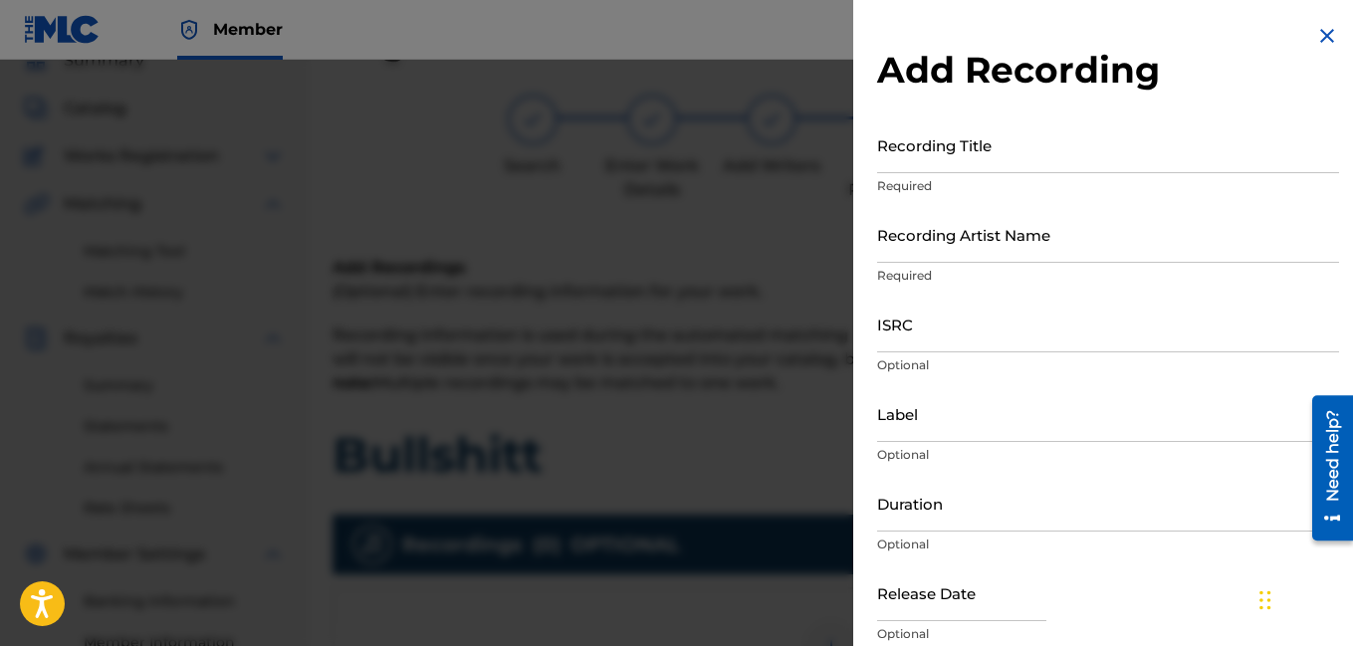
click at [1018, 147] on input "Recording Title" at bounding box center [1108, 144] width 462 height 57
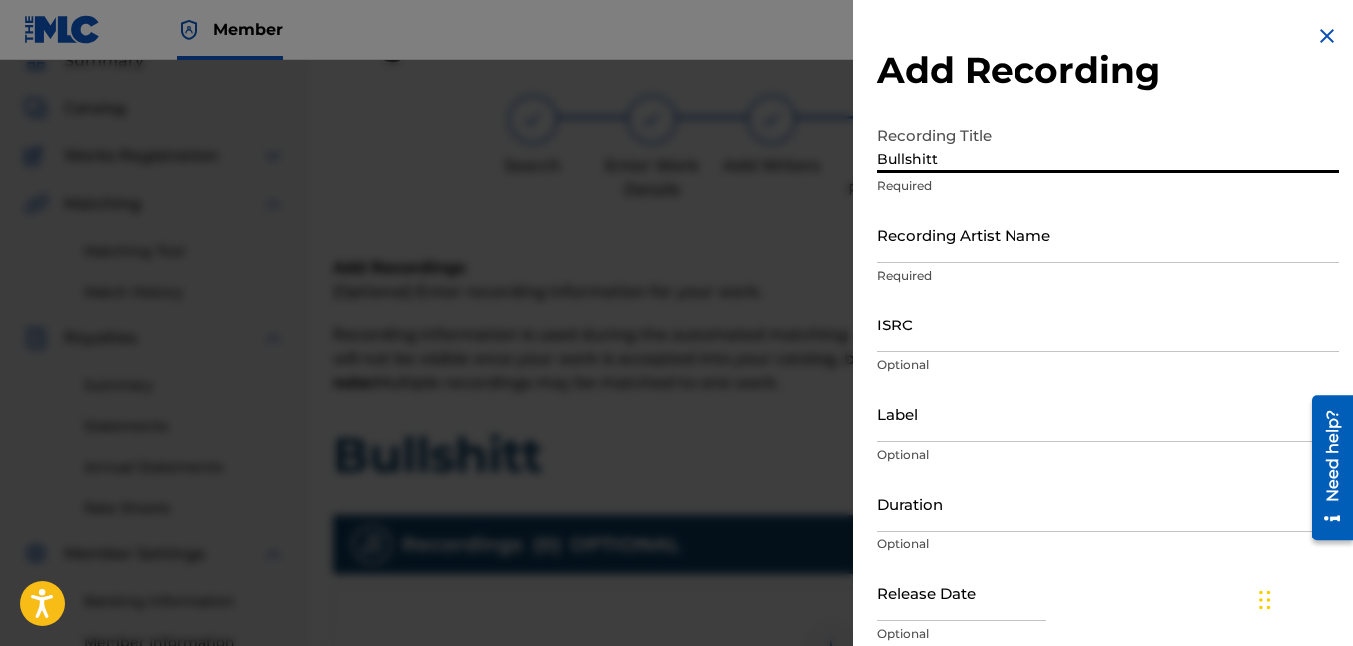
type input "Bullshitt"
click at [960, 260] on input "Recording Artist Name" at bounding box center [1108, 234] width 462 height 57
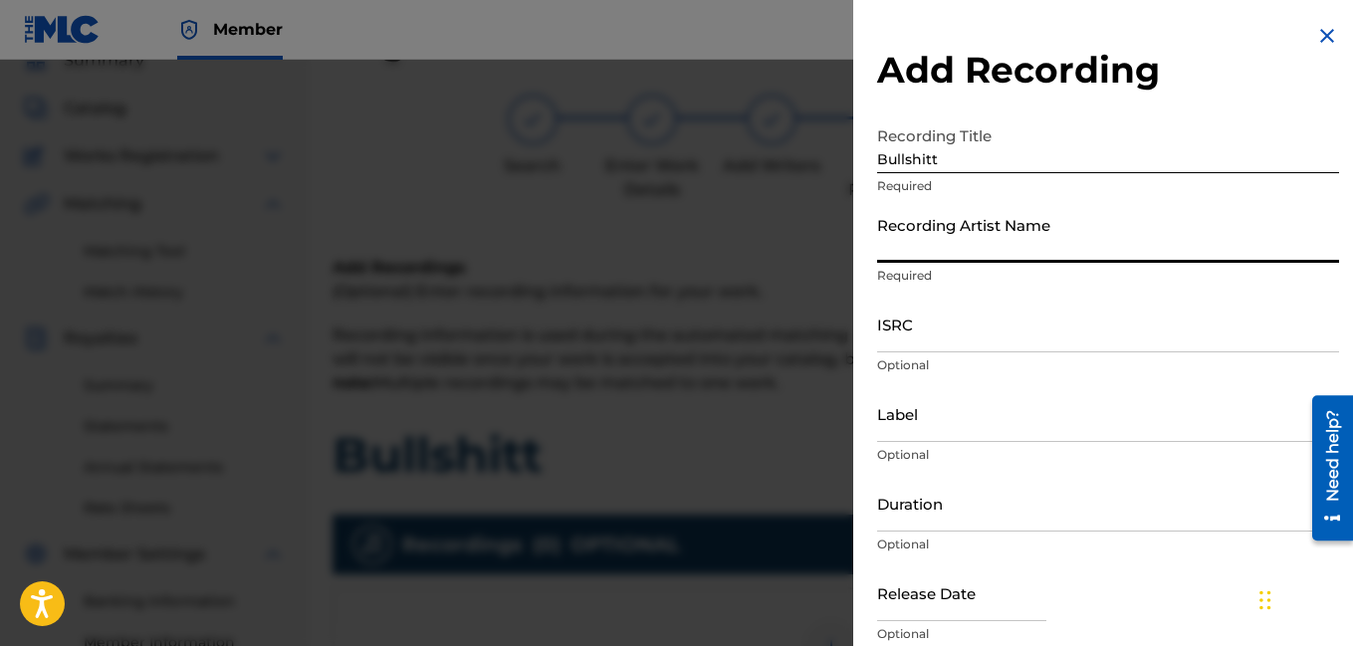
type input "Rocdeneiro"
click at [999, 519] on input "Duration" at bounding box center [1108, 503] width 462 height 57
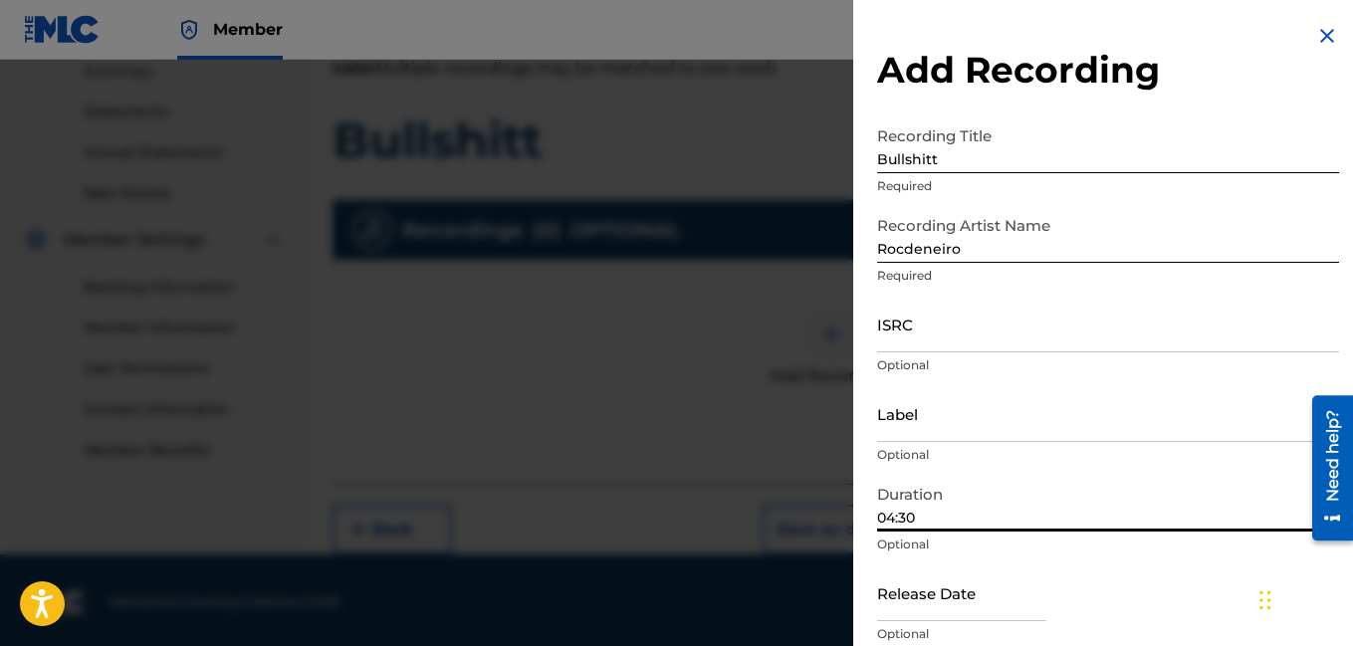
scroll to position [408, 0]
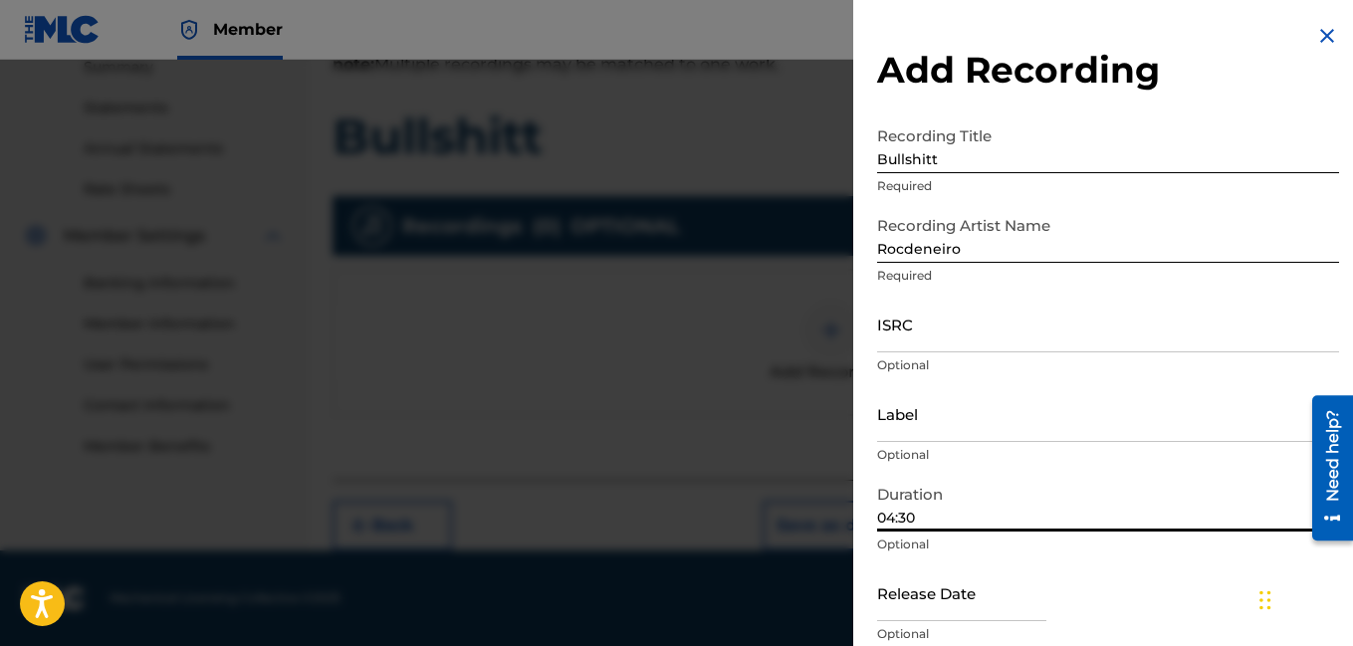
type input "04:30"
click at [1192, 586] on div "Release Date Optional" at bounding box center [1108, 609] width 462 height 90
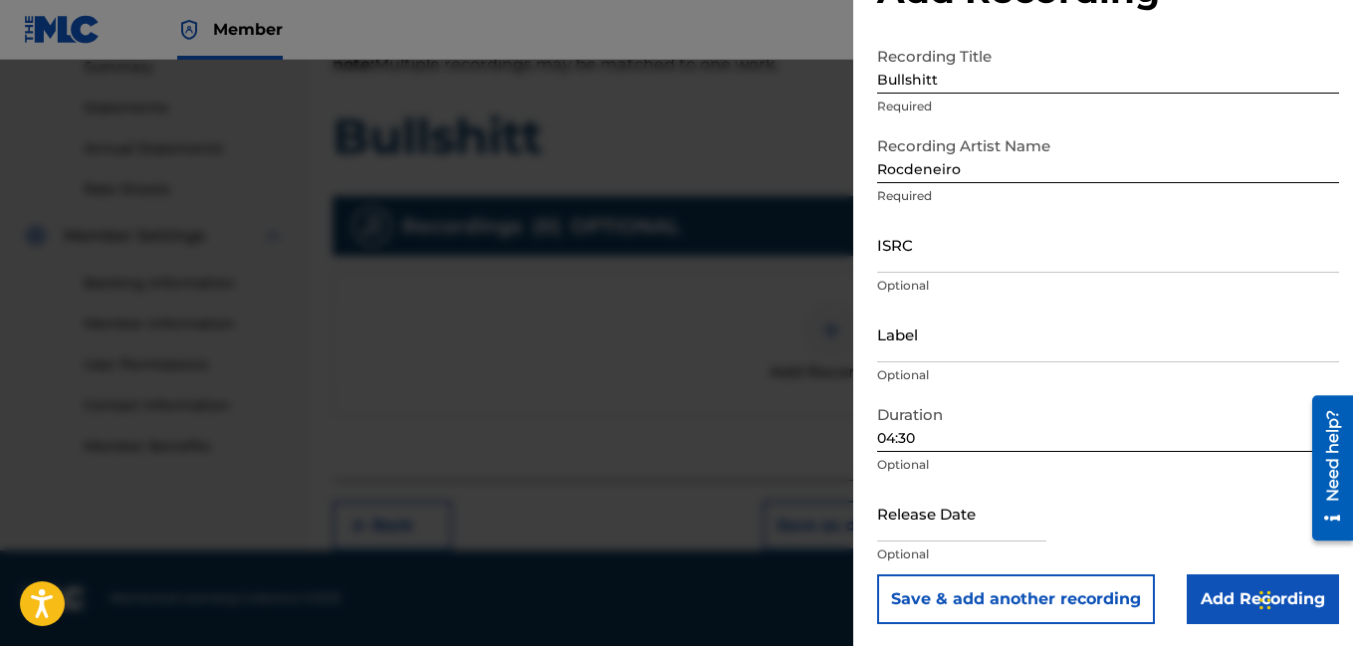
scroll to position [82, 0]
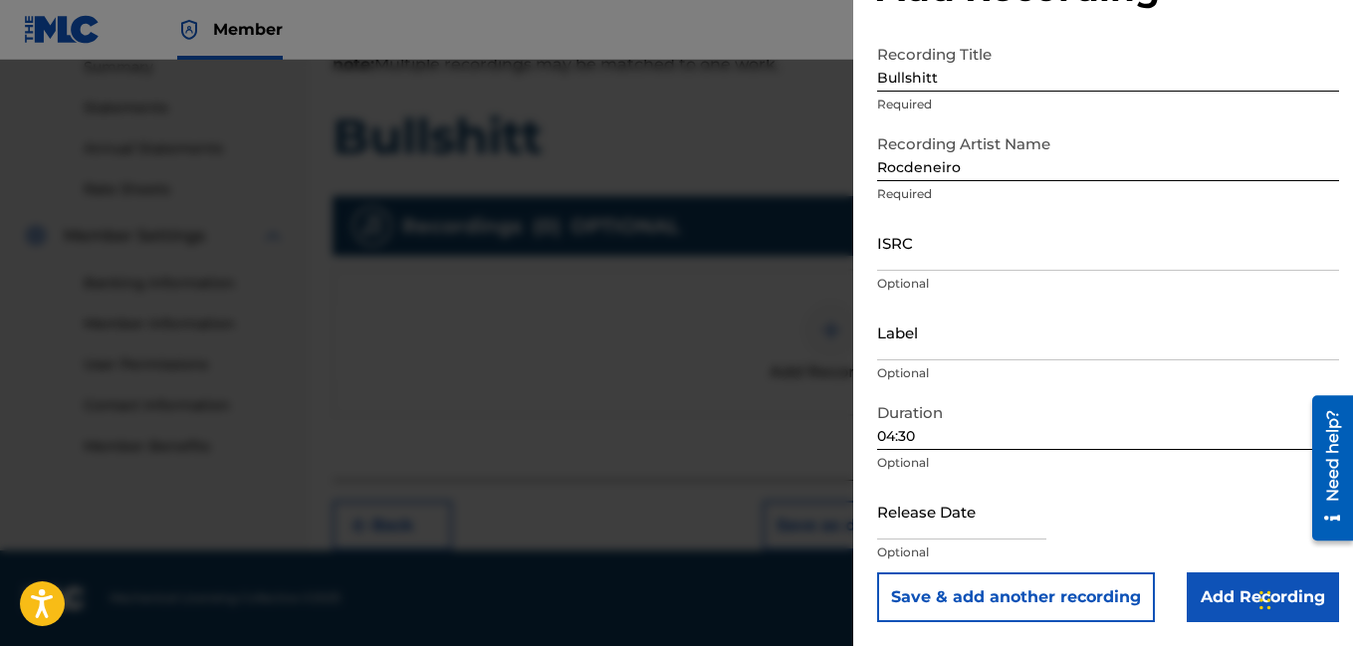
click at [1199, 591] on input "Add Recording" at bounding box center [1263, 597] width 152 height 50
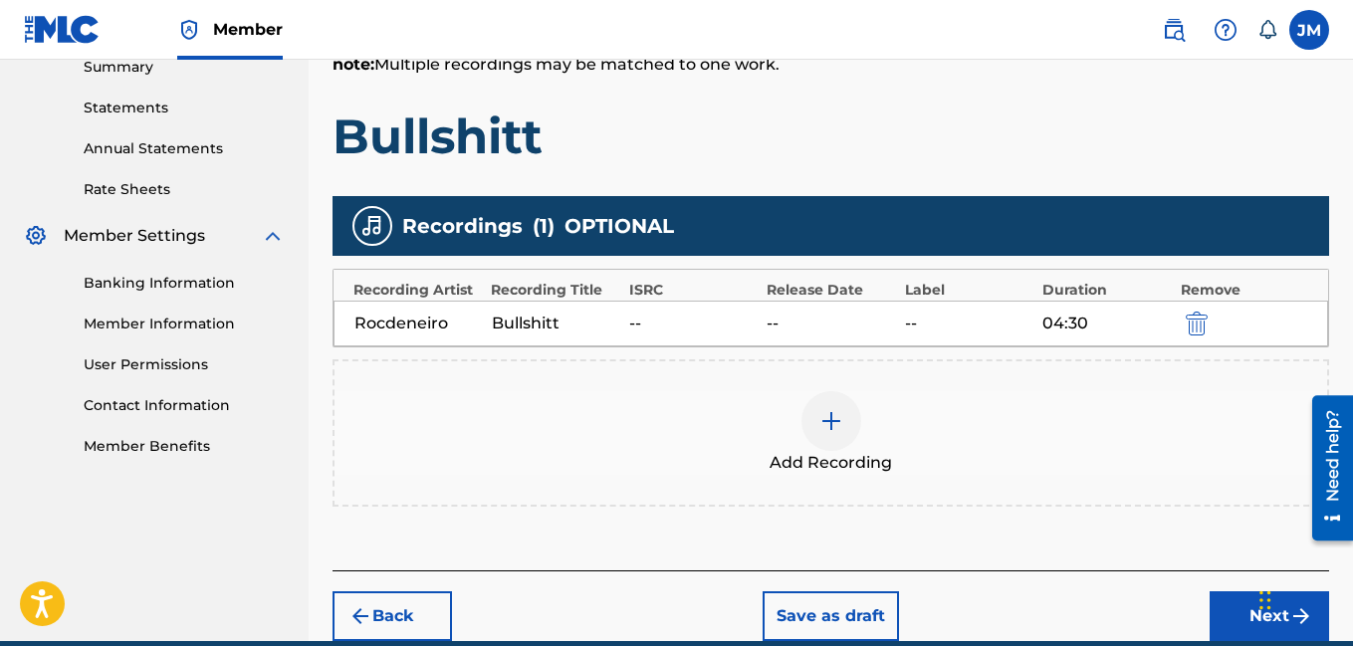
click at [1231, 604] on button "Next" at bounding box center [1268, 616] width 119 height 50
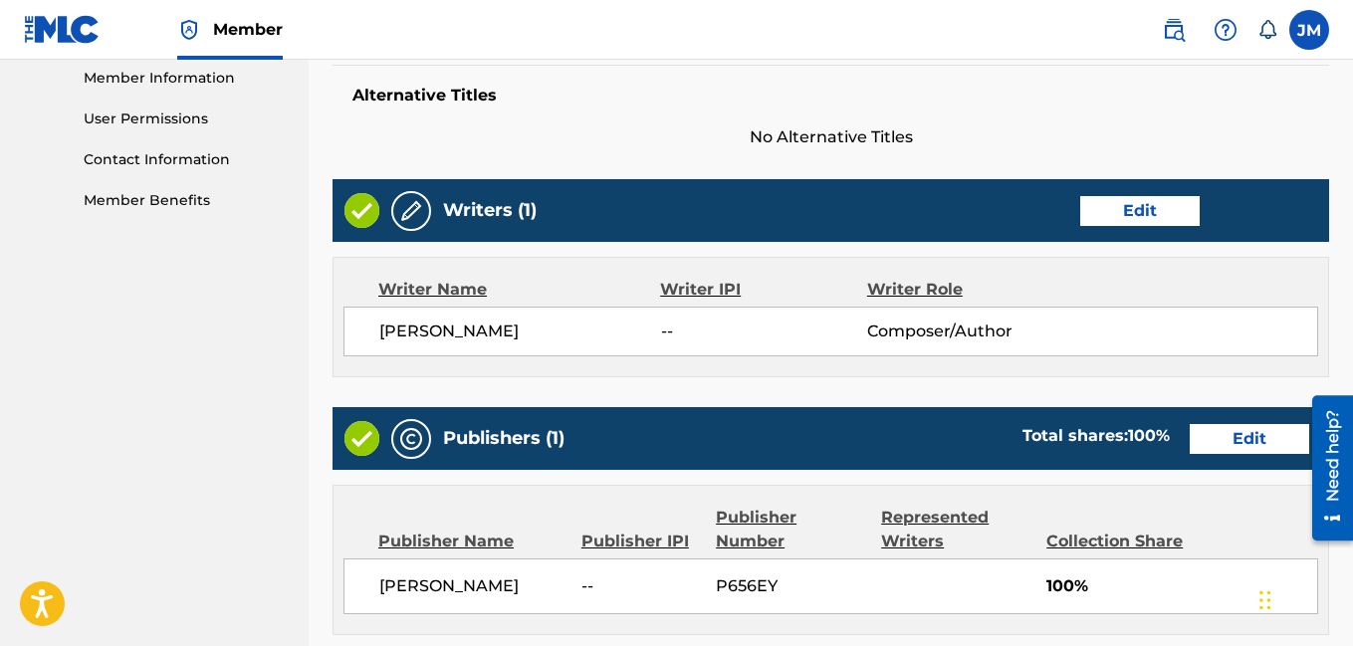
scroll to position [1061, 0]
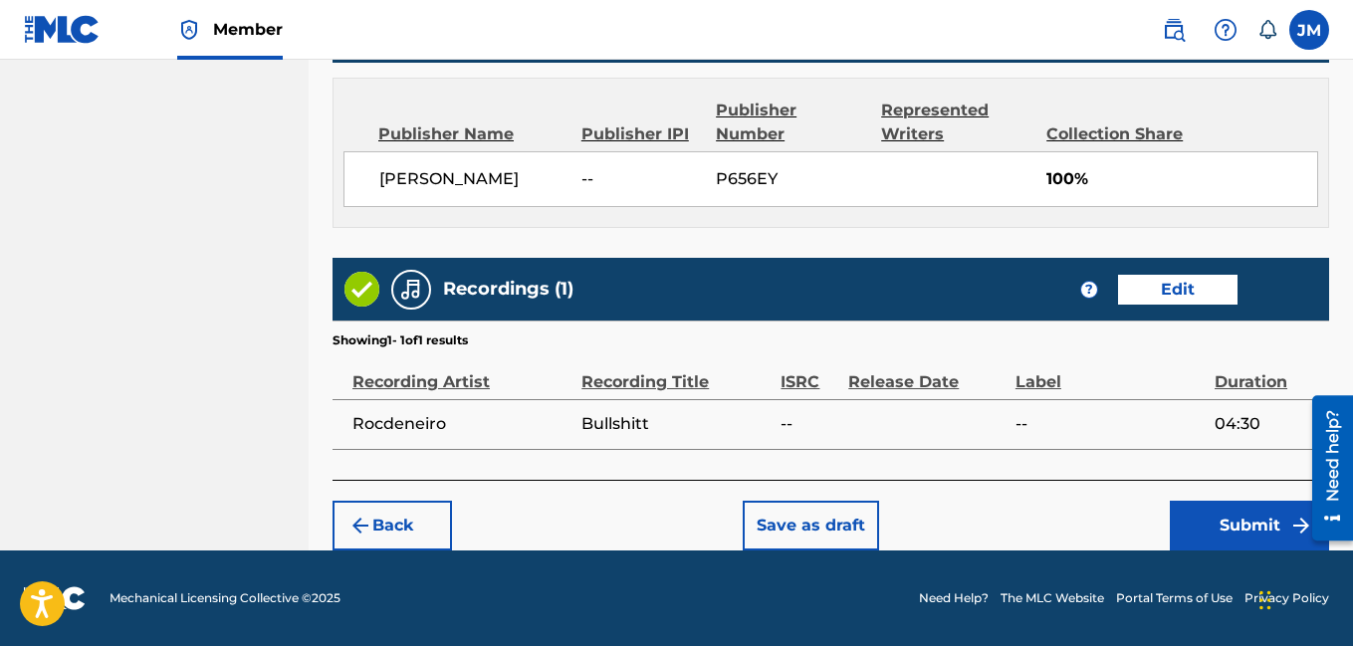
click at [1242, 519] on button "Submit" at bounding box center [1249, 526] width 159 height 50
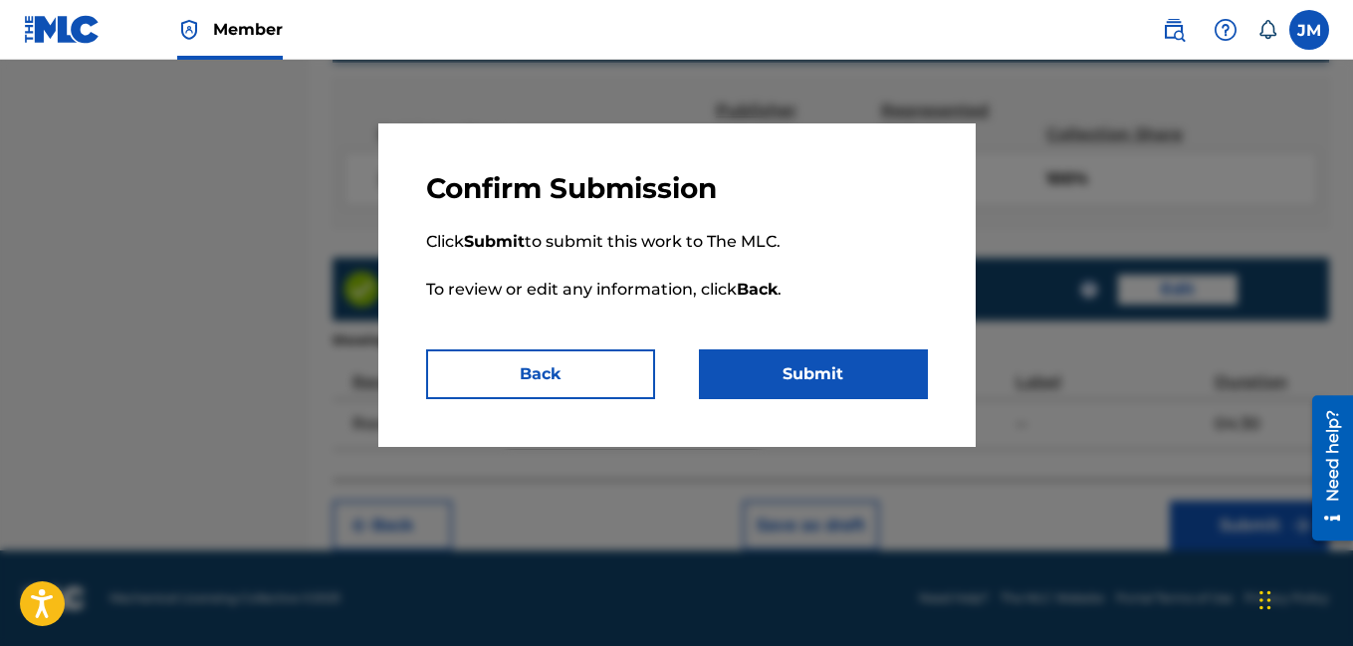
click at [884, 382] on button "Submit" at bounding box center [813, 374] width 229 height 50
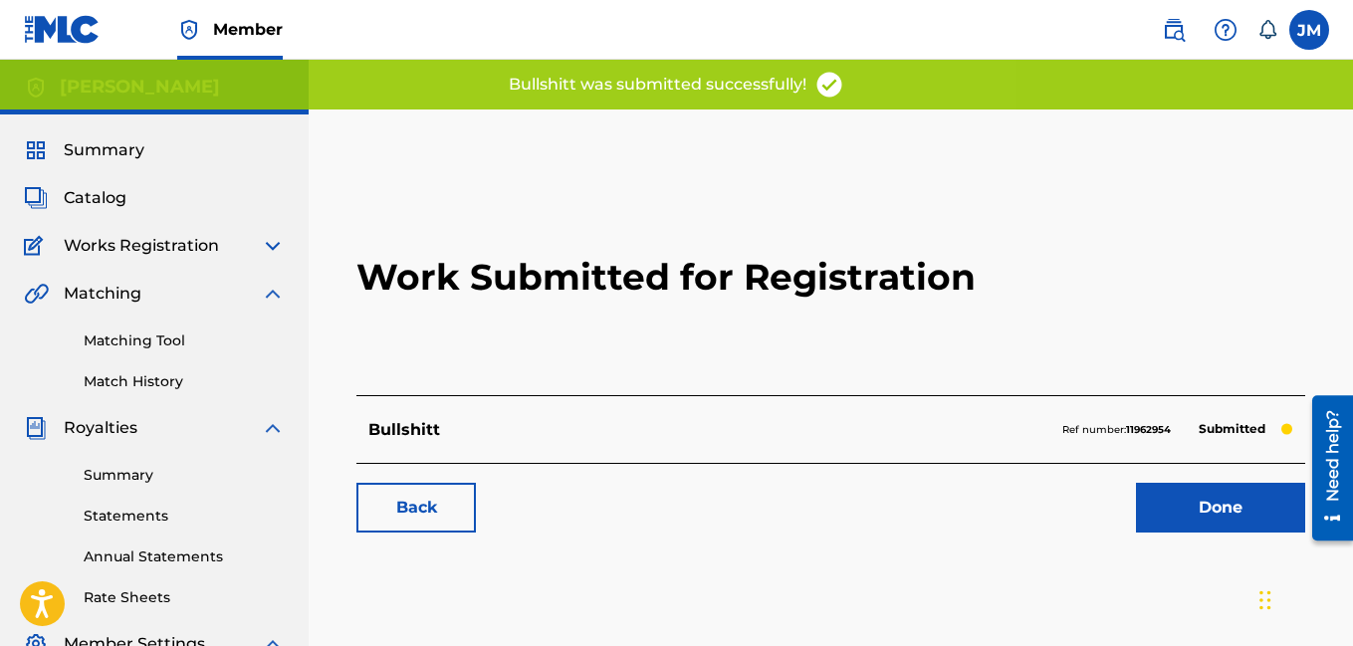
click at [1165, 517] on link "Done" at bounding box center [1220, 508] width 169 height 50
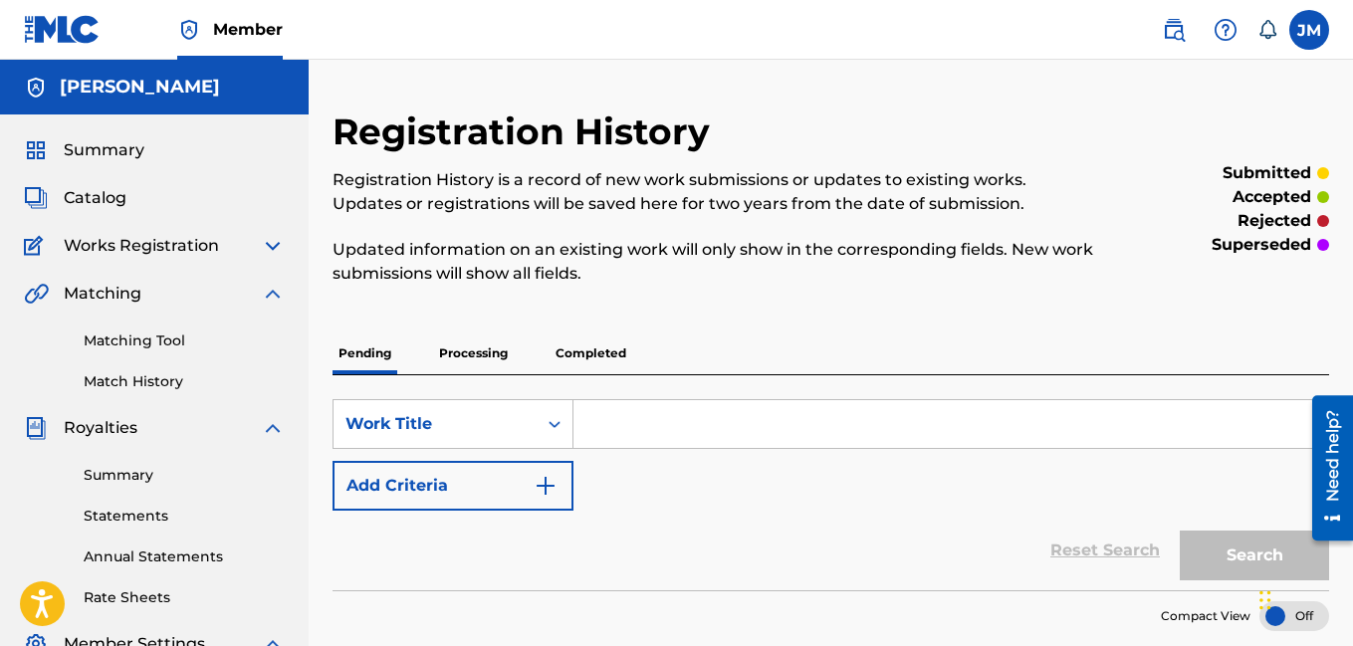
click at [114, 203] on span "Catalog" at bounding box center [95, 198] width 63 height 24
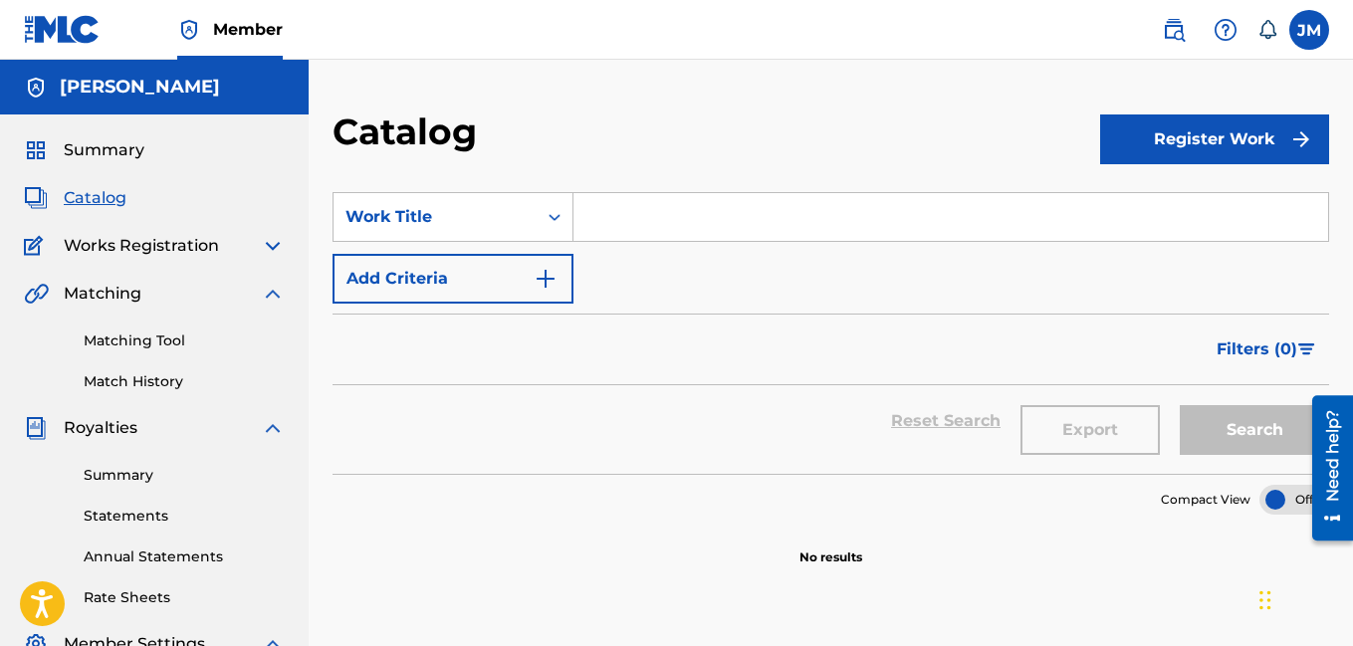
click at [1178, 137] on button "Register Work" at bounding box center [1214, 139] width 229 height 50
click at [1174, 199] on link "Individual" at bounding box center [1214, 204] width 229 height 48
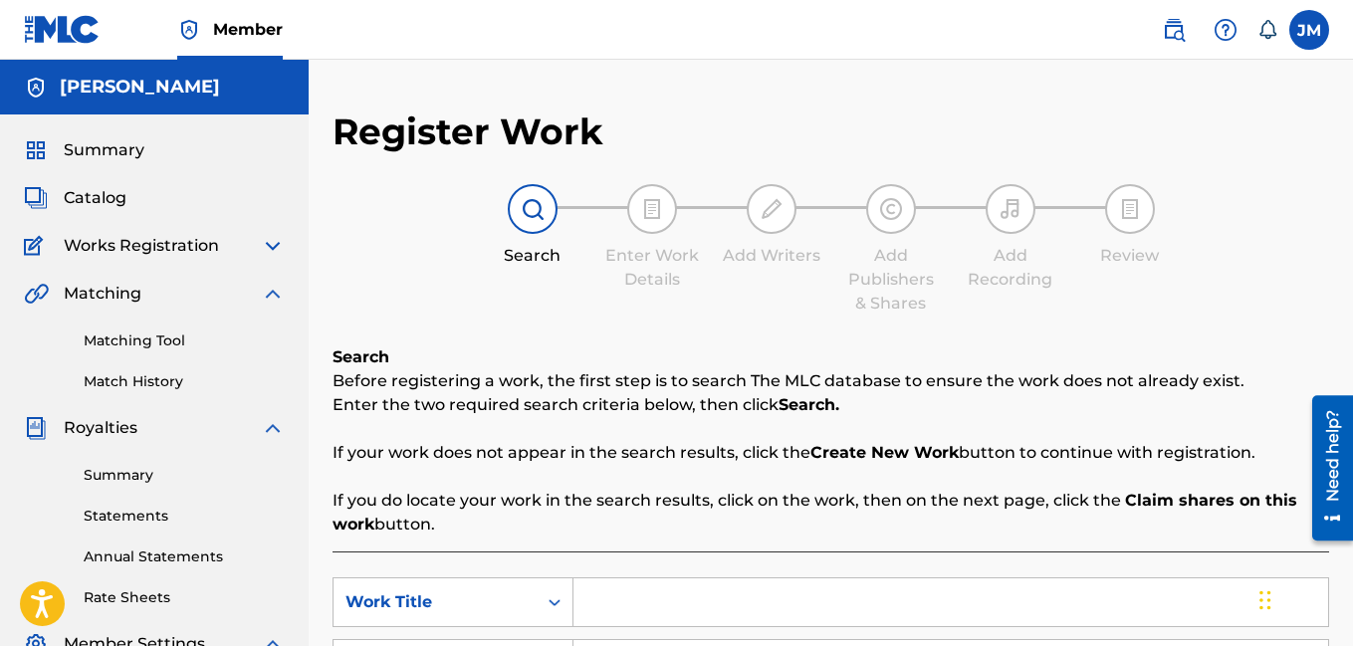
click at [756, 614] on input "Search Form" at bounding box center [950, 602] width 755 height 48
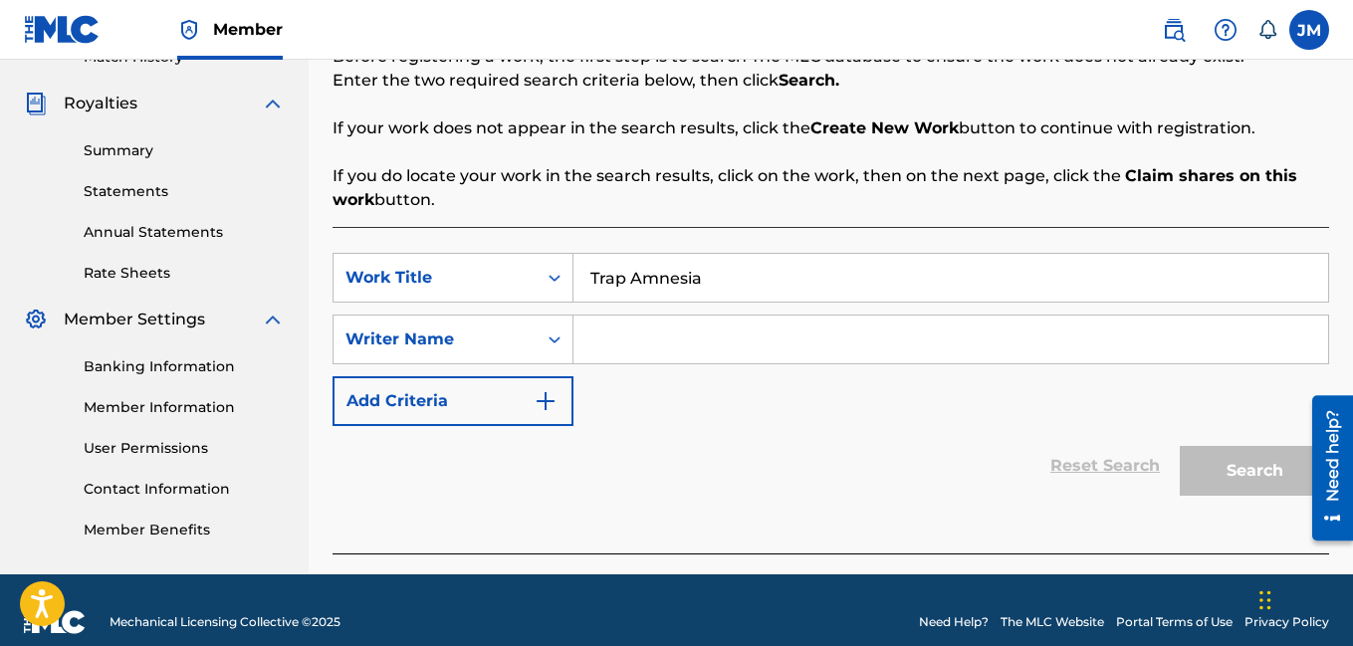
scroll to position [348, 0]
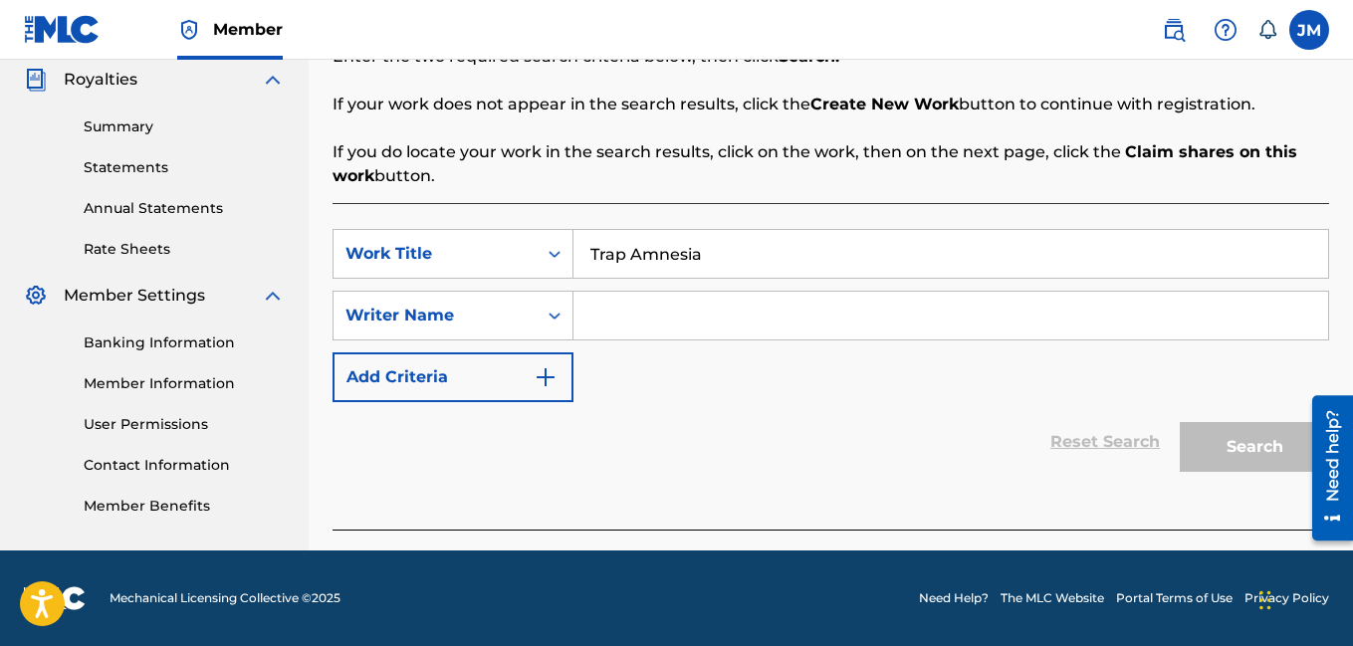
type input "Trap Amnesia"
click at [827, 315] on input "Search Form" at bounding box center [950, 316] width 755 height 48
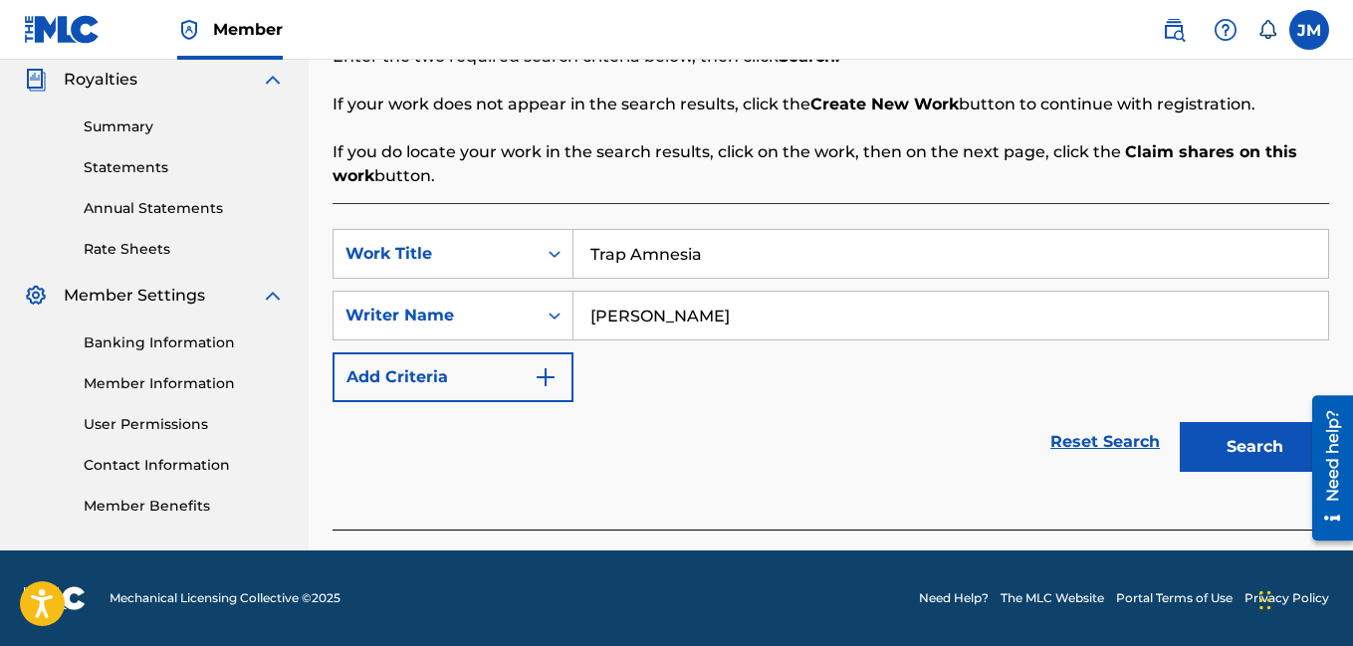
type input "[PERSON_NAME]"
click at [1216, 434] on button "Search" at bounding box center [1254, 447] width 149 height 50
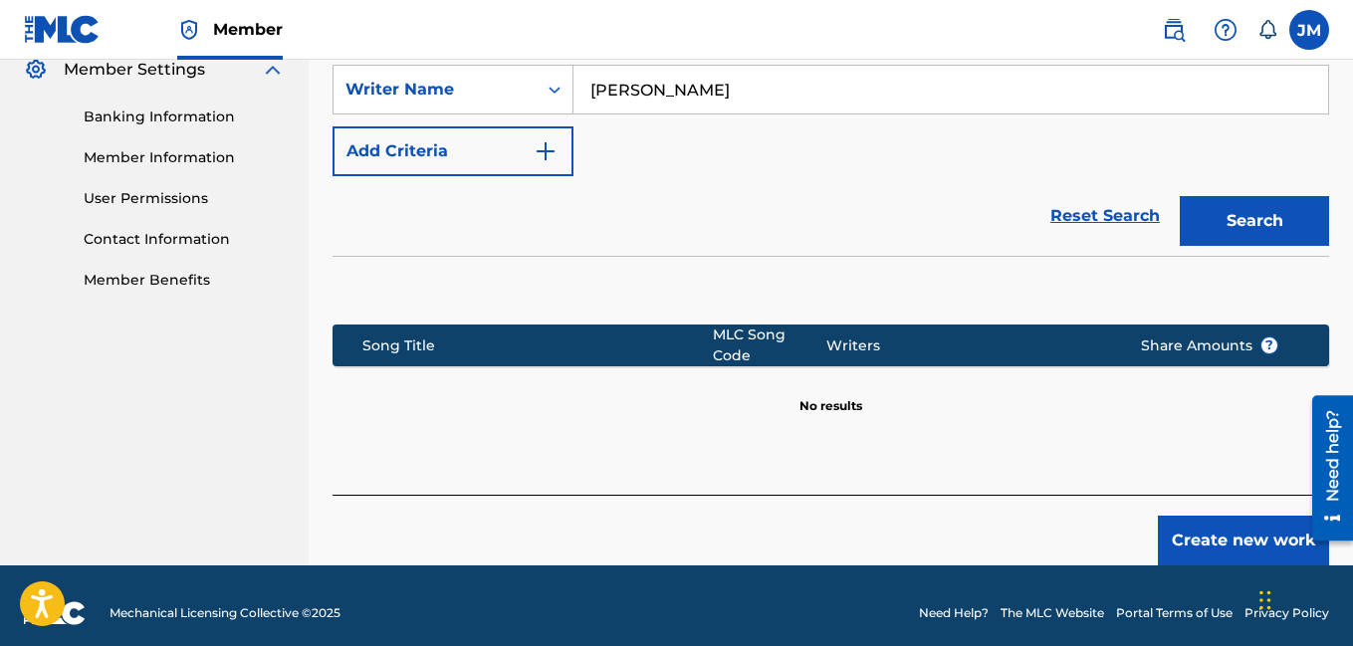
scroll to position [577, 0]
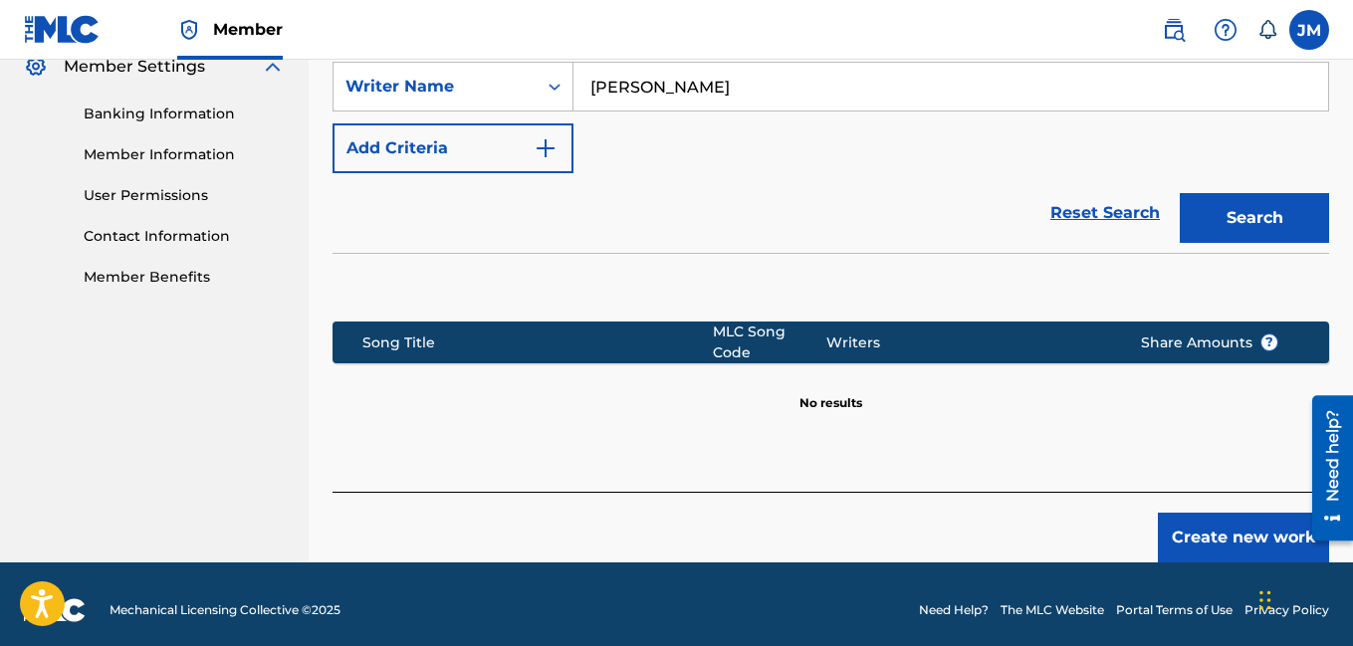
click at [1241, 530] on button "Create new work" at bounding box center [1243, 538] width 171 height 50
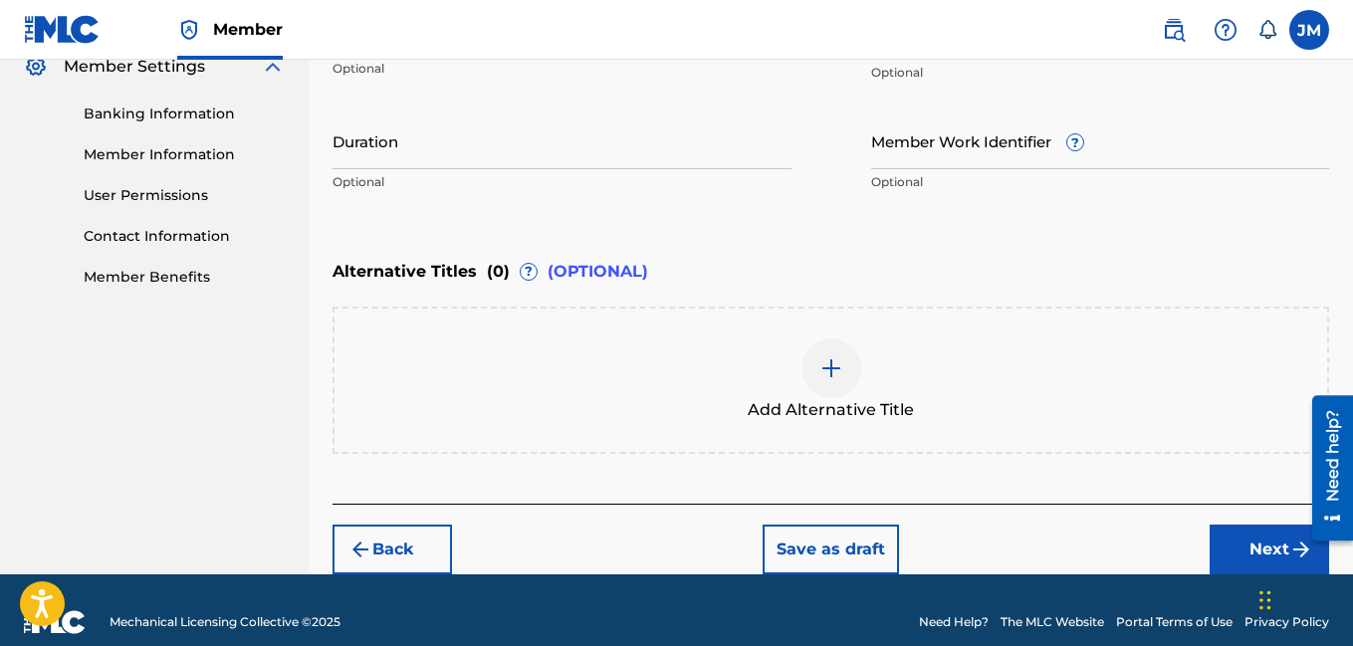
click at [496, 159] on input "Duration" at bounding box center [561, 140] width 459 height 57
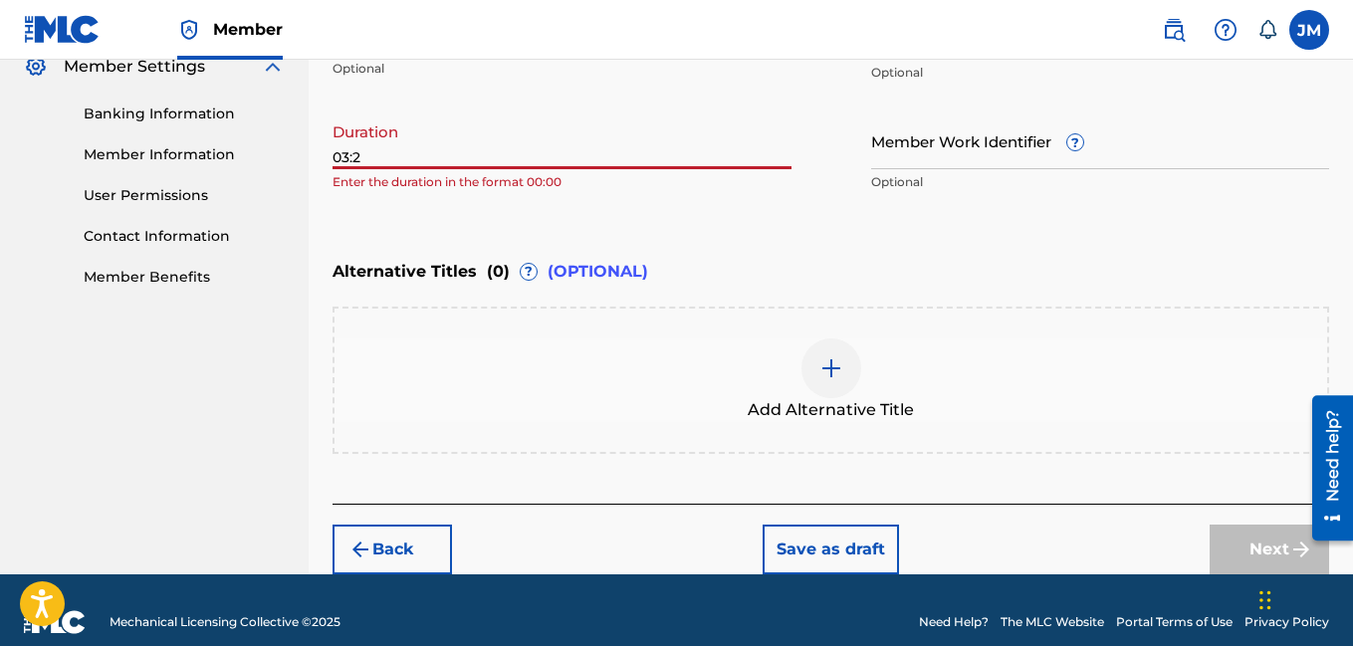
type input "03:26"
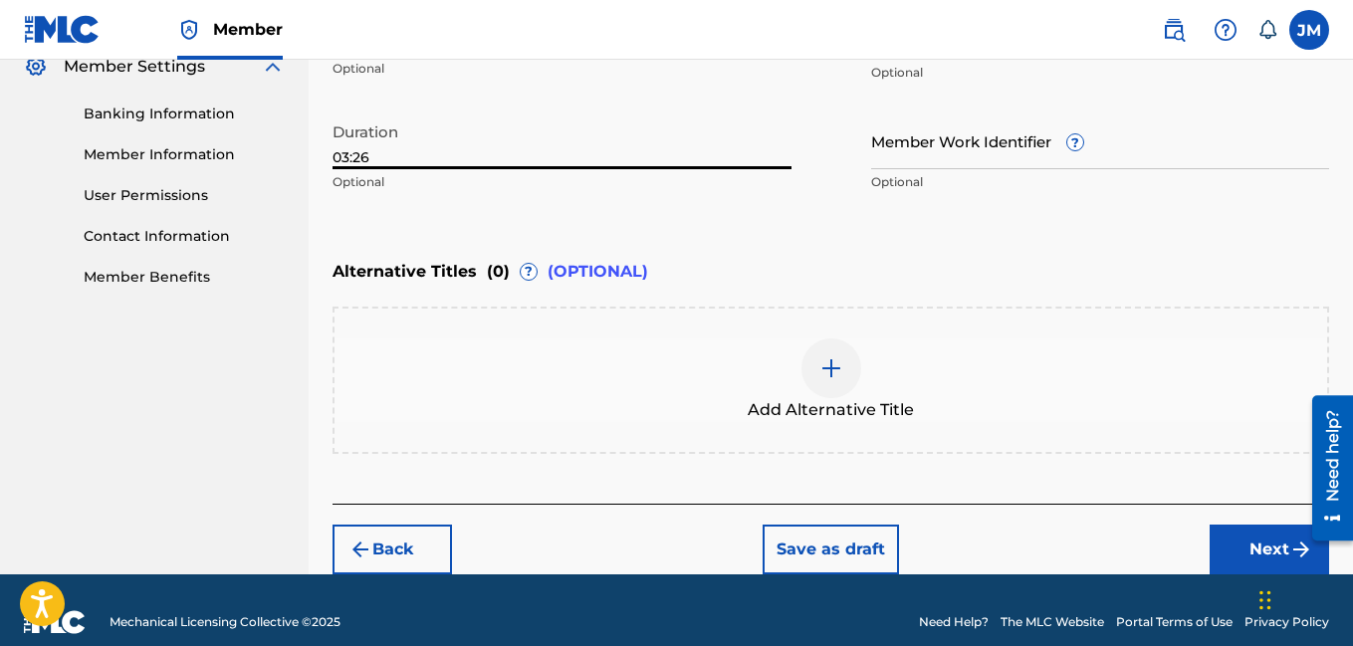
click at [1249, 542] on button "Next" at bounding box center [1268, 550] width 119 height 50
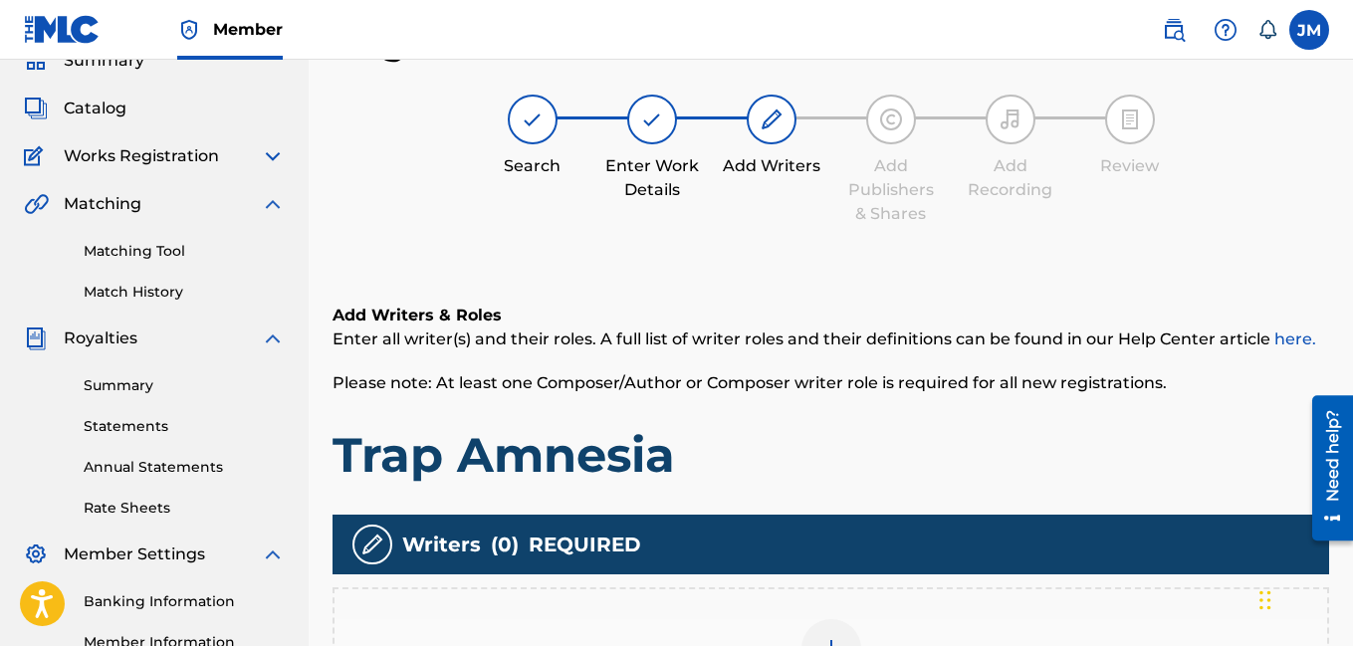
scroll to position [440, 0]
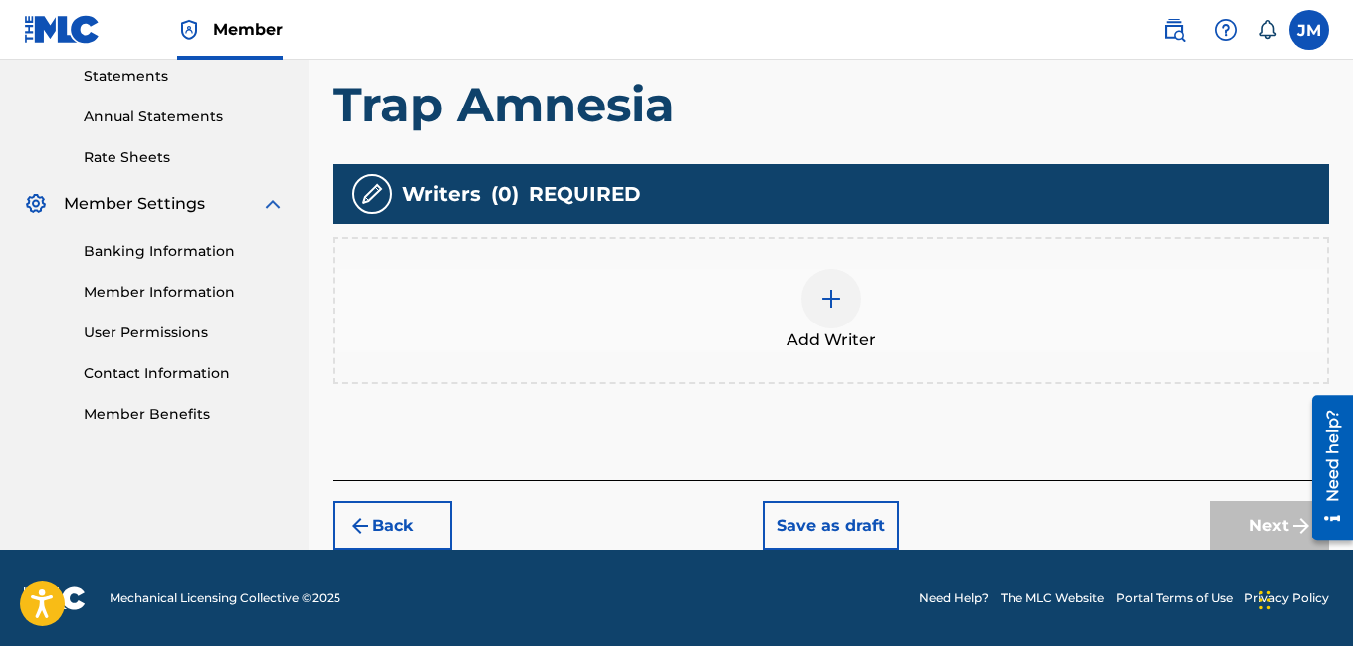
click at [815, 312] on div at bounding box center [831, 299] width 60 height 60
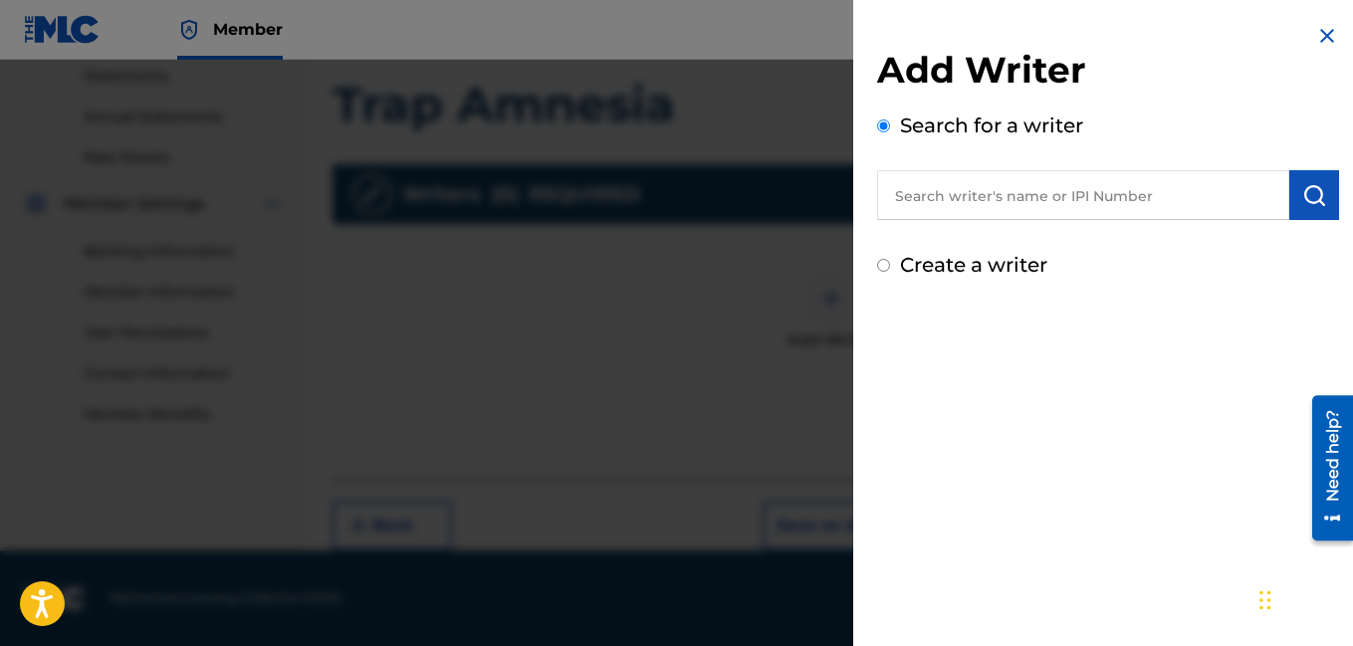
click at [881, 265] on input "Create a writer" at bounding box center [883, 265] width 13 height 13
radio input "false"
radio input "true"
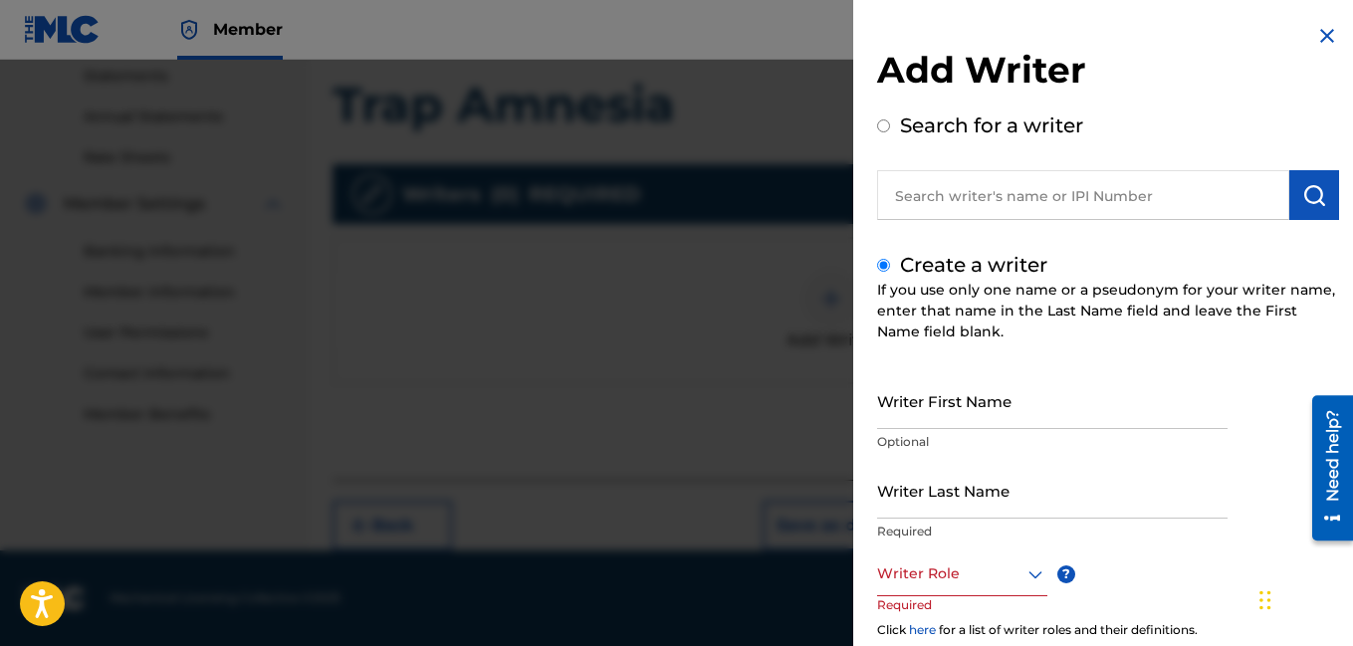
click at [905, 417] on input "Writer First Name" at bounding box center [1052, 400] width 350 height 57
type input "[PERSON_NAME]"
click at [908, 507] on input "Writer Last Name" at bounding box center [1052, 490] width 350 height 57
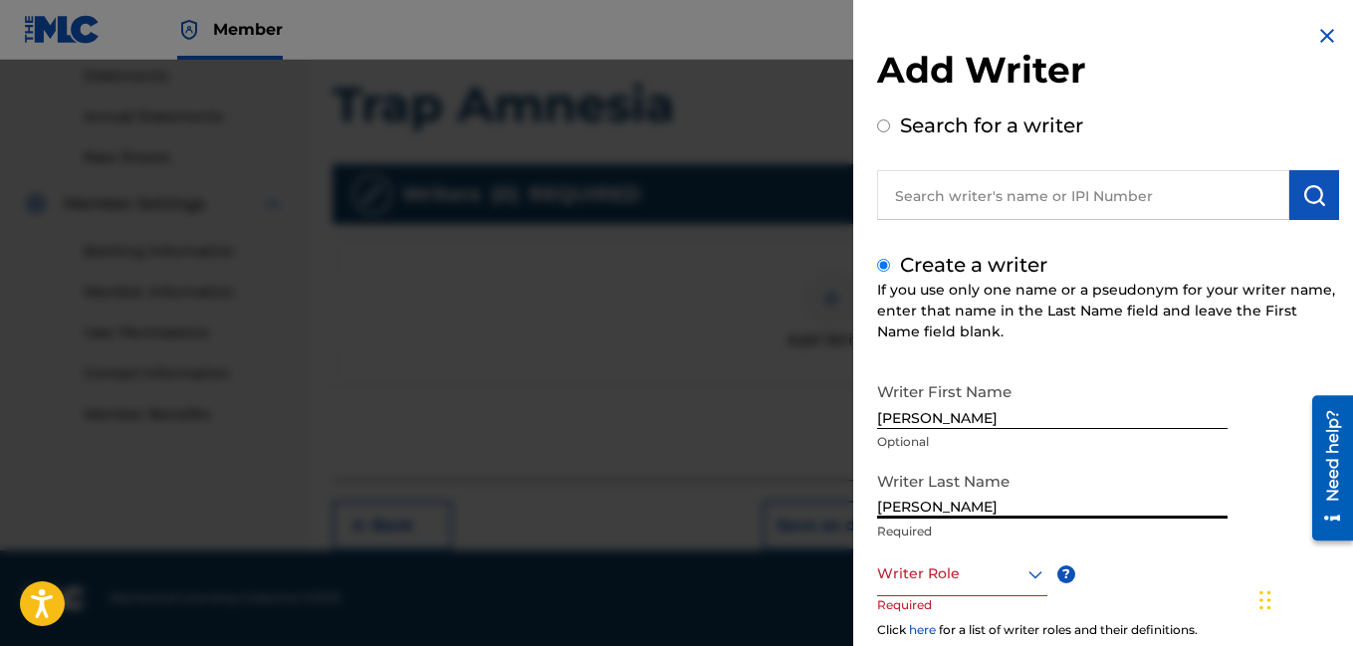
type input "[PERSON_NAME]"
click at [938, 580] on div at bounding box center [962, 573] width 170 height 25
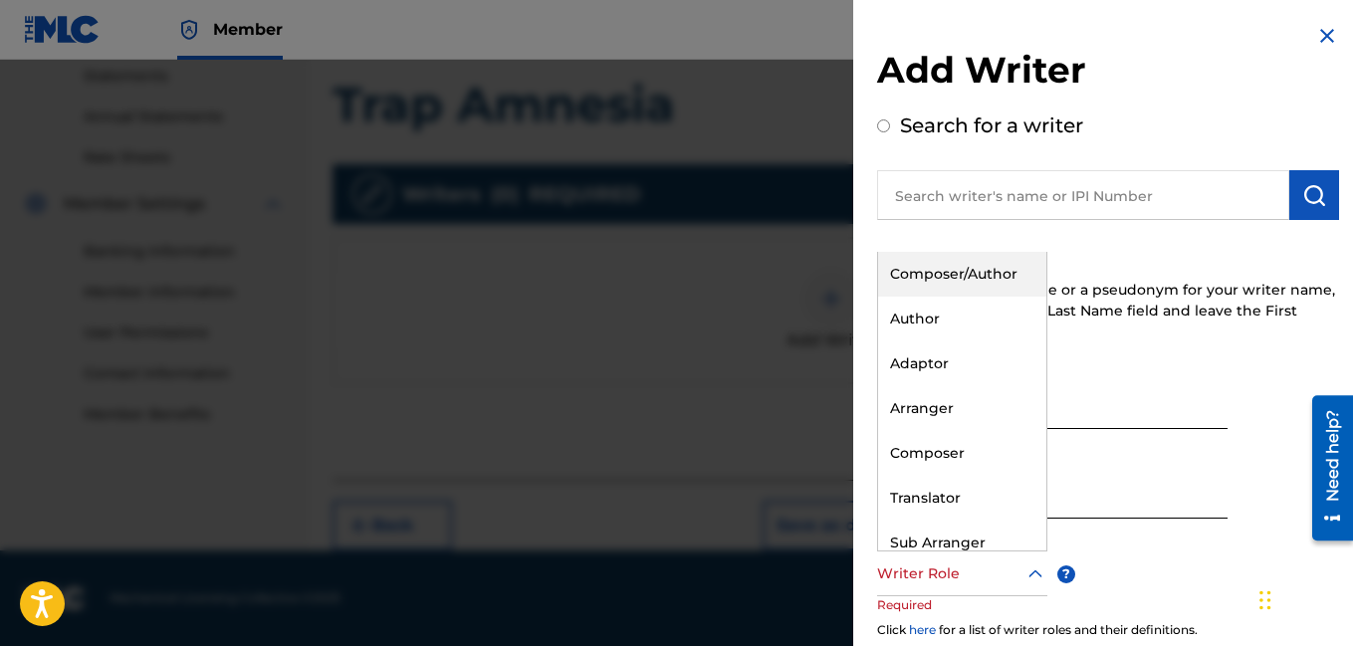
click at [947, 270] on div "Composer/Author" at bounding box center [962, 274] width 168 height 45
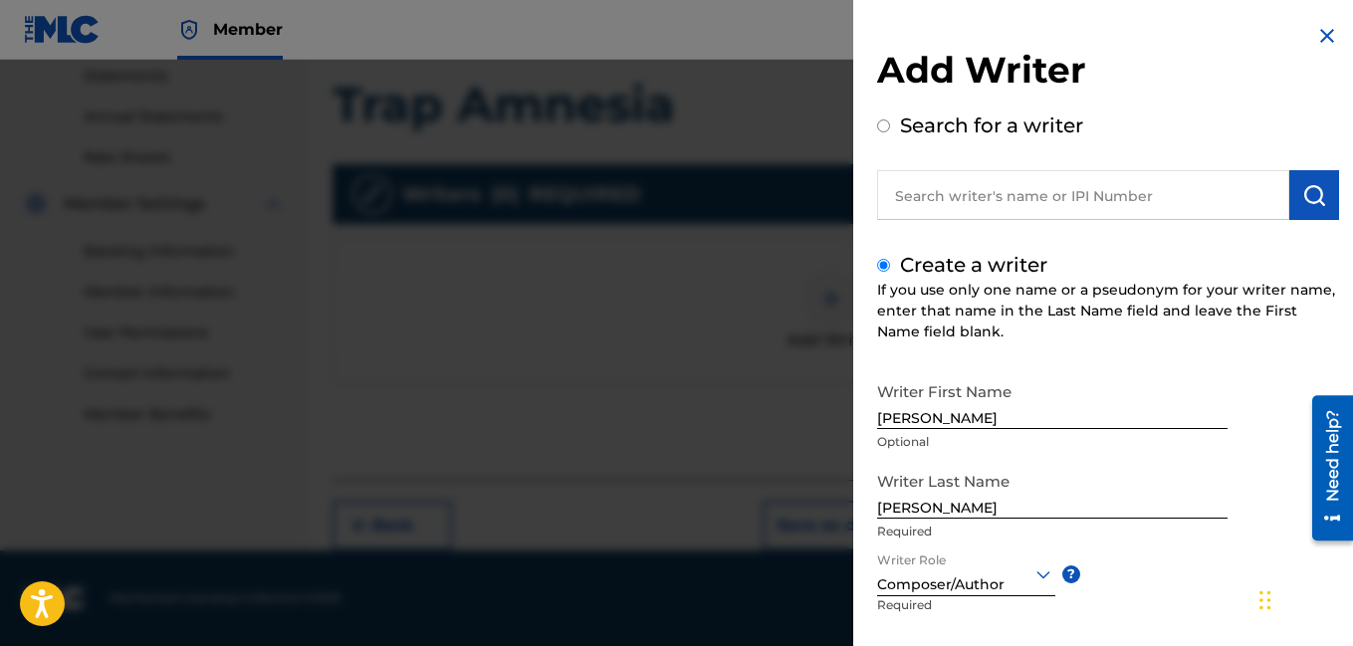
click at [1155, 607] on div "Writer First Name [PERSON_NAME] Optional Writer Last Name [PERSON_NAME] Require…" at bounding box center [1108, 591] width 462 height 438
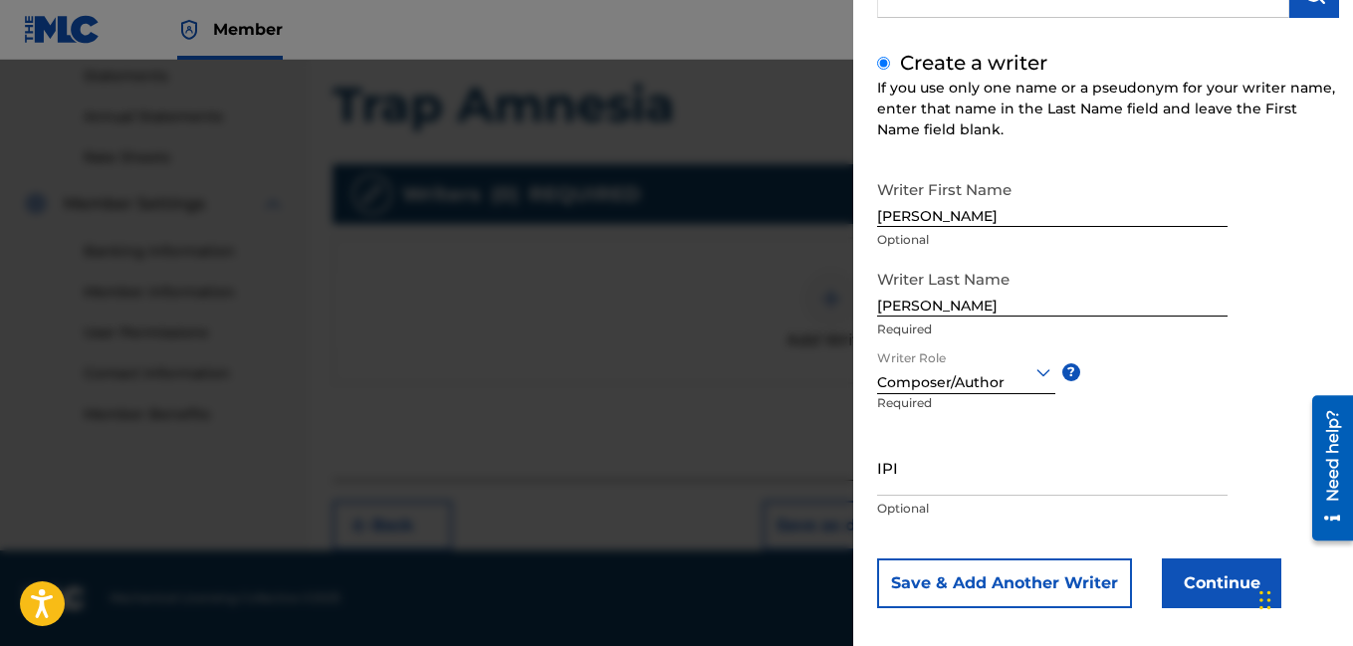
scroll to position [218, 0]
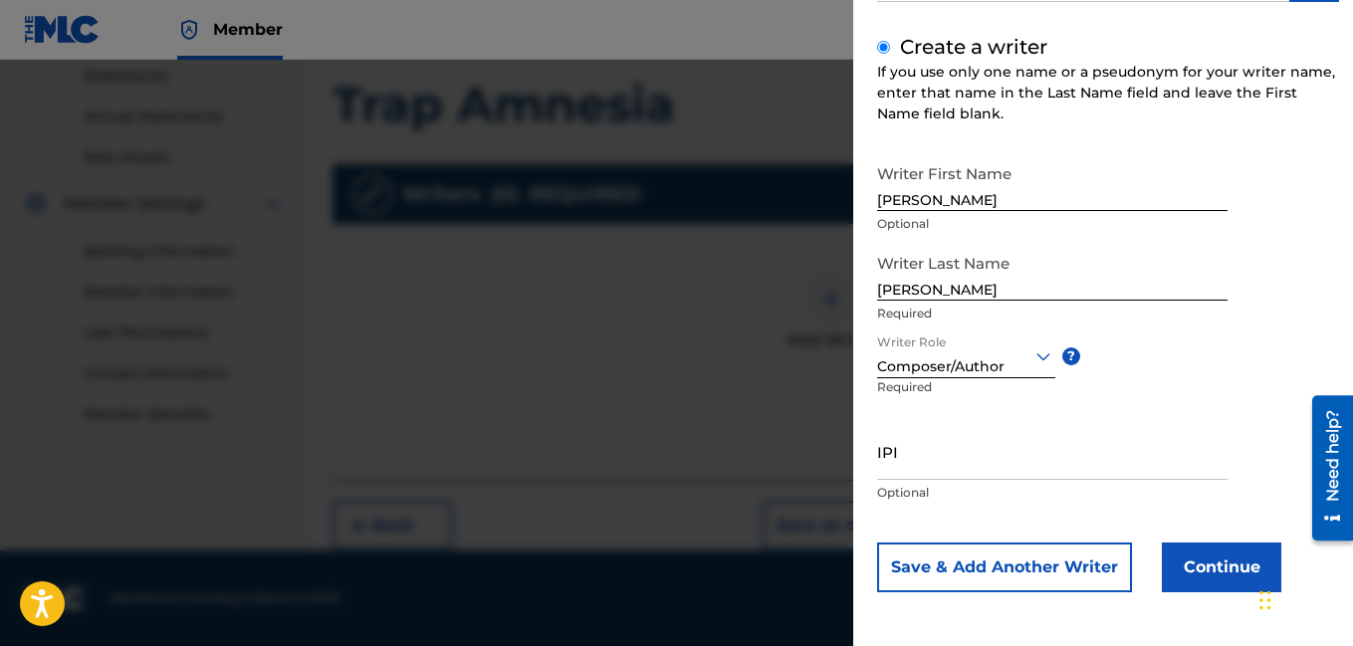
click at [1218, 568] on button "Continue" at bounding box center [1221, 568] width 119 height 50
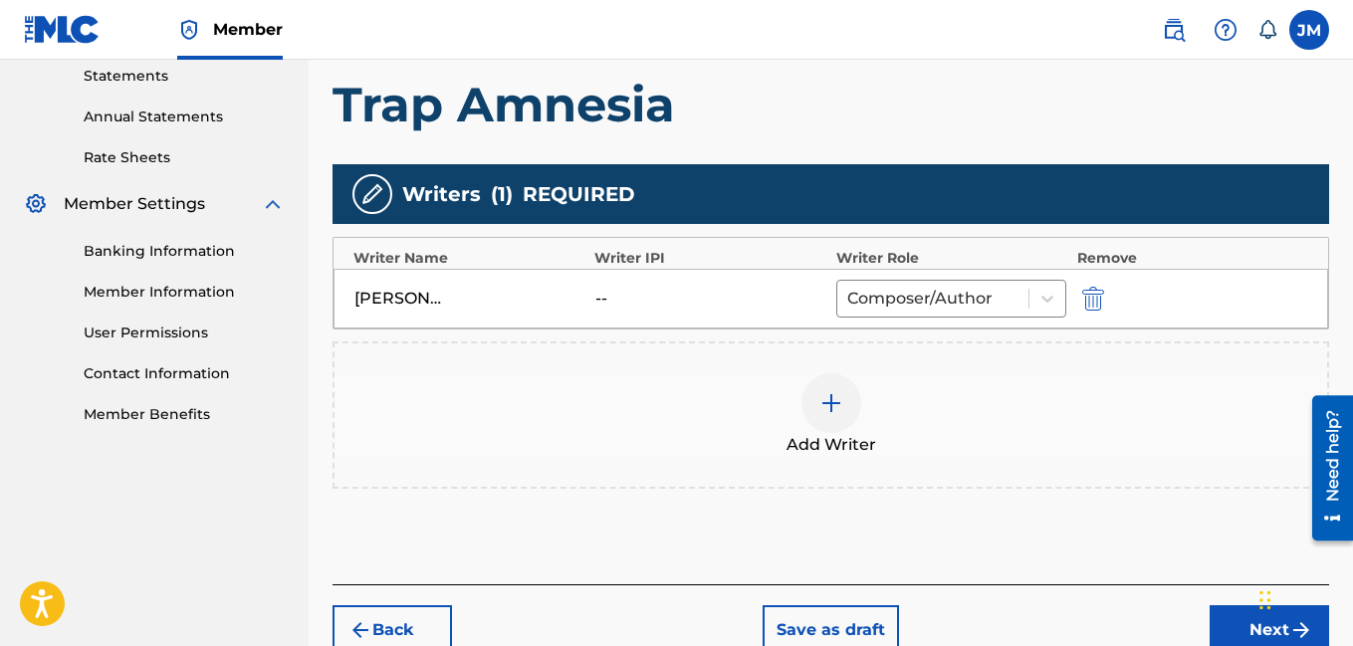
click at [1234, 635] on button "Next" at bounding box center [1268, 630] width 119 height 50
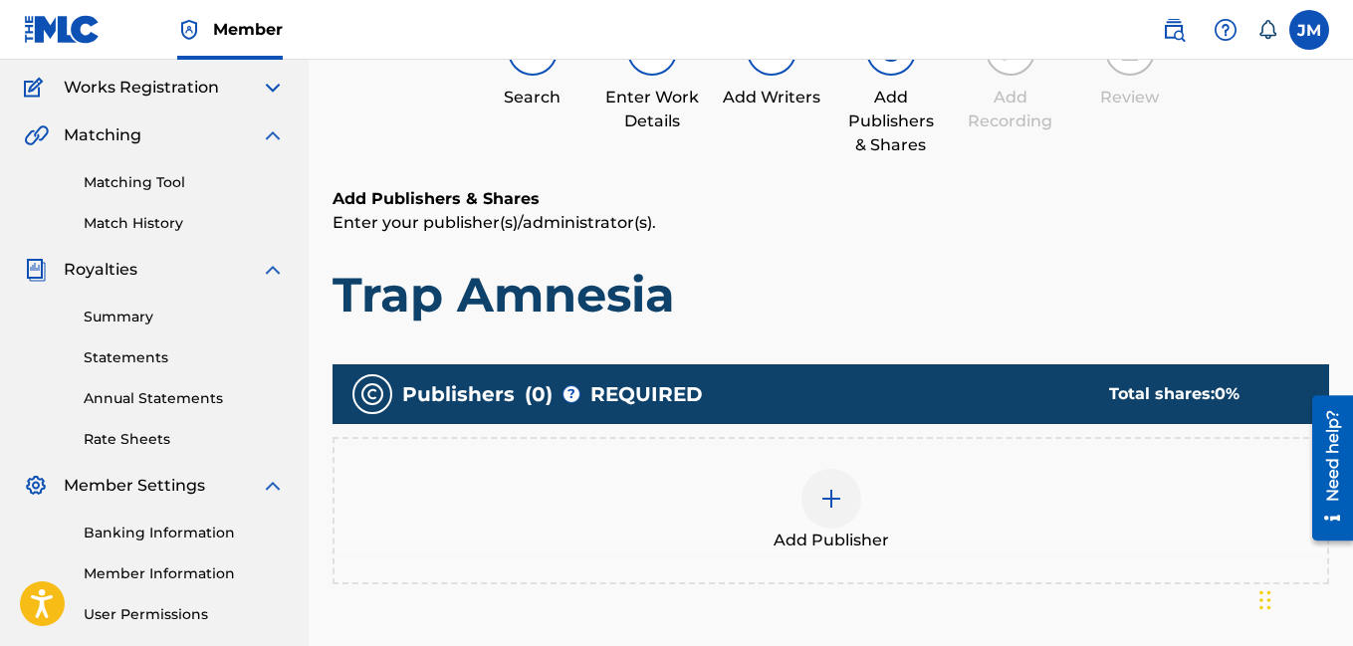
scroll to position [90, 0]
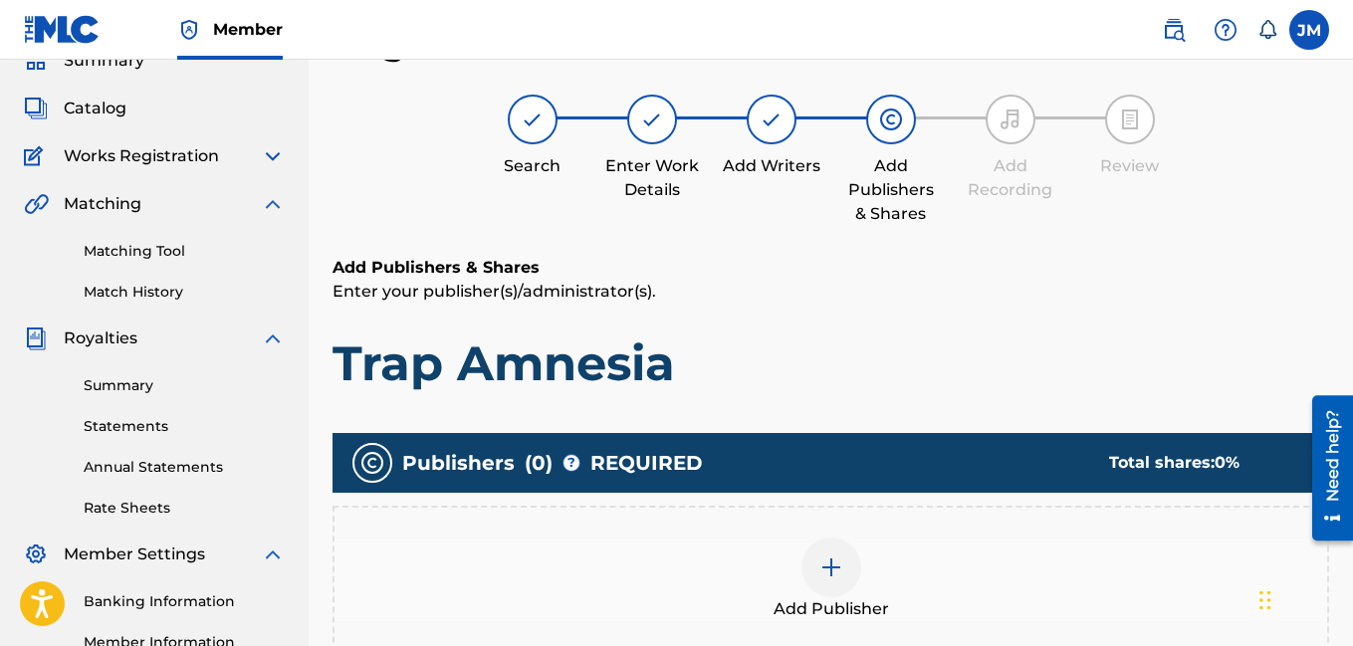
click at [836, 570] on img at bounding box center [831, 567] width 24 height 24
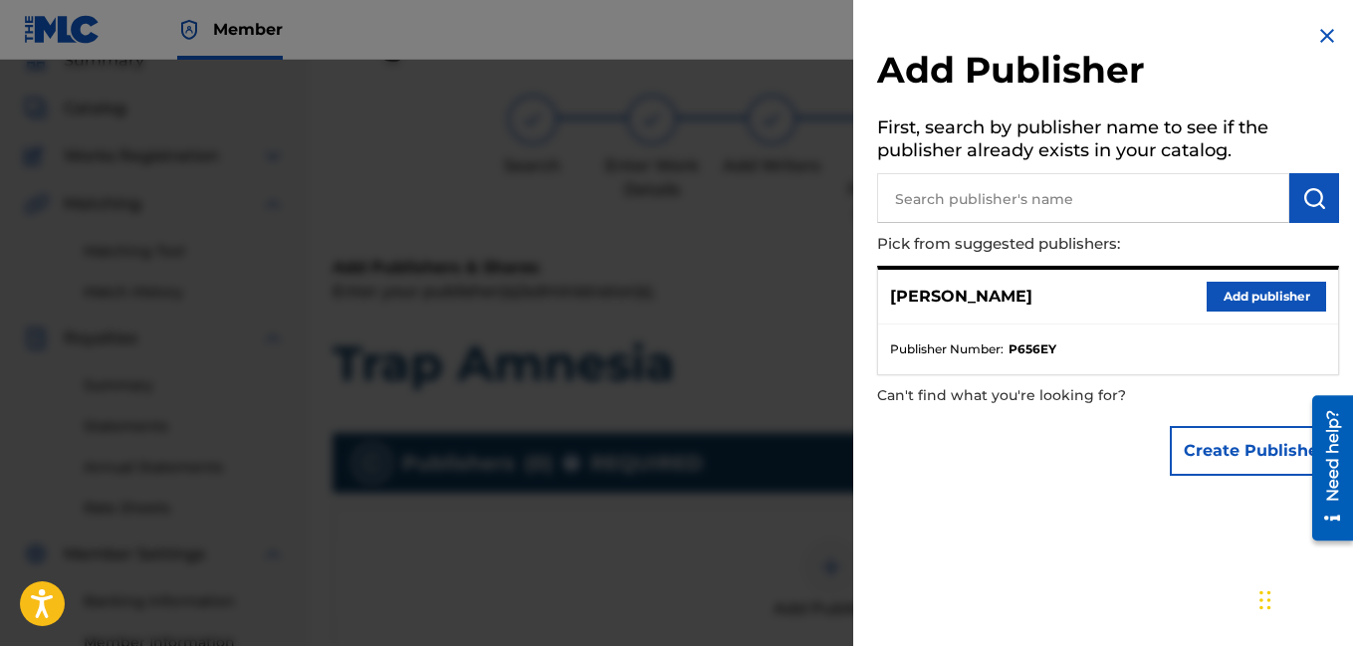
click at [1217, 296] on button "Add publisher" at bounding box center [1266, 297] width 119 height 30
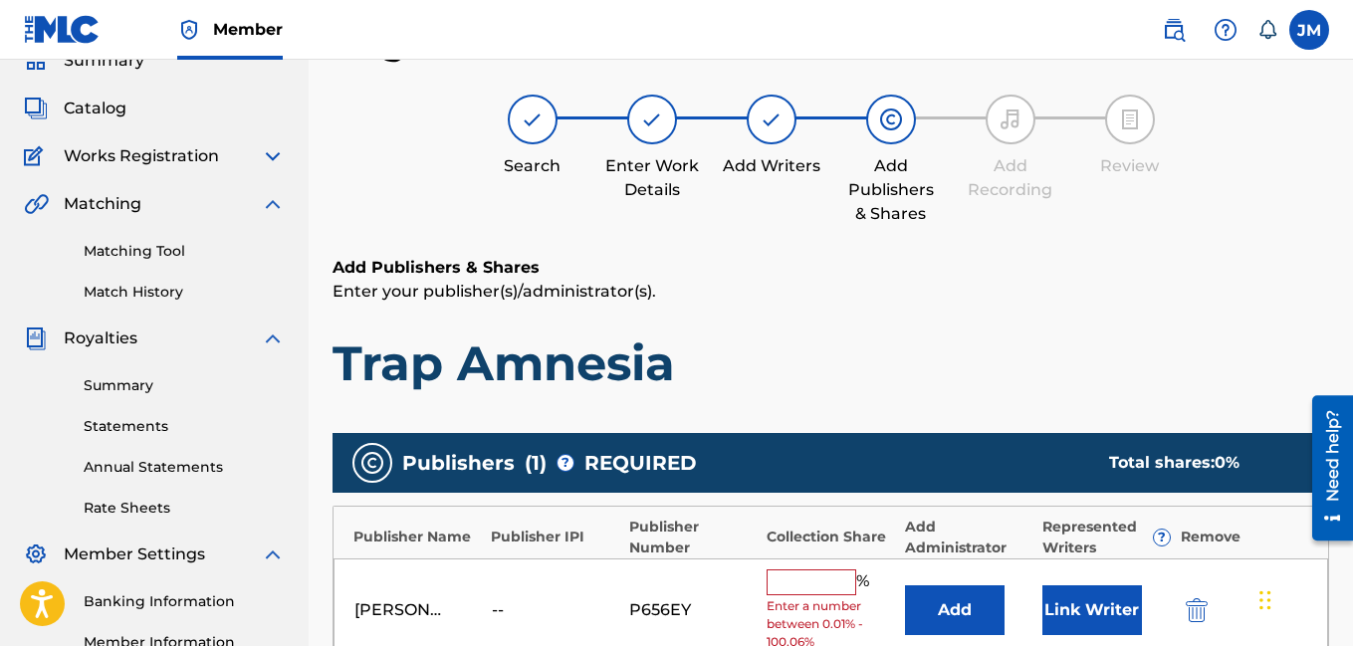
click at [785, 578] on input "text" at bounding box center [812, 582] width 90 height 26
type input "100"
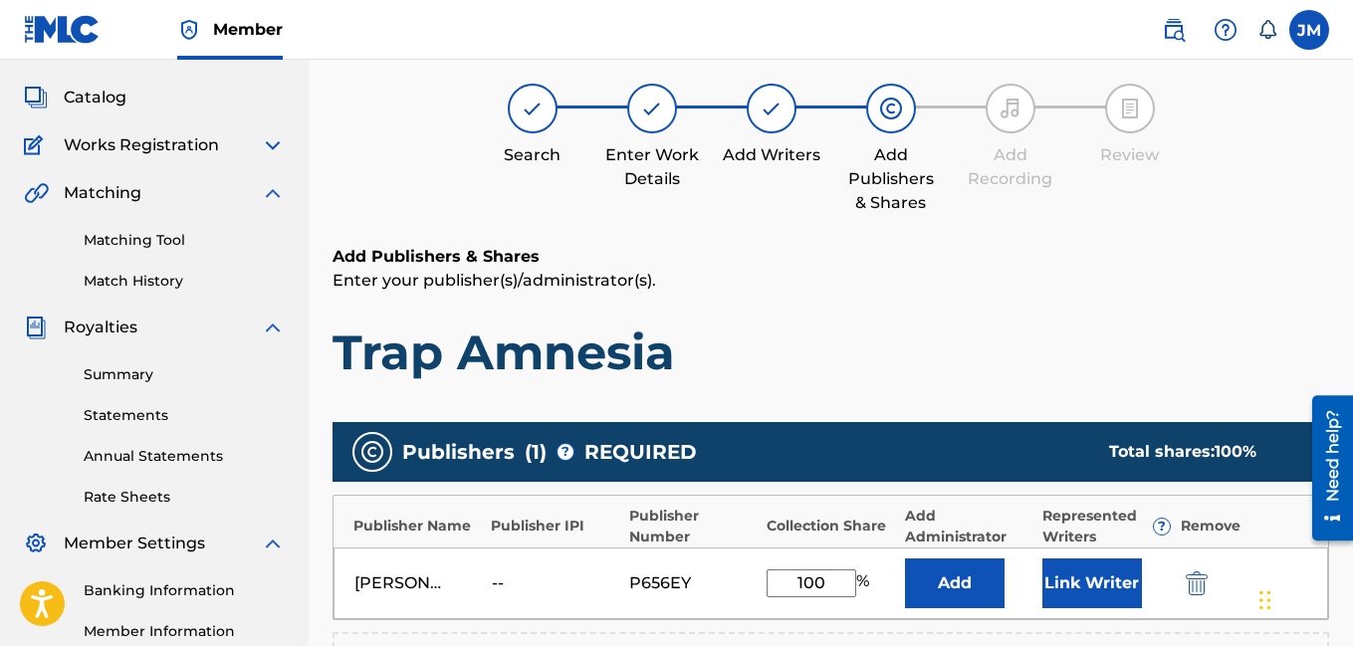
scroll to position [555, 0]
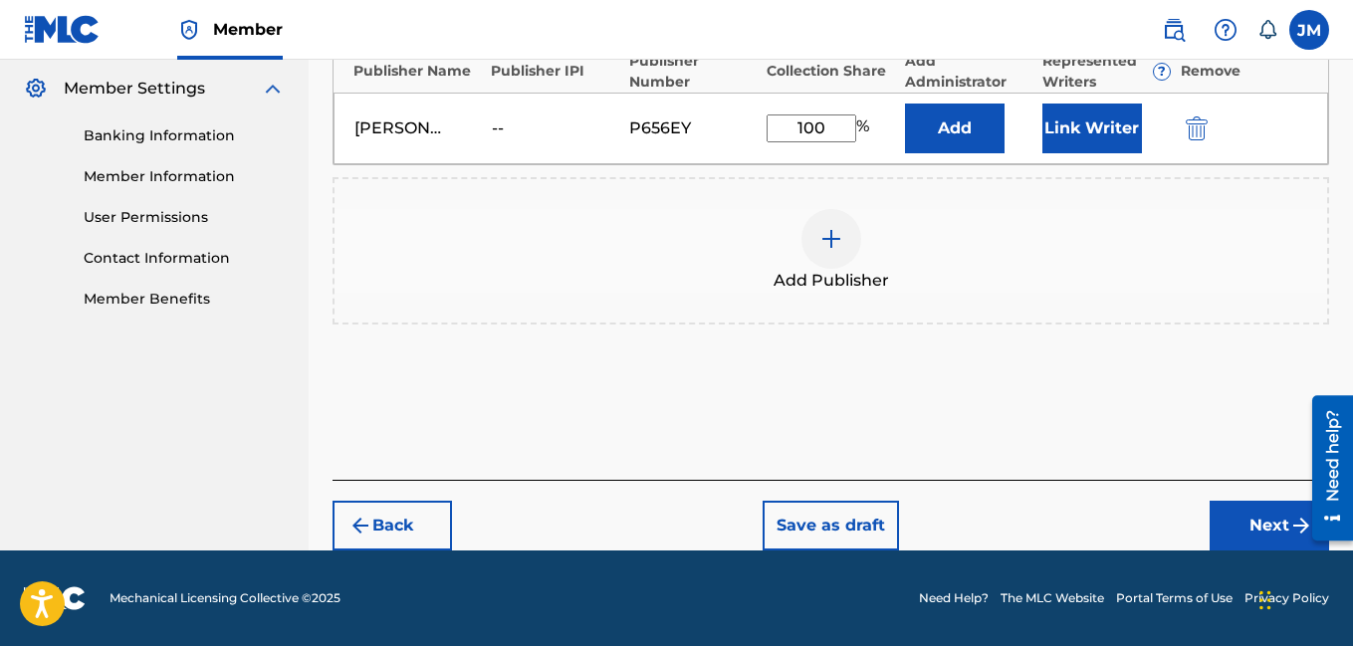
click at [1271, 525] on button "Next" at bounding box center [1268, 526] width 119 height 50
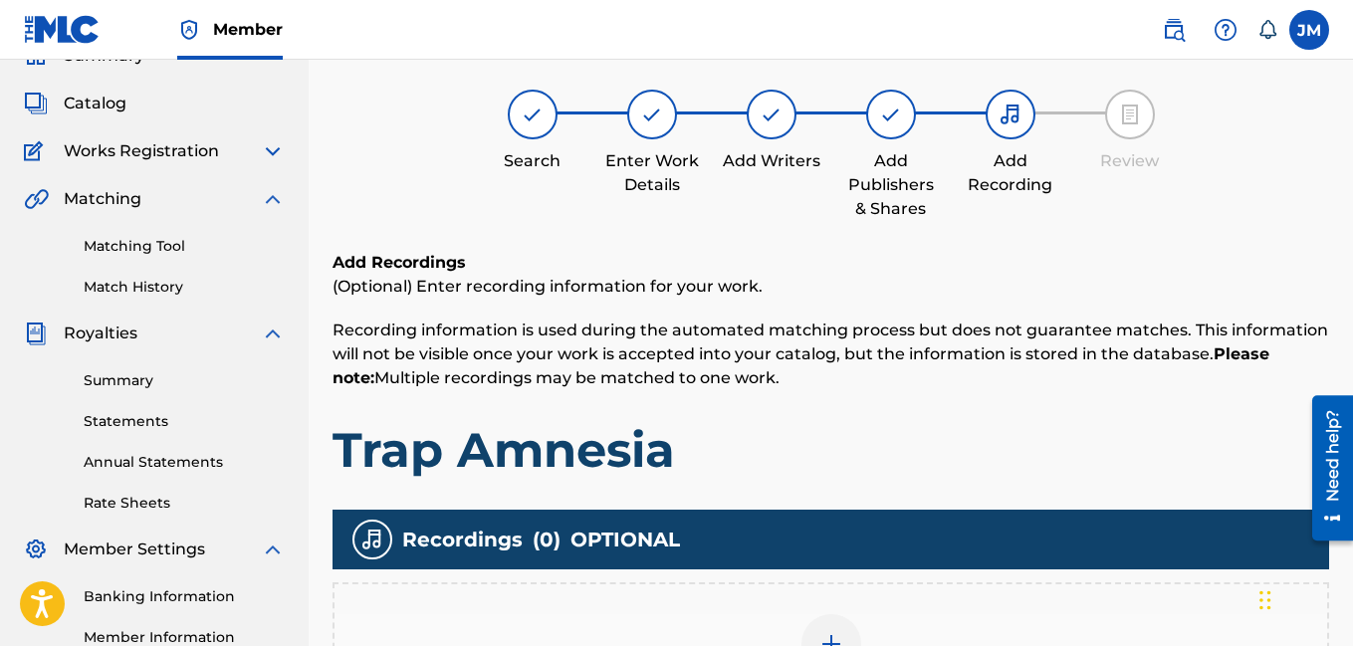
scroll to position [90, 0]
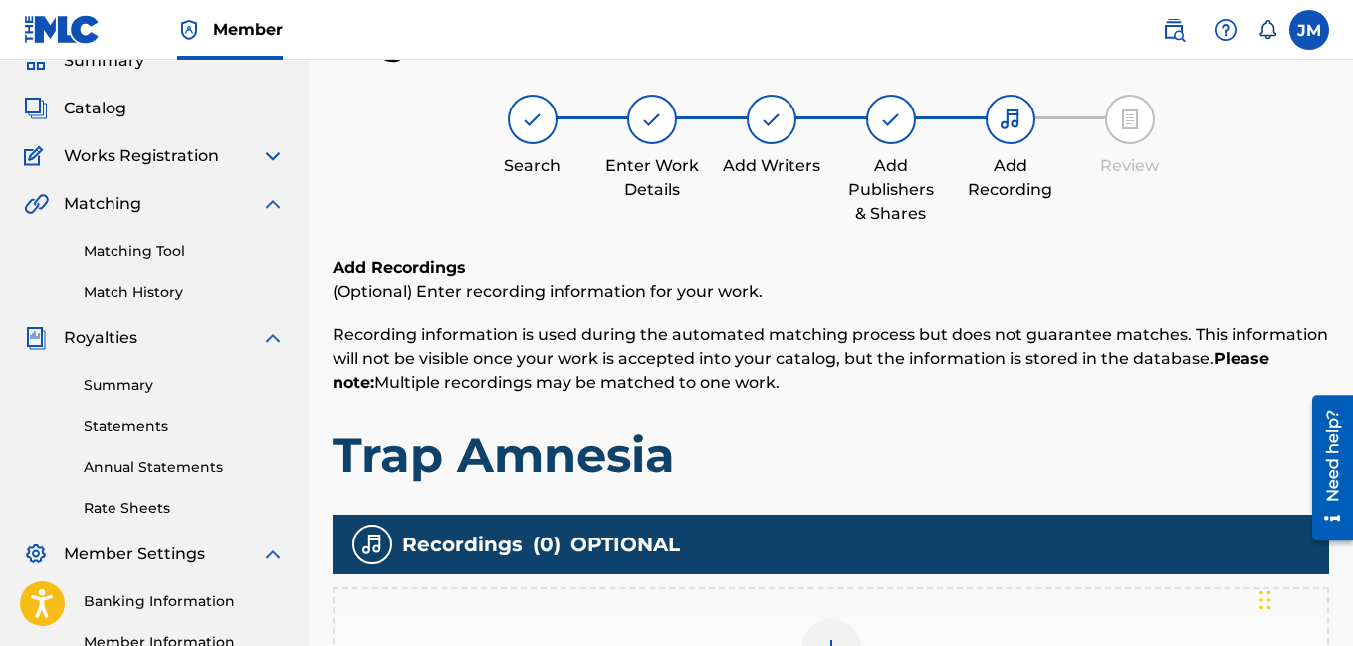
click at [829, 637] on img at bounding box center [831, 649] width 24 height 24
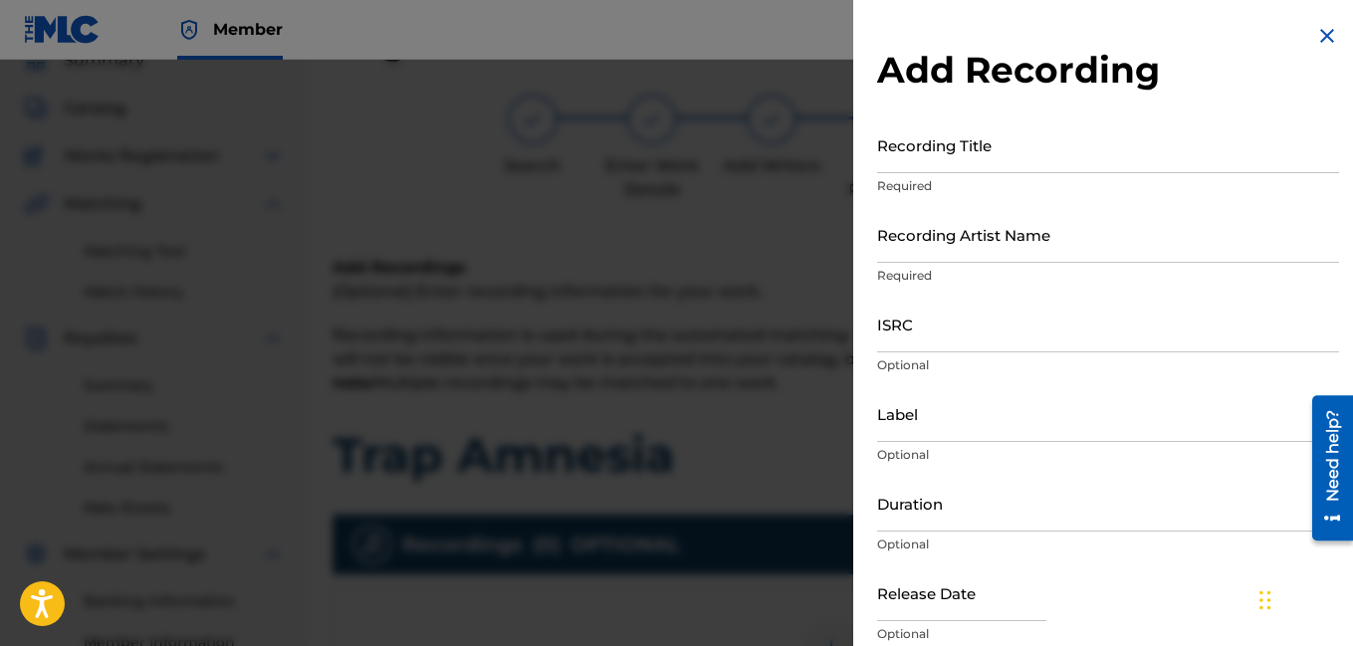
click at [940, 171] on input "Recording Title" at bounding box center [1108, 144] width 462 height 57
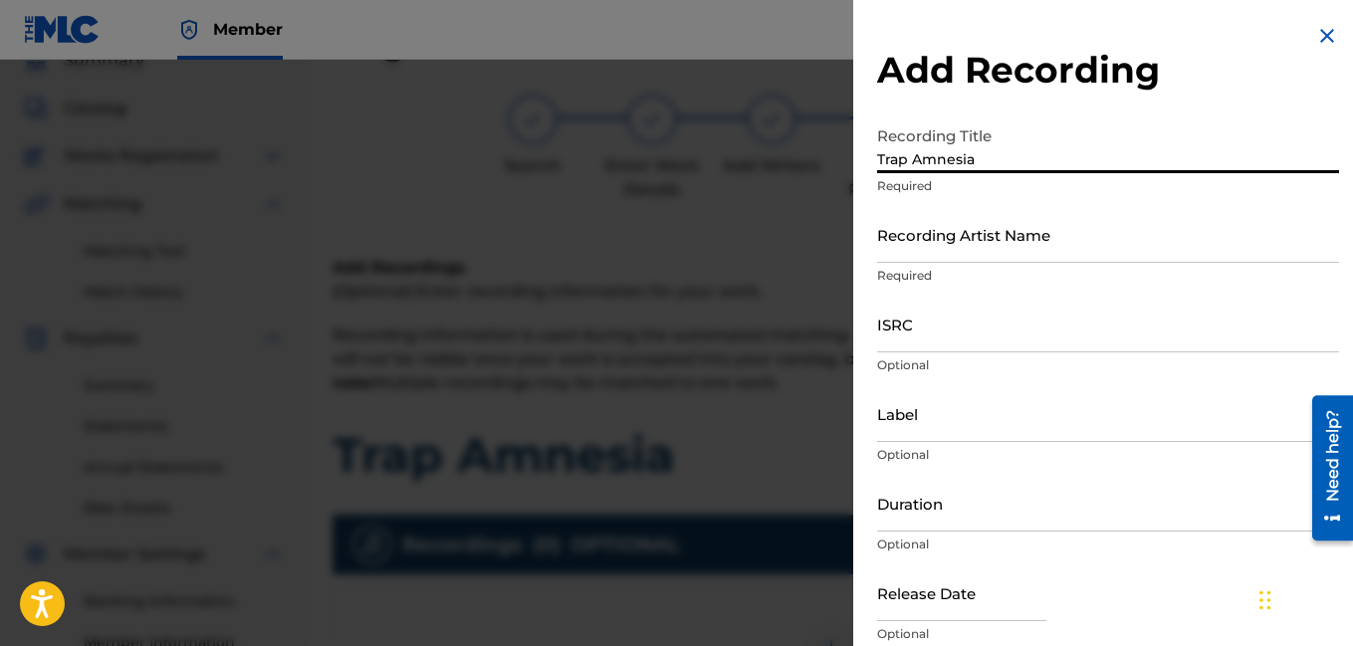
type input "Trap Amnesia"
click at [931, 247] on input "Recording Artist Name" at bounding box center [1108, 234] width 462 height 57
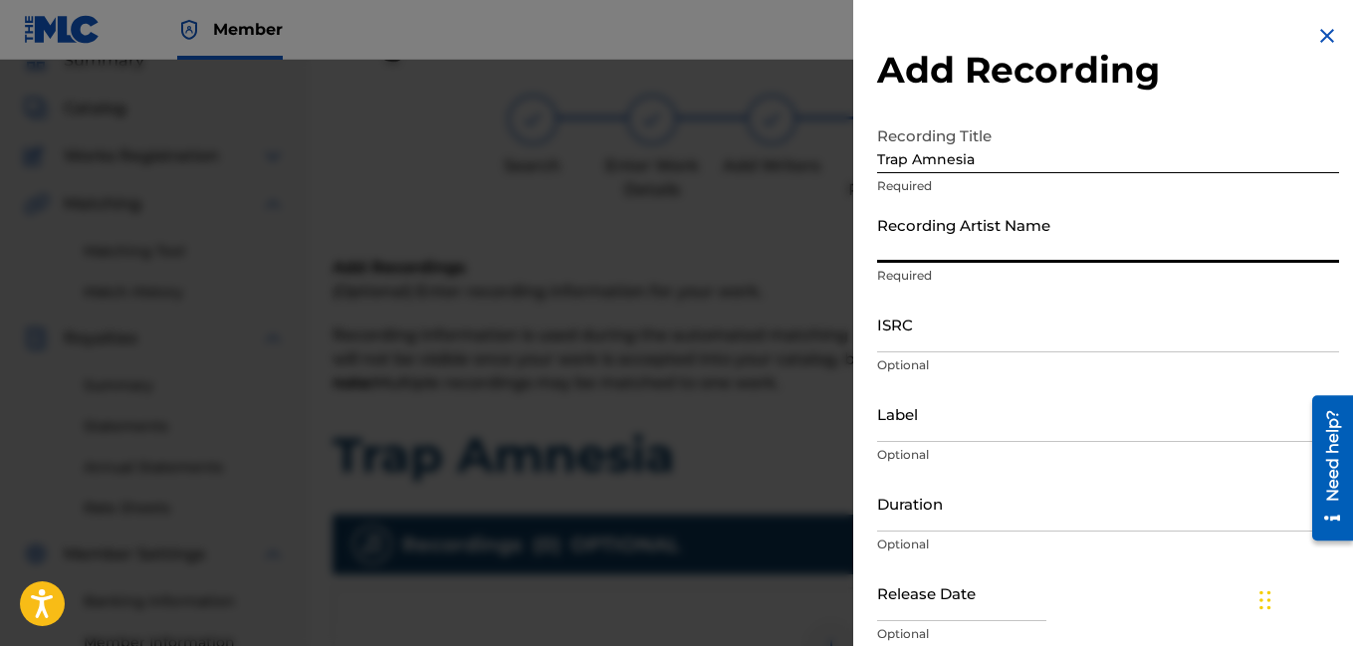
type input "Rocdeneiro"
click at [921, 510] on input "Duration" at bounding box center [1108, 503] width 462 height 57
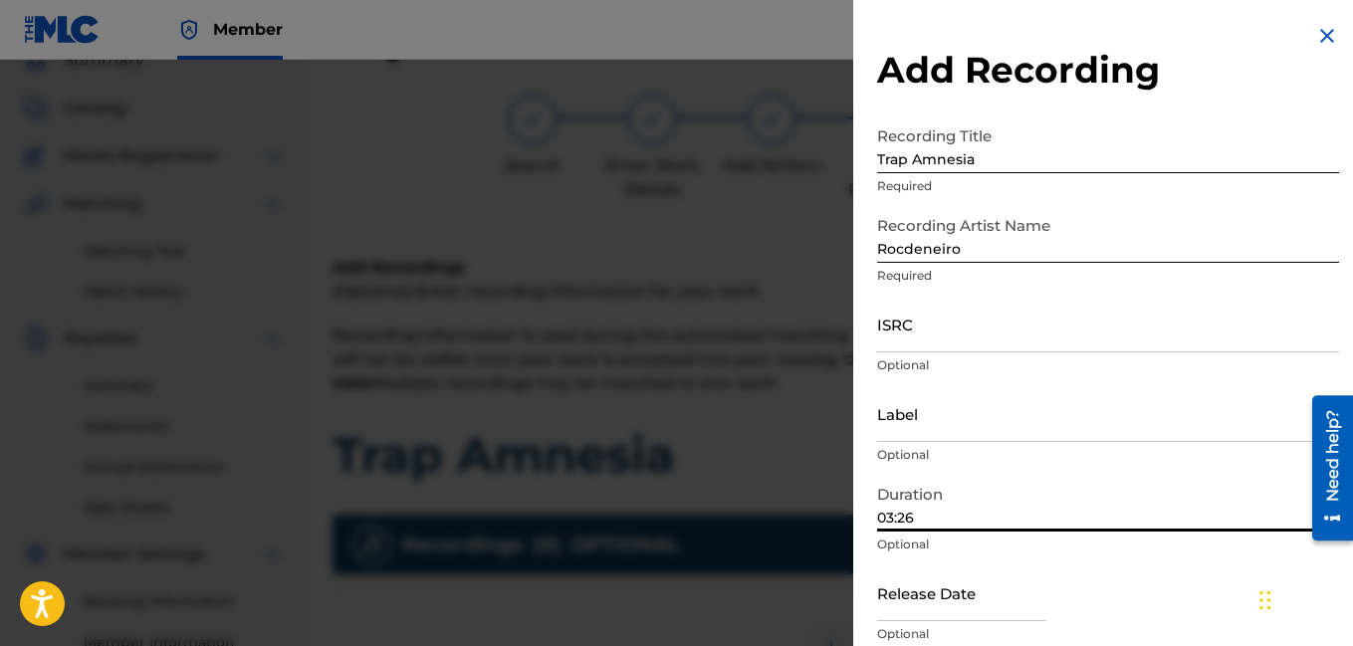
scroll to position [408, 0]
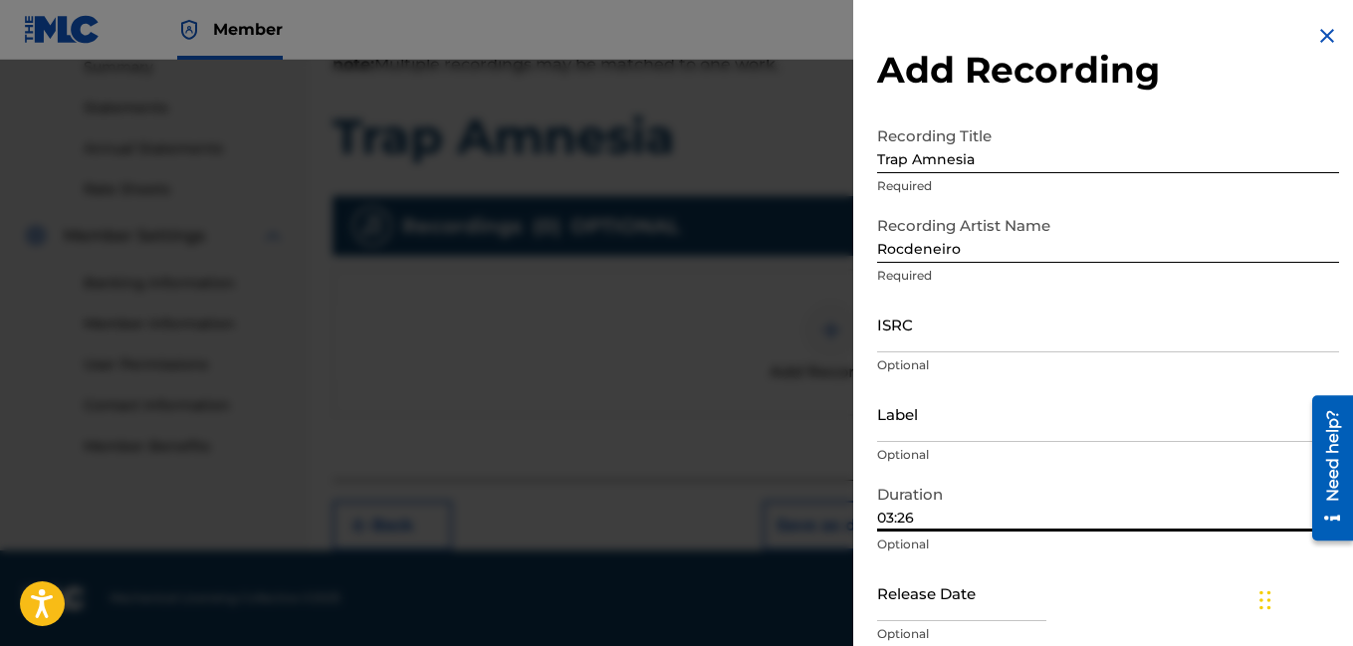
type input "03:26"
click at [1086, 602] on div "Release Date Optional" at bounding box center [1108, 609] width 462 height 90
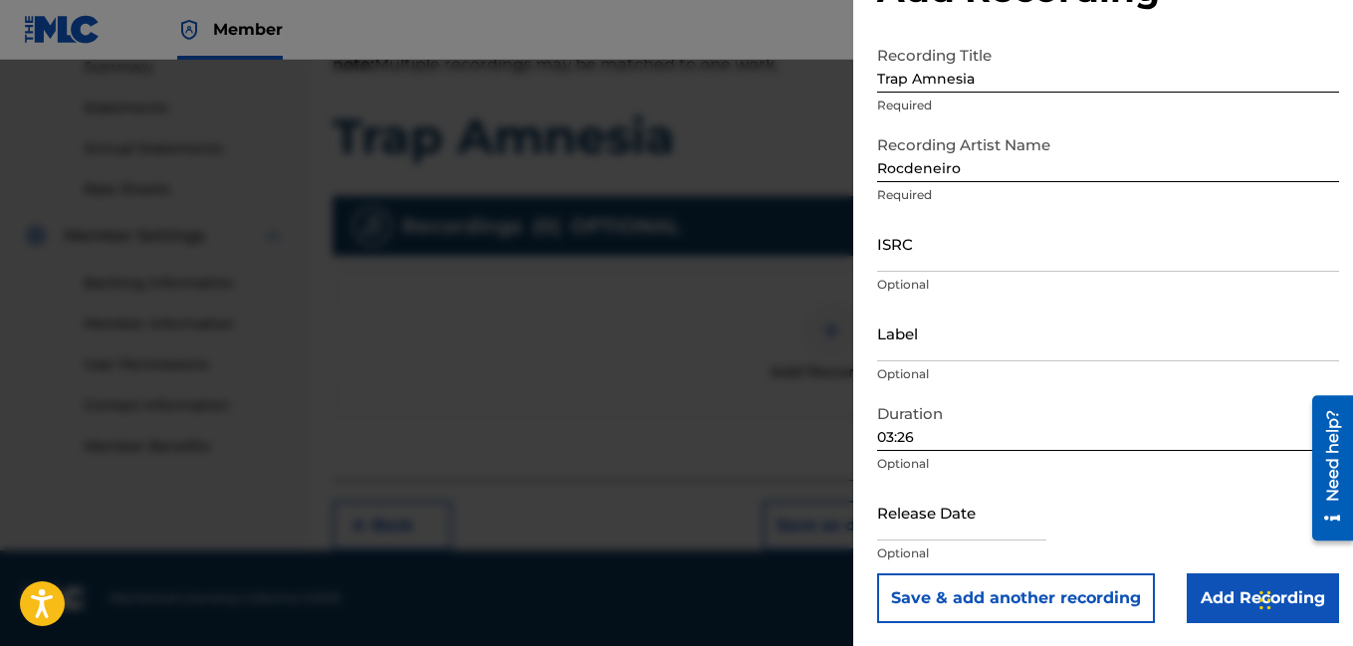
scroll to position [82, 0]
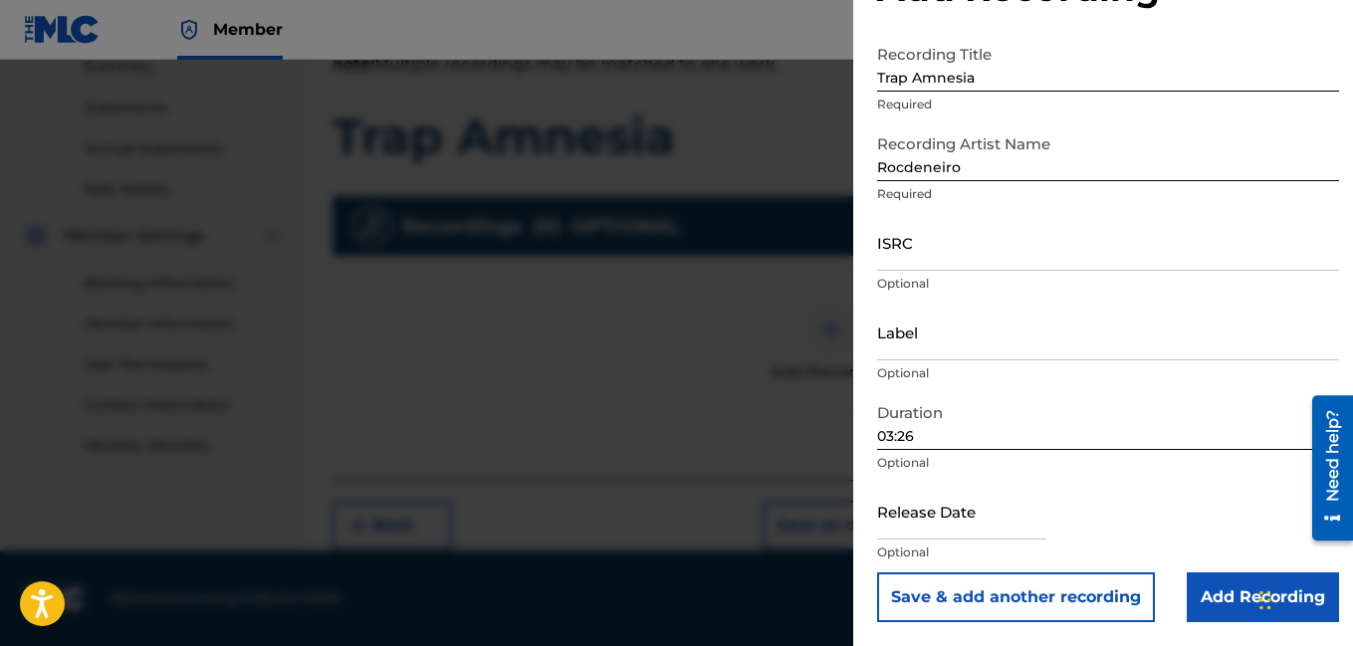
click at [1205, 588] on input "Add Recording" at bounding box center [1263, 597] width 152 height 50
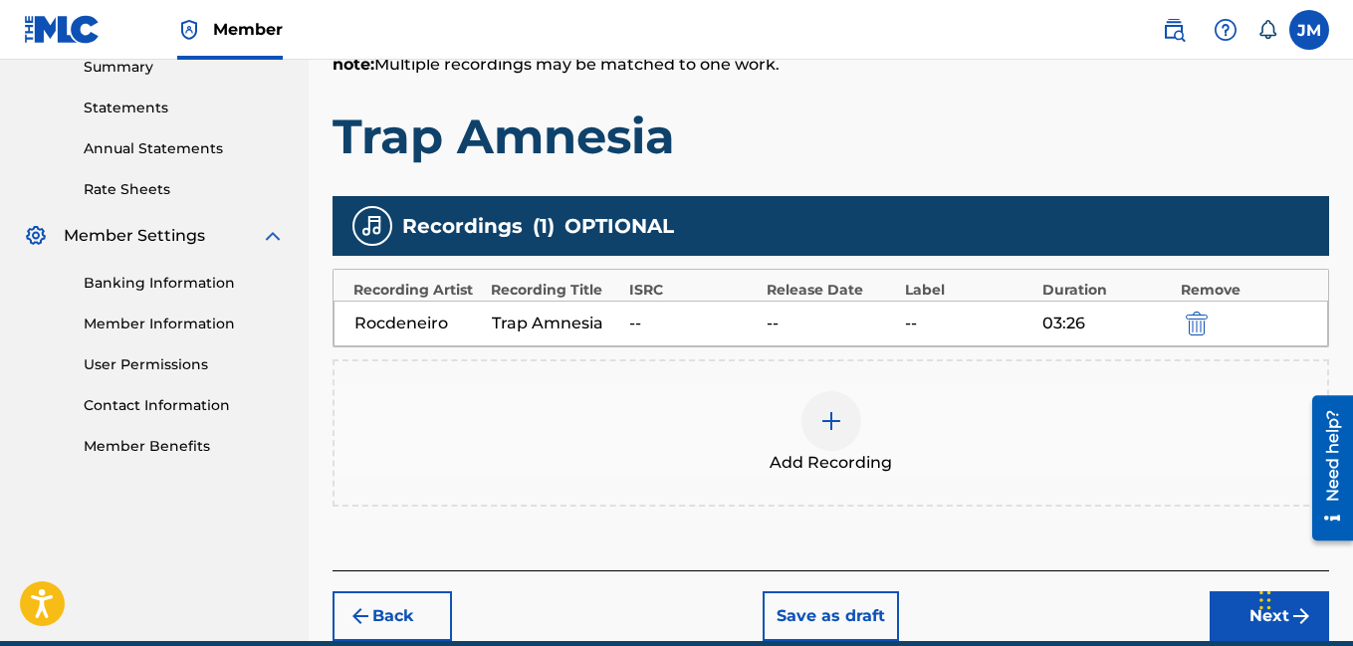
click at [1230, 620] on button "Next" at bounding box center [1268, 616] width 119 height 50
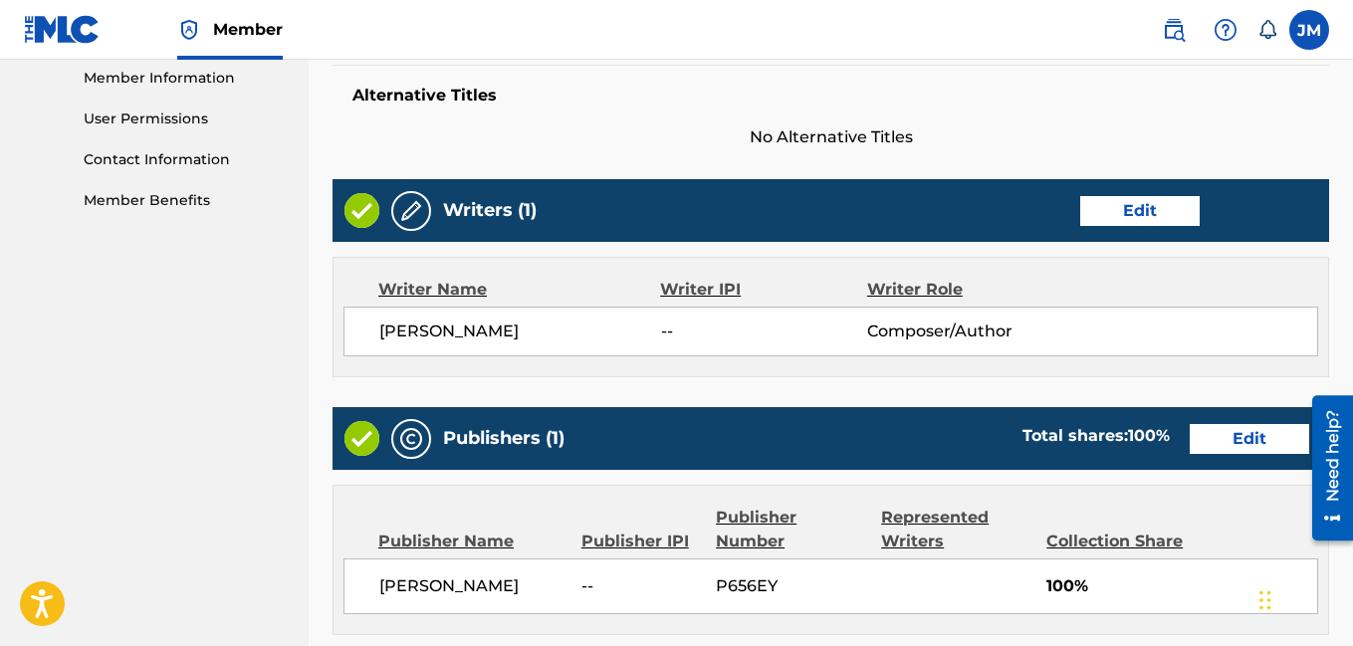
scroll to position [1061, 0]
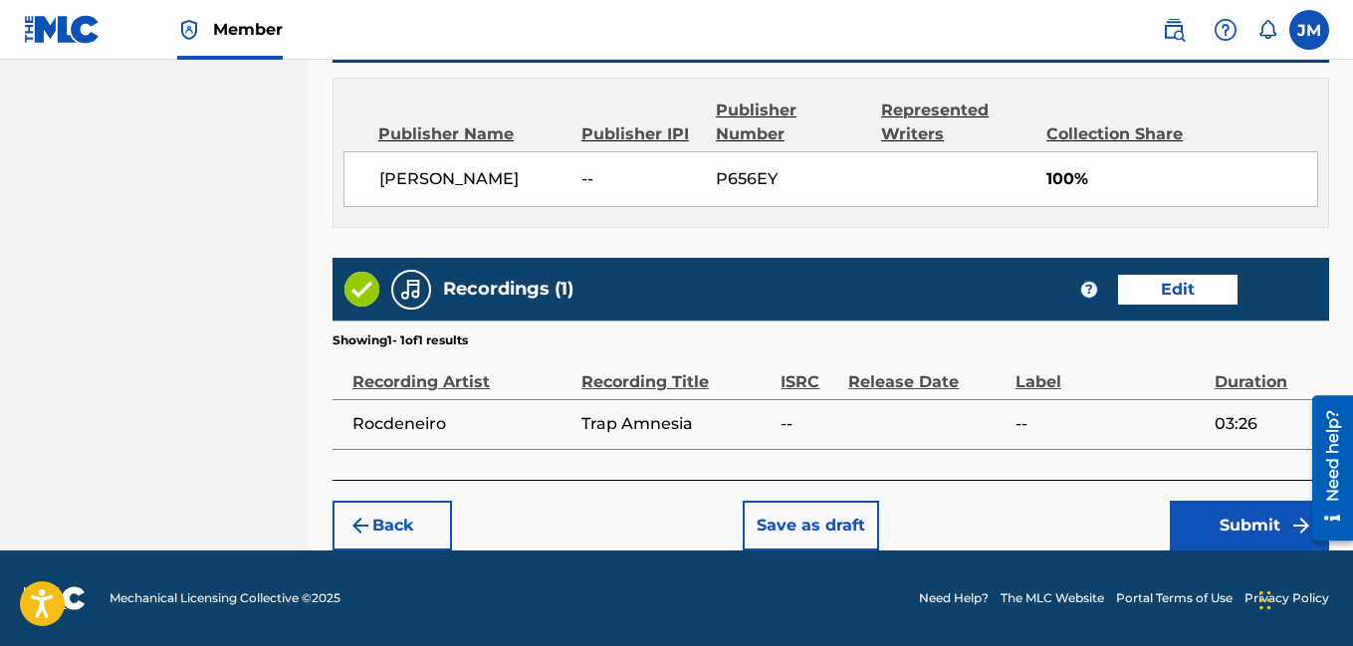
click at [1261, 521] on button "Submit" at bounding box center [1249, 526] width 159 height 50
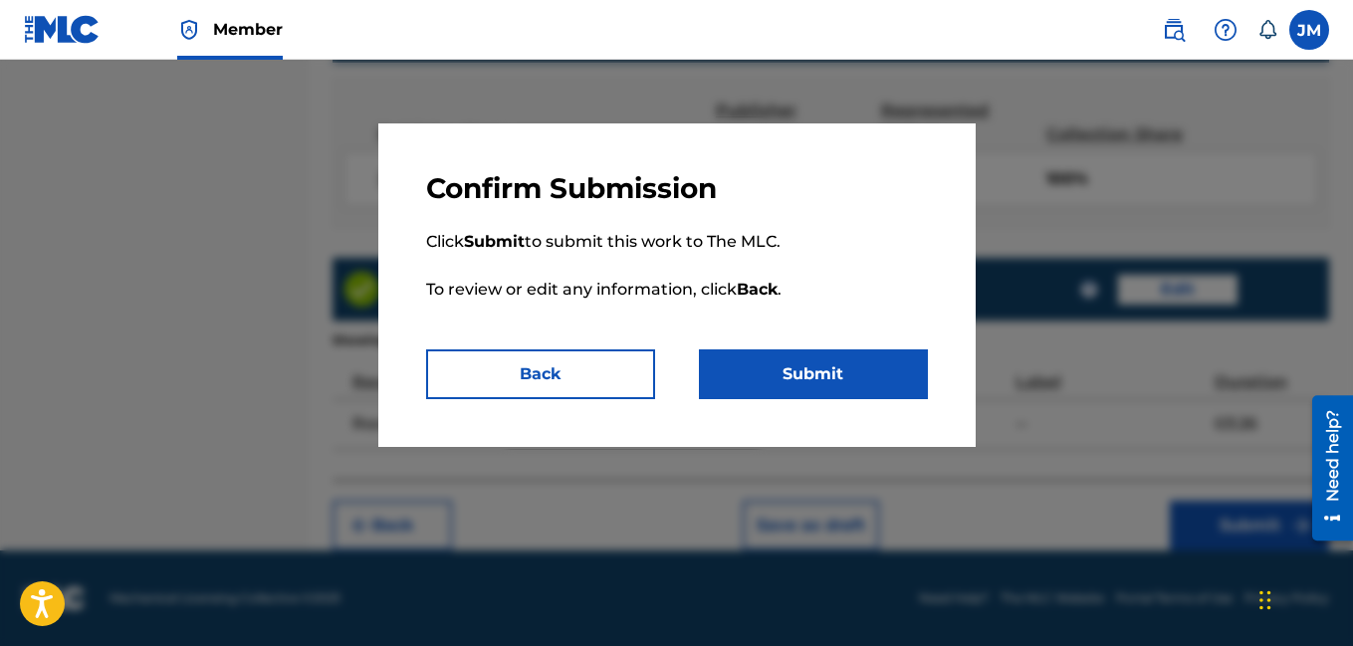
click at [909, 374] on button "Submit" at bounding box center [813, 374] width 229 height 50
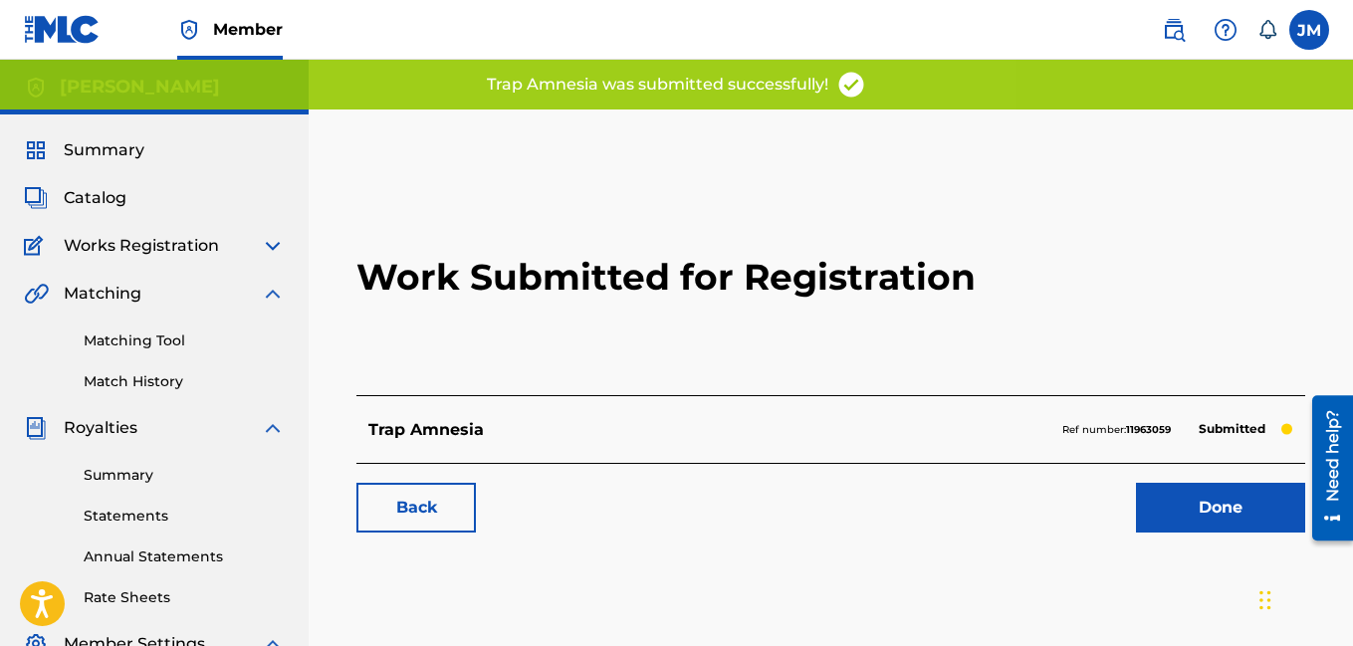
click at [1194, 503] on link "Done" at bounding box center [1220, 508] width 169 height 50
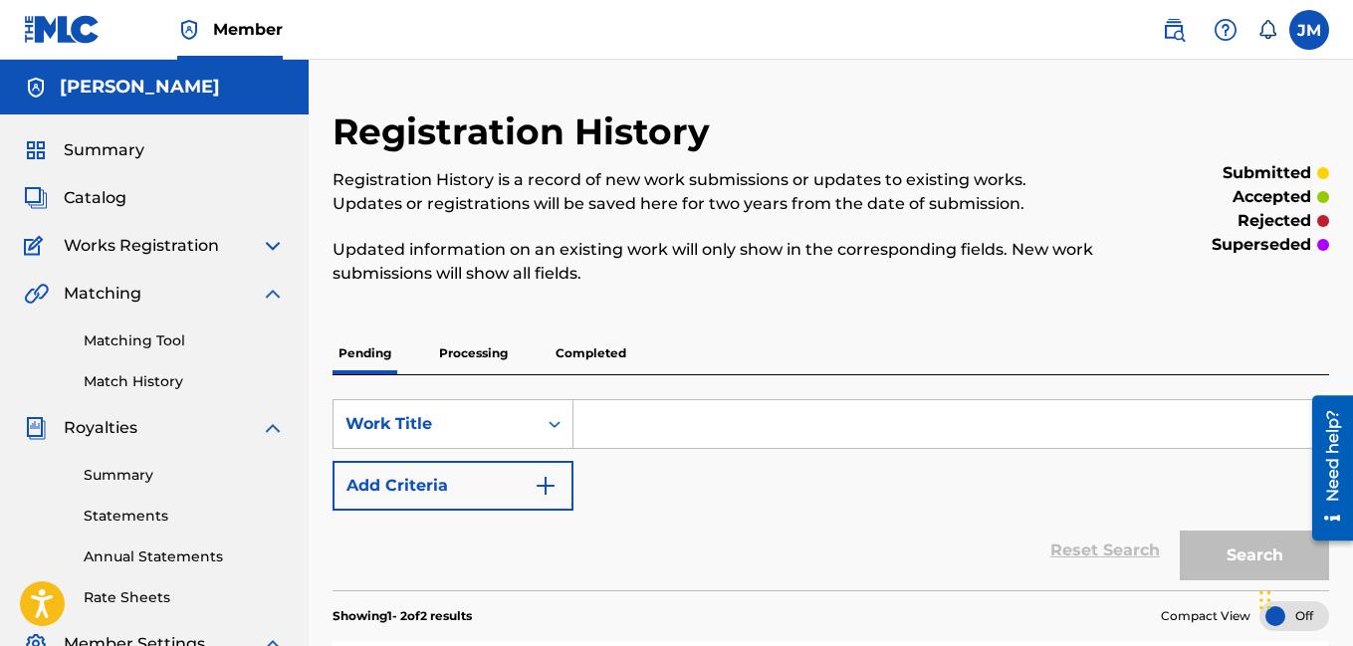
click at [122, 202] on span "Catalog" at bounding box center [95, 198] width 63 height 24
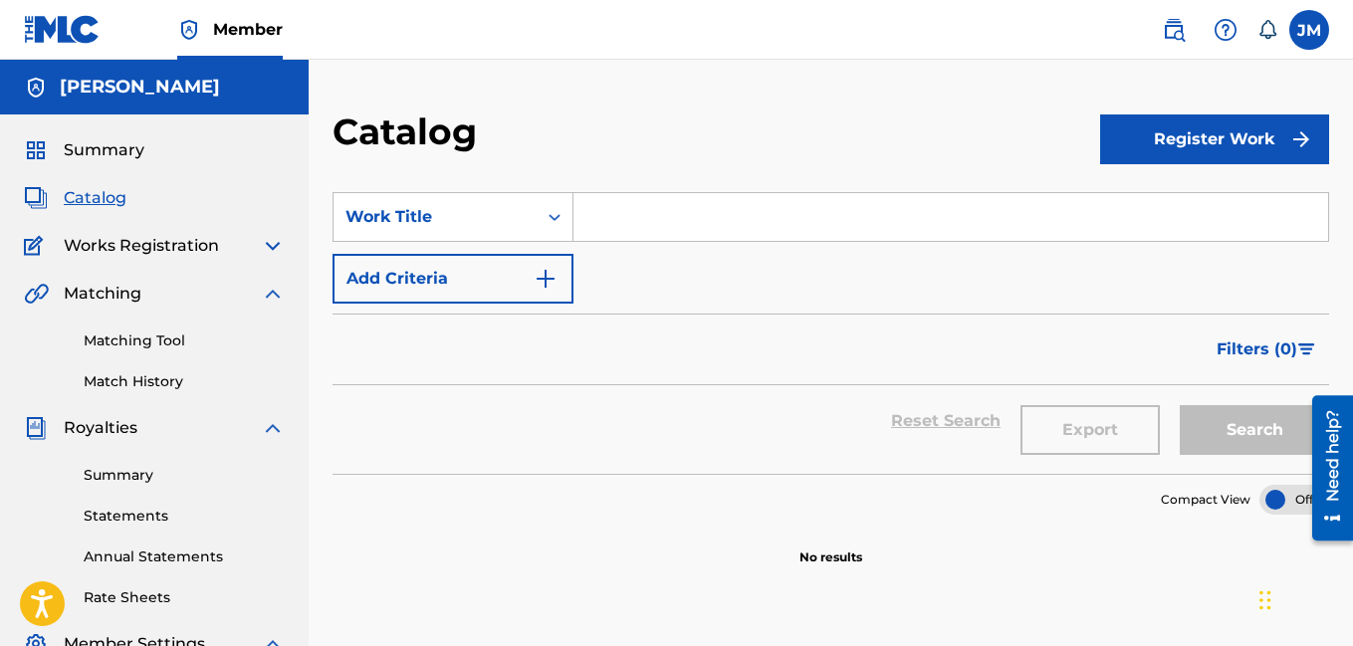
click at [1208, 133] on button "Register Work" at bounding box center [1214, 139] width 229 height 50
click at [1186, 199] on link "Individual" at bounding box center [1214, 204] width 229 height 48
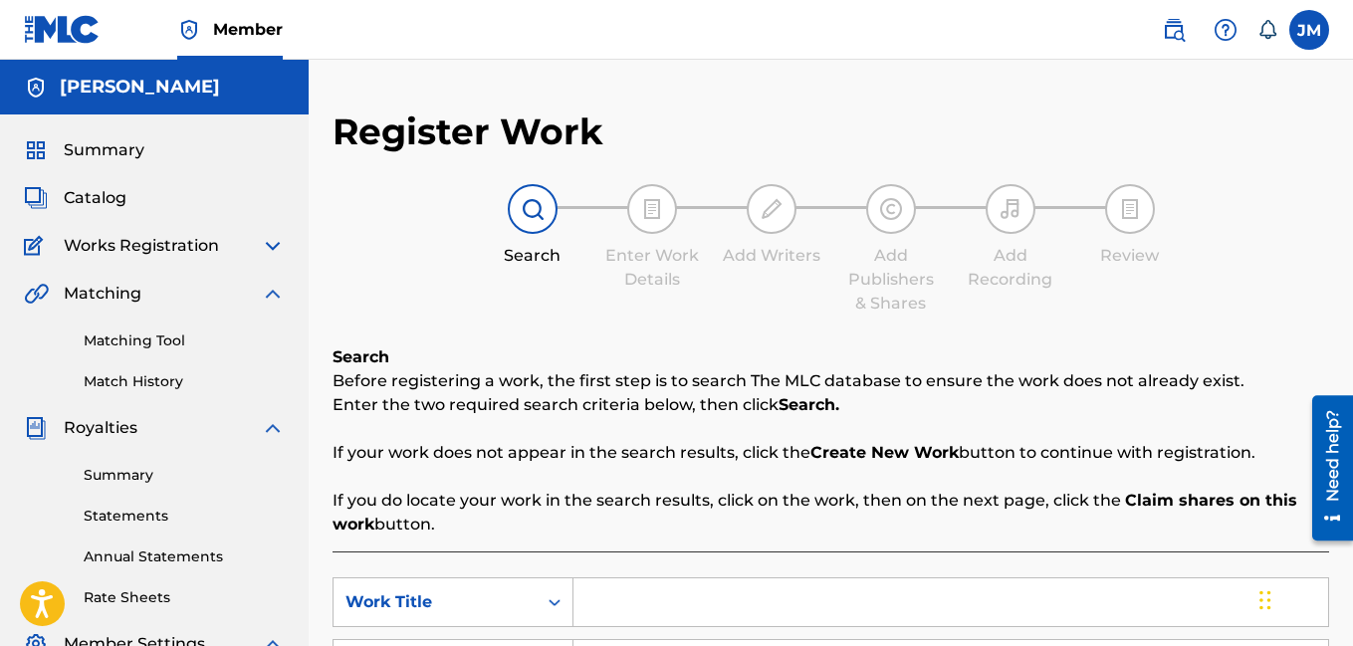
click at [603, 600] on input "Search Form" at bounding box center [950, 602] width 755 height 48
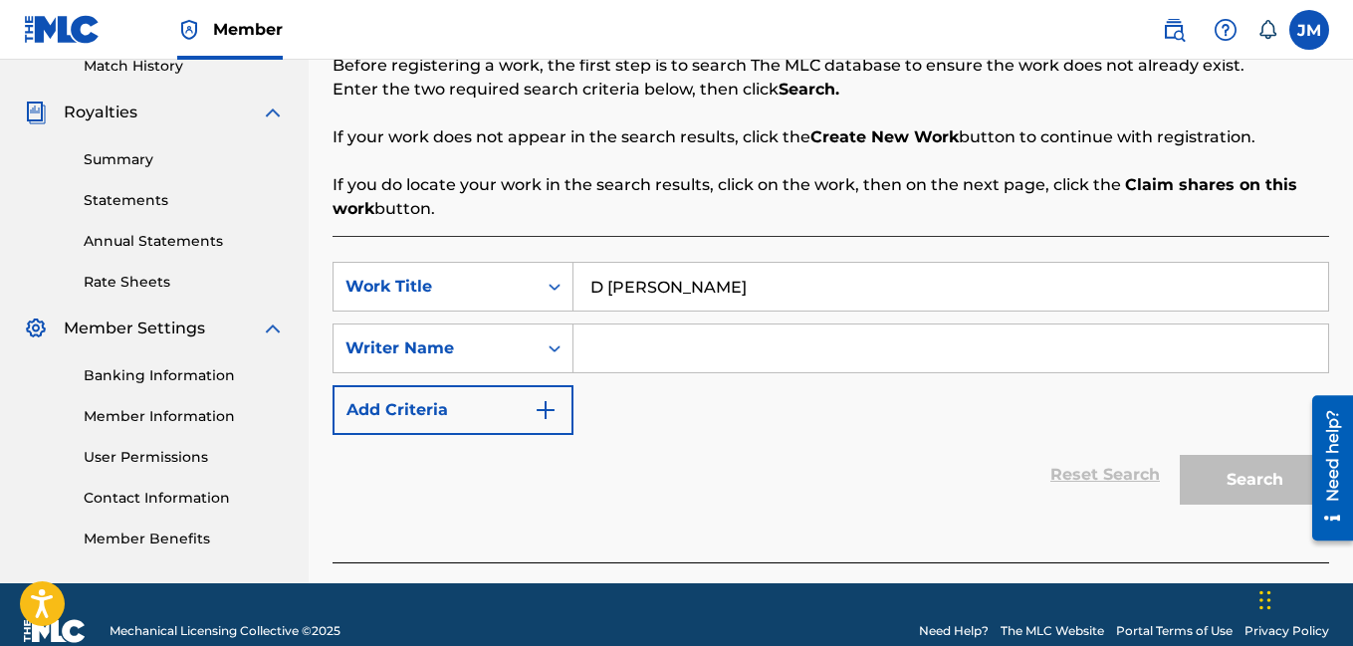
scroll to position [348, 0]
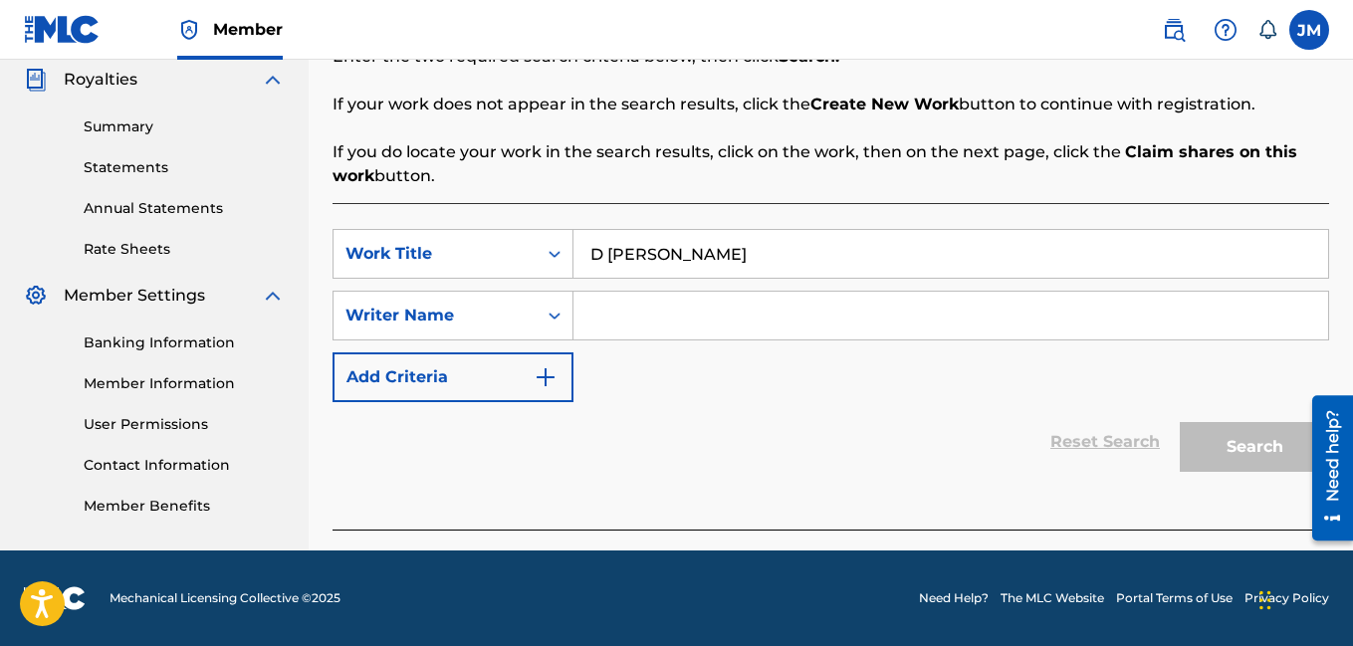
type input "D [PERSON_NAME]"
click at [815, 325] on input "Search Form" at bounding box center [950, 316] width 755 height 48
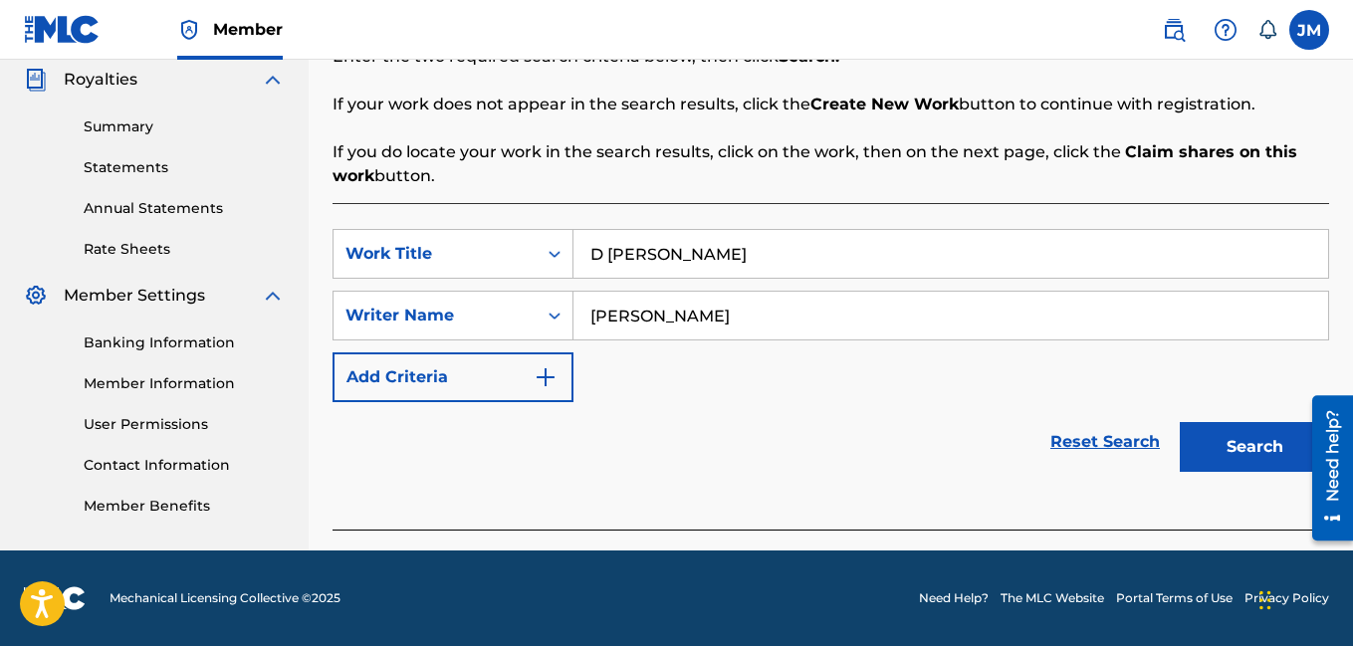
type input "[PERSON_NAME]"
click at [1264, 453] on button "Search" at bounding box center [1254, 447] width 149 height 50
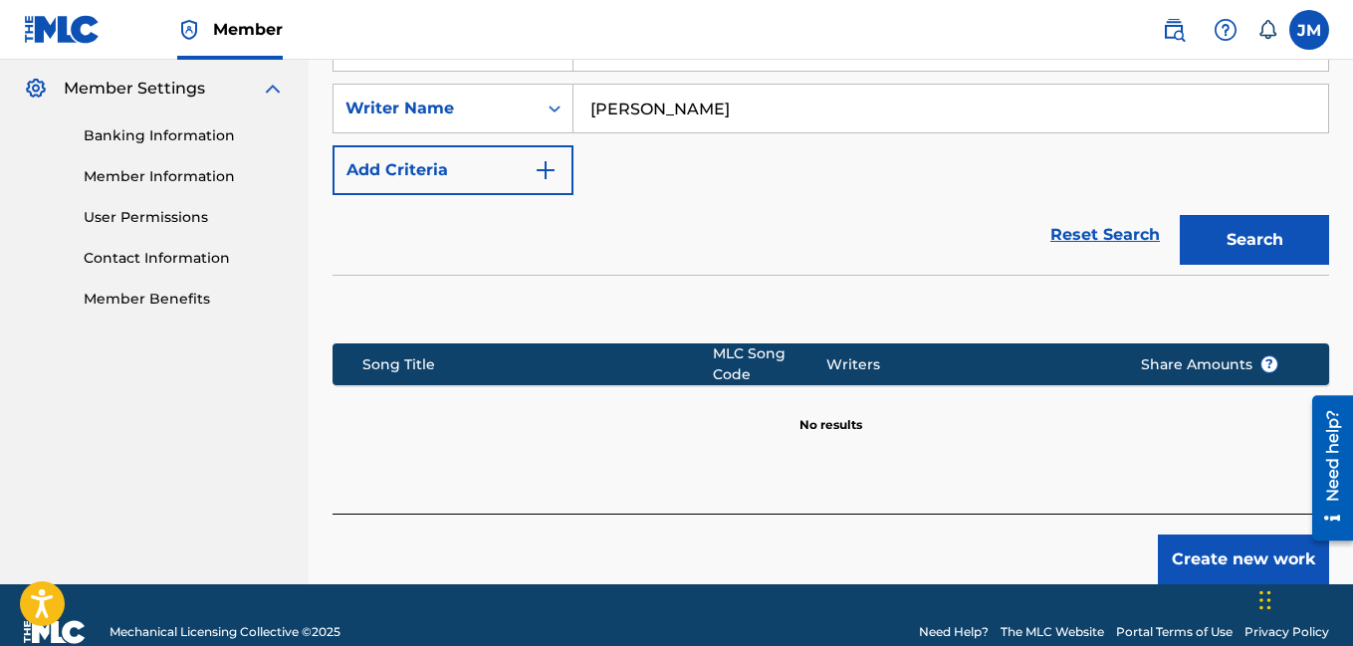
scroll to position [577, 0]
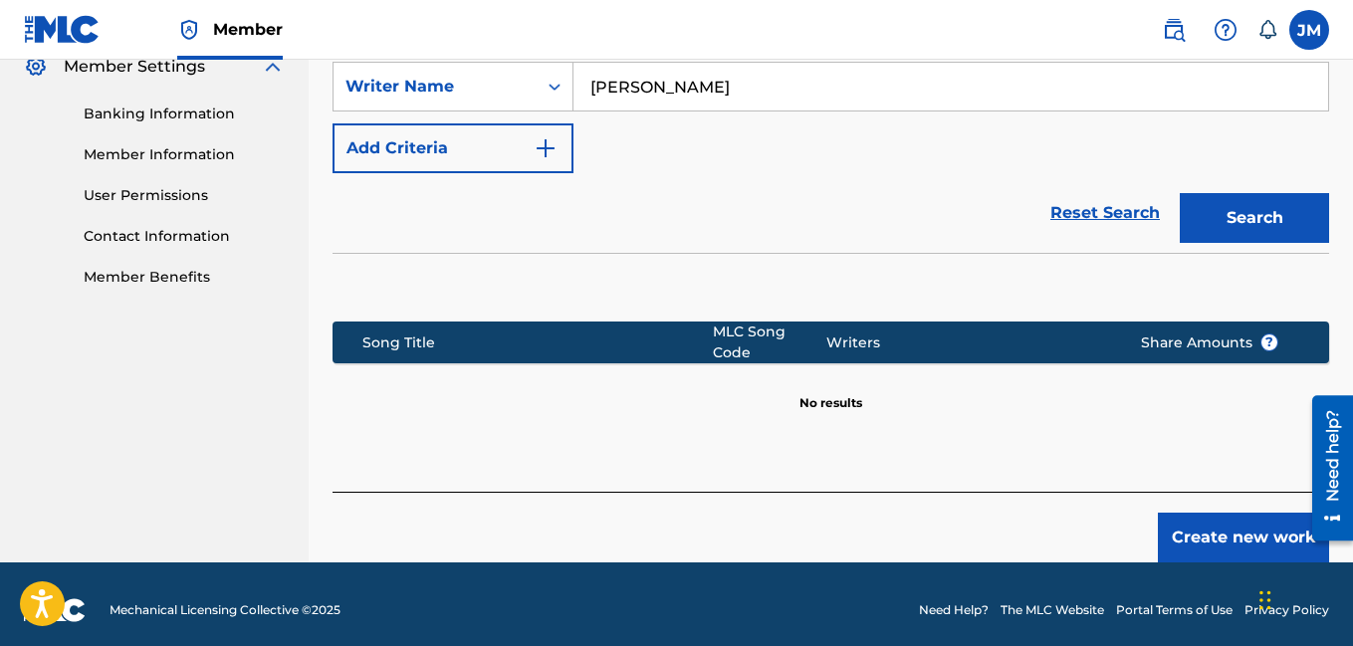
click at [1224, 537] on button "Create new work" at bounding box center [1243, 538] width 171 height 50
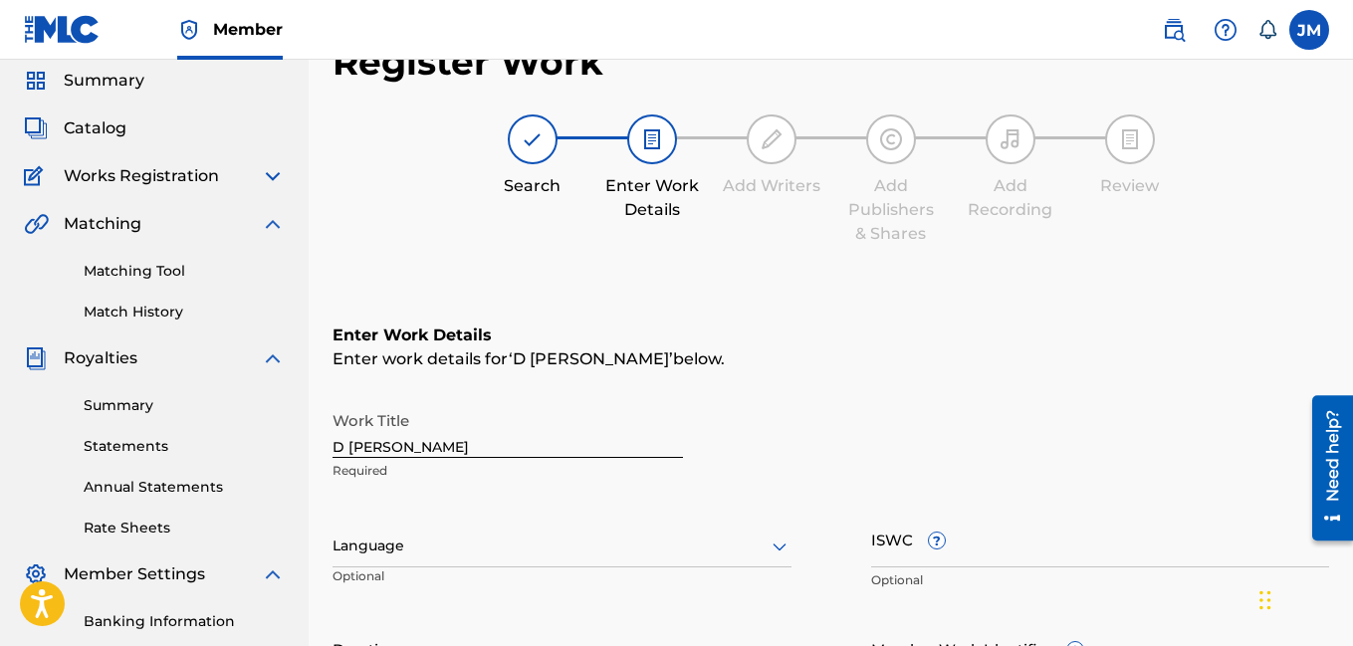
scroll to position [13, 0]
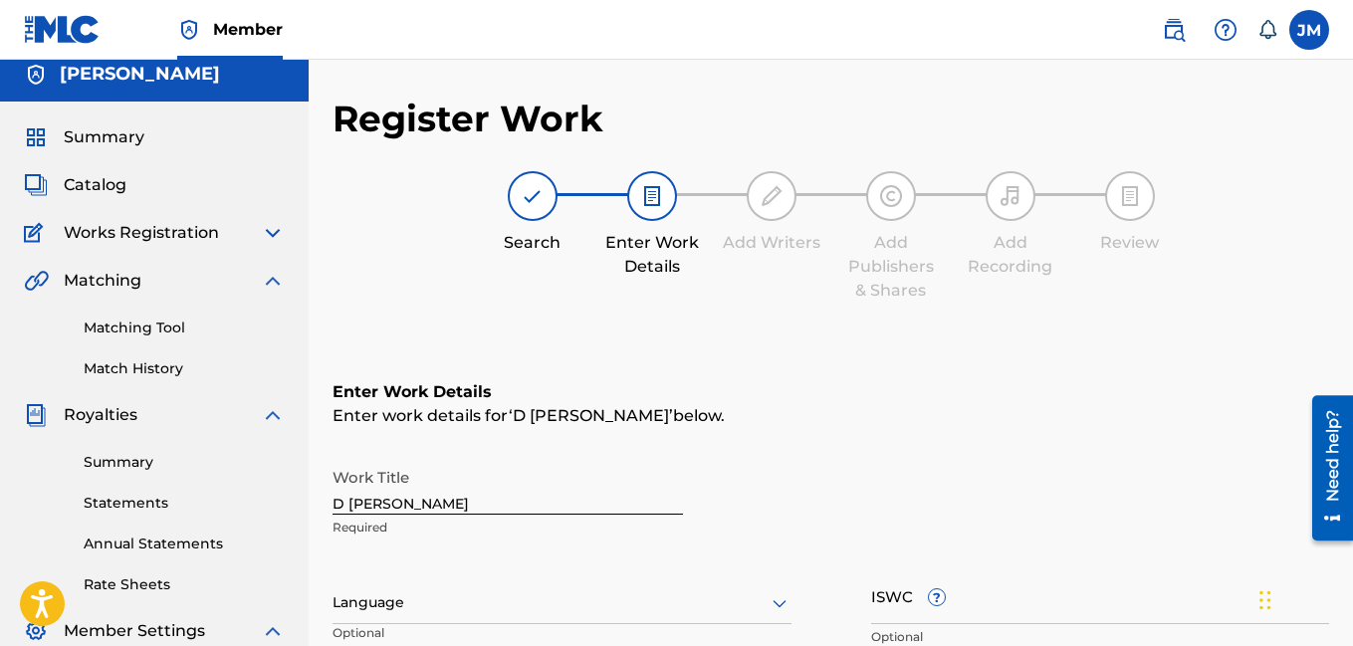
click at [662, 609] on div at bounding box center [561, 602] width 459 height 25
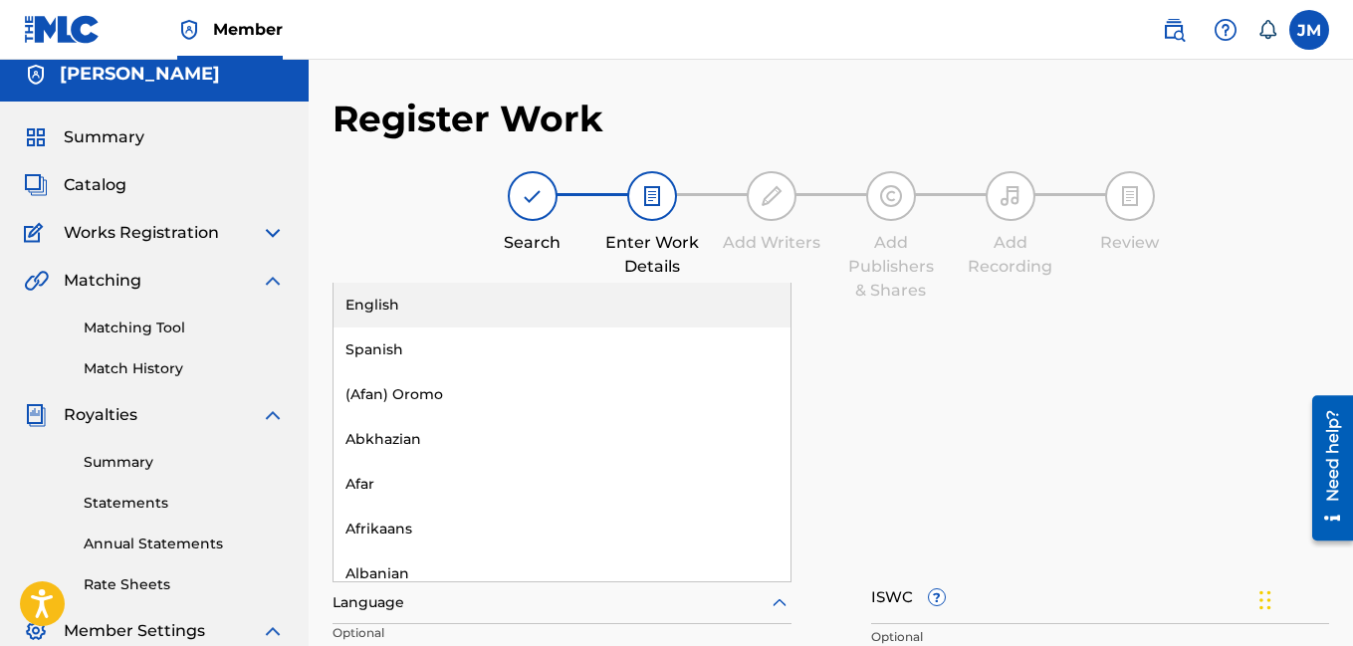
click at [501, 309] on div "English" at bounding box center [561, 305] width 457 height 45
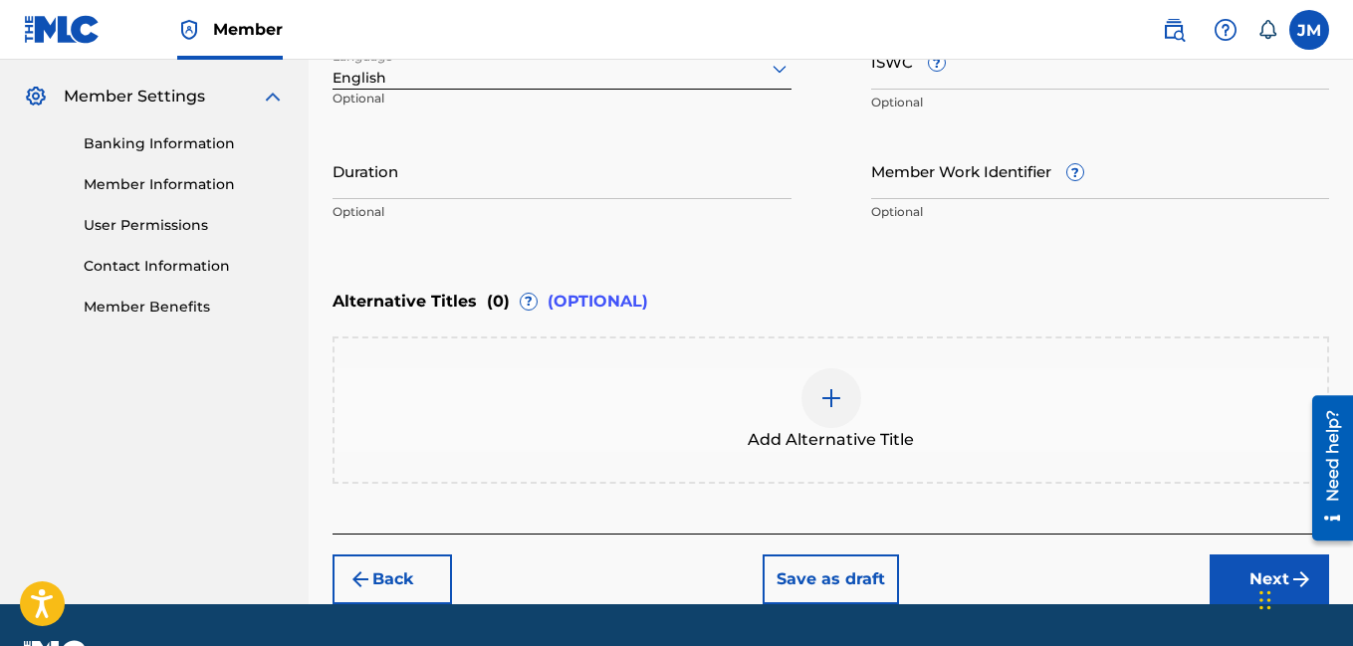
scroll to position [577, 0]
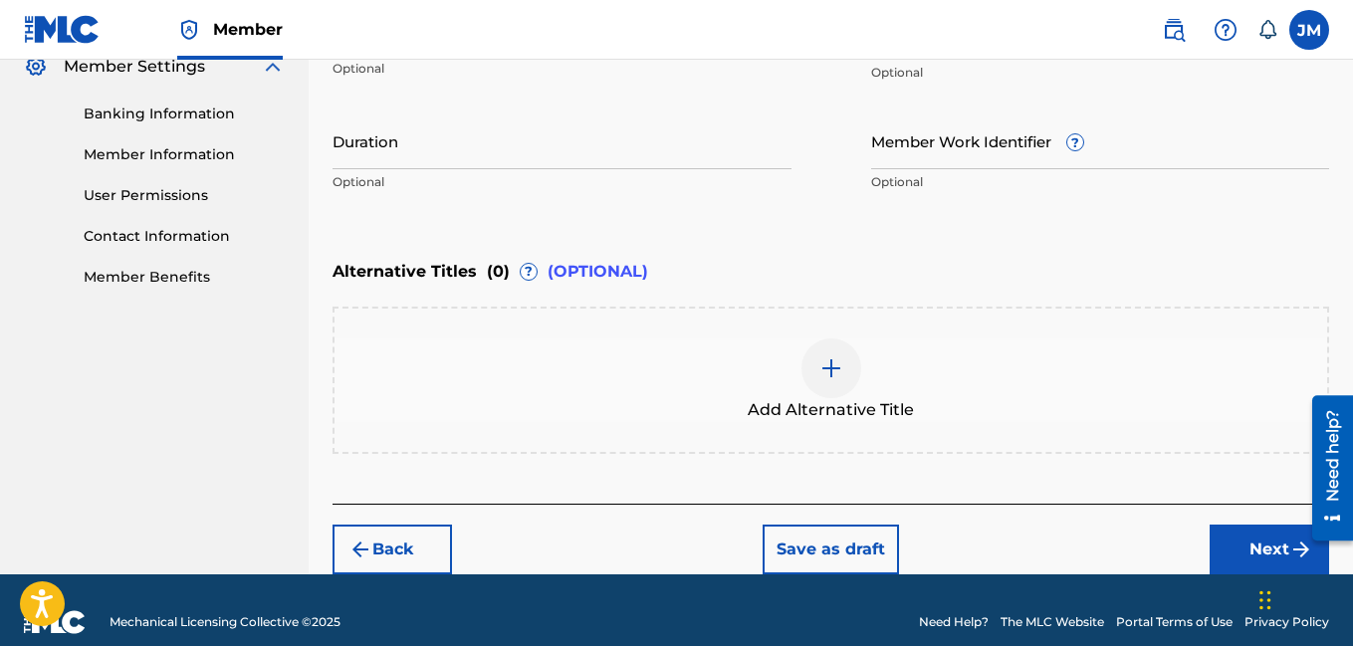
click at [689, 158] on input "Duration" at bounding box center [561, 140] width 459 height 57
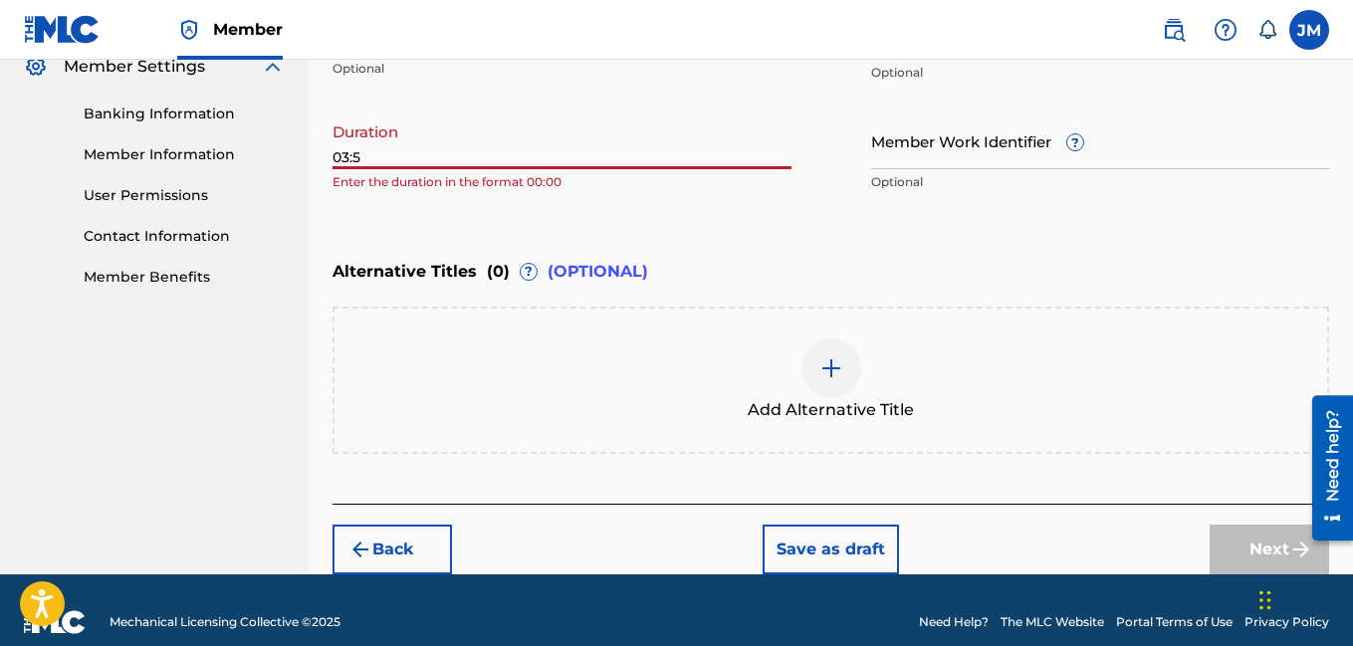
type input "03:54"
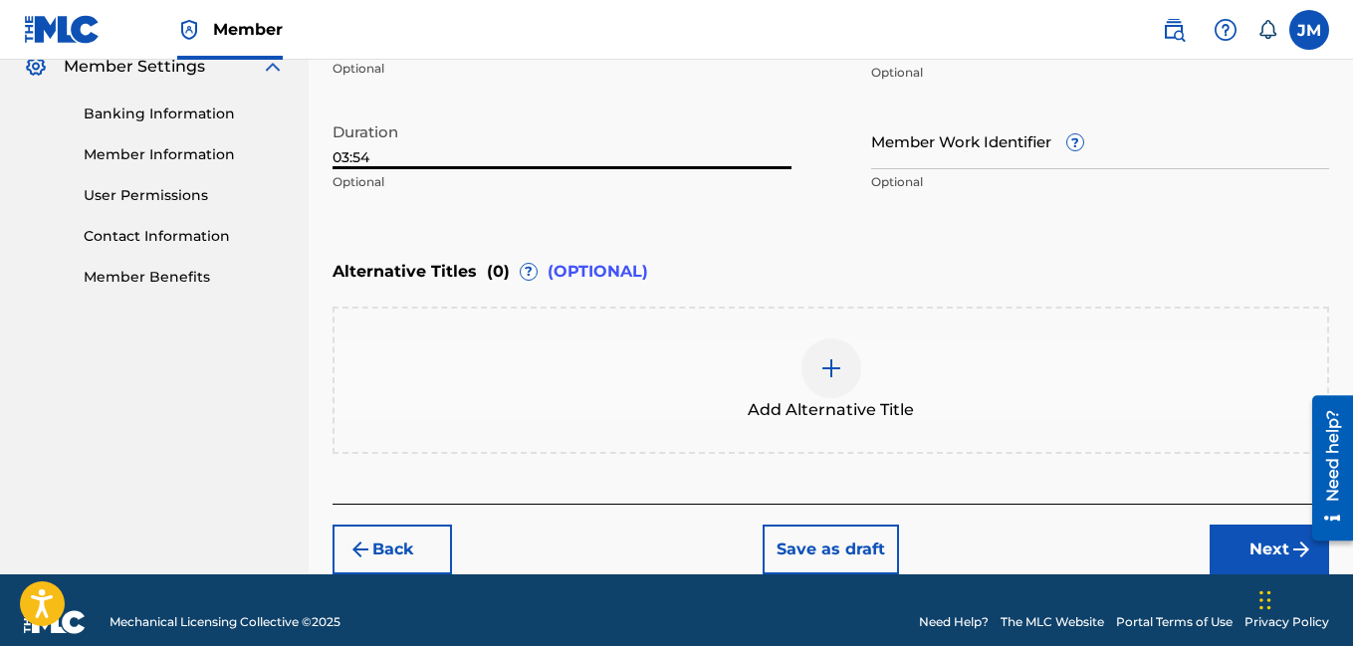
click at [1263, 542] on button "Next" at bounding box center [1268, 550] width 119 height 50
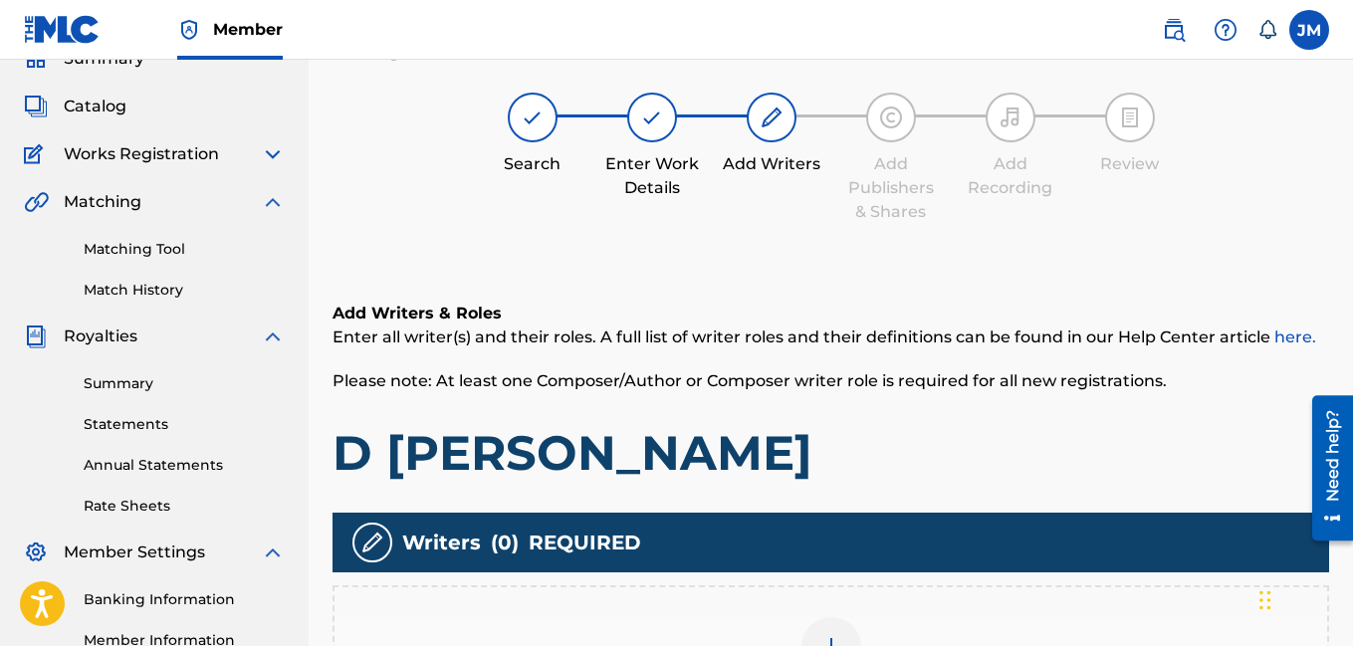
scroll to position [90, 0]
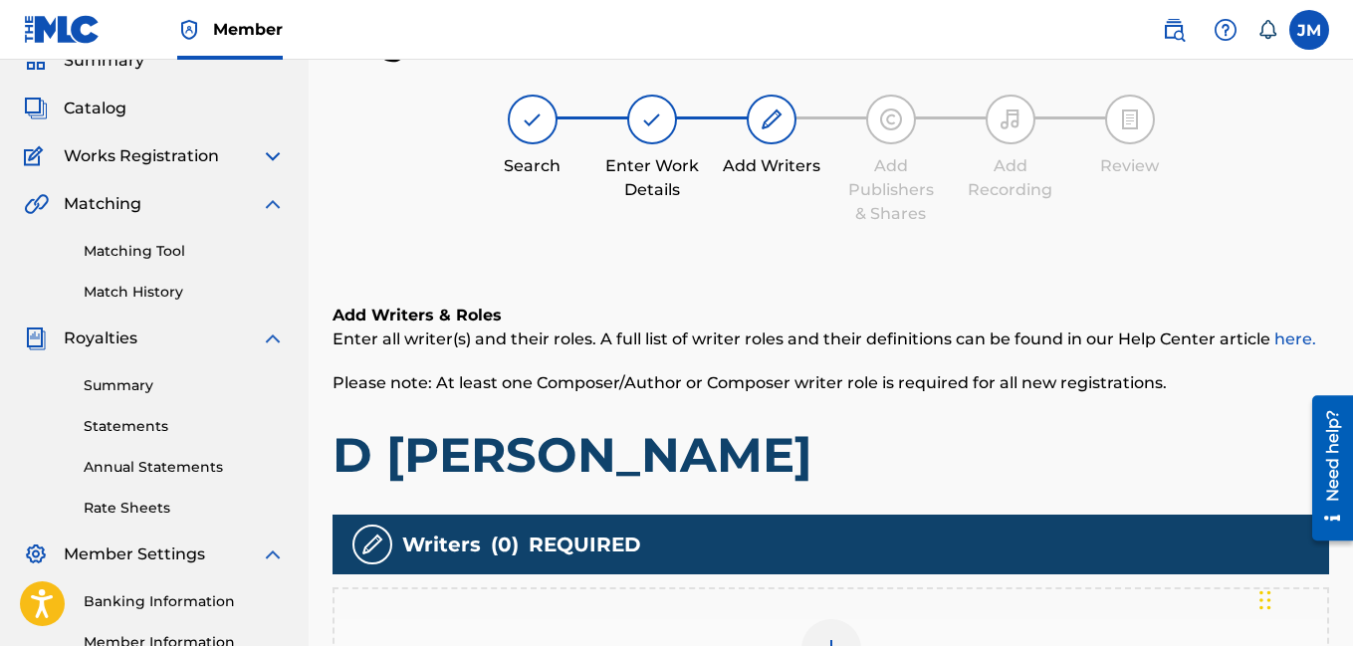
click at [835, 633] on div at bounding box center [831, 649] width 60 height 60
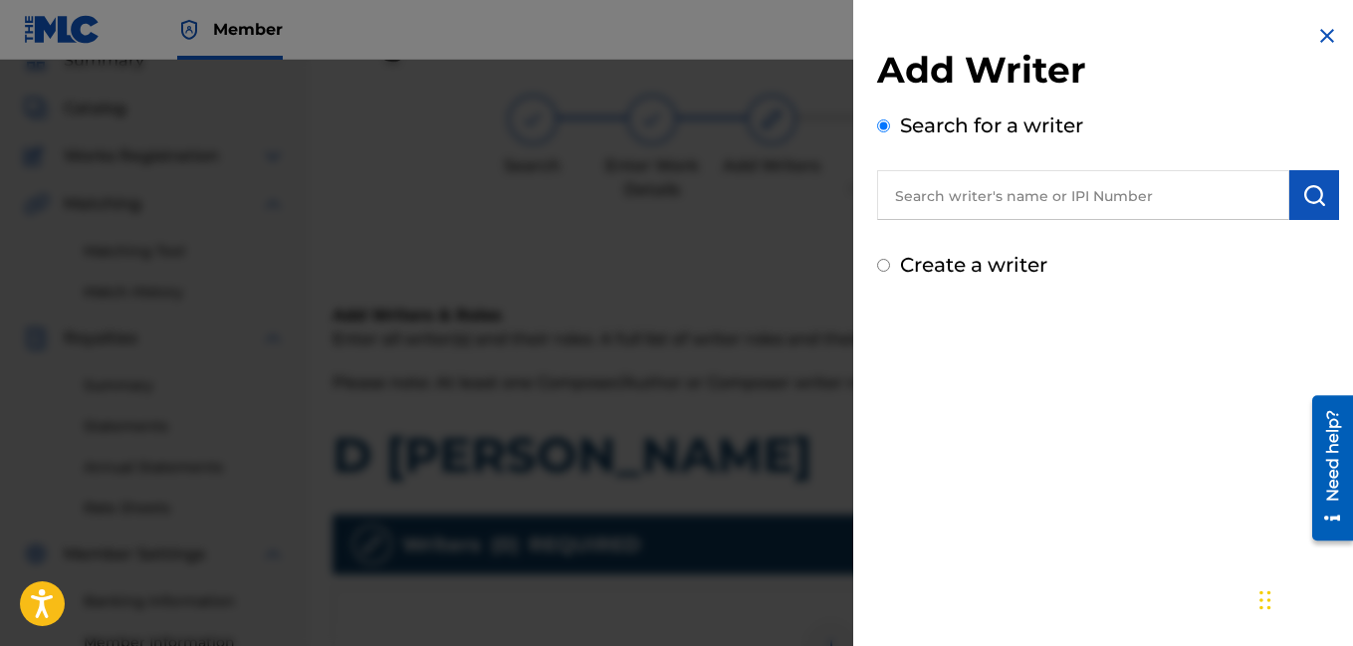
click at [881, 268] on input "Create a writer" at bounding box center [883, 265] width 13 height 13
radio input "false"
radio input "true"
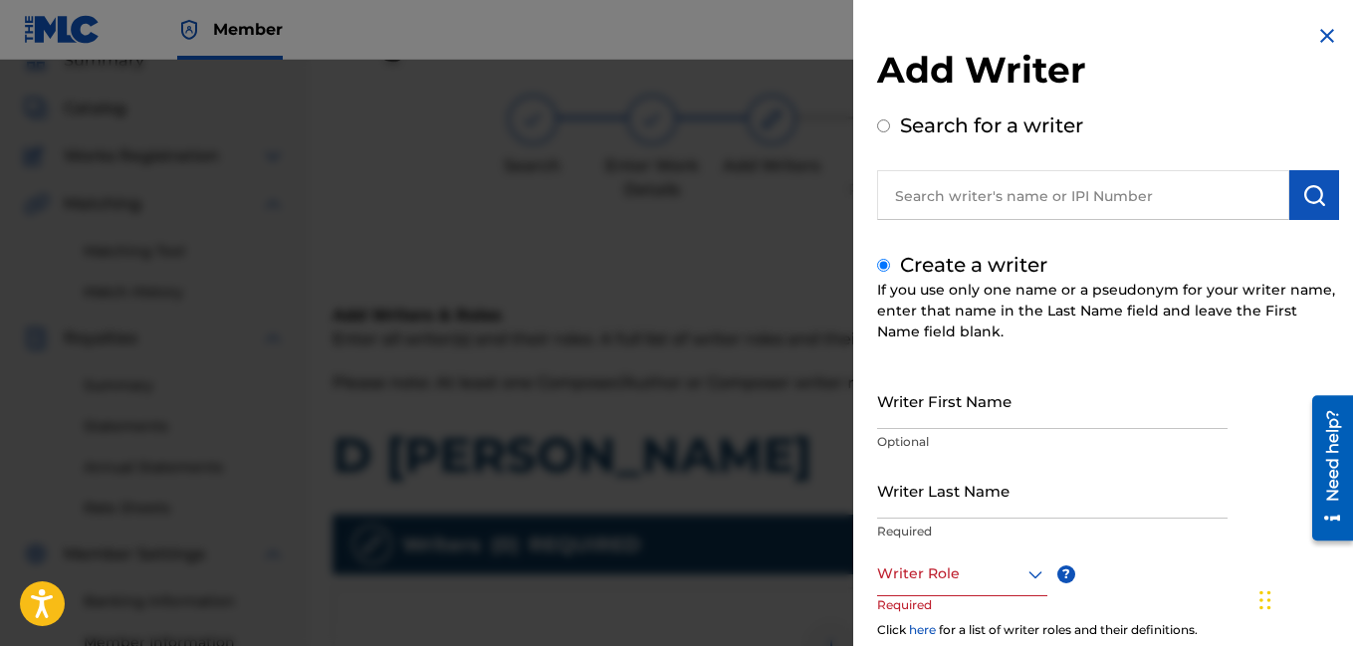
click at [931, 408] on input "Writer First Name" at bounding box center [1052, 400] width 350 height 57
type input "[PERSON_NAME]"
click at [912, 507] on input "Writer Last Name" at bounding box center [1052, 490] width 350 height 57
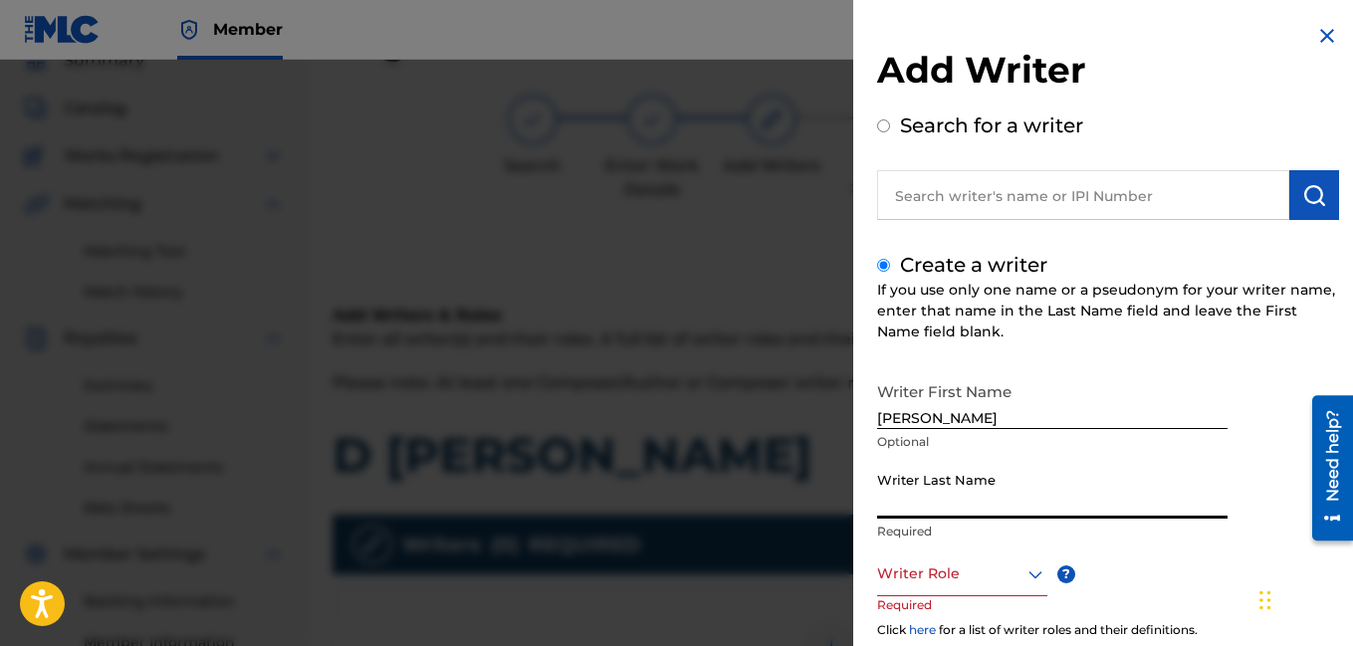
click at [912, 507] on input "Writer Last Name" at bounding box center [1052, 490] width 350 height 57
type input "[PERSON_NAME]"
click at [920, 576] on div at bounding box center [962, 573] width 170 height 25
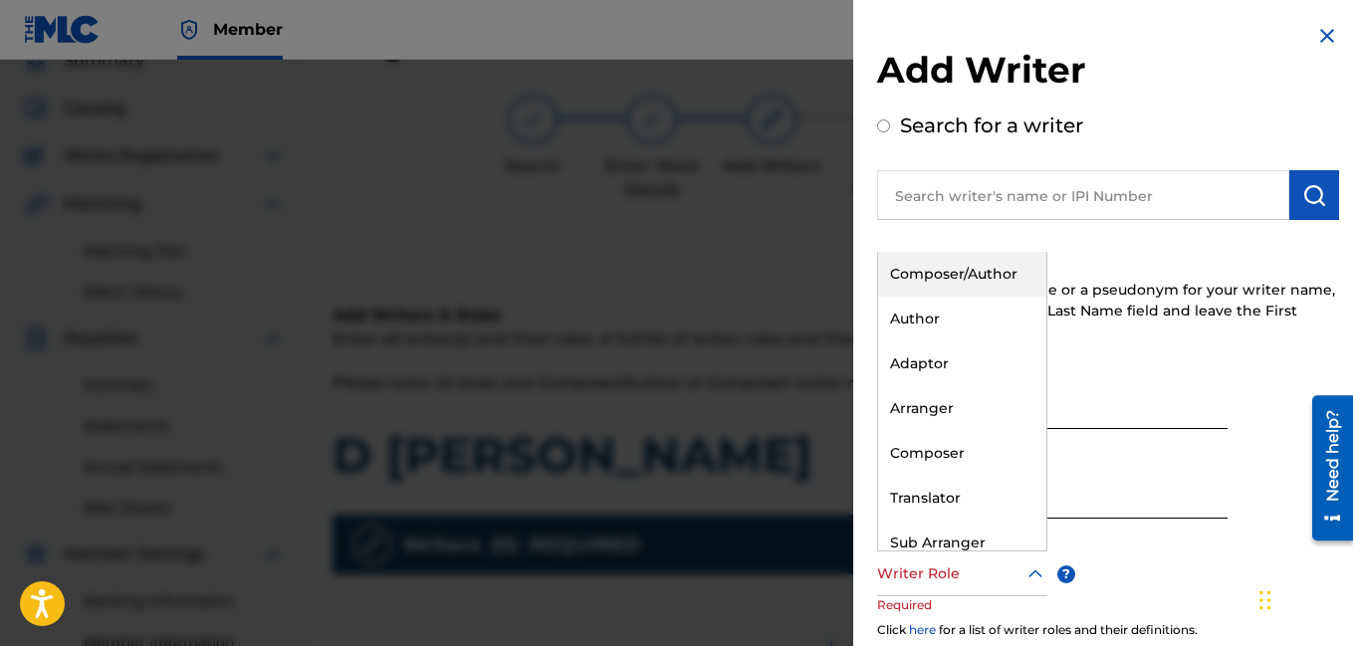
click at [961, 276] on div "Composer/Author" at bounding box center [962, 274] width 168 height 45
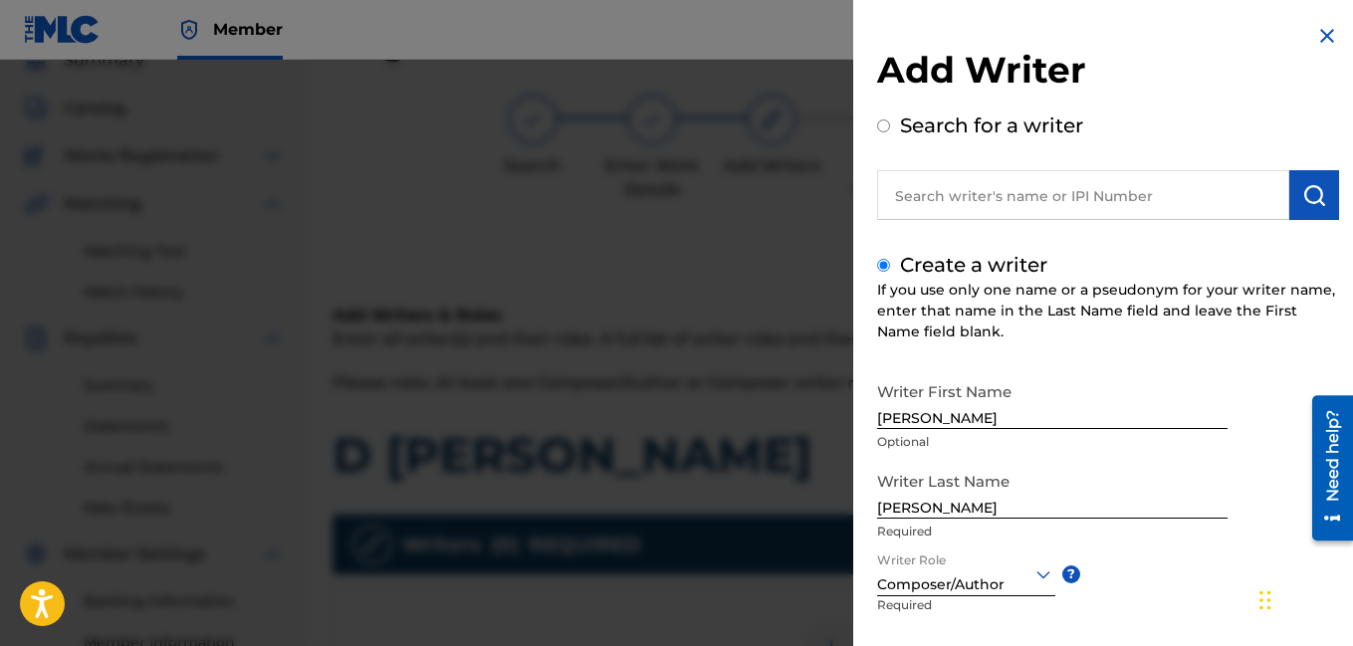
click at [1216, 598] on div "Writer First Name [PERSON_NAME] Optional Writer Last Name [PERSON_NAME] Require…" at bounding box center [1108, 591] width 462 height 438
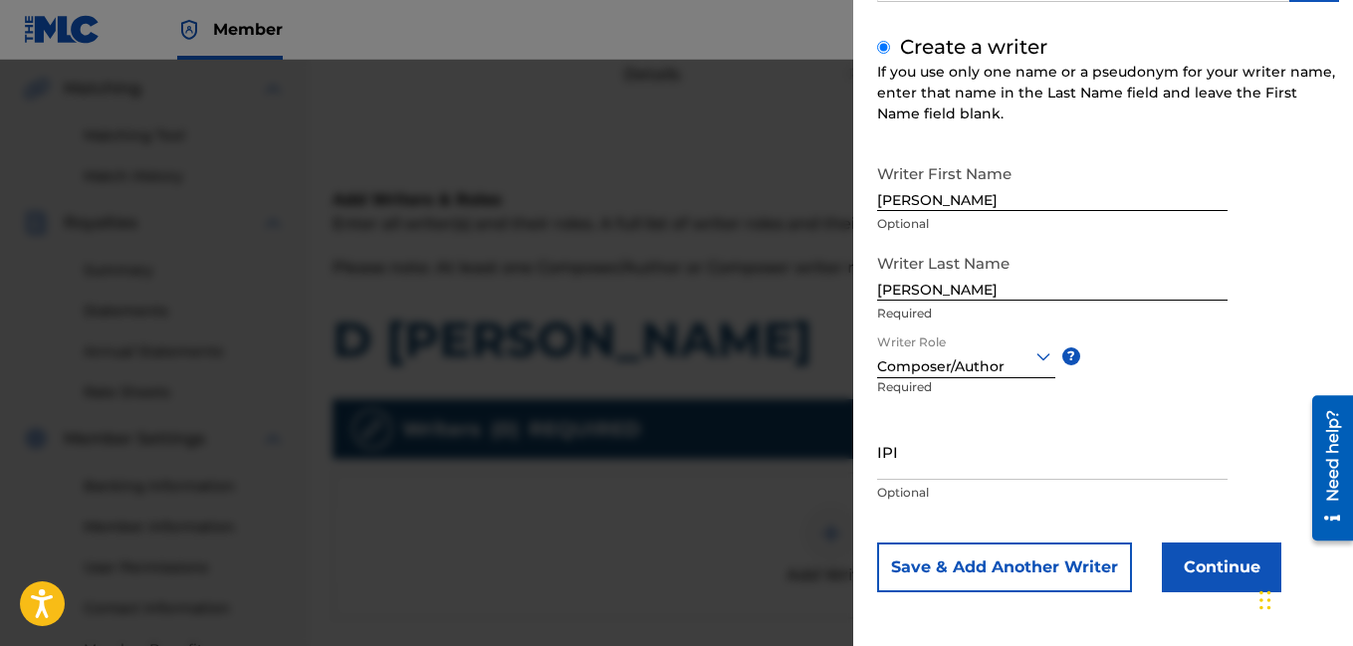
scroll to position [209, 0]
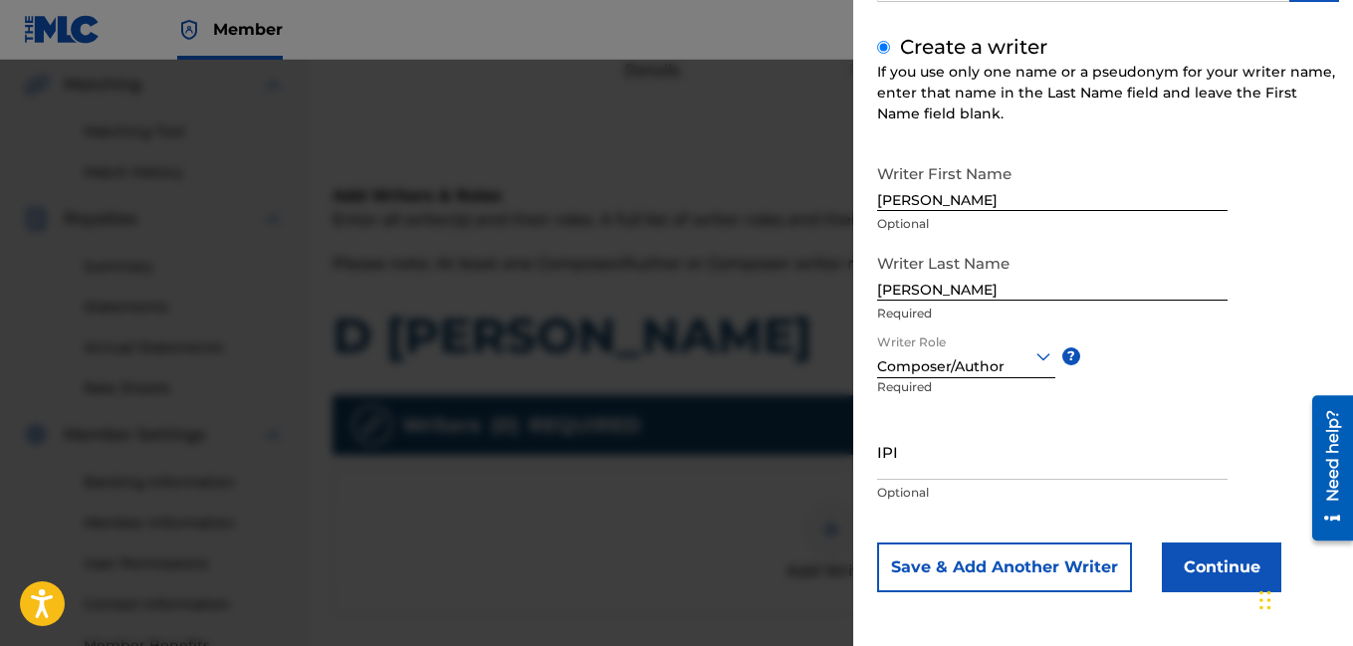
click at [1202, 573] on button "Continue" at bounding box center [1221, 568] width 119 height 50
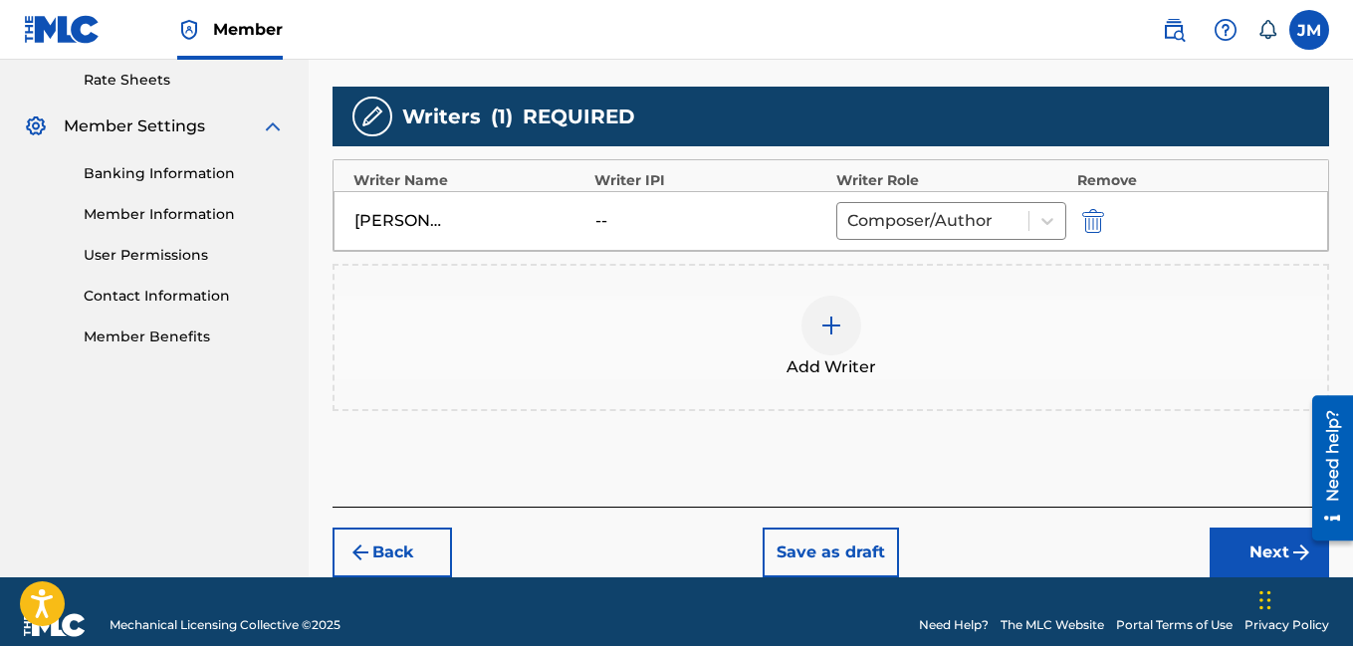
scroll to position [545, 0]
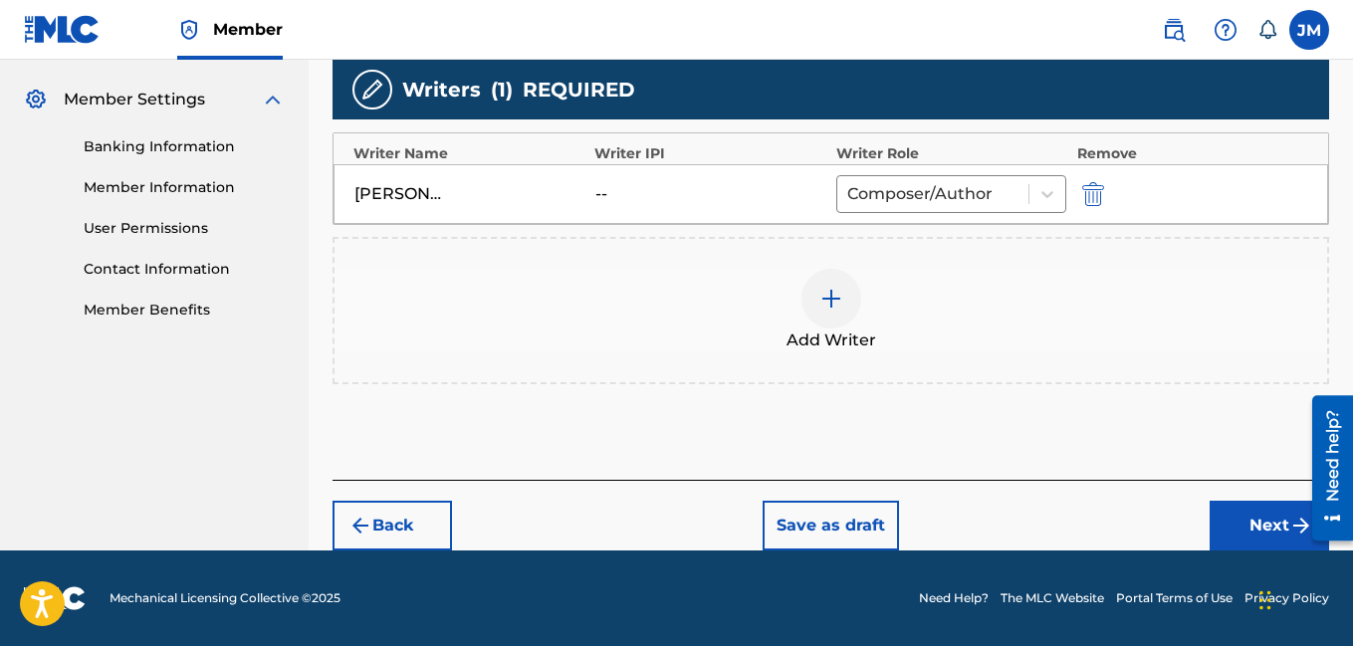
click at [1233, 531] on button "Next" at bounding box center [1268, 526] width 119 height 50
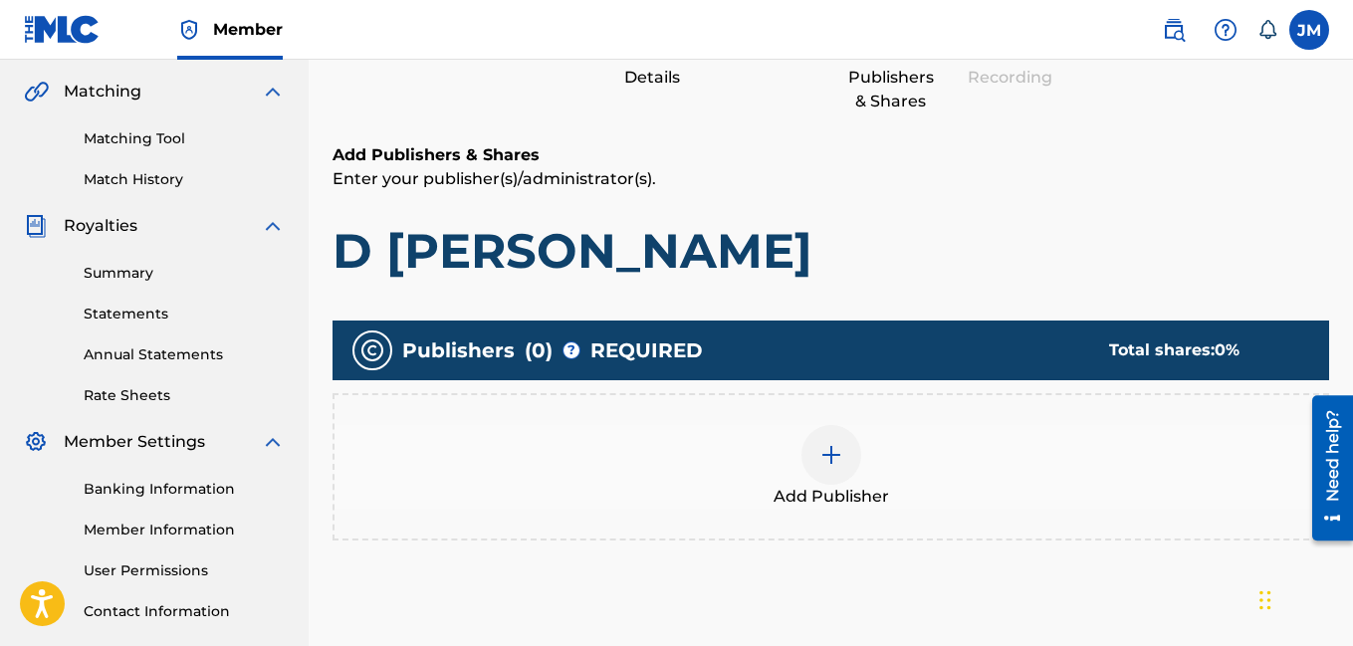
scroll to position [90, 0]
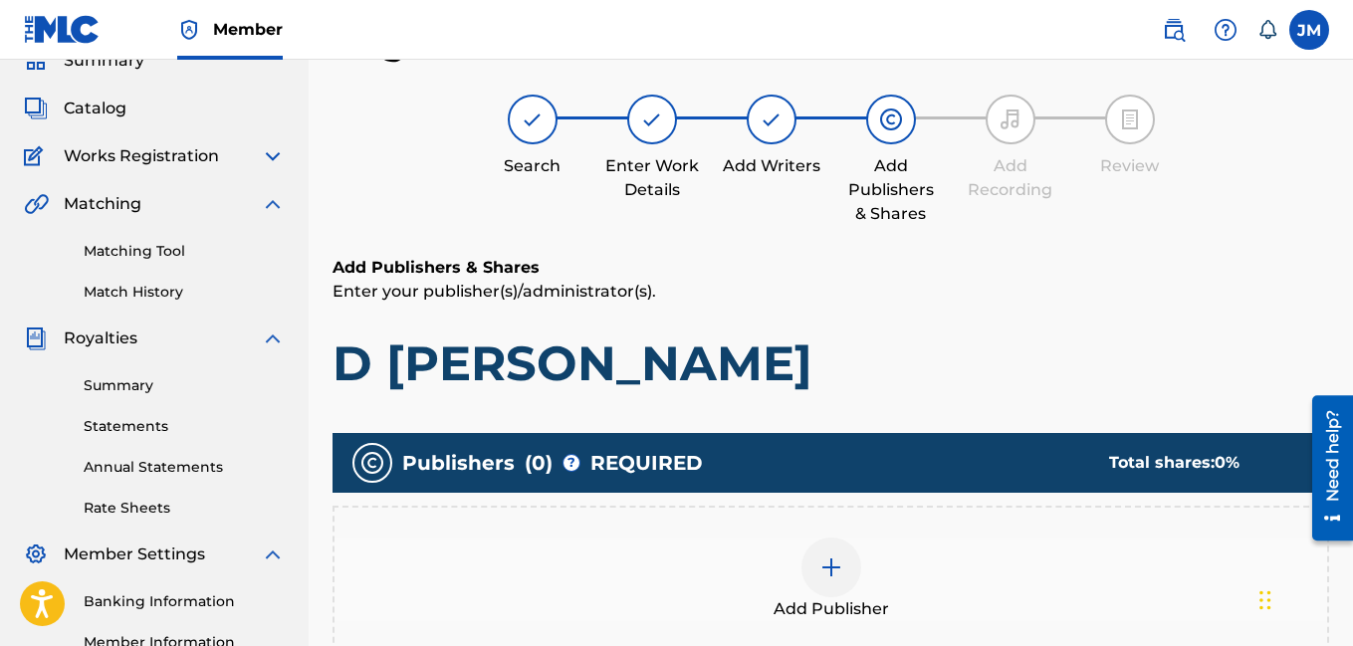
click at [833, 575] on img at bounding box center [831, 567] width 24 height 24
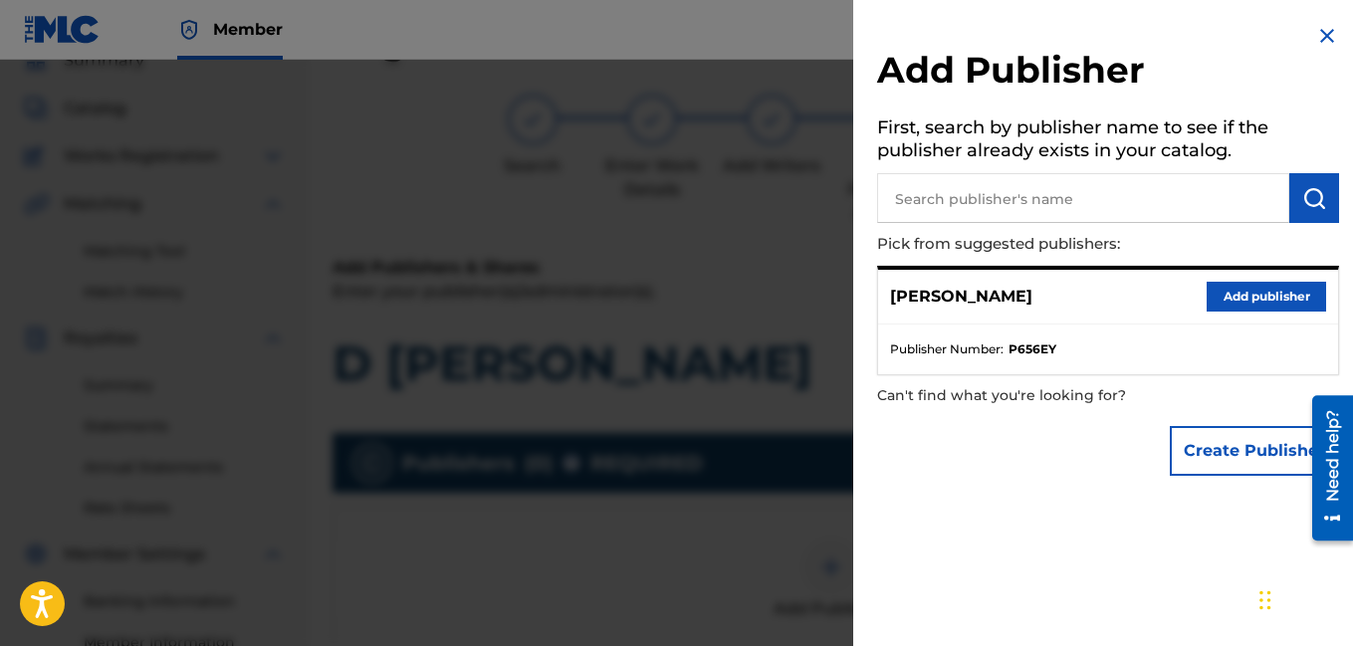
click at [1217, 296] on button "Add publisher" at bounding box center [1266, 297] width 119 height 30
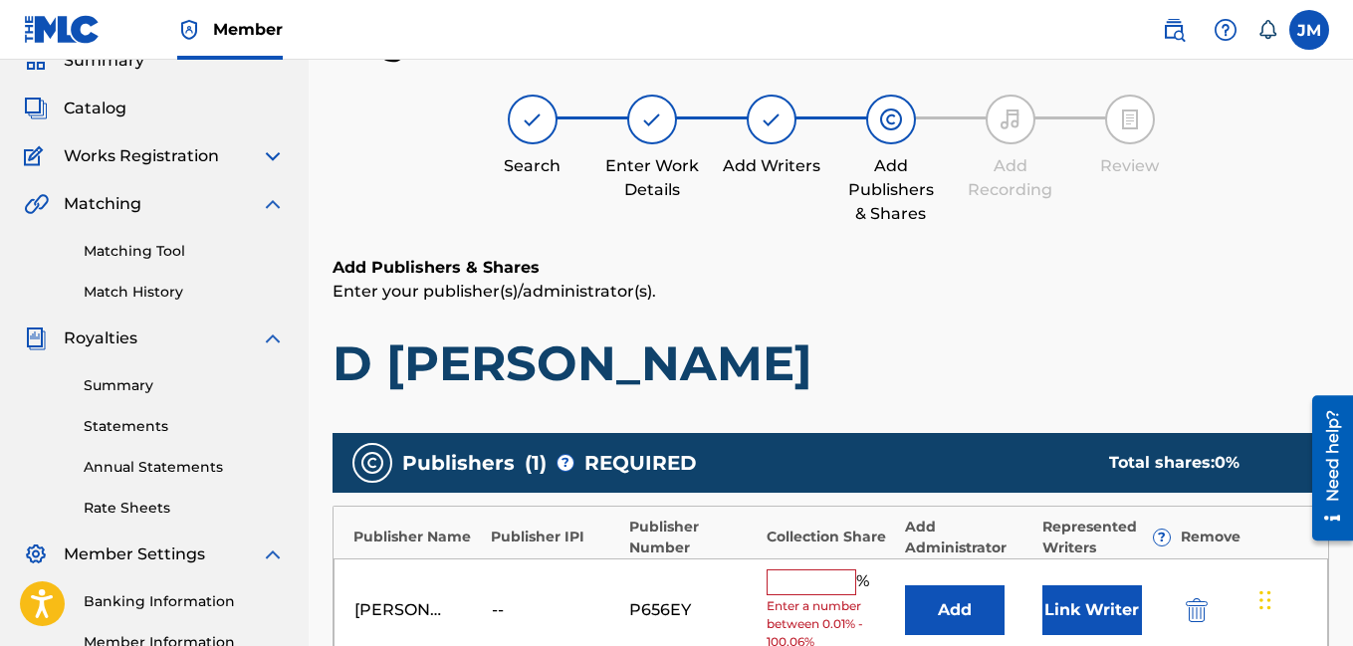
click at [818, 581] on input "text" at bounding box center [812, 582] width 90 height 26
type input "100"
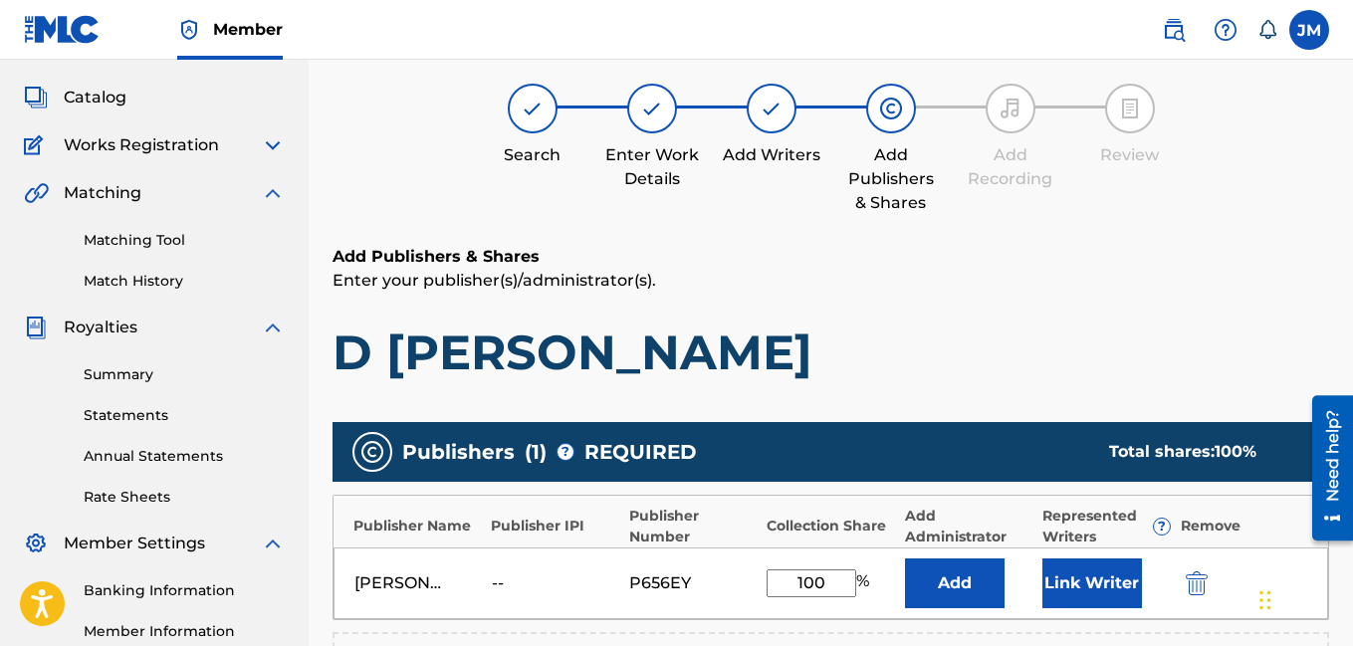
scroll to position [555, 0]
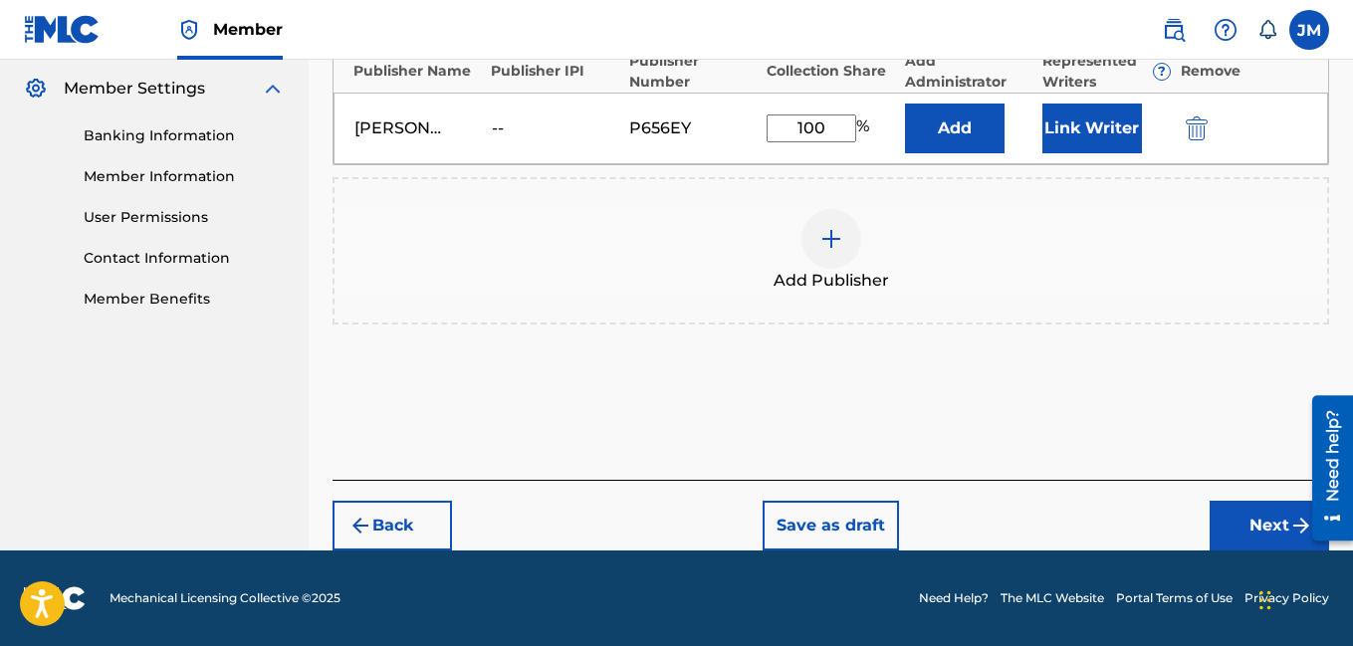
click at [1259, 521] on button "Next" at bounding box center [1268, 526] width 119 height 50
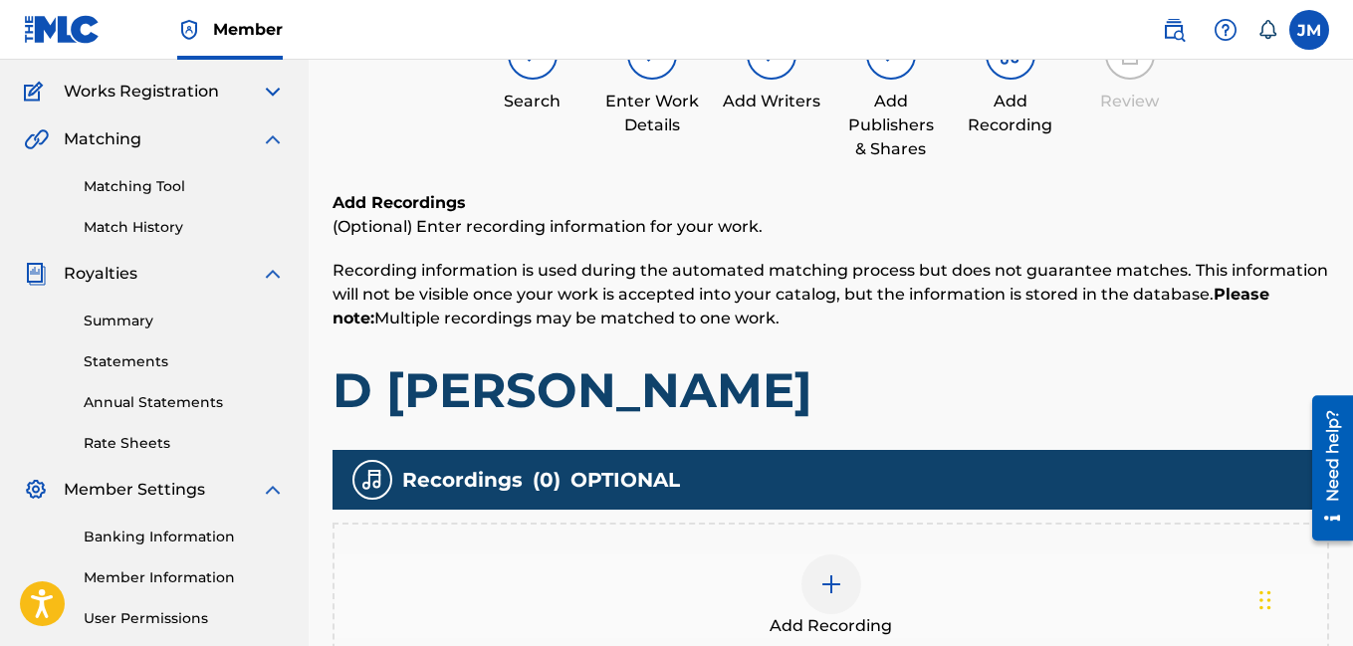
scroll to position [90, 0]
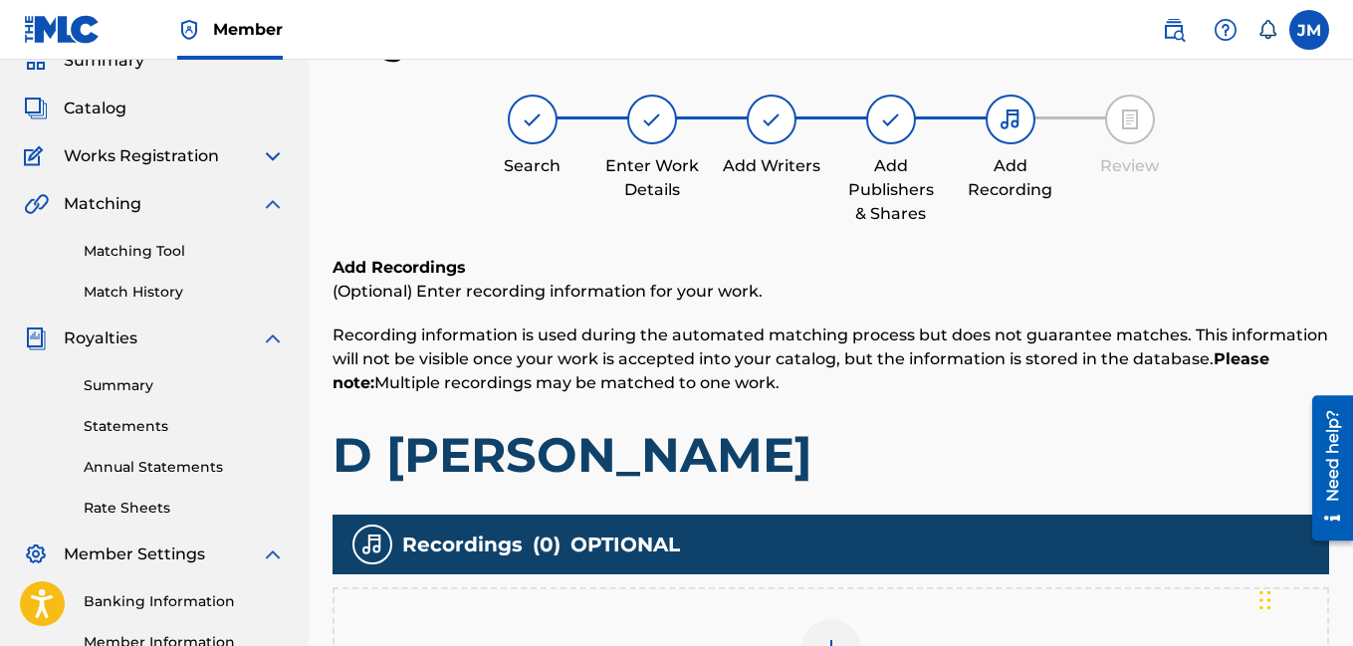
click at [841, 630] on div at bounding box center [831, 649] width 60 height 60
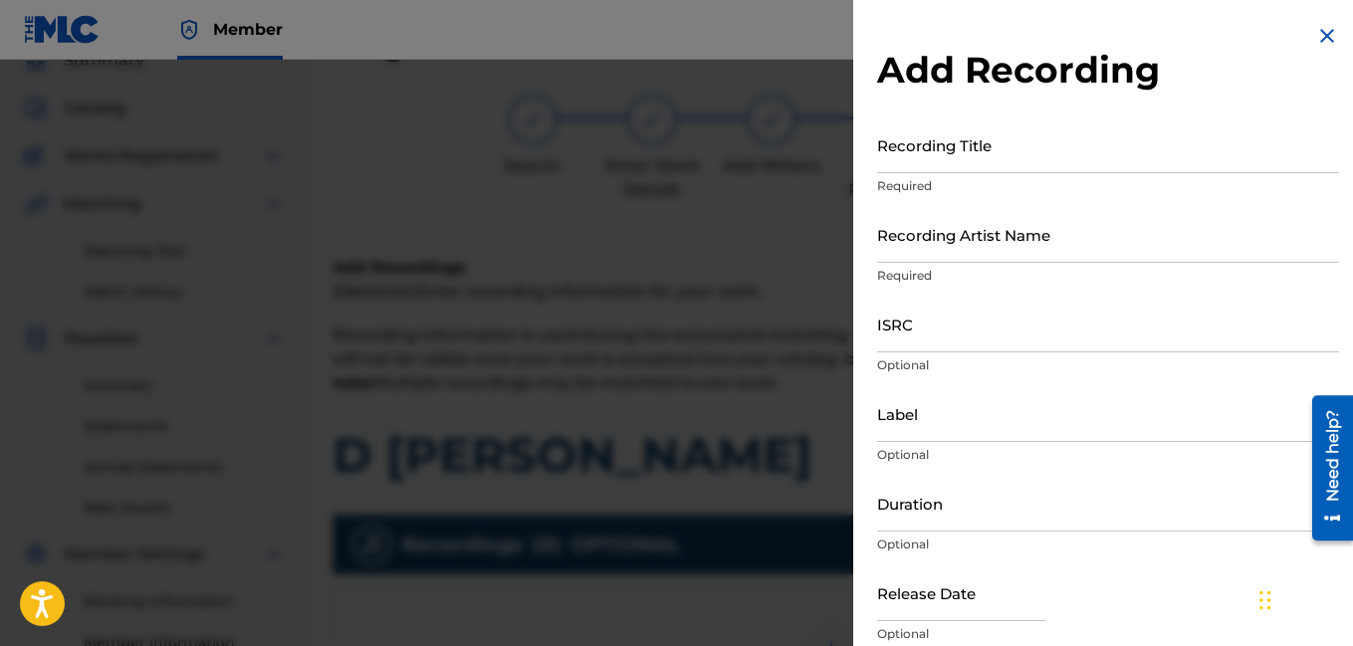
click at [1011, 157] on input "Recording Title" at bounding box center [1108, 144] width 462 height 57
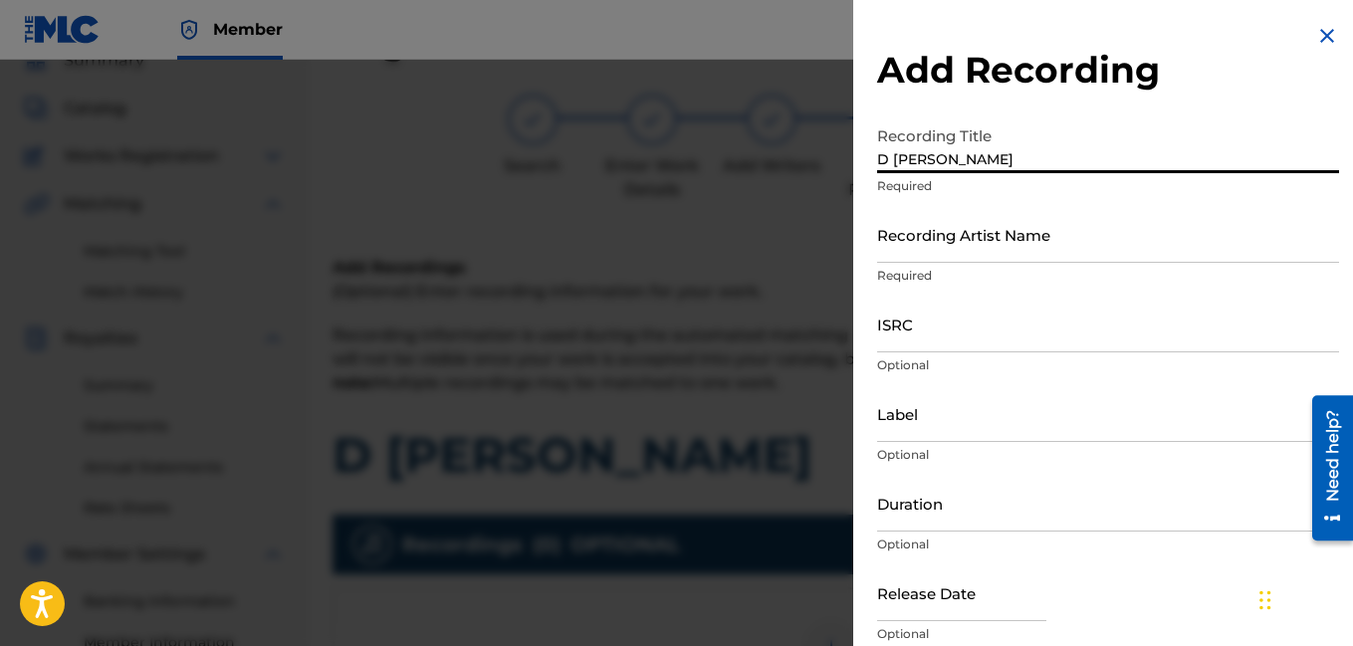
type input "D [PERSON_NAME]"
click at [1057, 254] on input "Recording Artist Name" at bounding box center [1108, 234] width 462 height 57
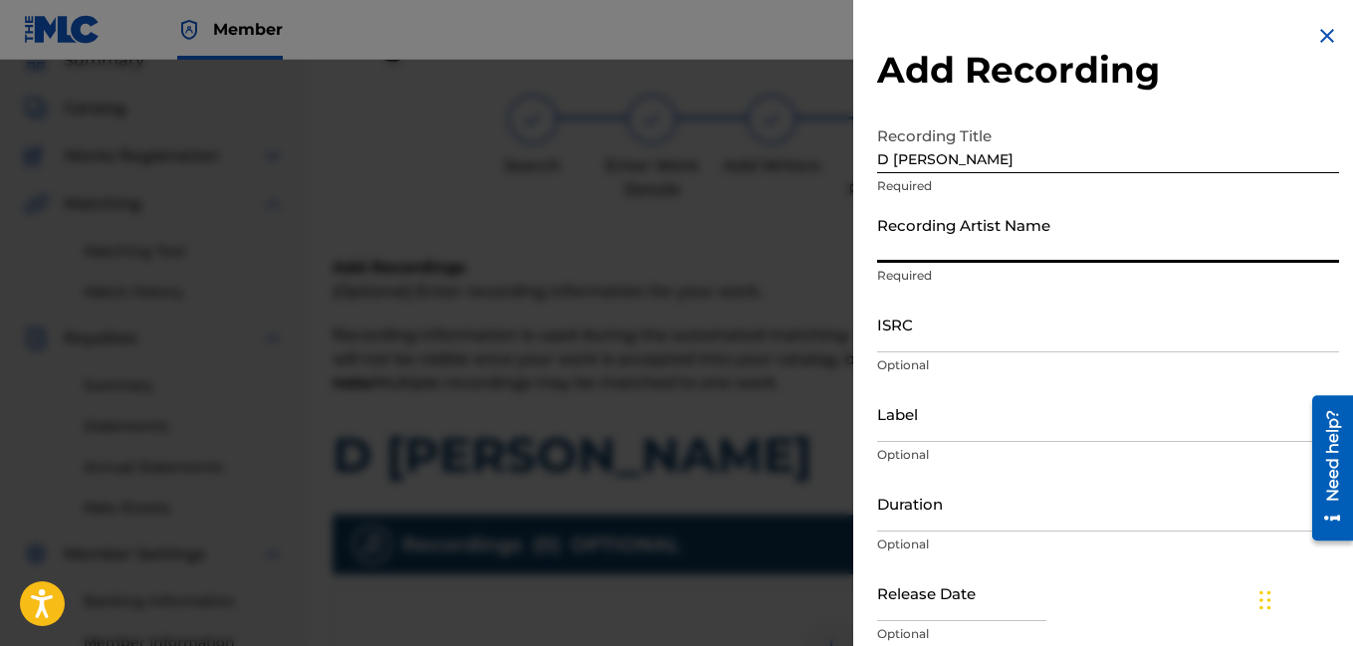
type input "Rocdeneiro"
click at [934, 519] on input "Duration" at bounding box center [1108, 503] width 462 height 57
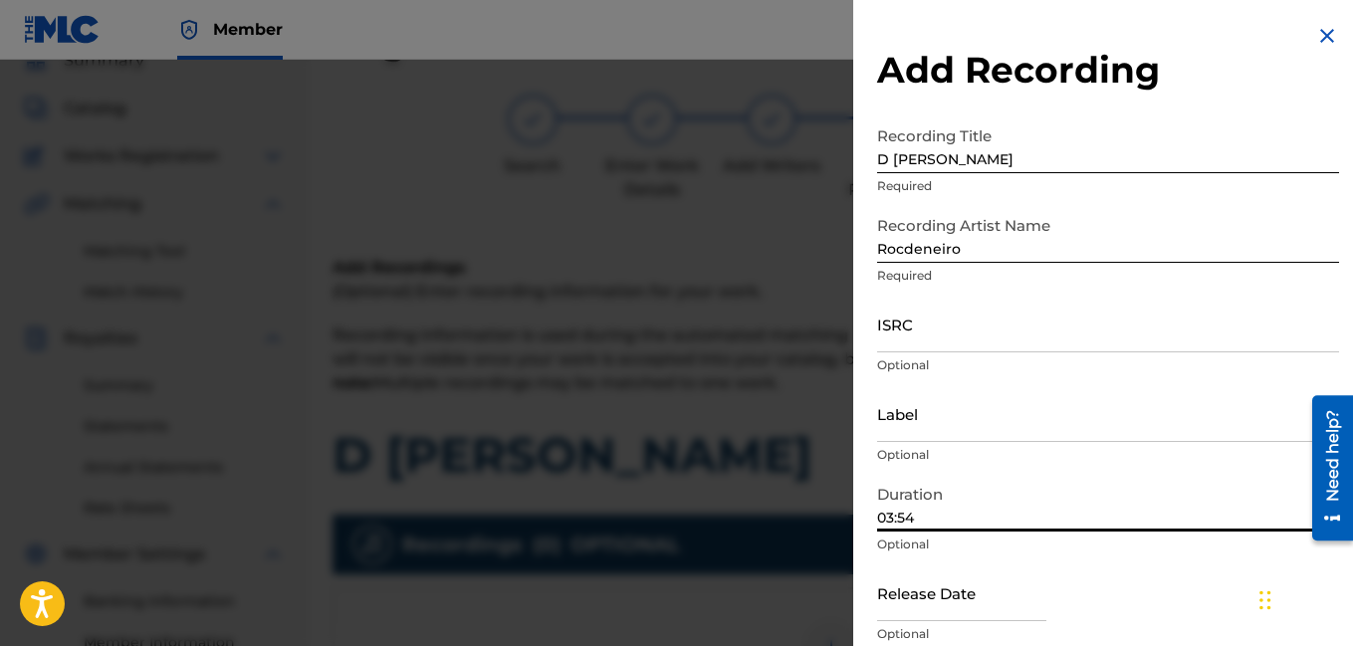
type input "03:54"
click at [1205, 601] on div "Release Date Optional" at bounding box center [1108, 609] width 462 height 90
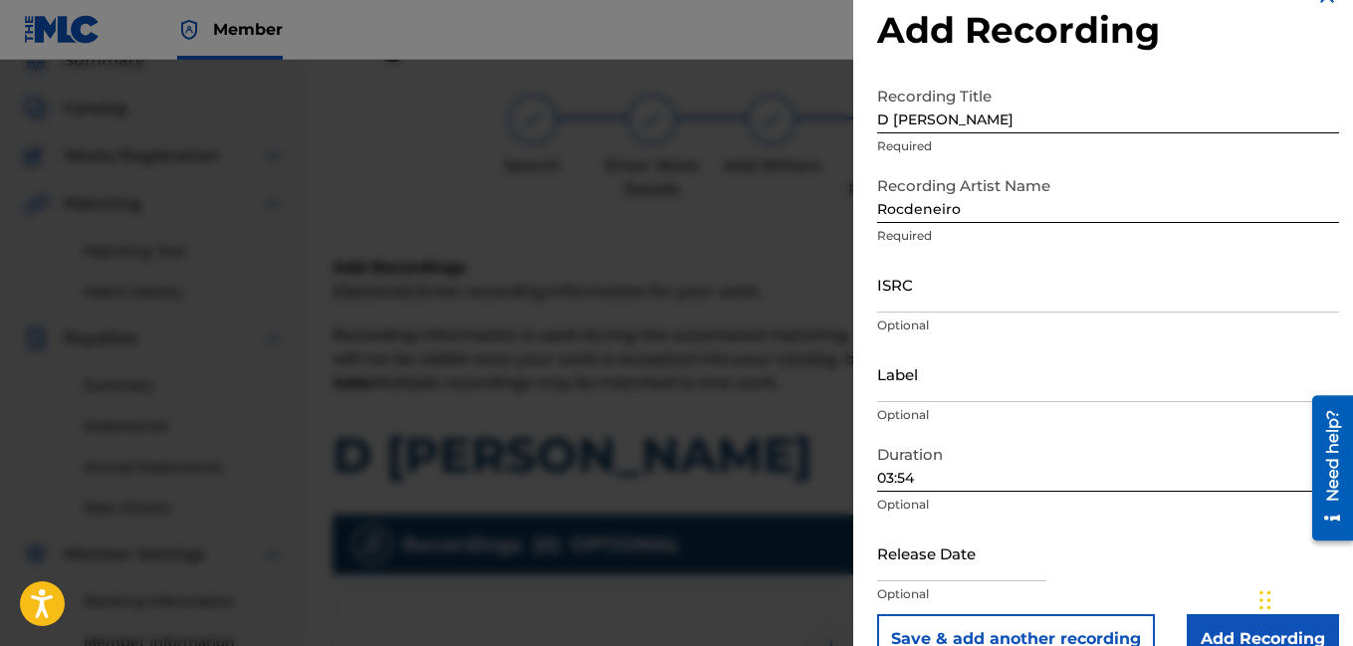
scroll to position [82, 0]
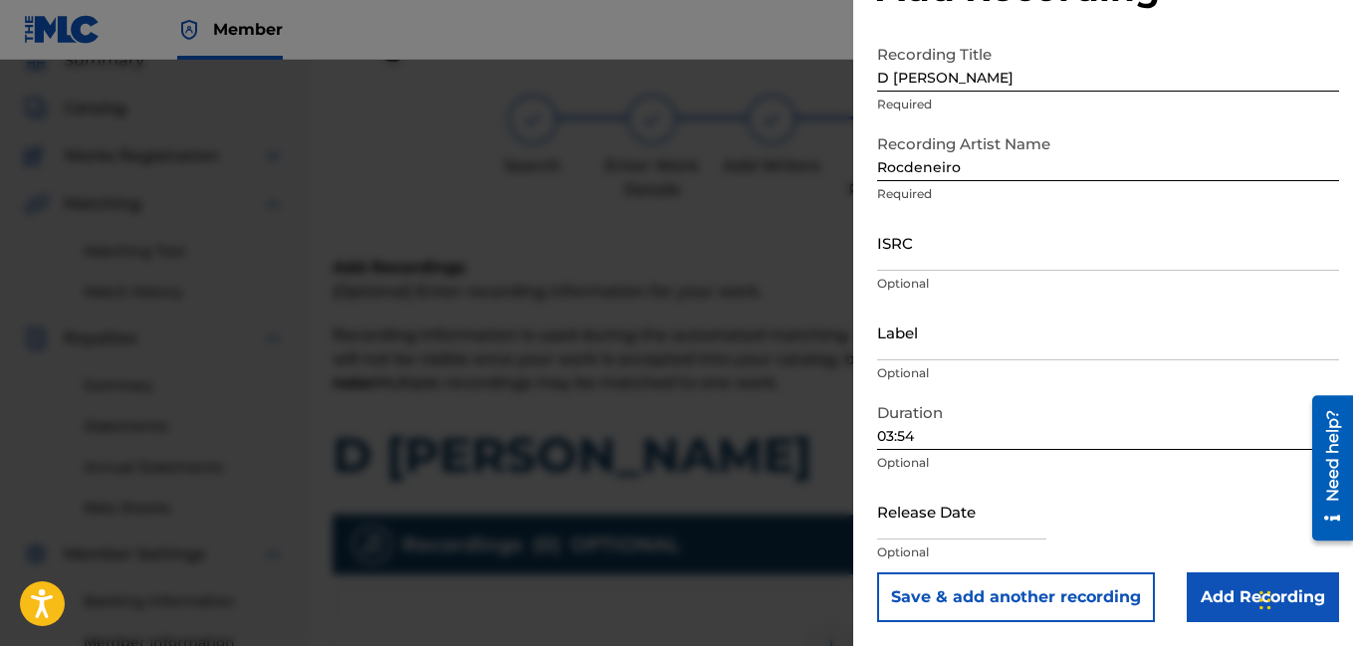
click at [1212, 591] on input "Add Recording" at bounding box center [1263, 597] width 152 height 50
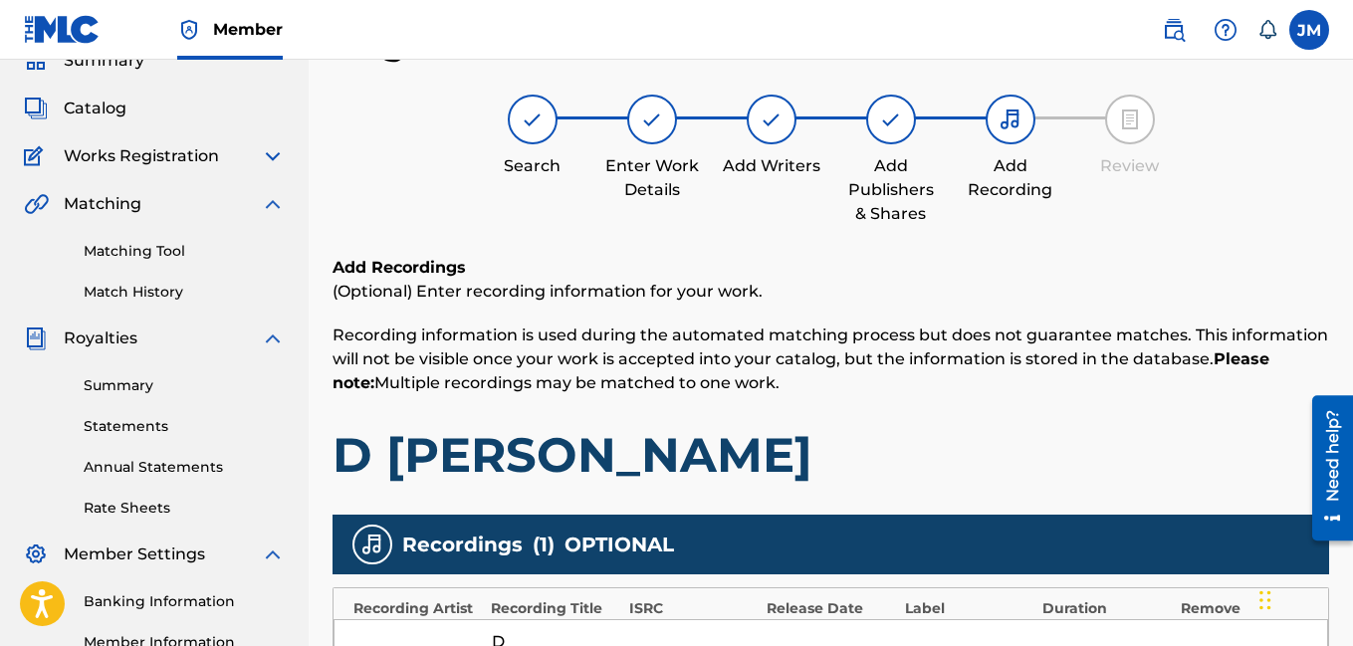
scroll to position [499, 0]
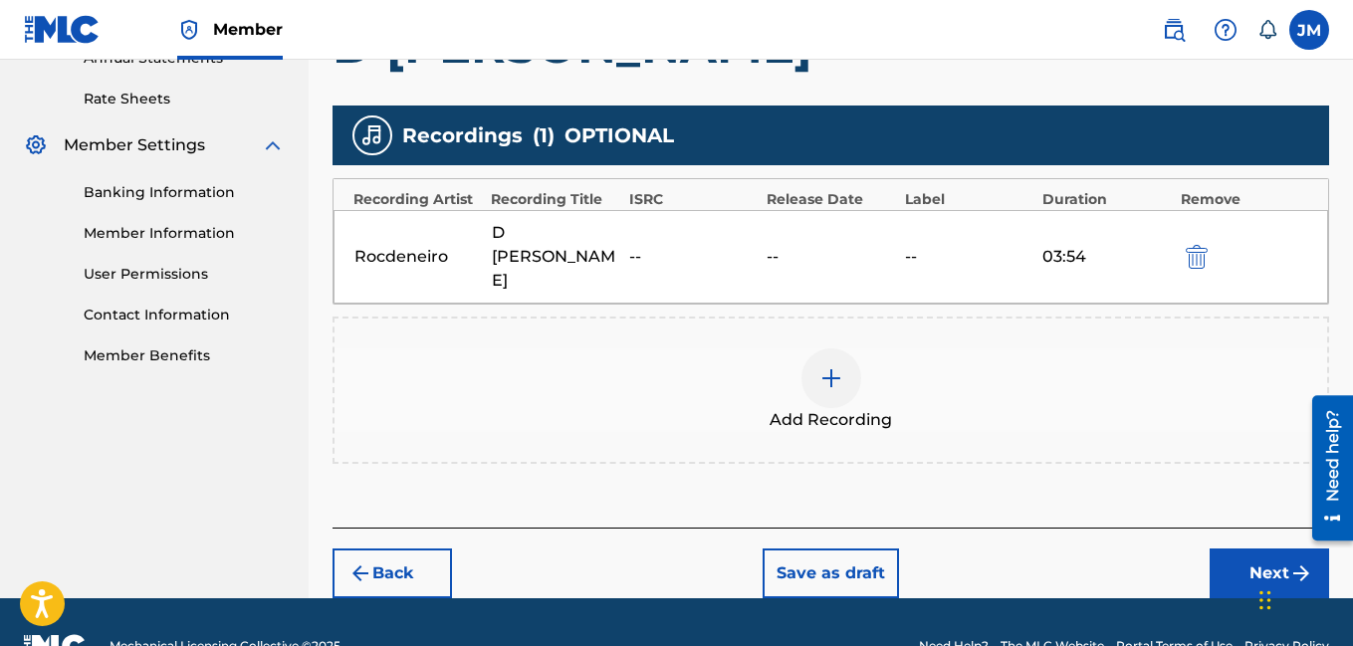
click at [1242, 548] on button "Next" at bounding box center [1268, 573] width 119 height 50
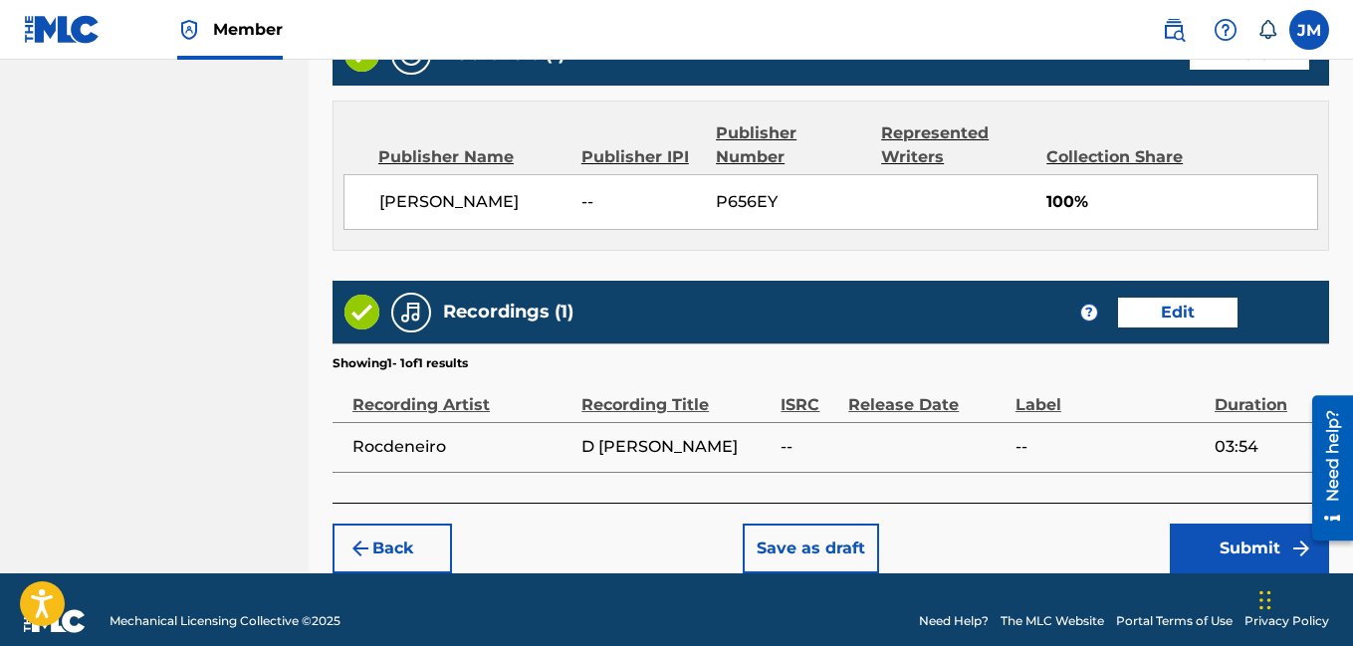
scroll to position [1061, 0]
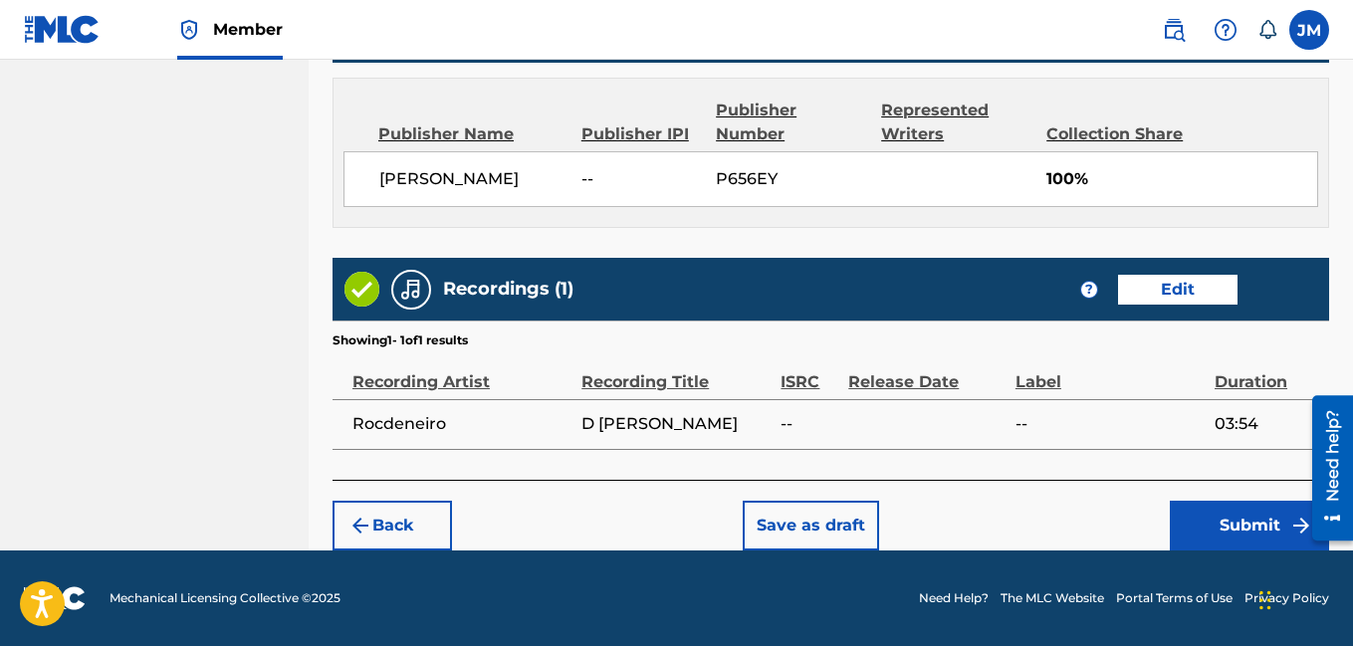
click at [1242, 532] on button "Submit" at bounding box center [1249, 526] width 159 height 50
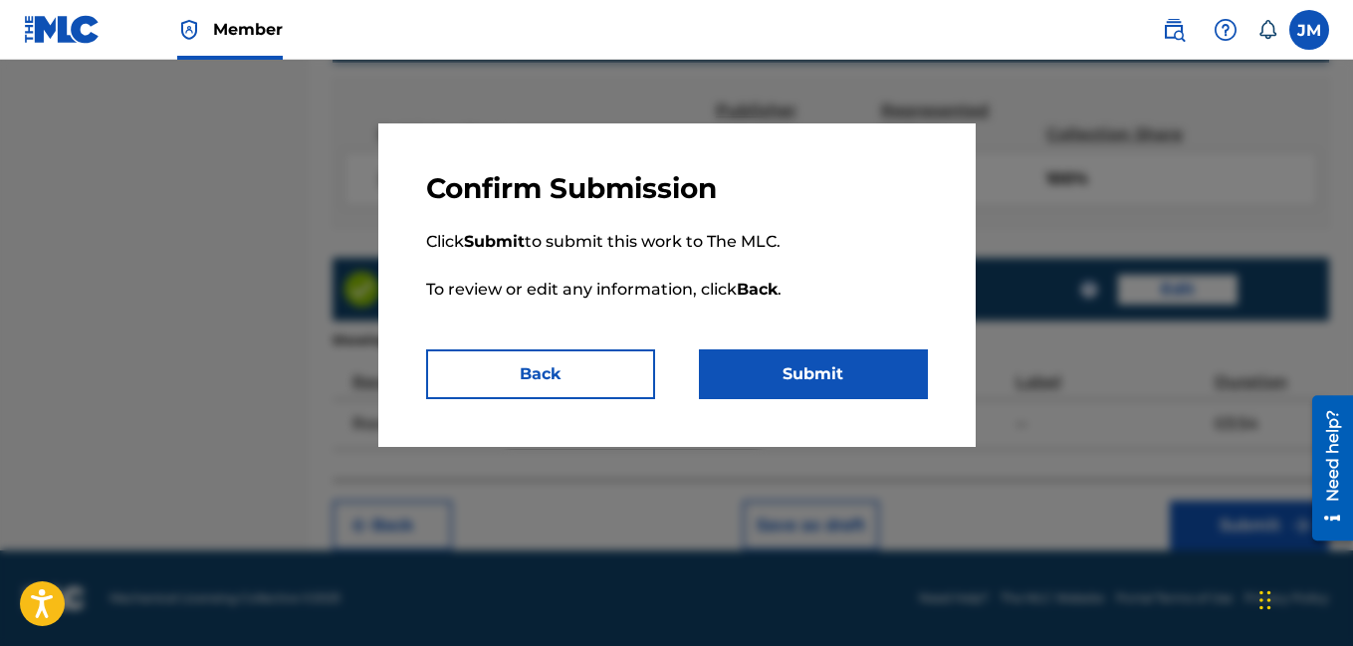
click at [900, 360] on button "Submit" at bounding box center [813, 374] width 229 height 50
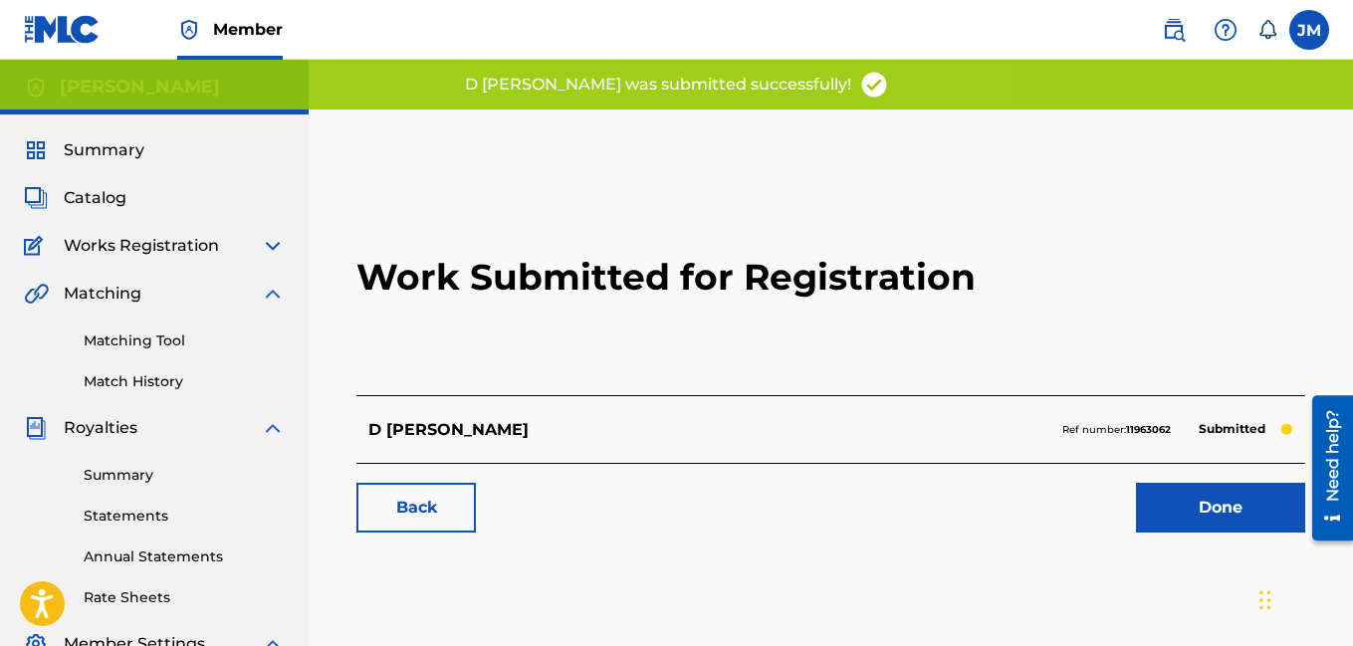
click at [1225, 509] on link "Done" at bounding box center [1220, 508] width 169 height 50
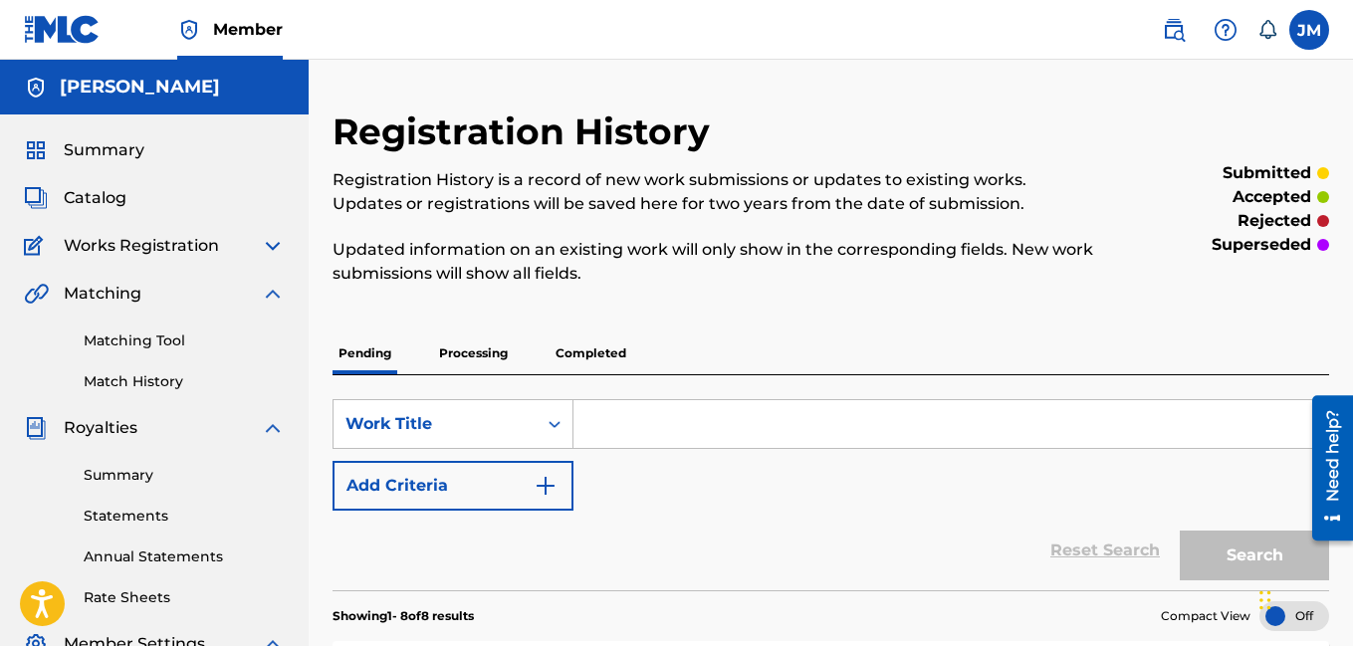
click at [93, 199] on span "Catalog" at bounding box center [95, 198] width 63 height 24
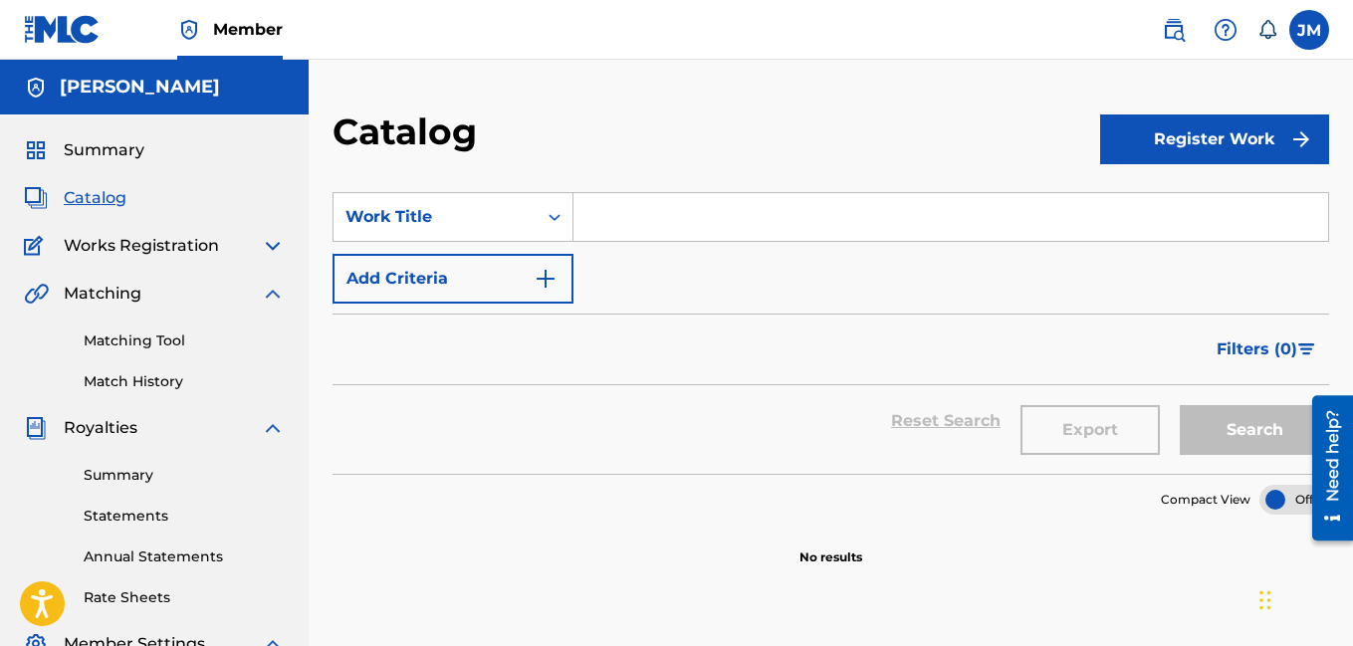
click at [1129, 141] on button "Register Work" at bounding box center [1214, 139] width 229 height 50
click at [1137, 204] on link "Individual" at bounding box center [1214, 204] width 229 height 48
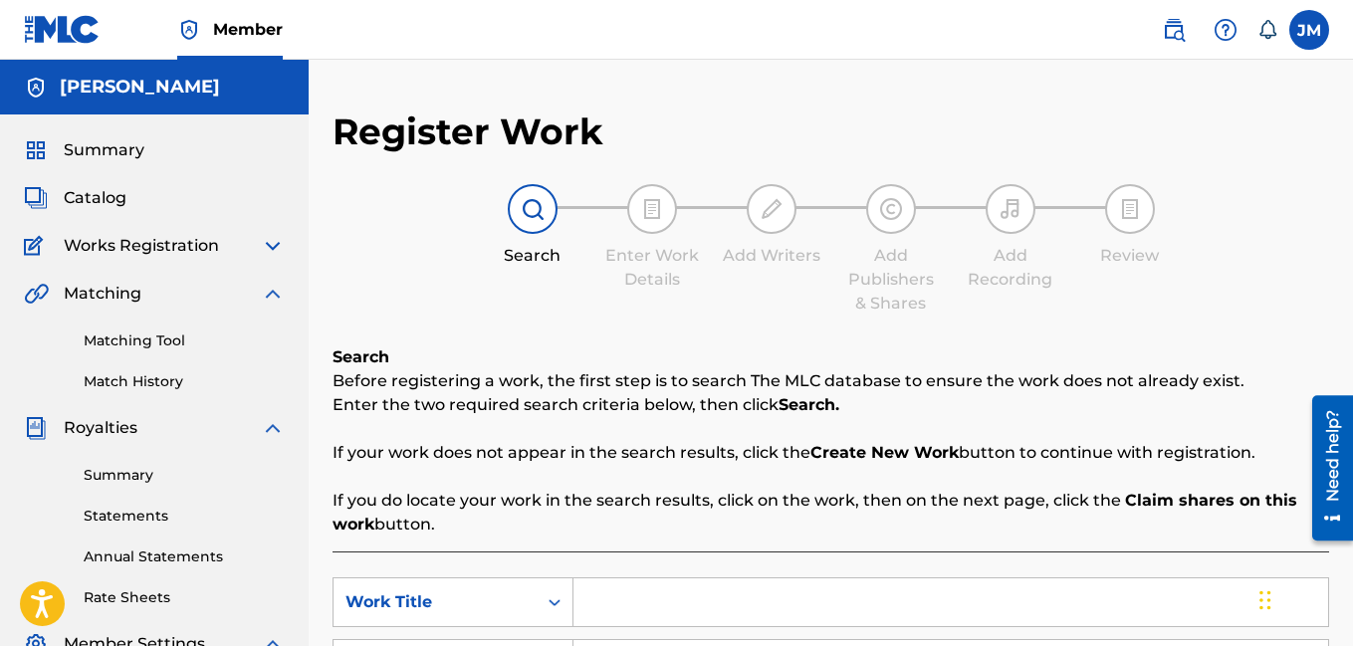
click at [799, 603] on input "Search Form" at bounding box center [950, 602] width 755 height 48
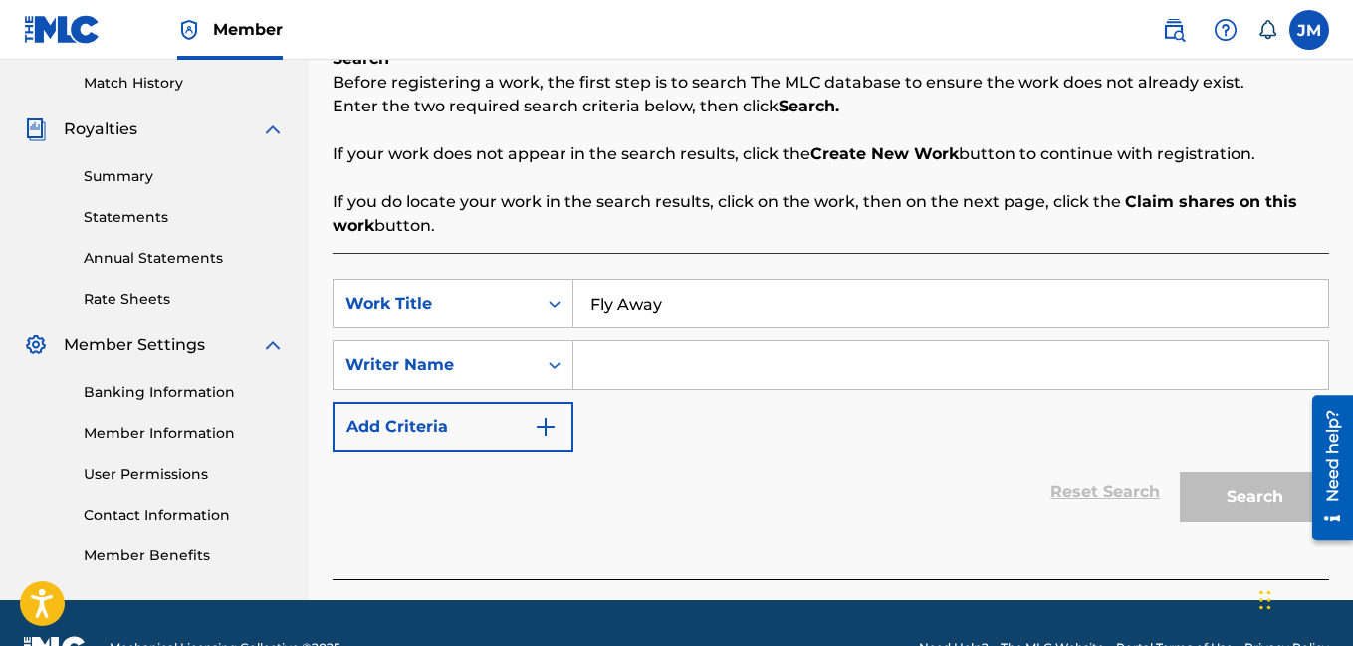
scroll to position [348, 0]
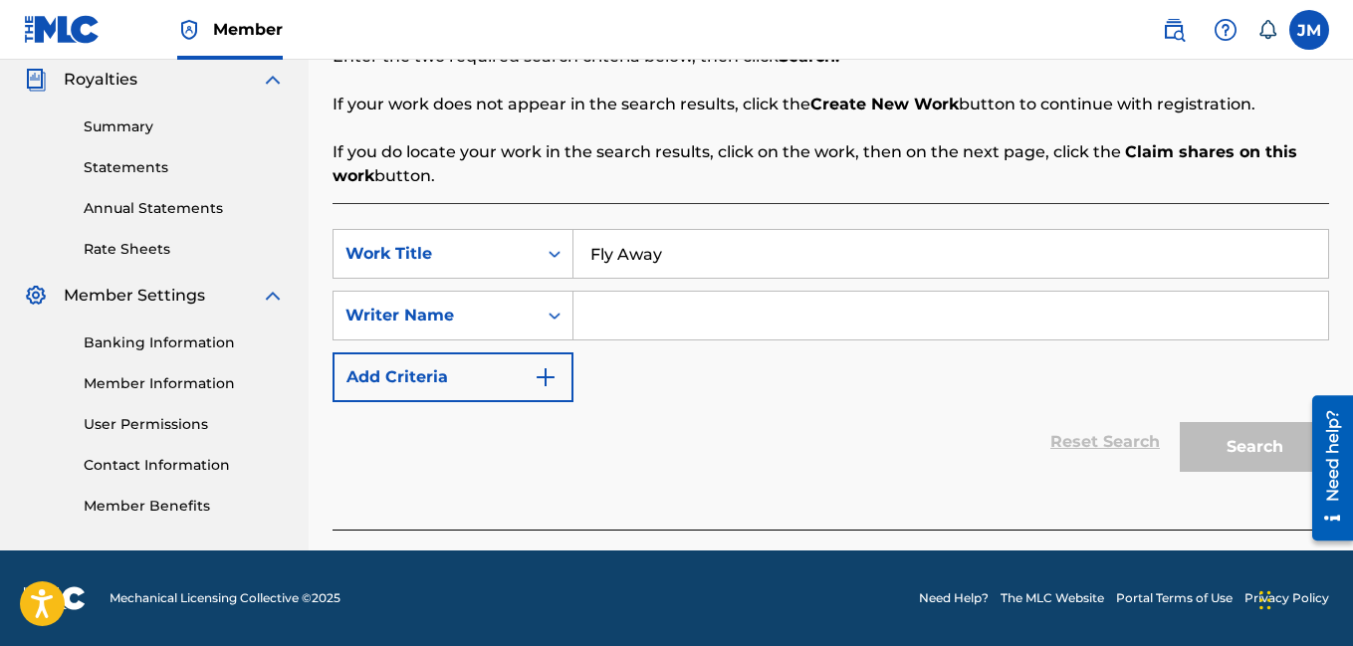
type input "Fly Away"
click at [713, 317] on input "Search Form" at bounding box center [950, 316] width 755 height 48
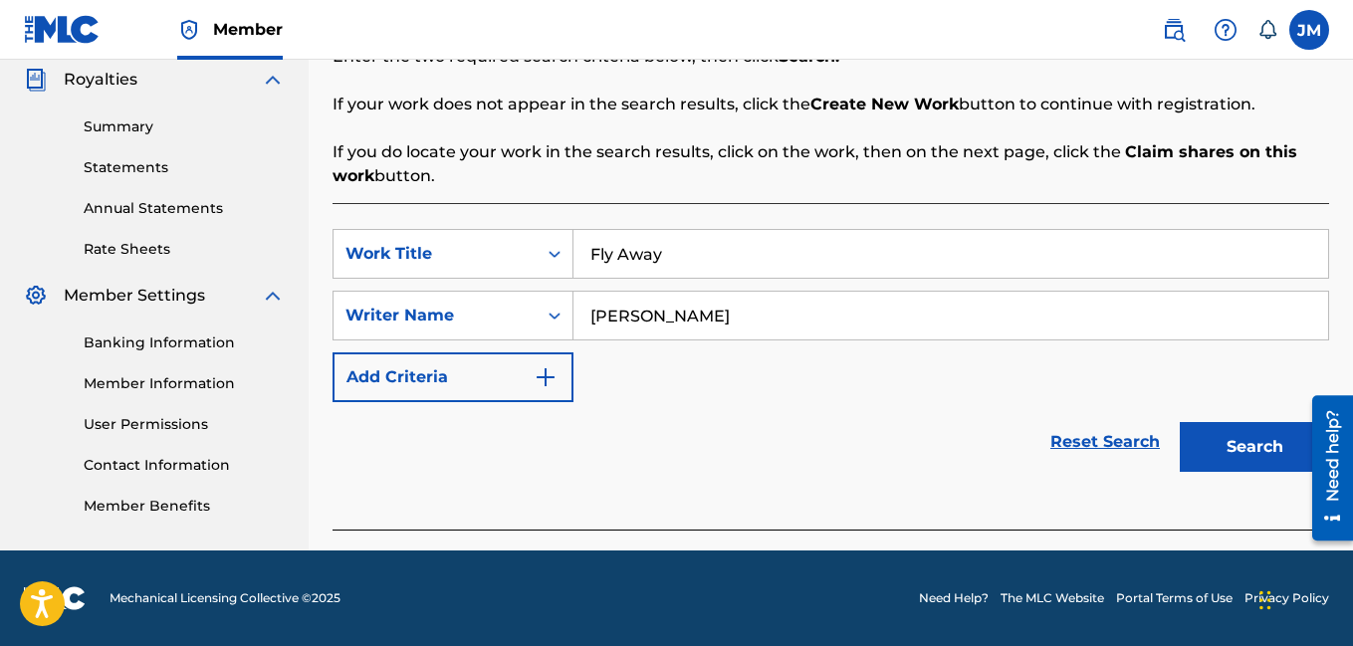
type input "[PERSON_NAME]"
click at [1210, 451] on button "Search" at bounding box center [1254, 447] width 149 height 50
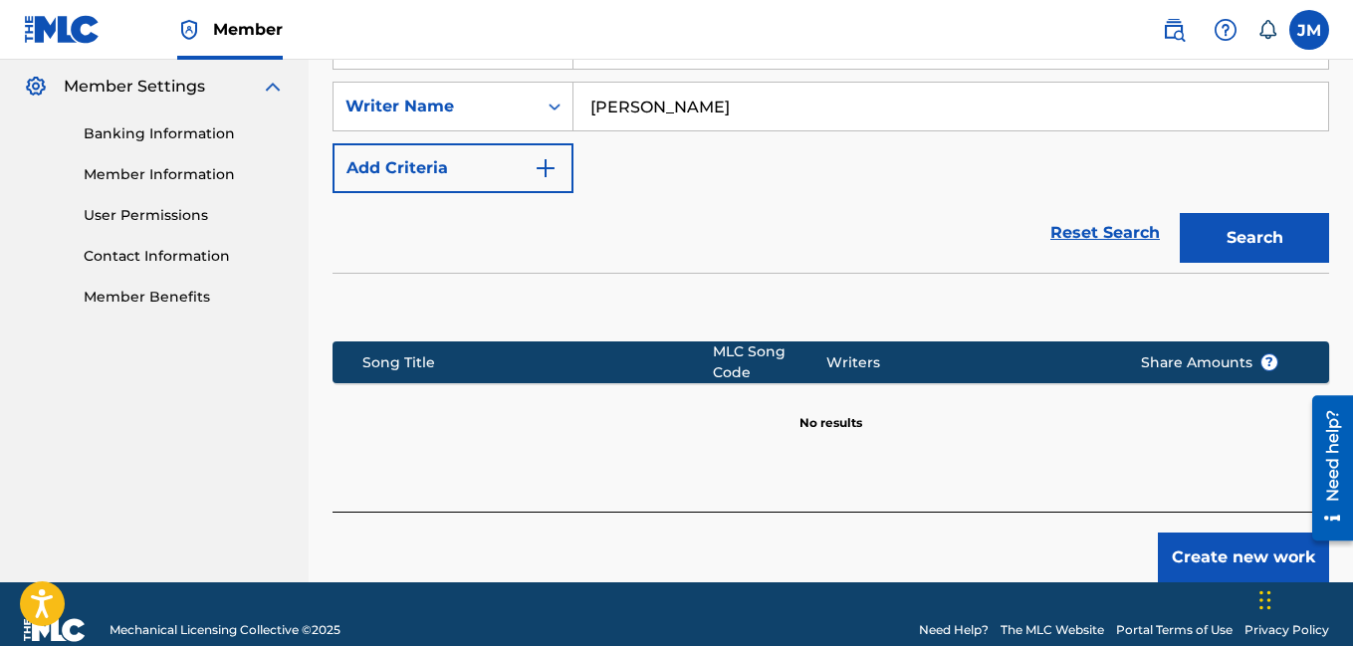
scroll to position [577, 0]
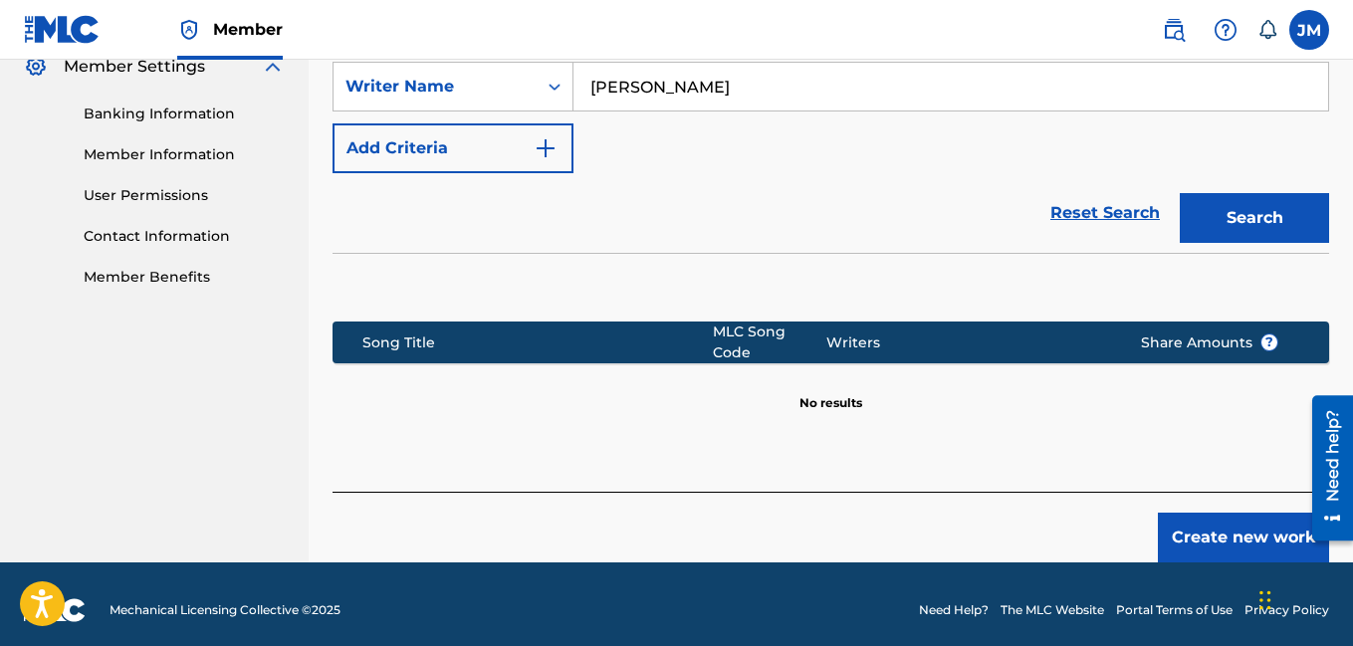
click at [1239, 534] on button "Create new work" at bounding box center [1243, 538] width 171 height 50
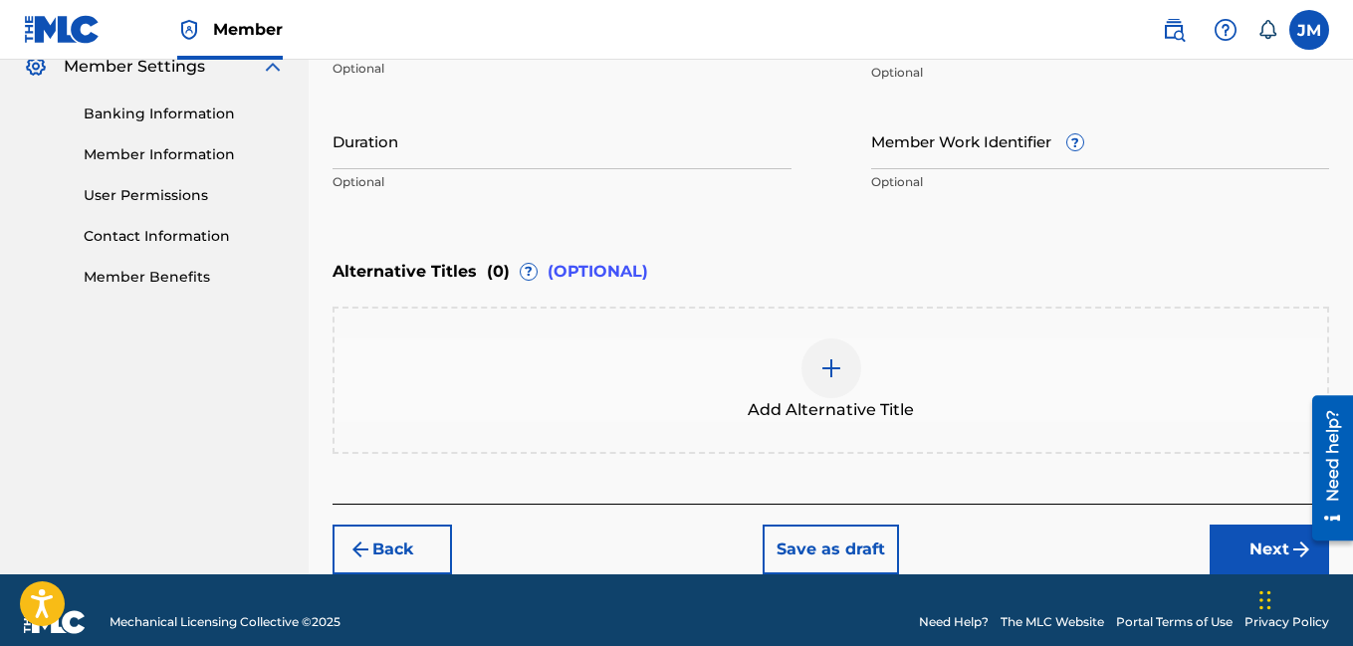
click at [728, 145] on input "Duration" at bounding box center [561, 140] width 459 height 57
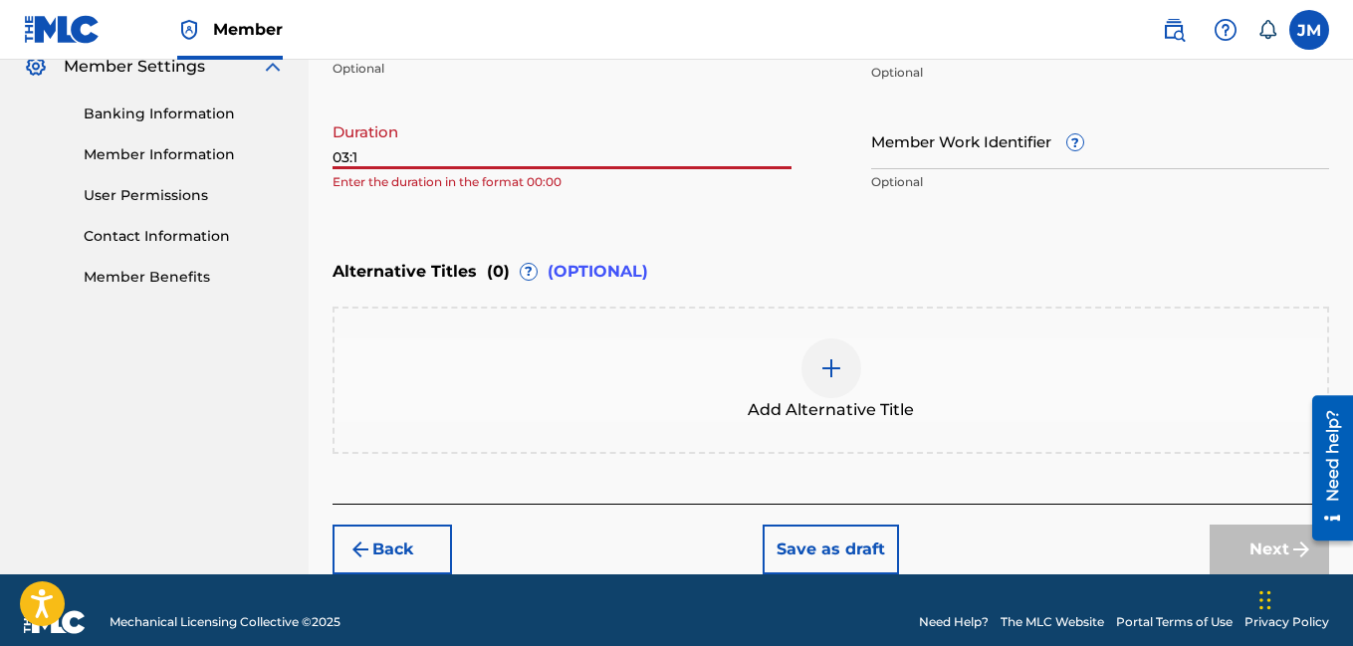
type input "03:12"
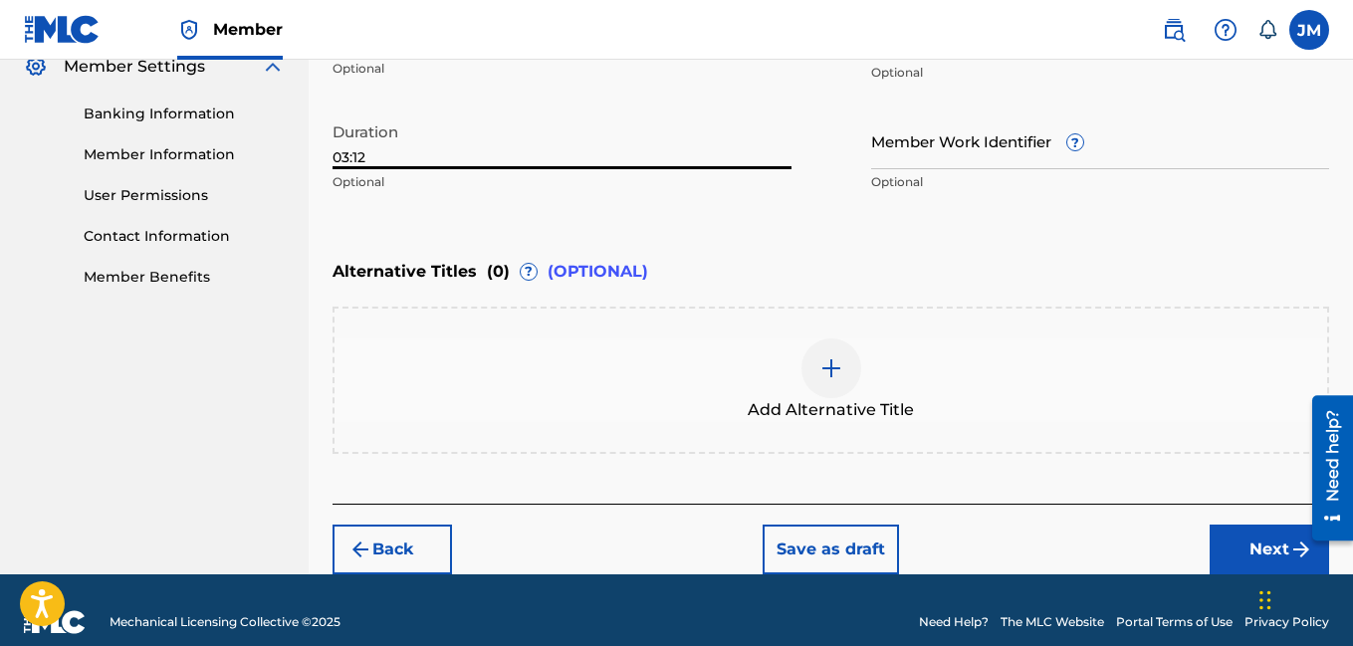
click at [1258, 547] on button "Next" at bounding box center [1268, 550] width 119 height 50
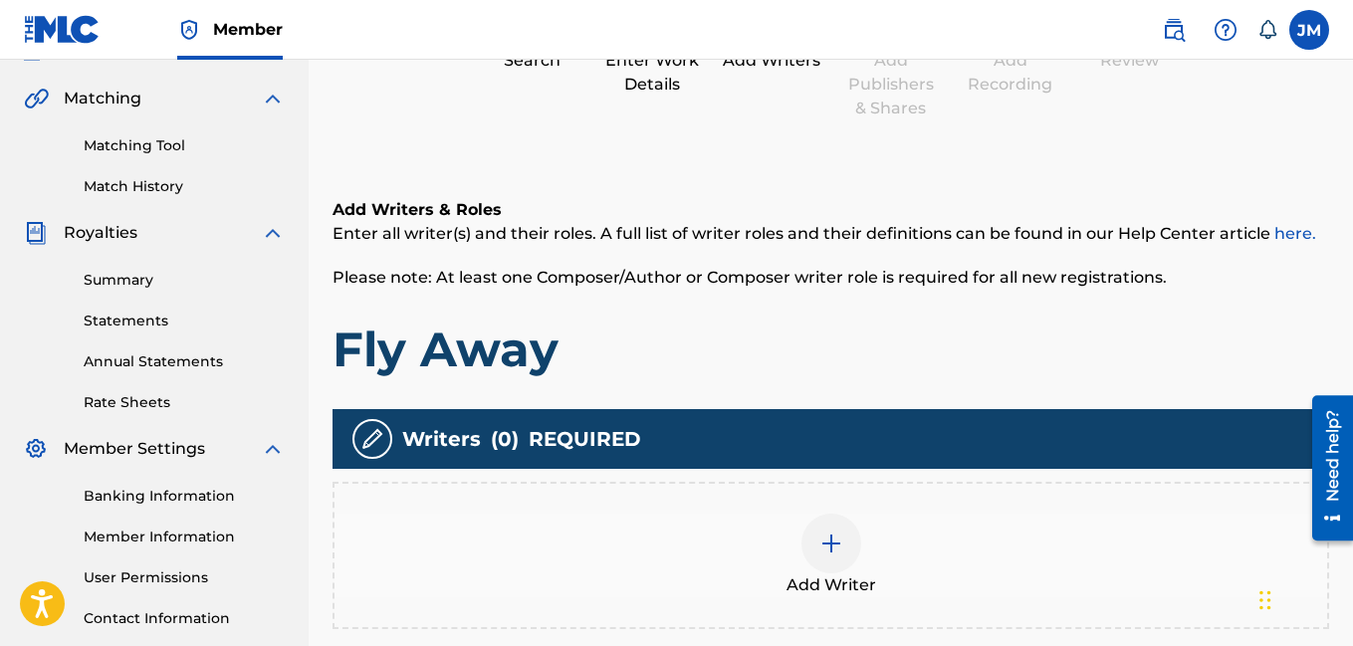
scroll to position [90, 0]
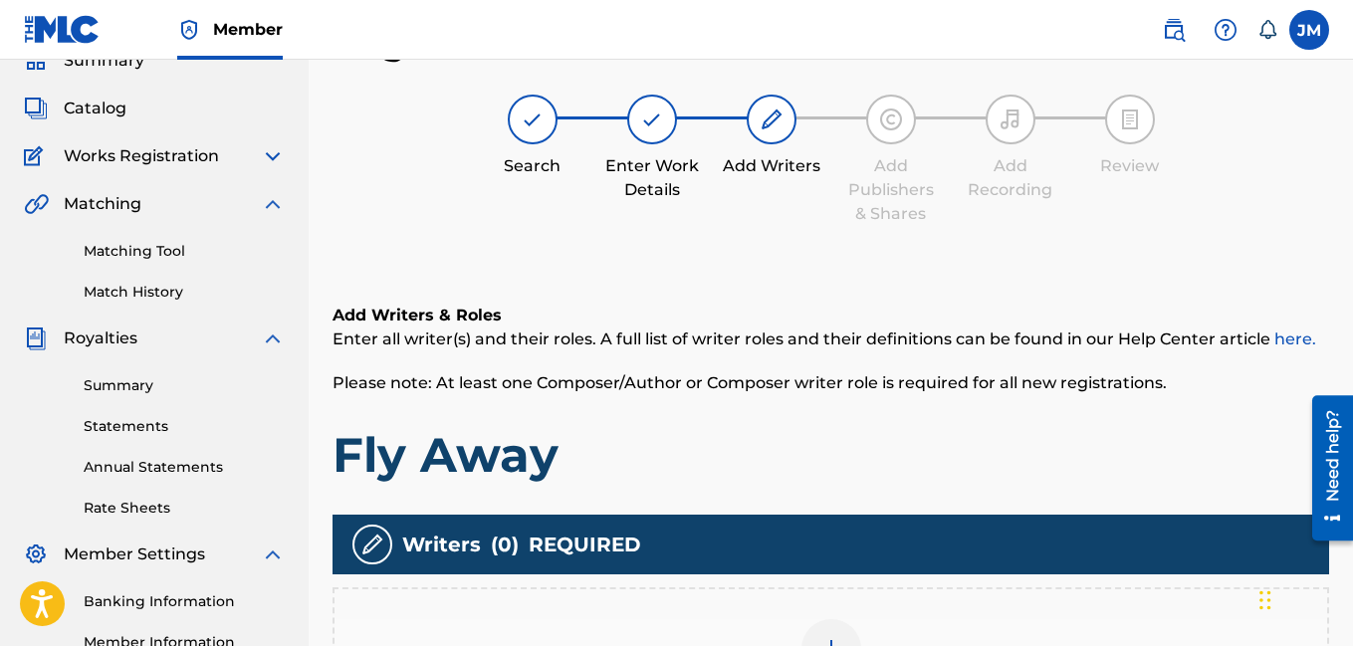
click at [837, 633] on div at bounding box center [831, 649] width 60 height 60
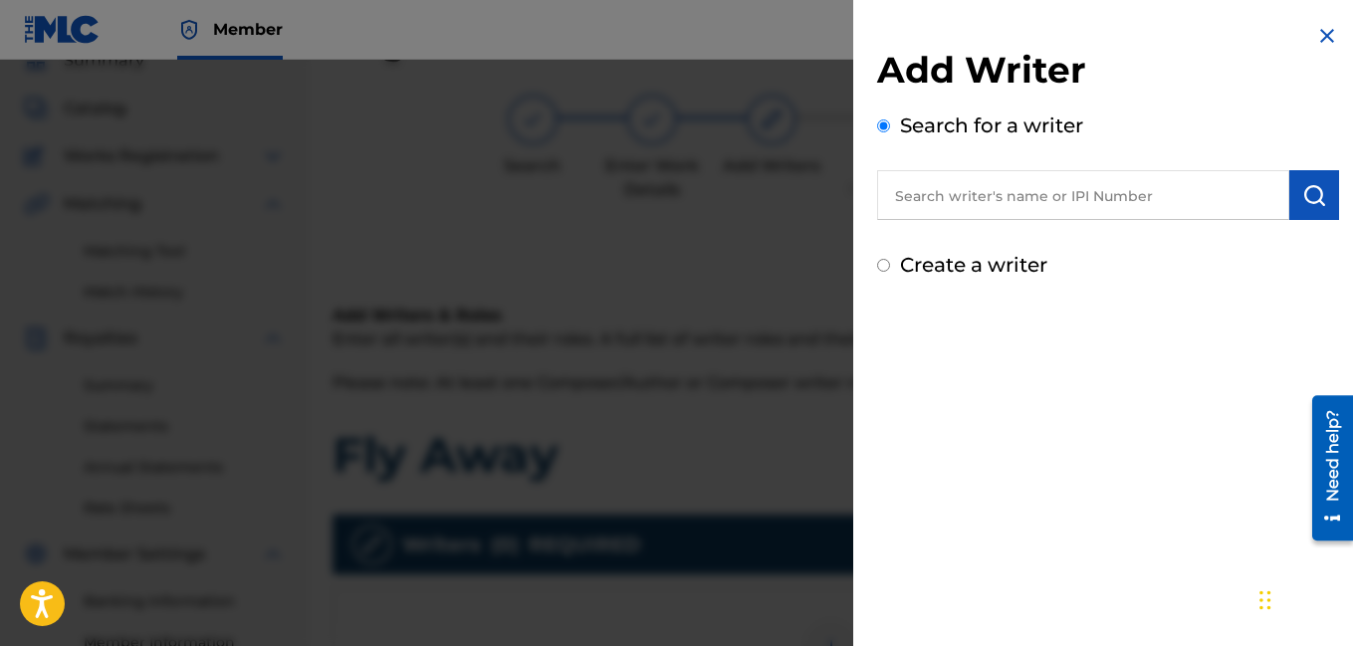
click at [882, 271] on input "Create a writer" at bounding box center [883, 265] width 13 height 13
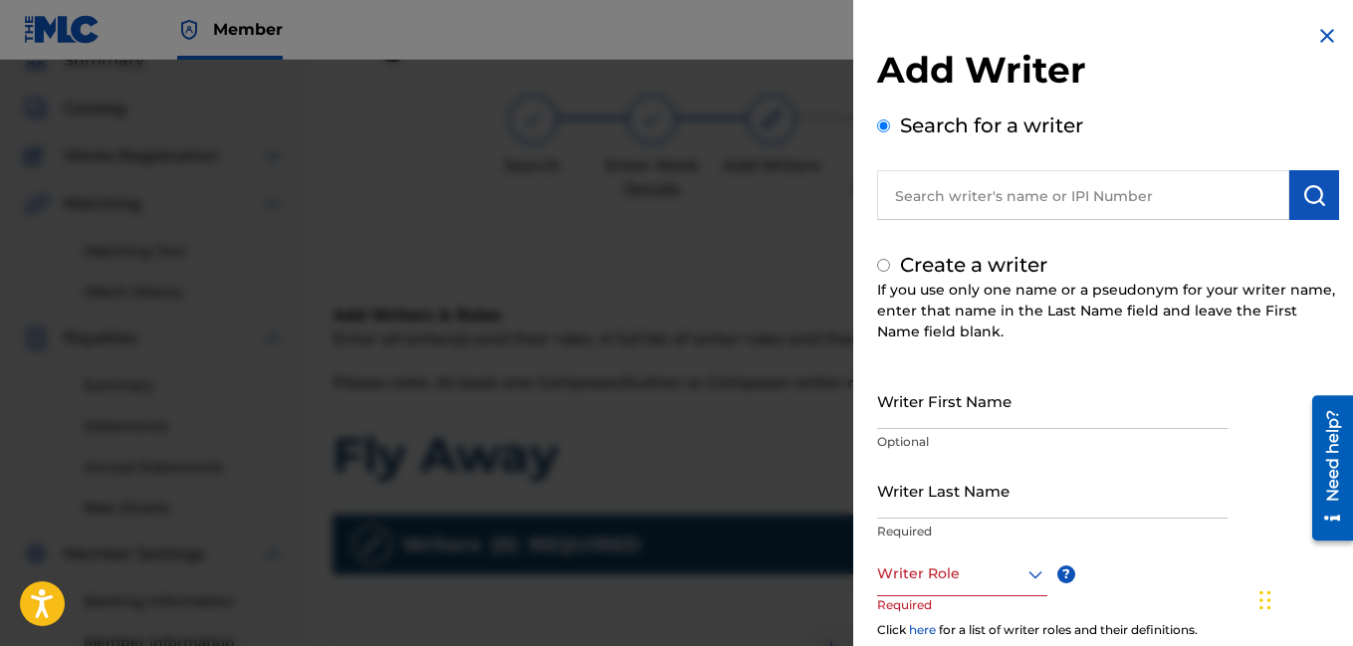
radio input "false"
radio input "true"
click at [902, 414] on input "Writer First Name" at bounding box center [1052, 400] width 350 height 57
type input "[PERSON_NAME]"
click at [882, 513] on input "Writer Last Name" at bounding box center [1052, 490] width 350 height 57
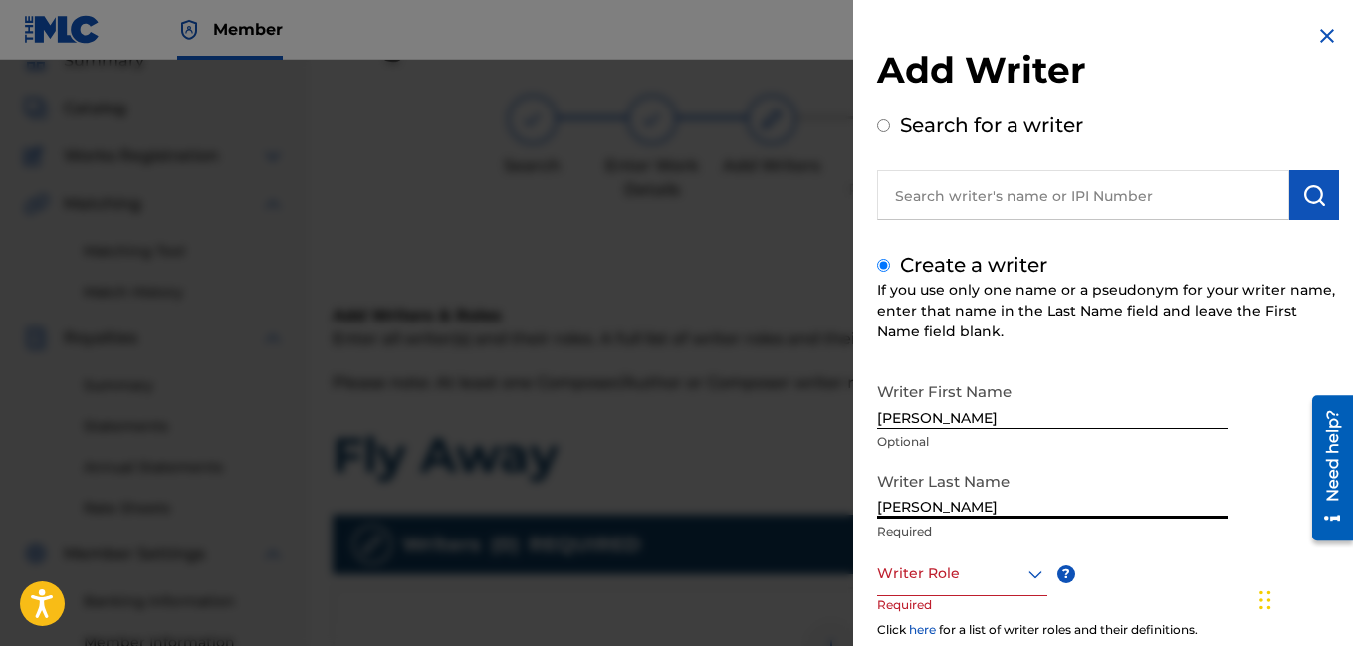
type input "[PERSON_NAME]"
click at [901, 586] on div "Writer Role" at bounding box center [962, 573] width 170 height 45
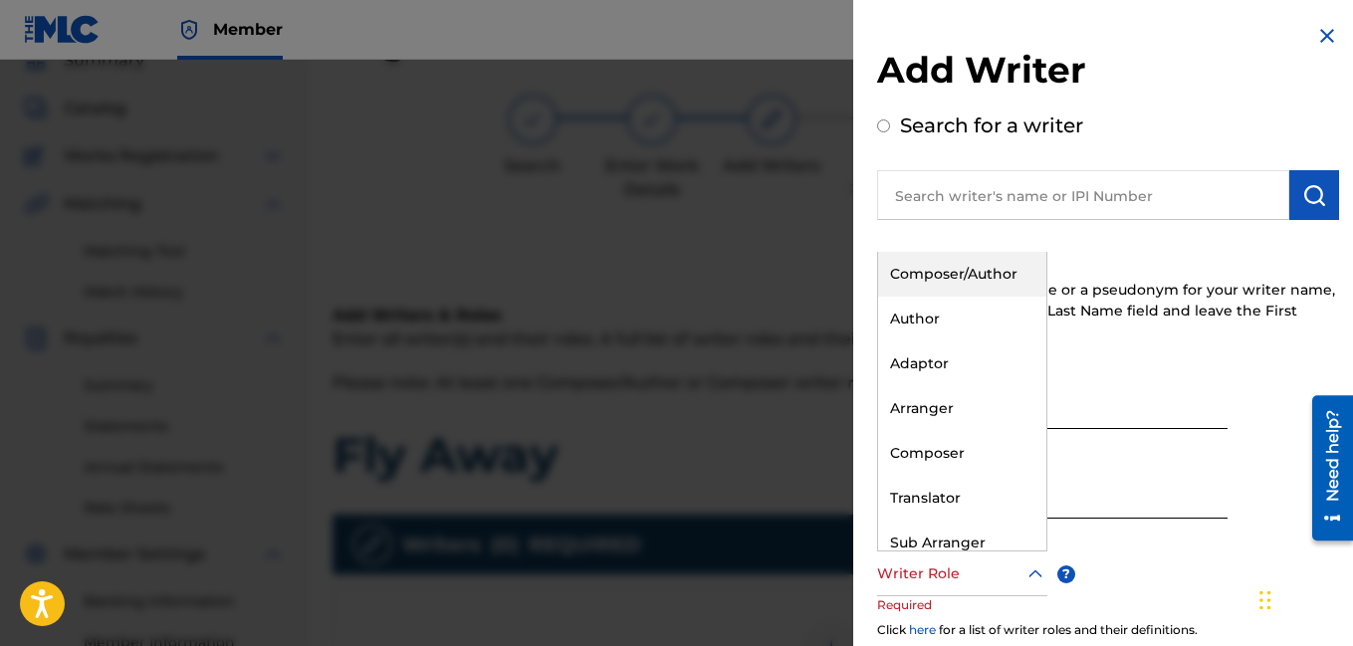
click at [969, 268] on div "Composer/Author" at bounding box center [962, 274] width 168 height 45
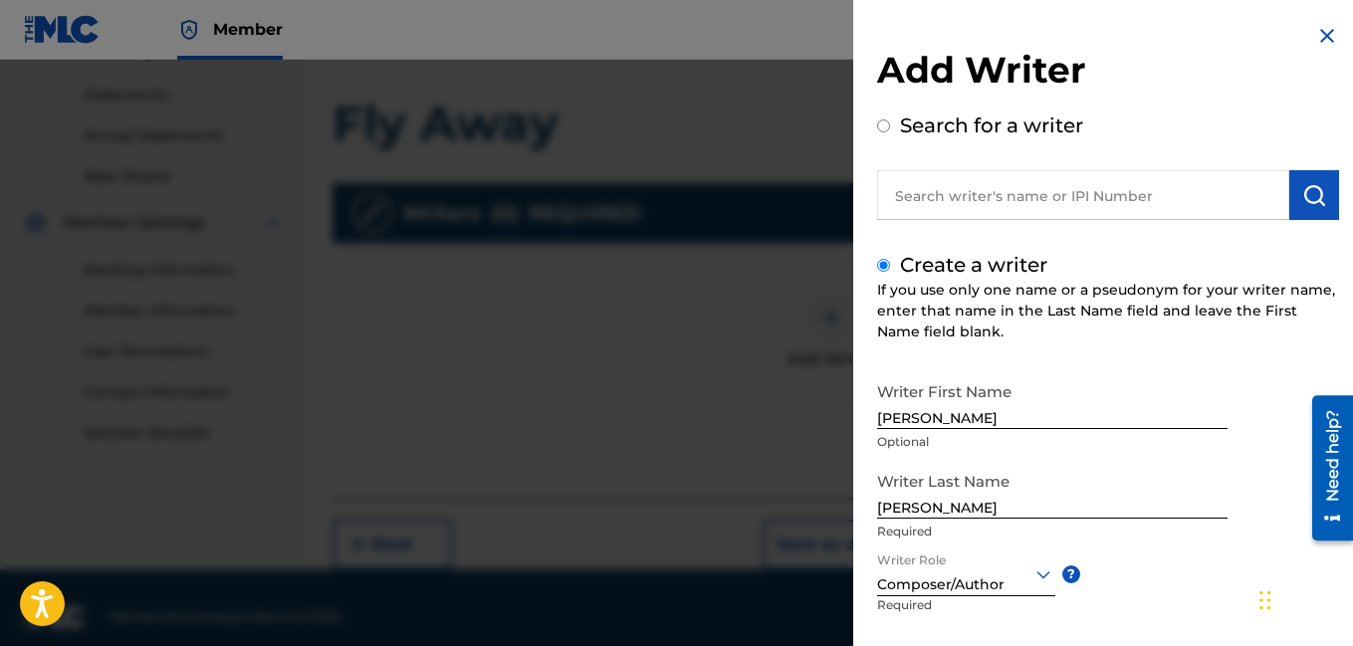
scroll to position [440, 0]
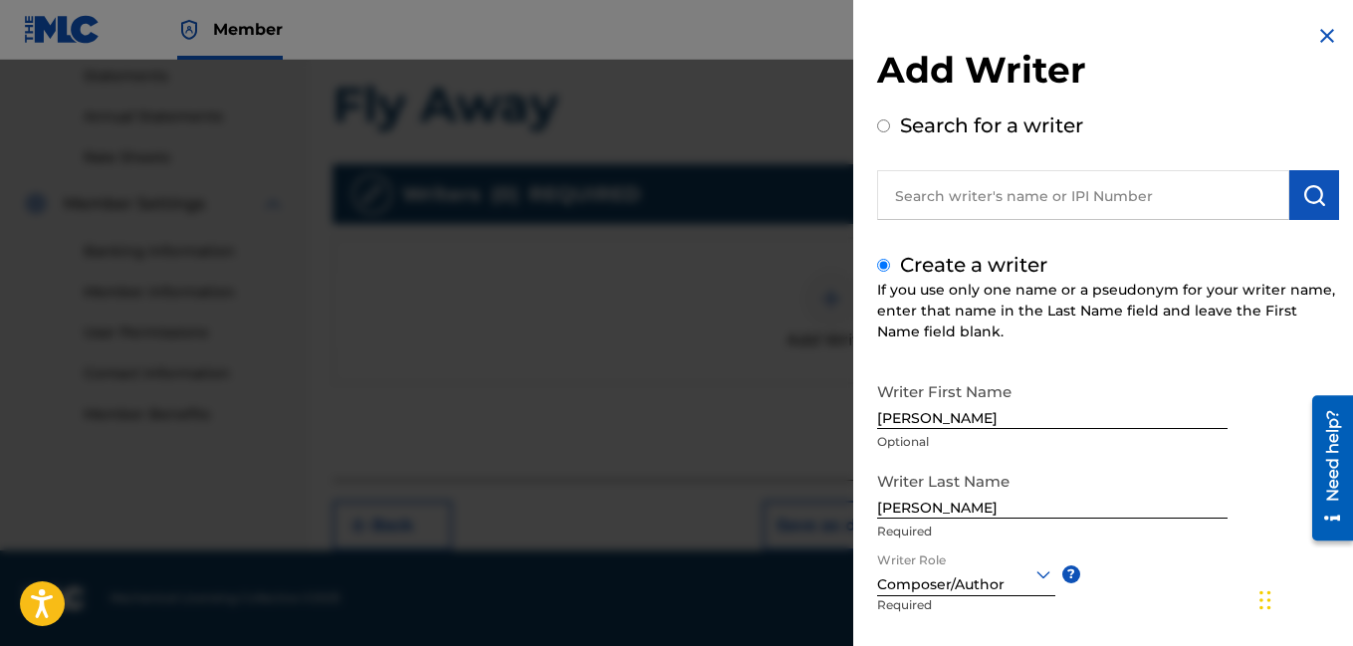
click at [1193, 594] on div "Writer First Name [PERSON_NAME] Optional Writer Last Name [PERSON_NAME] Require…" at bounding box center [1108, 591] width 462 height 438
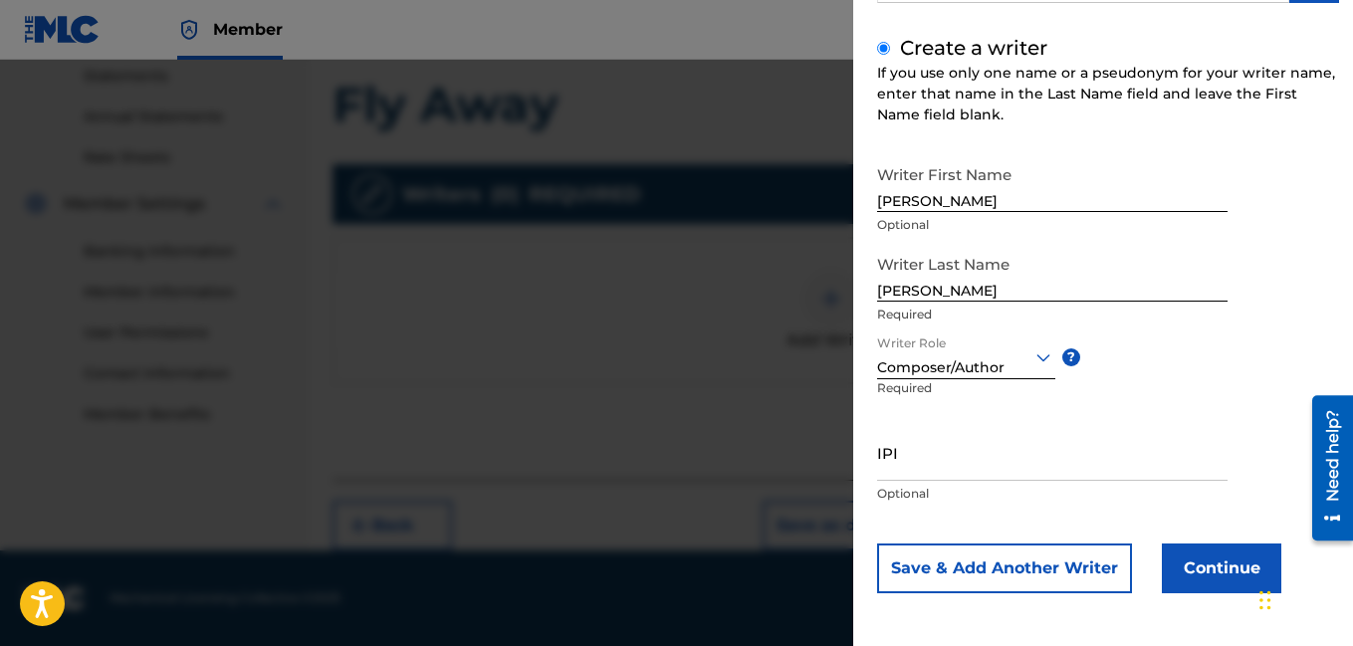
scroll to position [218, 0]
click at [1223, 567] on button "Continue" at bounding box center [1221, 568] width 119 height 50
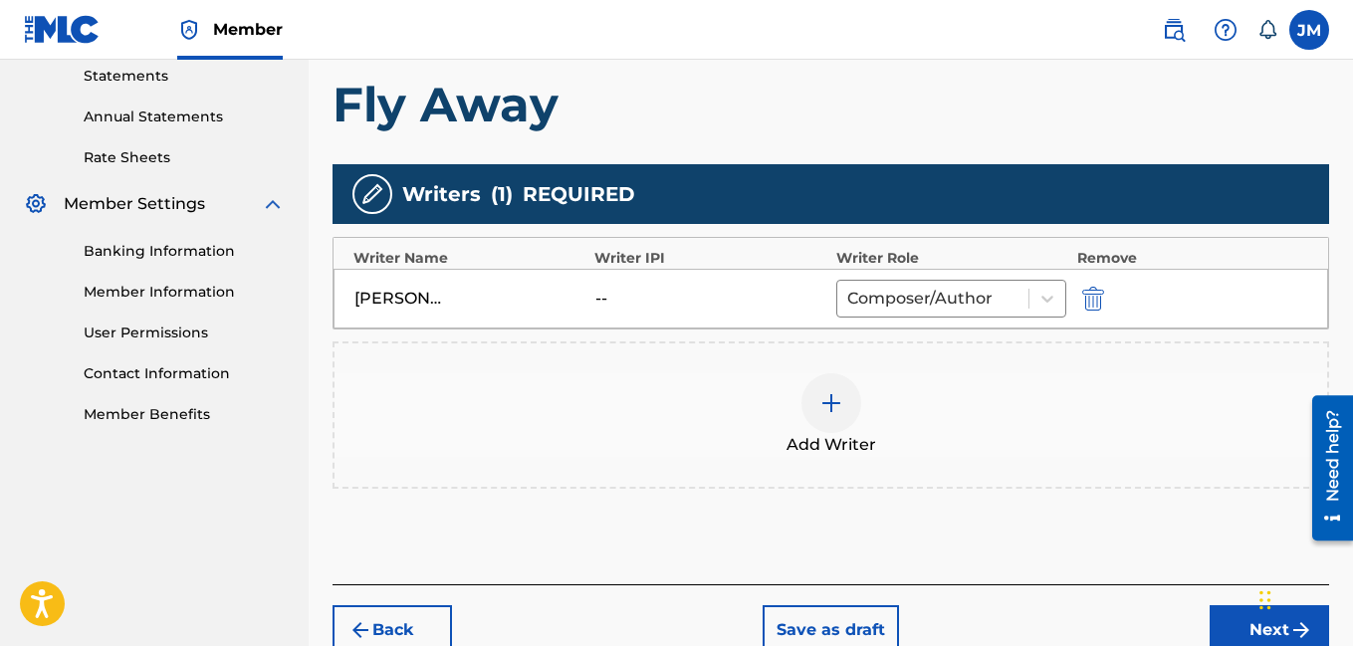
click at [1237, 619] on button "Next" at bounding box center [1268, 630] width 119 height 50
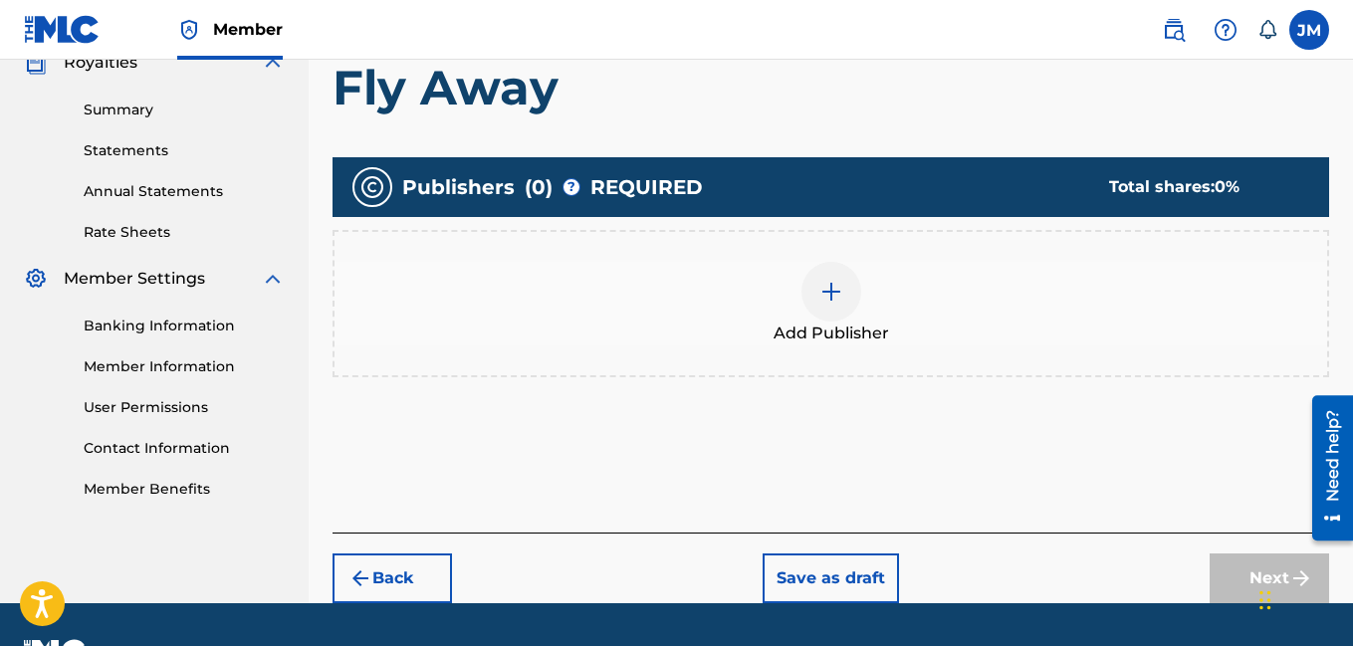
scroll to position [90, 0]
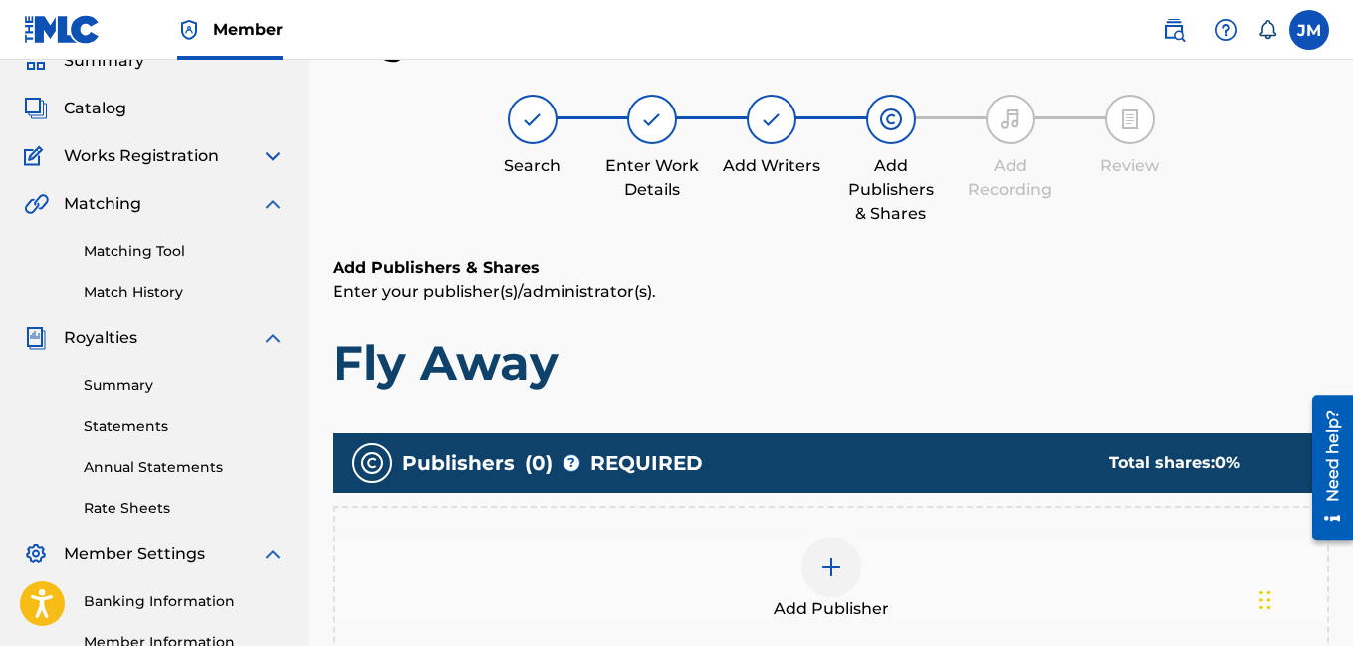
click at [837, 560] on img at bounding box center [831, 567] width 24 height 24
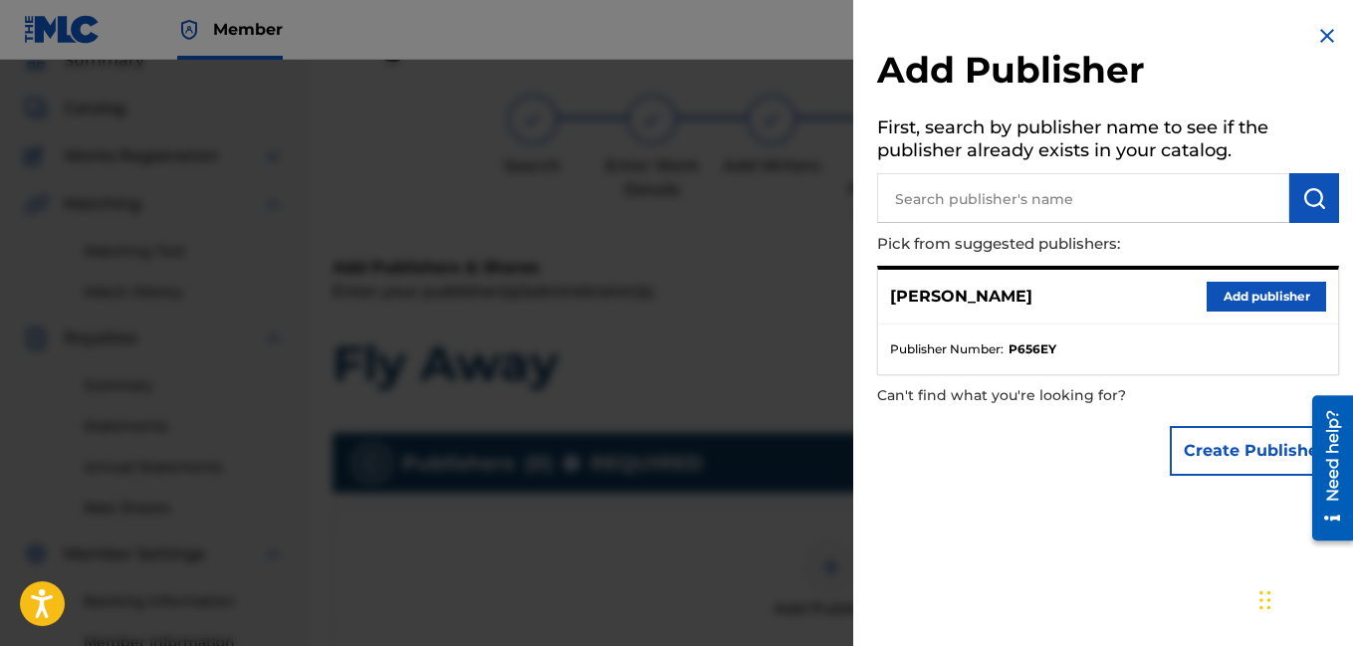
click at [1212, 300] on button "Add publisher" at bounding box center [1266, 297] width 119 height 30
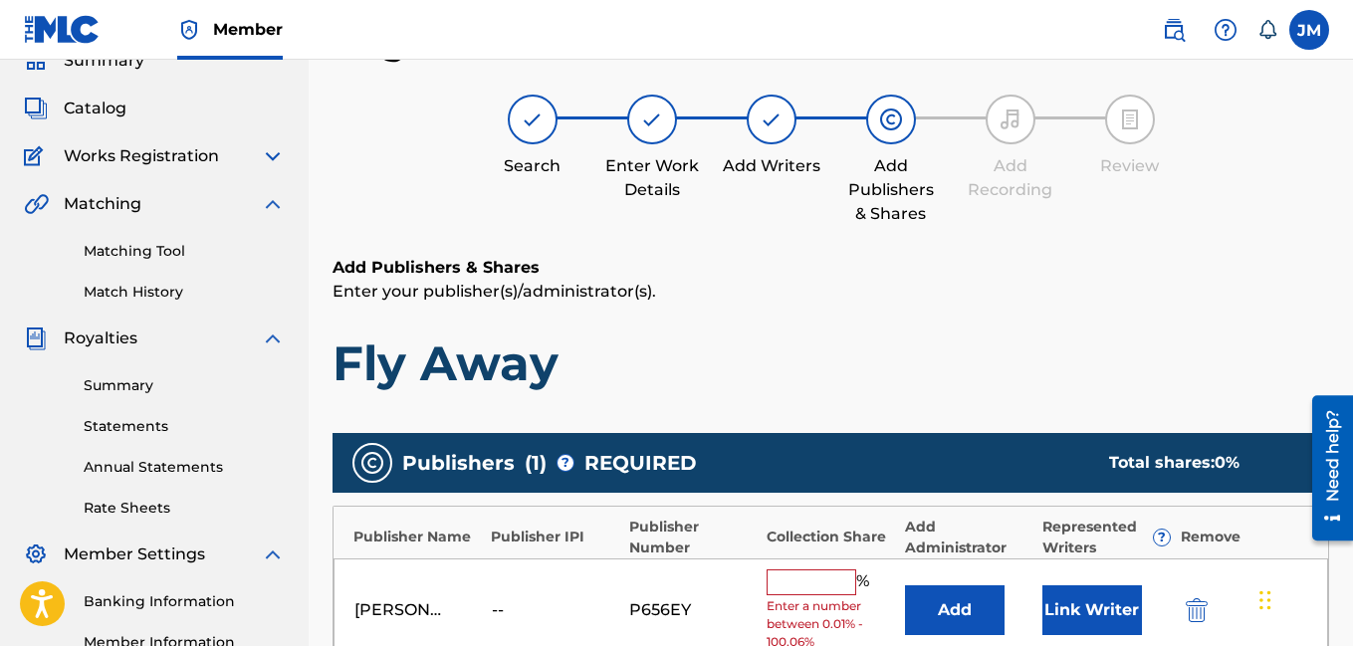
click at [810, 586] on input "text" at bounding box center [812, 582] width 90 height 26
type input "100"
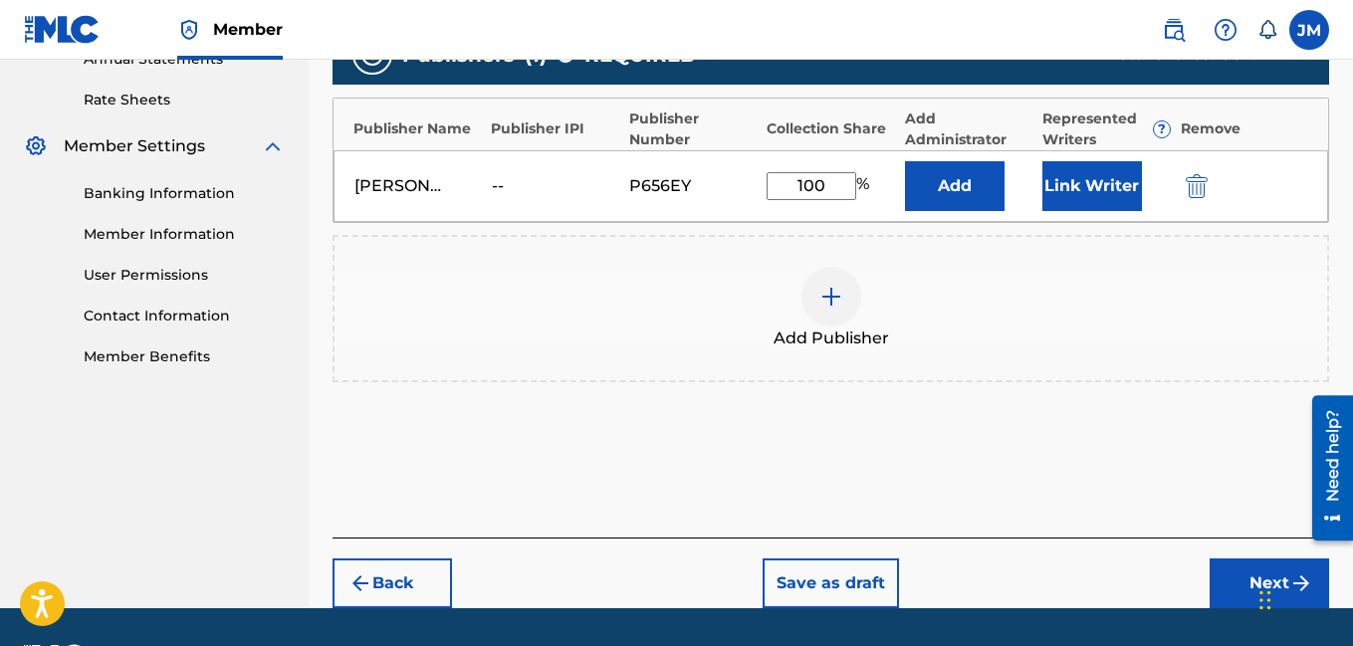
scroll to position [555, 0]
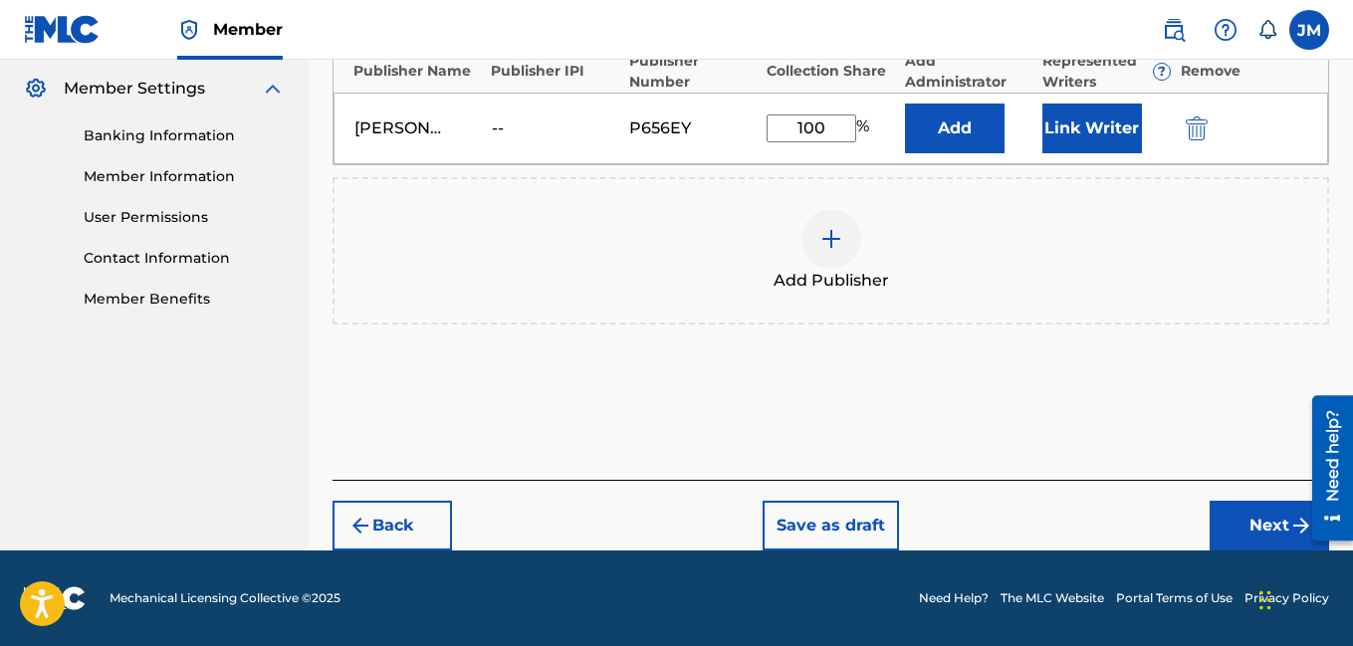
click at [1267, 529] on button "Next" at bounding box center [1268, 526] width 119 height 50
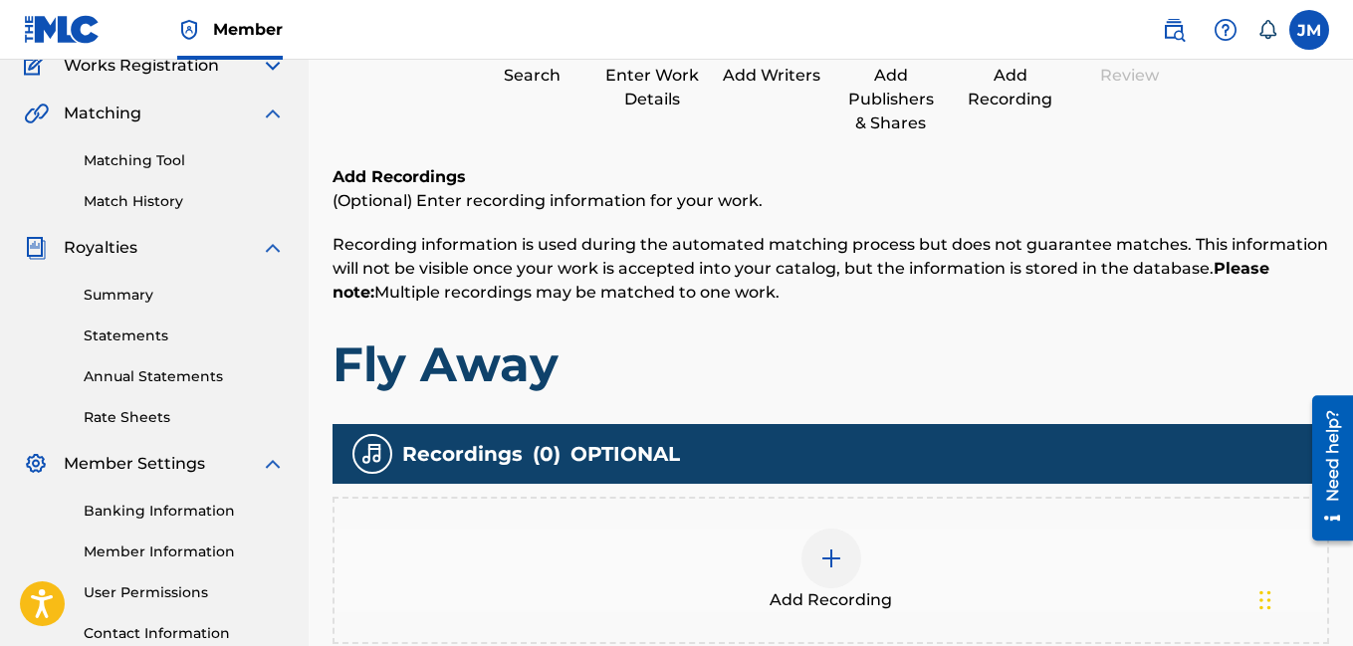
scroll to position [90, 0]
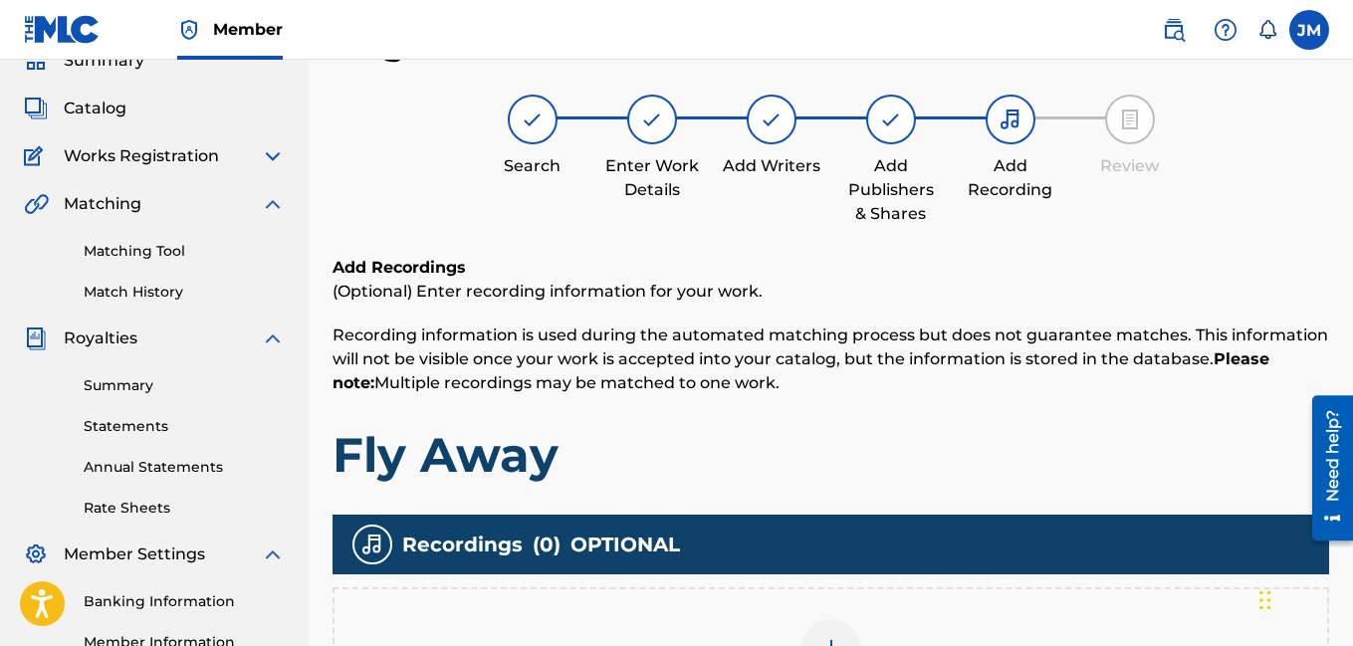
click at [835, 632] on div at bounding box center [831, 649] width 60 height 60
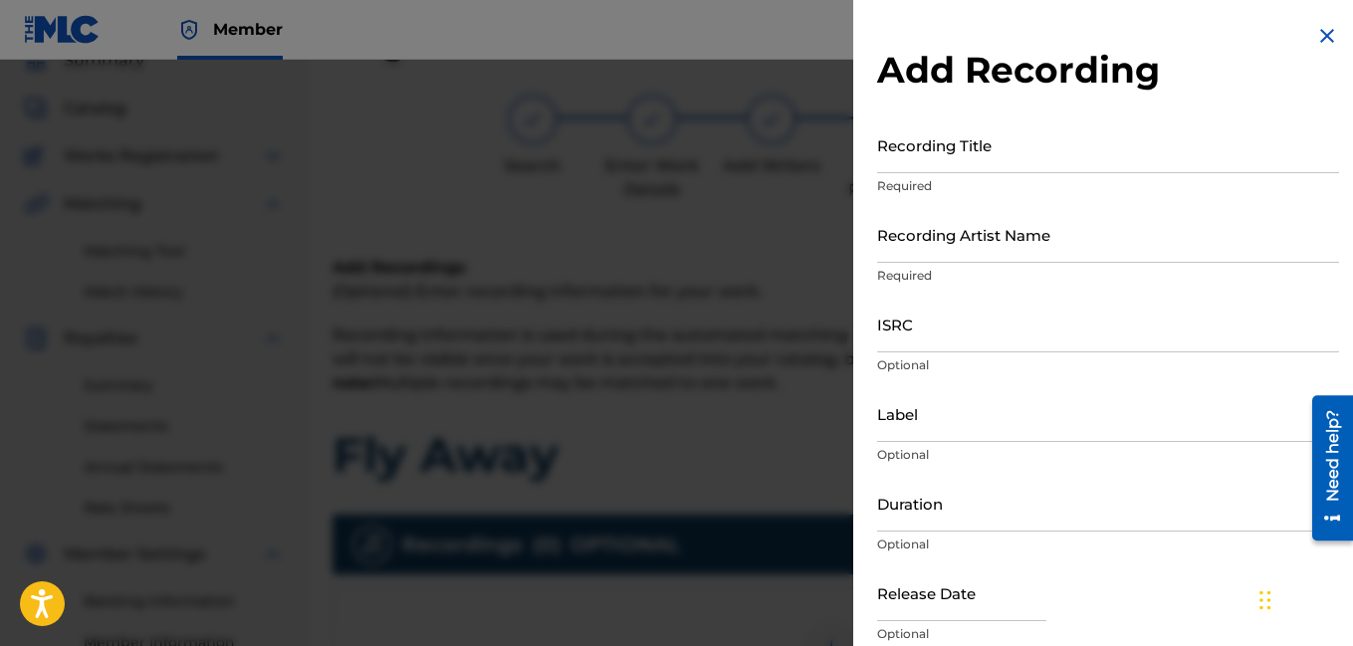
click at [1009, 163] on input "Recording Title" at bounding box center [1108, 144] width 462 height 57
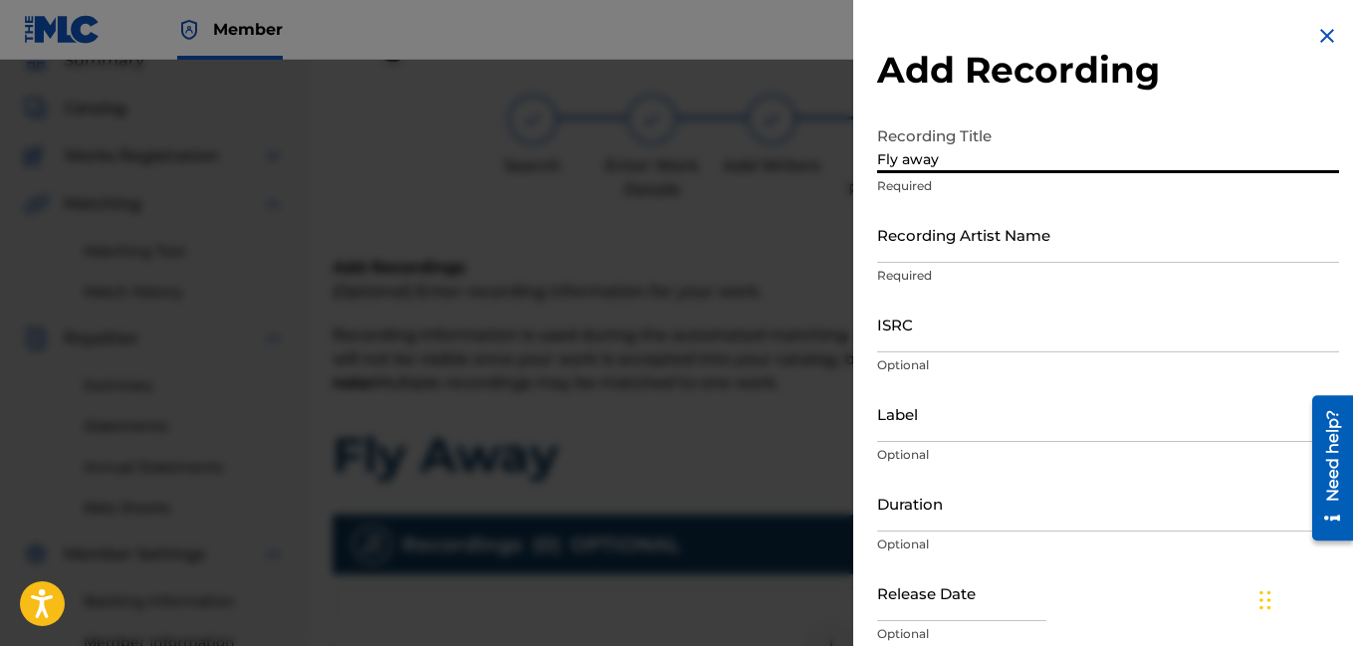
type input "Fly away"
click at [931, 250] on input "Recording Artist Name" at bounding box center [1108, 234] width 462 height 57
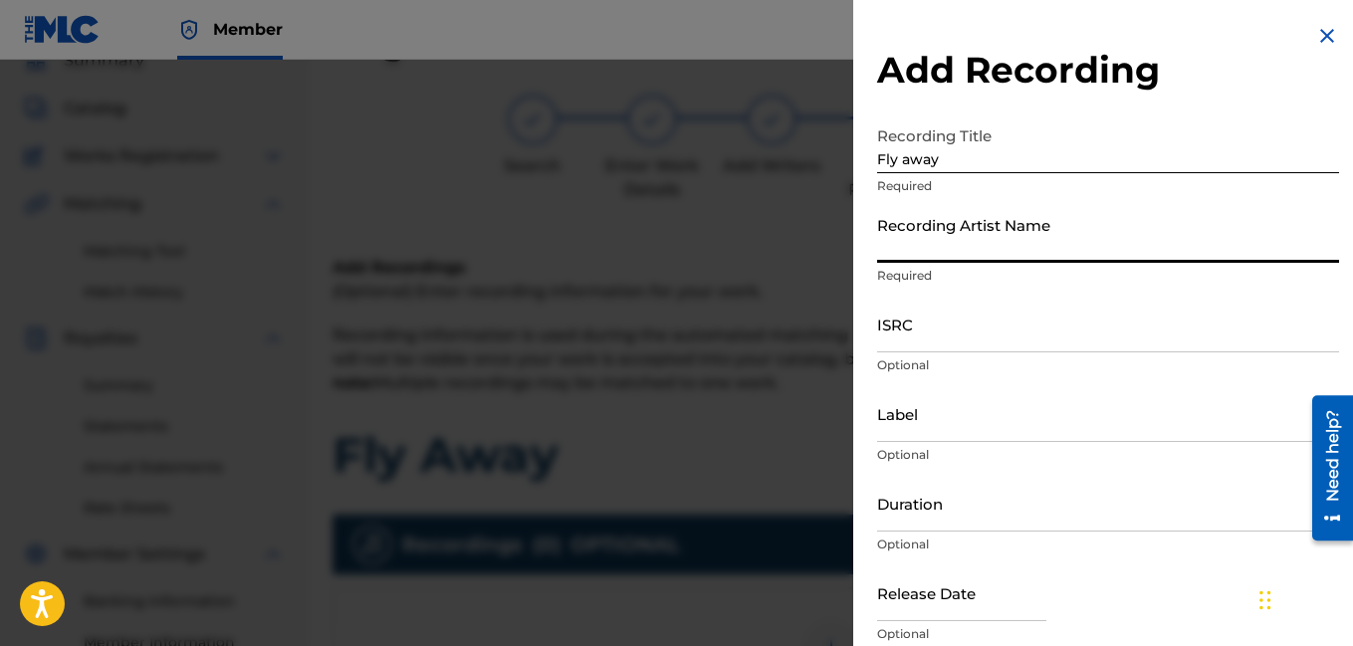
type input "Rocdeneiro"
click at [926, 525] on input "Duration" at bounding box center [1108, 503] width 462 height 57
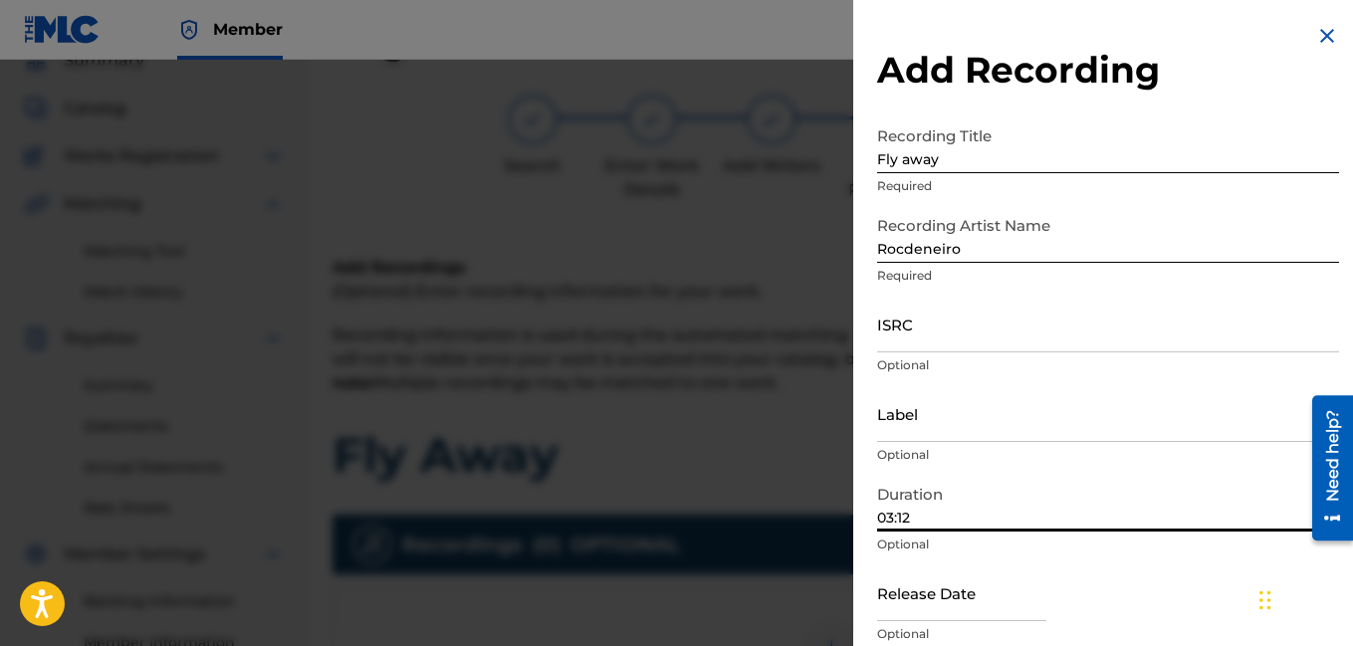
type input "03:12"
click at [1143, 590] on div "Release Date Optional" at bounding box center [1108, 609] width 462 height 90
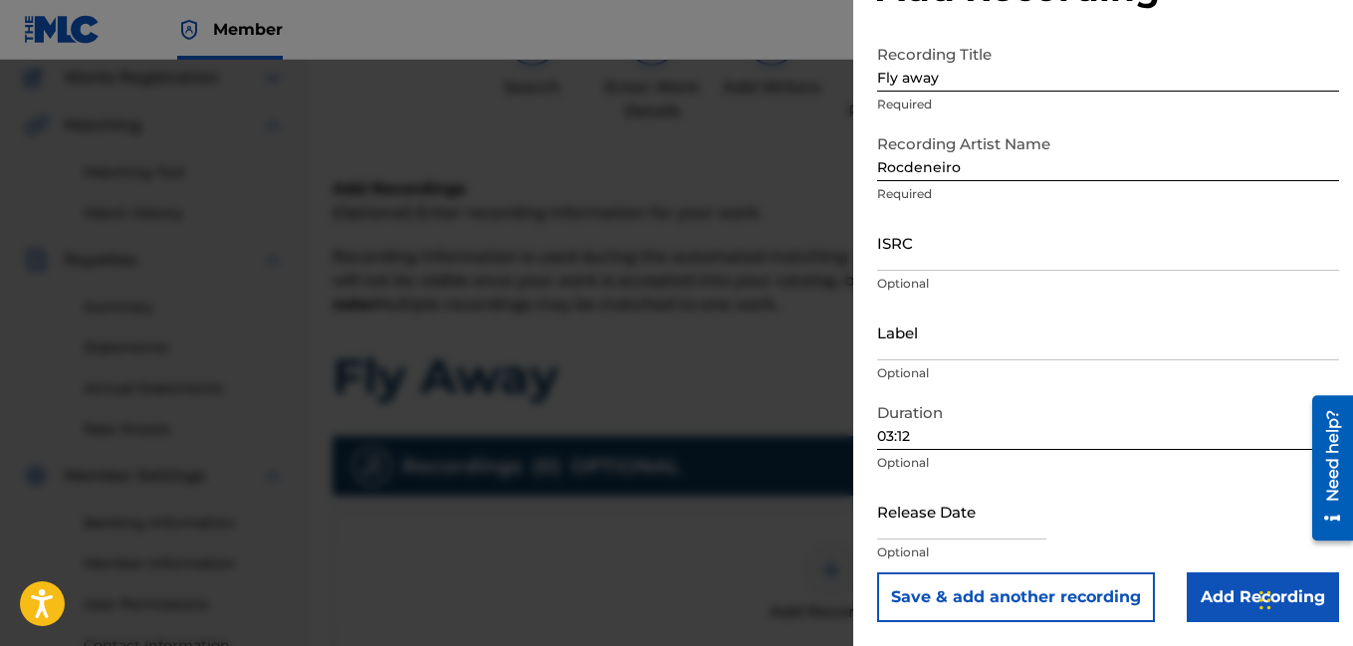
scroll to position [169, 0]
click at [1234, 590] on input "Add Recording" at bounding box center [1263, 597] width 152 height 50
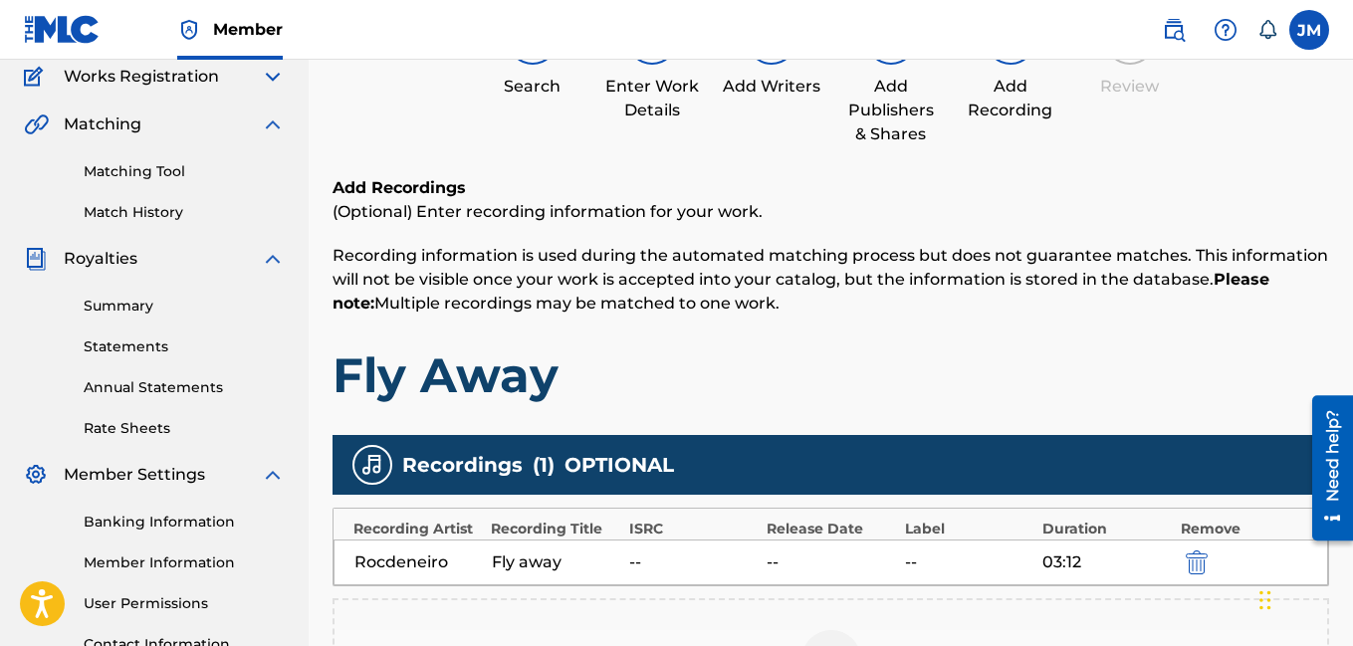
scroll to position [499, 0]
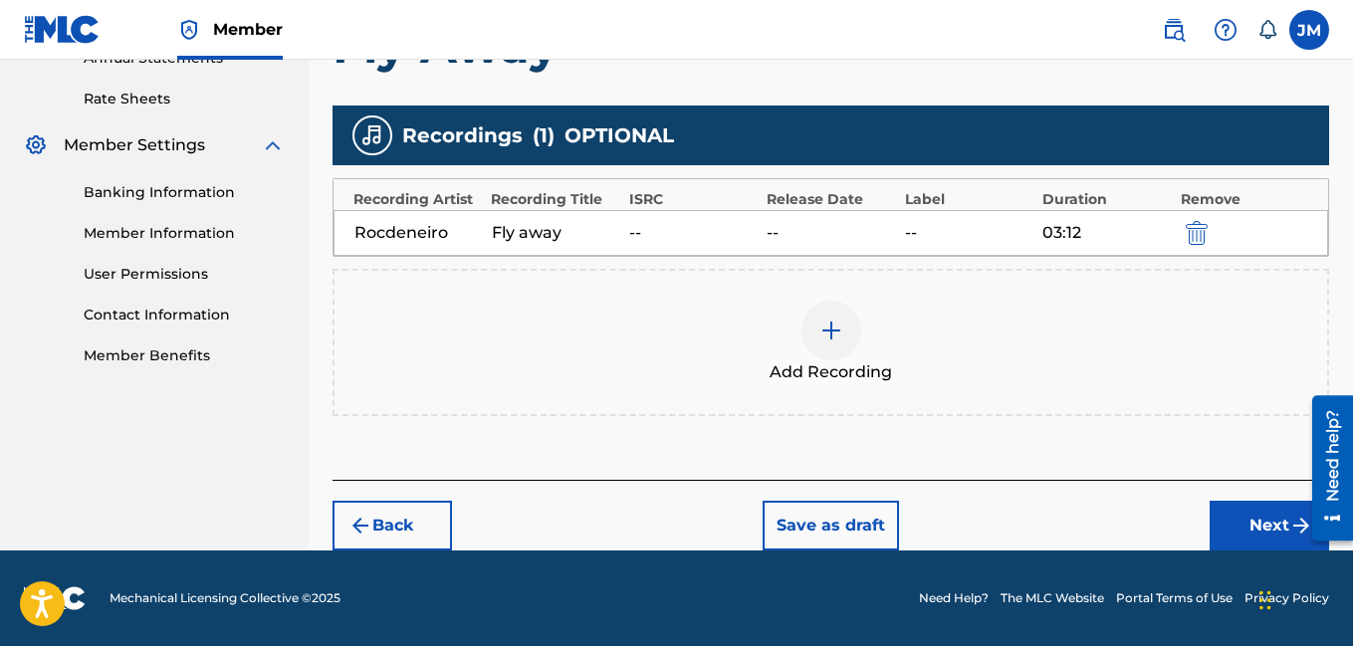
click at [1257, 527] on button "Next" at bounding box center [1268, 526] width 119 height 50
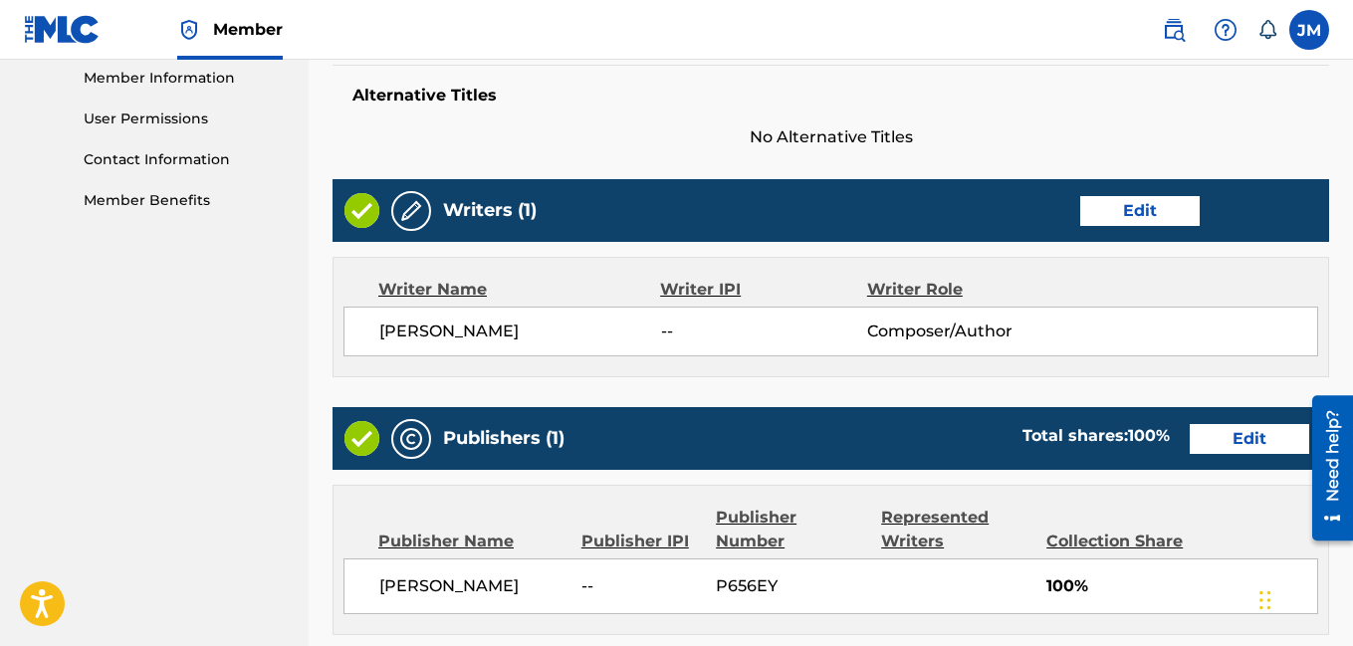
scroll to position [1061, 0]
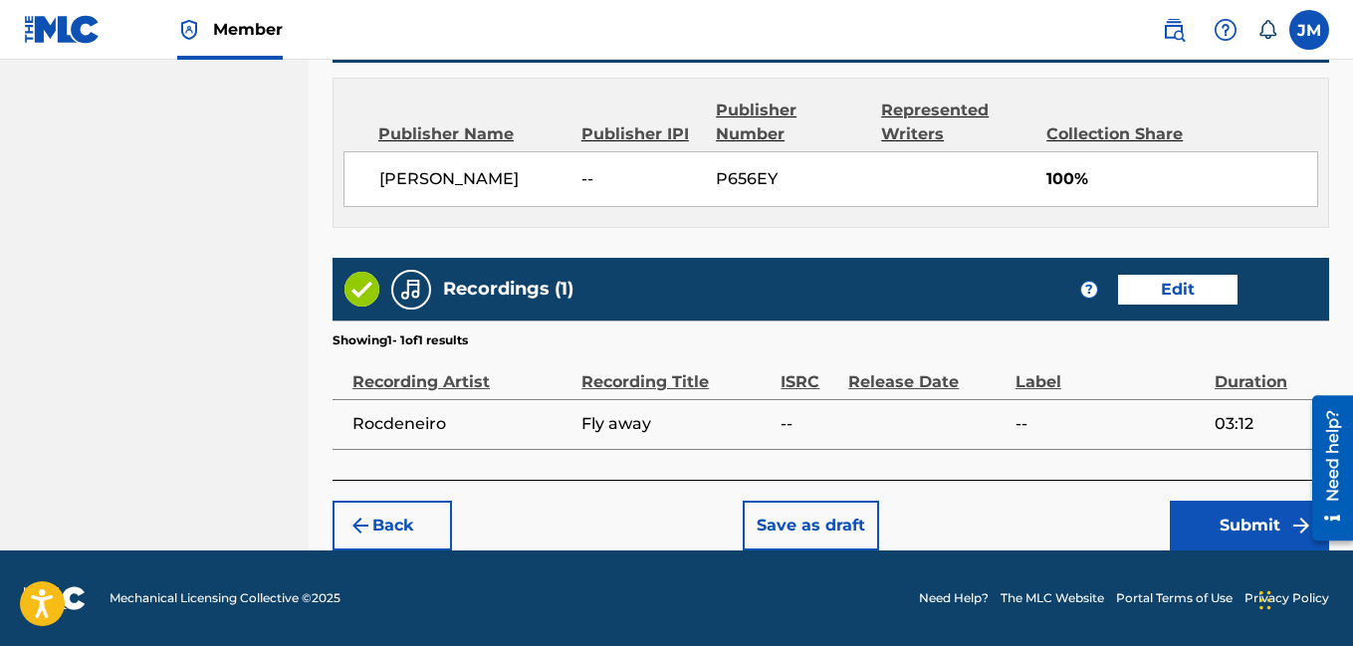
click at [1251, 527] on button "Submit" at bounding box center [1249, 526] width 159 height 50
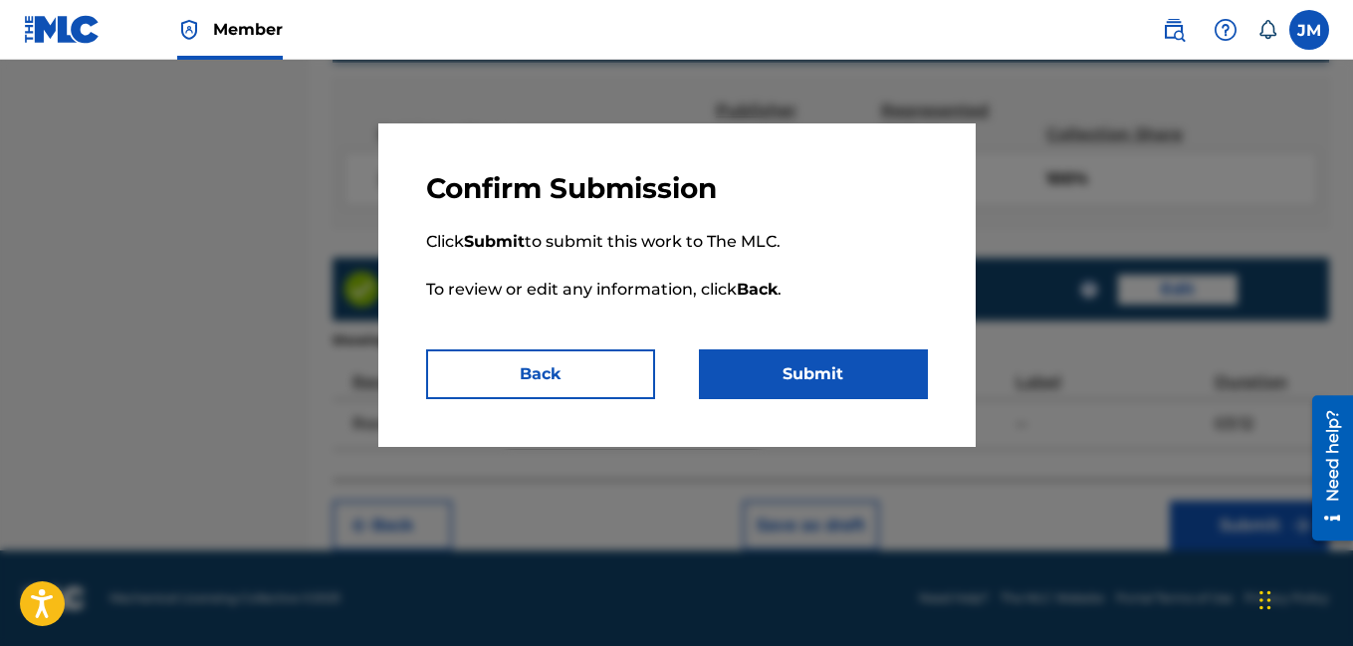
click at [834, 370] on button "Submit" at bounding box center [813, 374] width 229 height 50
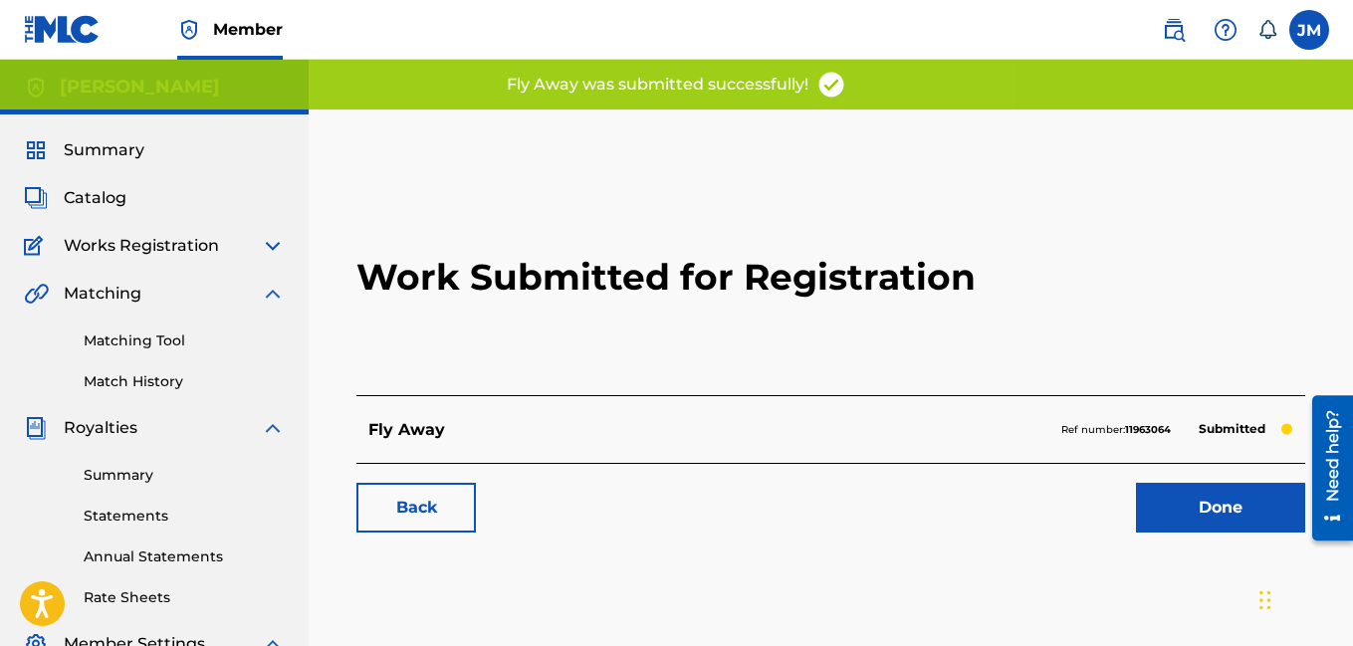
click at [1207, 503] on link "Done" at bounding box center [1220, 508] width 169 height 50
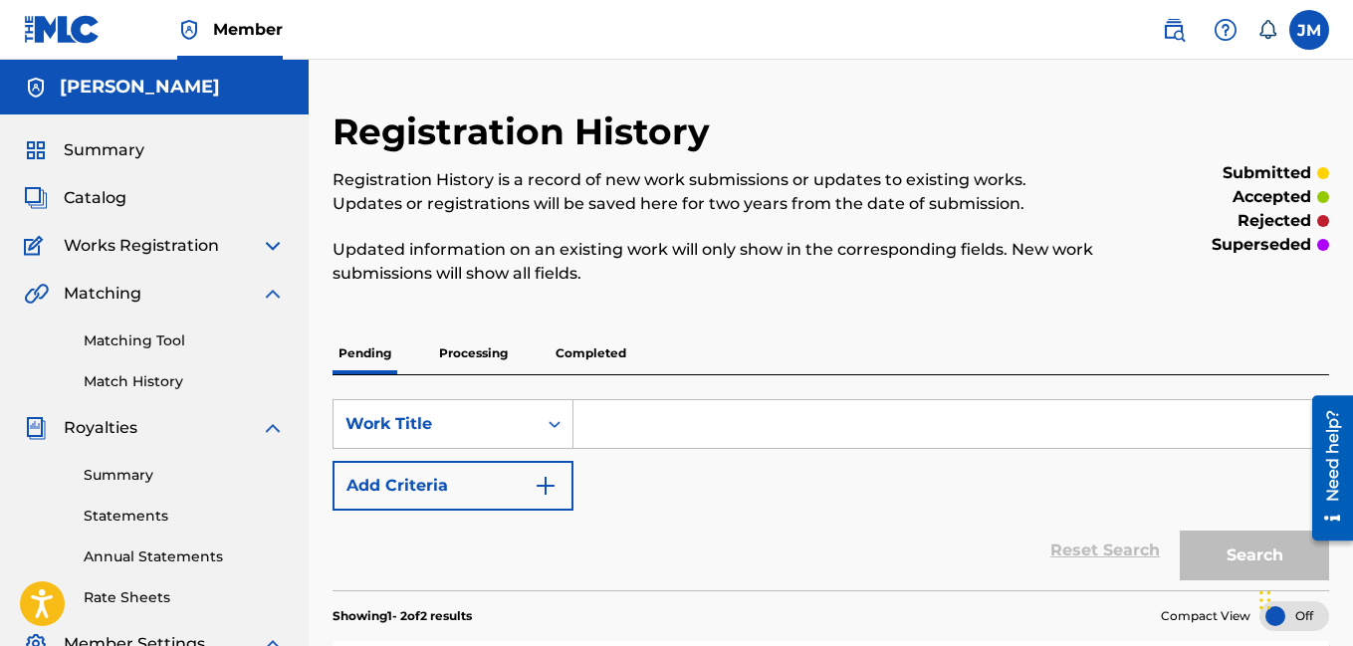
click at [118, 198] on span "Catalog" at bounding box center [95, 198] width 63 height 24
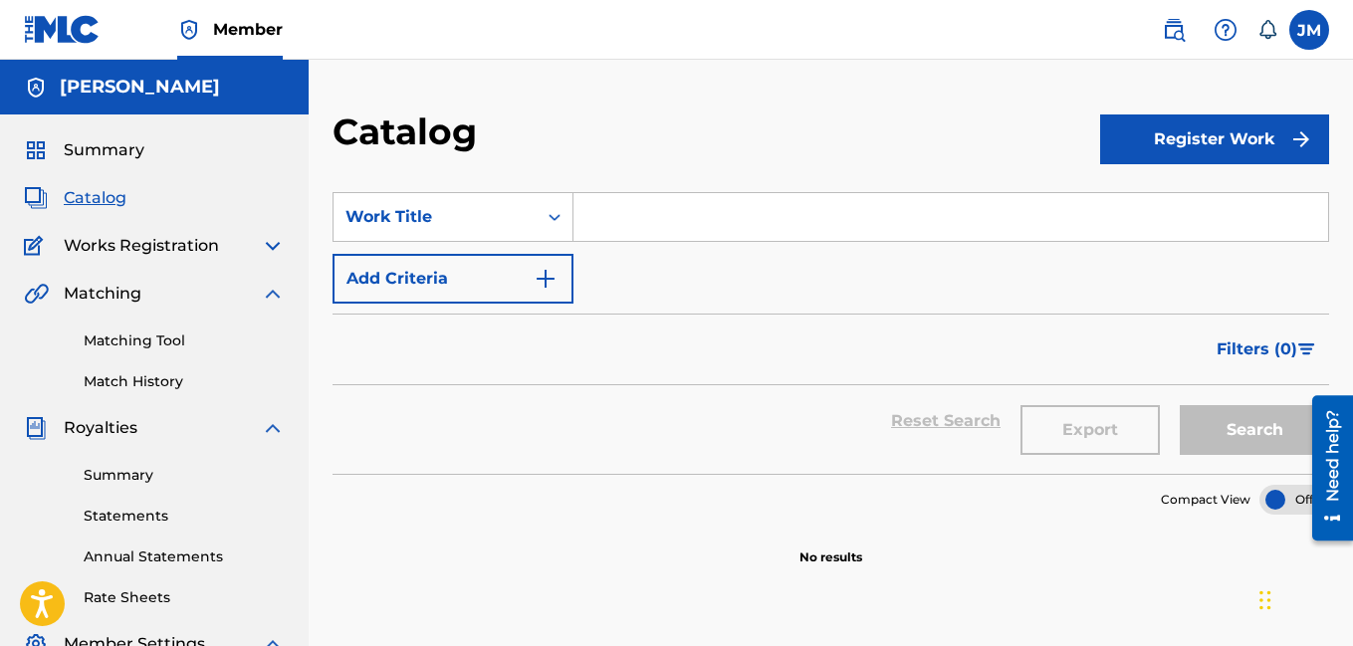
click at [1156, 145] on button "Register Work" at bounding box center [1214, 139] width 229 height 50
click at [1120, 198] on link "Individual" at bounding box center [1214, 204] width 229 height 48
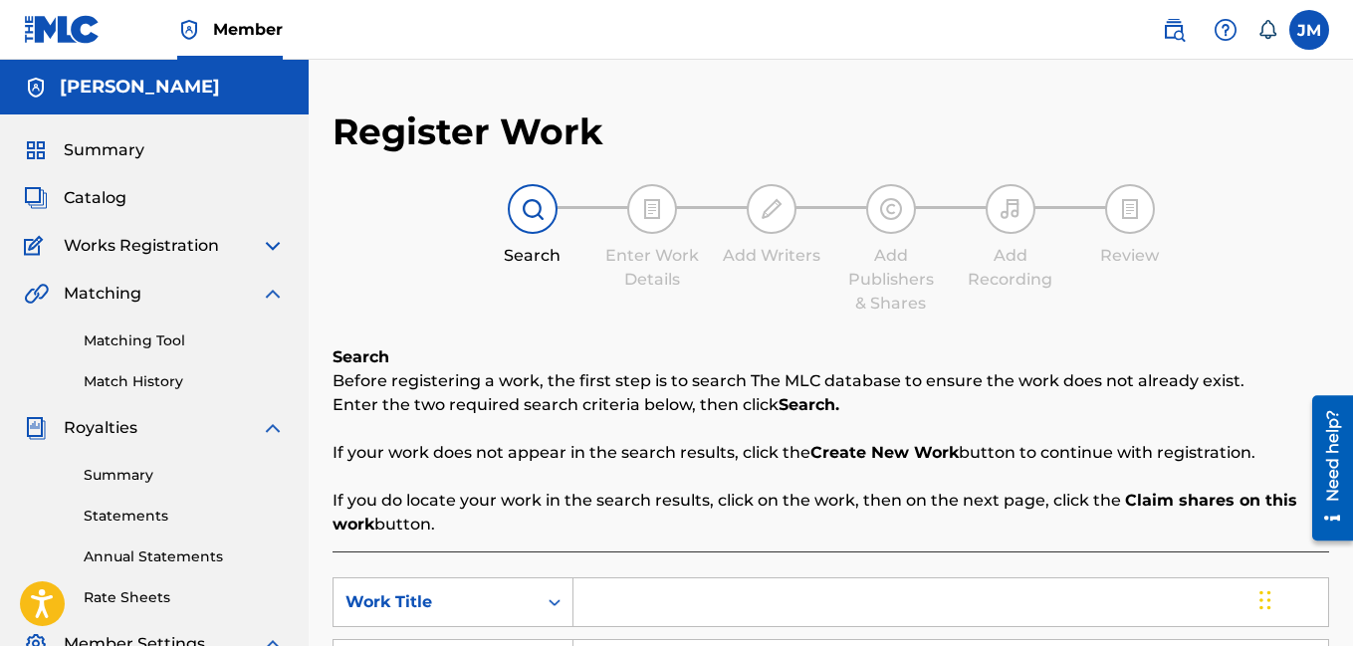
click at [643, 607] on input "Search Form" at bounding box center [950, 602] width 755 height 48
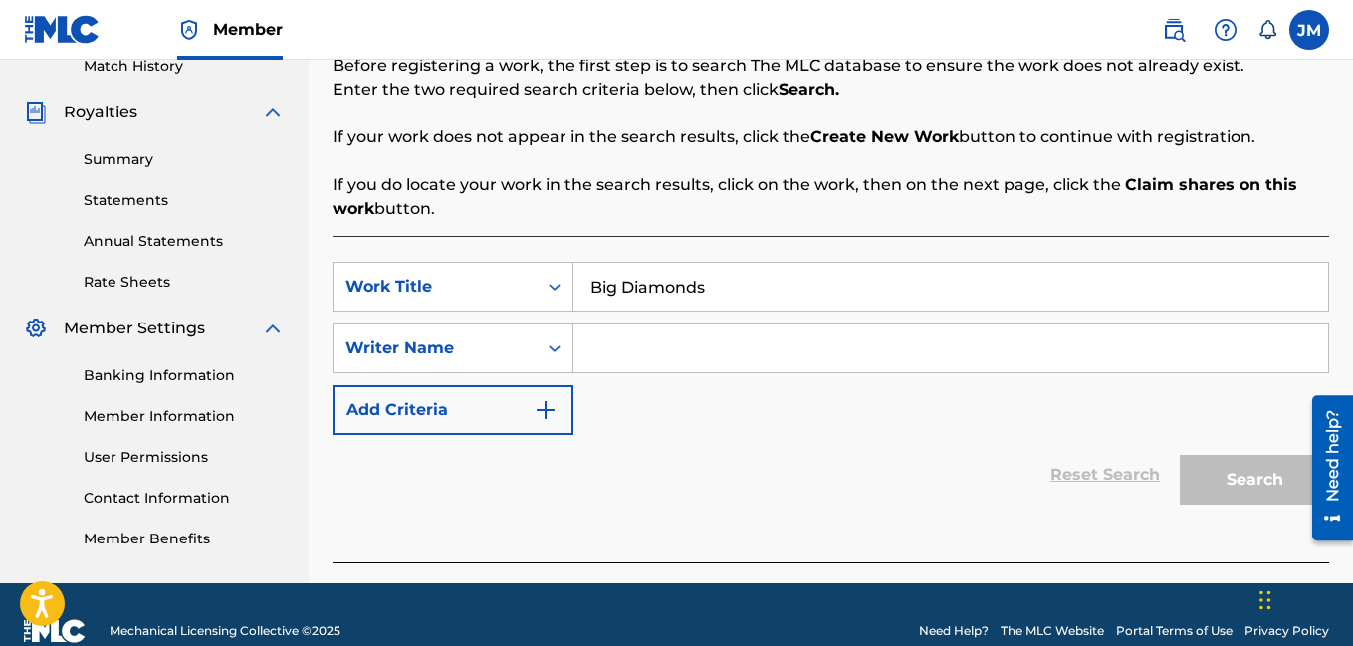
scroll to position [348, 0]
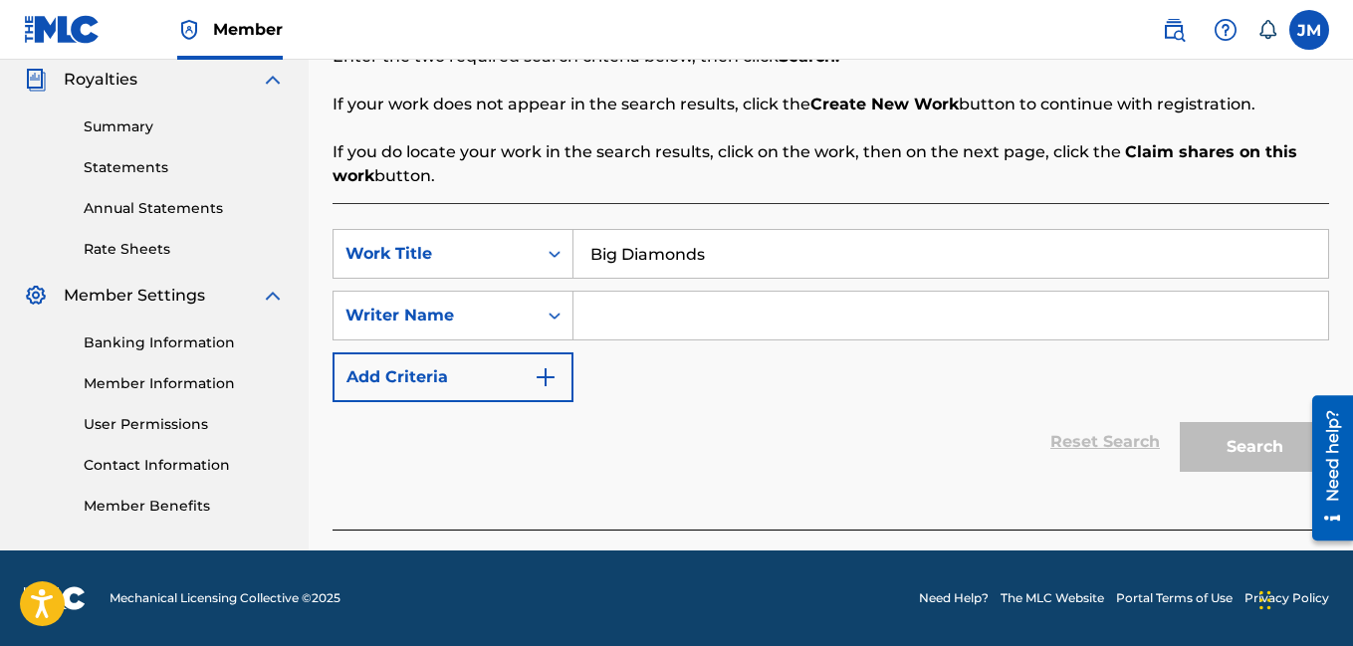
type input "Big Diamonds"
click at [886, 319] on input "Search Form" at bounding box center [950, 316] width 755 height 48
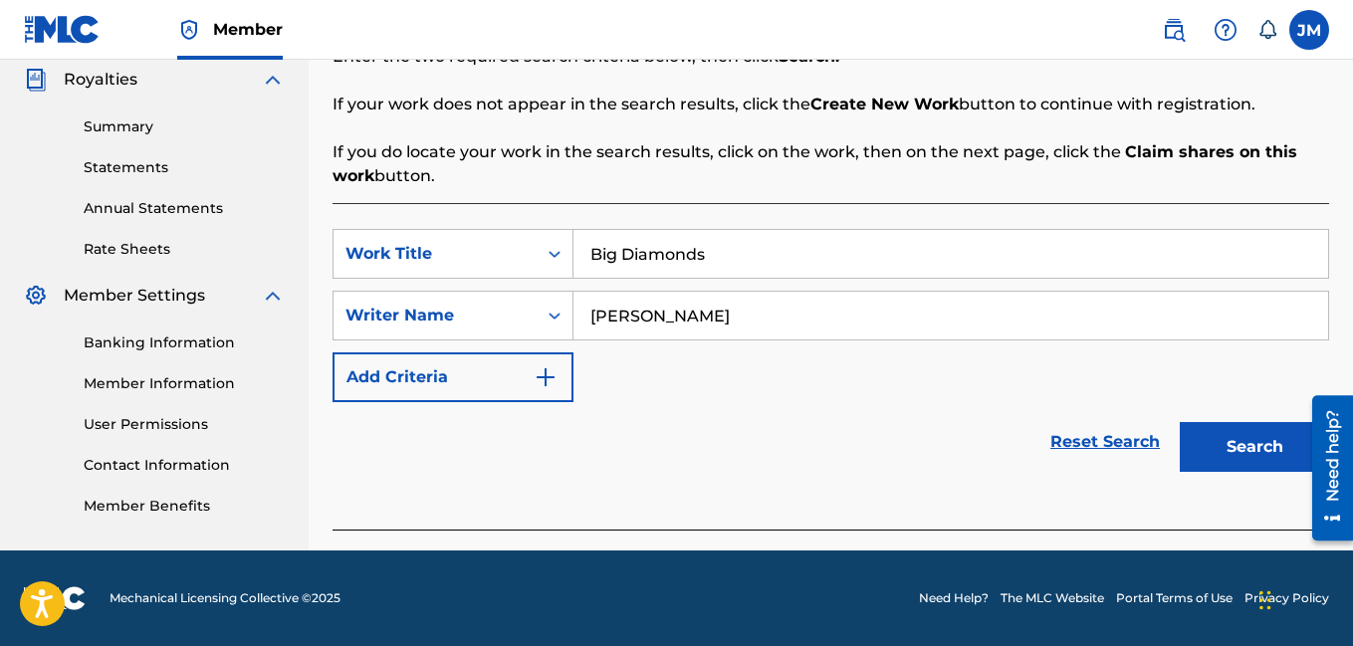
type input "[PERSON_NAME]"
click at [1229, 441] on button "Search" at bounding box center [1254, 447] width 149 height 50
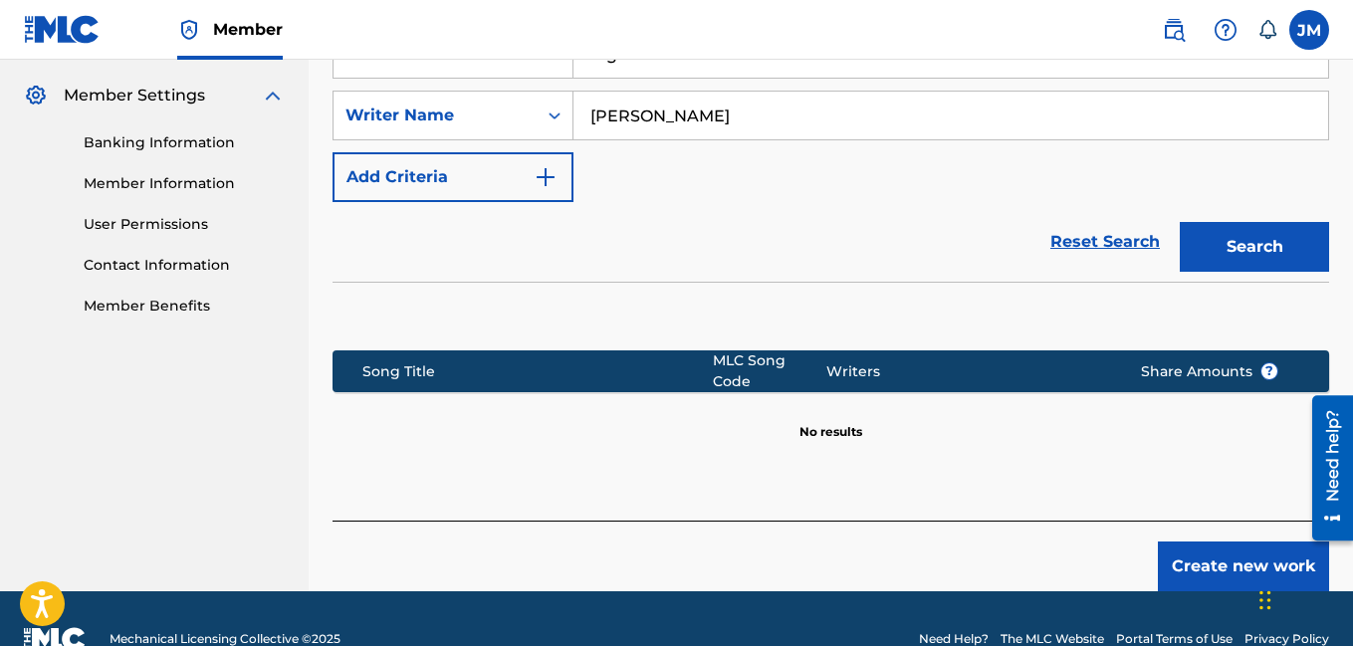
scroll to position [577, 0]
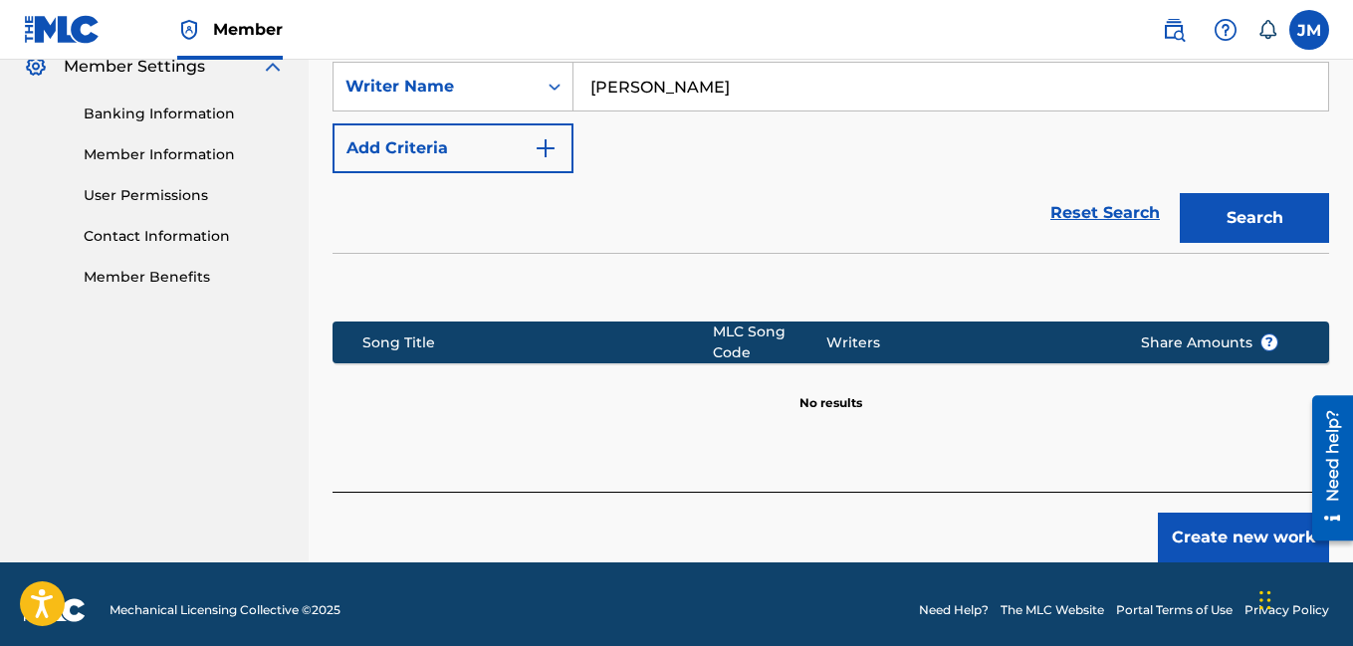
click at [1213, 532] on button "Create new work" at bounding box center [1243, 538] width 171 height 50
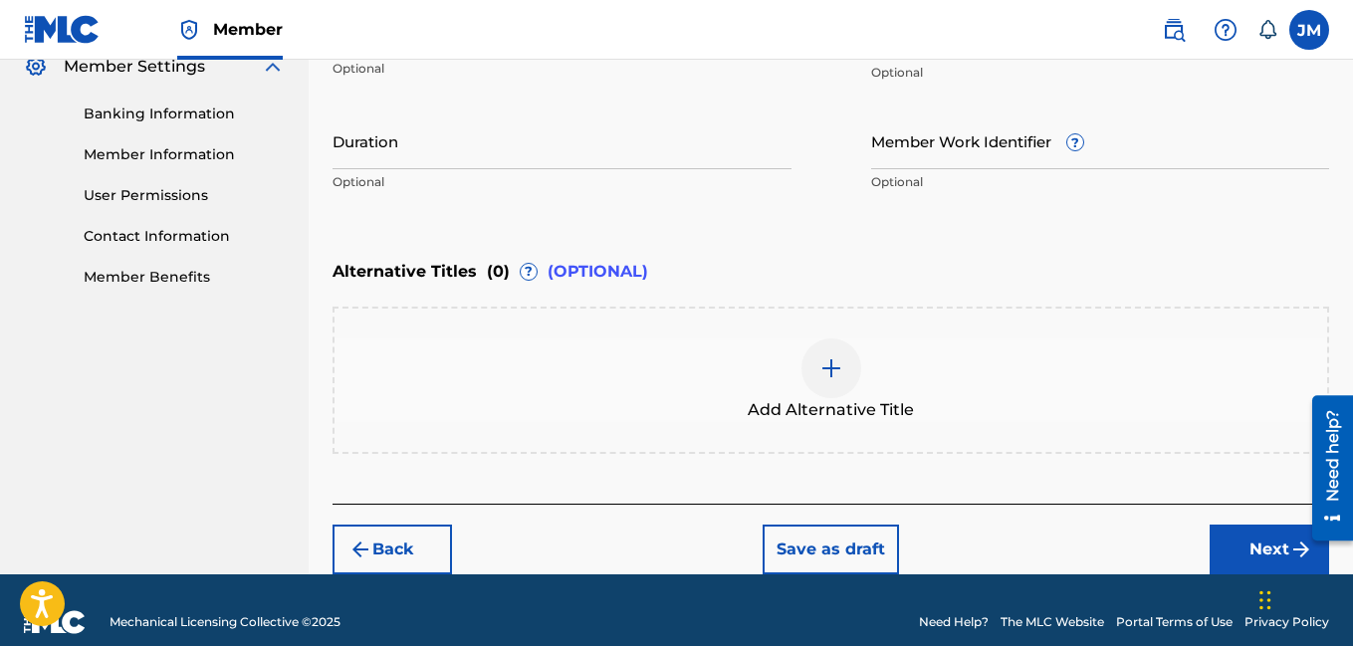
click at [393, 159] on input "Duration" at bounding box center [561, 140] width 459 height 57
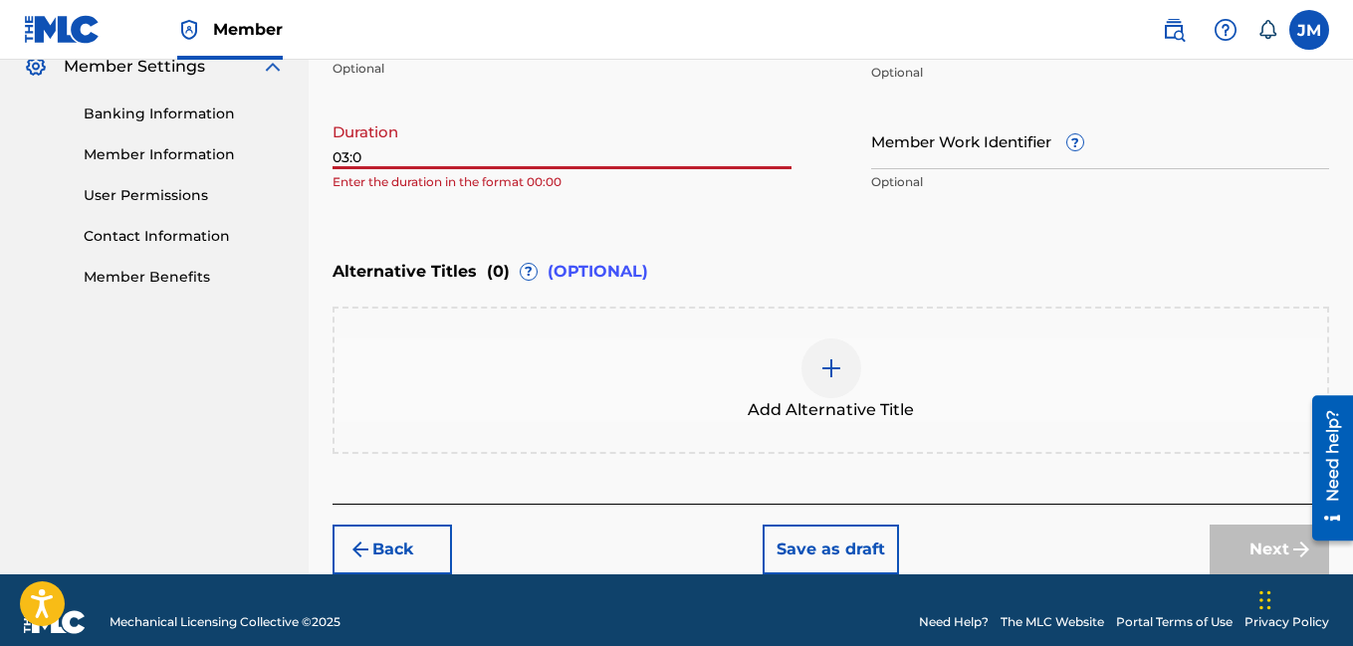
type input "03:01"
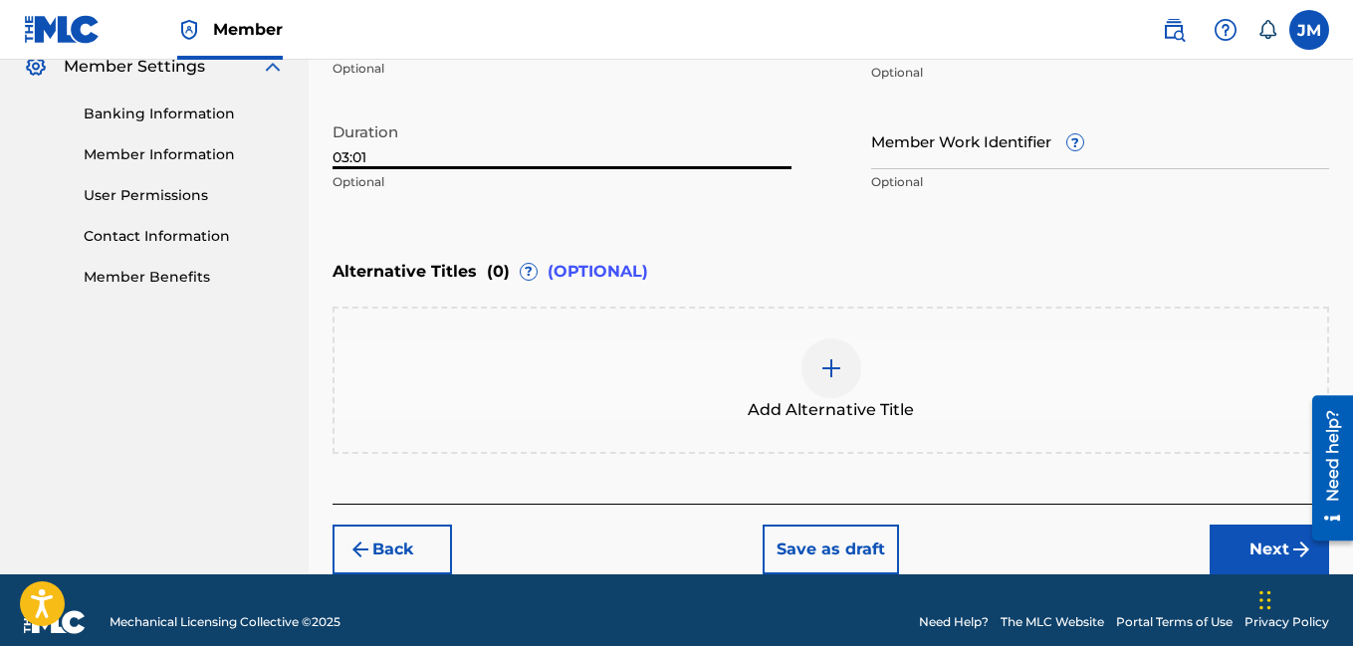
click at [1258, 542] on button "Next" at bounding box center [1268, 550] width 119 height 50
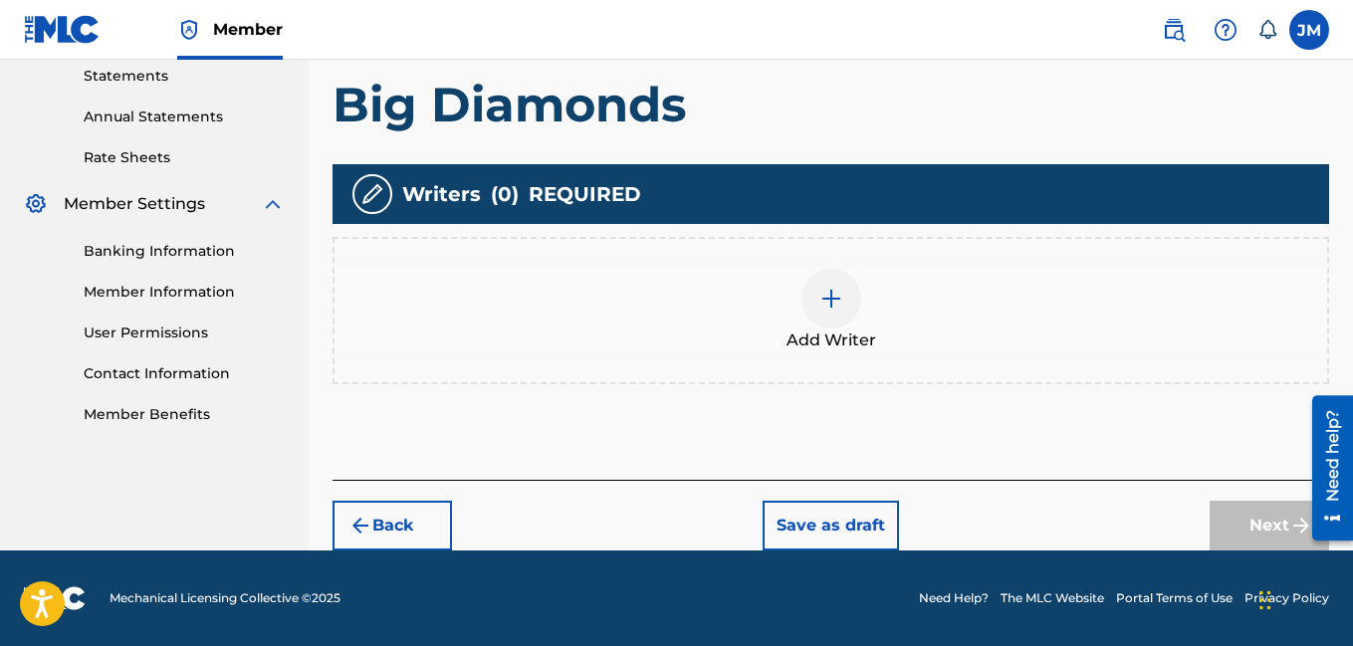
scroll to position [90, 0]
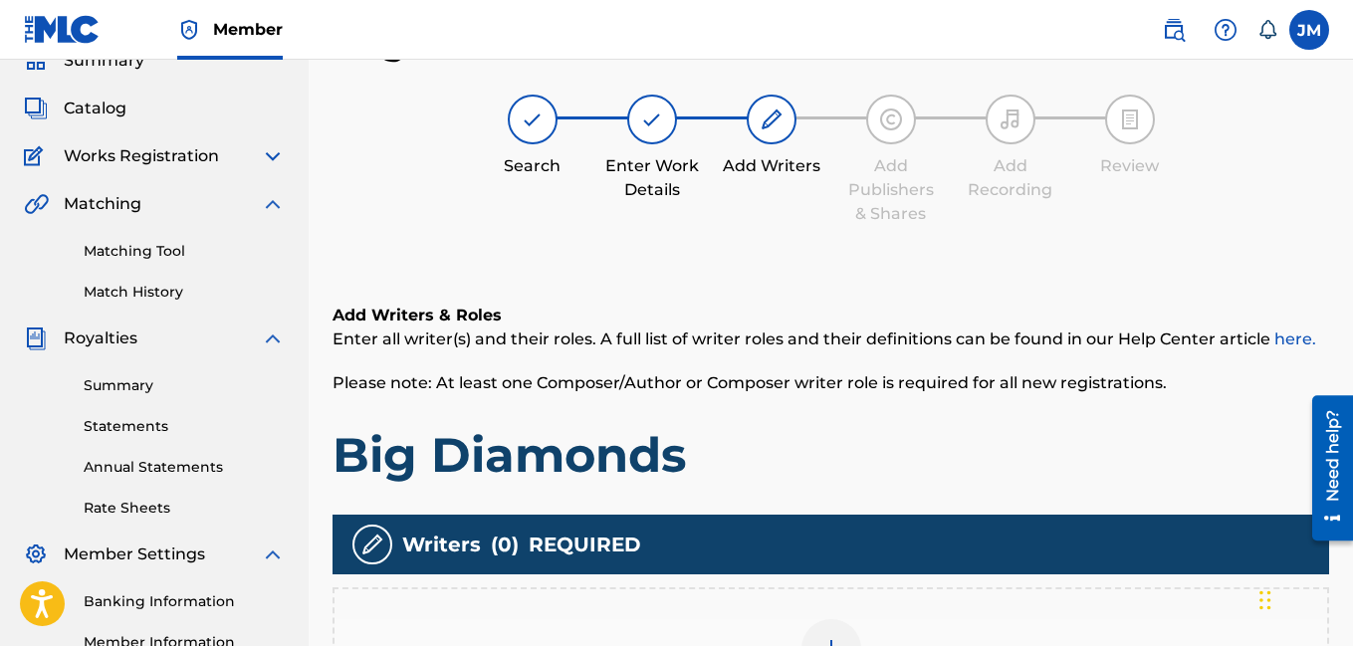
click at [826, 637] on img at bounding box center [831, 649] width 24 height 24
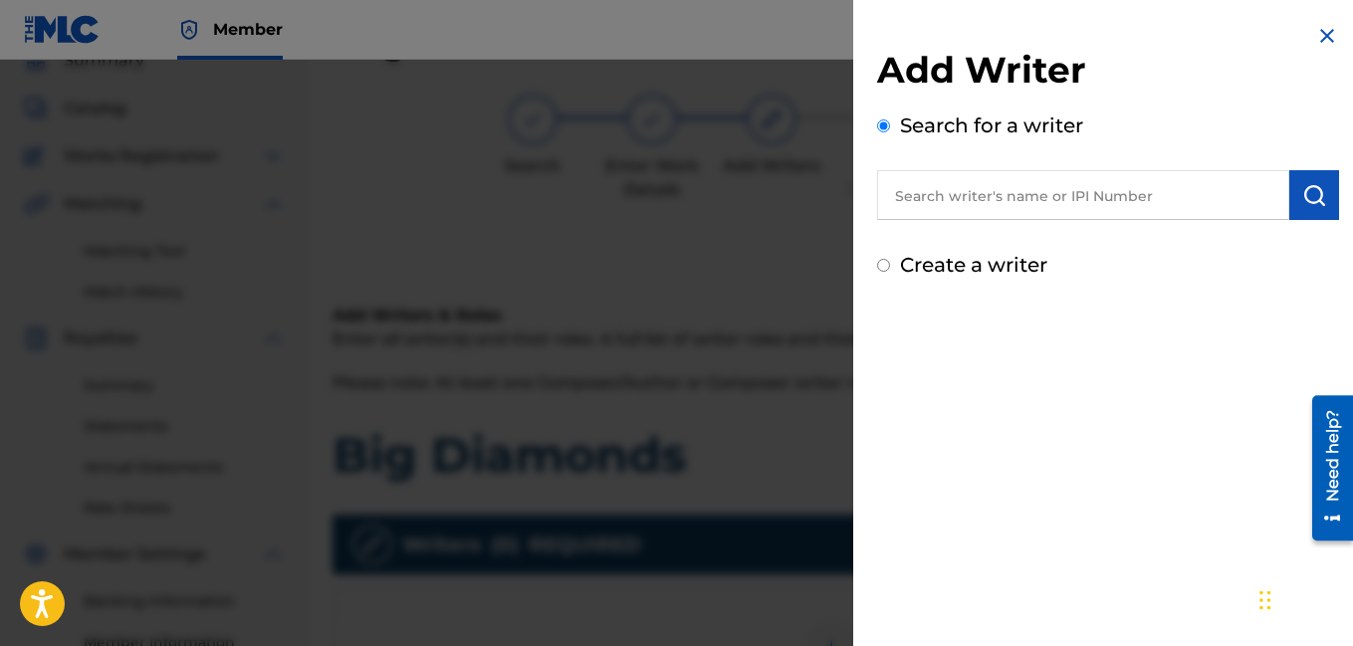
click at [880, 265] on input "Create a writer" at bounding box center [883, 265] width 13 height 13
radio input "false"
radio input "true"
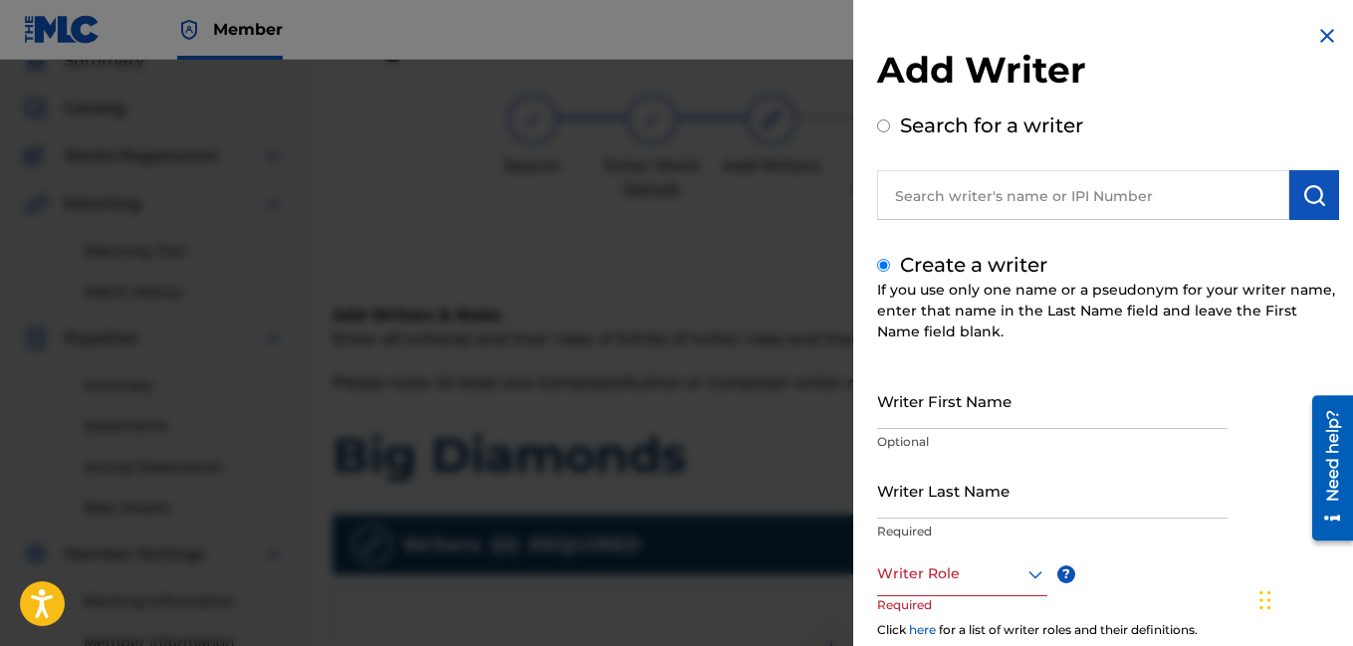
click at [916, 413] on input "Writer First Name" at bounding box center [1052, 400] width 350 height 57
type input "[PERSON_NAME]"
click at [907, 510] on input "Writer Last Name" at bounding box center [1052, 490] width 350 height 57
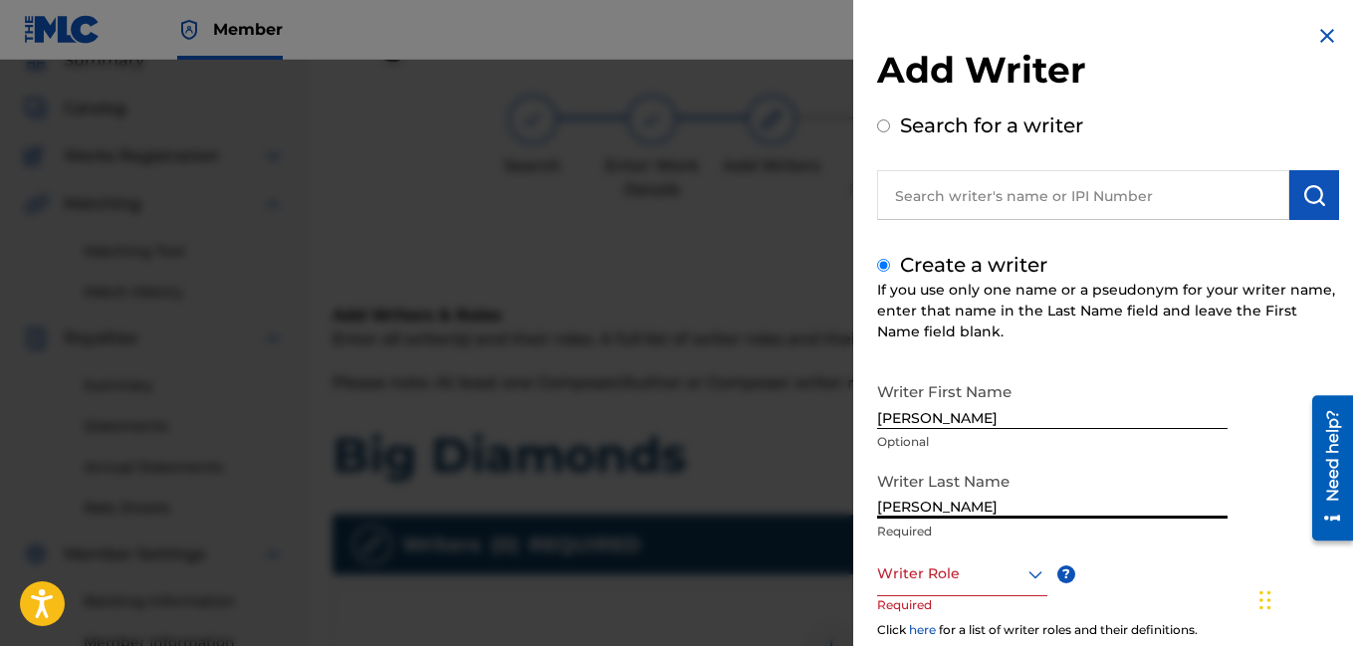
type input "[PERSON_NAME]"
click at [1010, 583] on div at bounding box center [962, 573] width 170 height 25
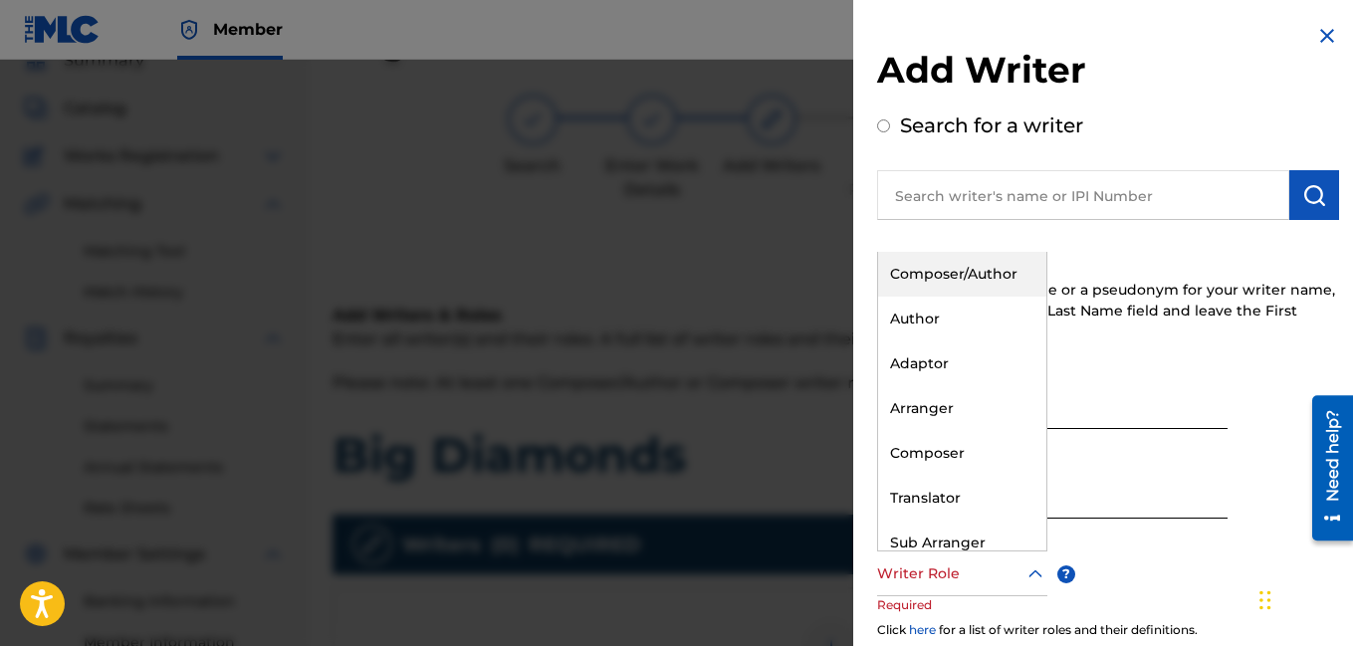
click at [950, 291] on div "Composer/Author" at bounding box center [962, 274] width 168 height 45
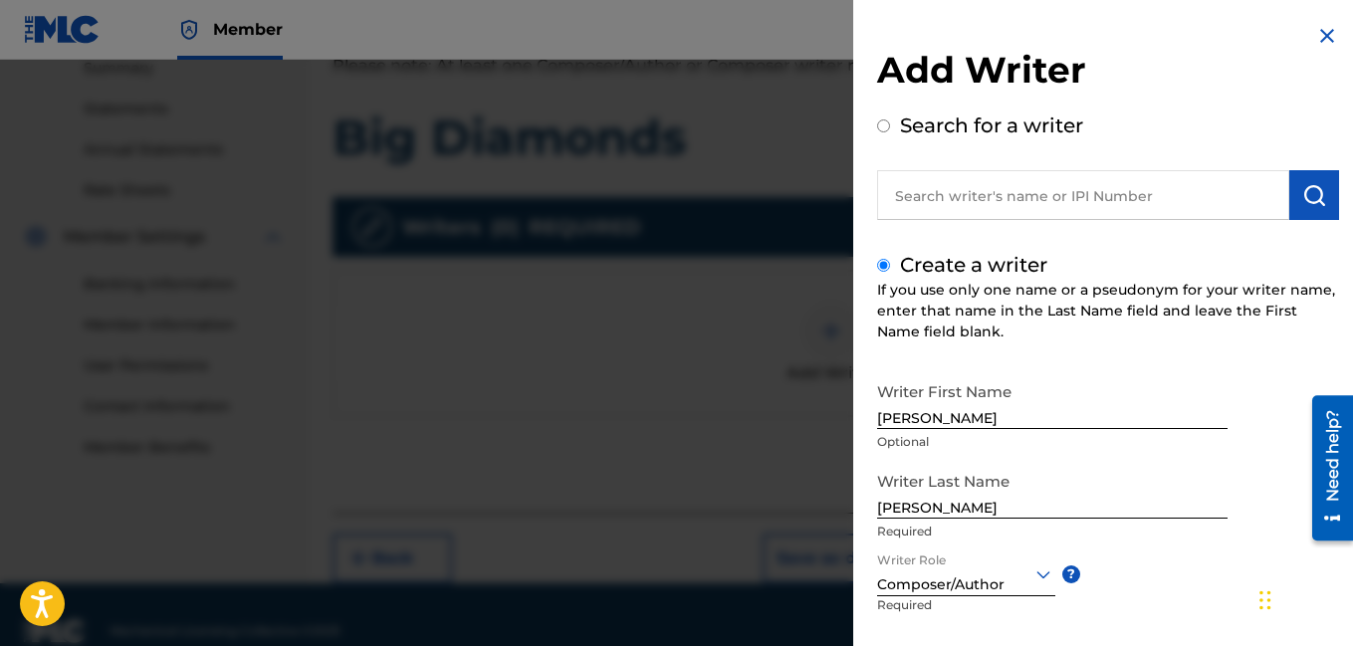
scroll to position [440, 0]
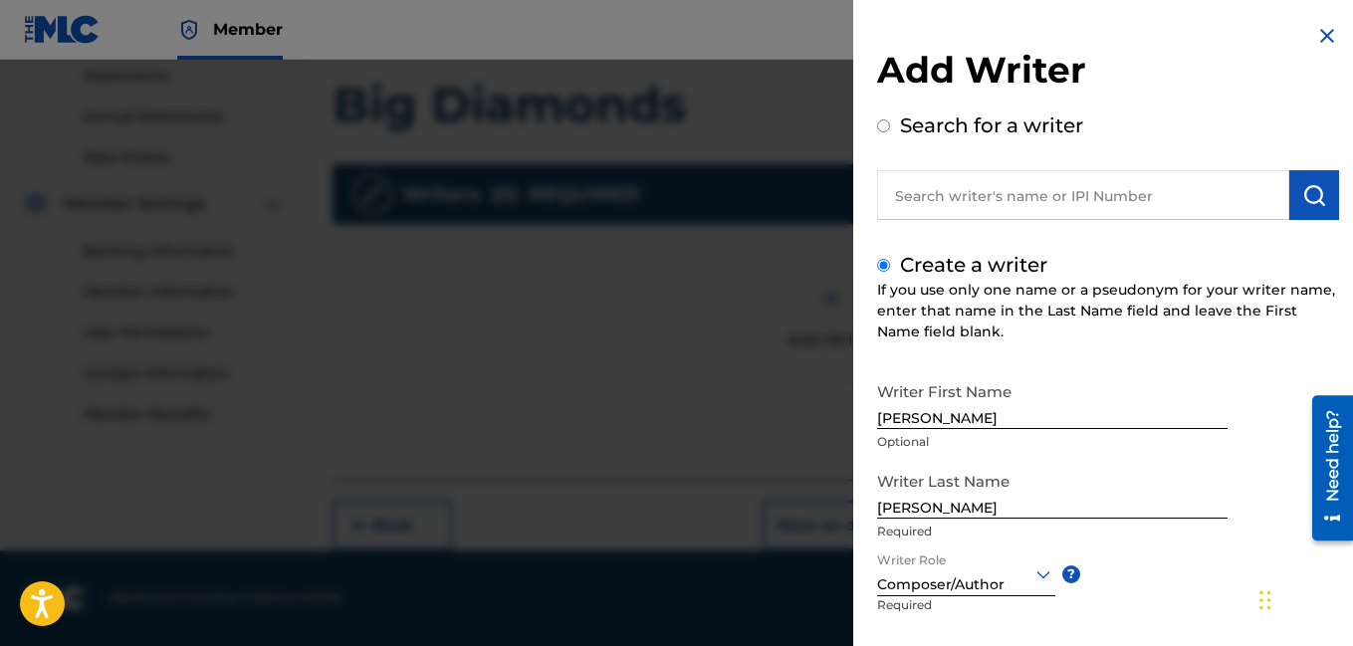
click at [1187, 573] on div "Writer First Name [PERSON_NAME] Optional Writer Last Name [PERSON_NAME] Require…" at bounding box center [1108, 591] width 462 height 438
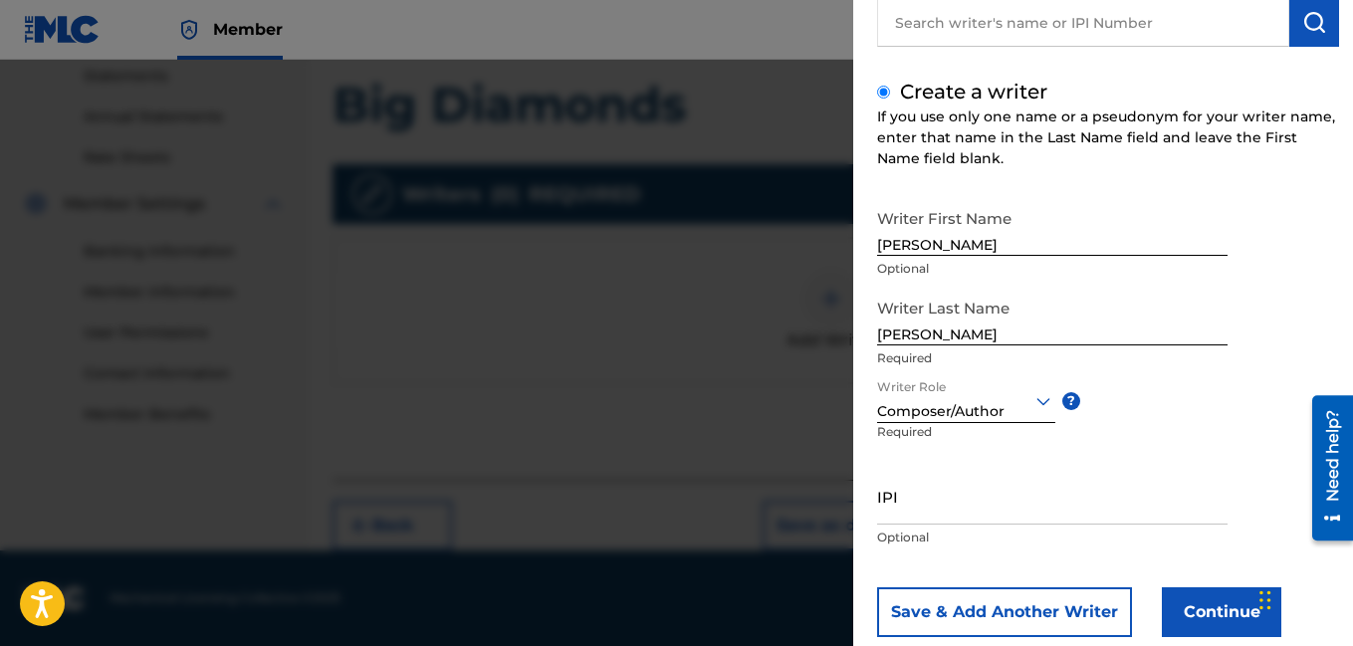
scroll to position [218, 0]
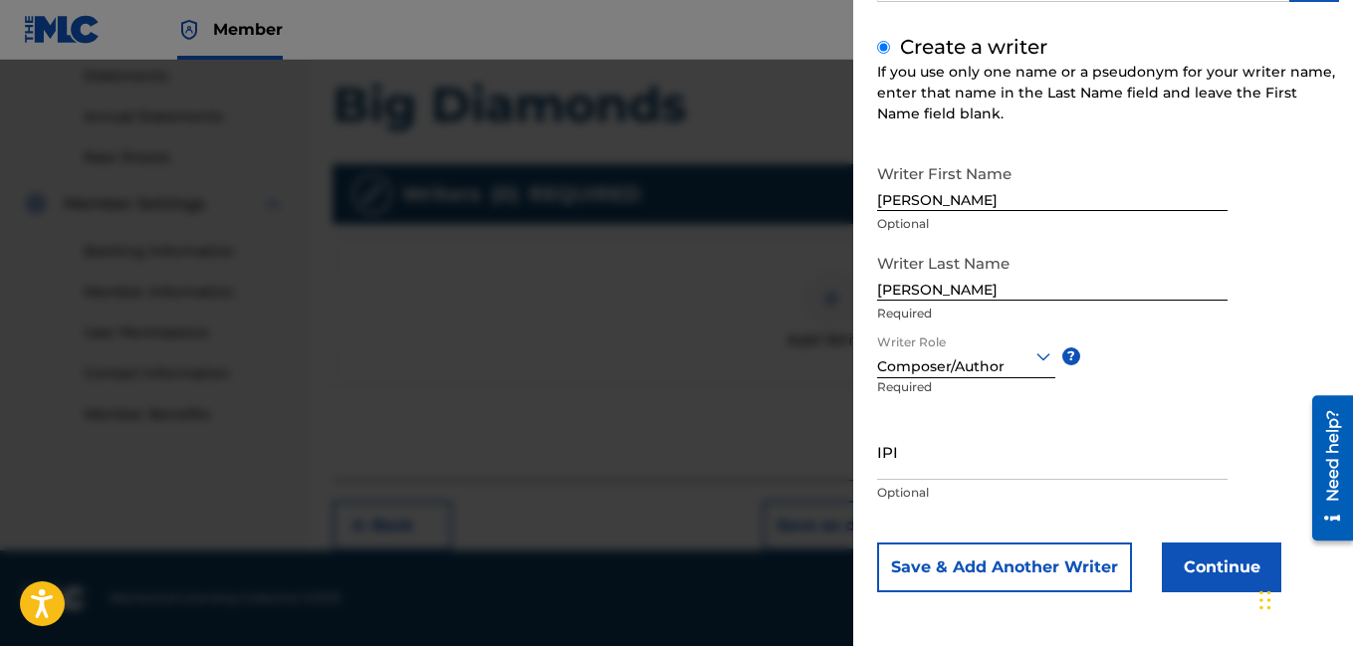
click at [1205, 564] on button "Continue" at bounding box center [1221, 568] width 119 height 50
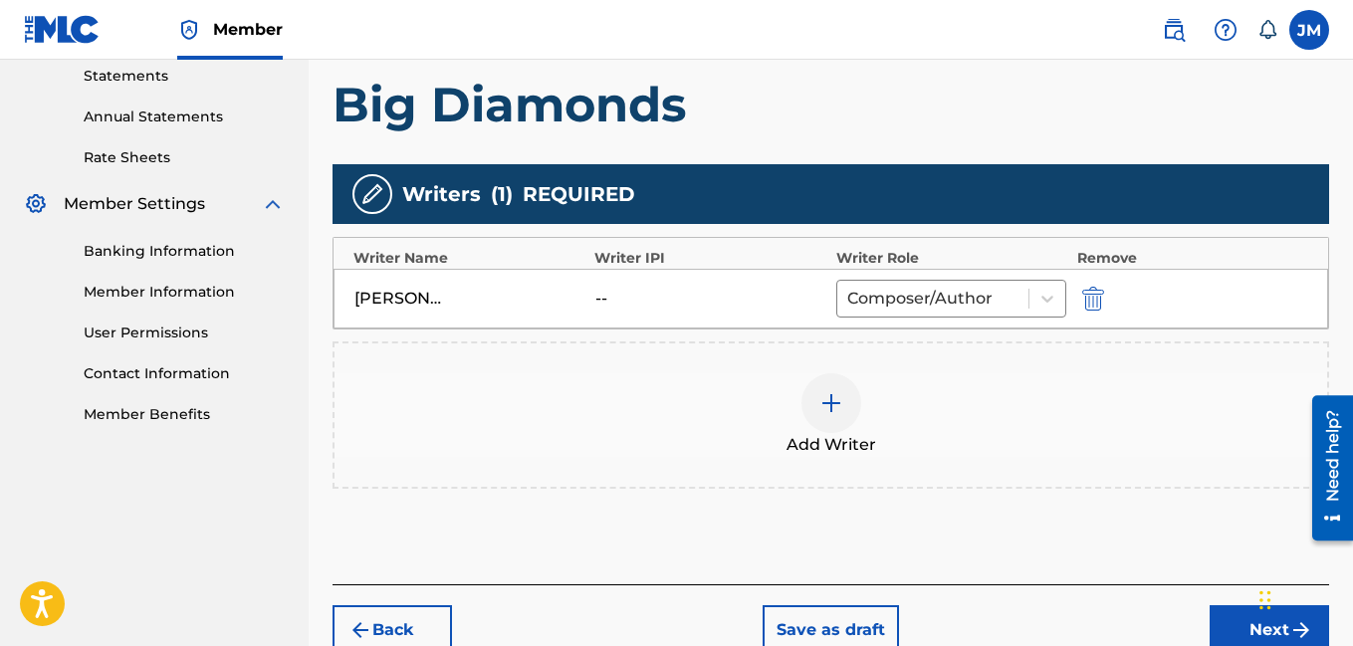
click at [1241, 622] on button "Next" at bounding box center [1268, 630] width 119 height 50
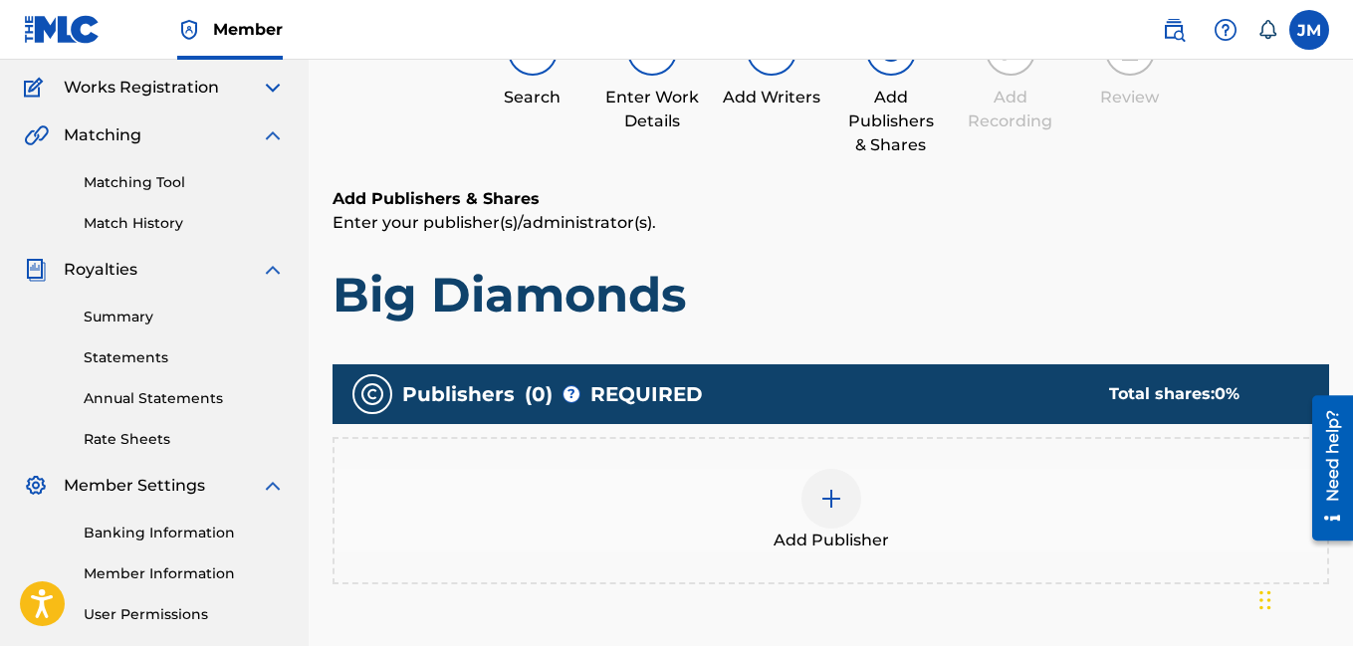
scroll to position [90, 0]
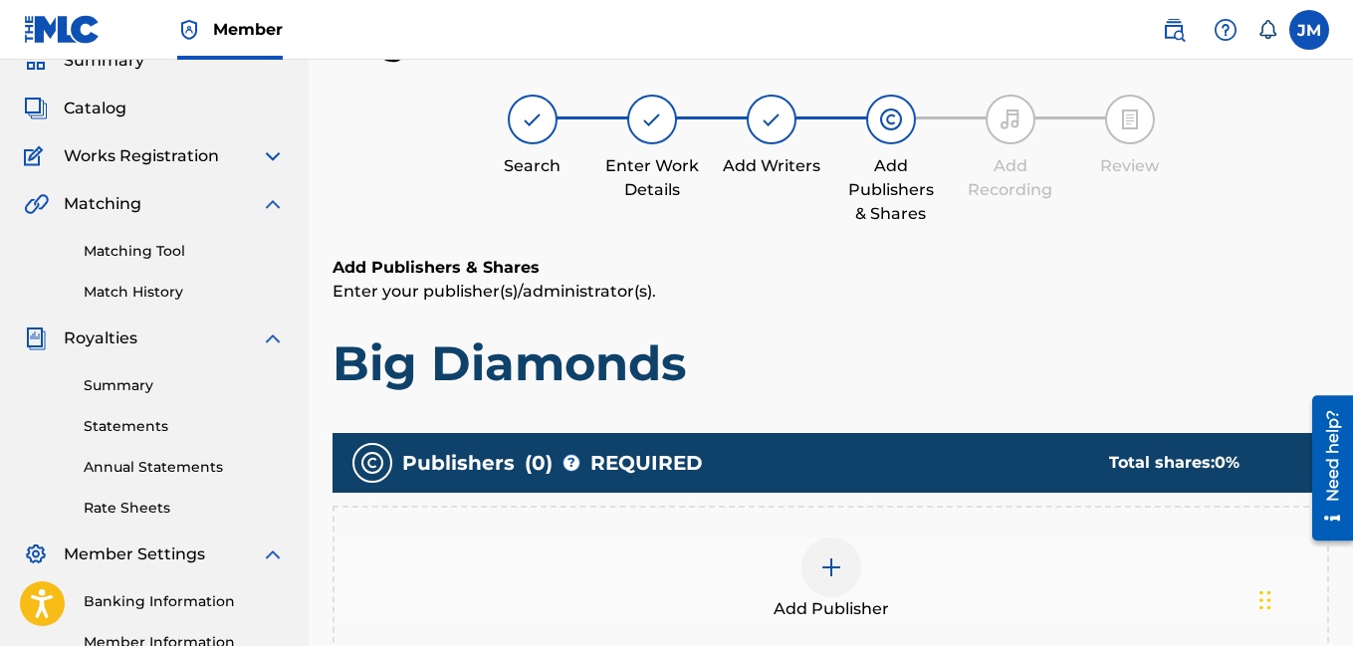
click at [824, 560] on img at bounding box center [831, 567] width 24 height 24
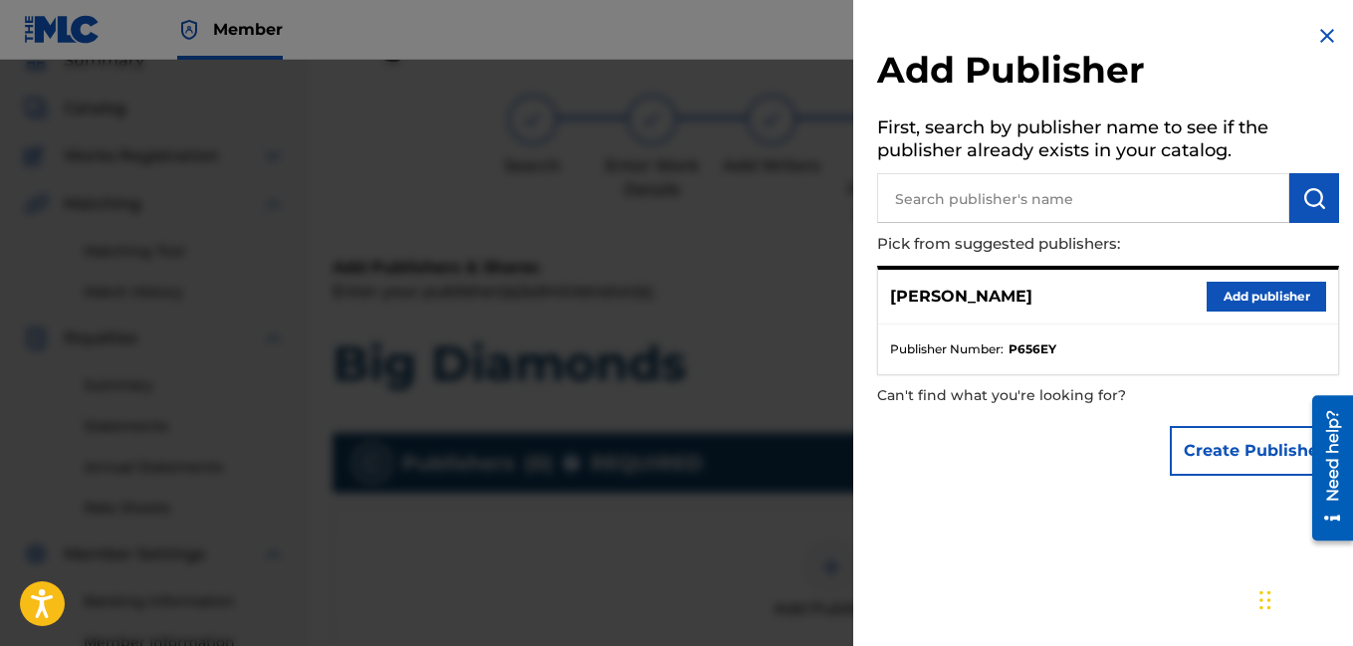
click at [1245, 288] on button "Add publisher" at bounding box center [1266, 297] width 119 height 30
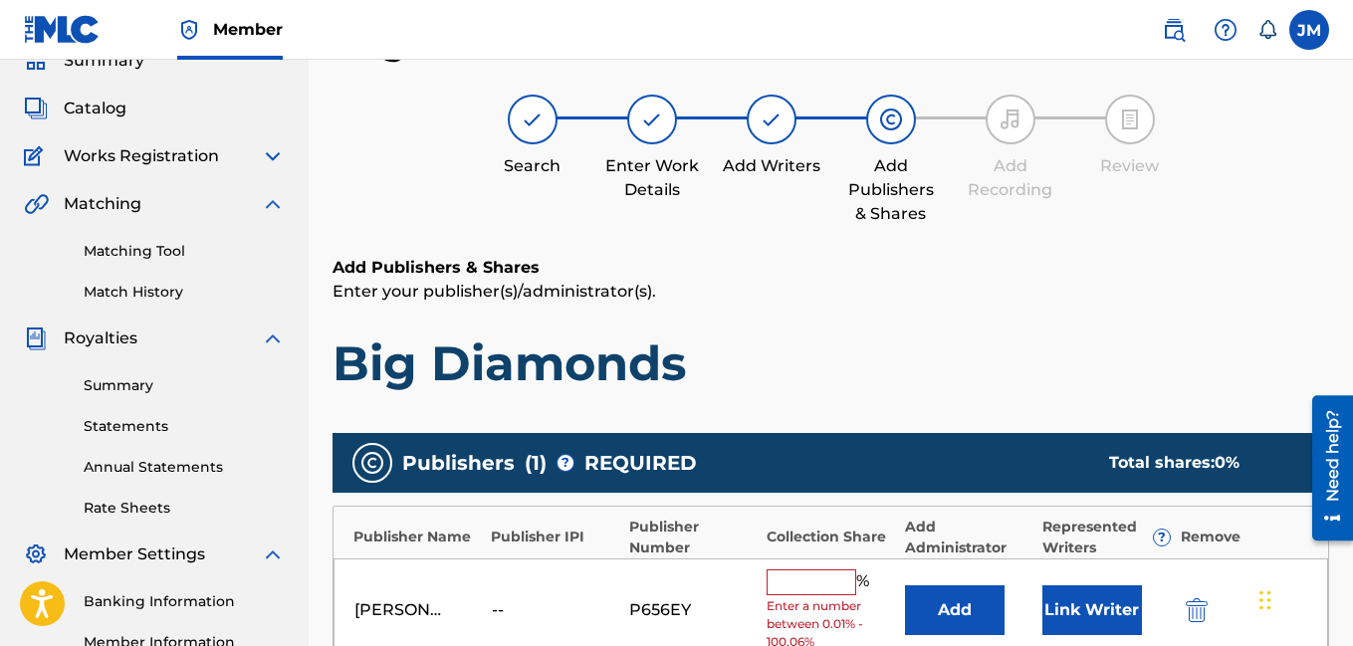
click at [828, 586] on input "text" at bounding box center [812, 582] width 90 height 26
type input "100"
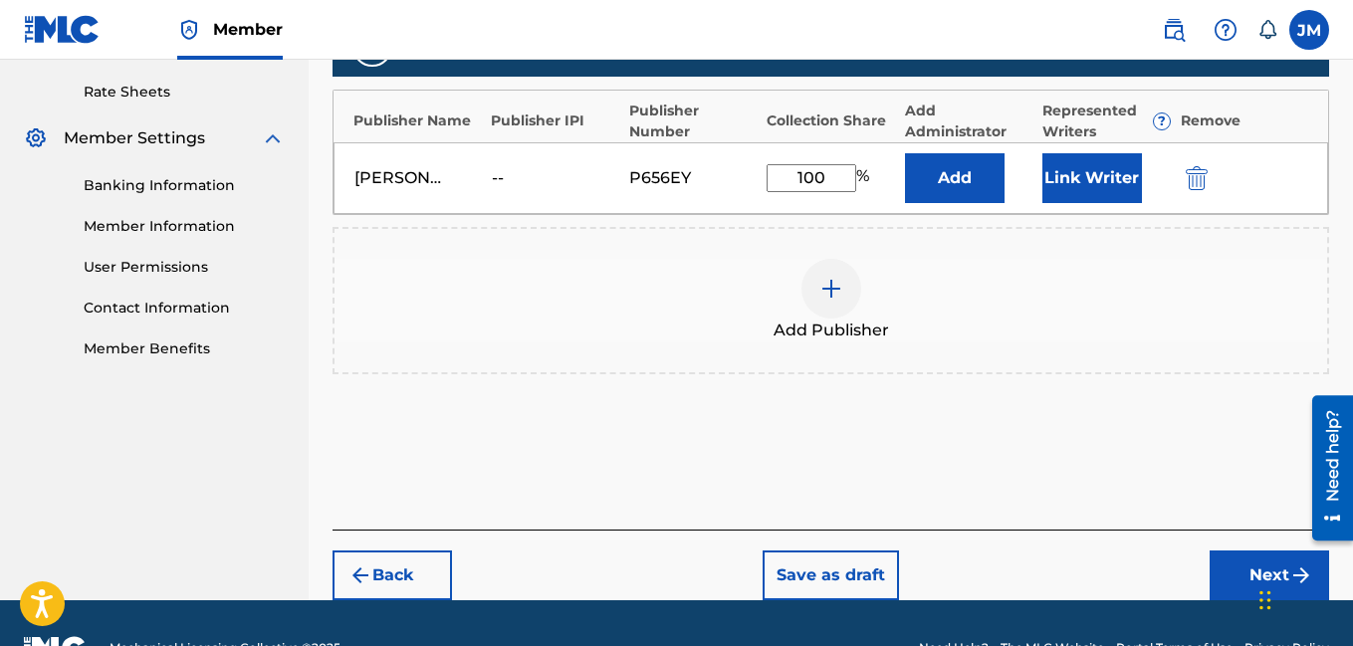
scroll to position [555, 0]
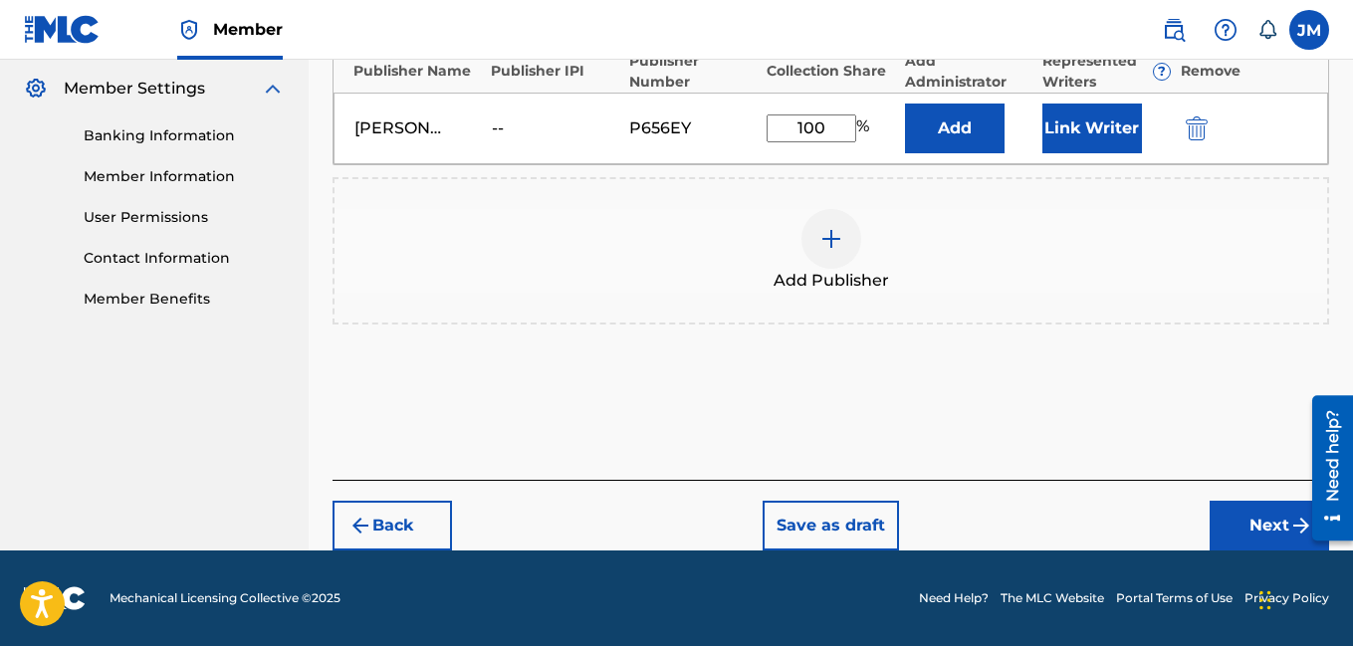
click at [1254, 519] on button "Next" at bounding box center [1268, 526] width 119 height 50
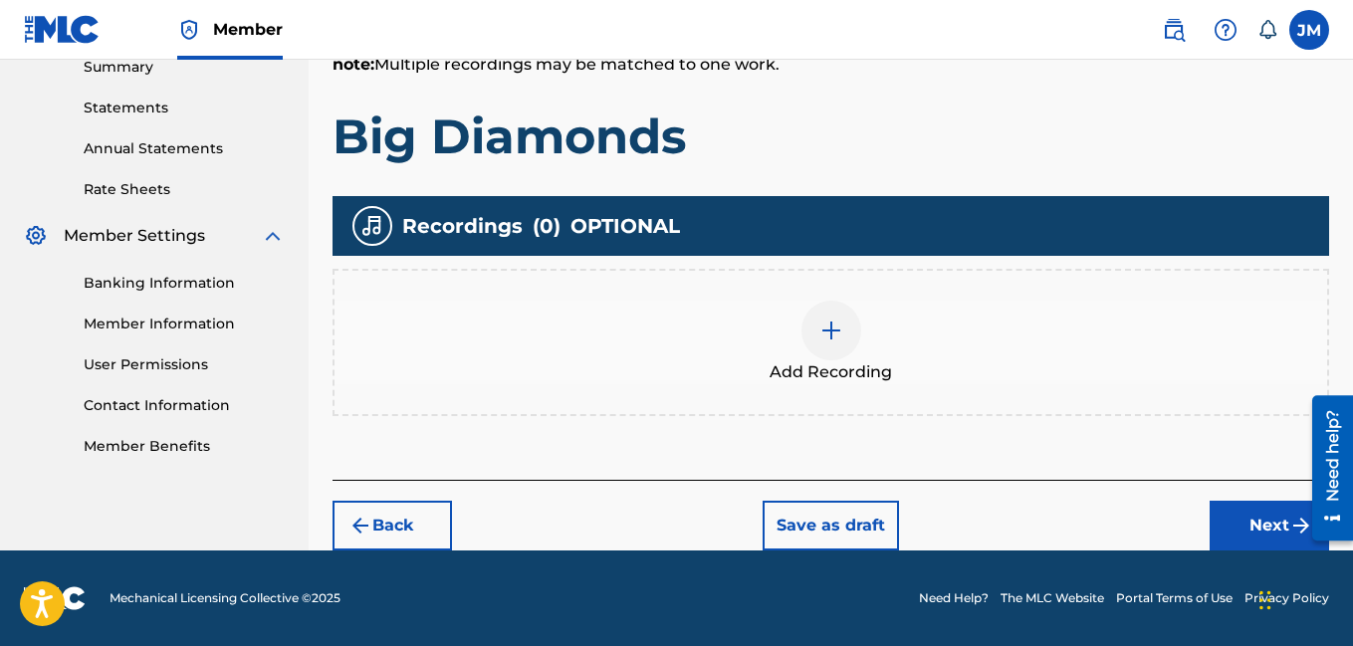
scroll to position [90, 0]
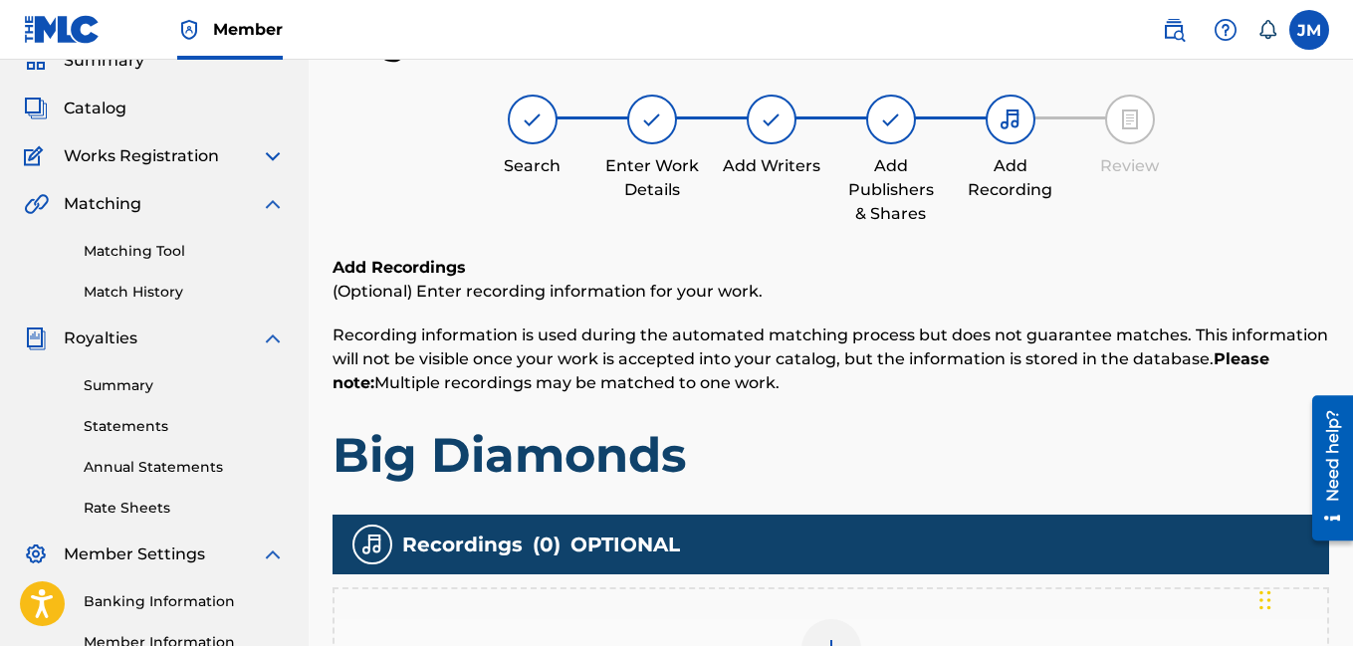
click at [830, 630] on div at bounding box center [831, 649] width 60 height 60
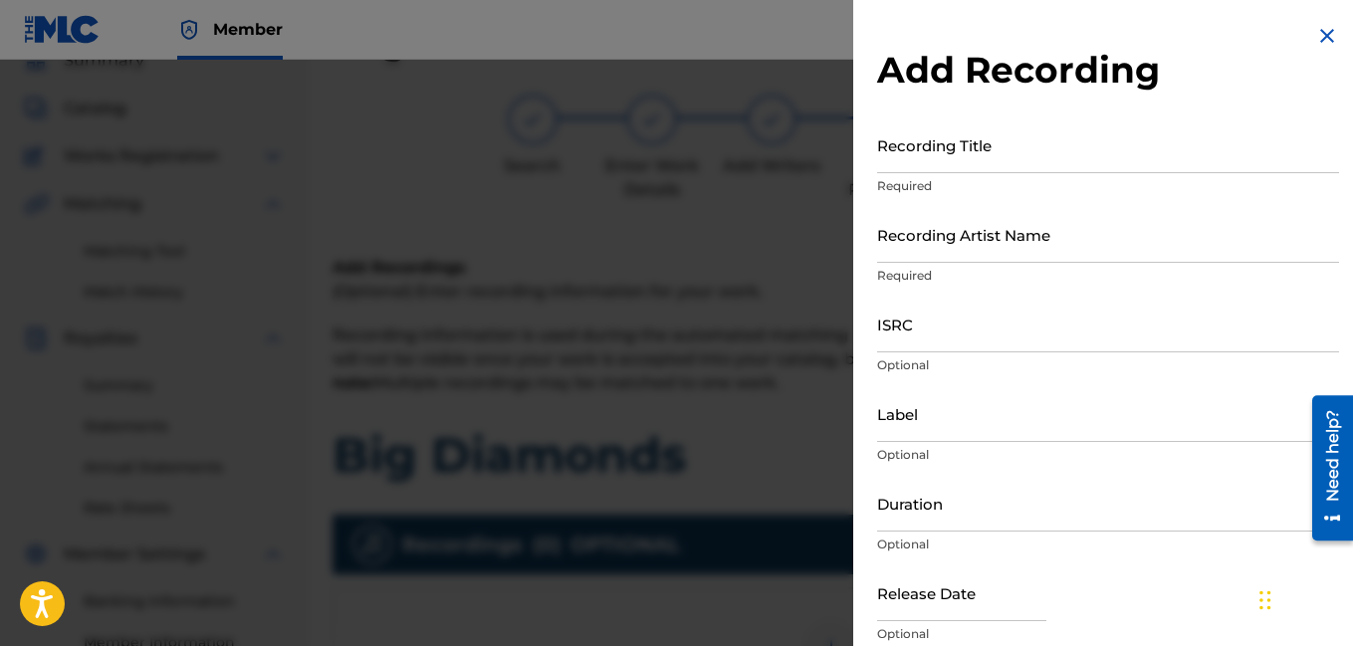
click at [1025, 151] on input "Recording Title" at bounding box center [1108, 144] width 462 height 57
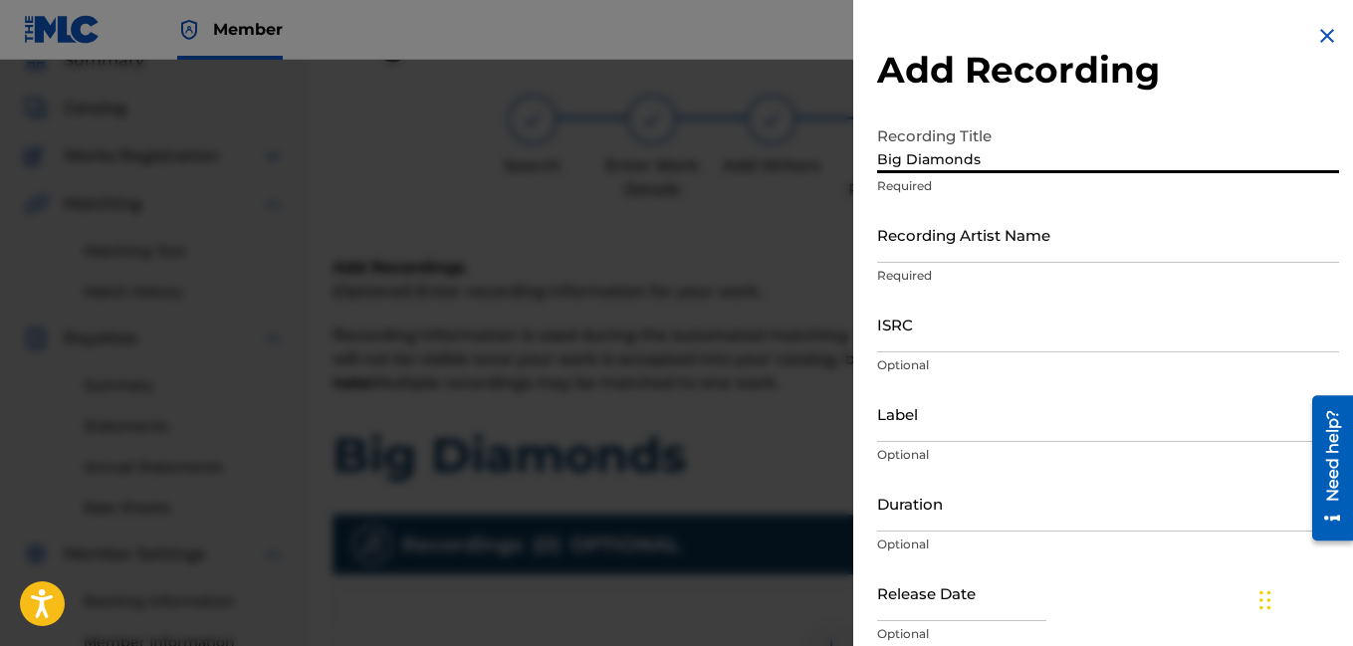
type input "Big Diamonds"
click at [972, 253] on input "Recording Artist Name" at bounding box center [1108, 234] width 462 height 57
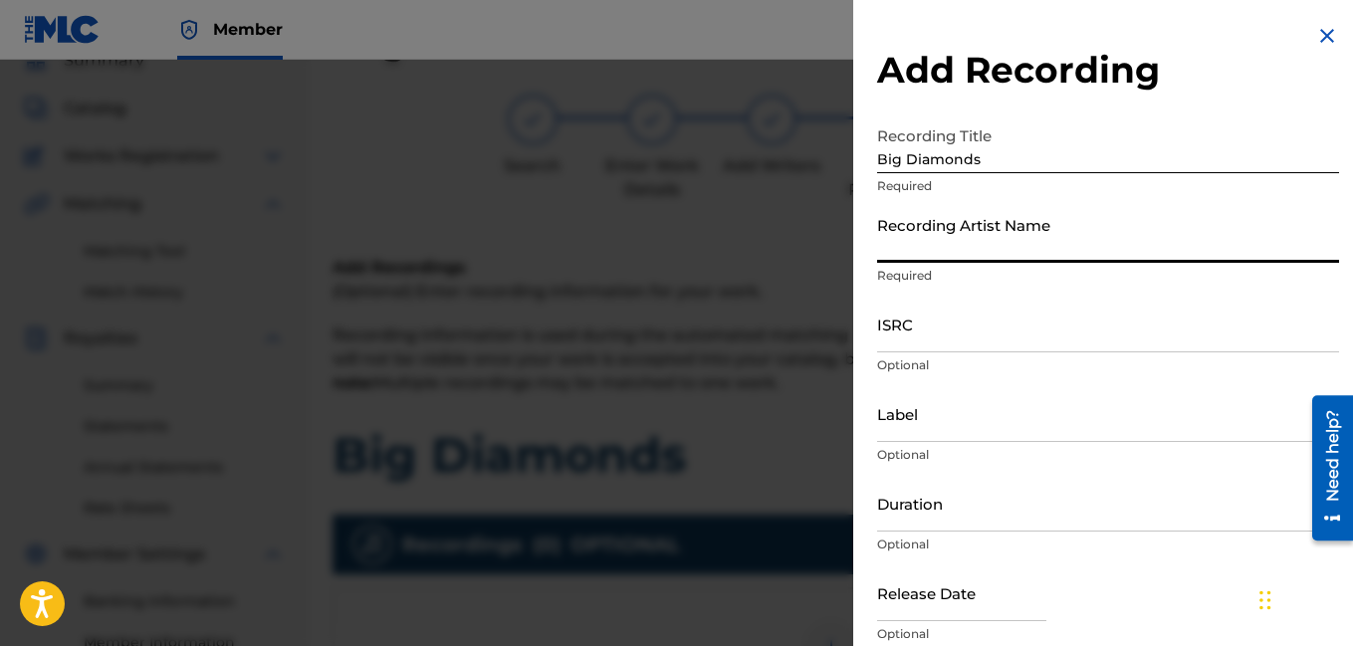
type input "Rocdeneiro"
click at [916, 528] on input "Duration" at bounding box center [1108, 503] width 462 height 57
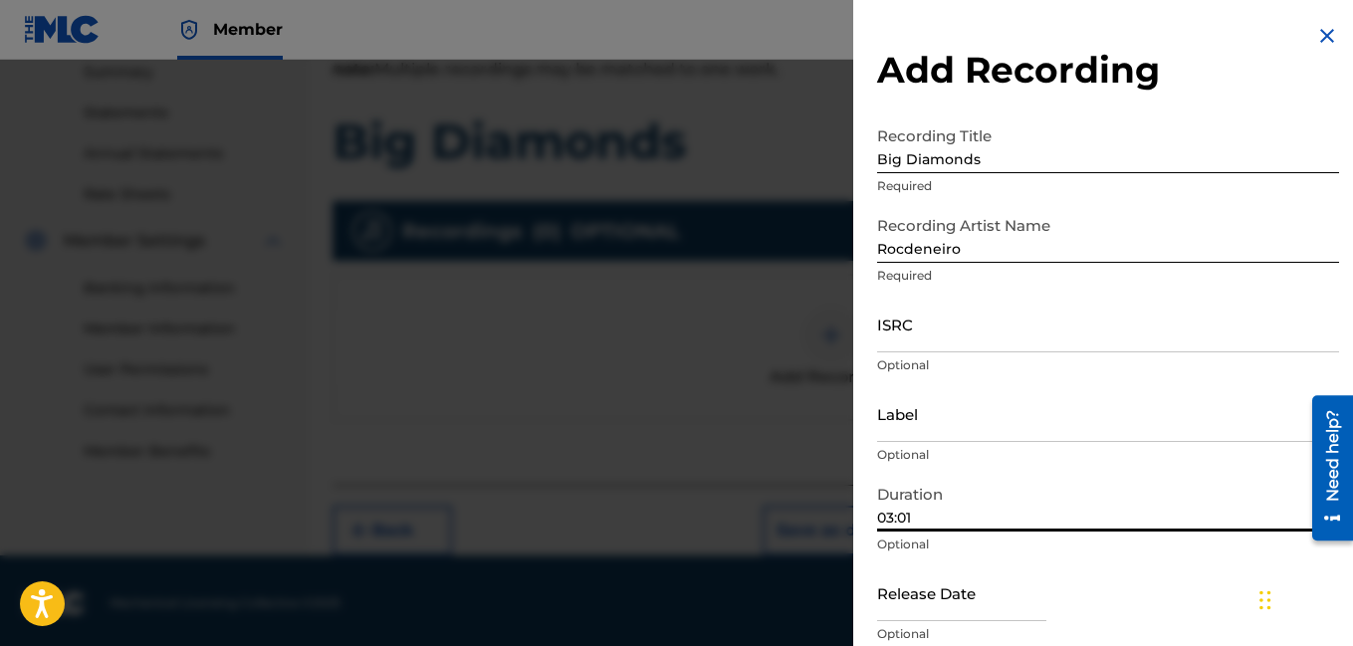
scroll to position [408, 0]
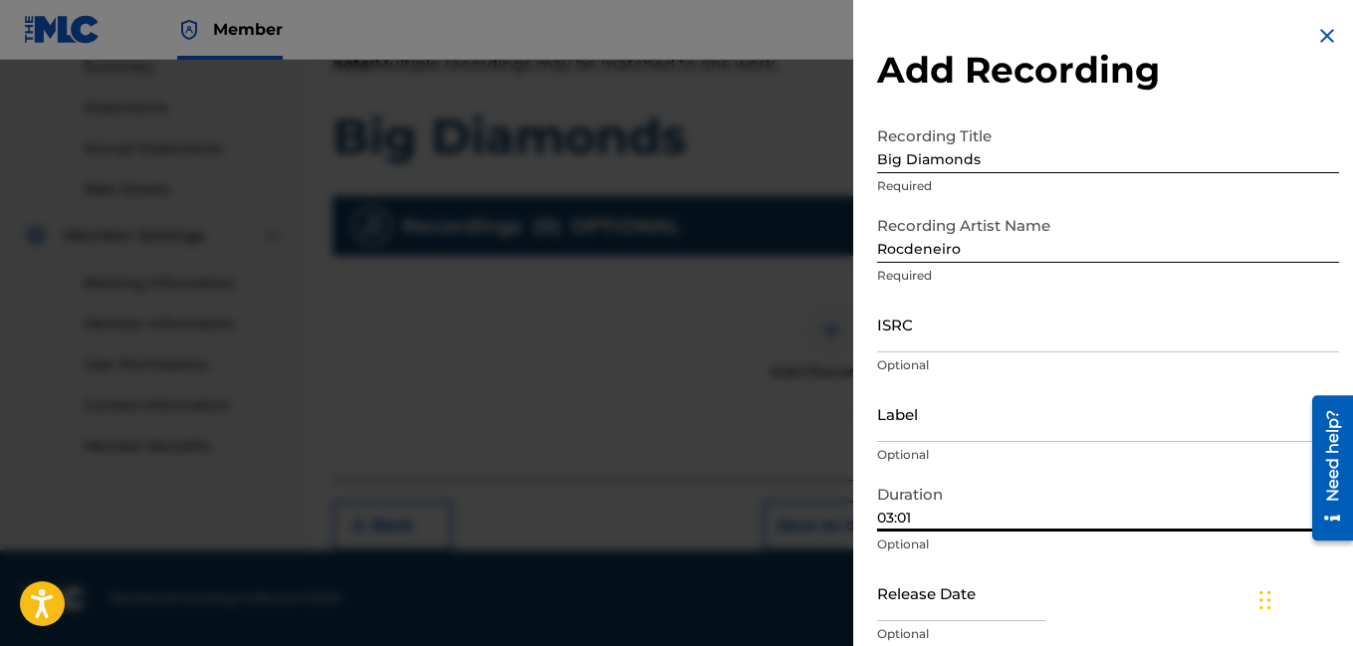
type input "03:01"
click at [1136, 611] on div "Release Date Optional" at bounding box center [1108, 609] width 462 height 90
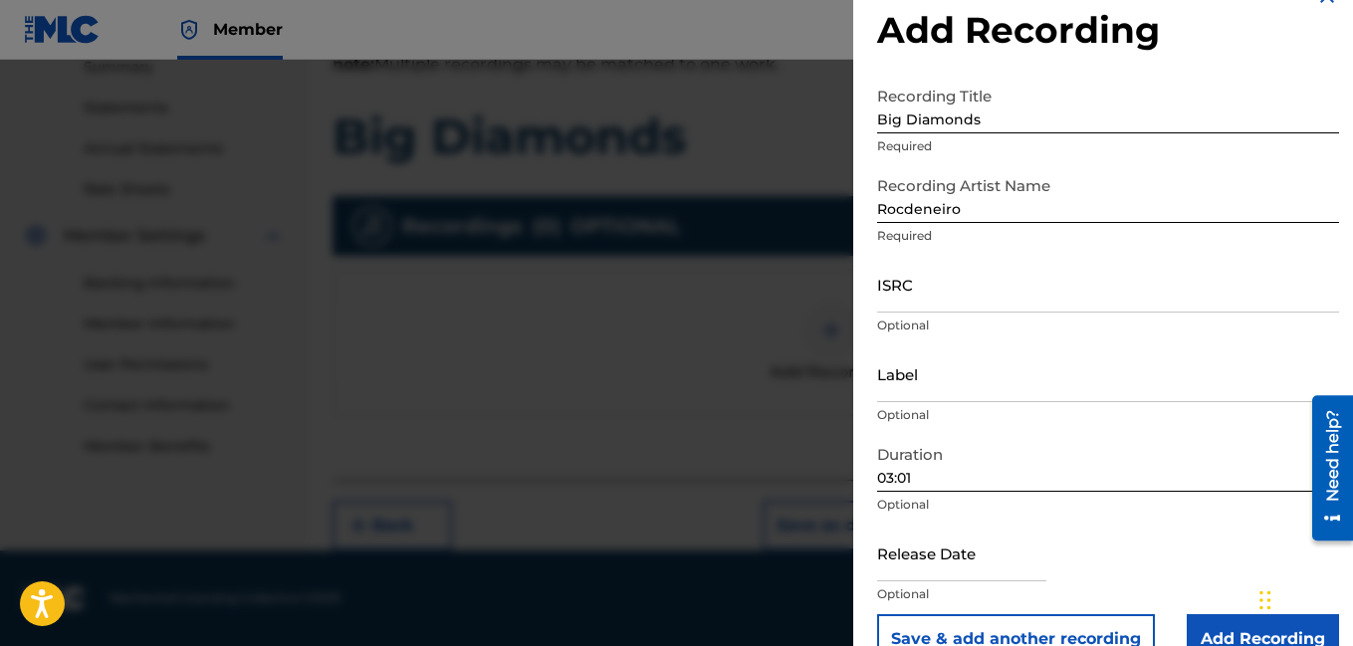
scroll to position [82, 0]
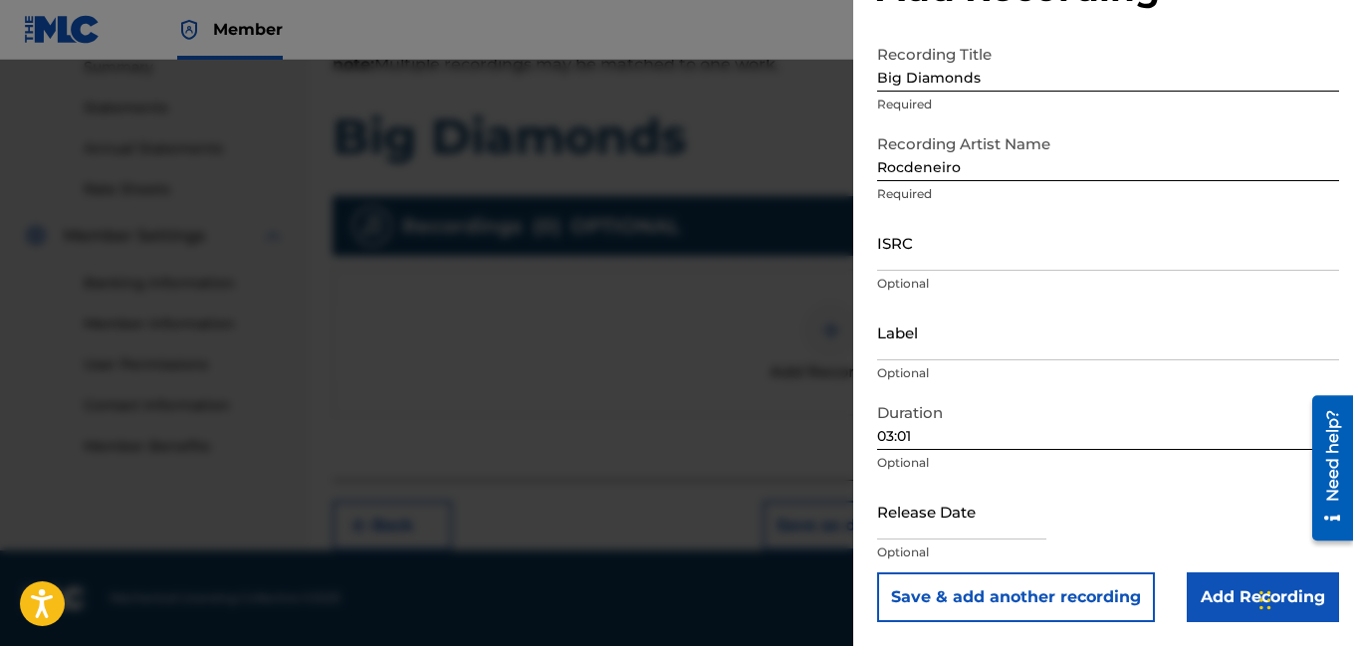
click at [1210, 585] on input "Add Recording" at bounding box center [1263, 597] width 152 height 50
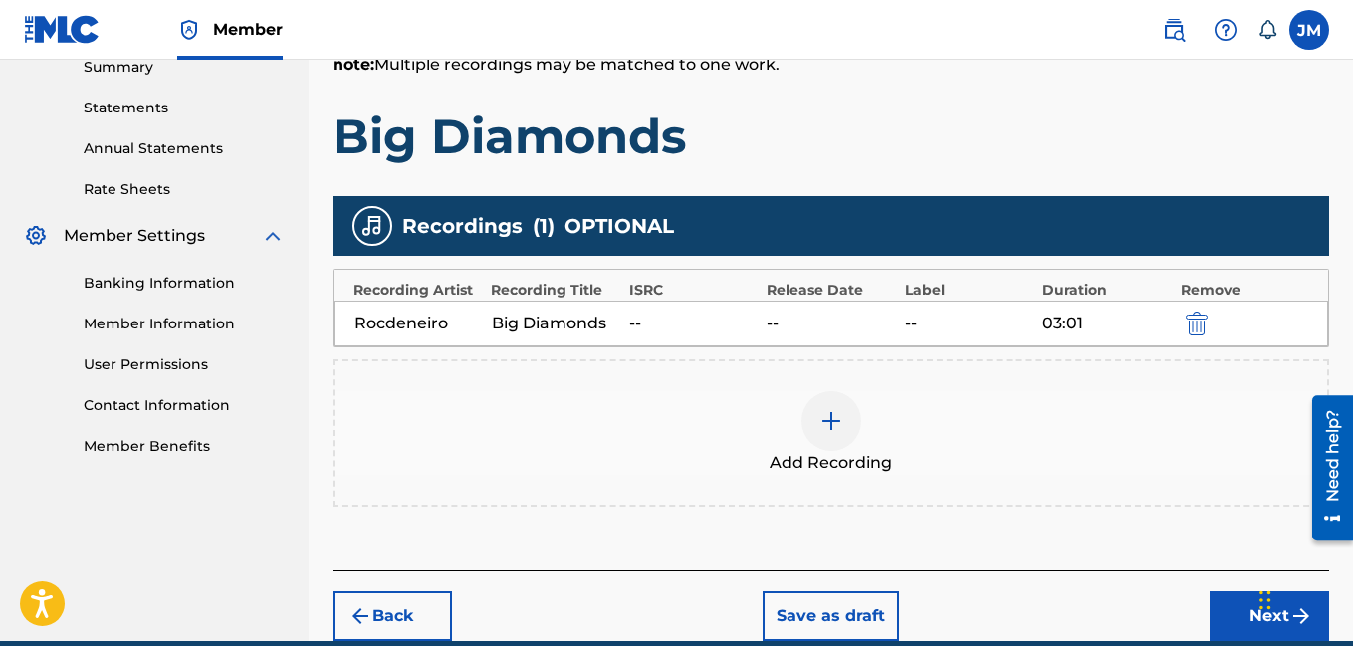
click at [1223, 606] on button "Next" at bounding box center [1268, 616] width 119 height 50
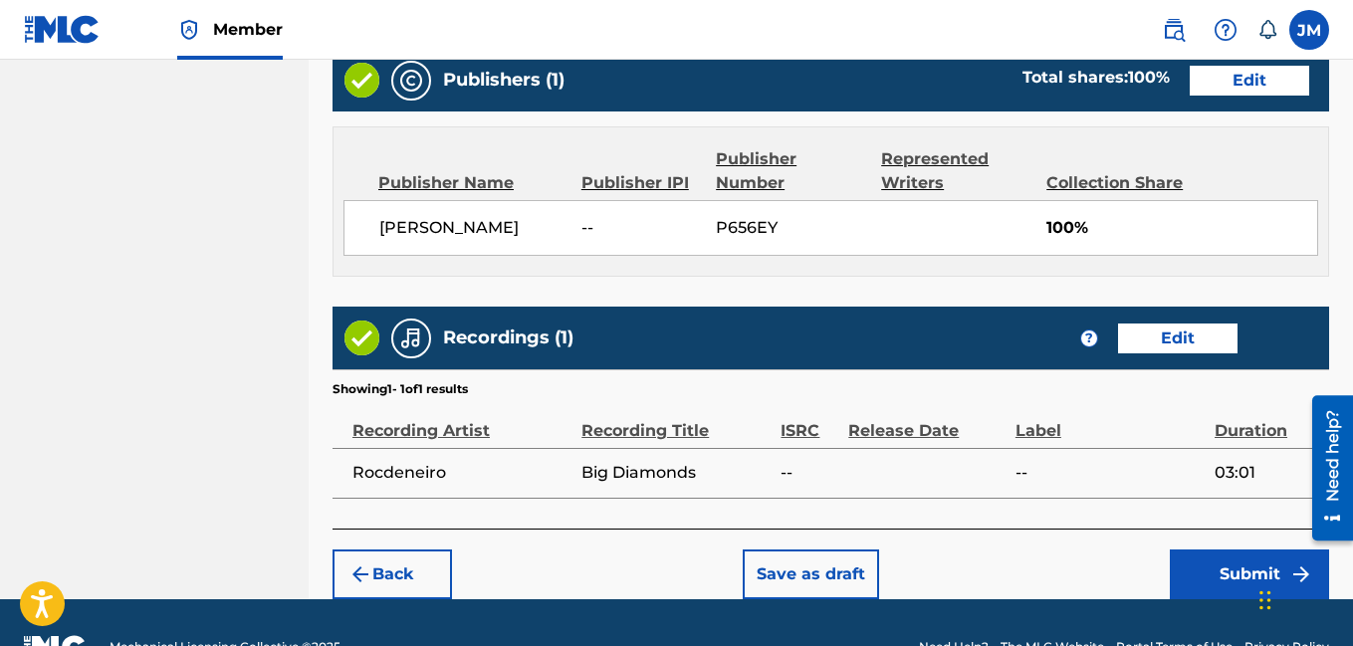
scroll to position [1061, 0]
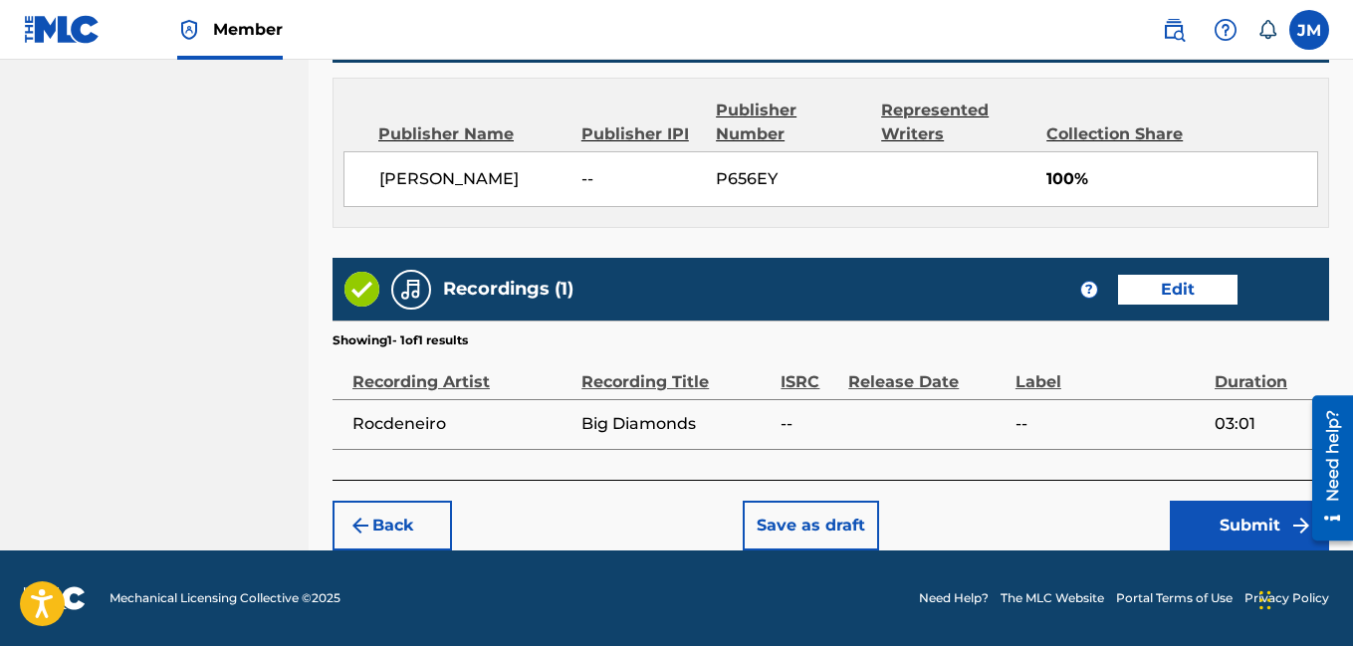
click at [1247, 520] on button "Submit" at bounding box center [1249, 526] width 159 height 50
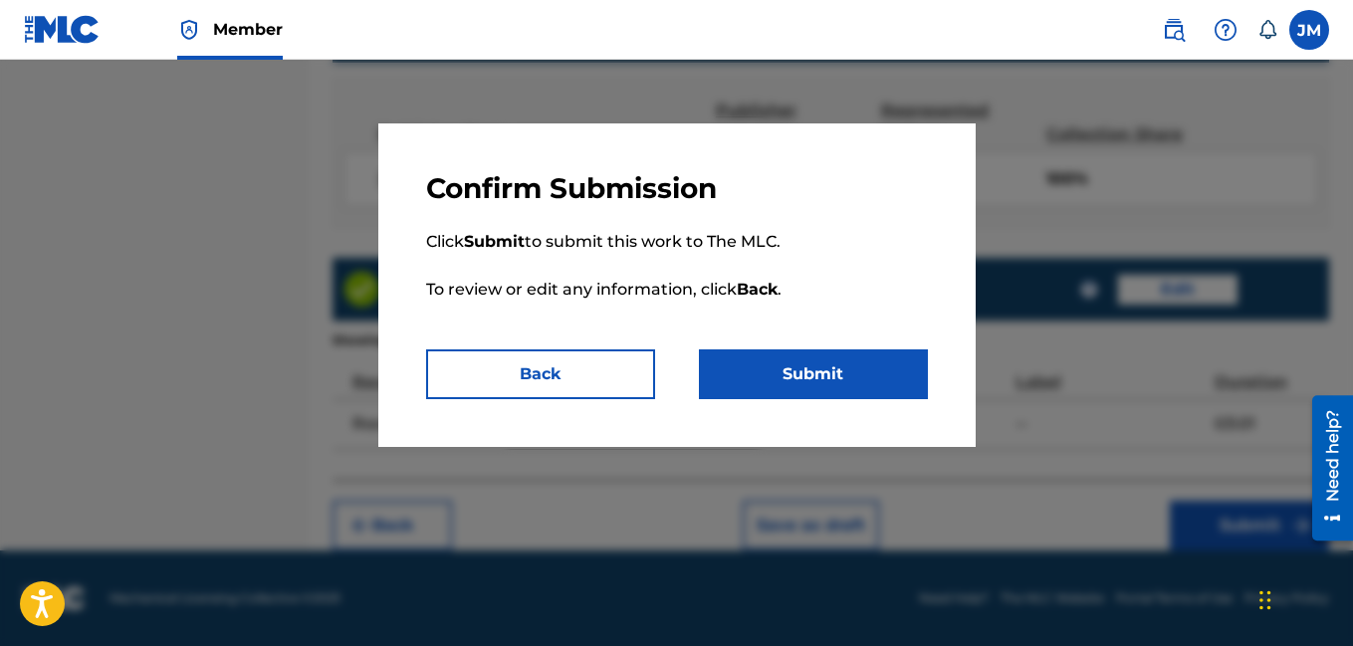
click at [865, 381] on button "Submit" at bounding box center [813, 374] width 229 height 50
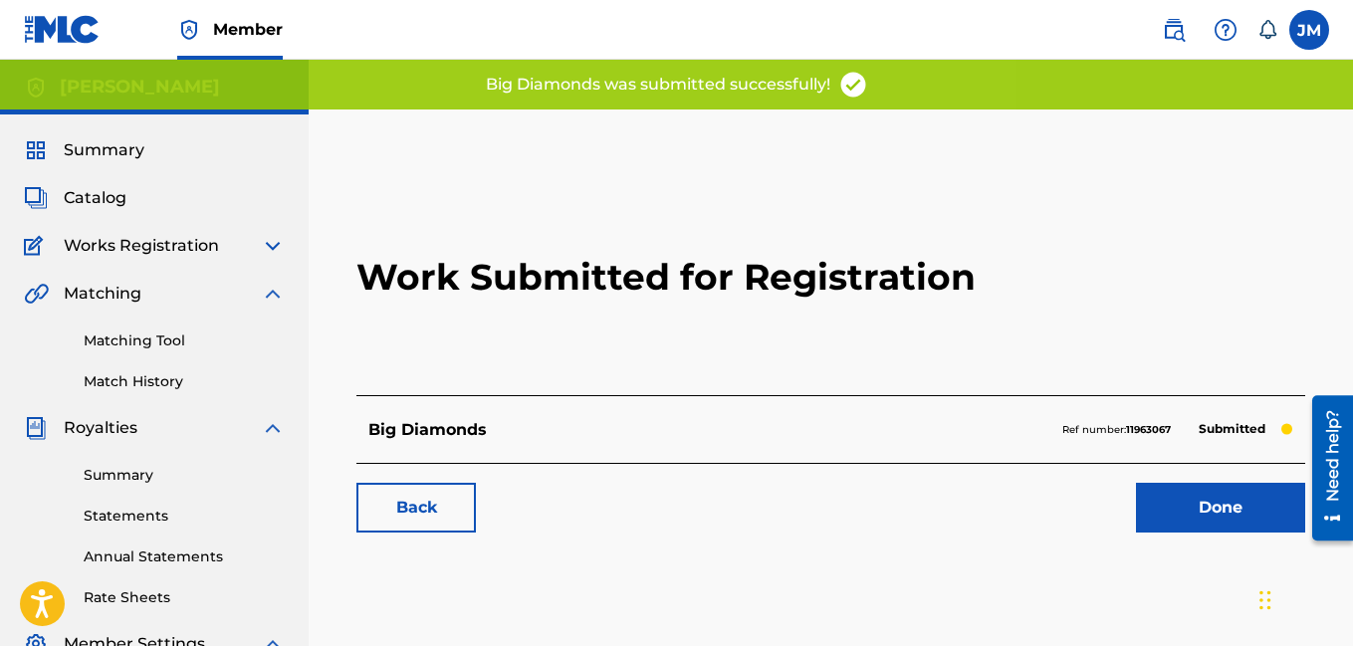
click at [1166, 504] on link "Done" at bounding box center [1220, 508] width 169 height 50
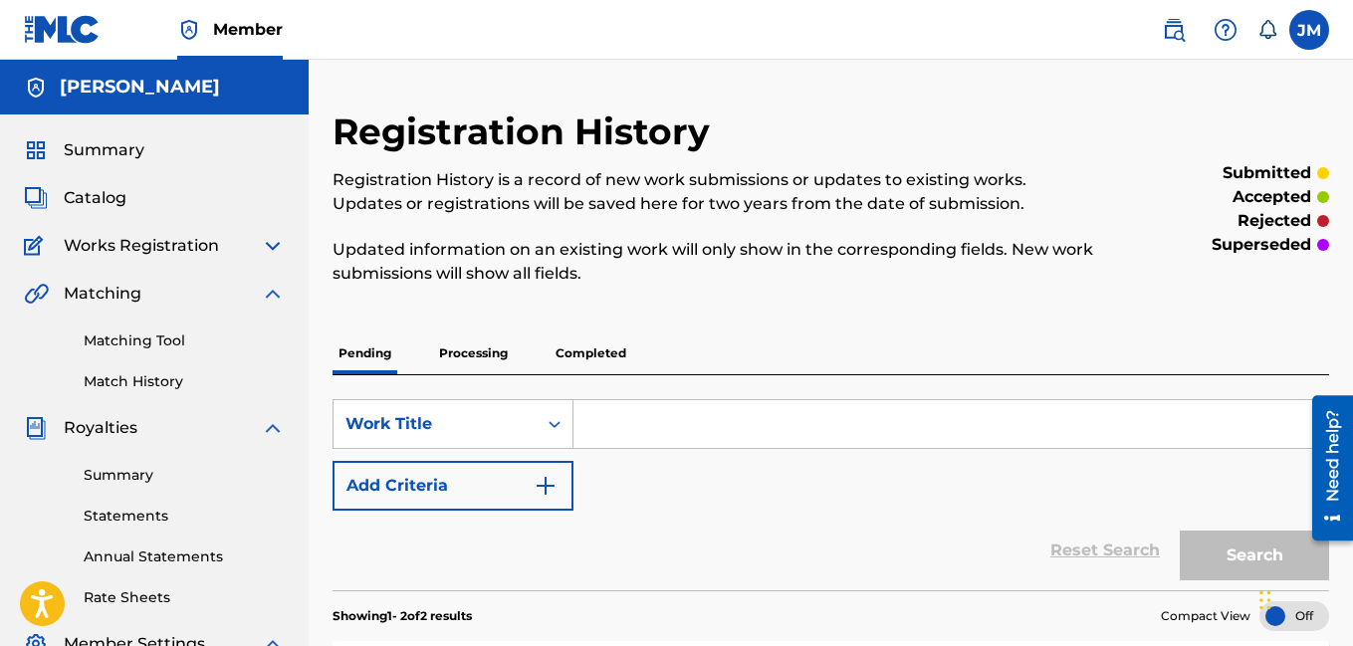
click at [270, 248] on img at bounding box center [273, 246] width 24 height 24
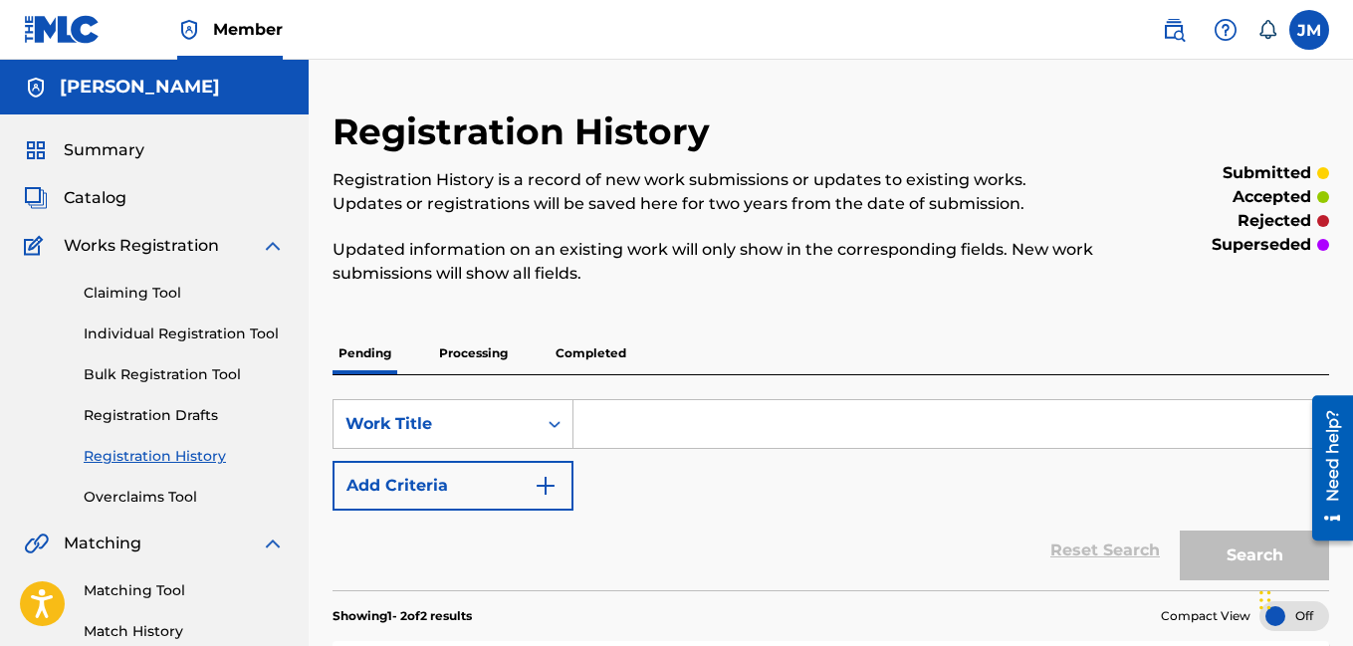
click at [103, 453] on link "Registration History" at bounding box center [184, 456] width 201 height 21
click at [266, 247] on img at bounding box center [273, 246] width 24 height 24
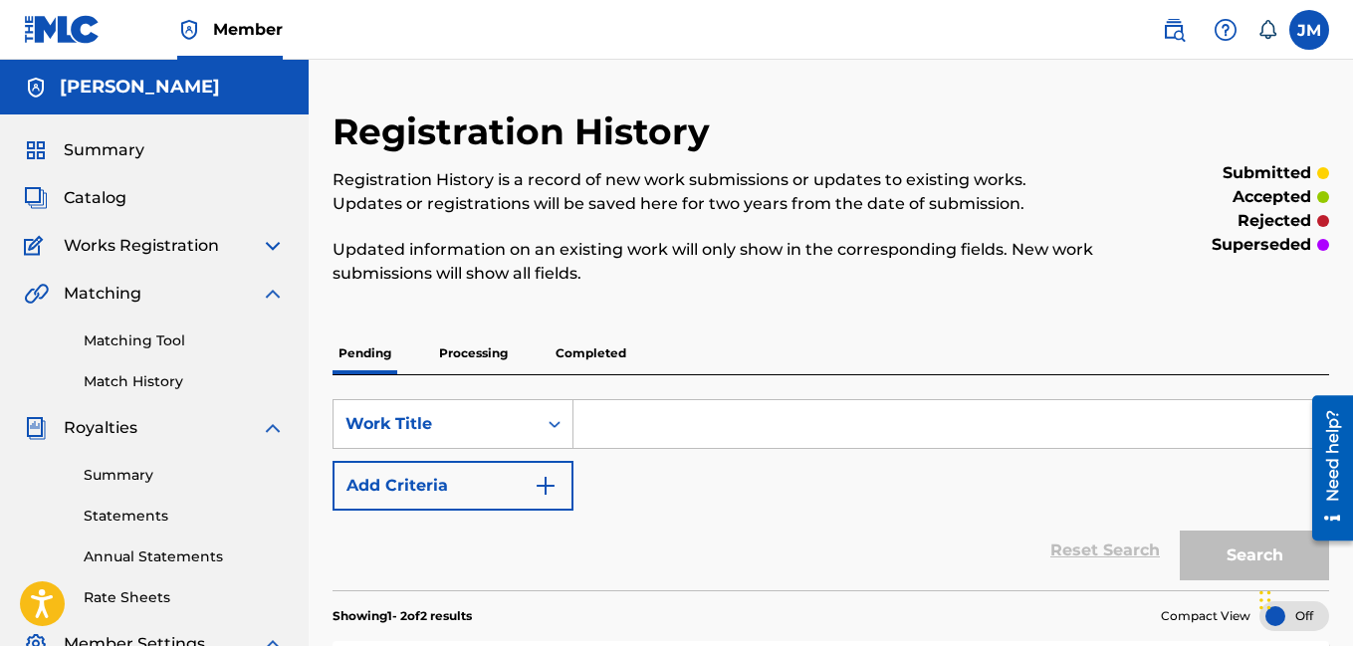
click at [71, 196] on span "Catalog" at bounding box center [95, 198] width 63 height 24
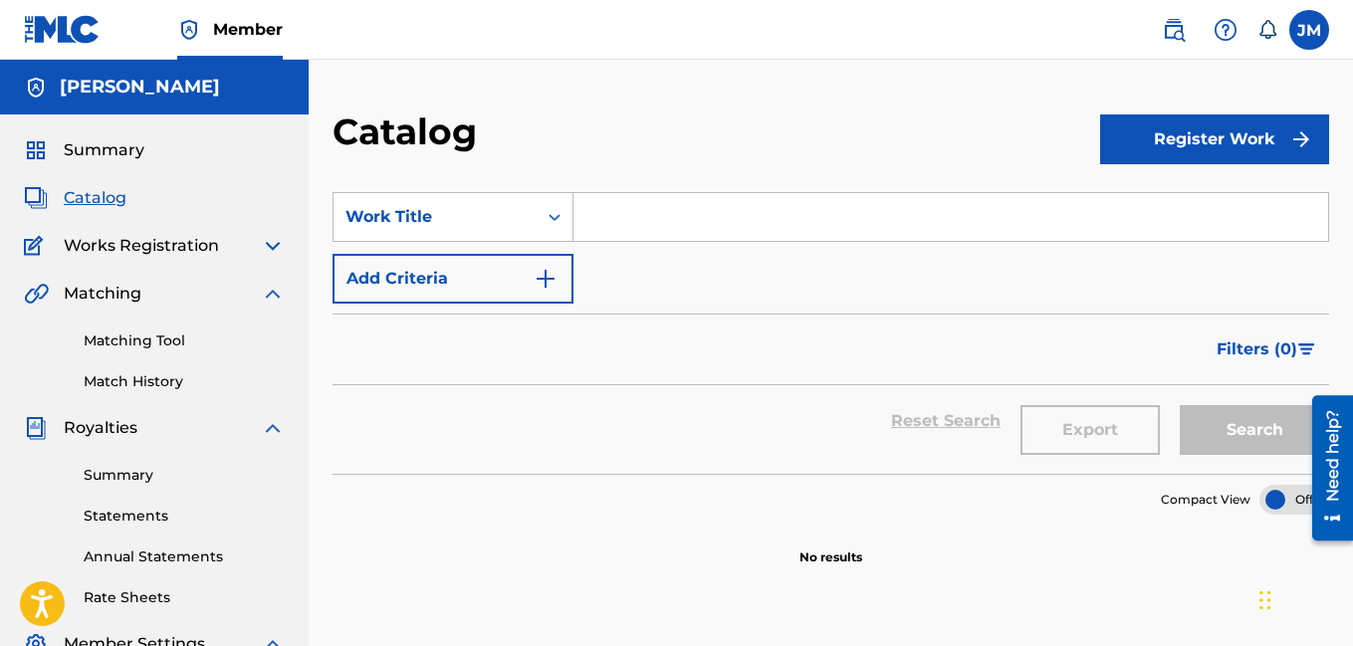
click at [273, 246] on img at bounding box center [273, 246] width 24 height 24
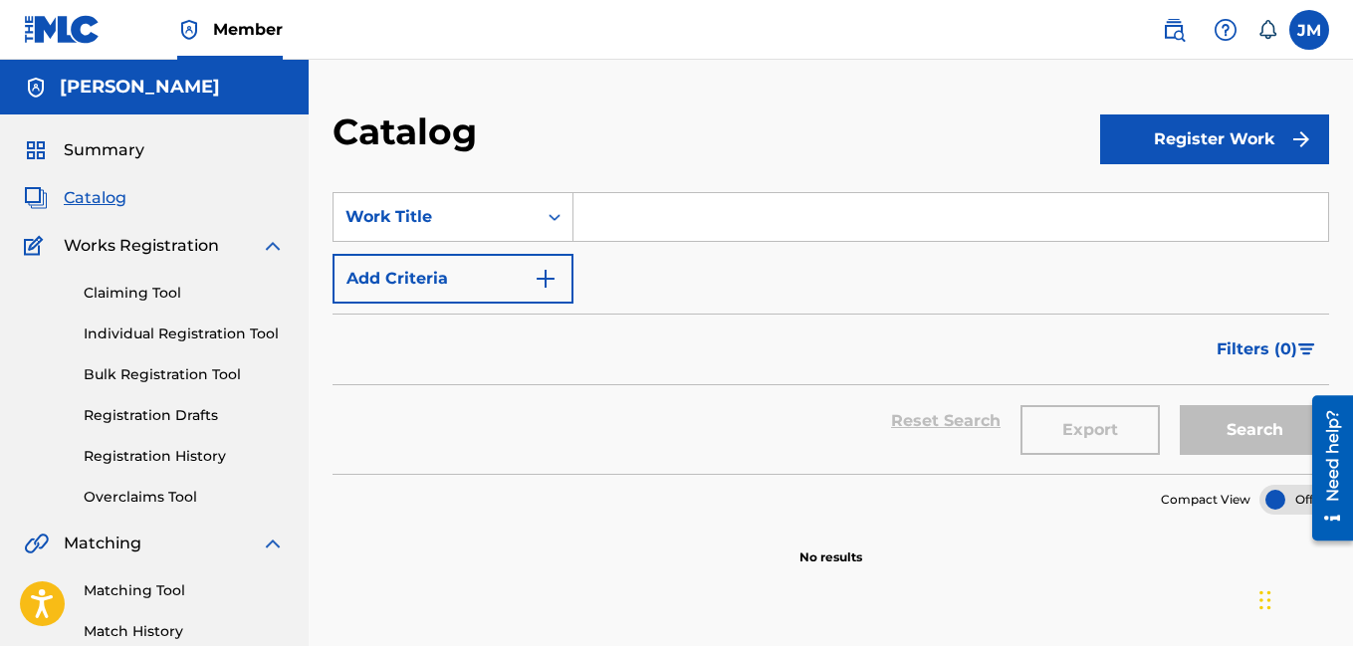
click at [211, 339] on link "Individual Registration Tool" at bounding box center [184, 334] width 201 height 21
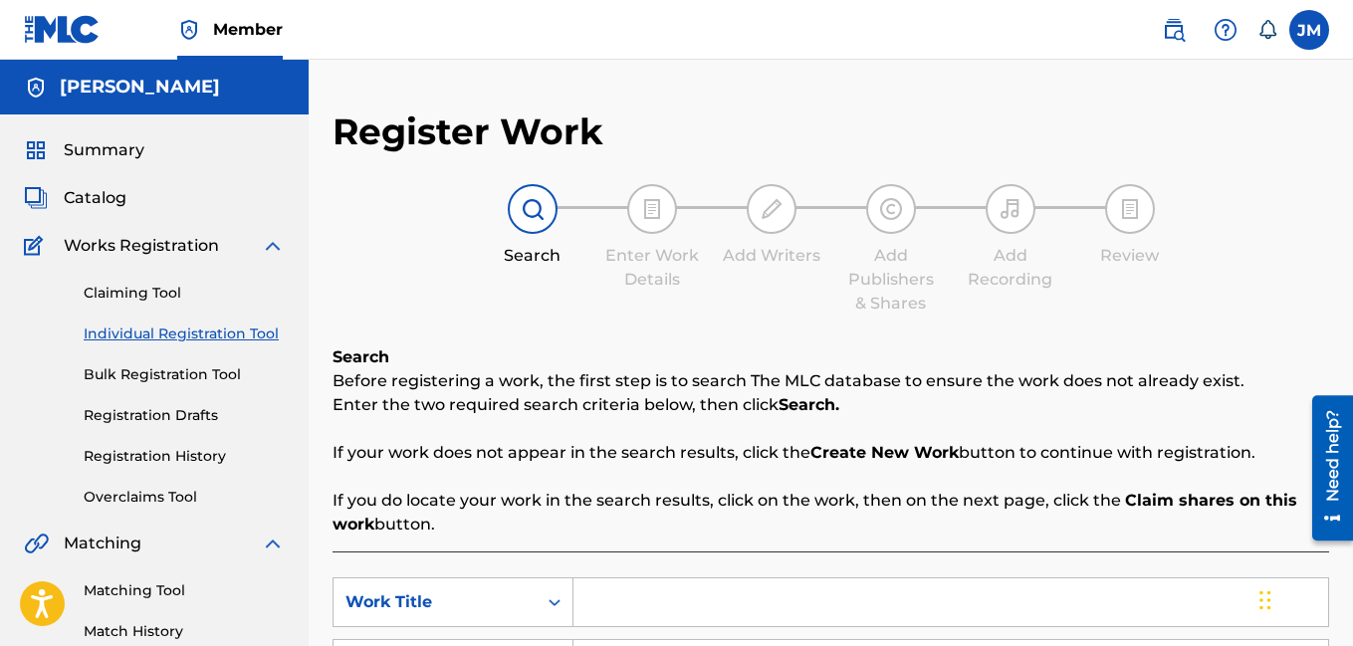
click at [266, 246] on img at bounding box center [273, 246] width 24 height 24
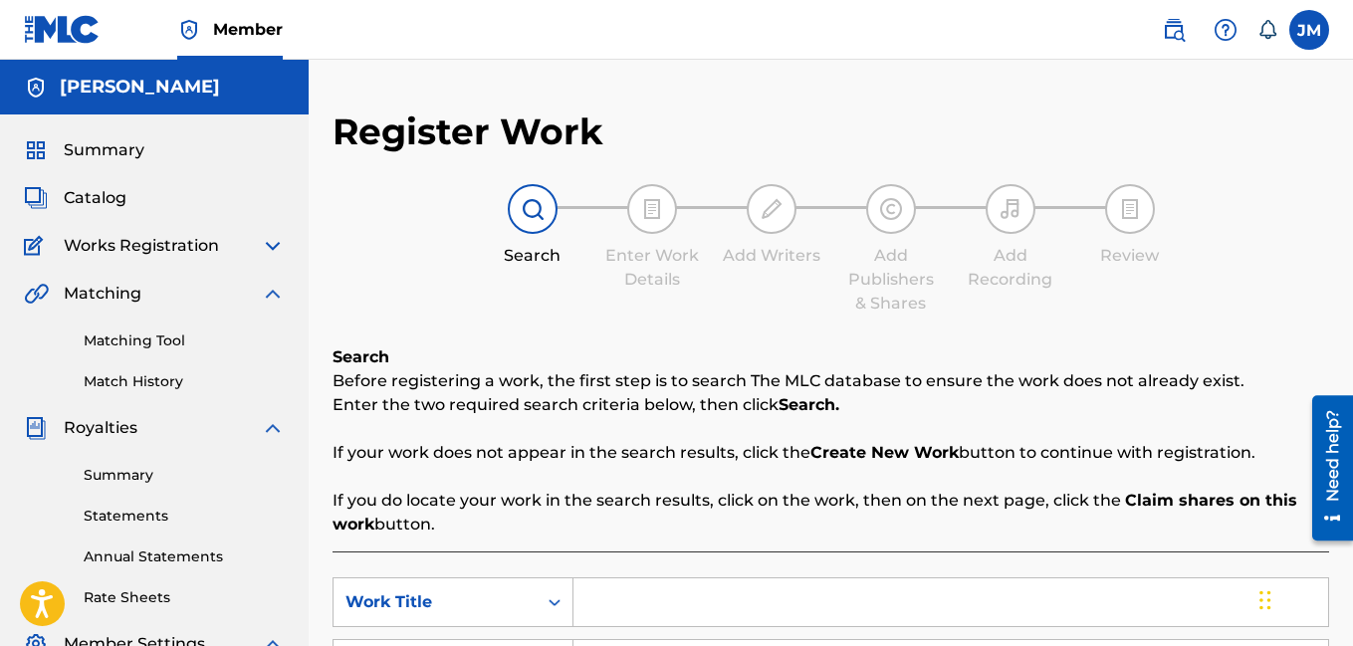
click at [272, 430] on img at bounding box center [273, 428] width 24 height 24
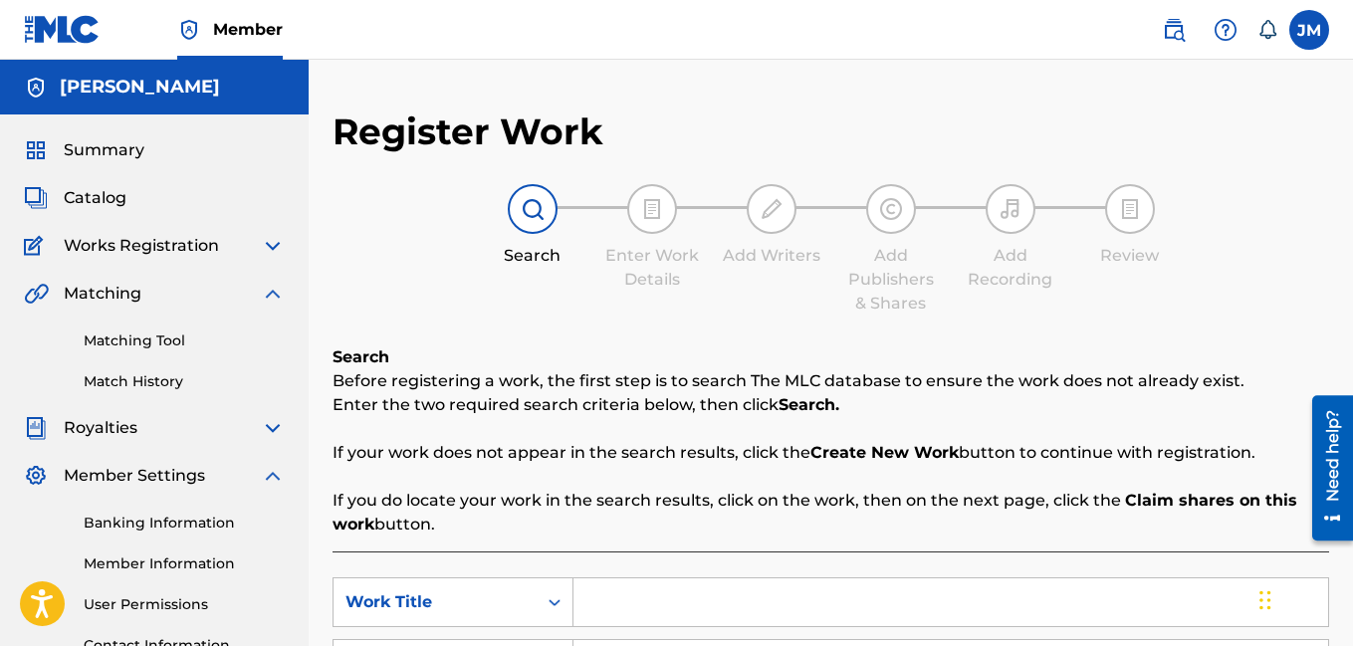
click at [273, 252] on img at bounding box center [273, 246] width 24 height 24
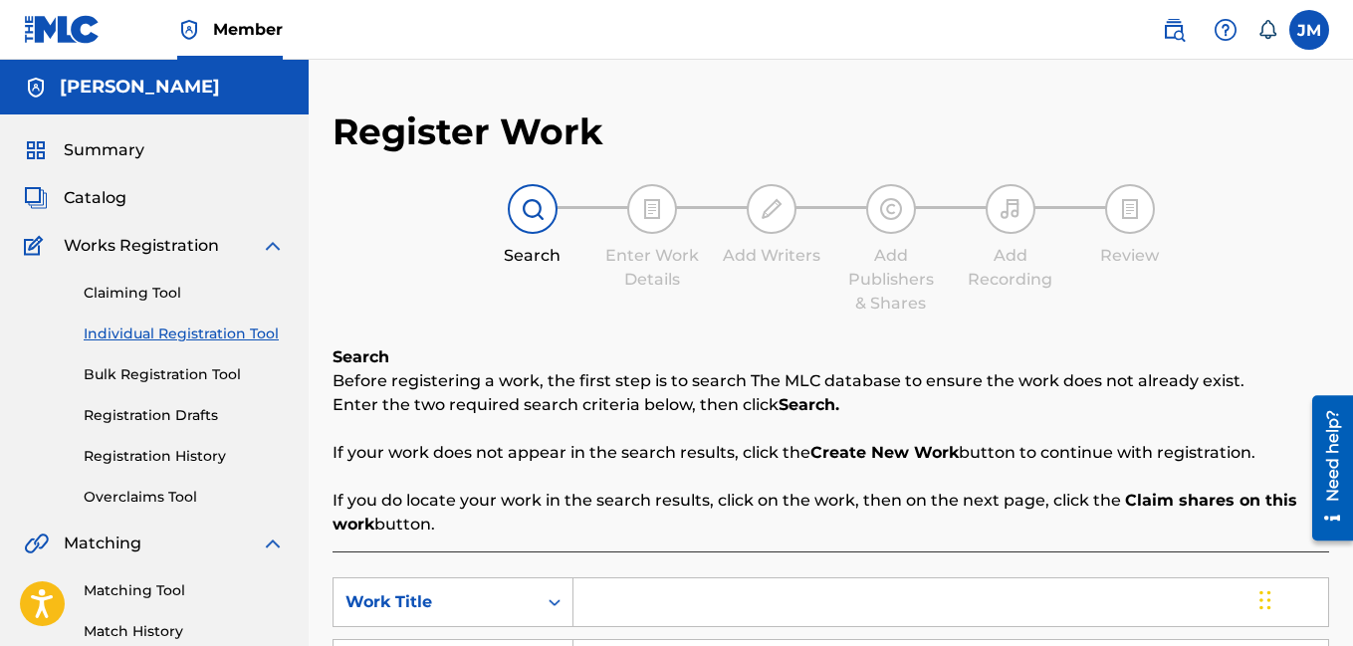
click at [188, 456] on link "Registration History" at bounding box center [184, 456] width 201 height 21
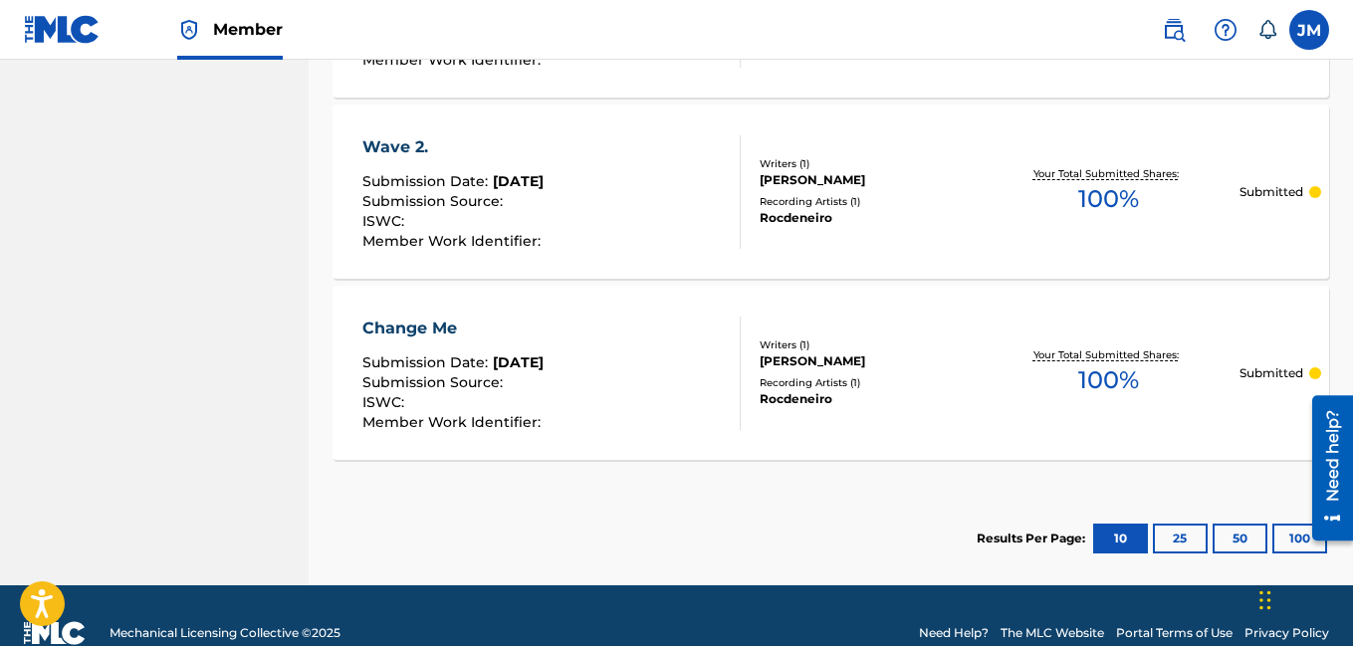
scroll to position [2021, 0]
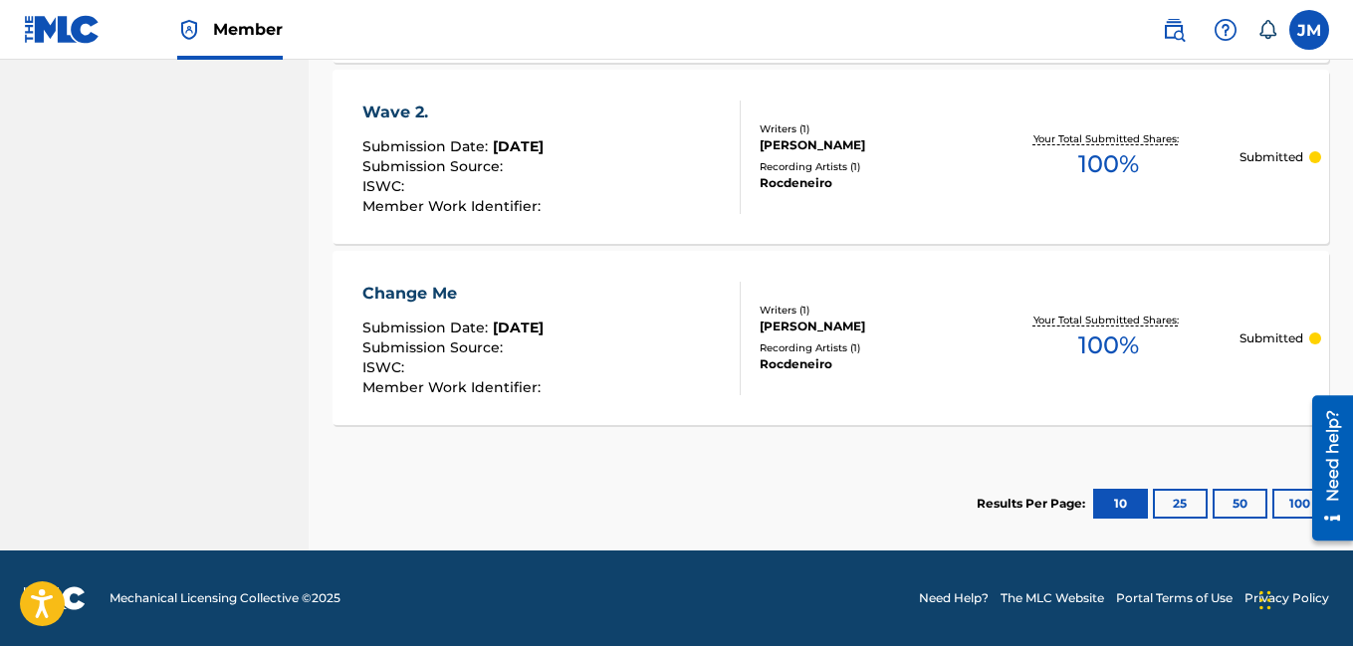
click at [1176, 497] on button "25" at bounding box center [1180, 504] width 55 height 30
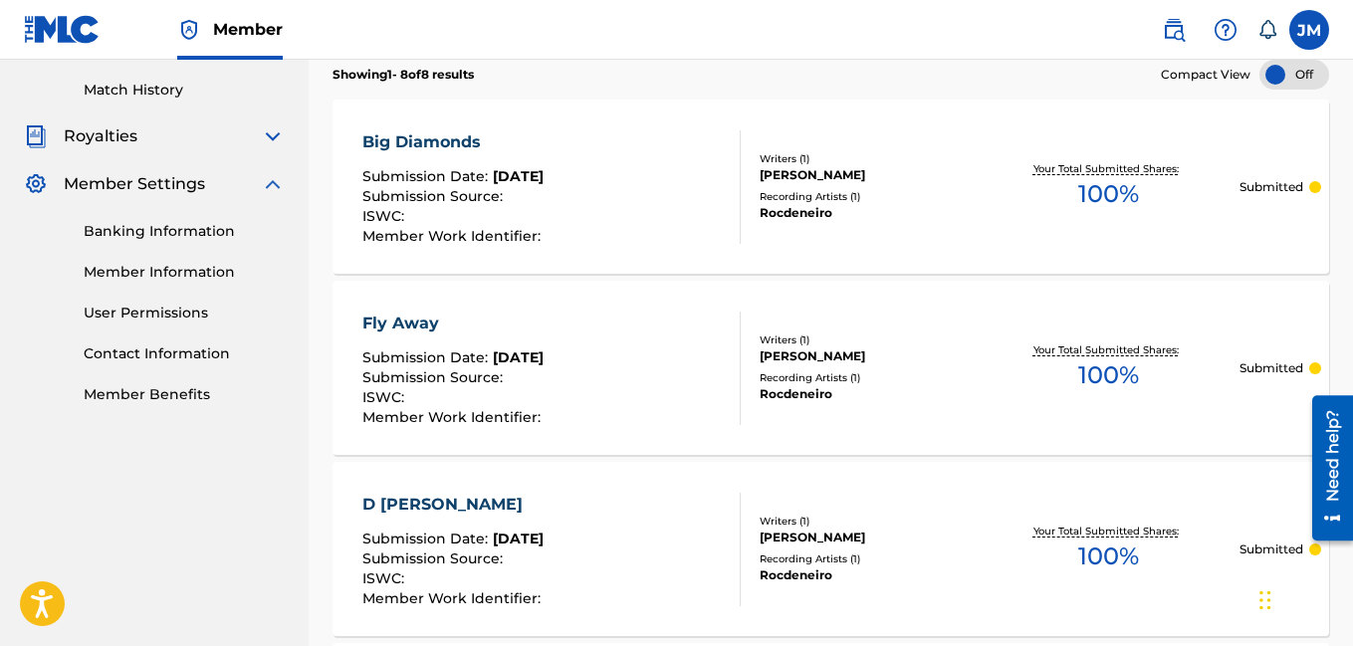
scroll to position [557, 0]
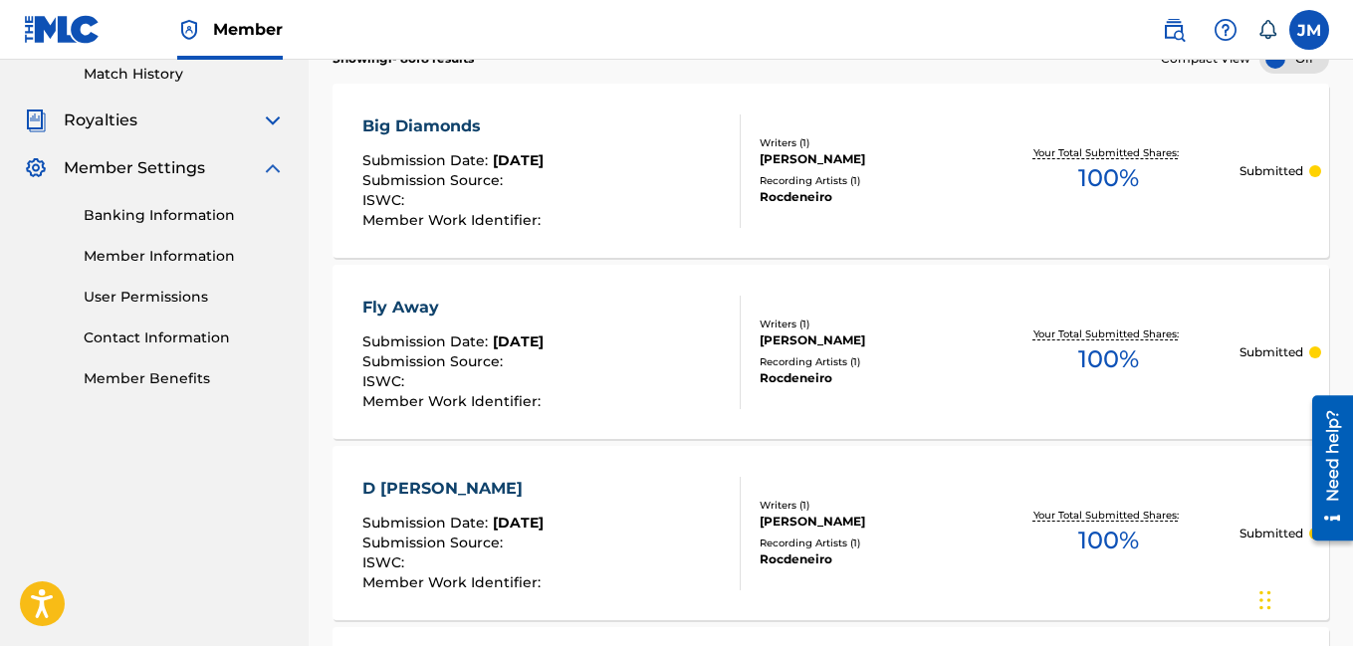
click at [127, 216] on link "Banking Information" at bounding box center [184, 215] width 201 height 21
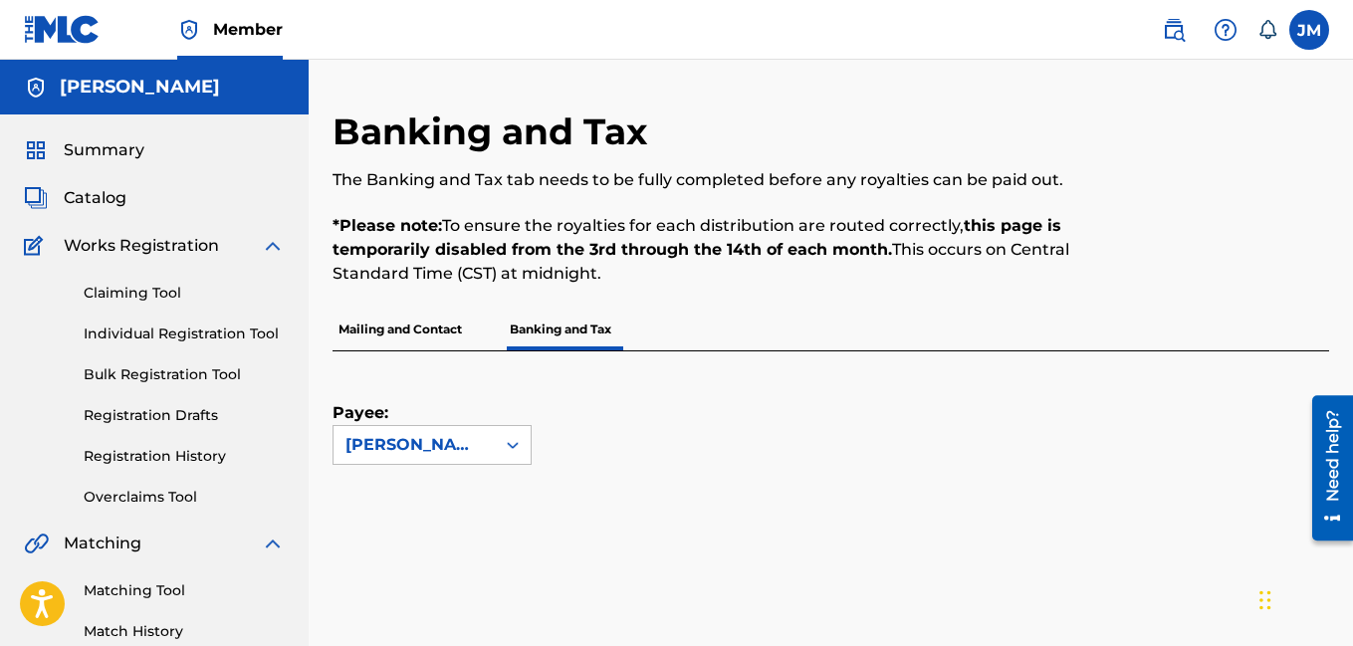
scroll to position [420, 0]
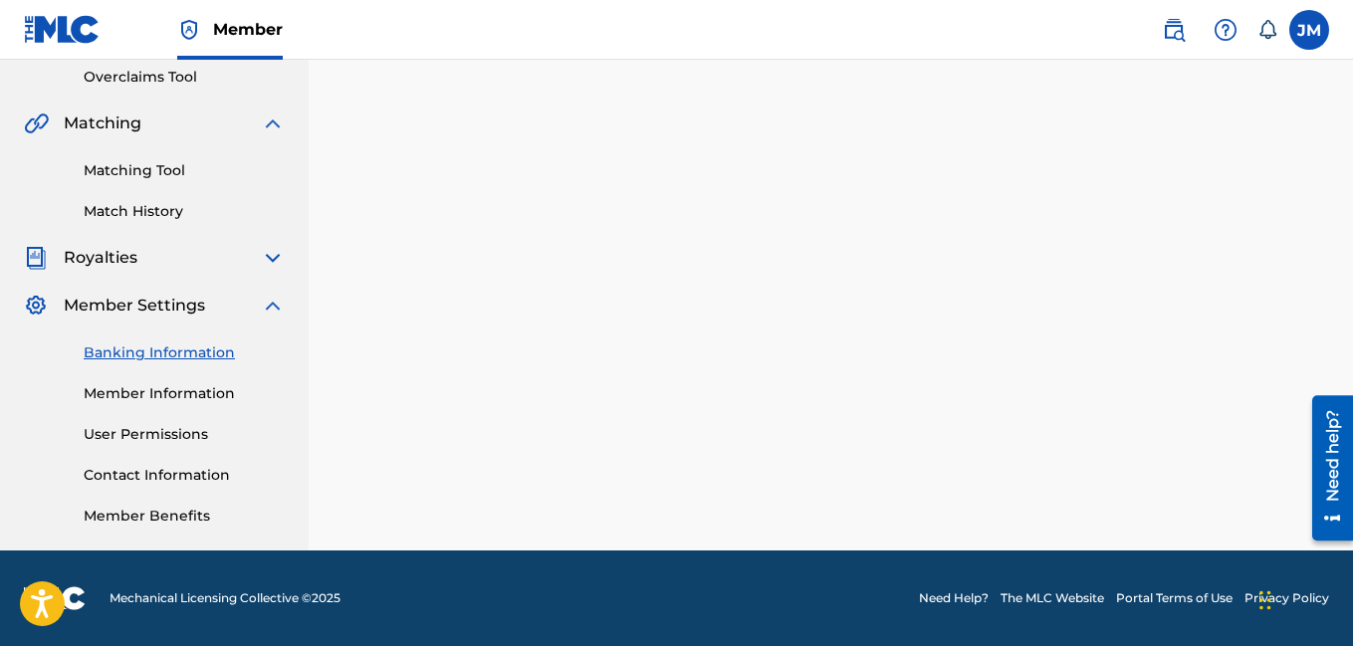
click at [155, 353] on link "Banking Information" at bounding box center [184, 352] width 201 height 21
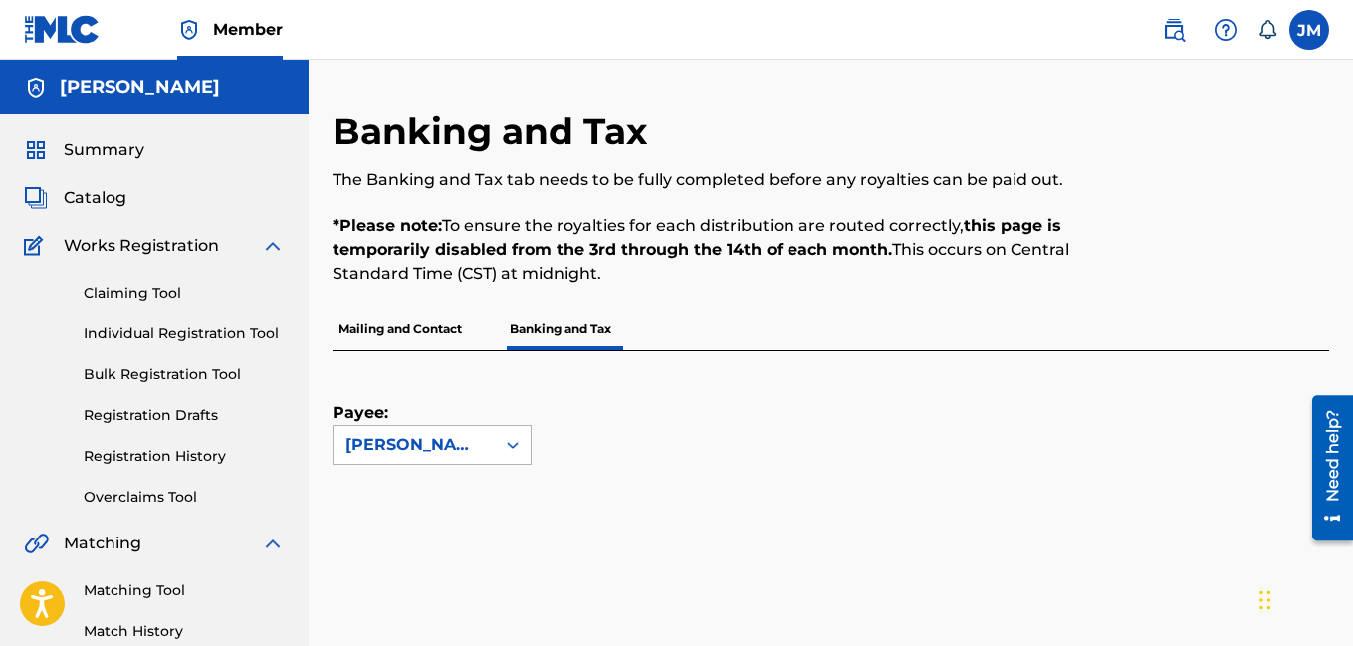
click at [469, 451] on div "[PERSON_NAME]" at bounding box center [413, 445] width 137 height 24
click at [384, 324] on p "Mailing and Contact" at bounding box center [399, 330] width 135 height 42
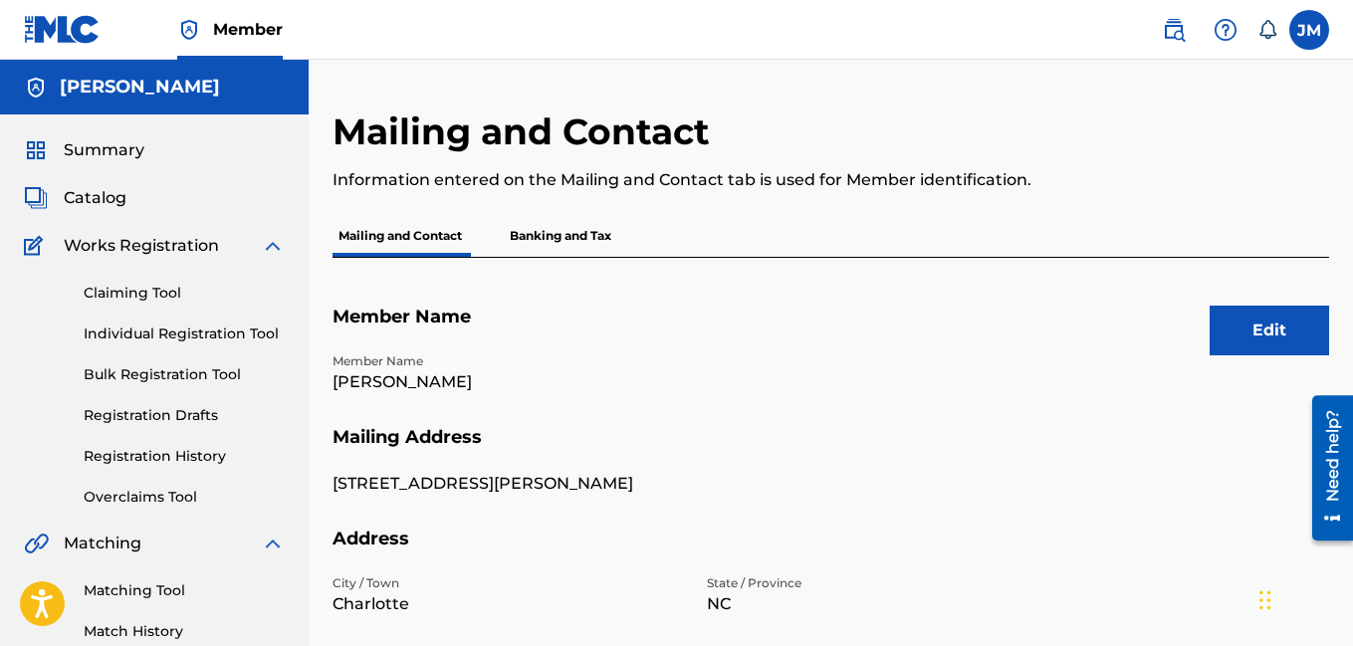
click at [558, 240] on p "Banking and Tax" at bounding box center [560, 236] width 113 height 42
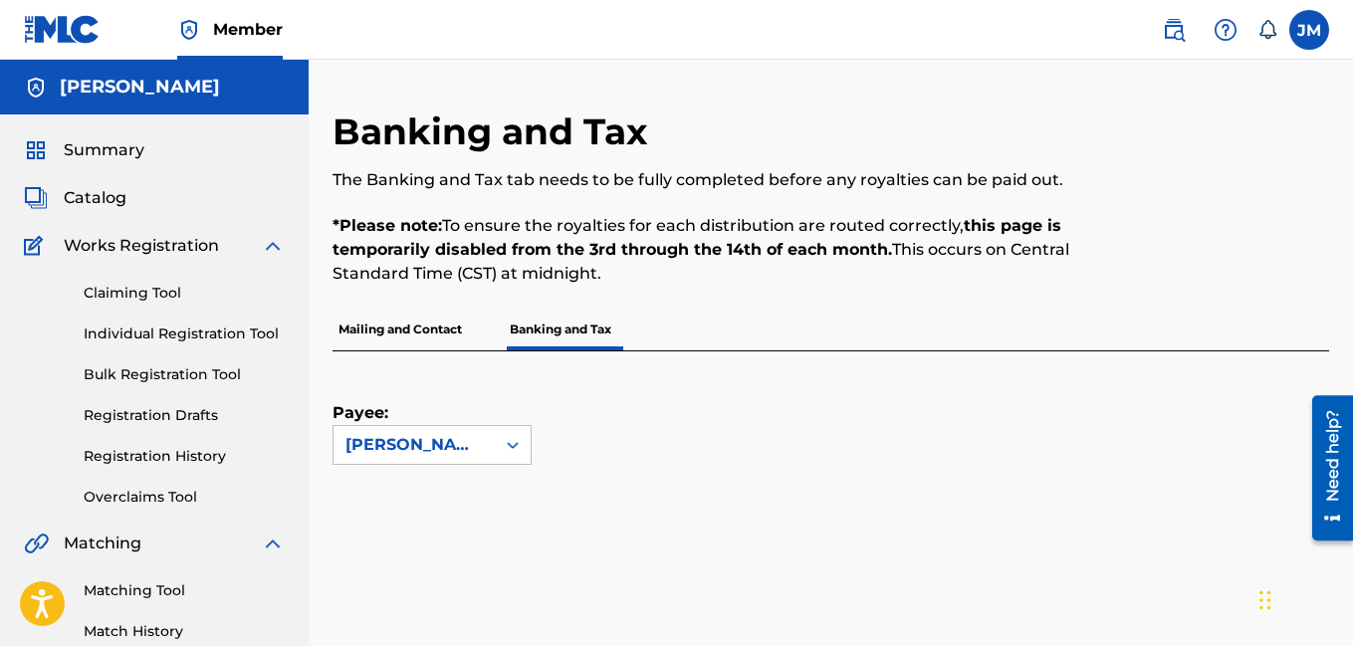
click at [89, 153] on span "Summary" at bounding box center [104, 150] width 81 height 24
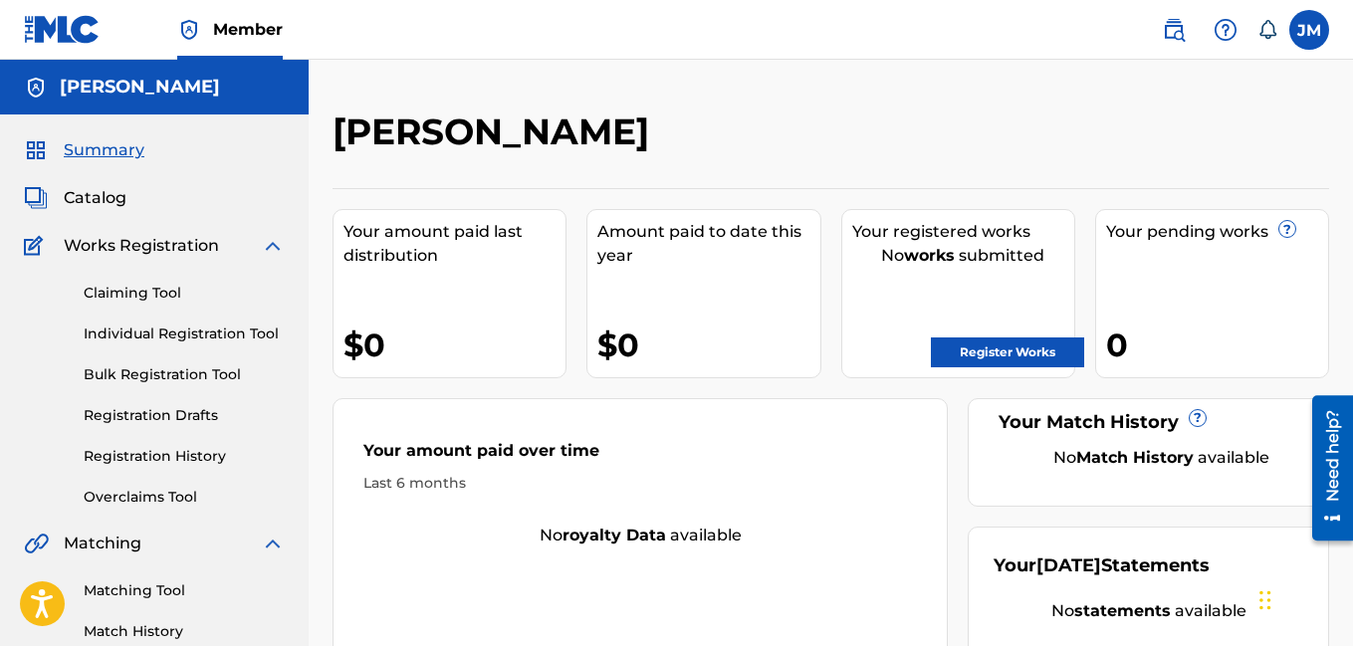
click at [90, 194] on span "Catalog" at bounding box center [95, 198] width 63 height 24
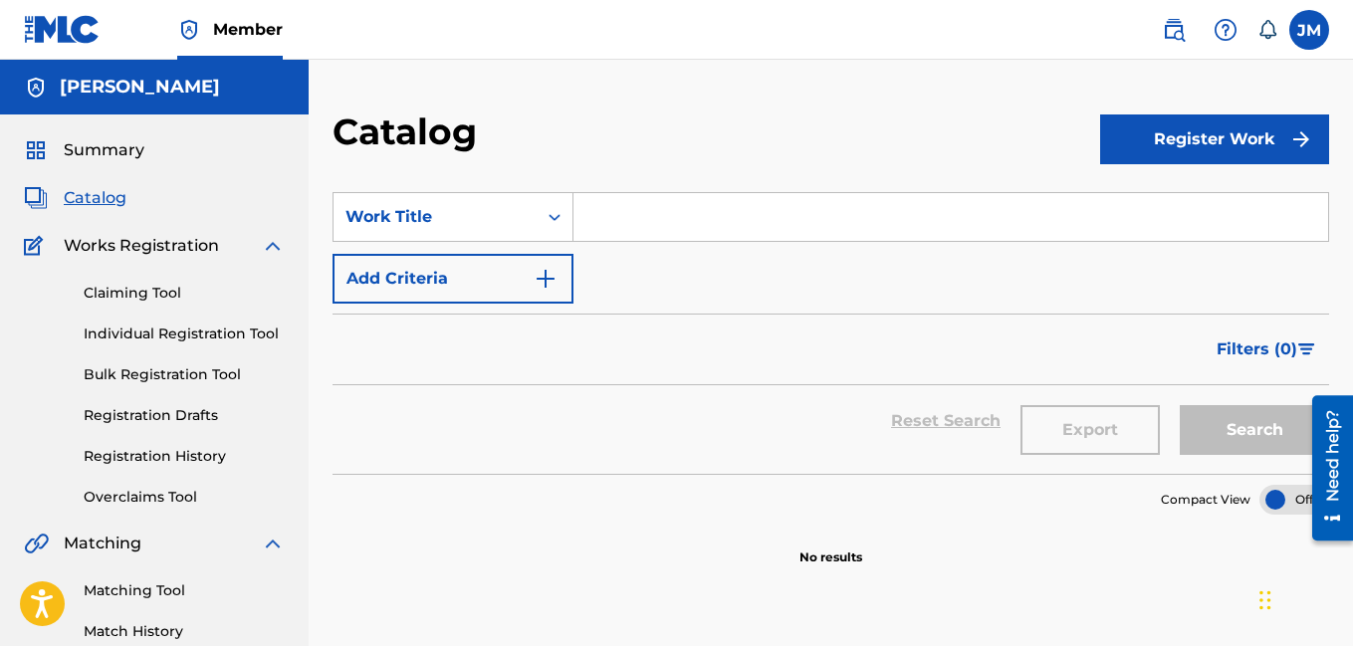
click at [156, 454] on link "Registration History" at bounding box center [184, 456] width 201 height 21
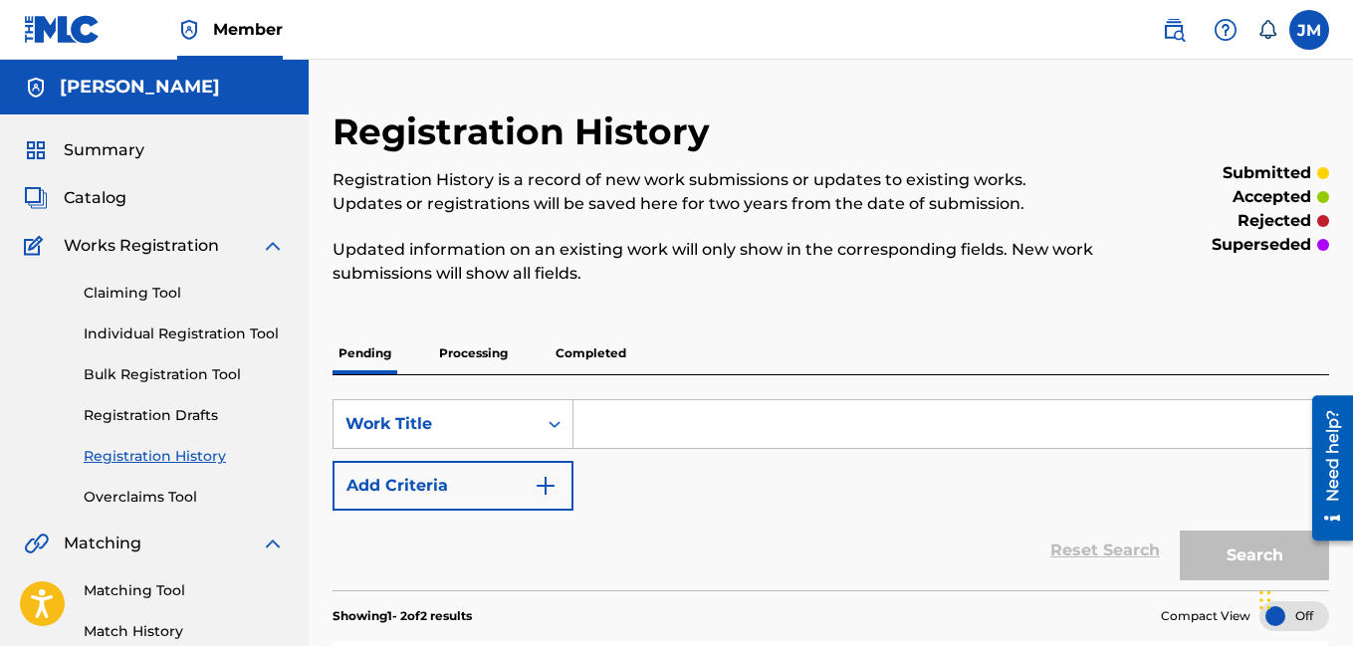
click at [268, 545] on img at bounding box center [273, 544] width 24 height 24
click at [581, 349] on p "Completed" at bounding box center [590, 353] width 83 height 42
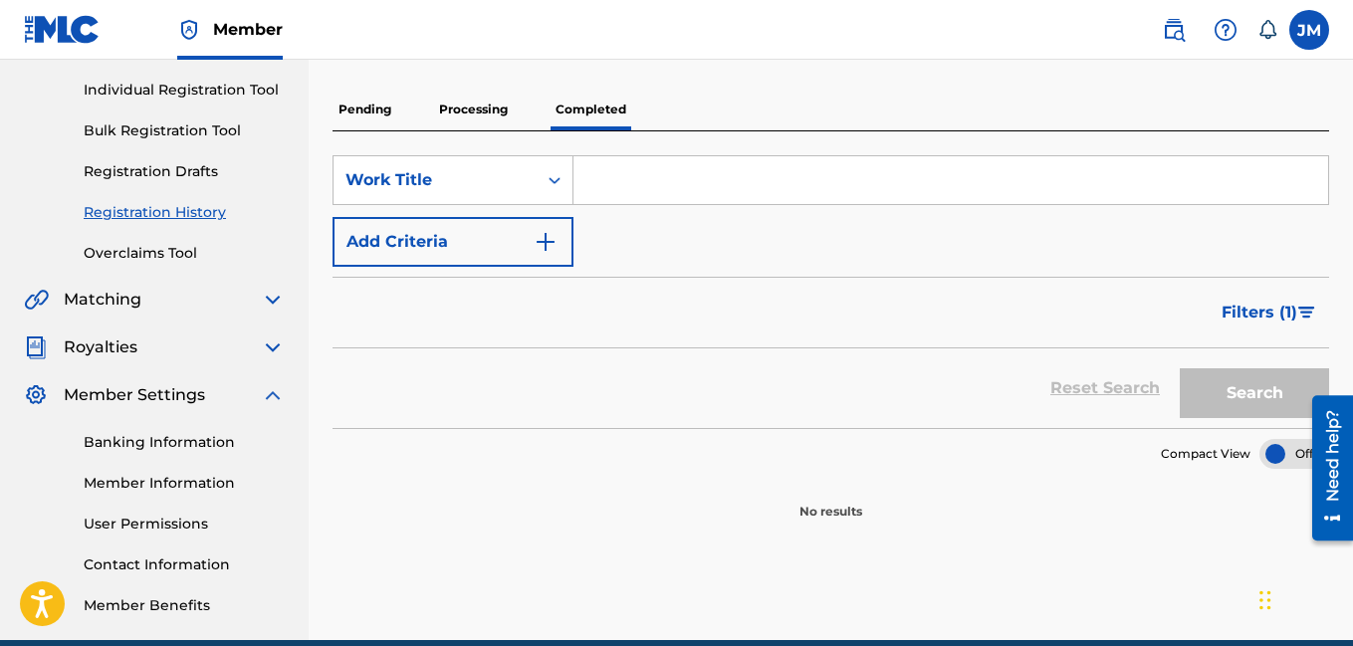
scroll to position [214, 0]
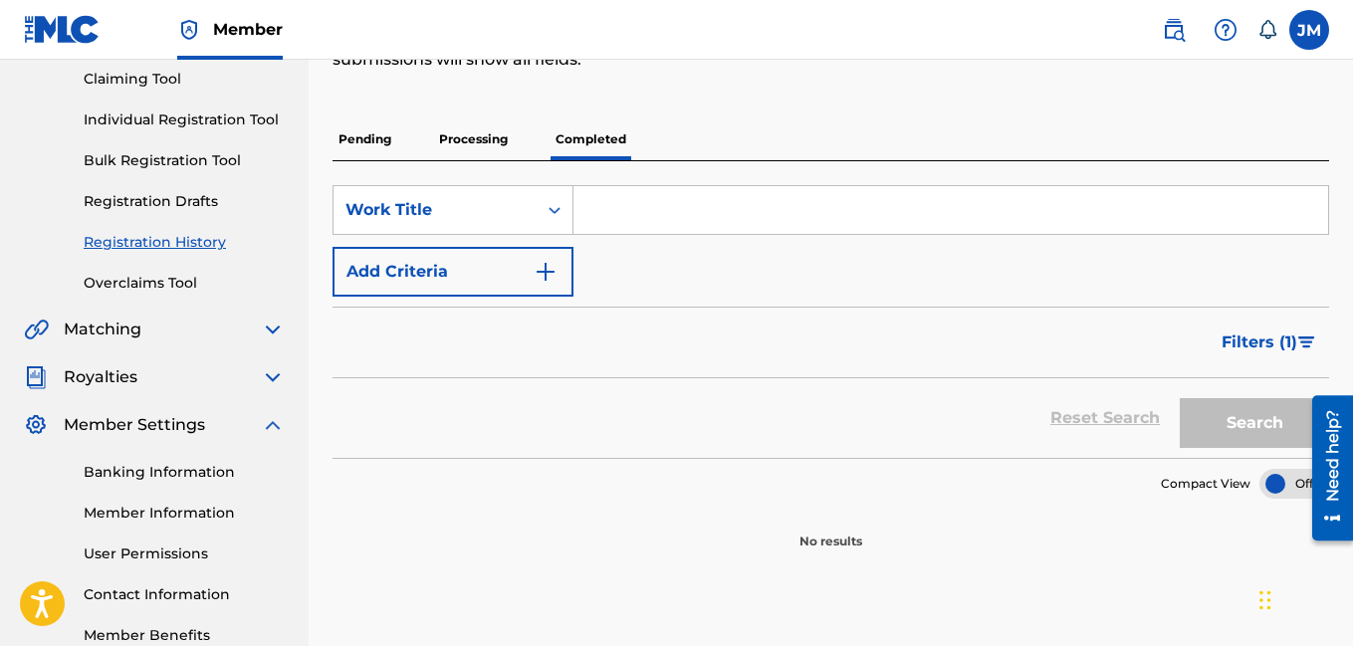
click at [467, 139] on p "Processing" at bounding box center [473, 139] width 81 height 42
